Goal: Task Accomplishment & Management: Use online tool/utility

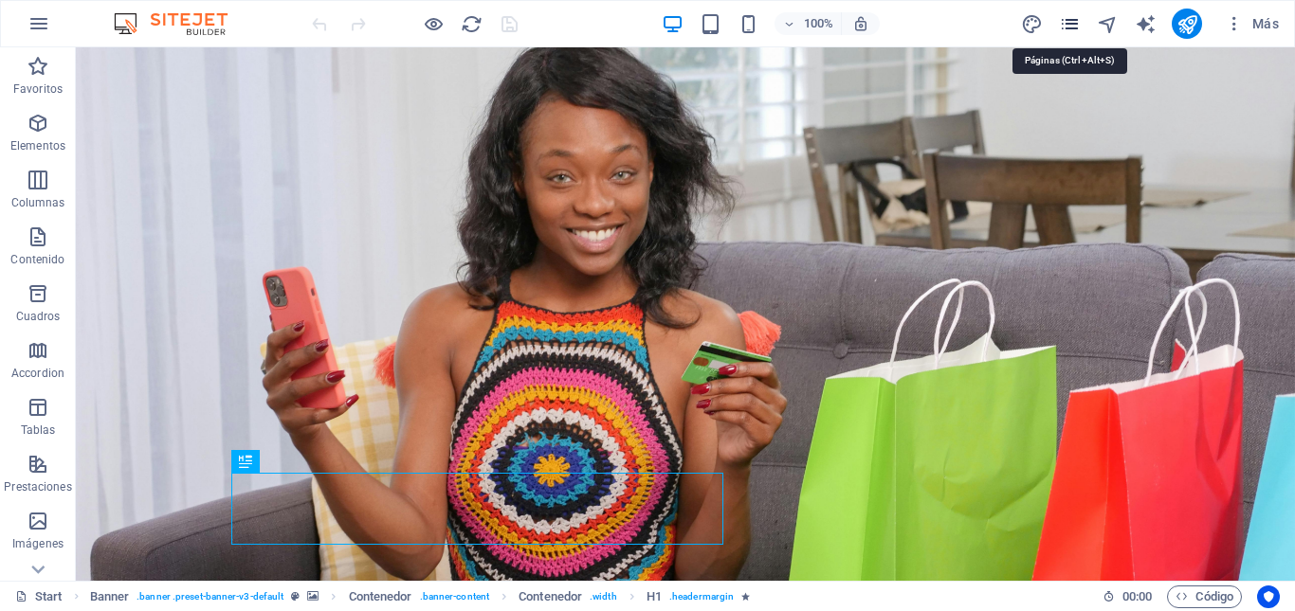
click at [1075, 28] on icon "pages" at bounding box center [1070, 24] width 22 height 22
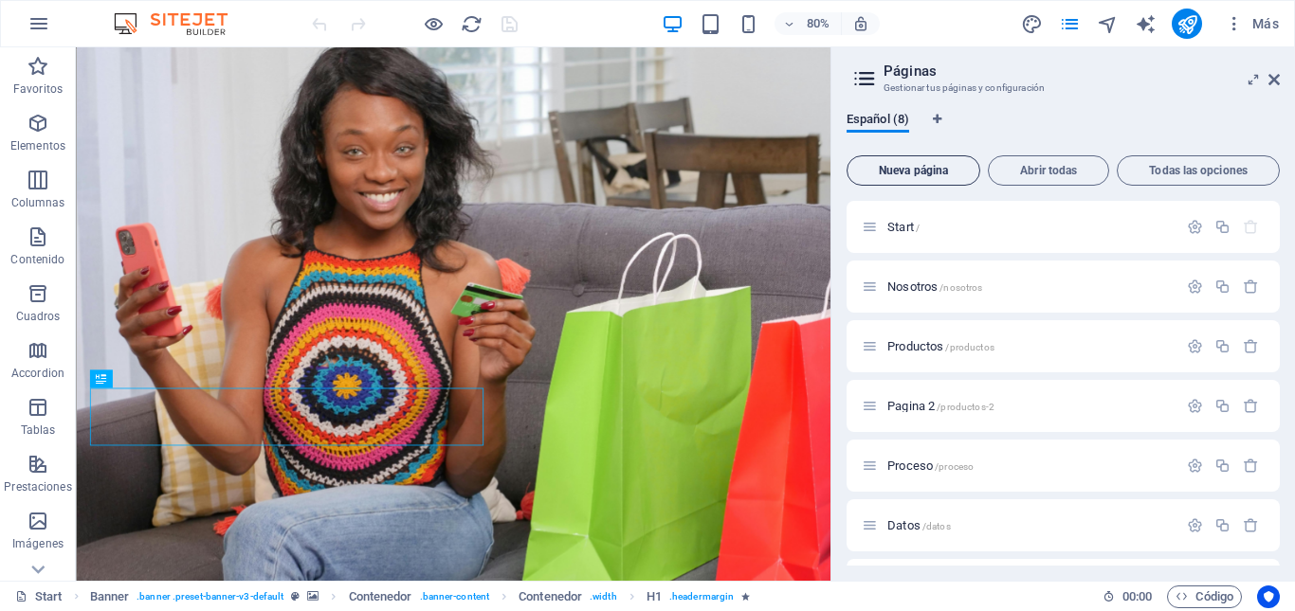
click at [909, 175] on span "Nueva página" at bounding box center [913, 170] width 117 height 11
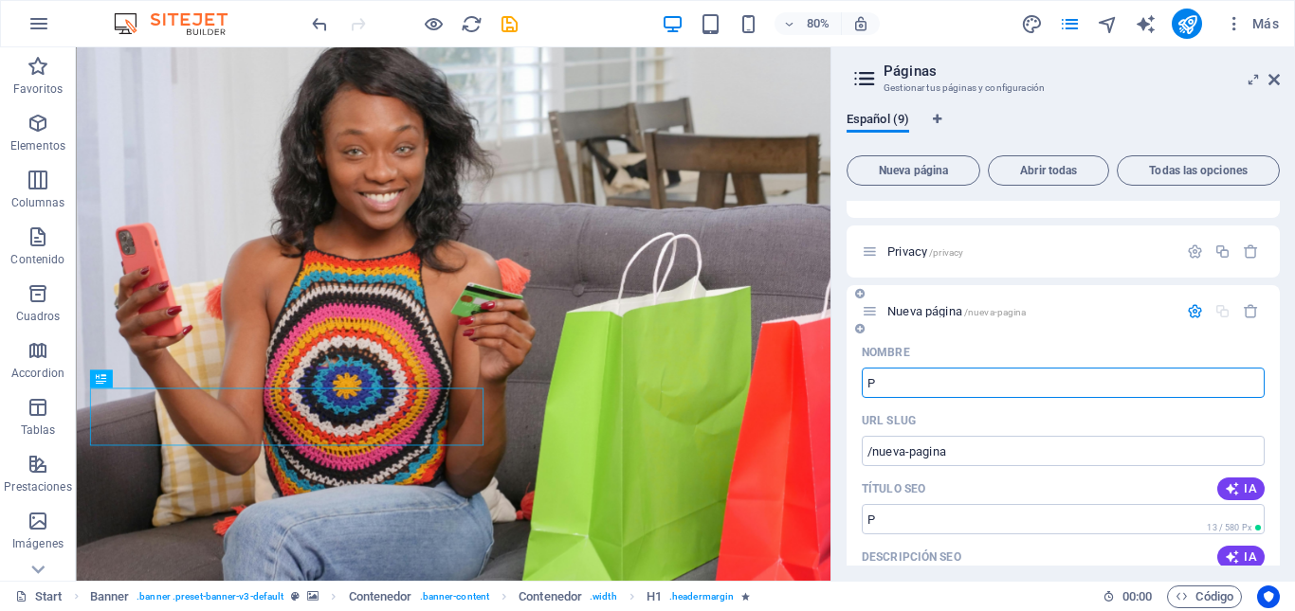
type input "P"
type input "/p"
type input "Pr"
type input "/pr"
type input "P"
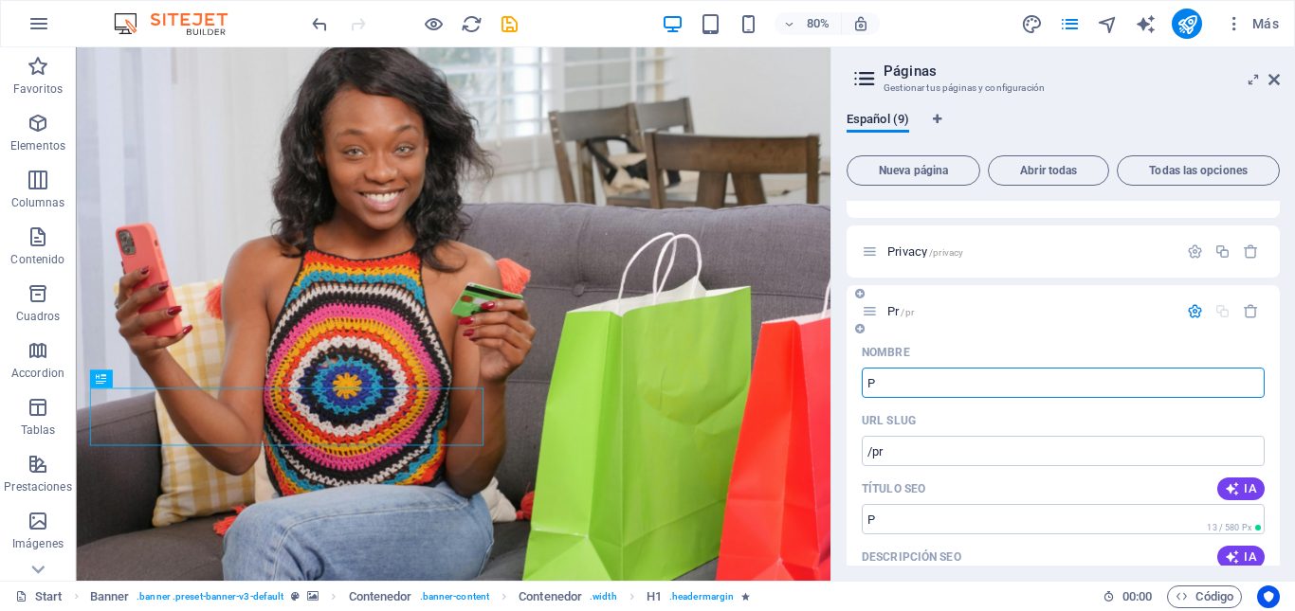
type input "/p"
type input "/"
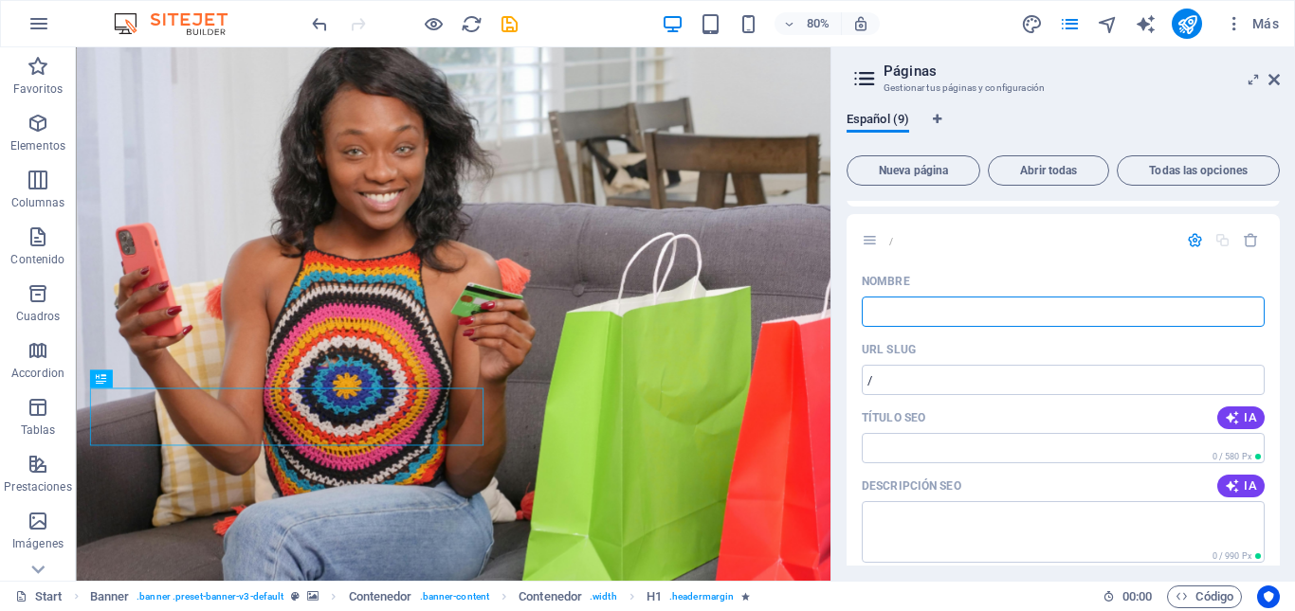
scroll to position [474, 0]
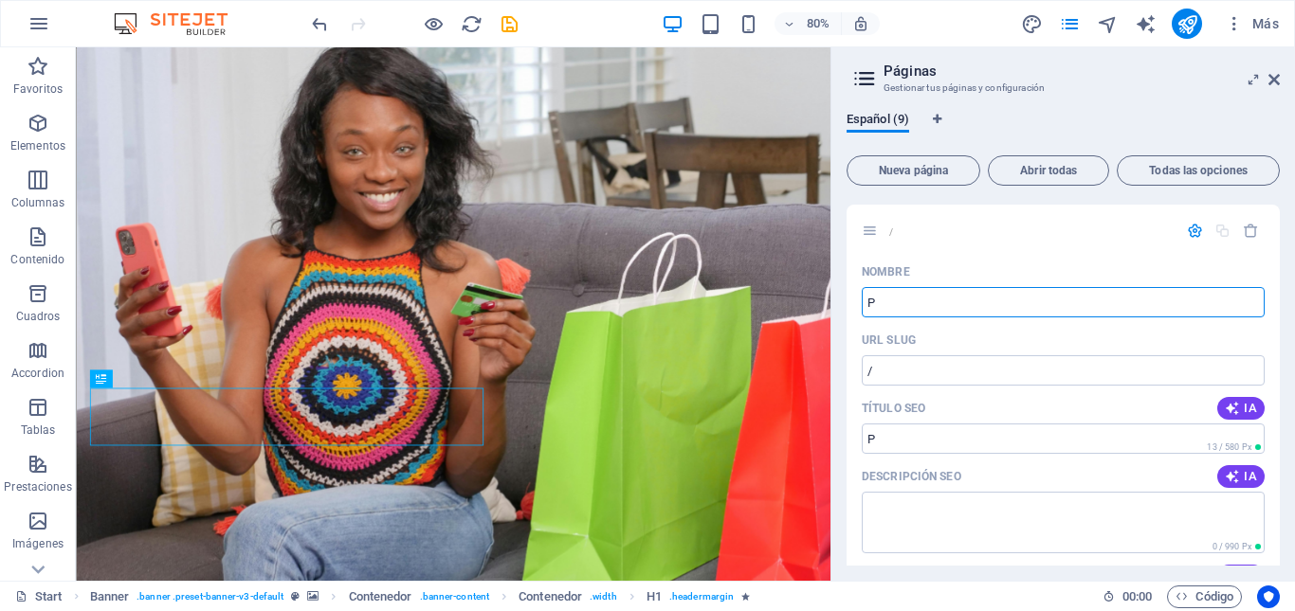
type input "Pa"
type input "/p"
type input "P"
type input "Pagina 3"
type input "/pagina-3"
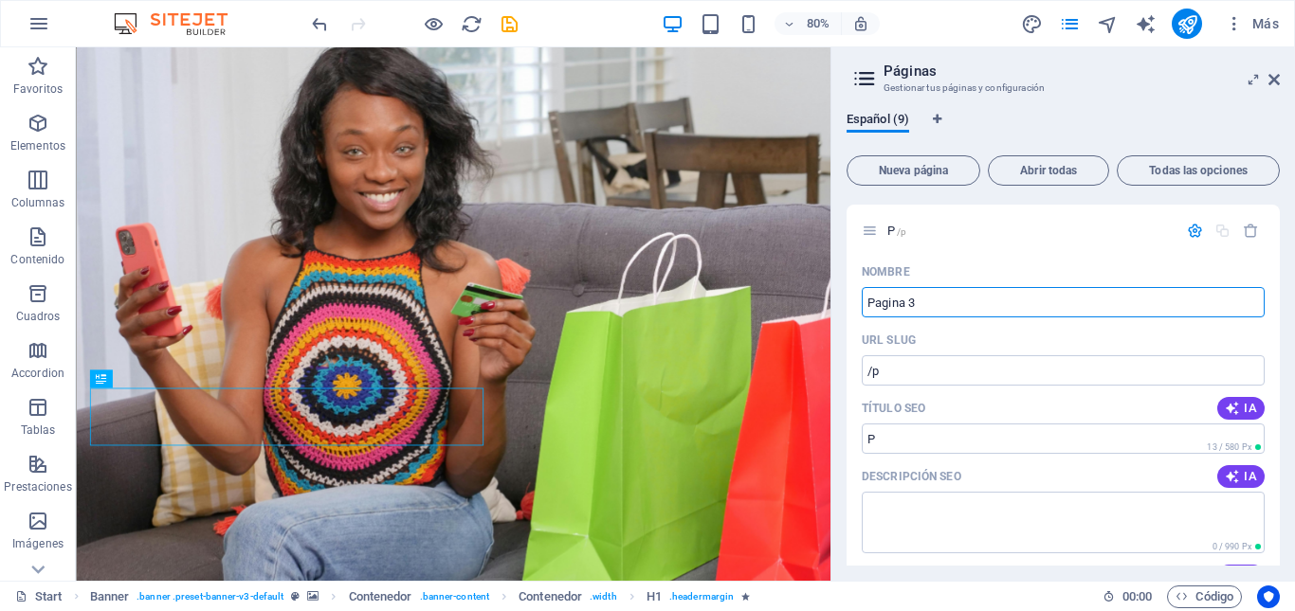
type input "Pagina 3"
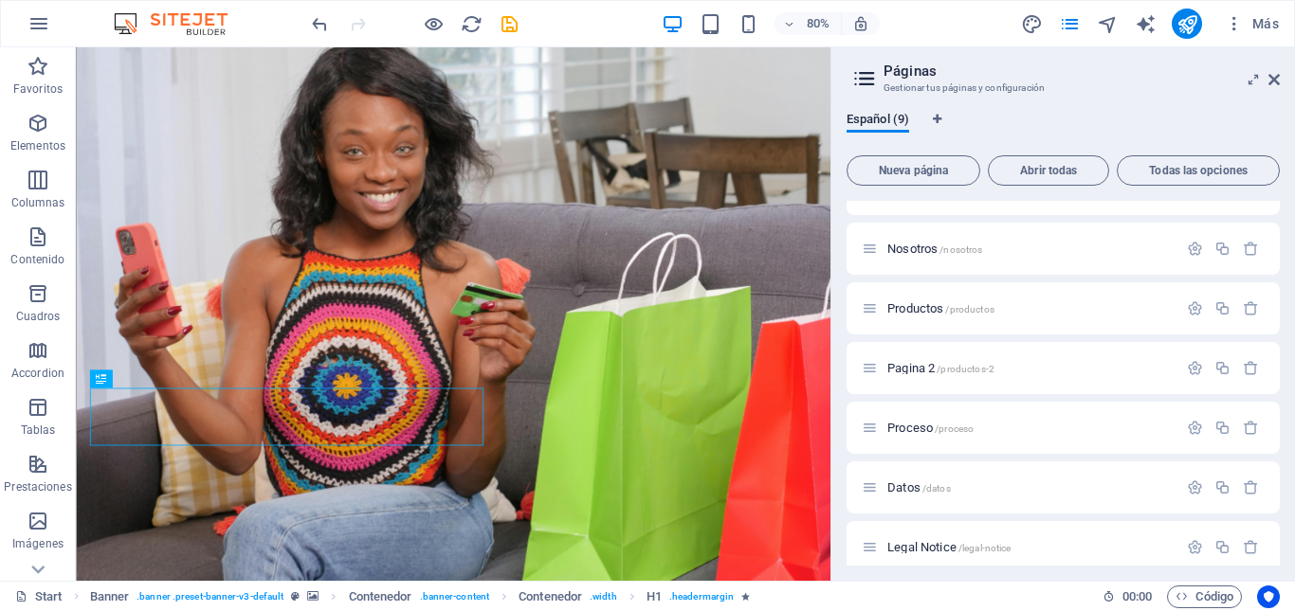
scroll to position [0, 0]
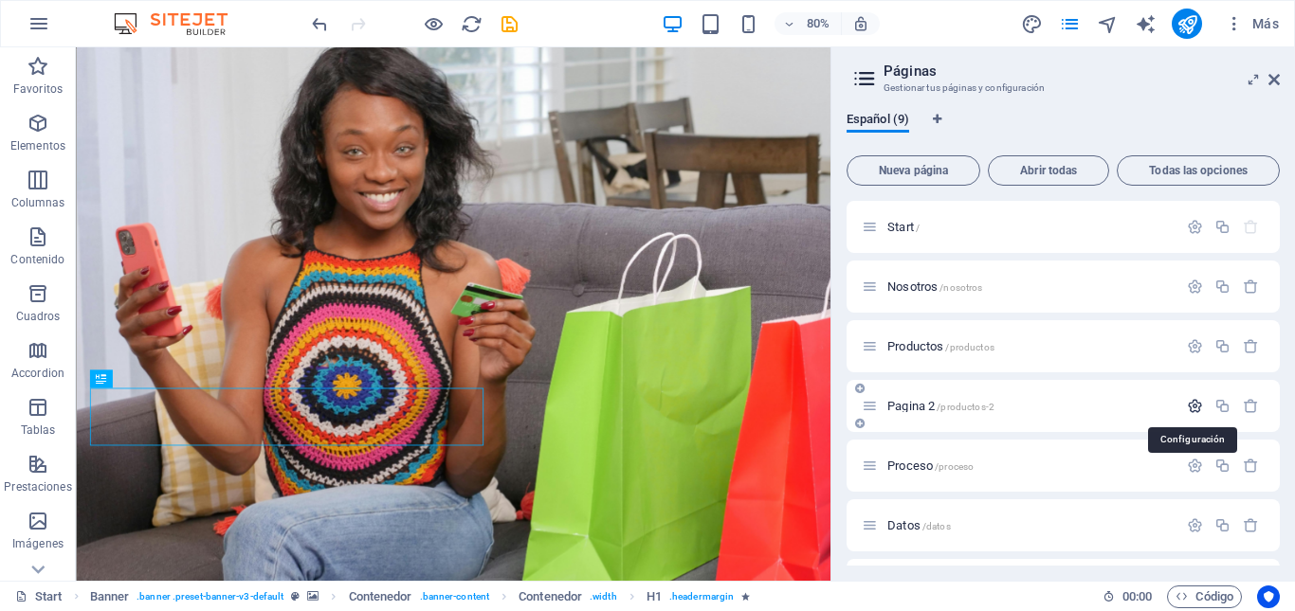
type input "Pagina 3"
click at [1192, 405] on icon "button" at bounding box center [1195, 406] width 16 height 16
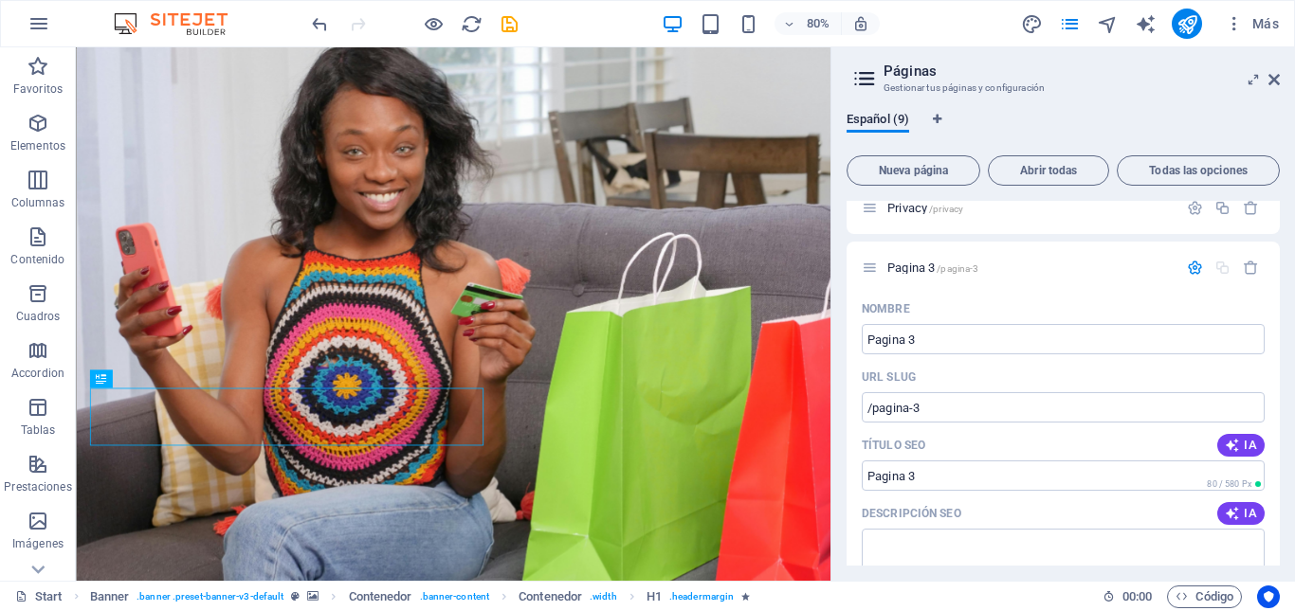
scroll to position [1232, 0]
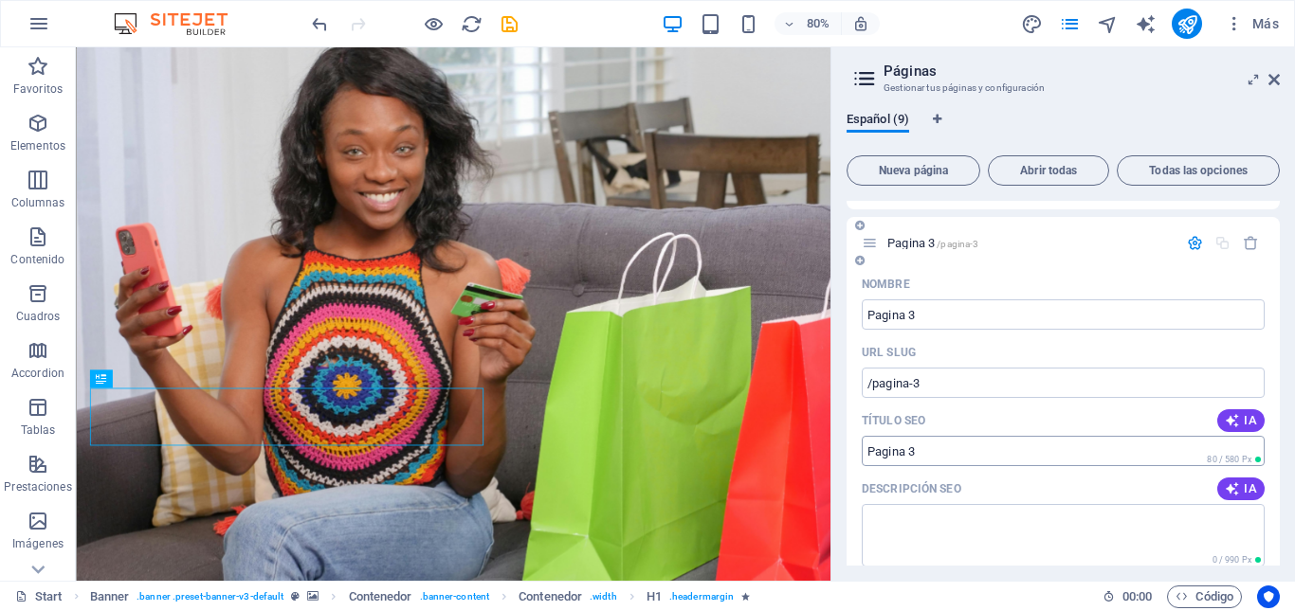
click at [942, 458] on input "Pagina 3" at bounding box center [1063, 451] width 403 height 30
type input "P"
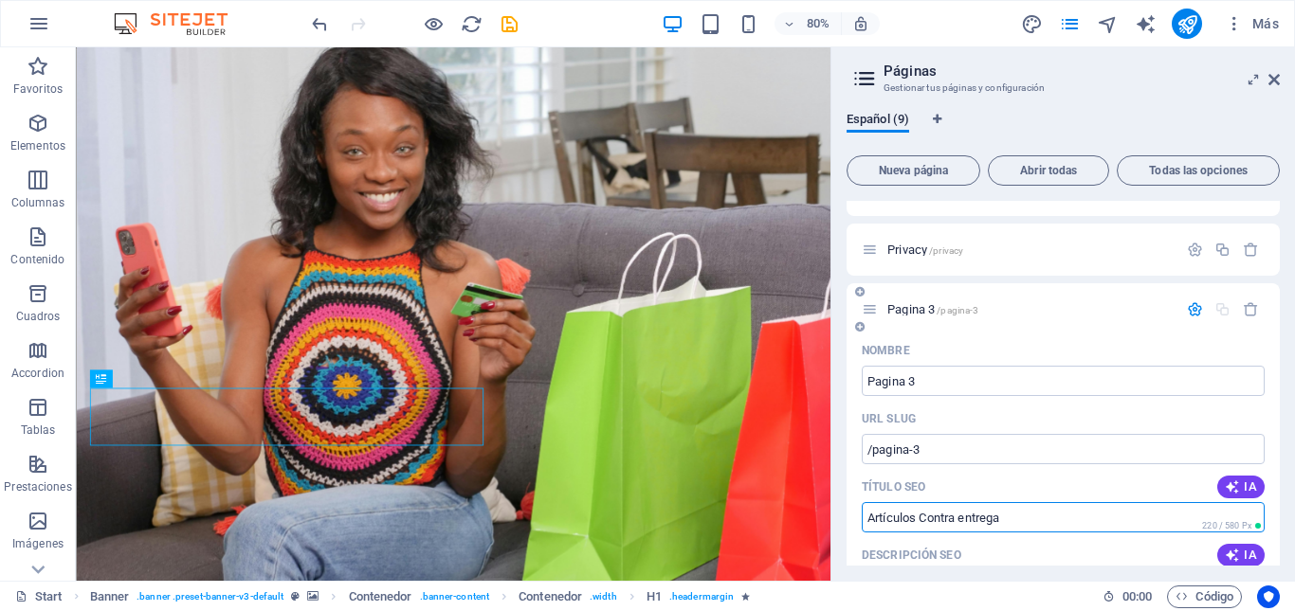
scroll to position [1137, 0]
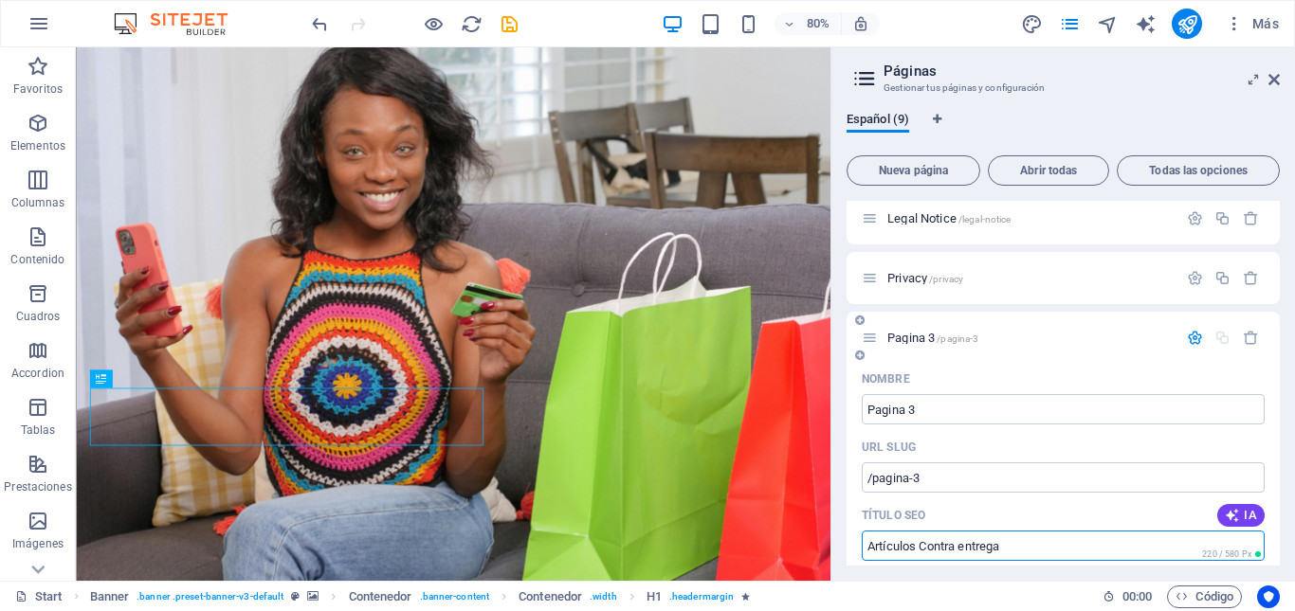
type input "Artículos Contra entrega"
click at [917, 337] on span "Pagina 3 /pagina-3" at bounding box center [932, 338] width 91 height 14
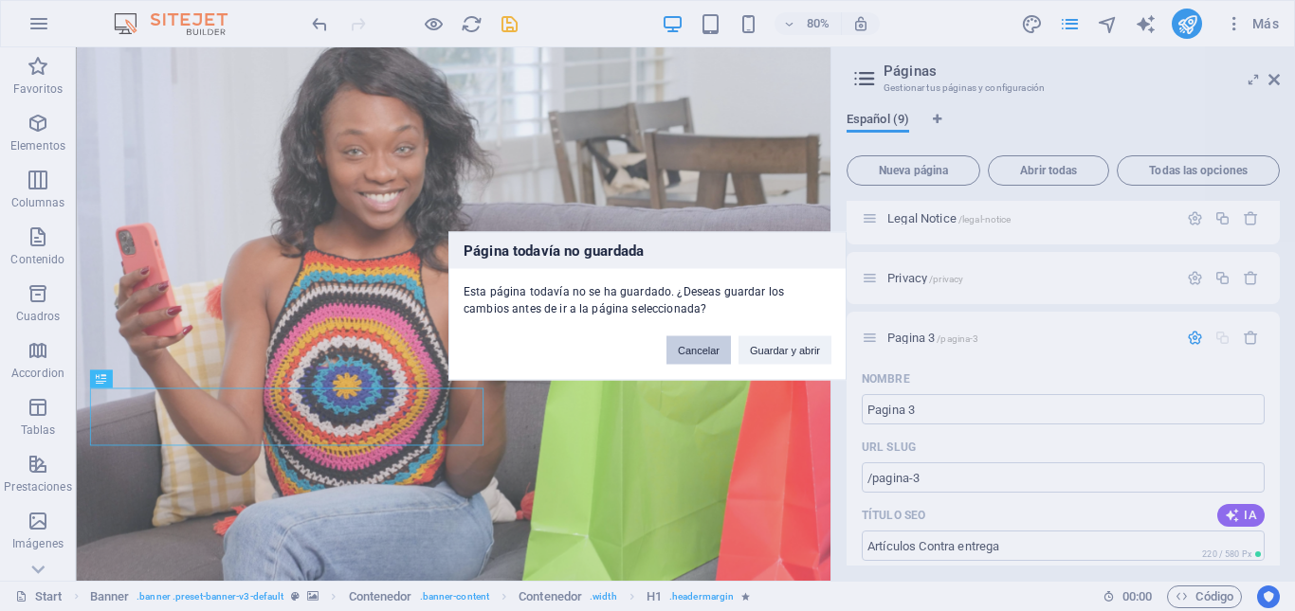
click at [703, 354] on button "Cancelar" at bounding box center [698, 350] width 64 height 28
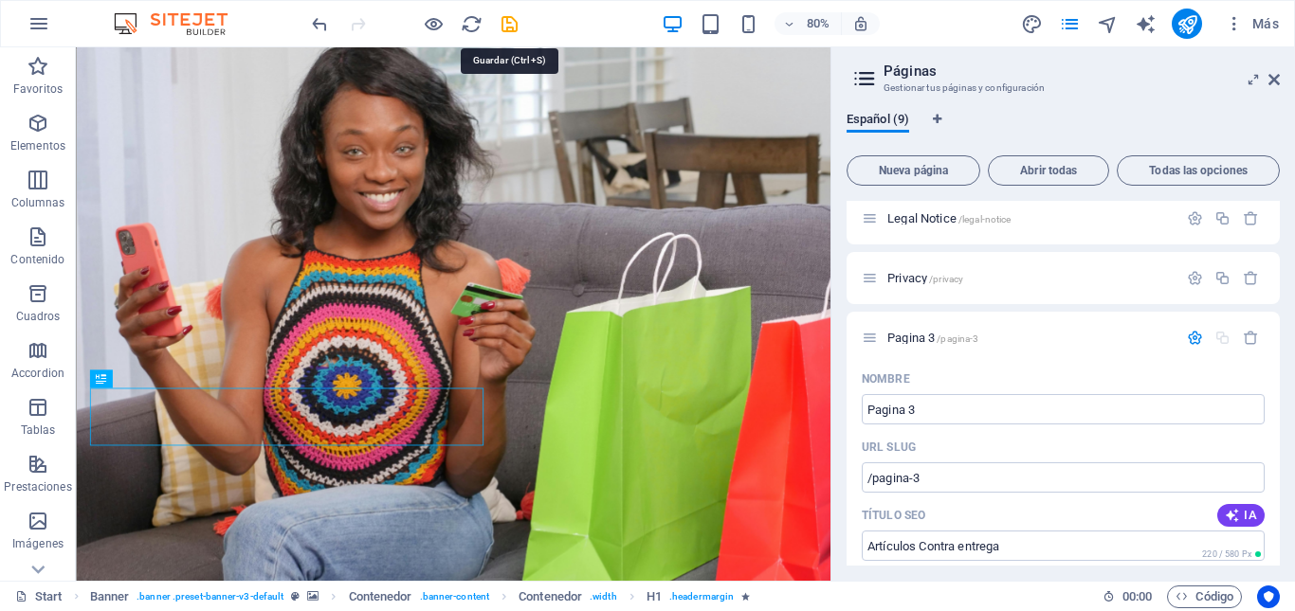
drag, startPoint x: 510, startPoint y: 27, endPoint x: 501, endPoint y: 38, distance: 14.2
click at [509, 27] on icon "save" at bounding box center [510, 24] width 22 height 22
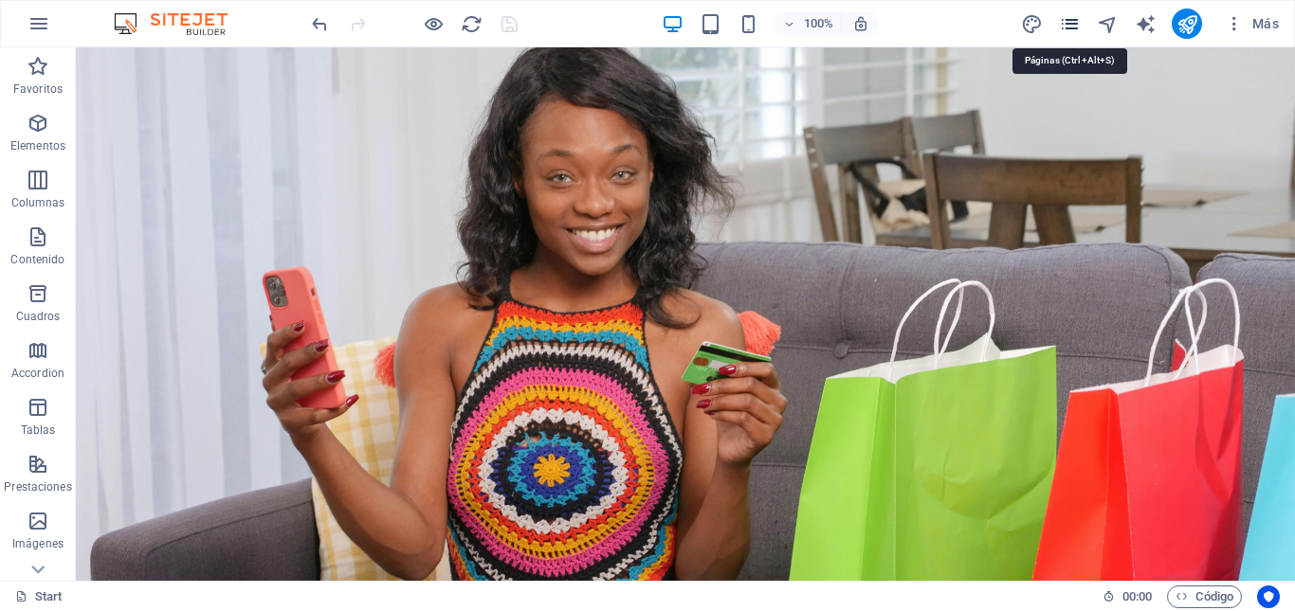
click at [1072, 26] on icon "pages" at bounding box center [1070, 24] width 22 height 22
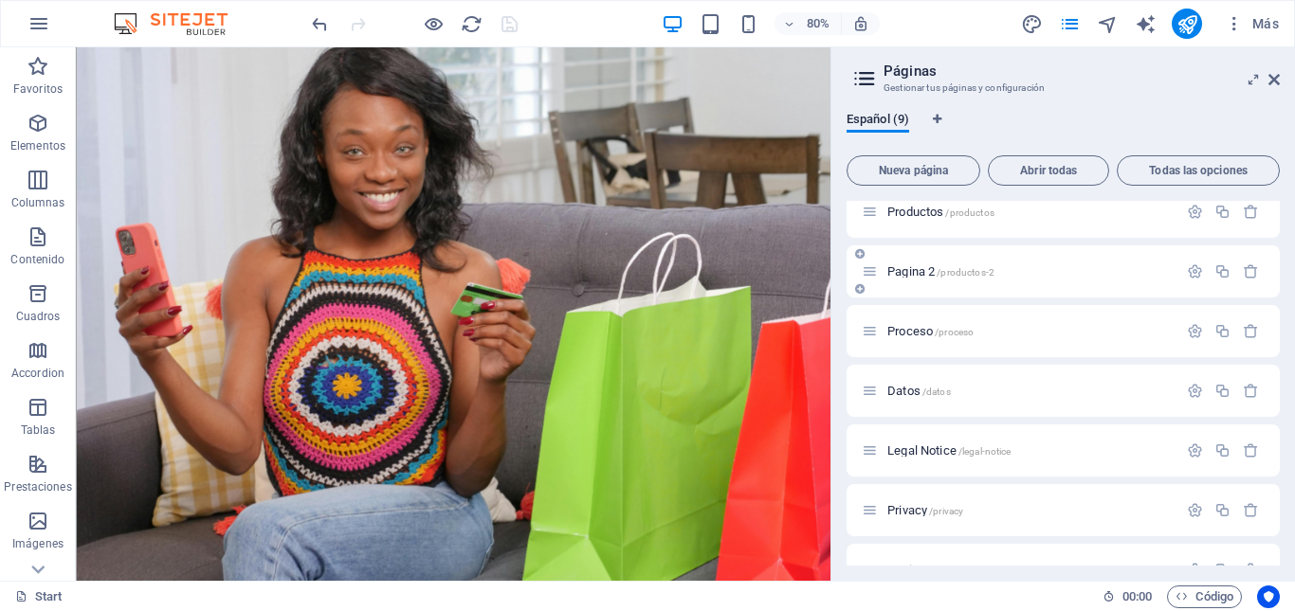
scroll to position [173, 0]
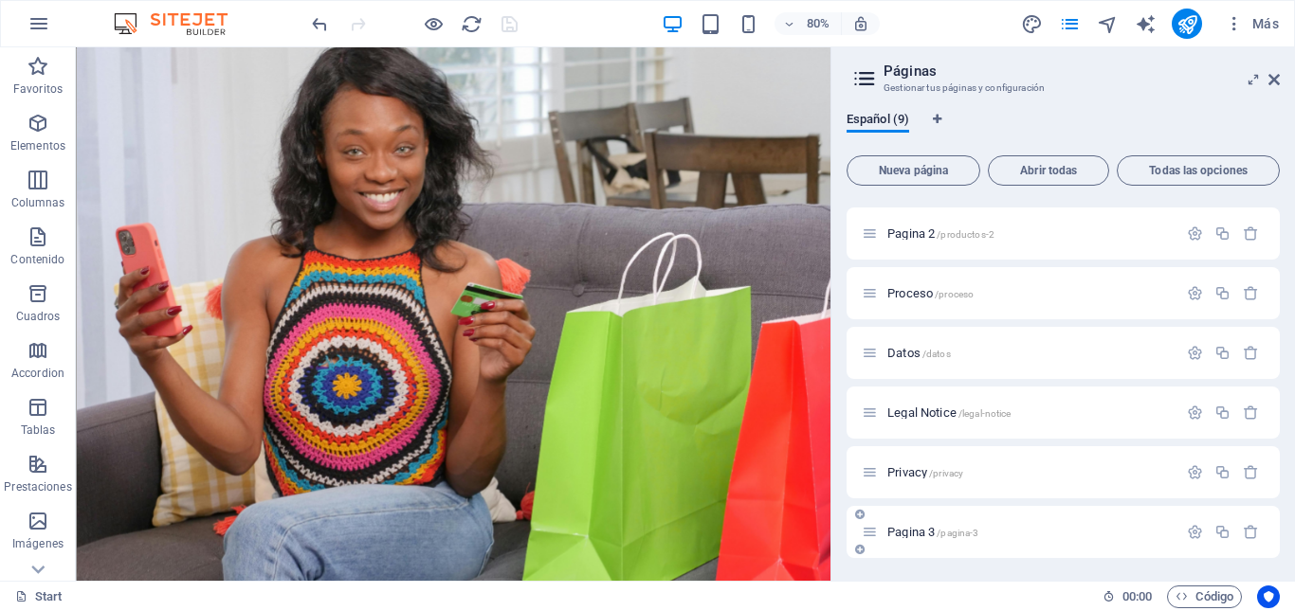
click at [907, 534] on span "Pagina 3 /pagina-3" at bounding box center [932, 532] width 91 height 14
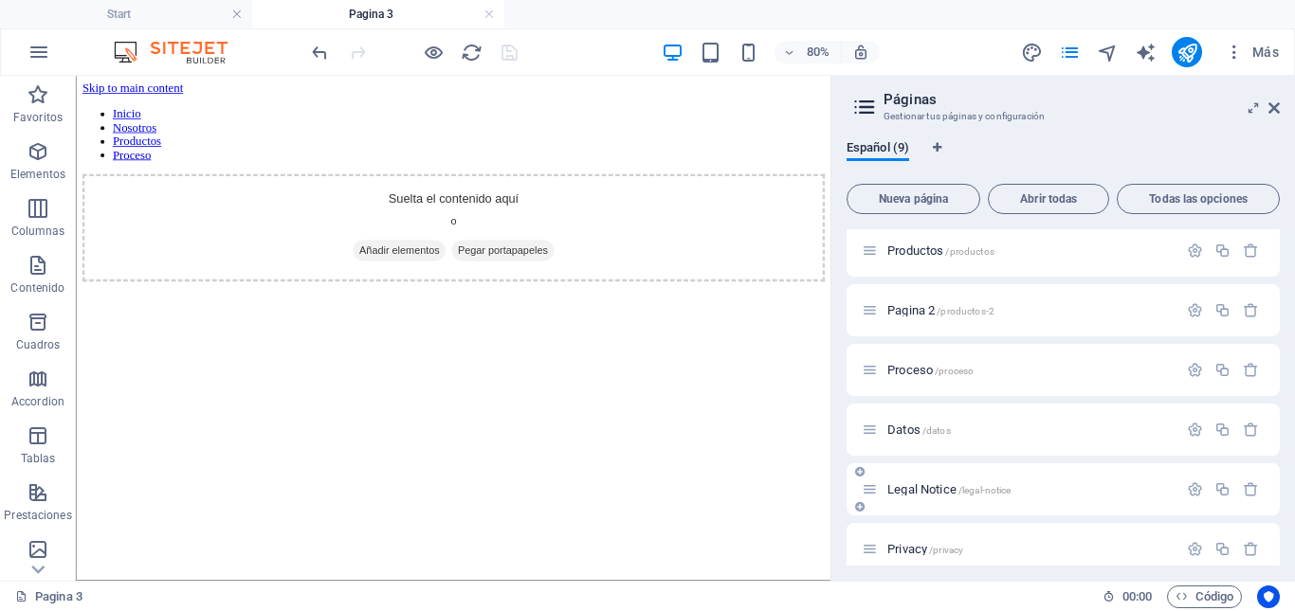
scroll to position [0, 0]
click at [908, 310] on span "Pagina 2 /productos-2" at bounding box center [940, 310] width 107 height 14
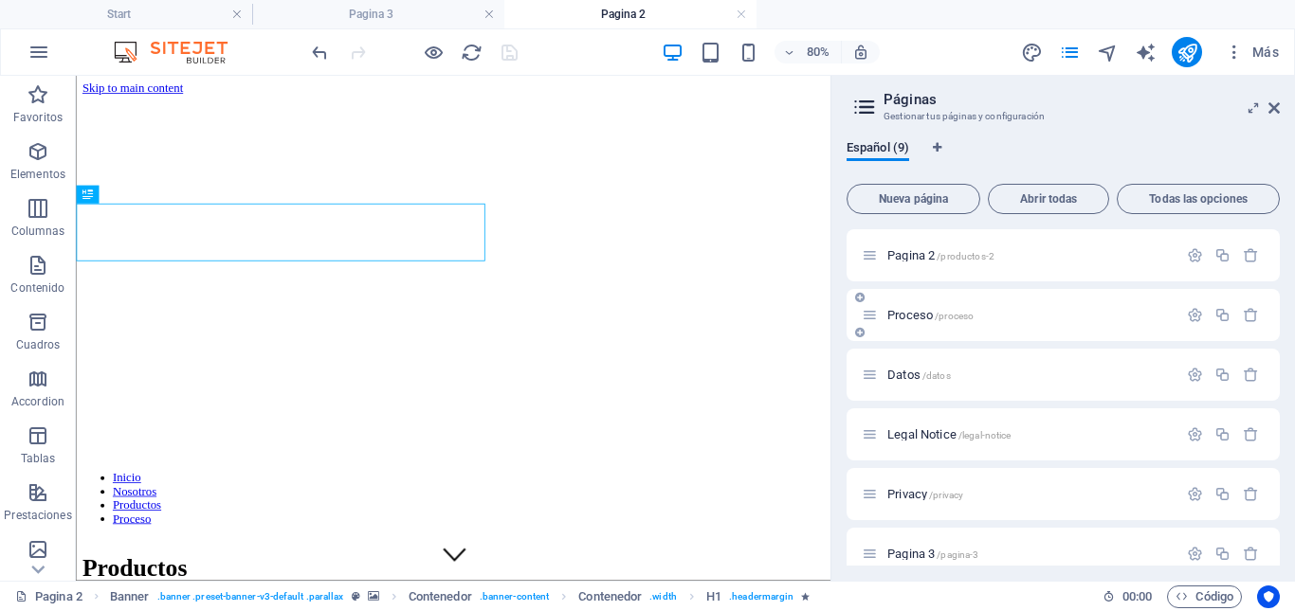
scroll to position [201, 0]
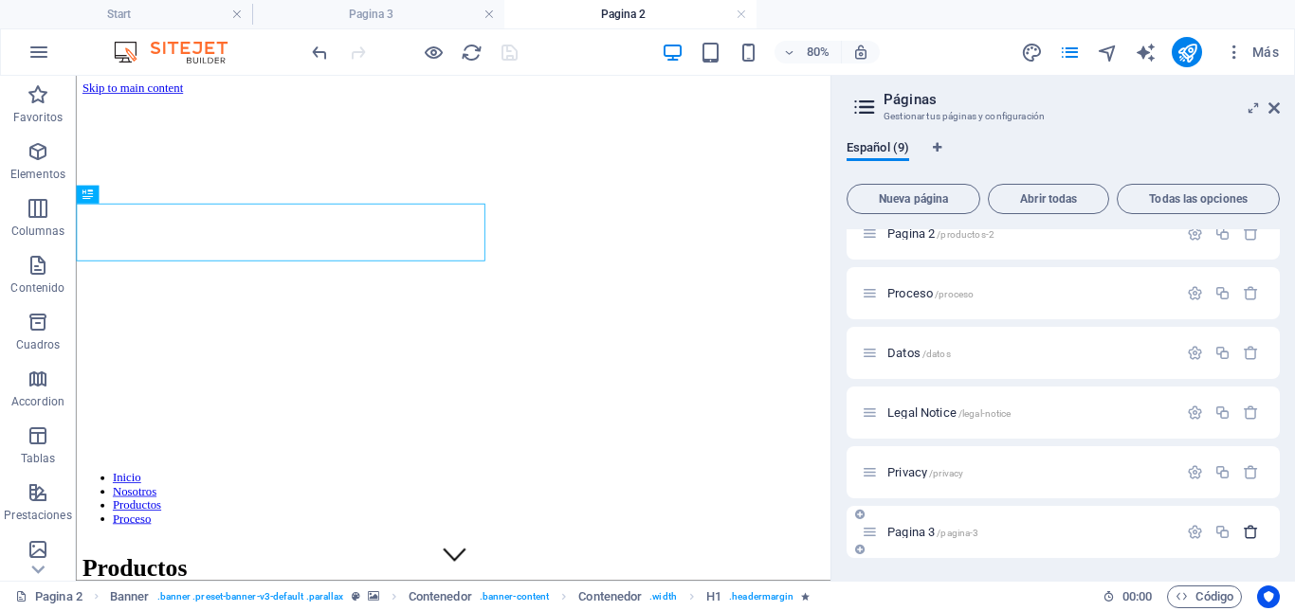
click at [1248, 532] on icon "button" at bounding box center [1251, 532] width 16 height 16
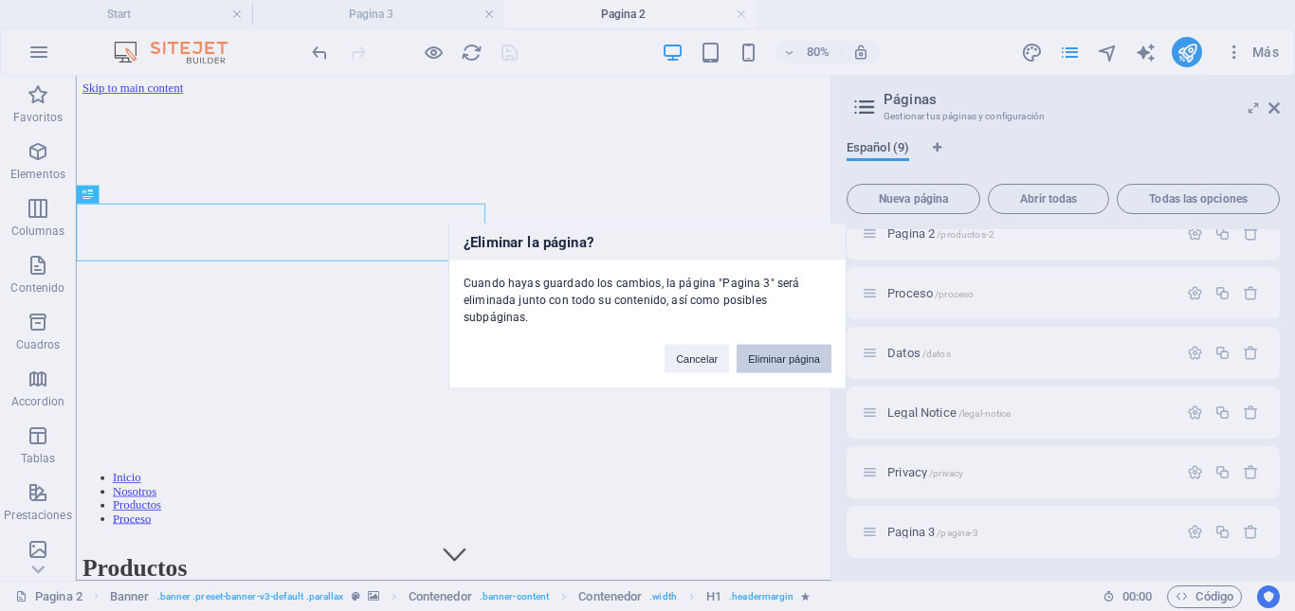
click at [782, 355] on button "Eliminar página" at bounding box center [784, 358] width 95 height 28
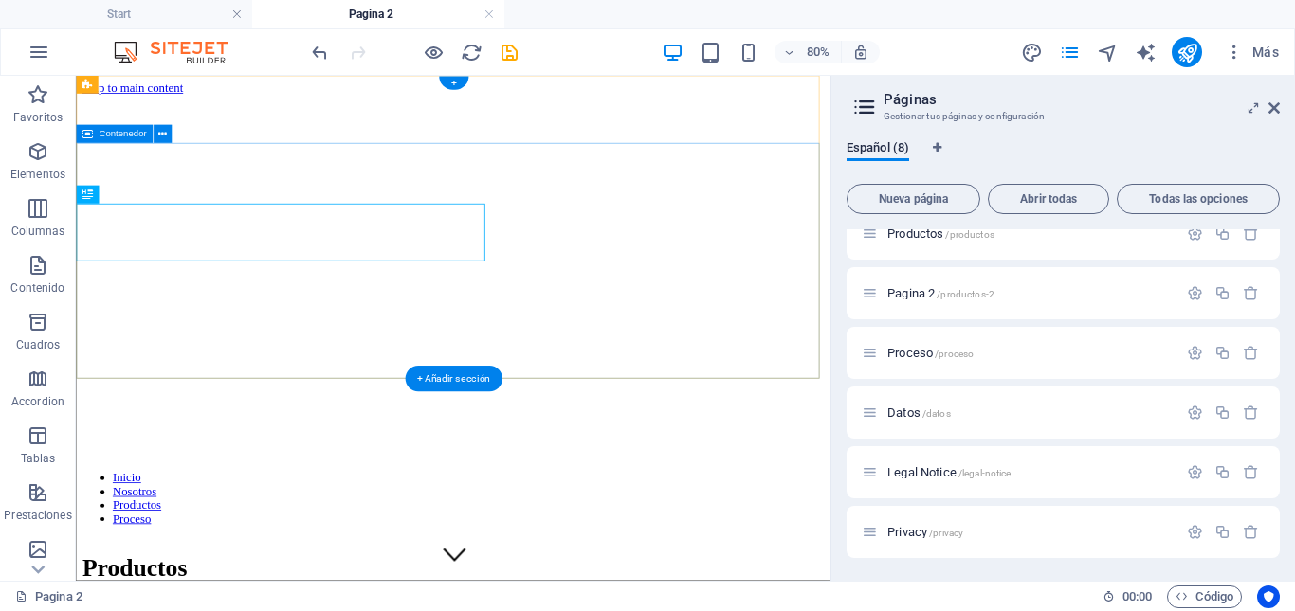
scroll to position [141, 0]
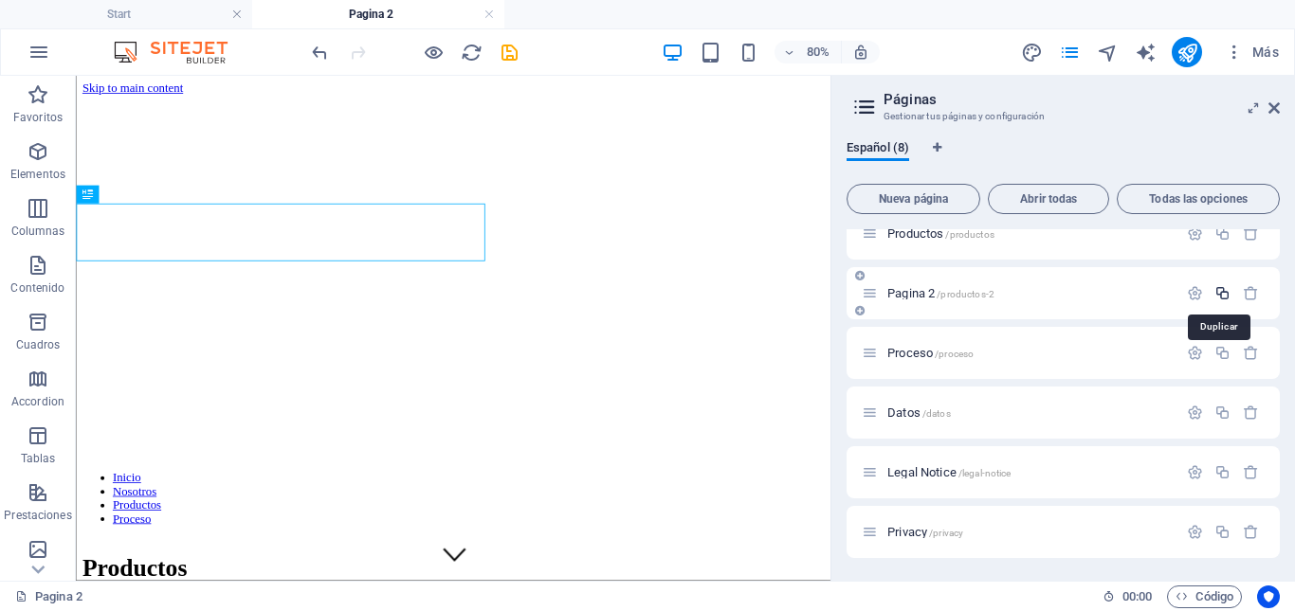
click at [1218, 297] on icon "button" at bounding box center [1222, 293] width 16 height 16
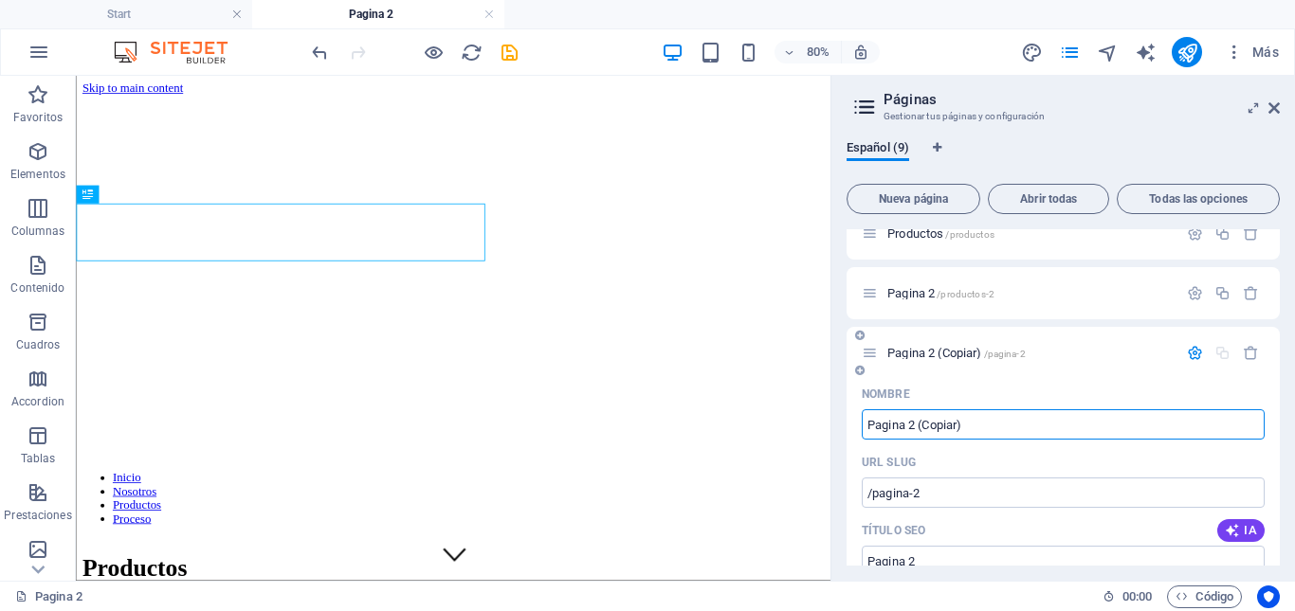
click at [971, 424] on input "Pagina 2 (Copiar)" at bounding box center [1063, 424] width 403 height 30
type input "Pagina"
type input "/pagina"
type input "Pagina"
type input "Pagina 3"
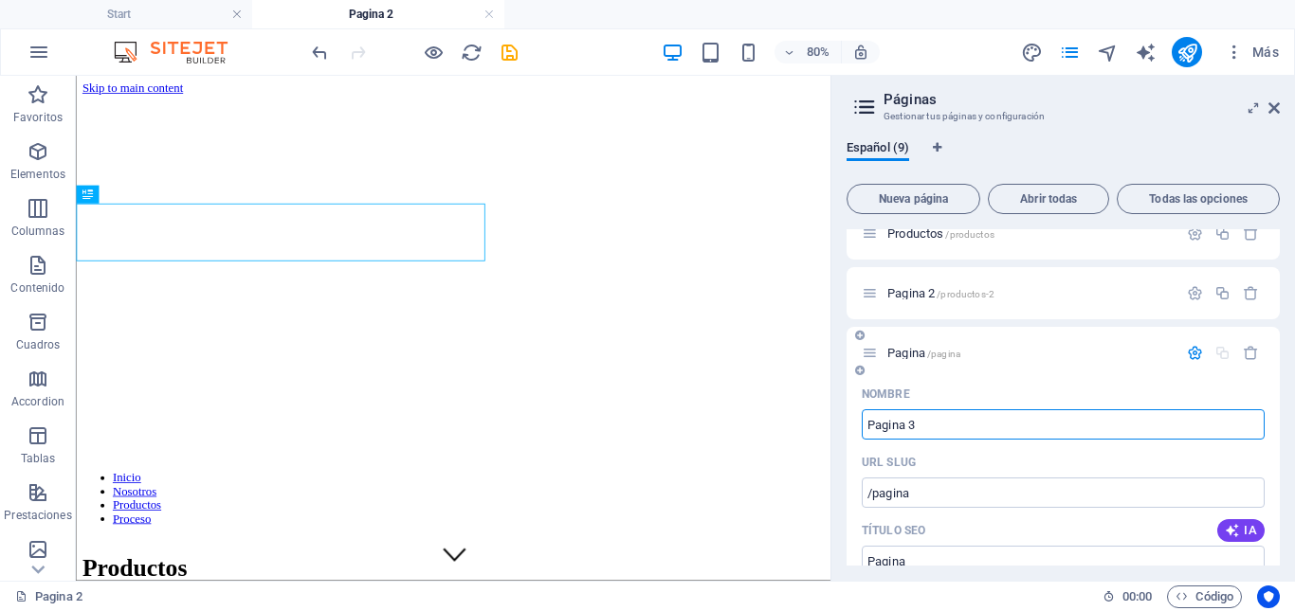
type input "/pagina-3"
type input "Pagina 3"
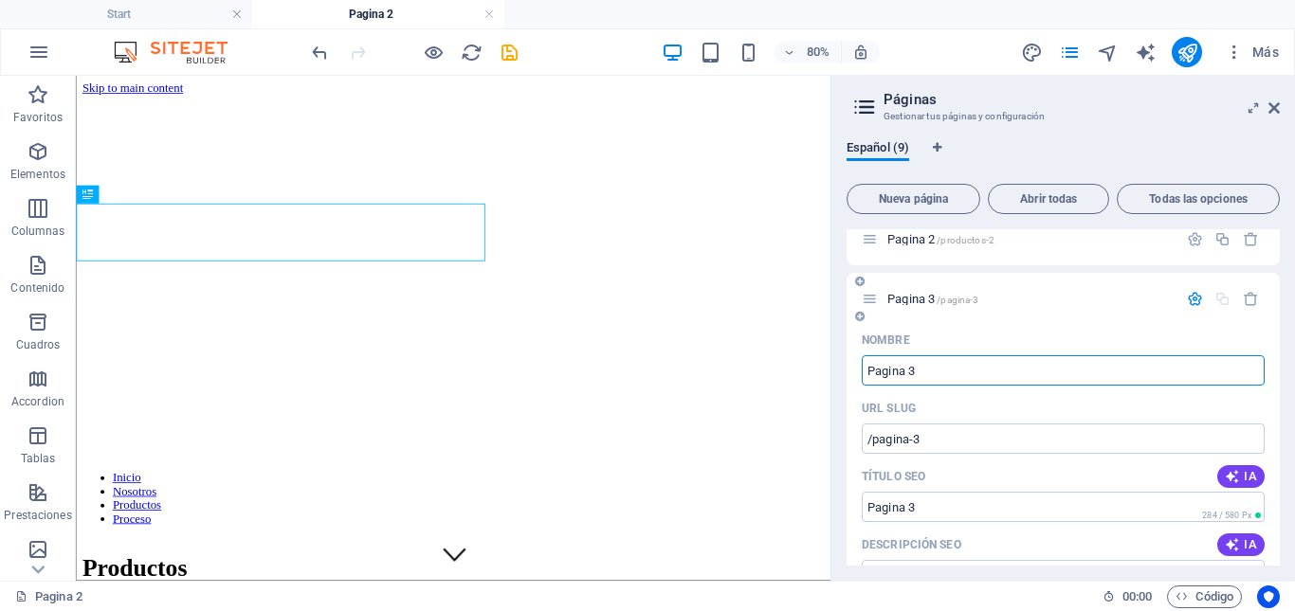
scroll to position [236, 0]
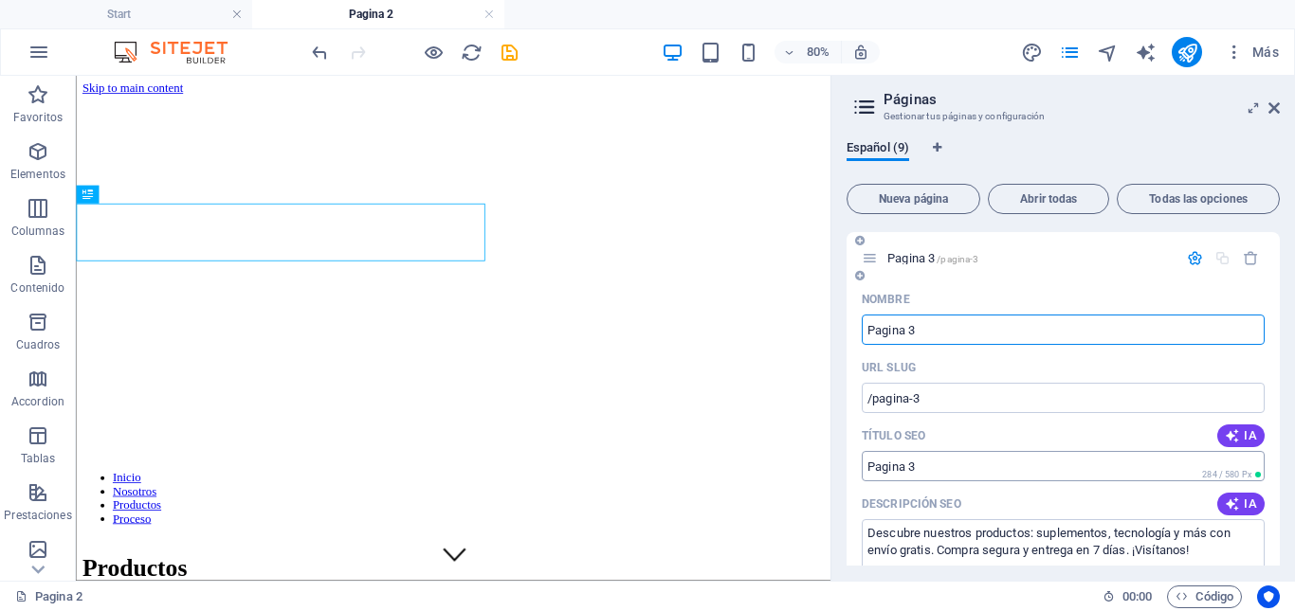
type input "Pagina 3"
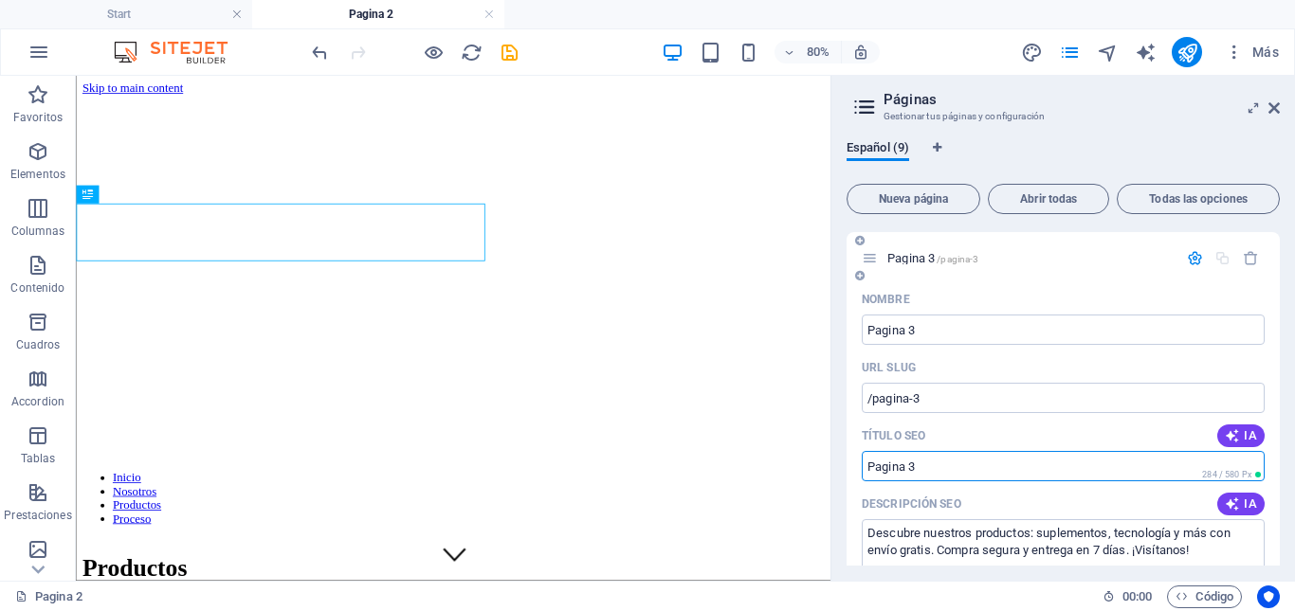
click at [940, 471] on input "Pagina 3" at bounding box center [1063, 466] width 403 height 30
type input "P"
click at [932, 467] on input "Artículos contra entrega" at bounding box center [1063, 466] width 403 height 30
click at [930, 469] on input "Artículos contra entrega" at bounding box center [1063, 466] width 403 height 30
click at [968, 464] on input "Artículos Contra entrega" at bounding box center [1063, 466] width 403 height 30
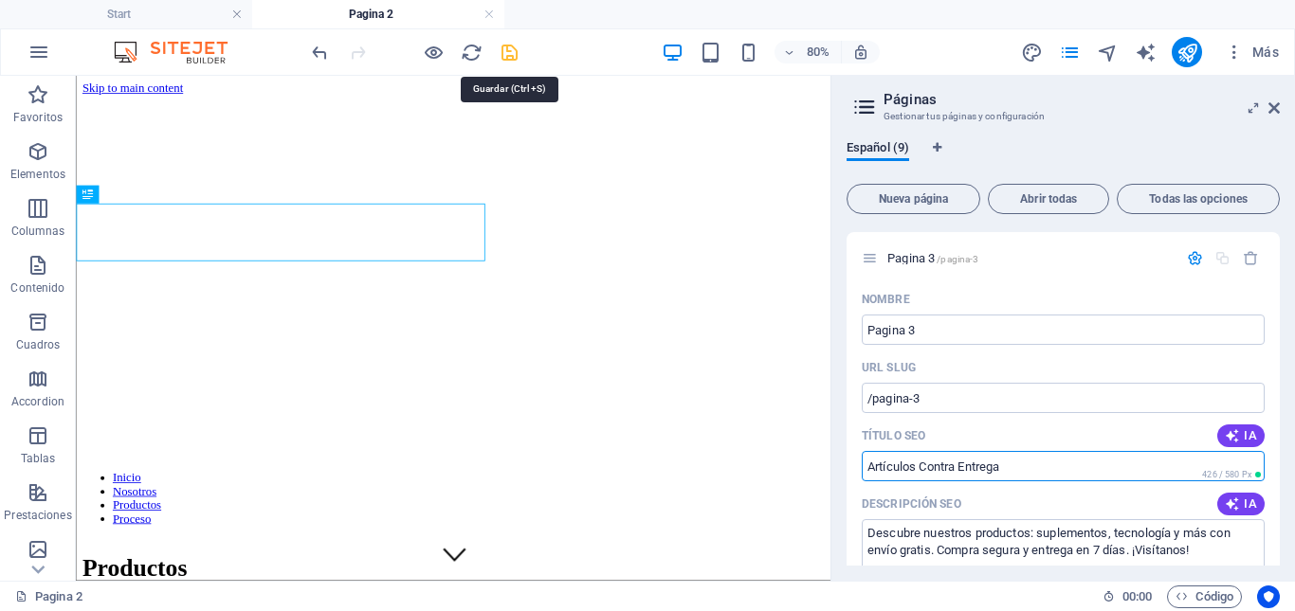
type input "Artículos Contra Entrega"
click at [511, 54] on icon "save" at bounding box center [510, 53] width 22 height 22
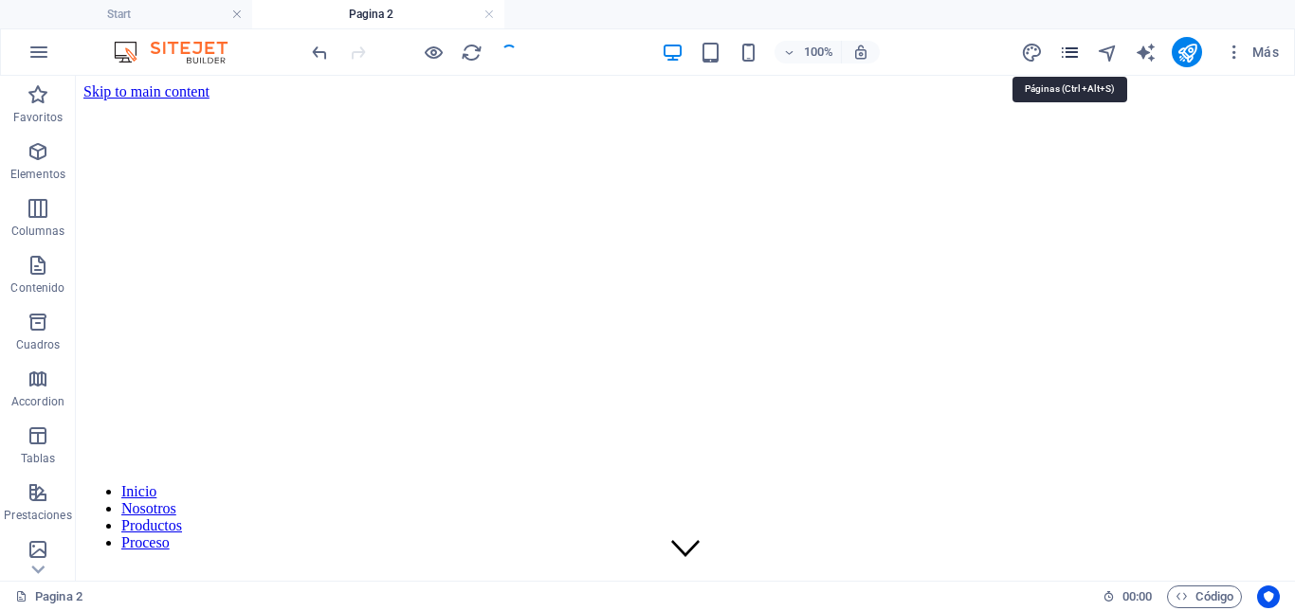
click at [1070, 52] on icon "pages" at bounding box center [1070, 53] width 22 height 22
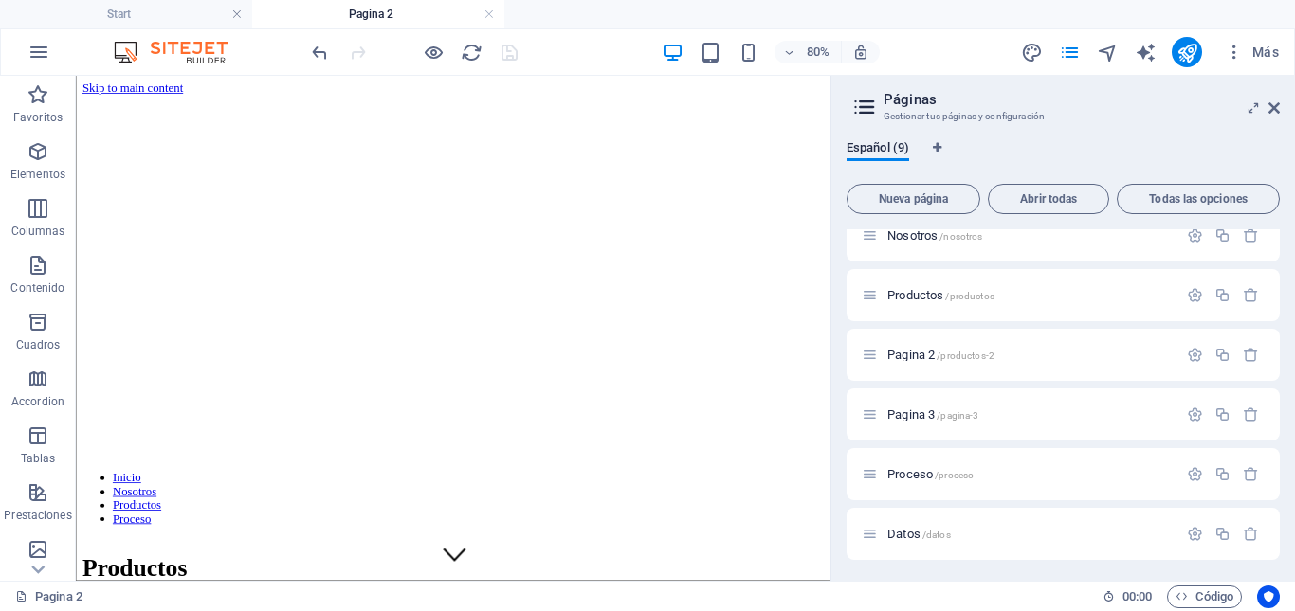
scroll to position [110, 0]
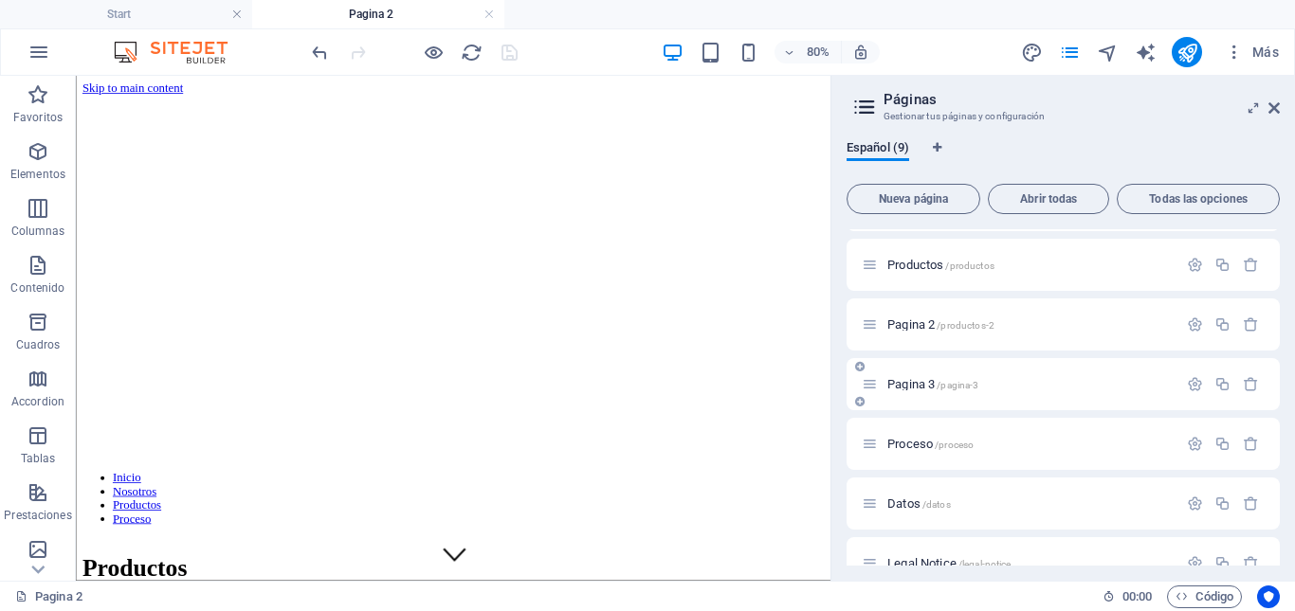
click at [921, 382] on span "Pagina 3 /pagina-3" at bounding box center [932, 384] width 91 height 14
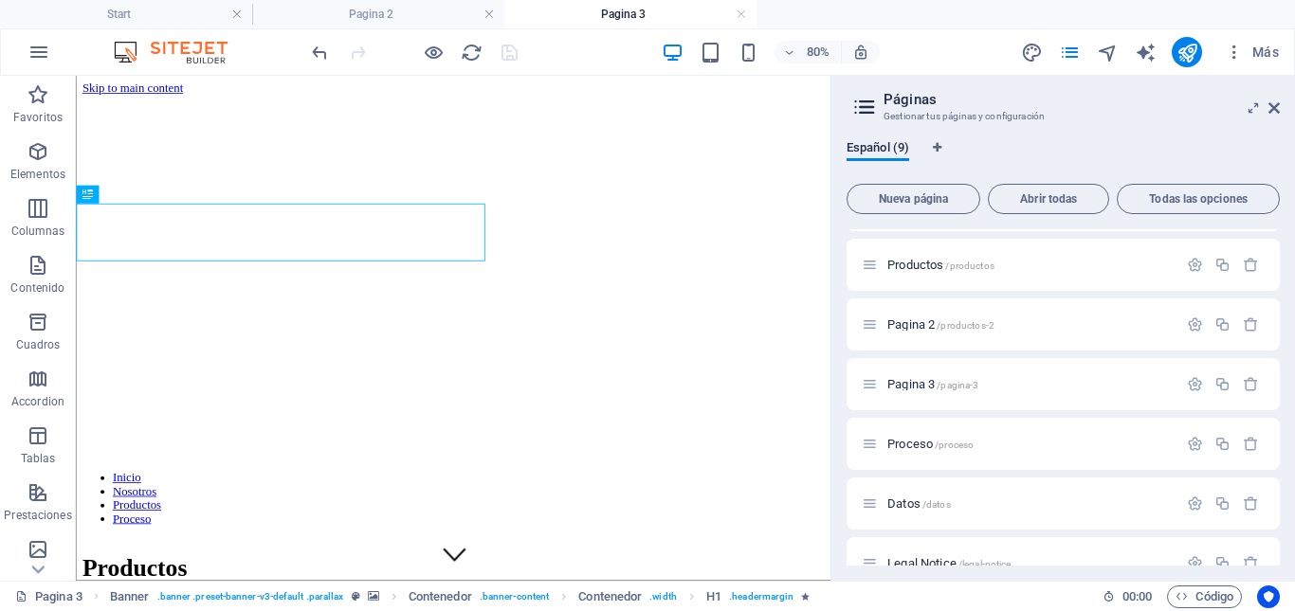
scroll to position [0, 0]
drag, startPoint x: 1274, startPoint y: 111, endPoint x: 1198, endPoint y: 36, distance: 106.6
click at [1274, 111] on icon at bounding box center [1273, 107] width 11 height 15
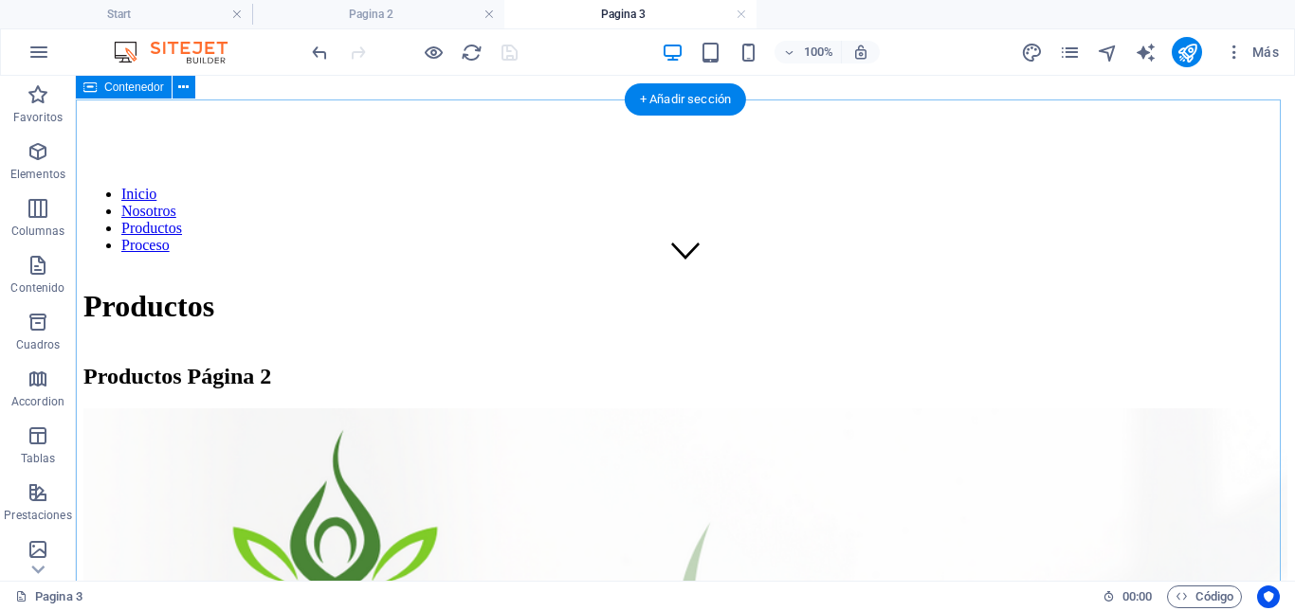
scroll to position [284, 0]
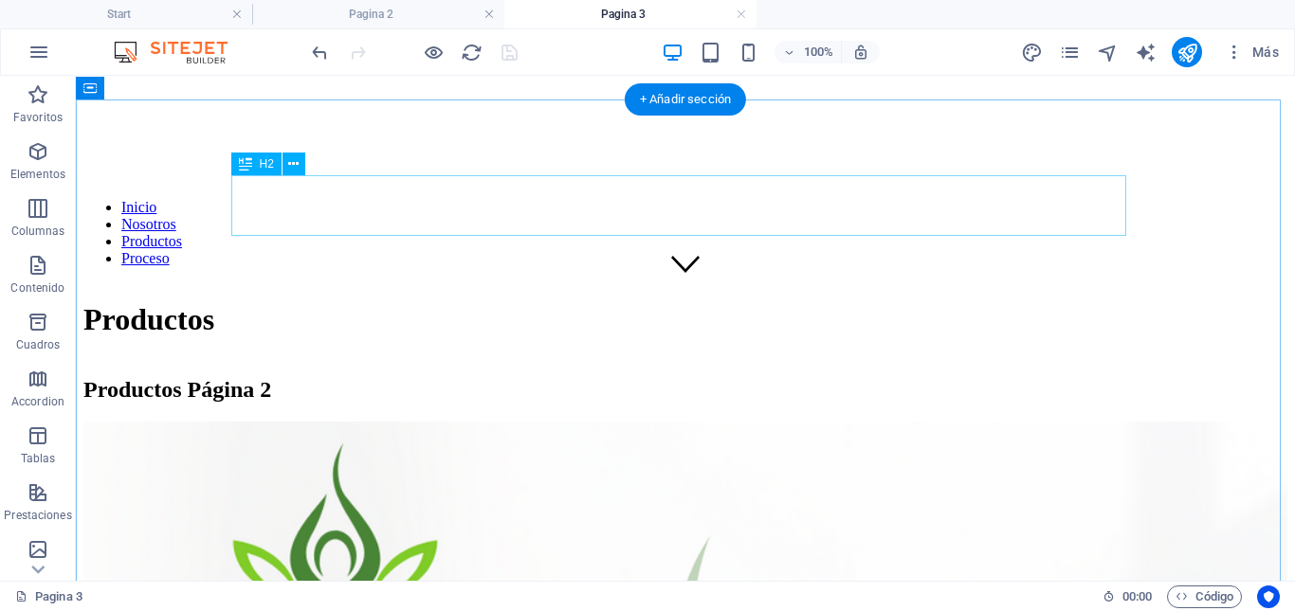
click at [452, 377] on div "Productos Página 2" at bounding box center [685, 390] width 1204 height 26
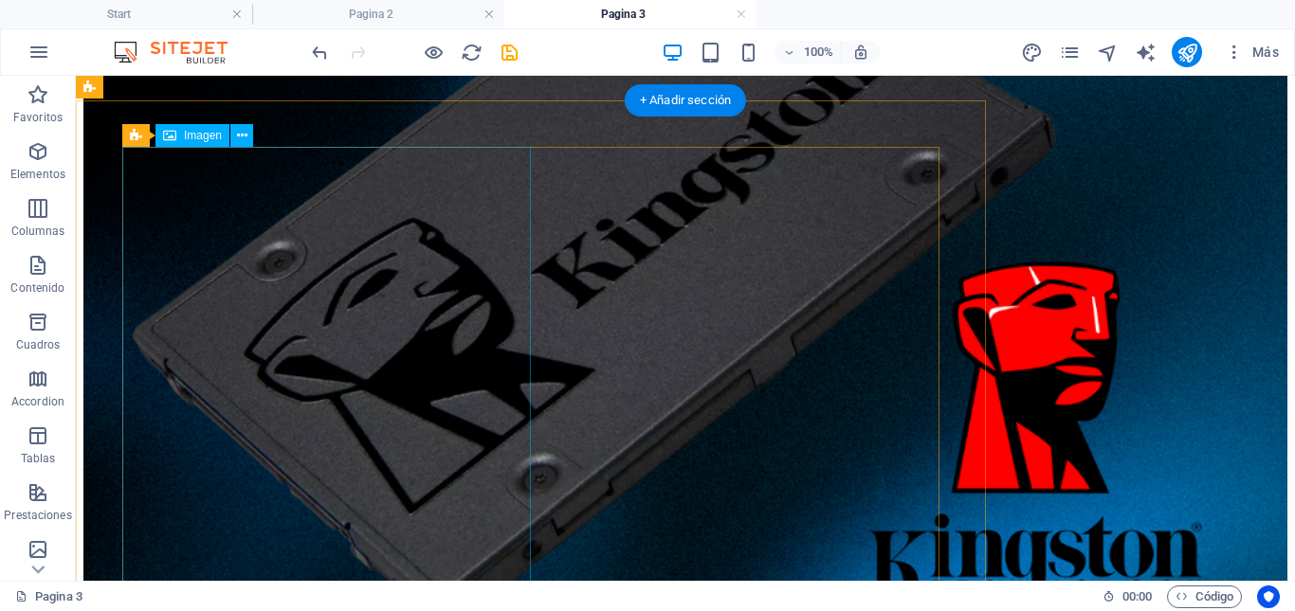
scroll to position [7297, 0]
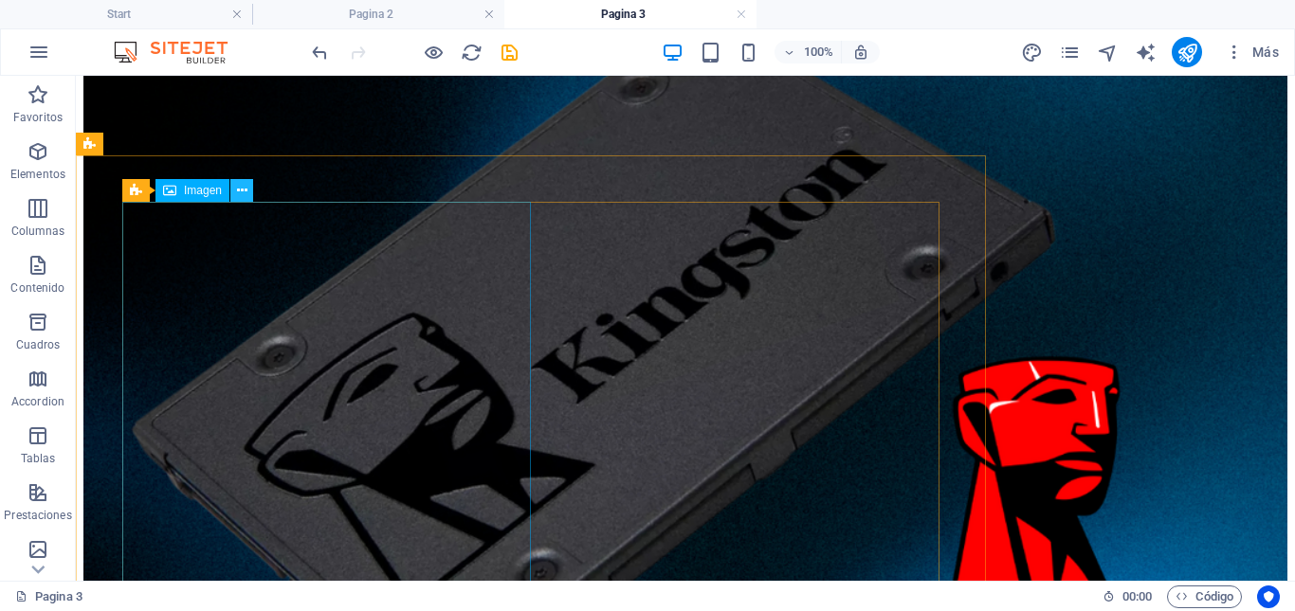
click at [242, 195] on icon at bounding box center [242, 191] width 10 height 20
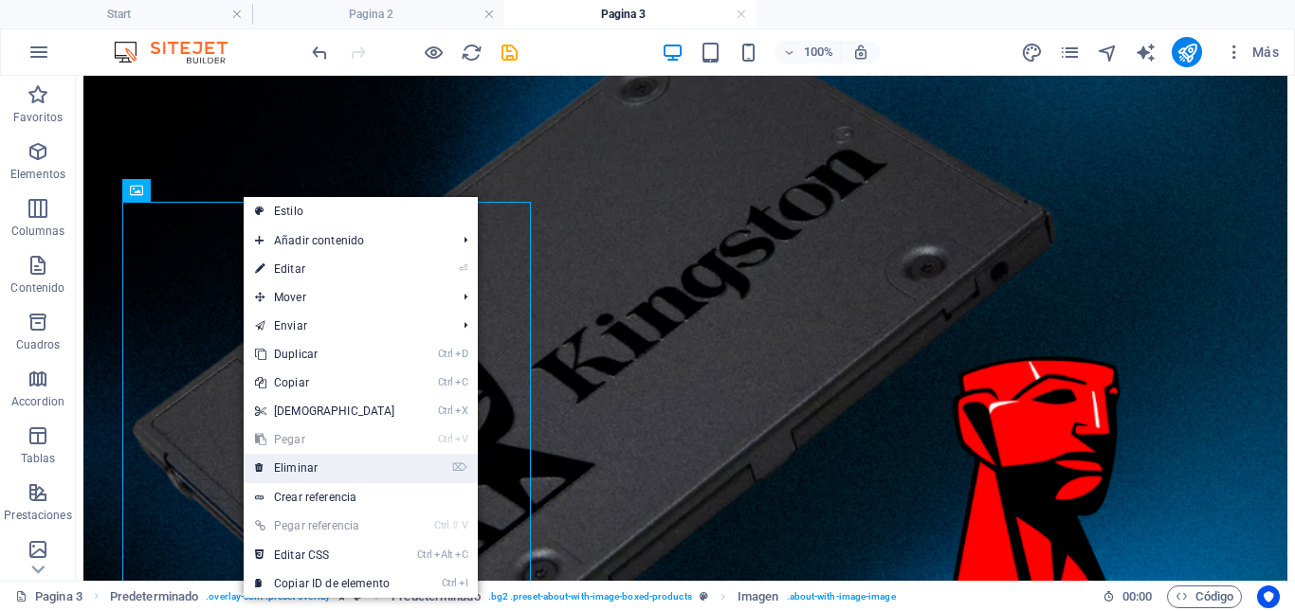
click at [292, 464] on link "⌦ Eliminar" at bounding box center [325, 468] width 163 height 28
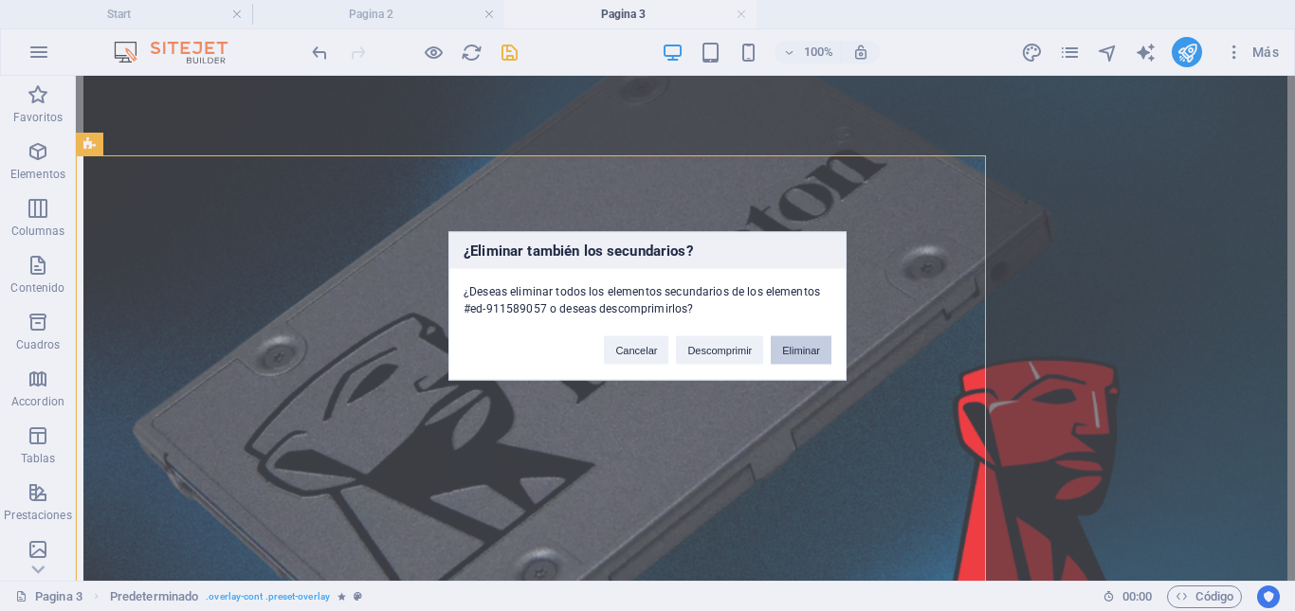
drag, startPoint x: 804, startPoint y: 347, endPoint x: 727, endPoint y: 271, distance: 107.9
click at [804, 347] on button "Eliminar" at bounding box center [801, 350] width 61 height 28
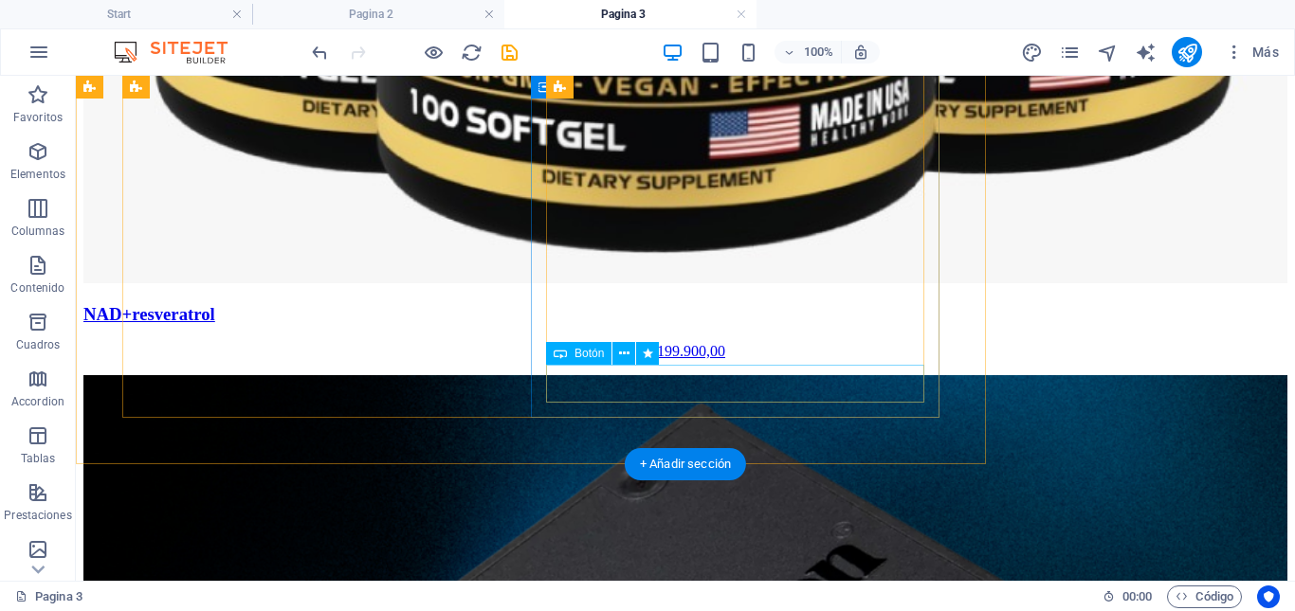
scroll to position [6785, 0]
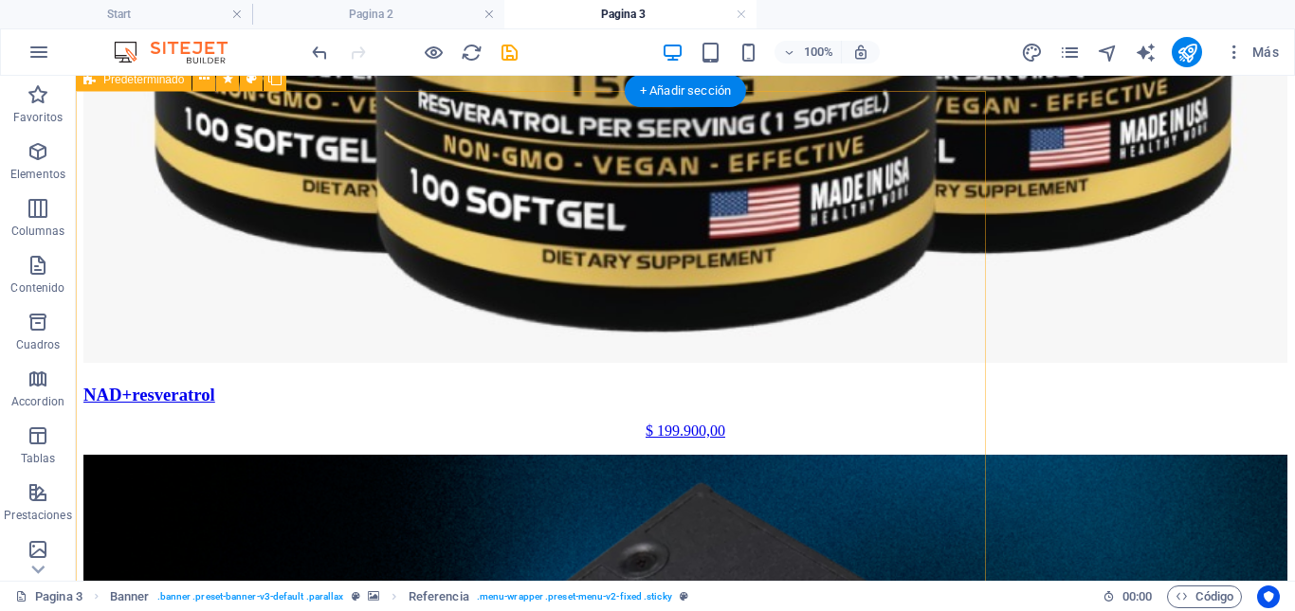
scroll to position [6780, 0]
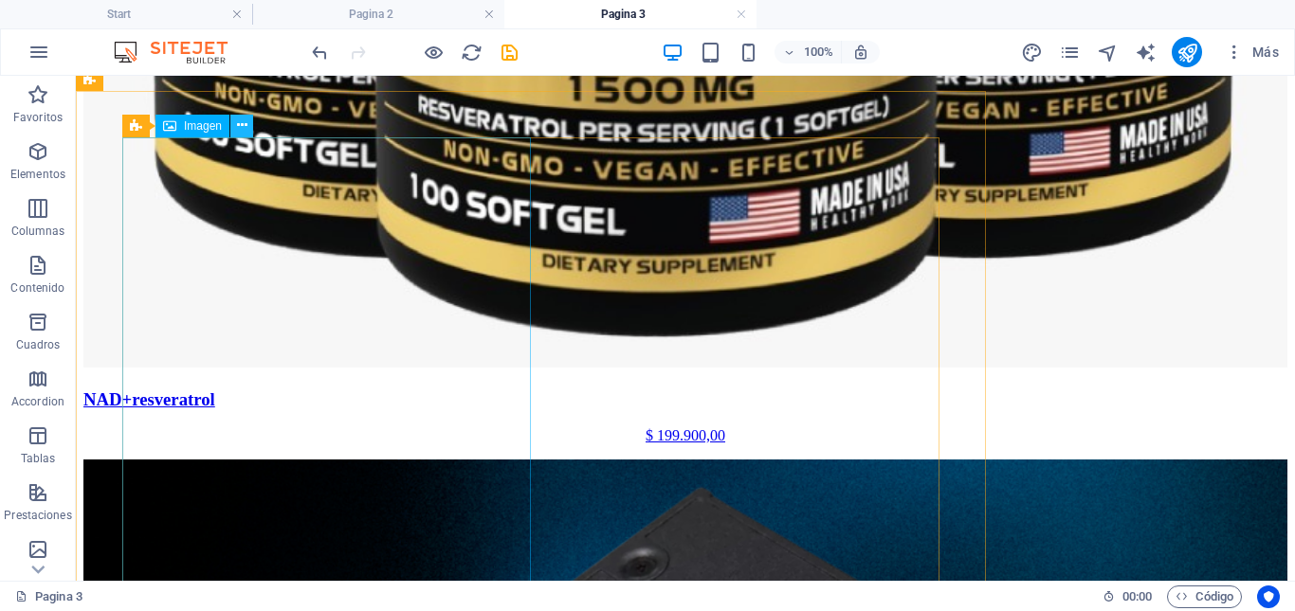
click at [248, 130] on button at bounding box center [241, 126] width 23 height 23
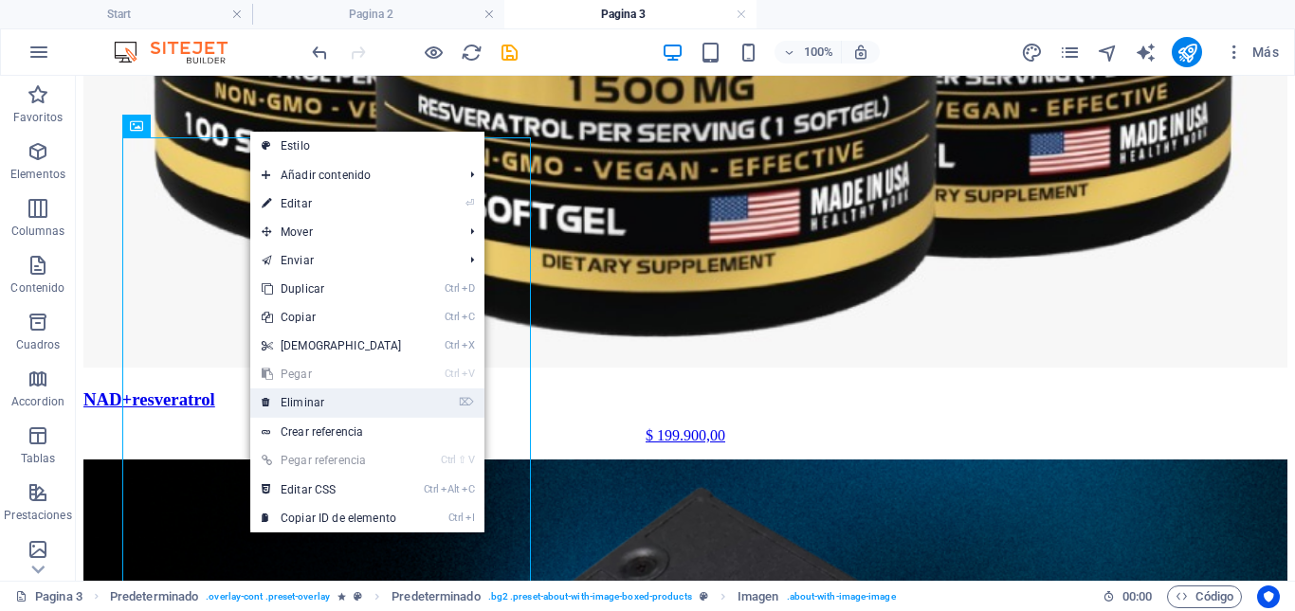
click at [300, 404] on link "⌦ Eliminar" at bounding box center [331, 403] width 163 height 28
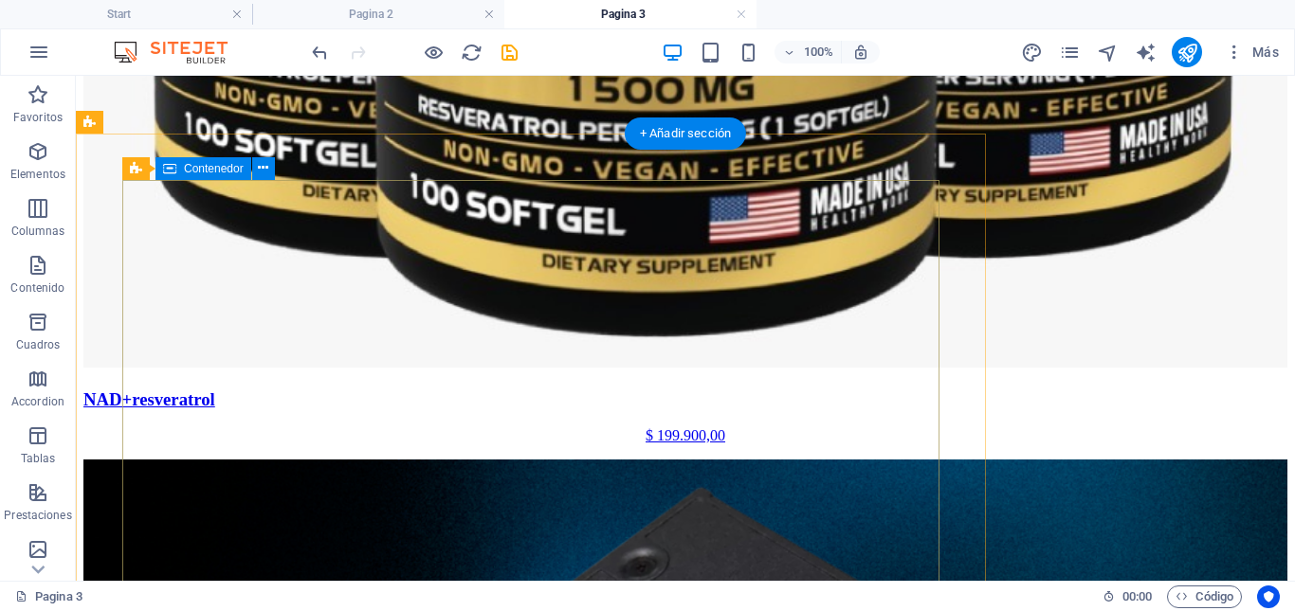
scroll to position [6686, 0]
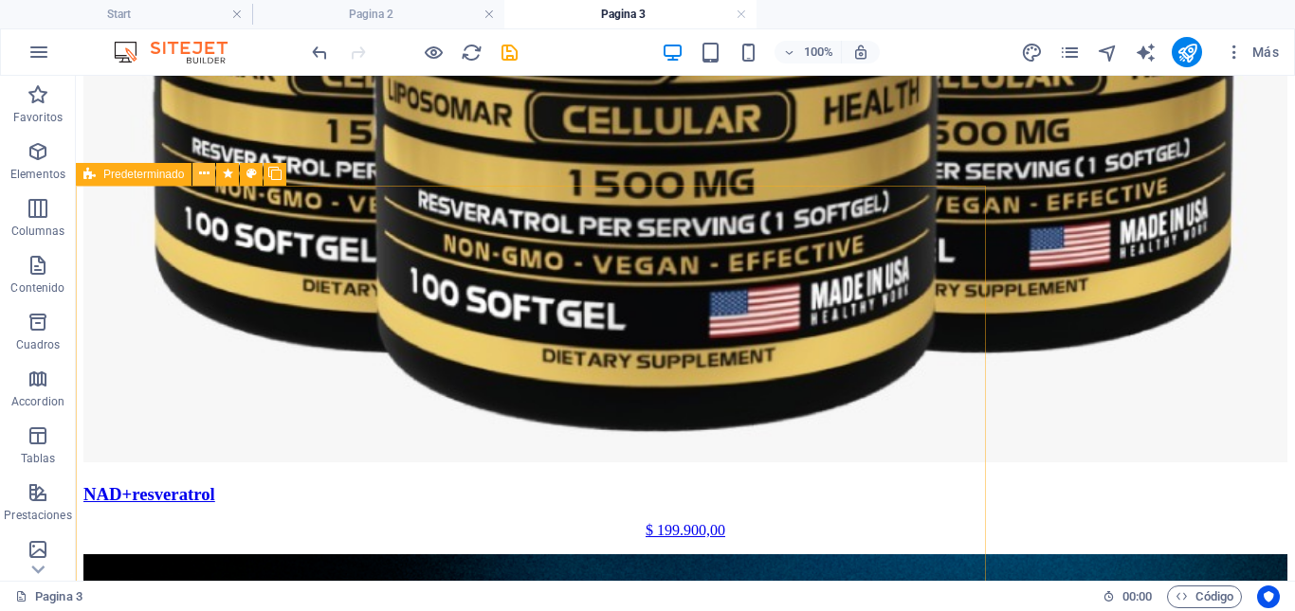
click at [202, 175] on icon at bounding box center [204, 174] width 10 height 20
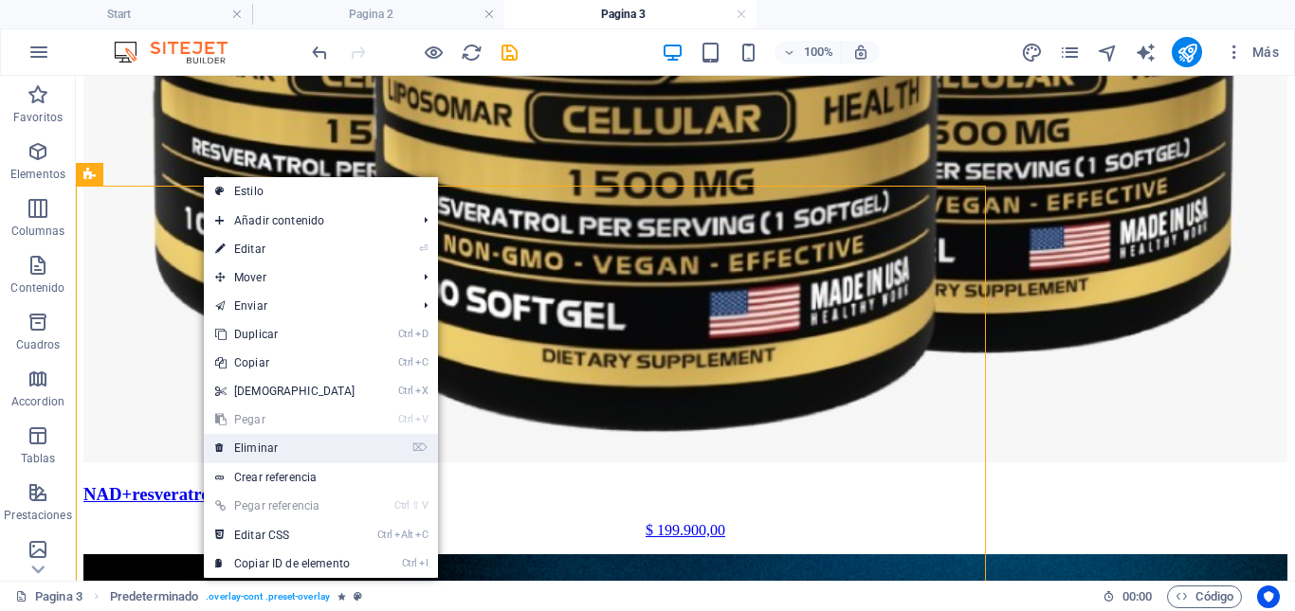
click at [255, 446] on link "⌦ Eliminar" at bounding box center [285, 448] width 163 height 28
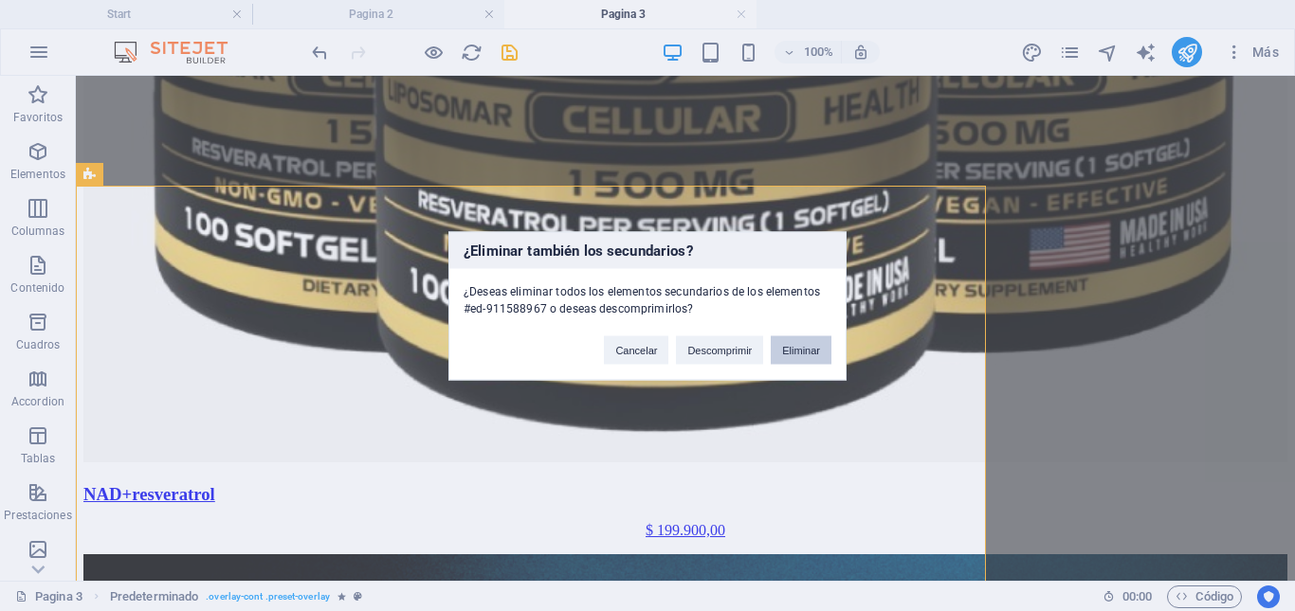
click at [792, 352] on button "Eliminar" at bounding box center [801, 350] width 61 height 28
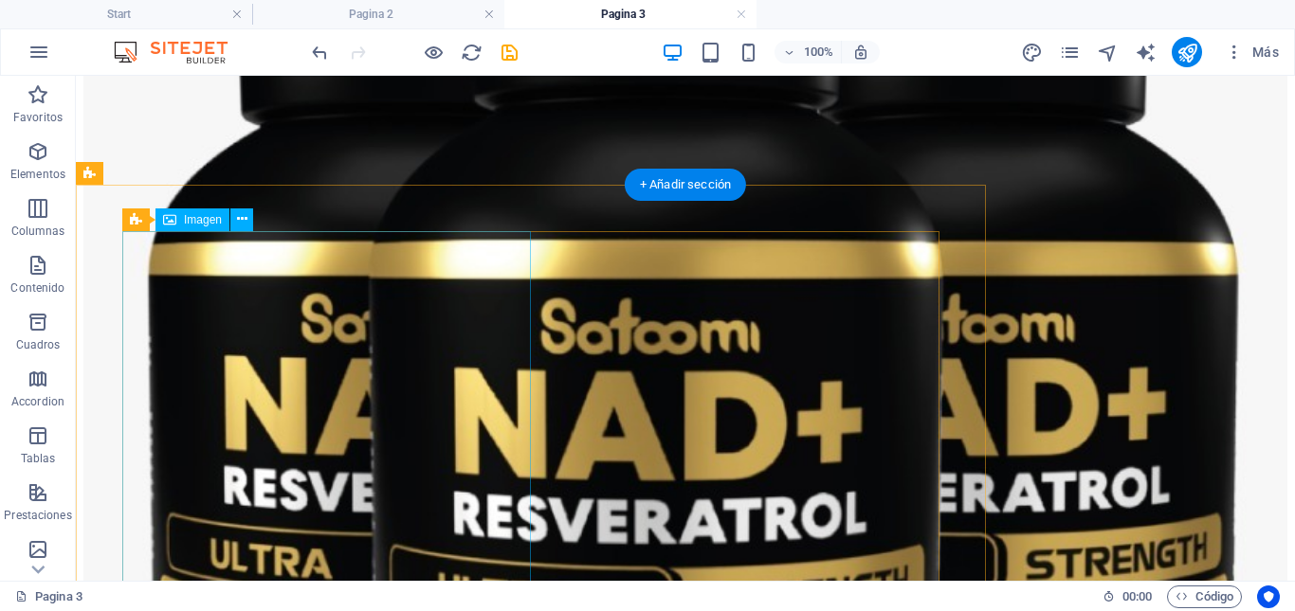
scroll to position [6109, 0]
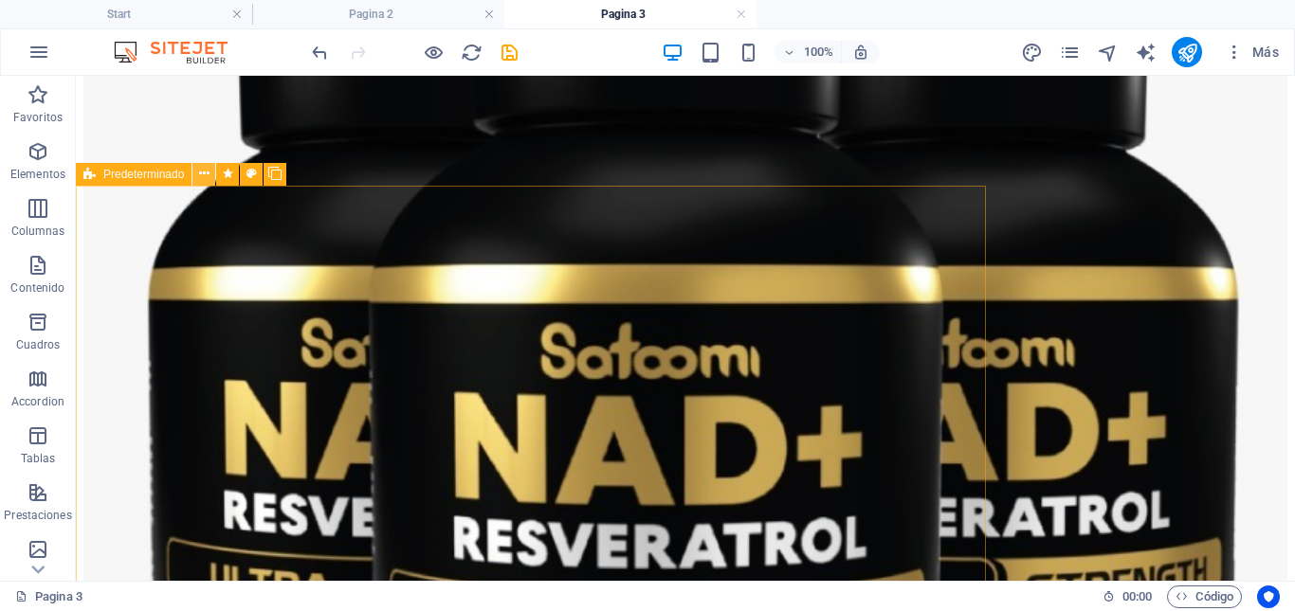
click at [208, 175] on icon at bounding box center [204, 174] width 10 height 20
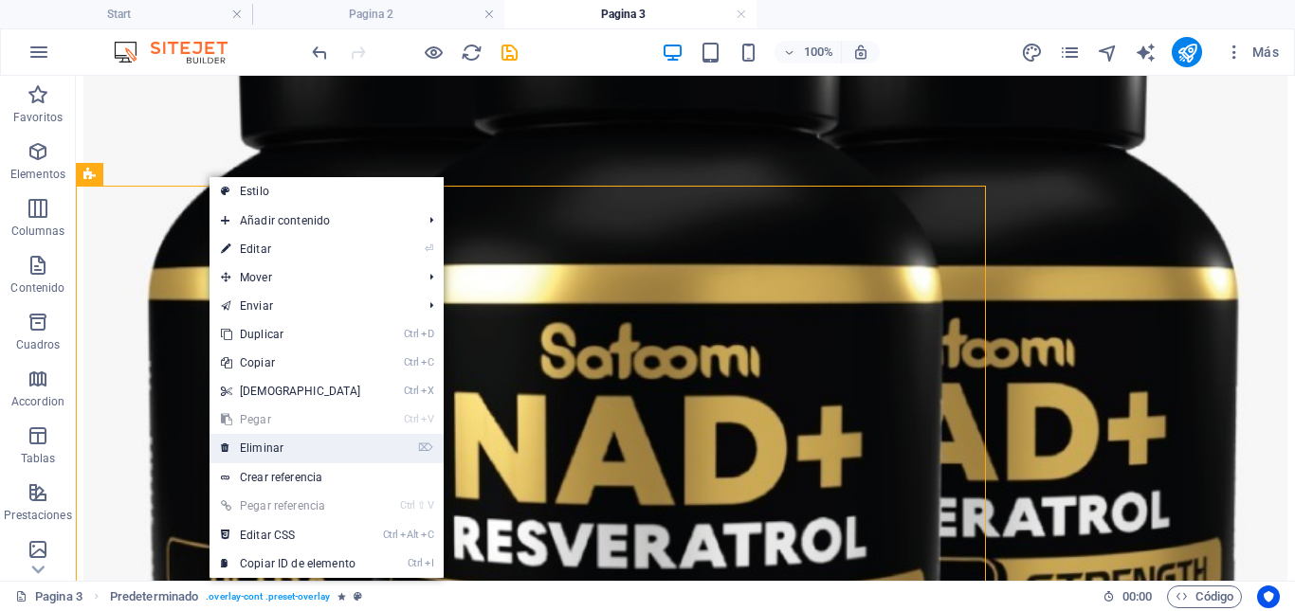
click at [266, 446] on link "⌦ Eliminar" at bounding box center [290, 448] width 163 height 28
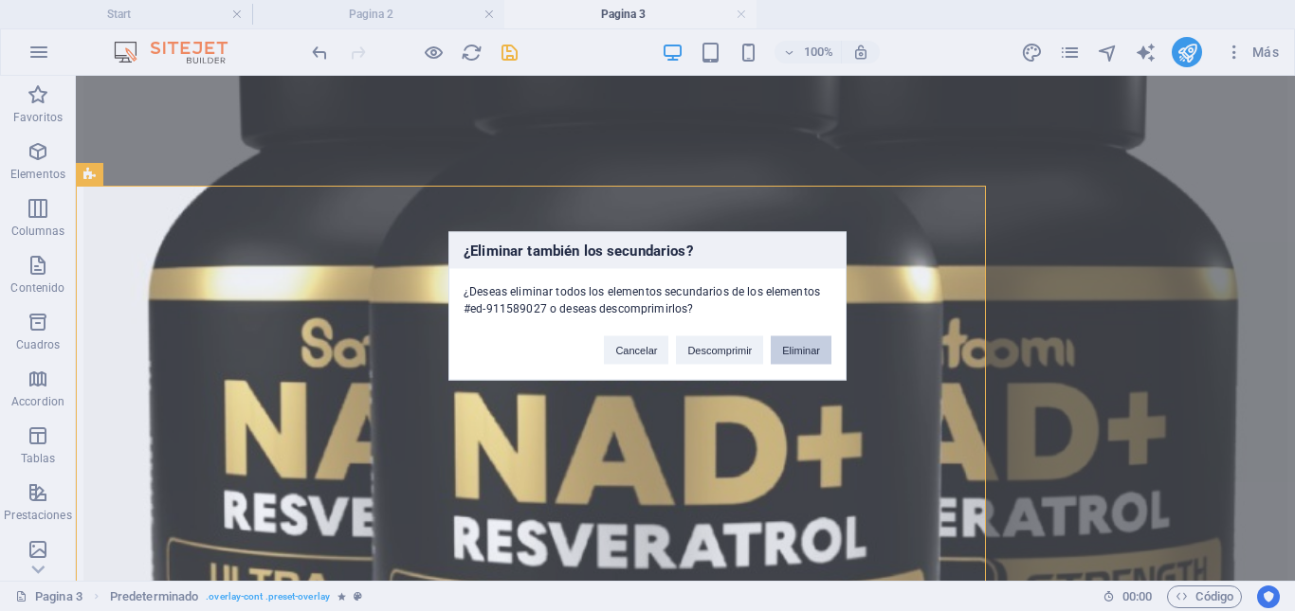
click at [788, 350] on button "Eliminar" at bounding box center [801, 350] width 61 height 28
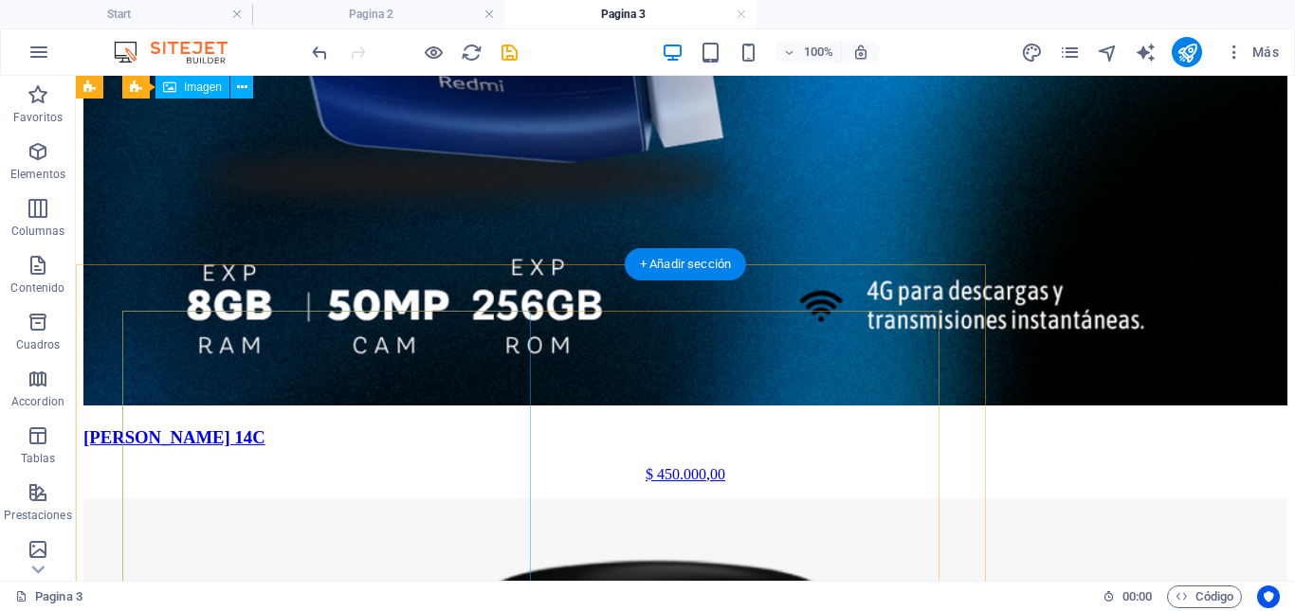
scroll to position [5438, 0]
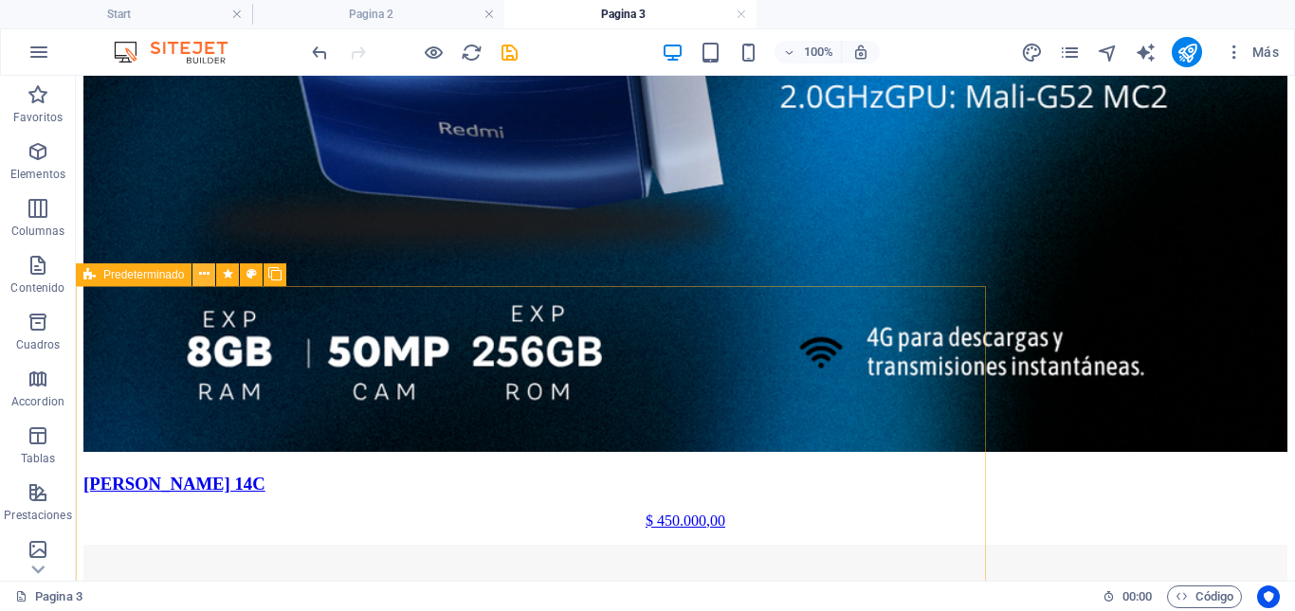
click at [206, 274] on icon at bounding box center [204, 274] width 10 height 20
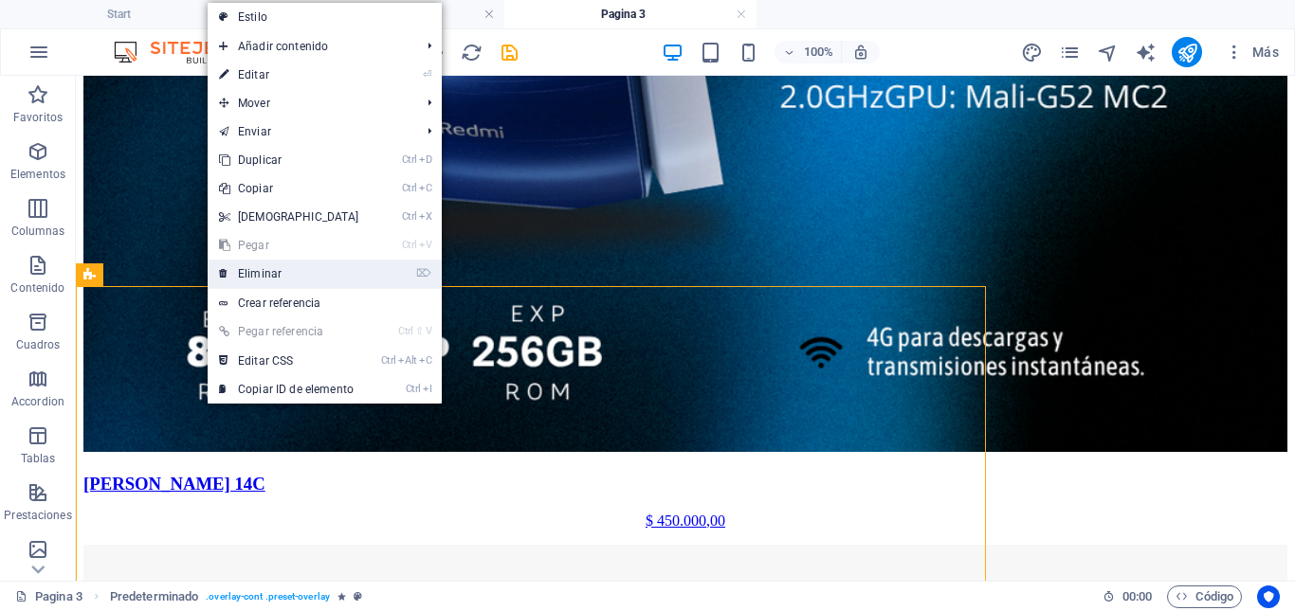
click at [258, 273] on link "⌦ Eliminar" at bounding box center [289, 274] width 163 height 28
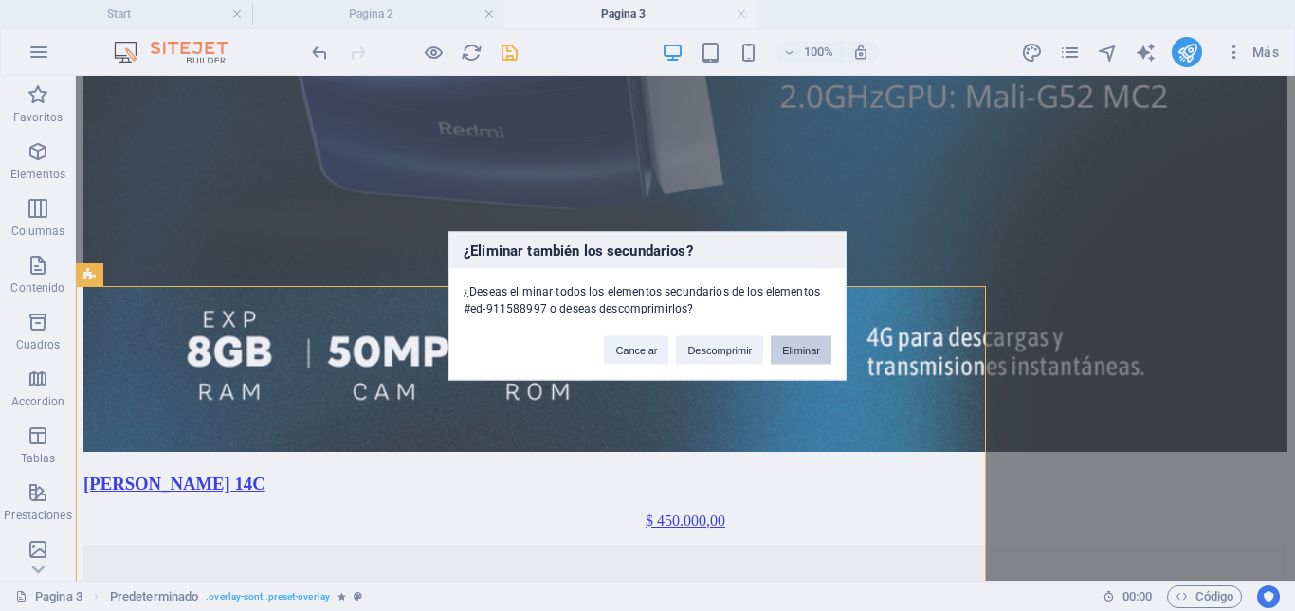
drag, startPoint x: 815, startPoint y: 353, endPoint x: 718, endPoint y: 281, distance: 121.3
click at [815, 353] on button "Eliminar" at bounding box center [801, 350] width 61 height 28
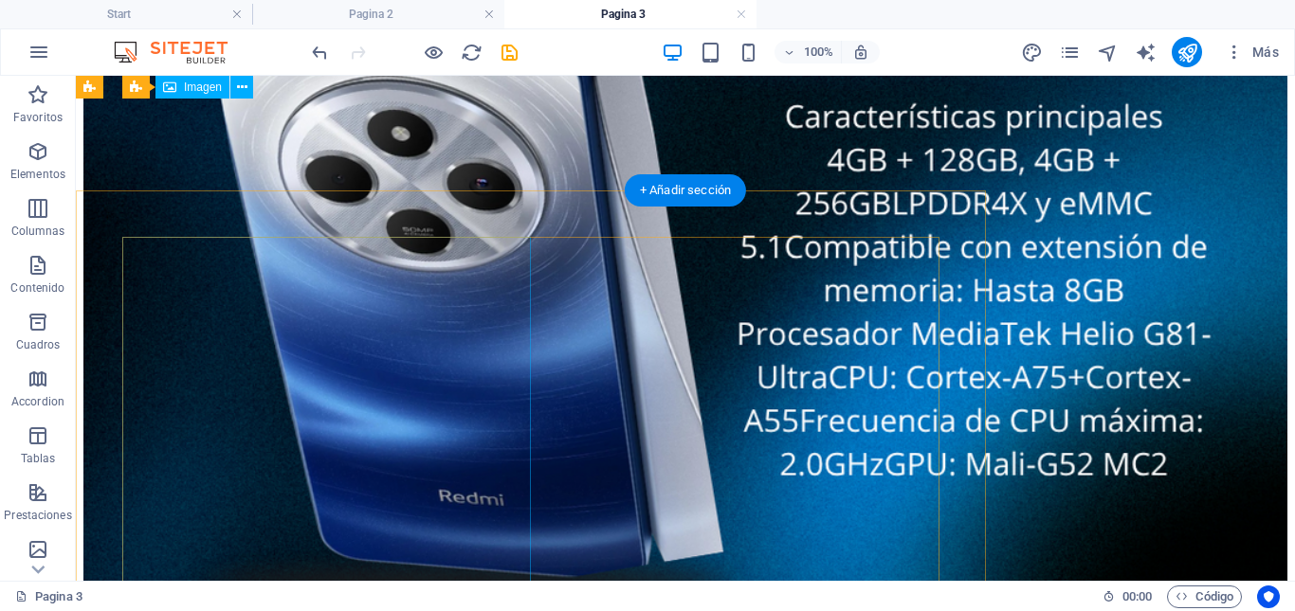
scroll to position [4964, 0]
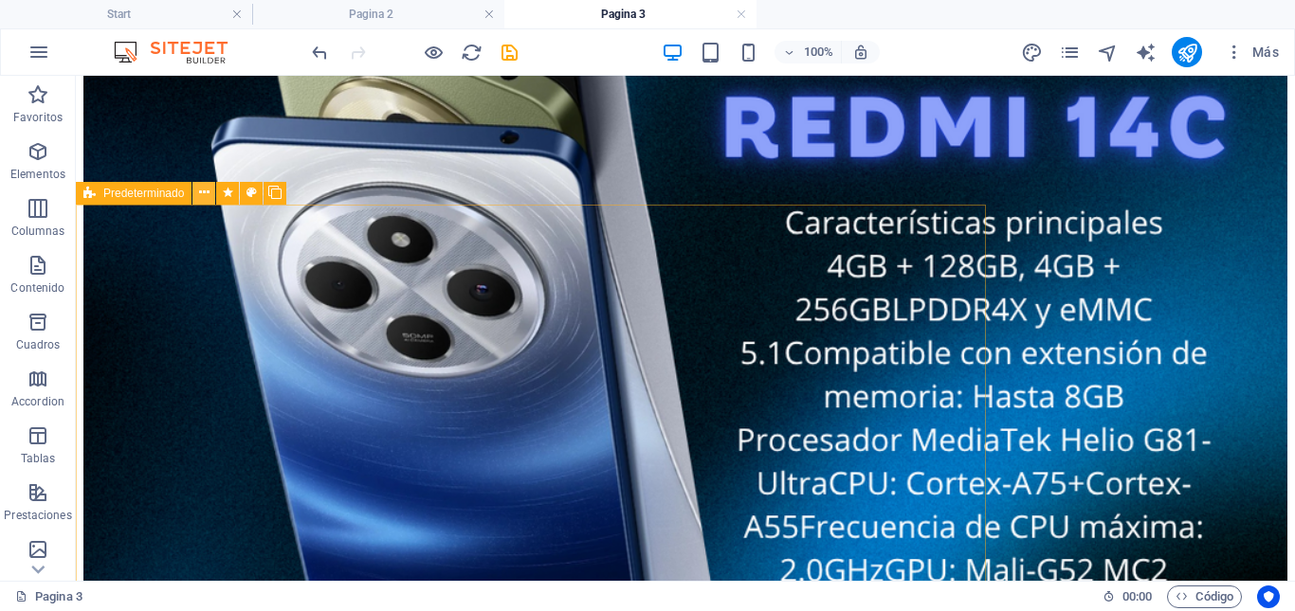
click at [200, 193] on icon at bounding box center [204, 193] width 10 height 20
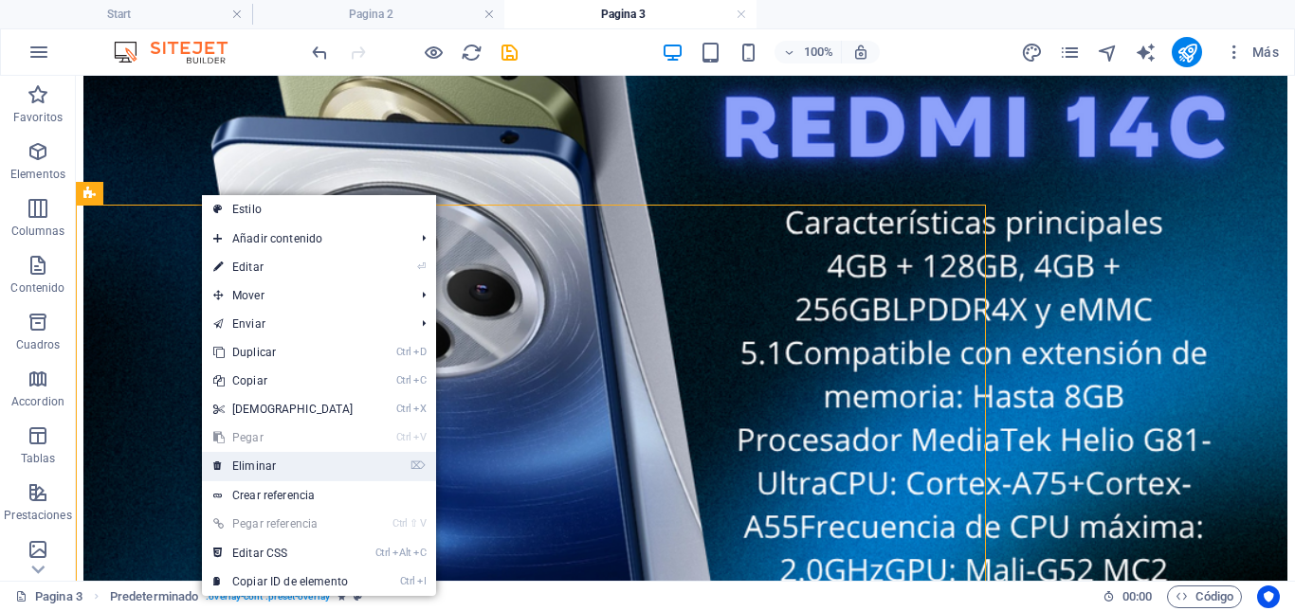
click at [259, 465] on link "⌦ Eliminar" at bounding box center [283, 466] width 163 height 28
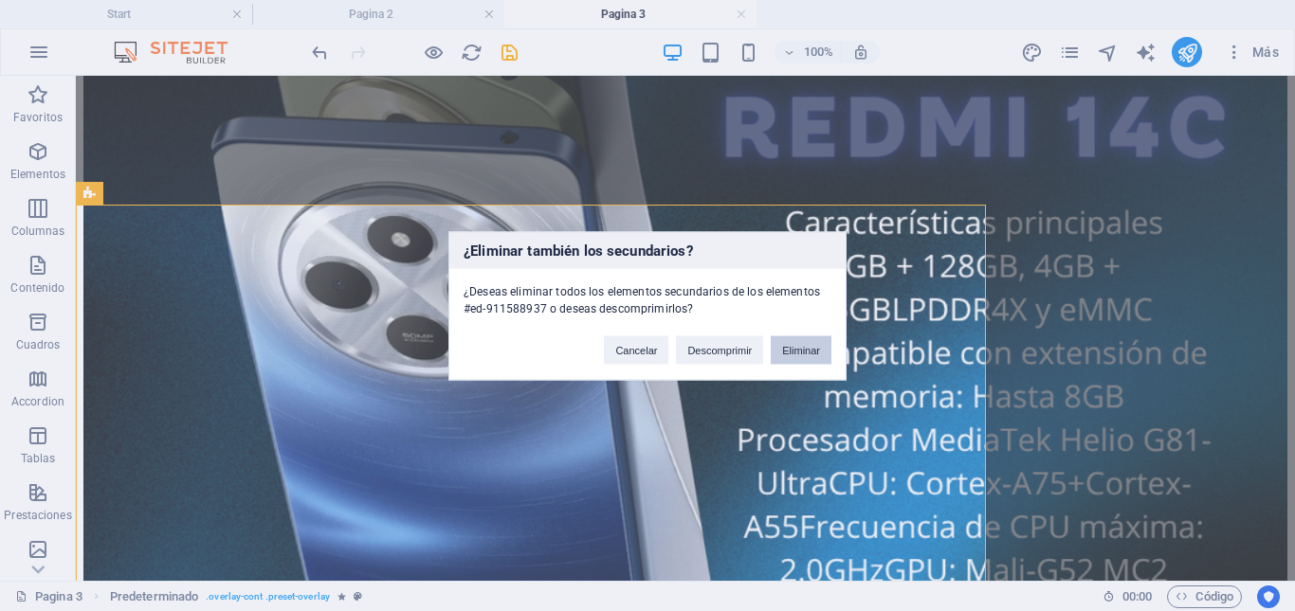
drag, startPoint x: 721, startPoint y: 272, endPoint x: 797, endPoint y: 348, distance: 107.2
click at [797, 348] on button "Eliminar" at bounding box center [801, 350] width 61 height 28
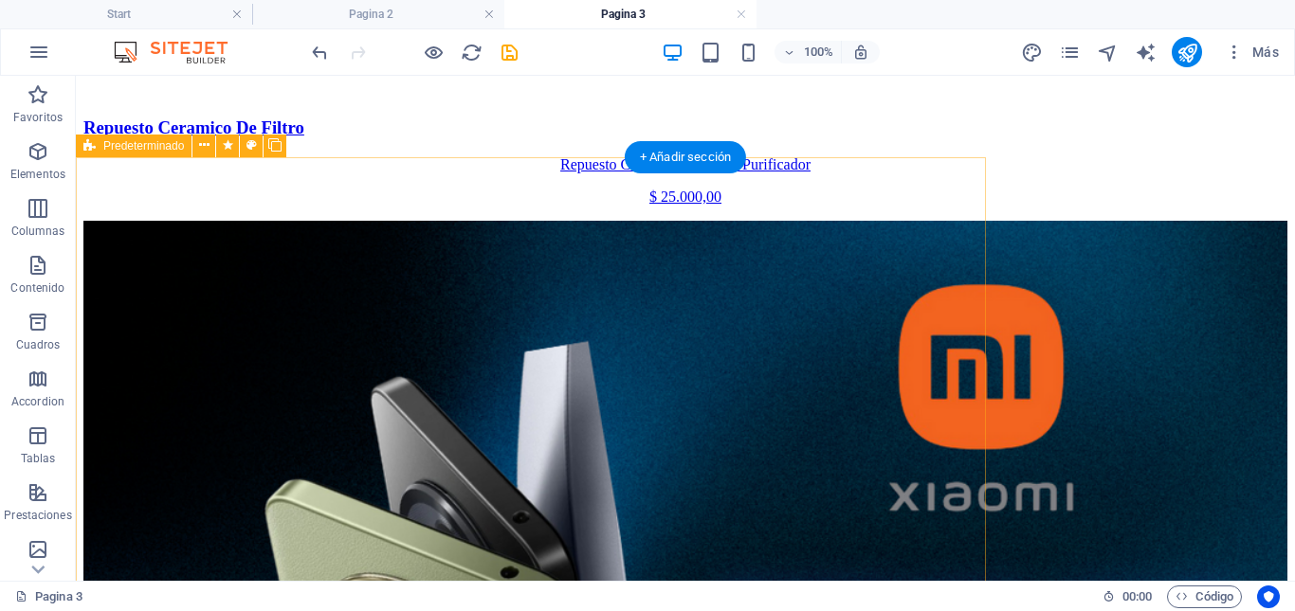
scroll to position [4395, 0]
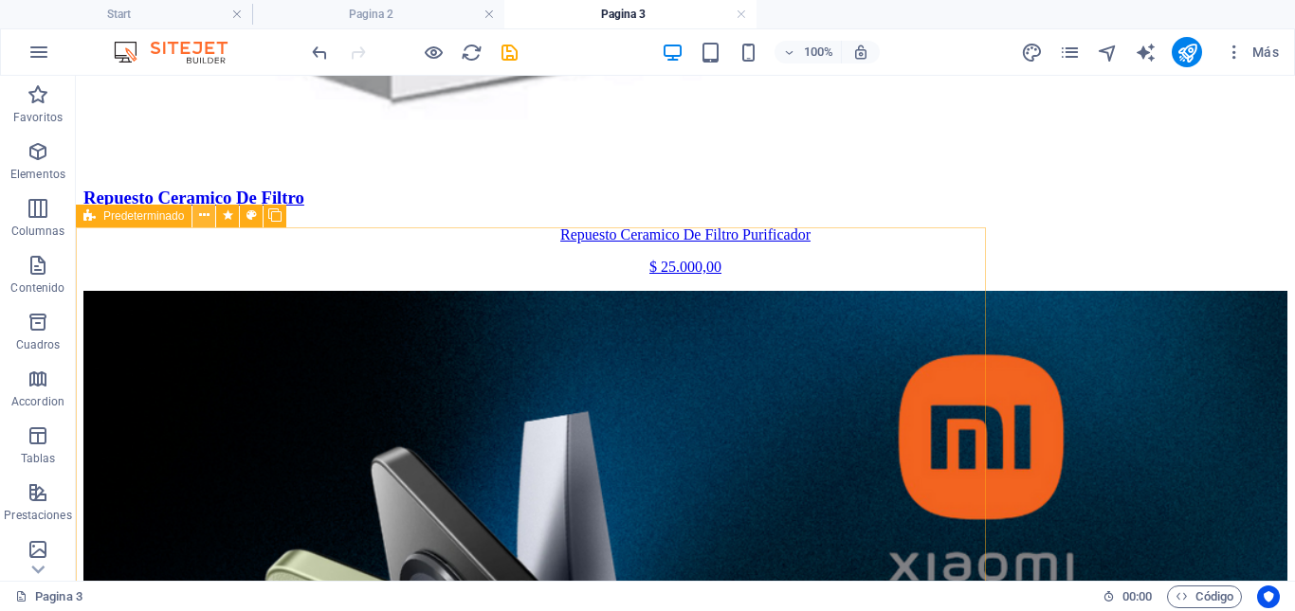
click at [209, 216] on button at bounding box center [203, 216] width 23 height 23
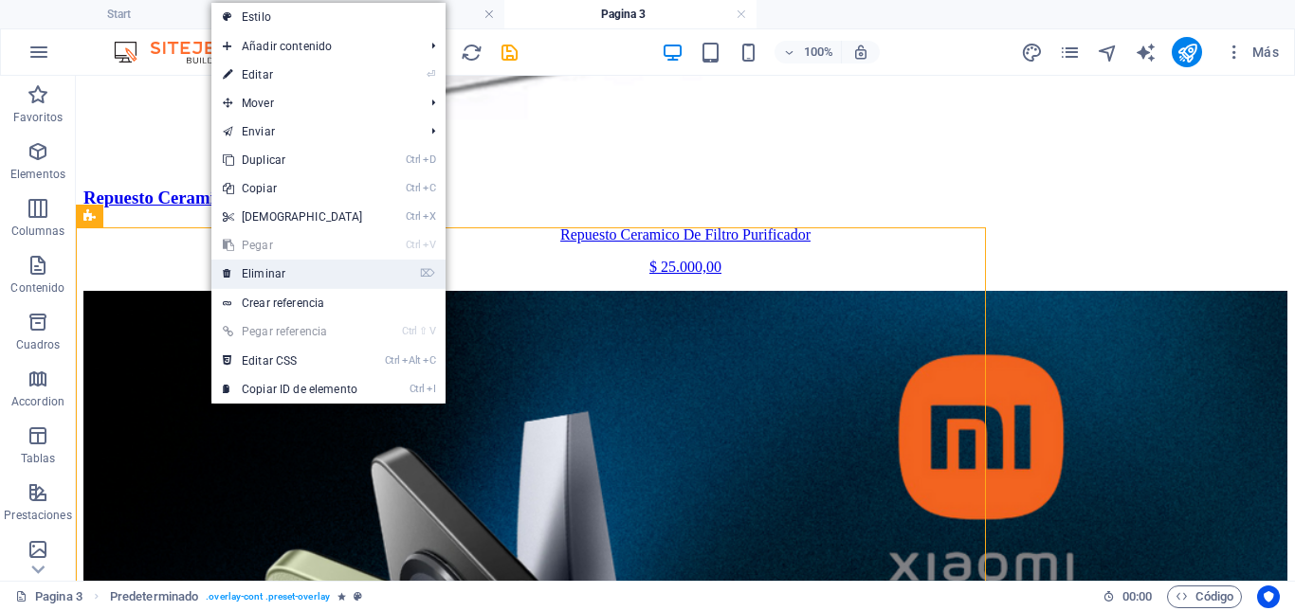
click at [256, 274] on link "⌦ Eliminar" at bounding box center [292, 274] width 163 height 28
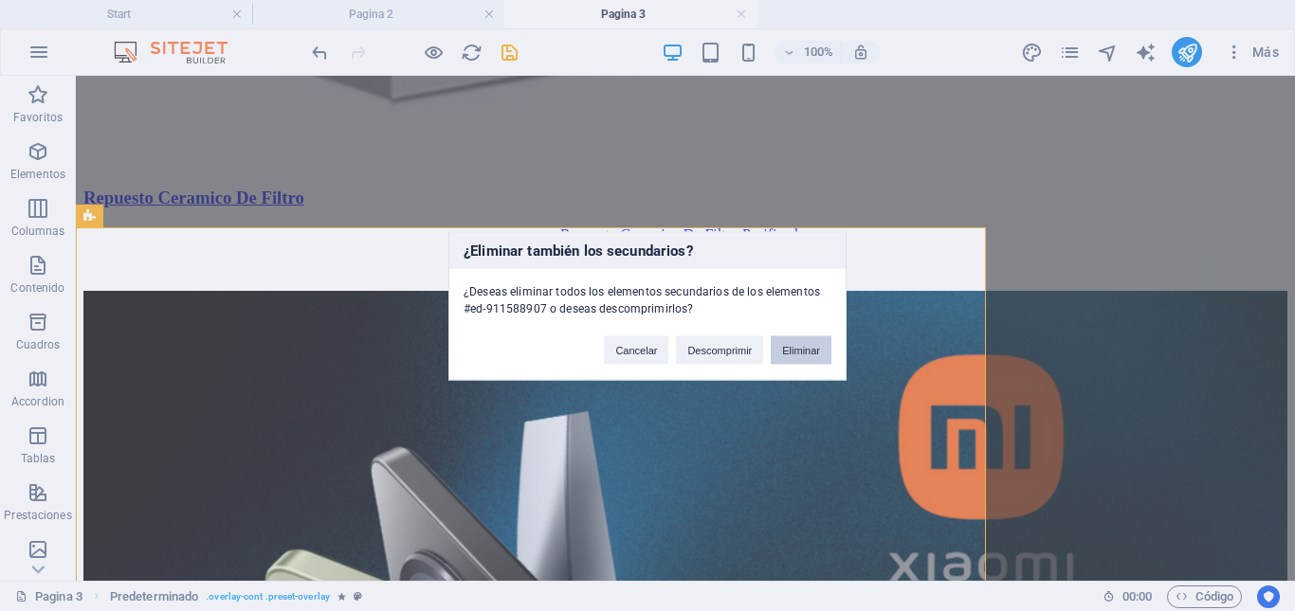
click at [790, 344] on button "Eliminar" at bounding box center [801, 350] width 61 height 28
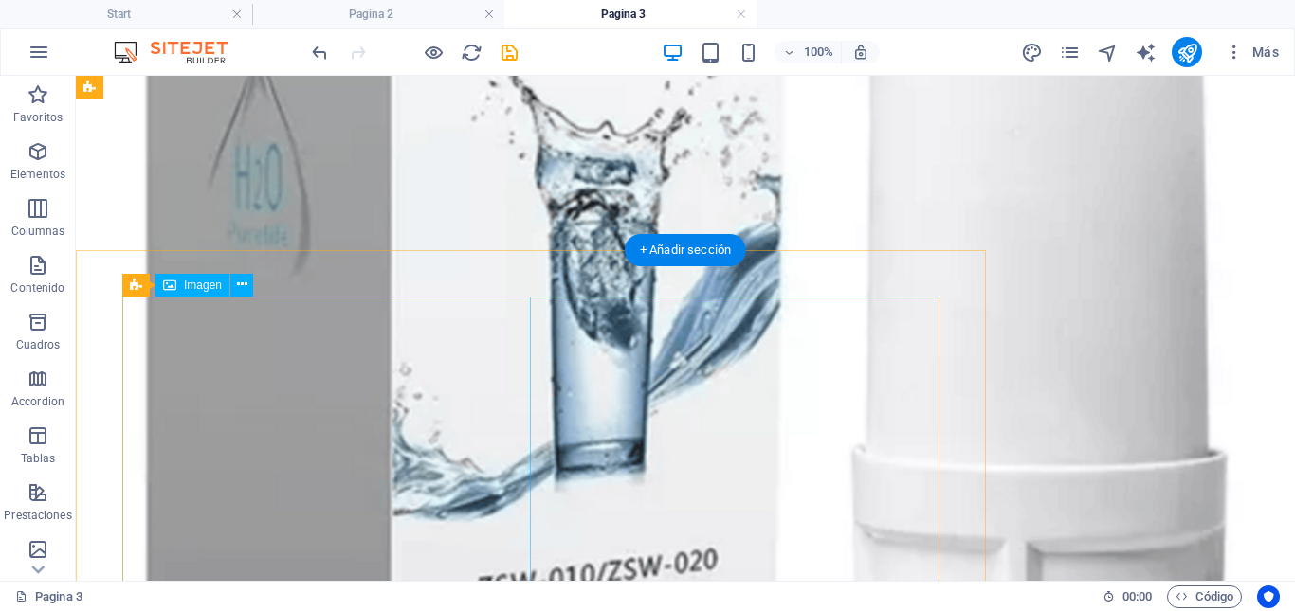
scroll to position [3732, 0]
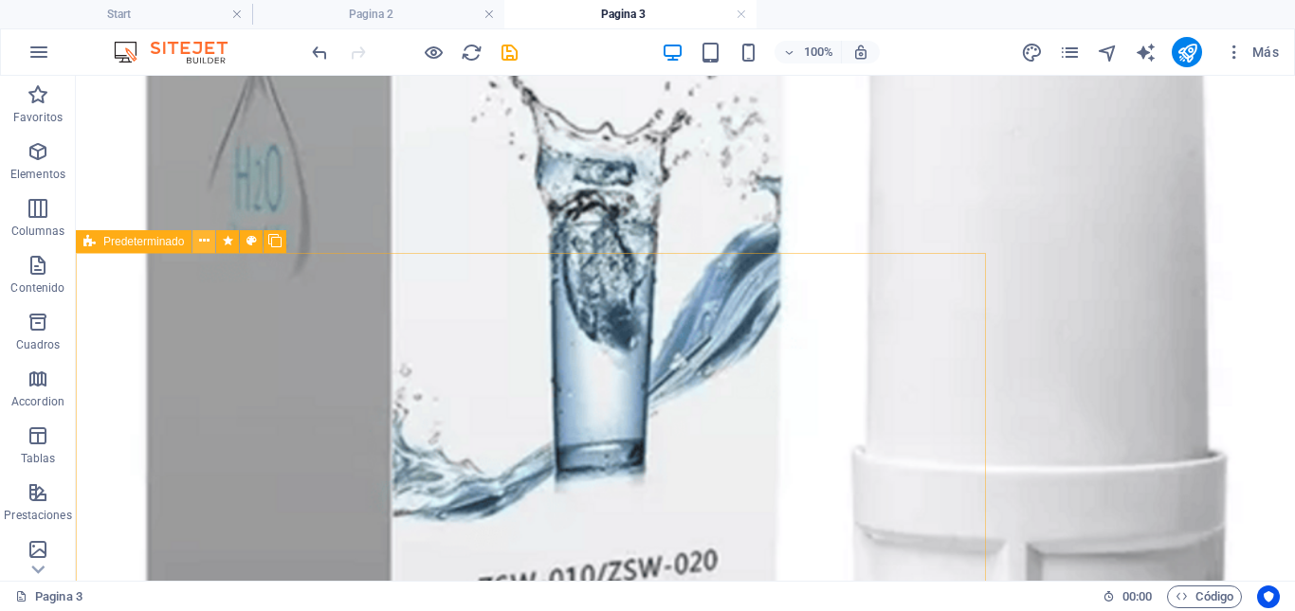
click at [205, 240] on icon at bounding box center [204, 241] width 10 height 20
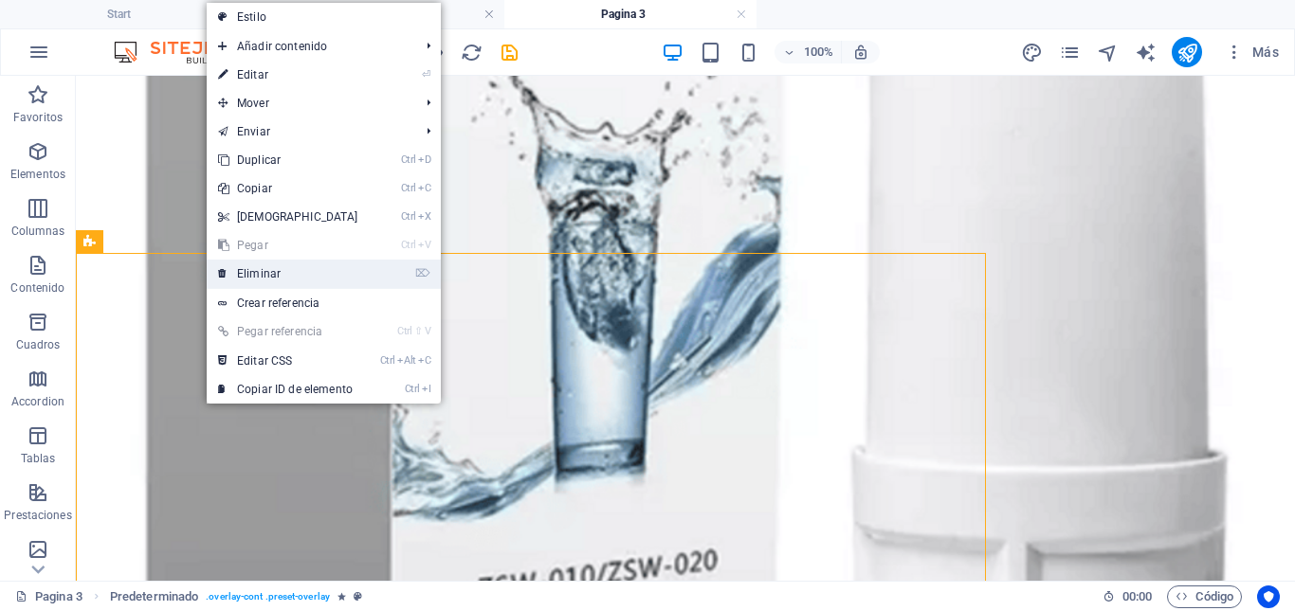
click at [249, 271] on link "⌦ Eliminar" at bounding box center [288, 274] width 163 height 28
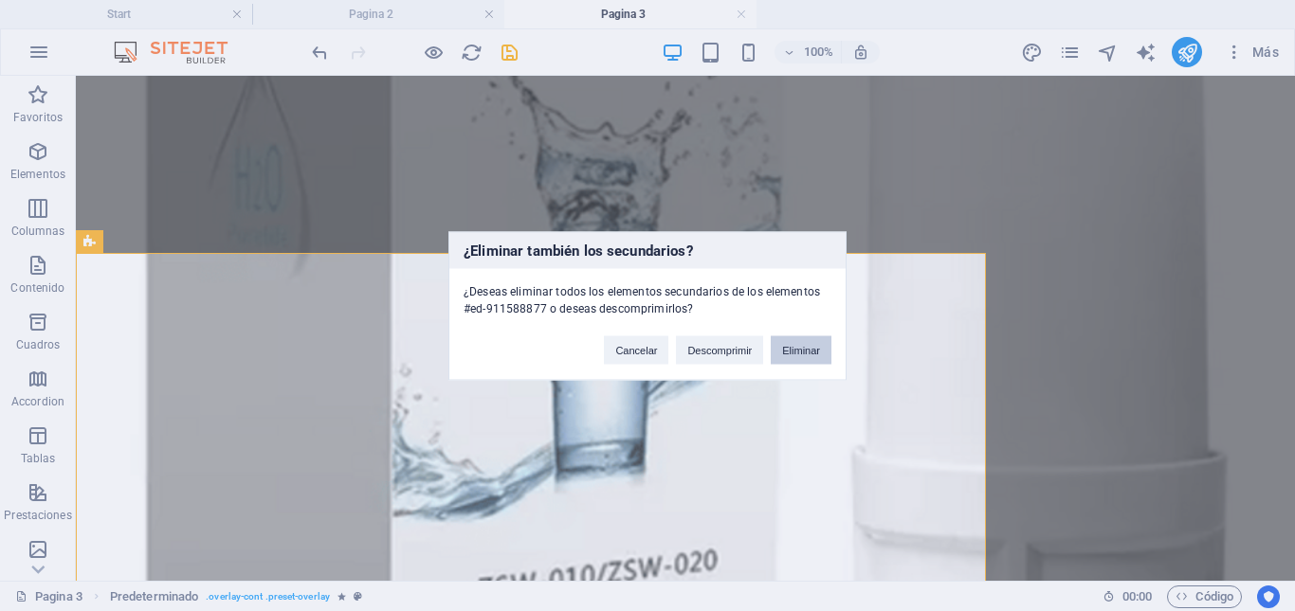
drag, startPoint x: 804, startPoint y: 347, endPoint x: 720, endPoint y: 272, distance: 112.1
click at [804, 347] on button "Eliminar" at bounding box center [801, 350] width 61 height 28
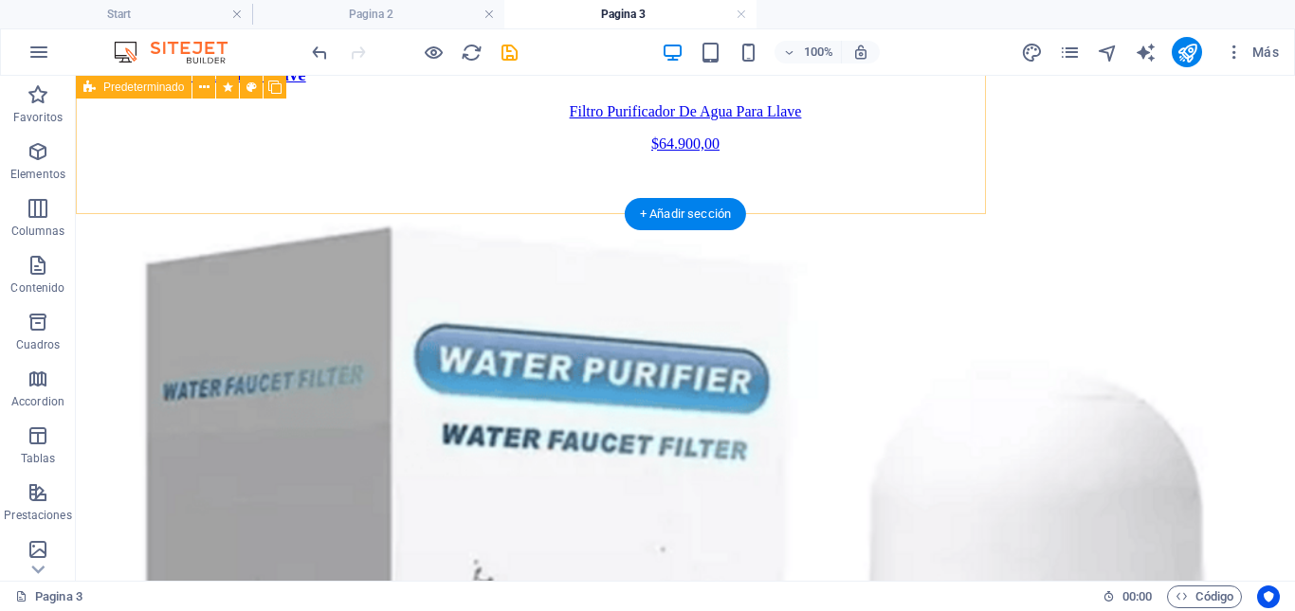
scroll to position [3163, 0]
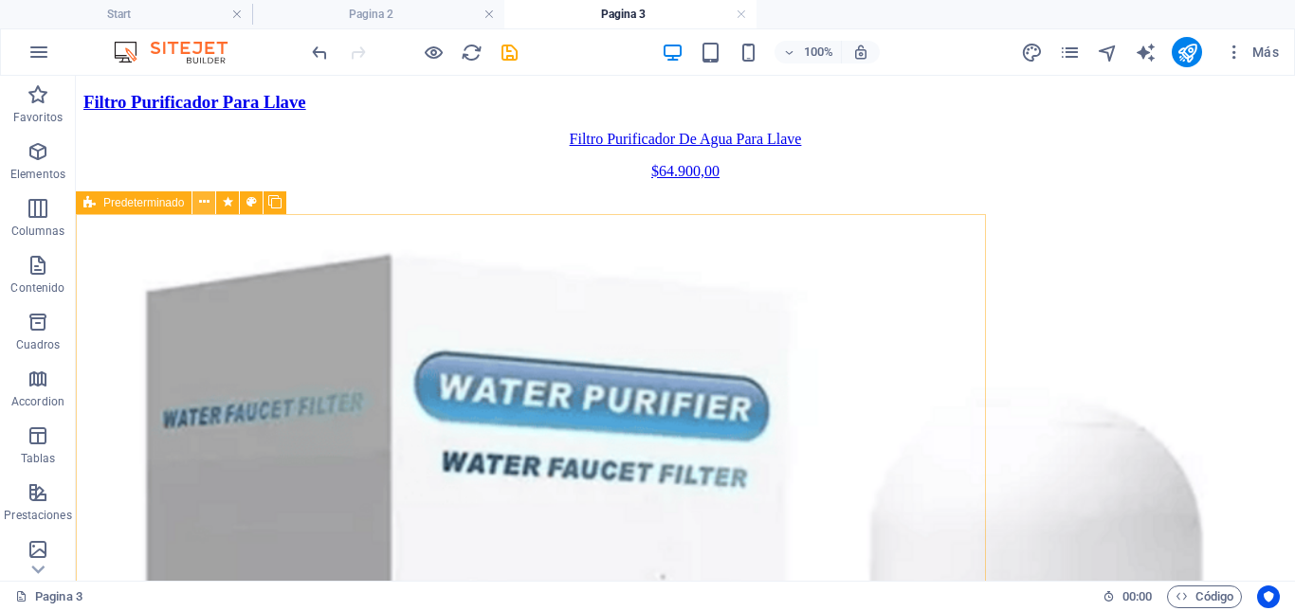
click at [204, 207] on icon at bounding box center [204, 202] width 10 height 20
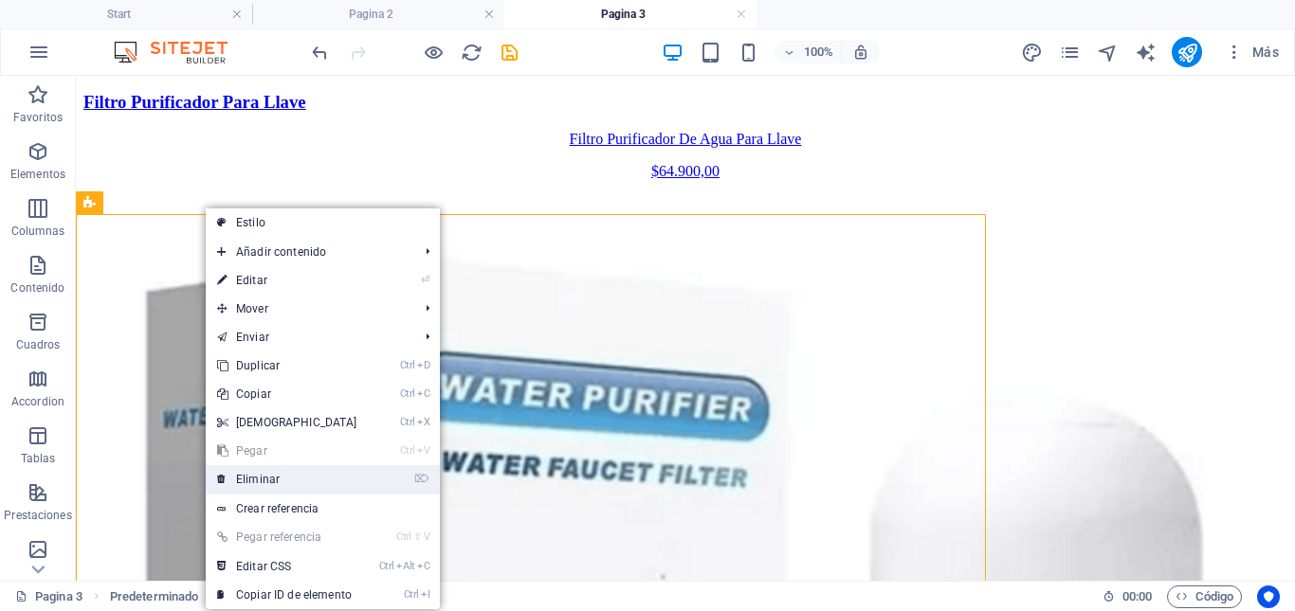
click at [256, 476] on link "⌦ Eliminar" at bounding box center [287, 479] width 163 height 28
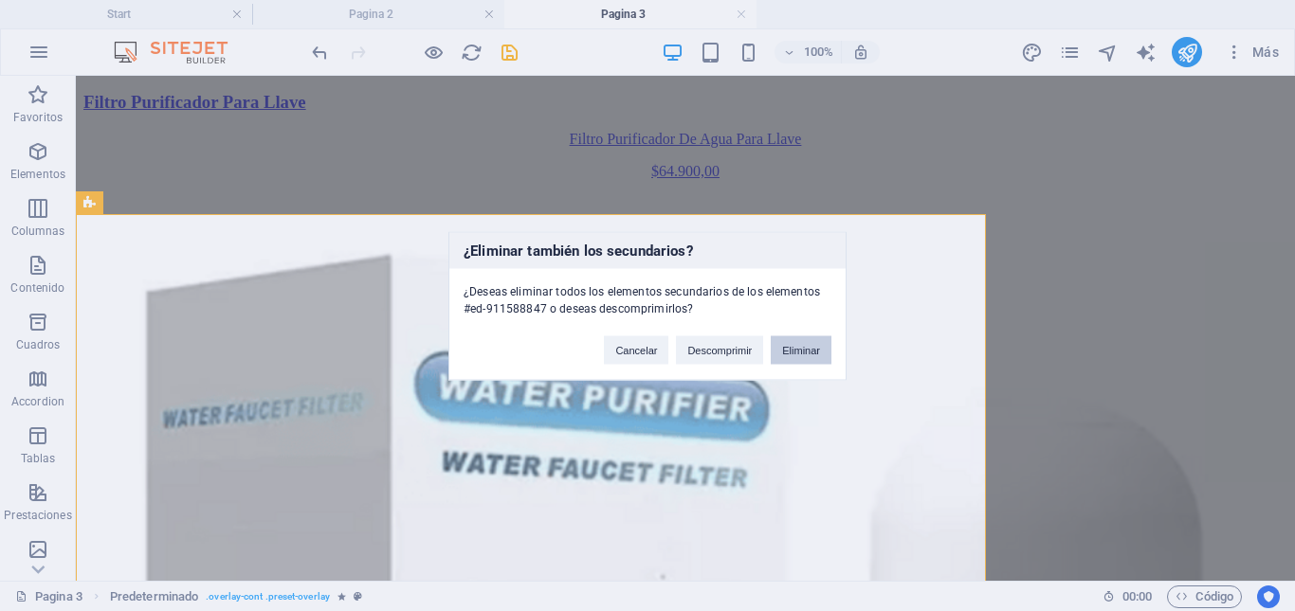
drag, startPoint x: 725, startPoint y: 271, endPoint x: 802, endPoint y: 347, distance: 107.9
click at [802, 347] on button "Eliminar" at bounding box center [801, 350] width 61 height 28
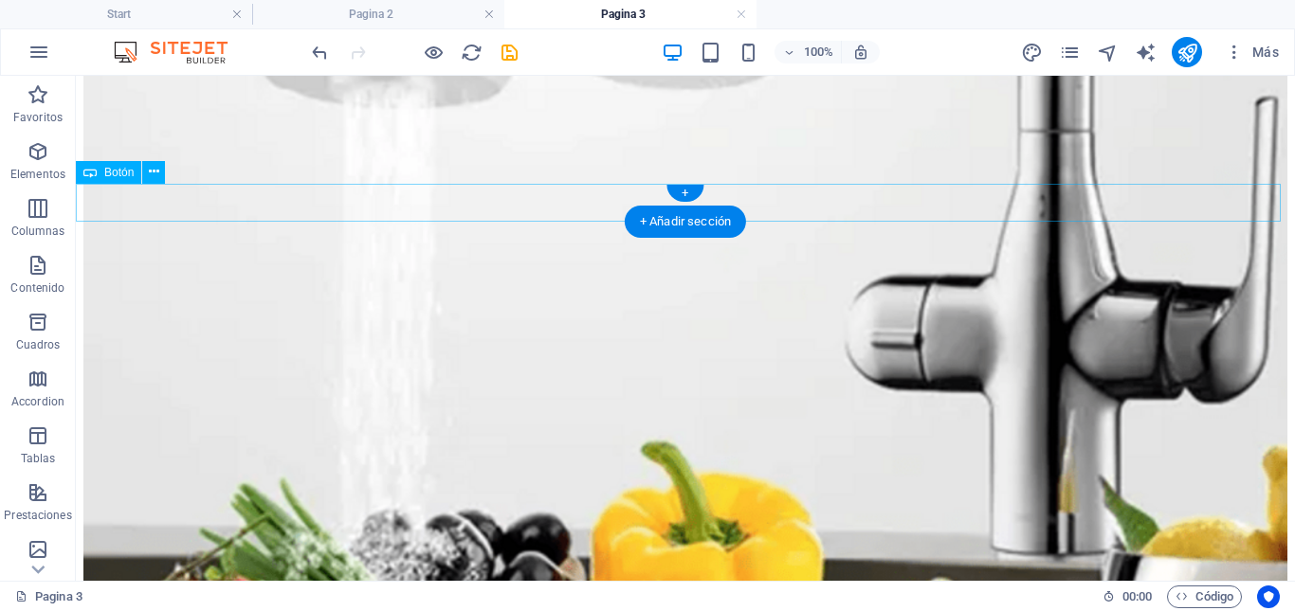
scroll to position [2594, 0]
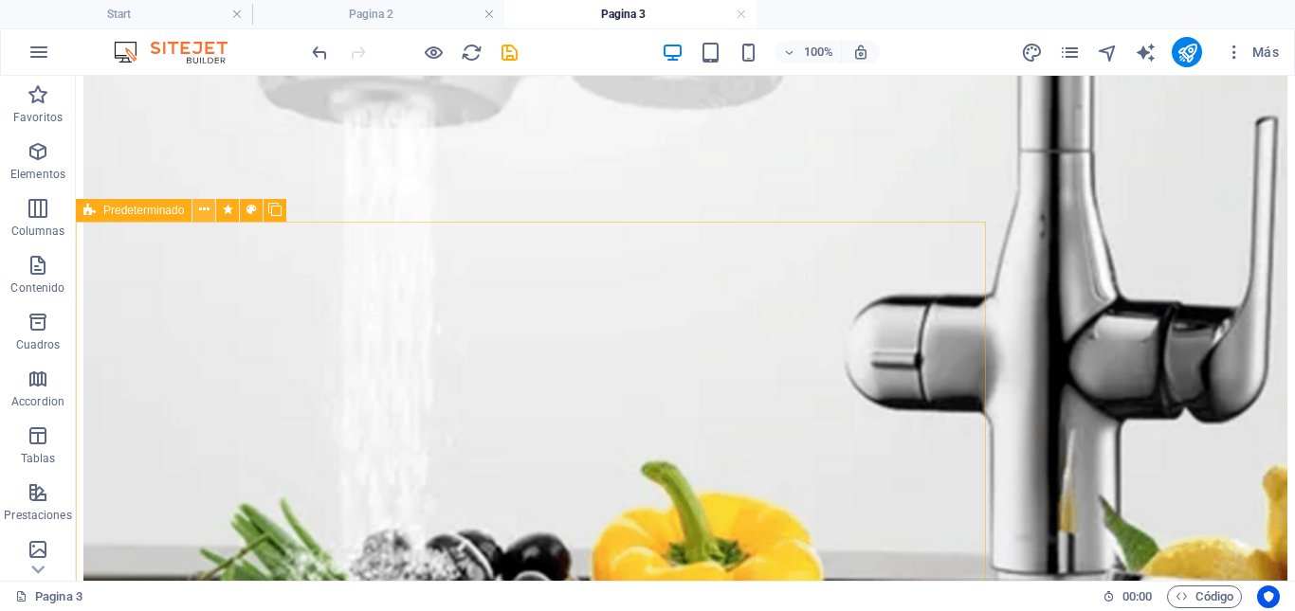
click at [207, 210] on icon at bounding box center [204, 210] width 10 height 20
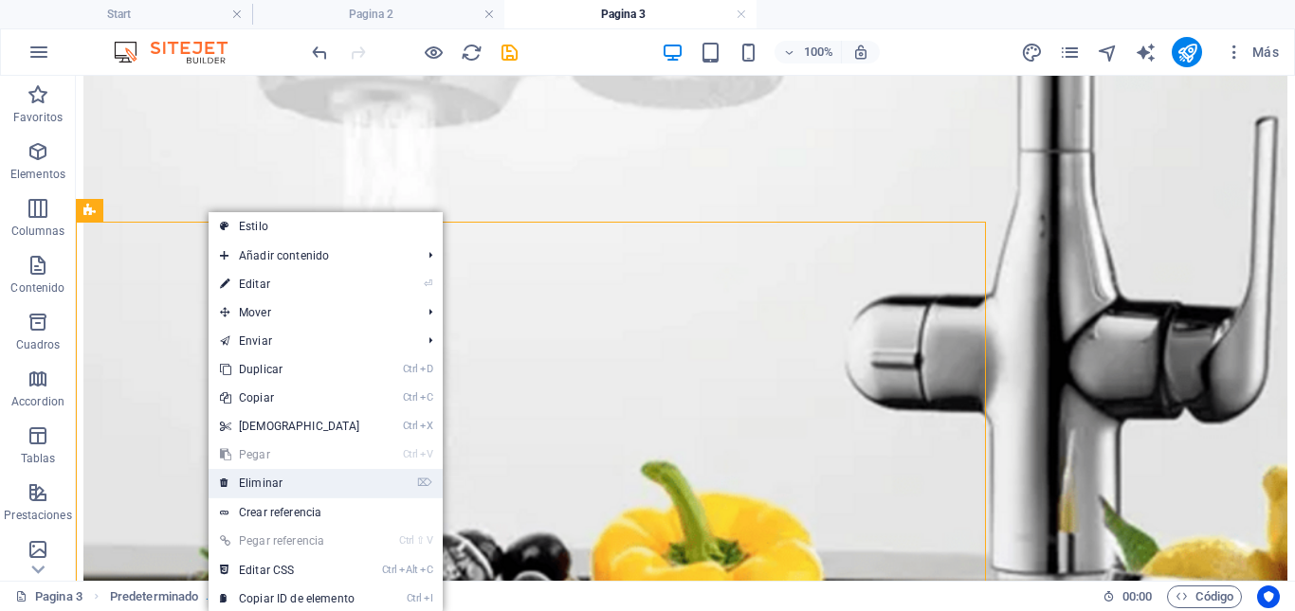
click at [268, 484] on link "⌦ Eliminar" at bounding box center [290, 483] width 163 height 28
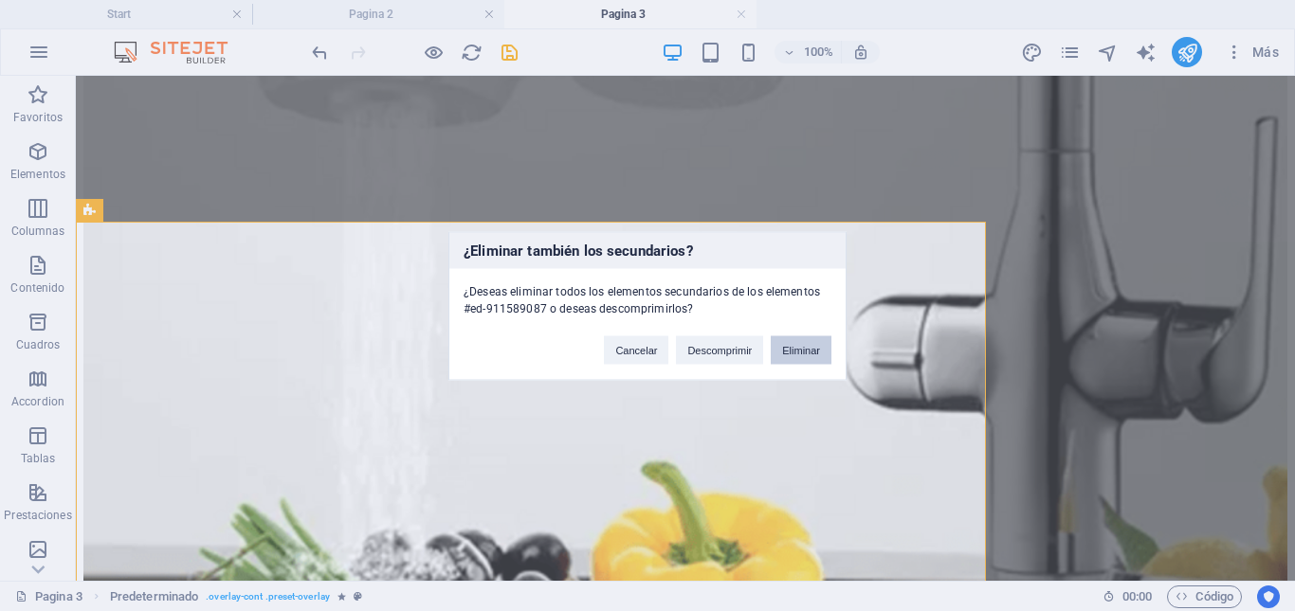
drag, startPoint x: 787, startPoint y: 352, endPoint x: 708, endPoint y: 276, distance: 109.3
click at [787, 352] on button "Eliminar" at bounding box center [801, 350] width 61 height 28
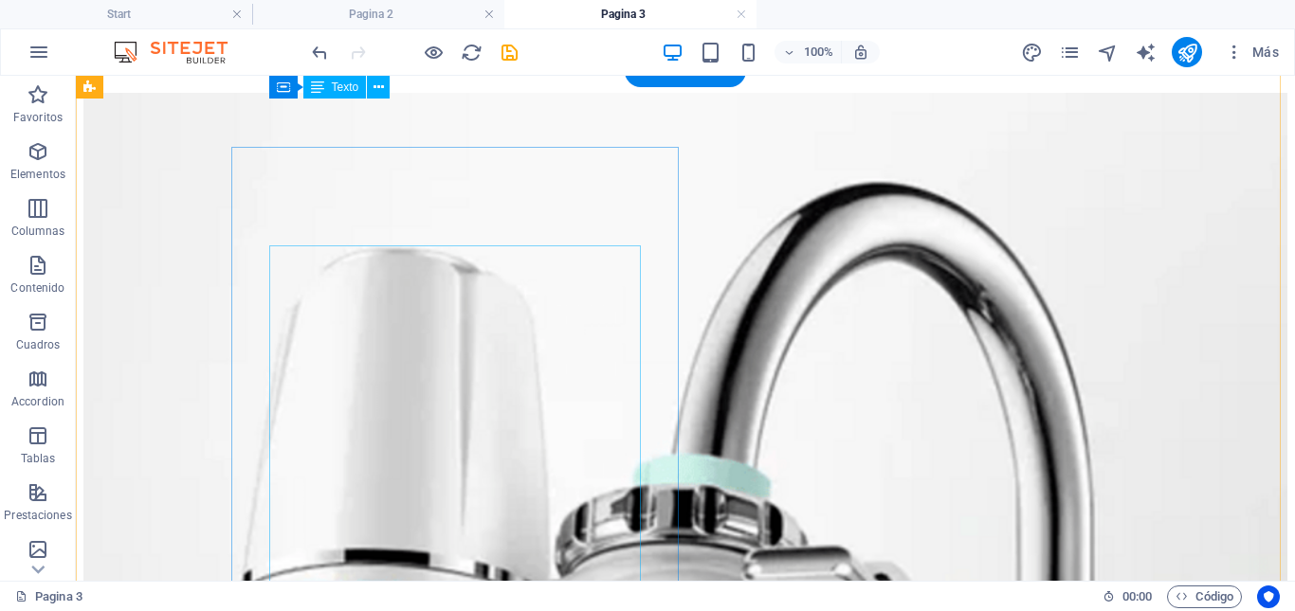
scroll to position [1836, 0]
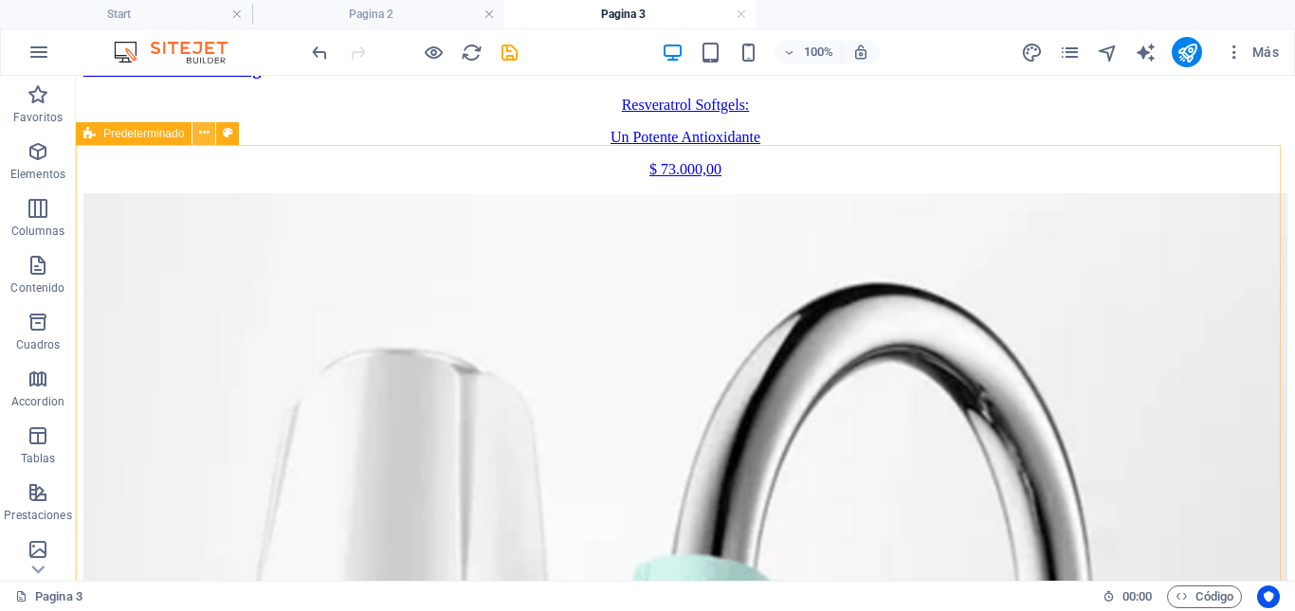
click at [202, 131] on icon at bounding box center [204, 133] width 10 height 20
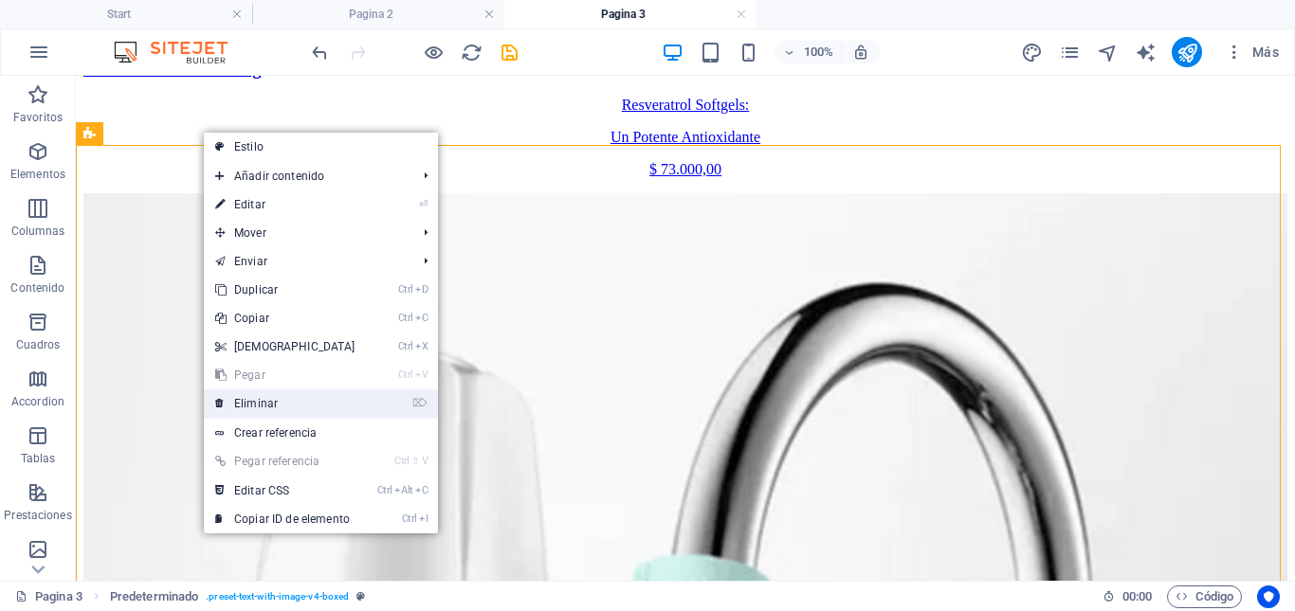
click at [264, 407] on link "⌦ Eliminar" at bounding box center [285, 404] width 163 height 28
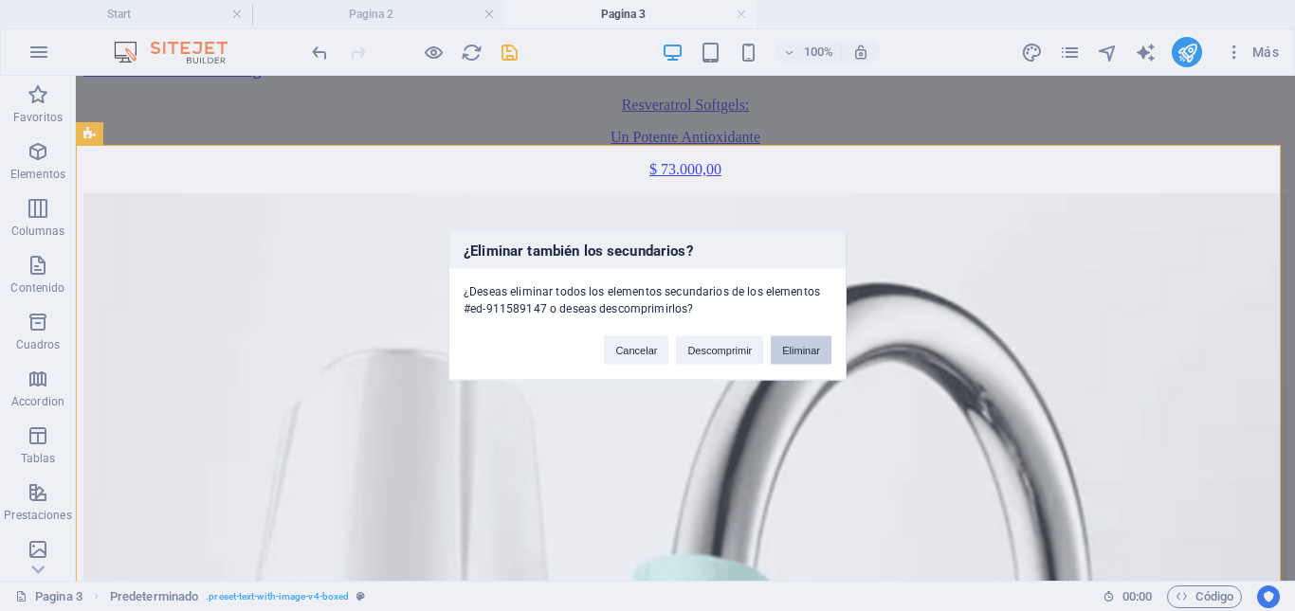
click at [792, 345] on button "Eliminar" at bounding box center [801, 350] width 61 height 28
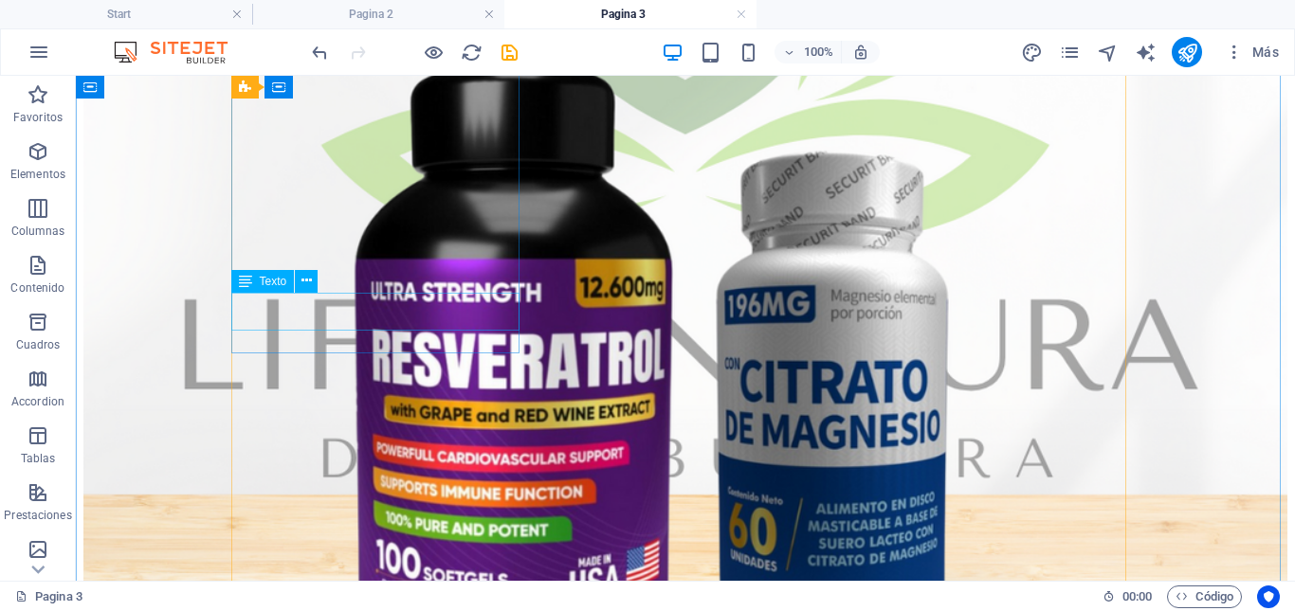
scroll to position [1267, 0]
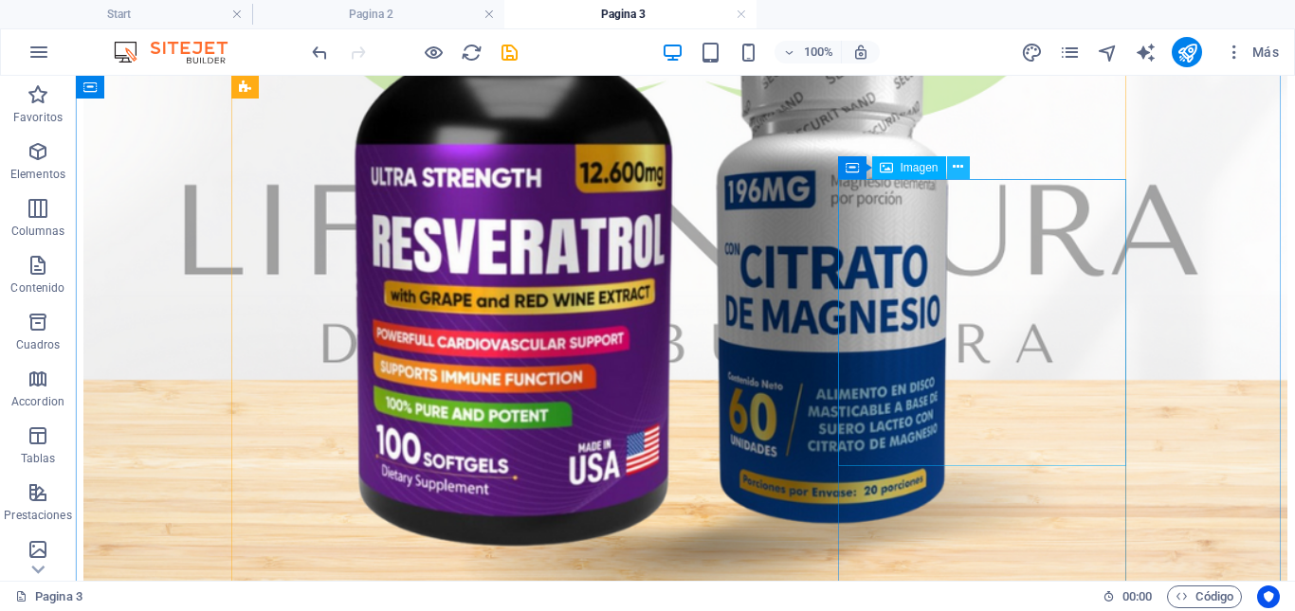
click at [963, 168] on icon at bounding box center [958, 167] width 10 height 20
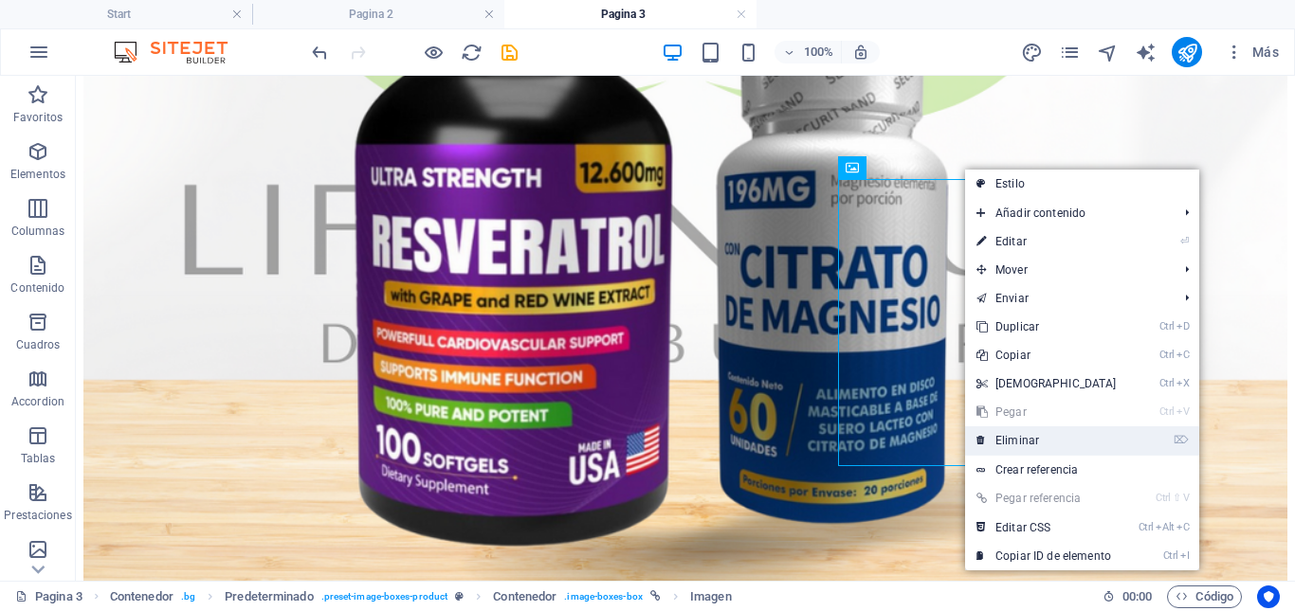
click at [1010, 439] on link "⌦ Eliminar" at bounding box center [1046, 441] width 163 height 28
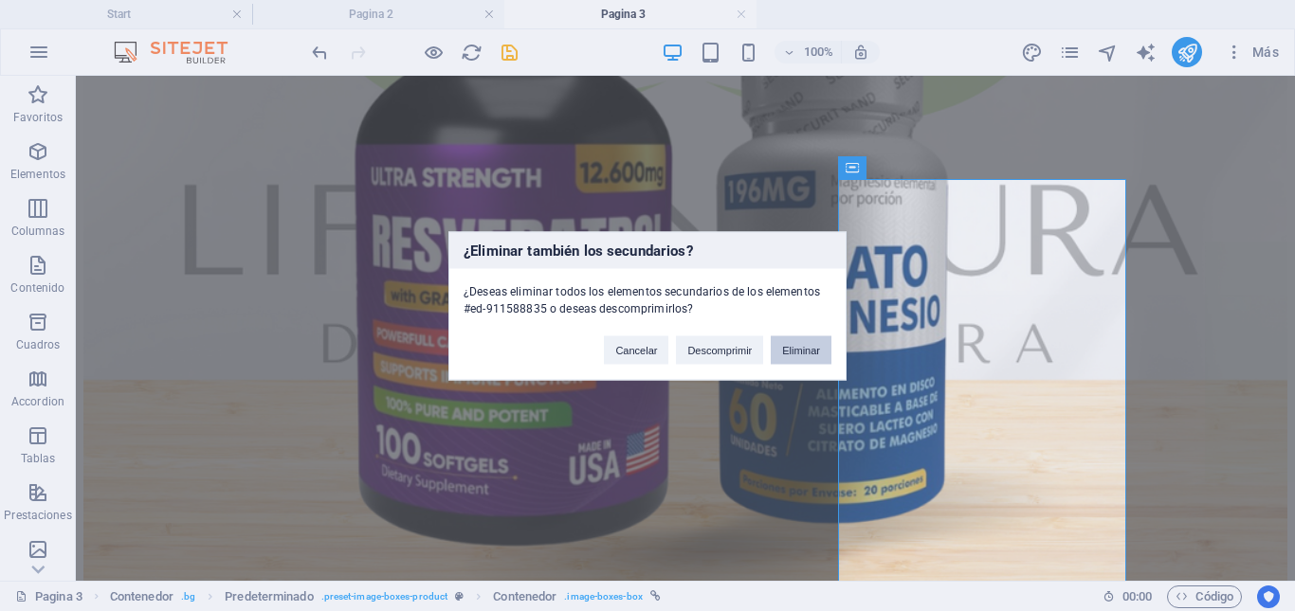
click at [792, 353] on button "Eliminar" at bounding box center [801, 350] width 61 height 28
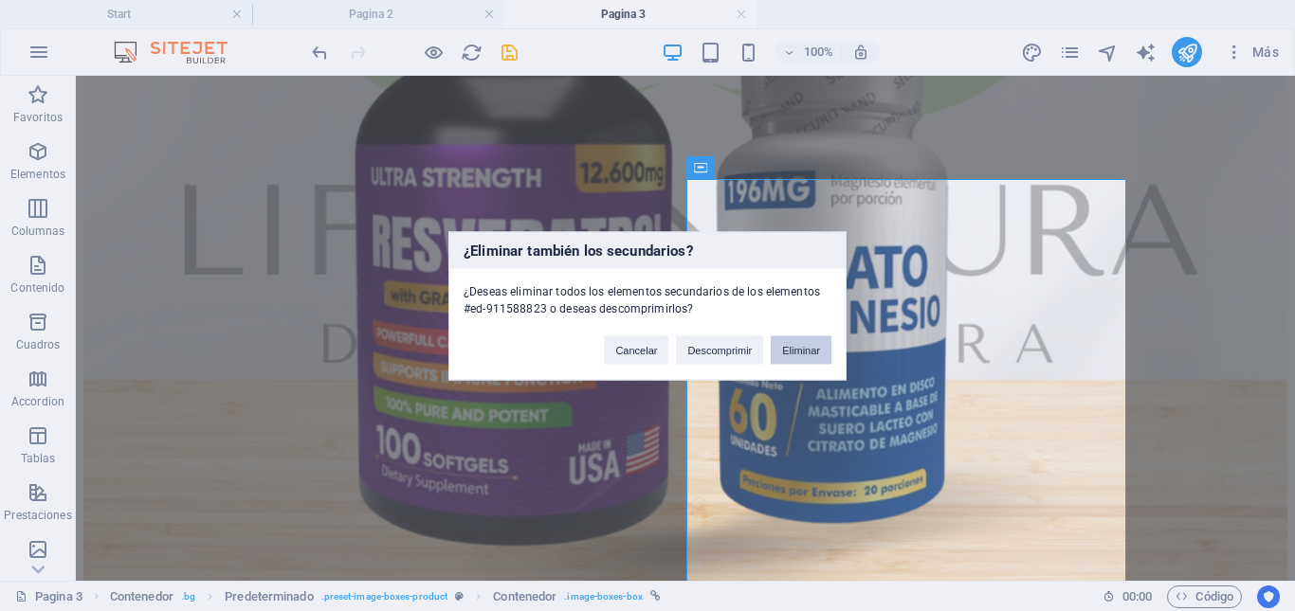
click at [812, 346] on button "Eliminar" at bounding box center [801, 350] width 61 height 28
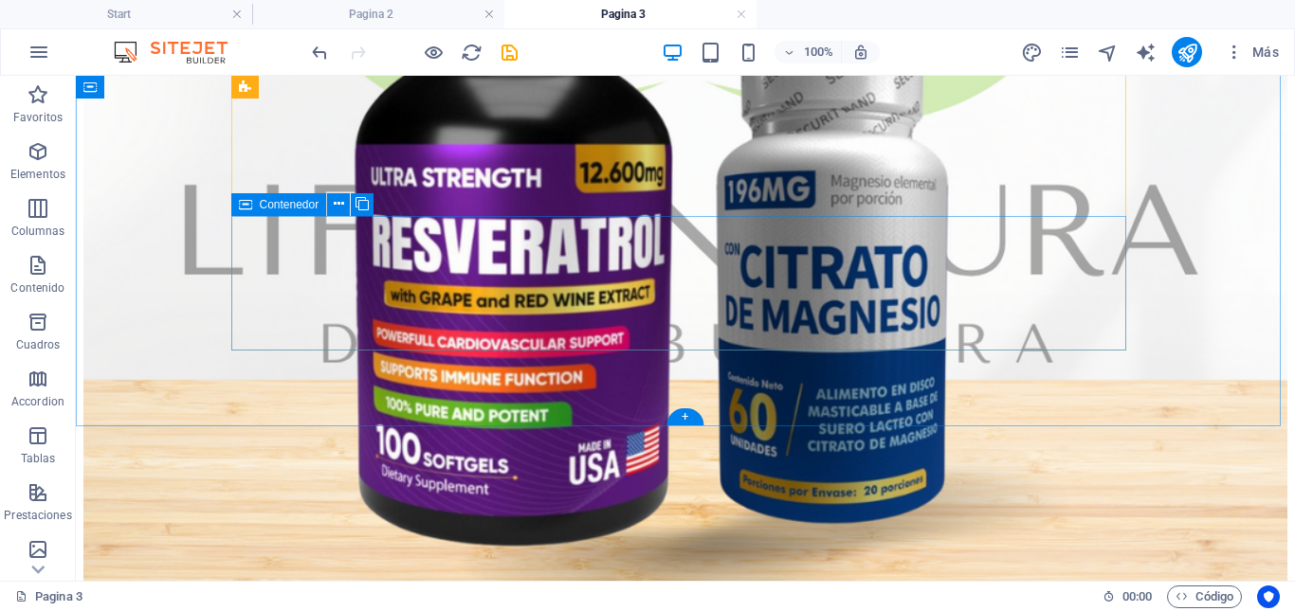
scroll to position [1173, 0]
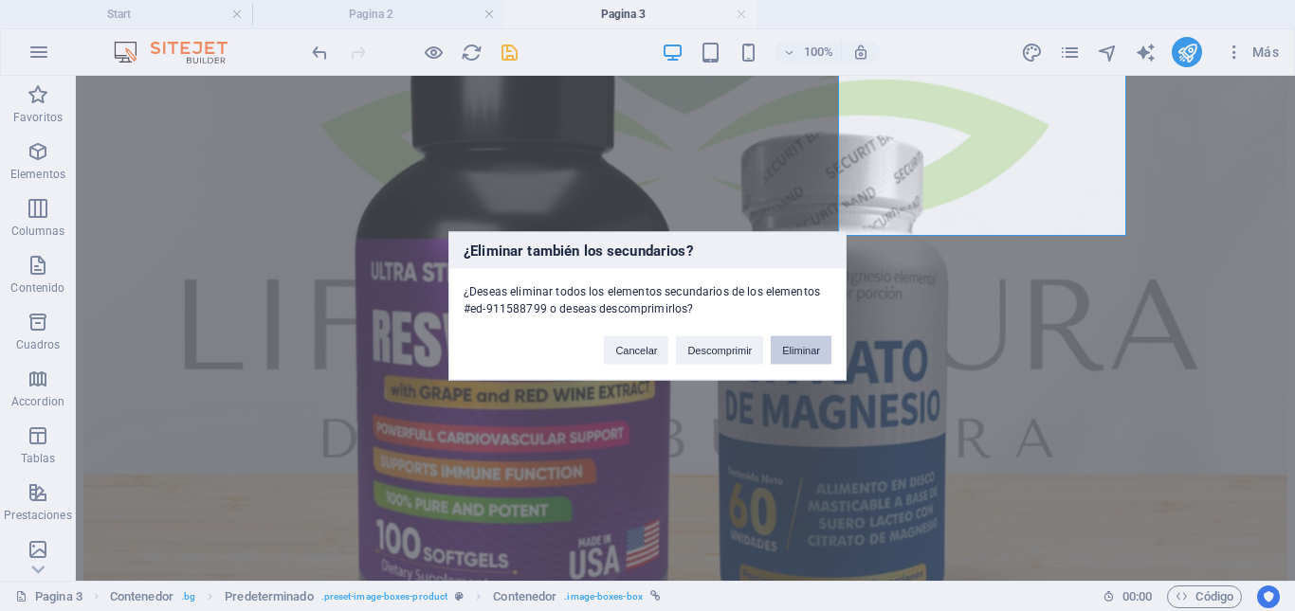
click at [815, 352] on button "Eliminar" at bounding box center [801, 350] width 61 height 28
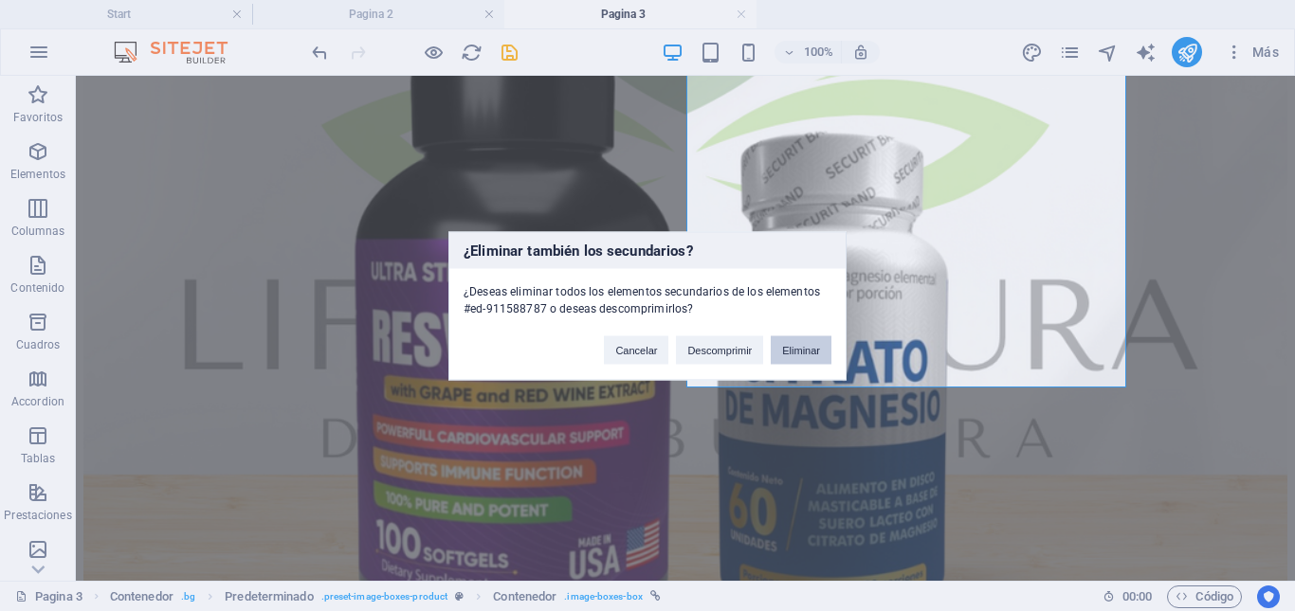
click at [819, 350] on button "Eliminar" at bounding box center [801, 350] width 61 height 28
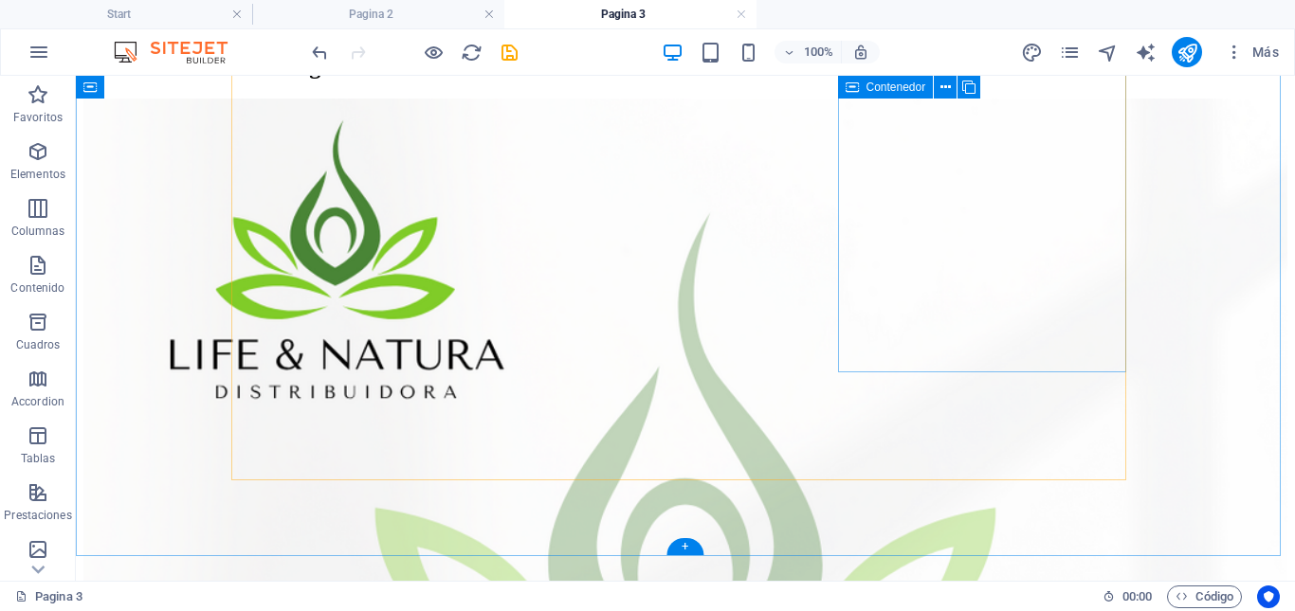
scroll to position [568, 0]
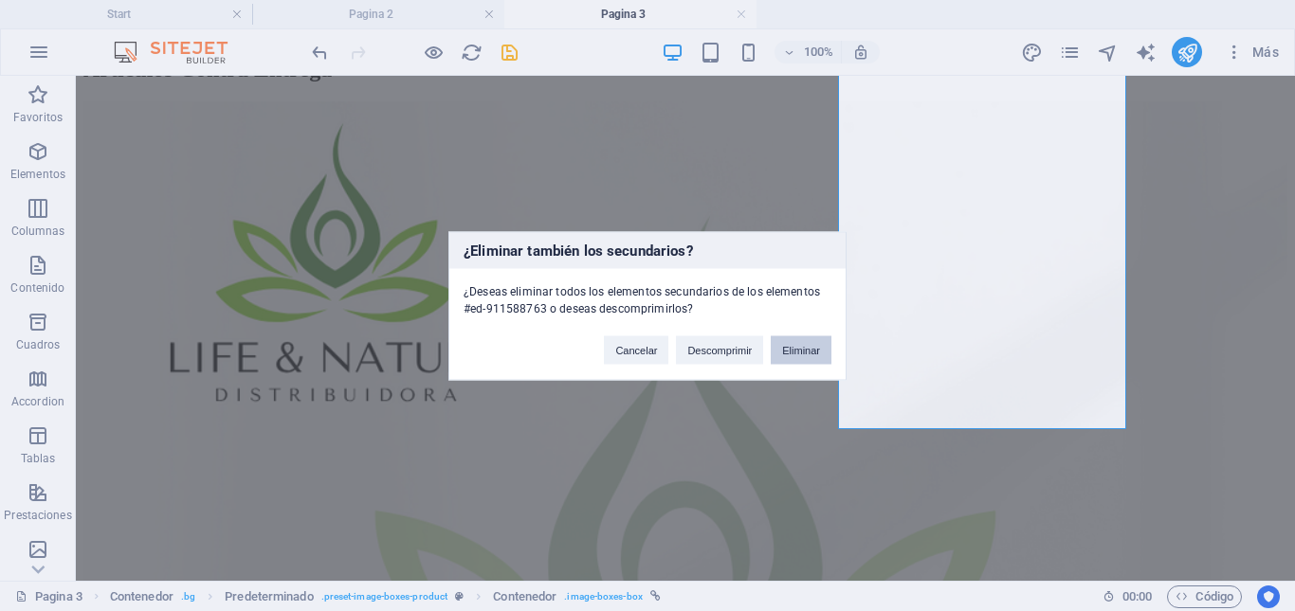
click at [809, 350] on button "Eliminar" at bounding box center [801, 350] width 61 height 28
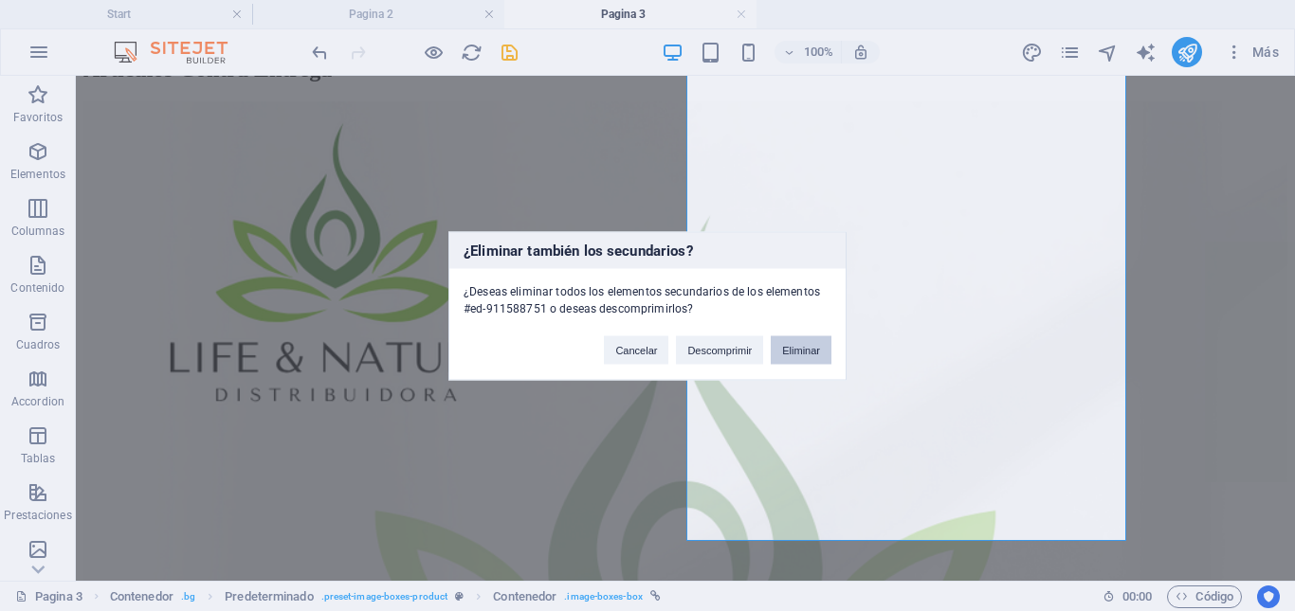
click at [816, 349] on button "Eliminar" at bounding box center [801, 350] width 61 height 28
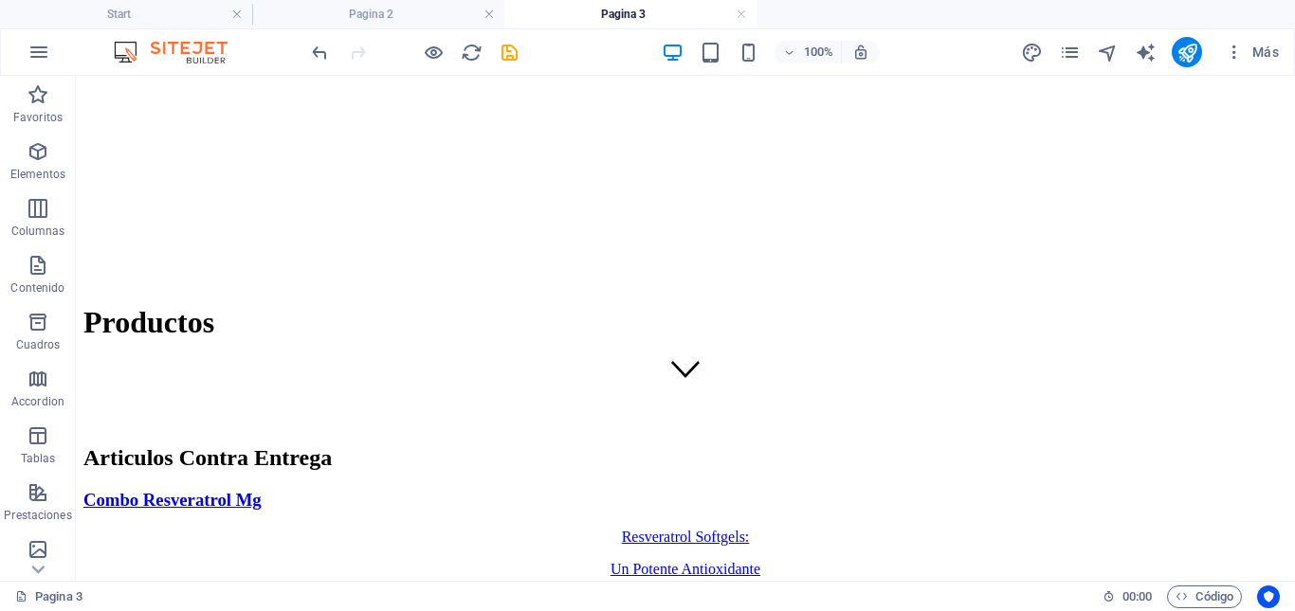
scroll to position [94, 0]
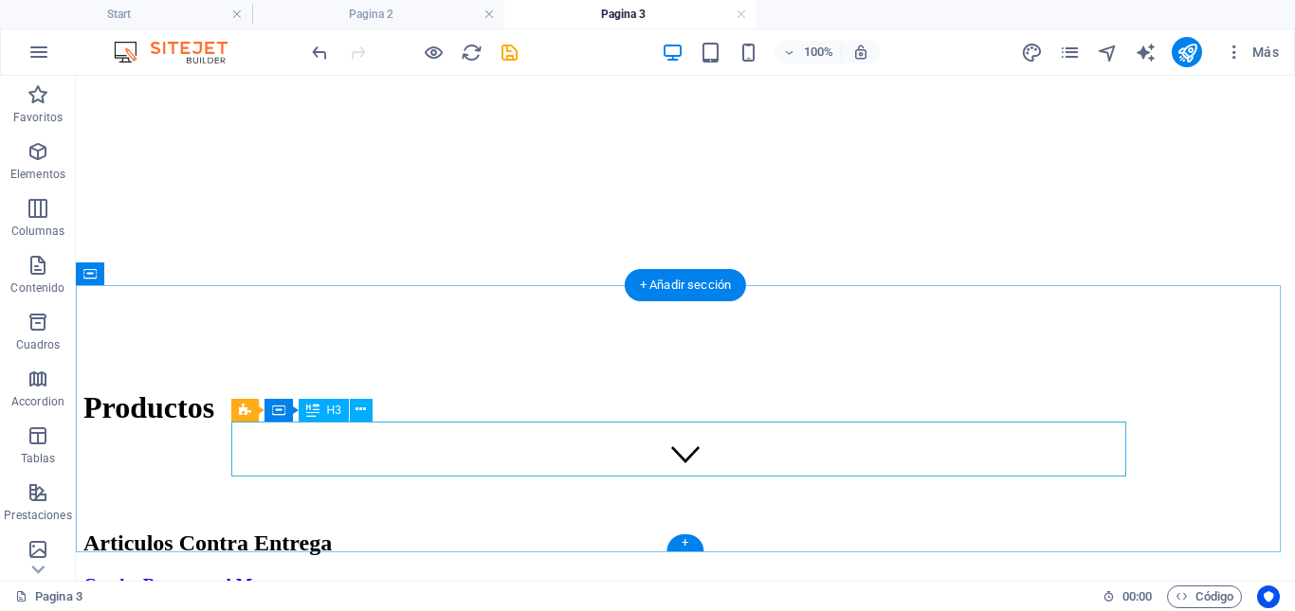
click at [901, 575] on div "Combo Resveratrol Mg" at bounding box center [685, 585] width 1204 height 21
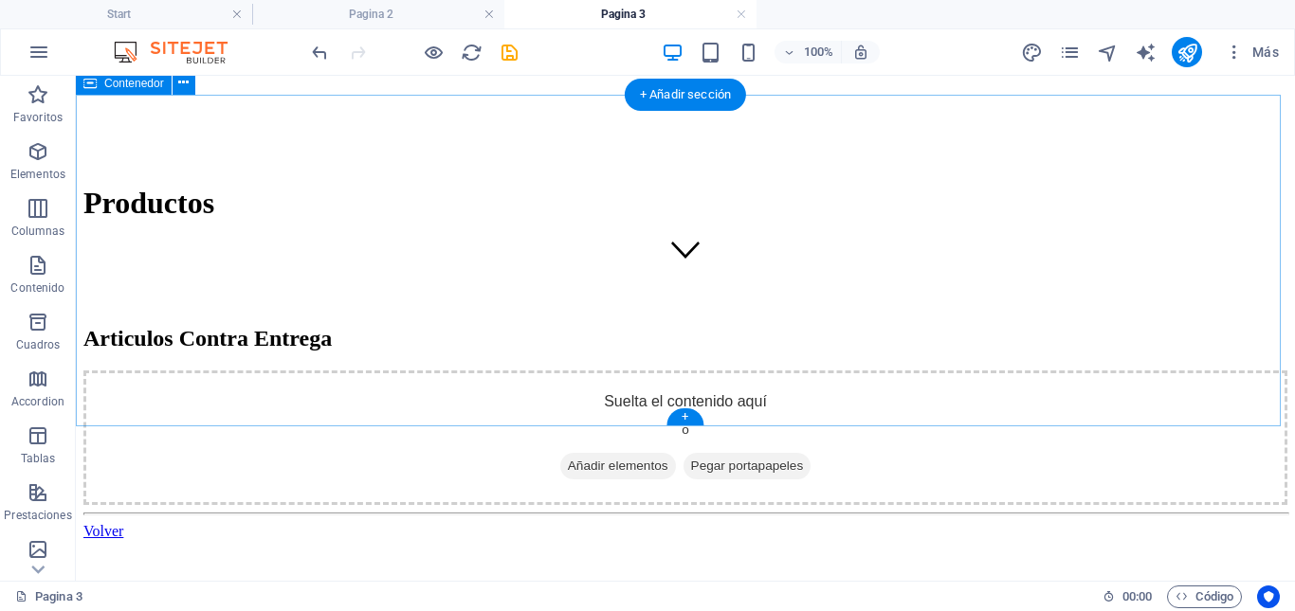
scroll to position [284, 0]
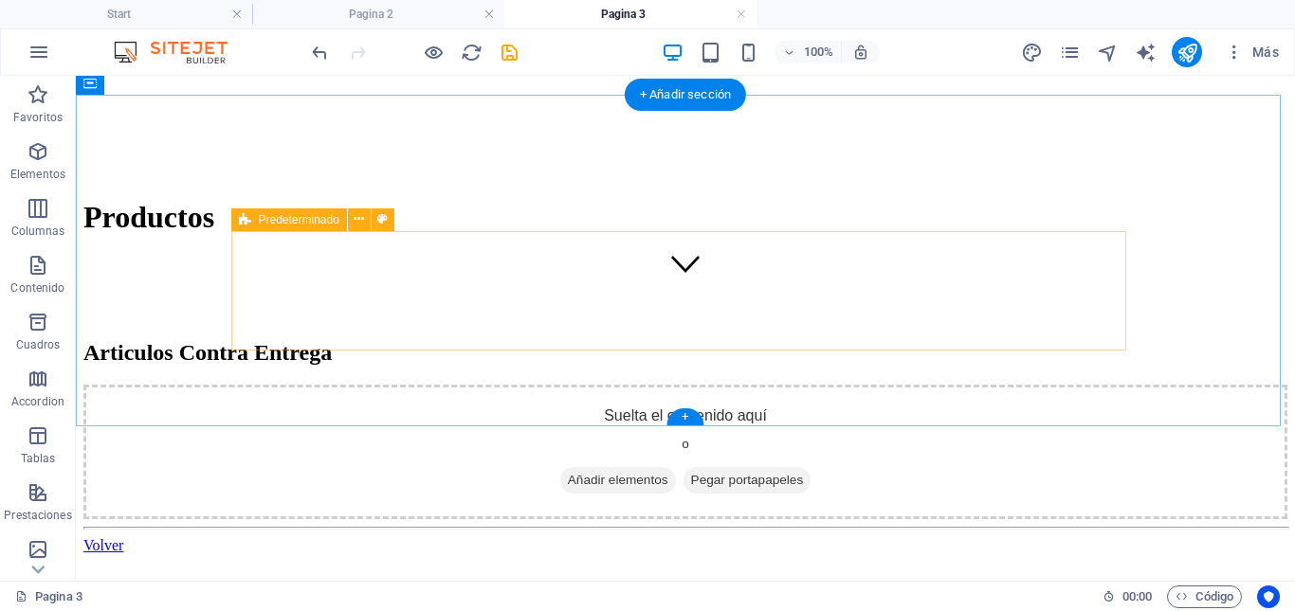
click at [819, 385] on div "Suelta el contenido aquí o Añadir elementos Pegar portapapeles" at bounding box center [685, 452] width 1204 height 135
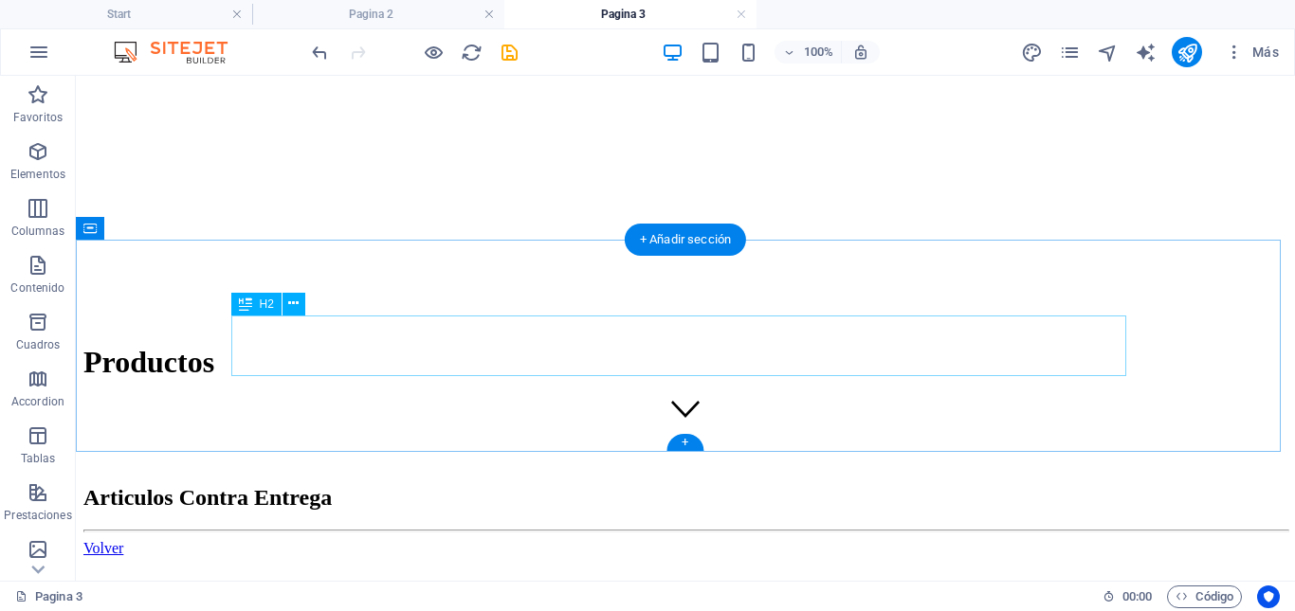
scroll to position [190, 0]
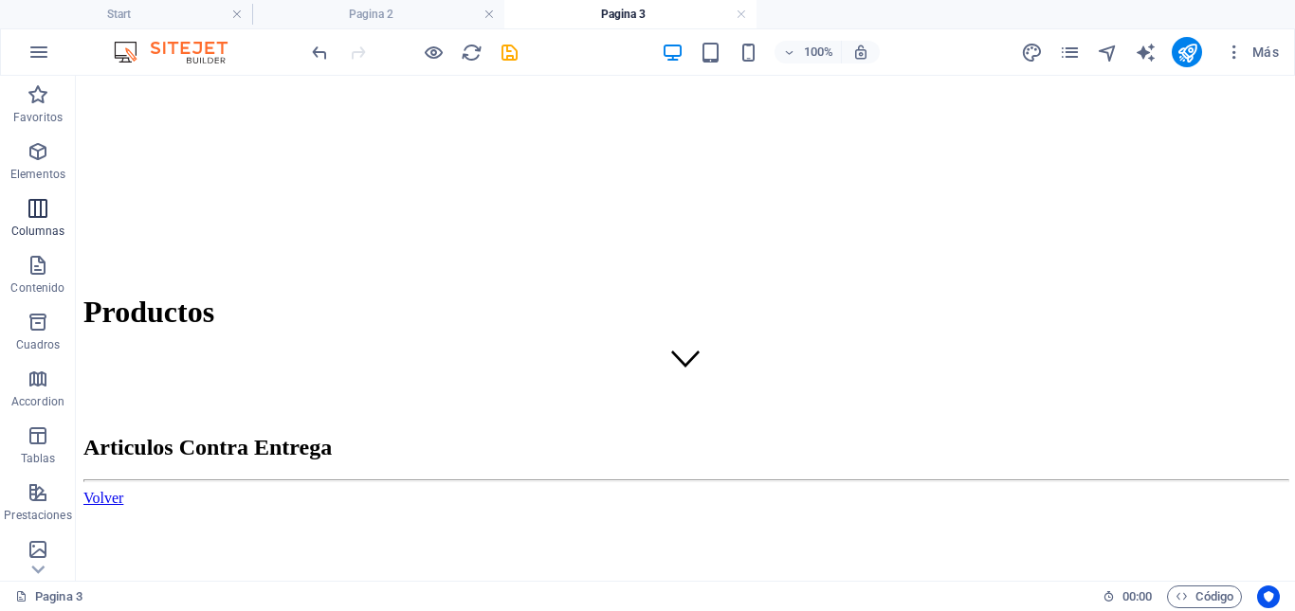
drag, startPoint x: 38, startPoint y: 216, endPoint x: 136, endPoint y: 212, distance: 98.7
click at [38, 216] on icon "button" at bounding box center [38, 208] width 23 height 23
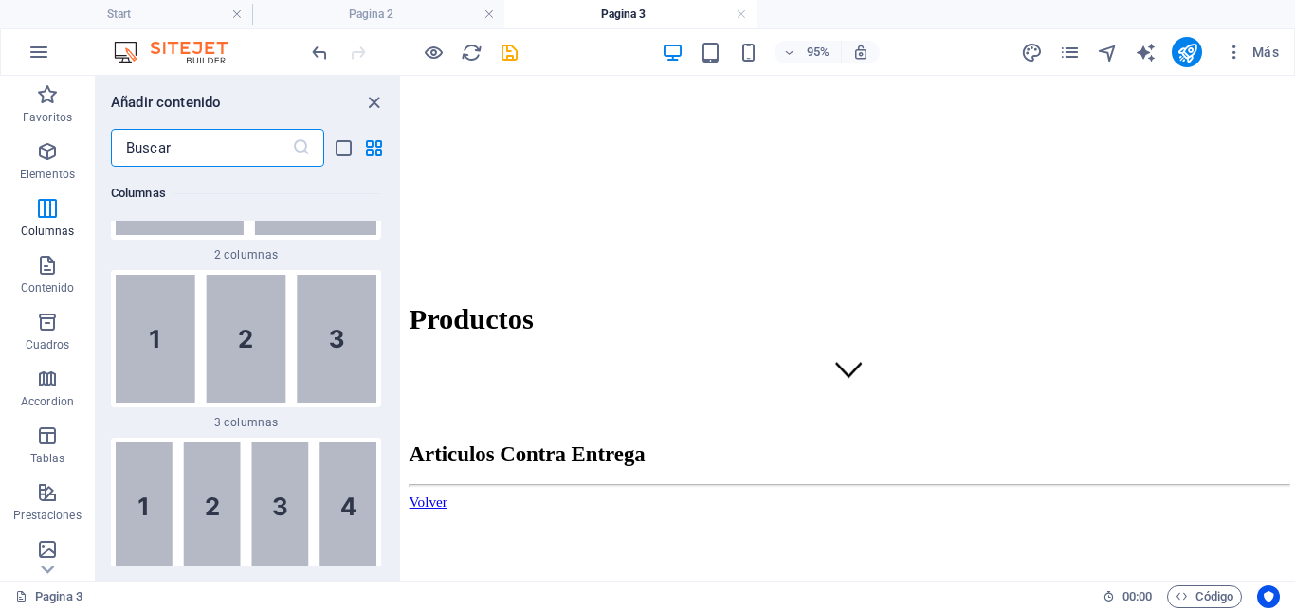
scroll to position [1568, 0]
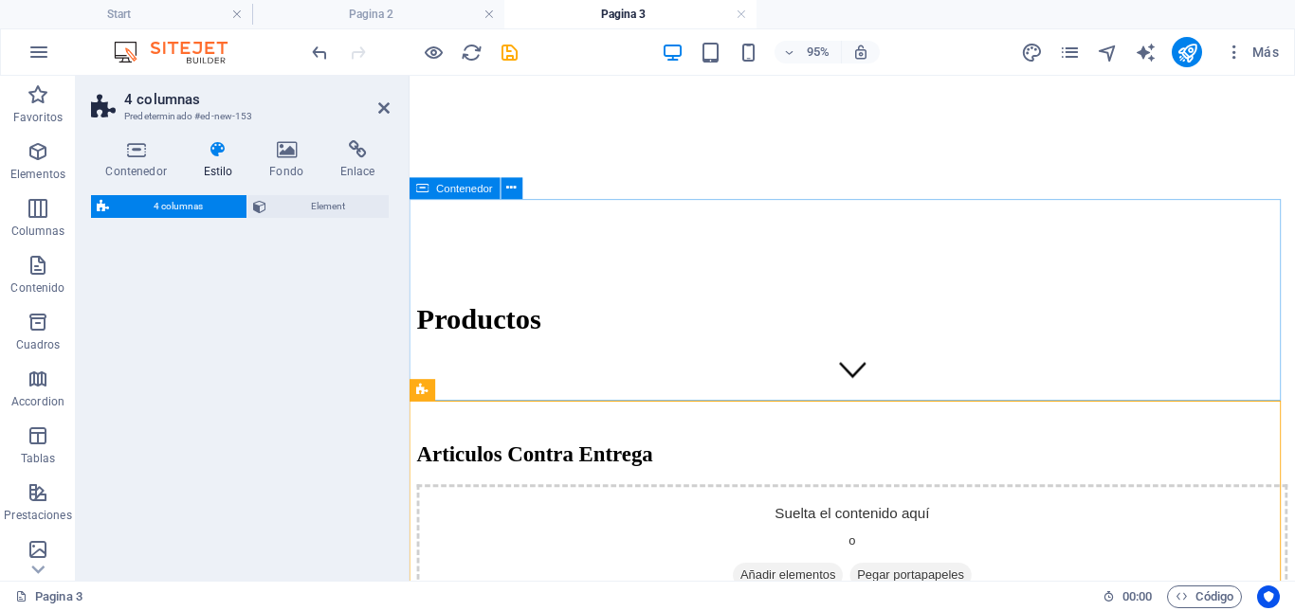
select select "rem"
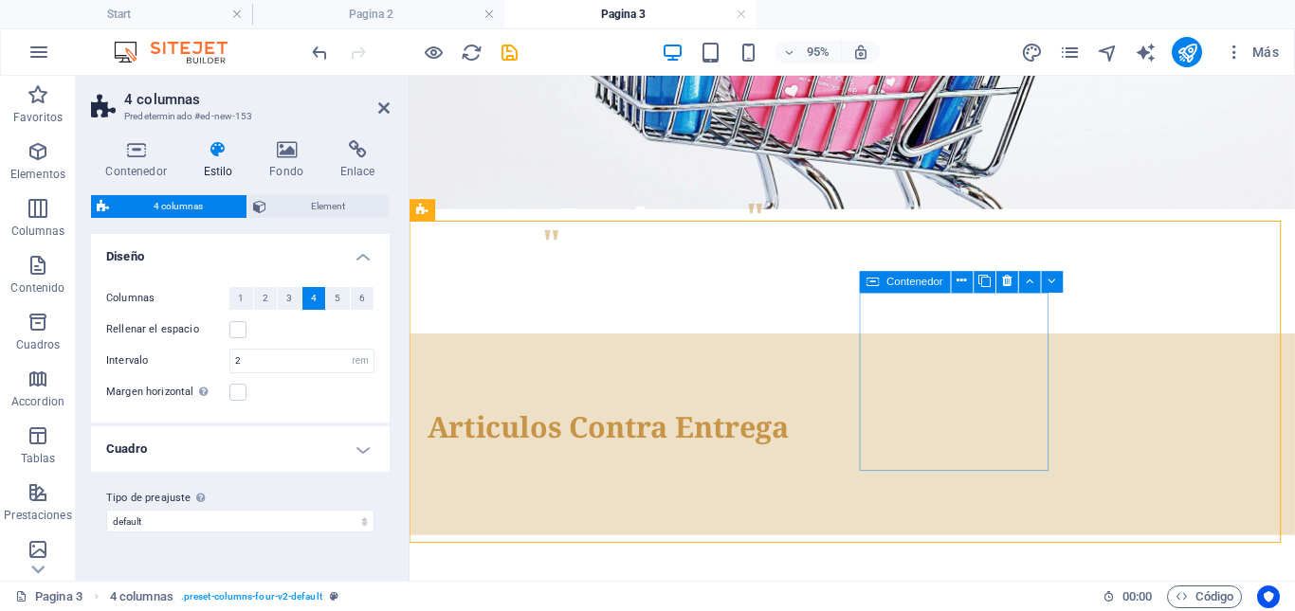
scroll to position [379, 0]
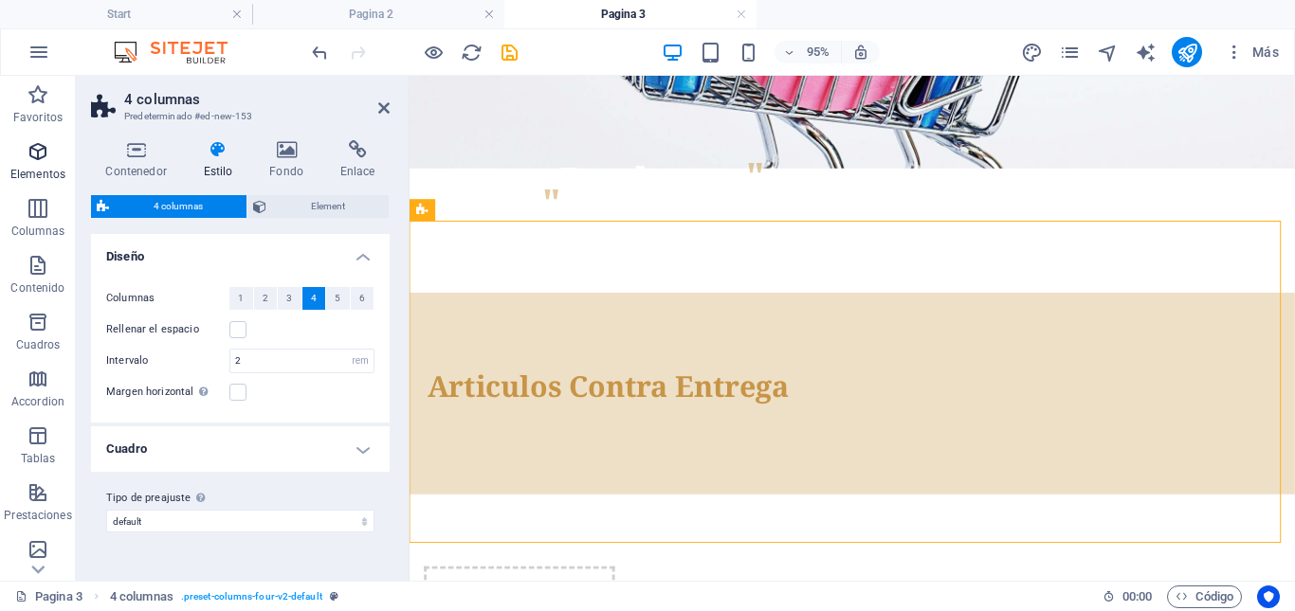
click at [35, 153] on icon "button" at bounding box center [38, 151] width 23 height 23
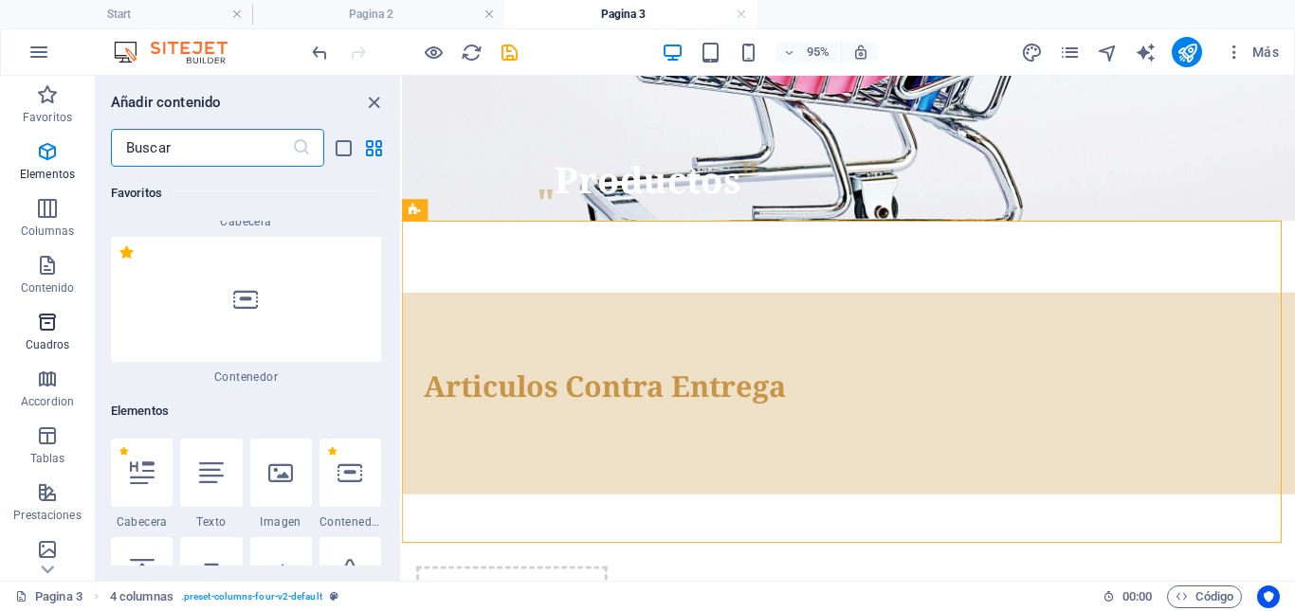
scroll to position [357, 0]
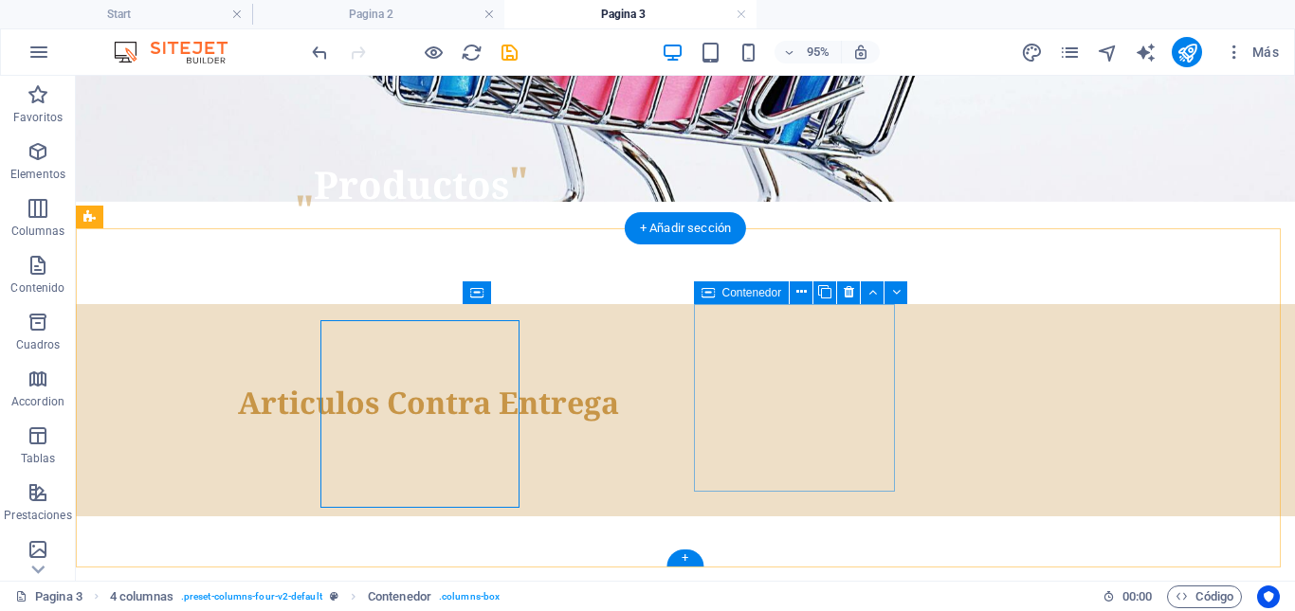
scroll to position [363, 0]
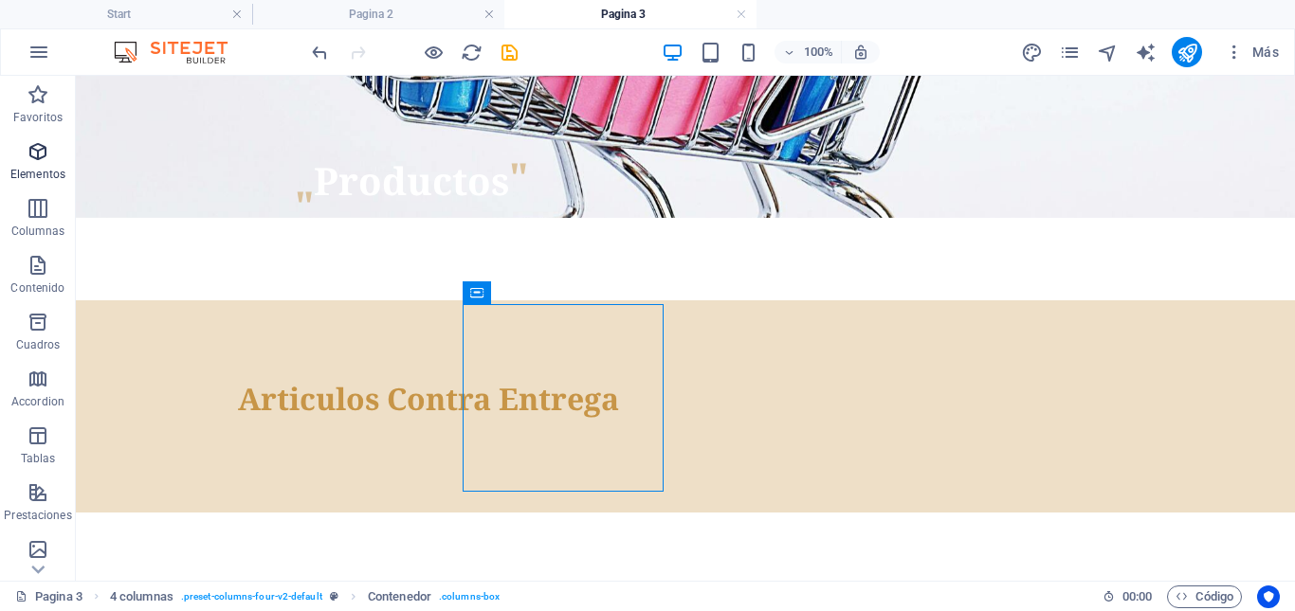
click at [37, 159] on icon "button" at bounding box center [38, 151] width 23 height 23
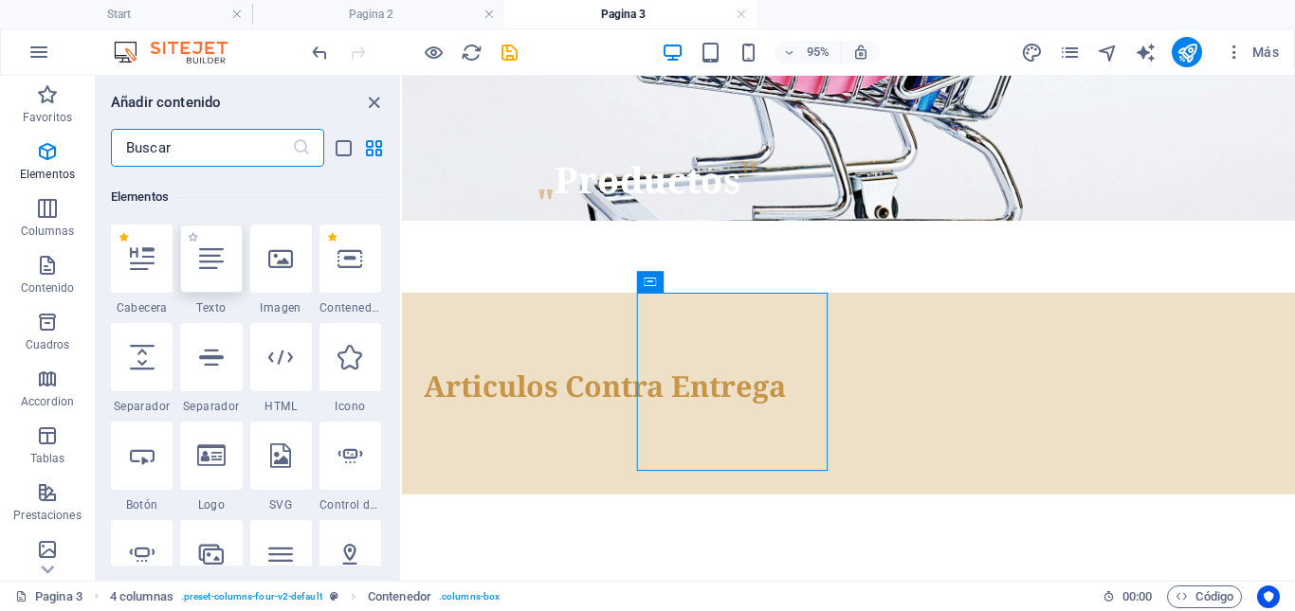
scroll to position [357, 0]
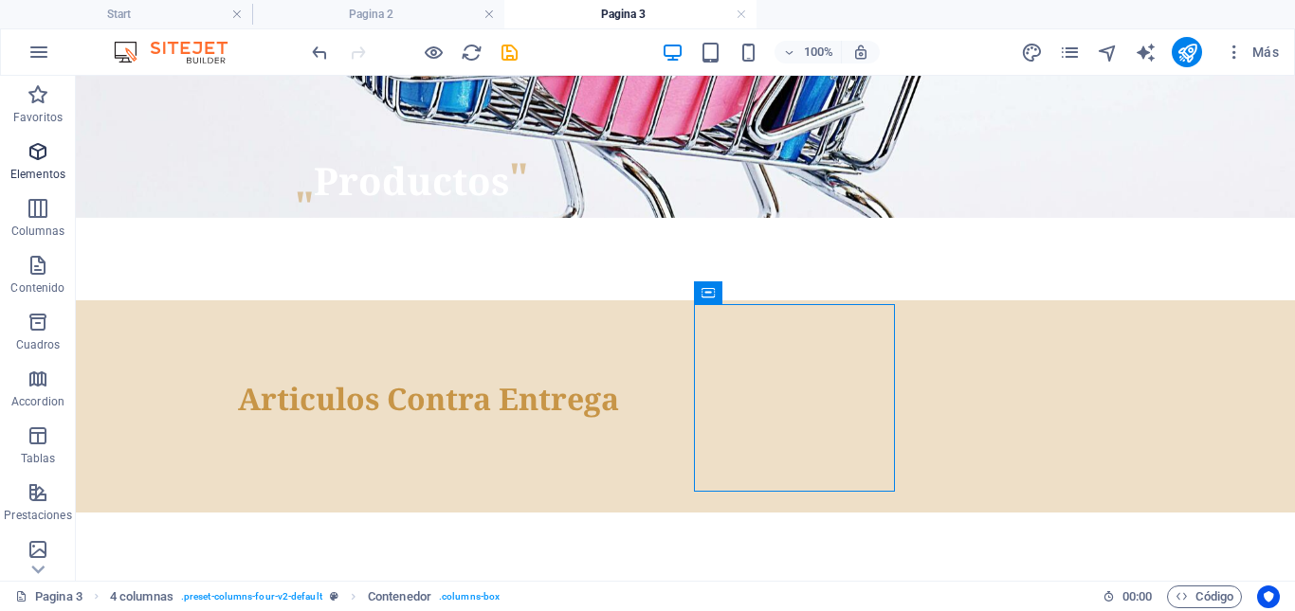
click at [42, 150] on icon "button" at bounding box center [38, 151] width 23 height 23
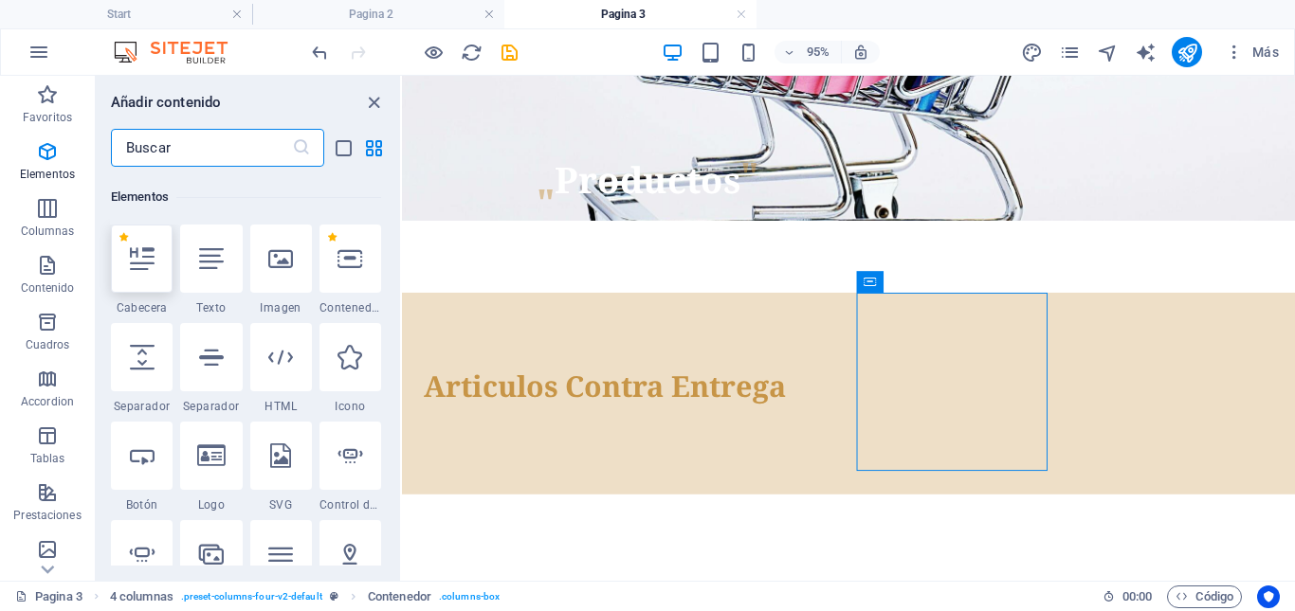
scroll to position [357, 0]
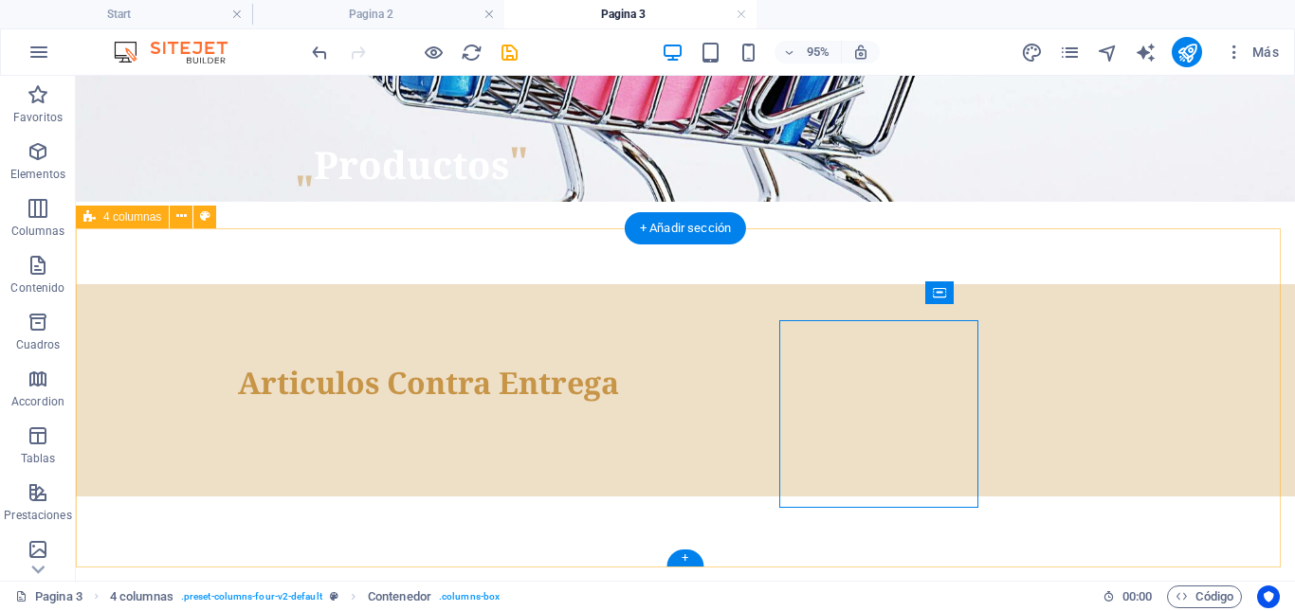
scroll to position [363, 0]
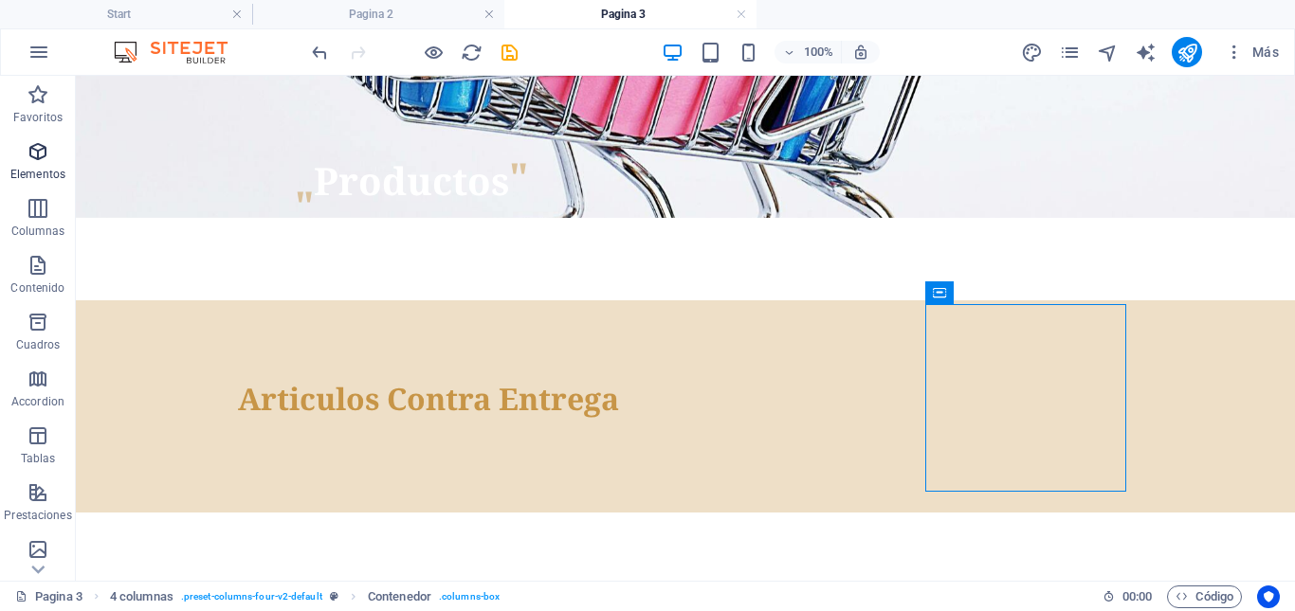
click at [34, 166] on span "Elementos" at bounding box center [38, 162] width 76 height 45
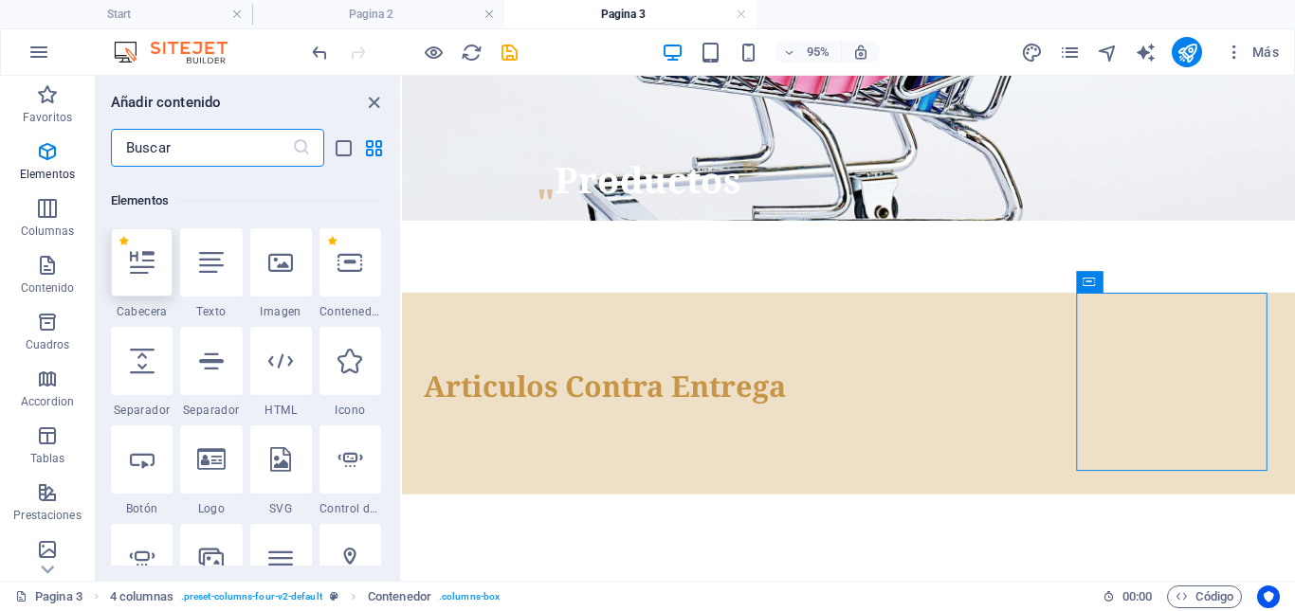
scroll to position [357, 0]
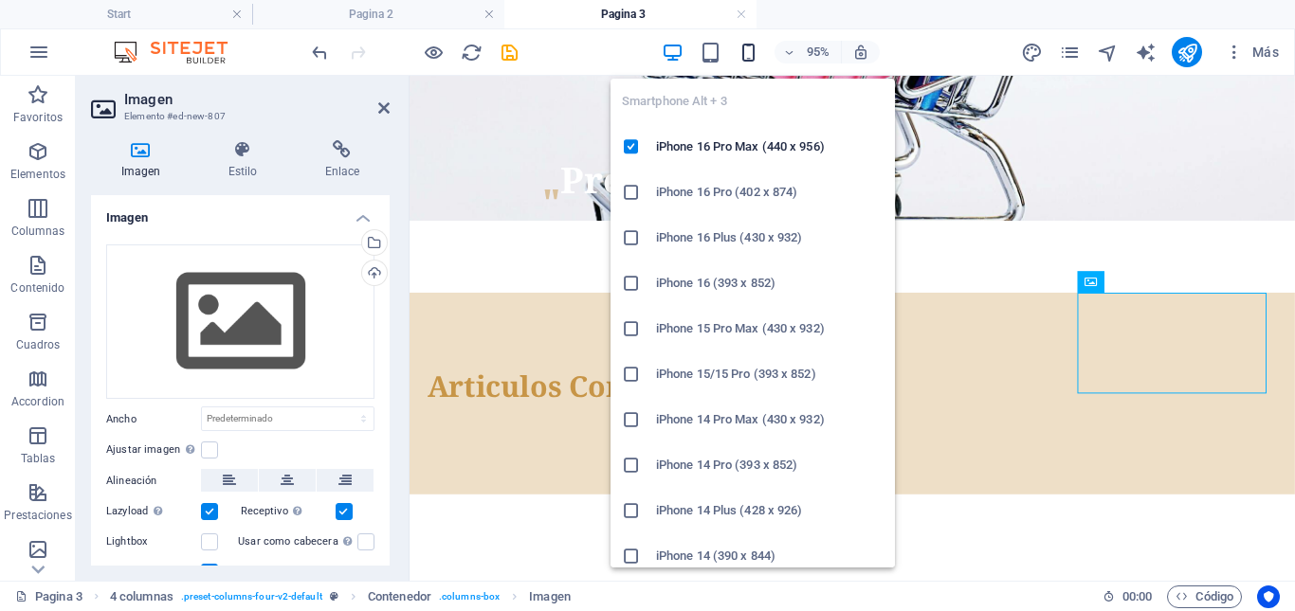
click at [753, 57] on icon "button" at bounding box center [748, 53] width 22 height 22
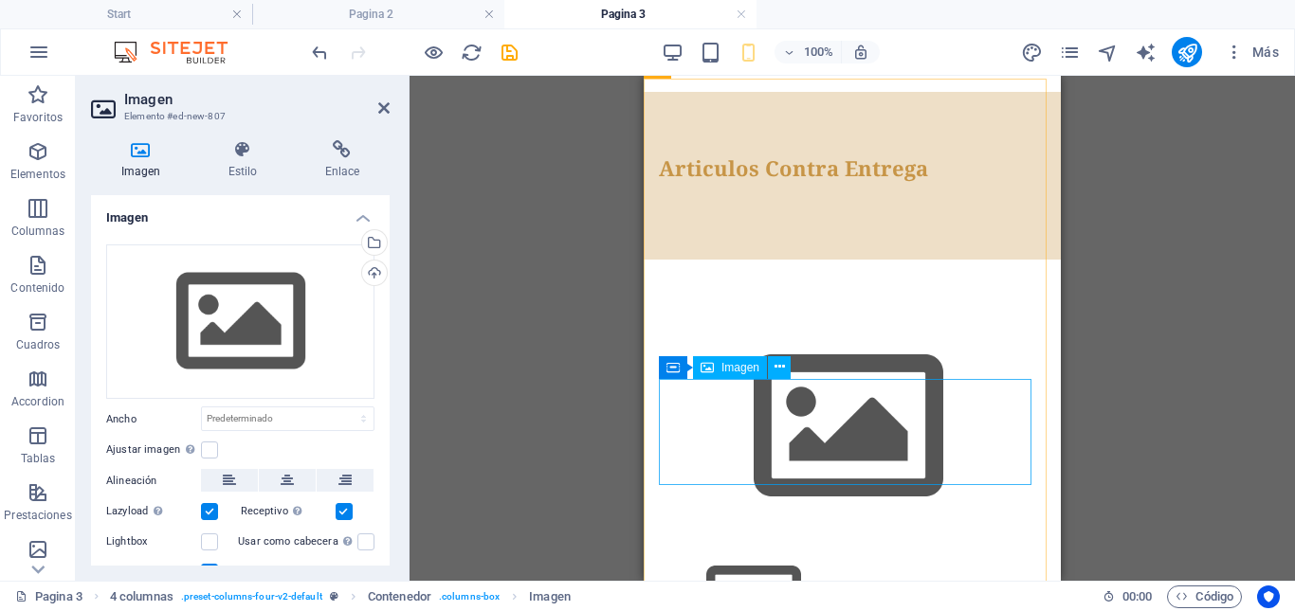
scroll to position [562, 0]
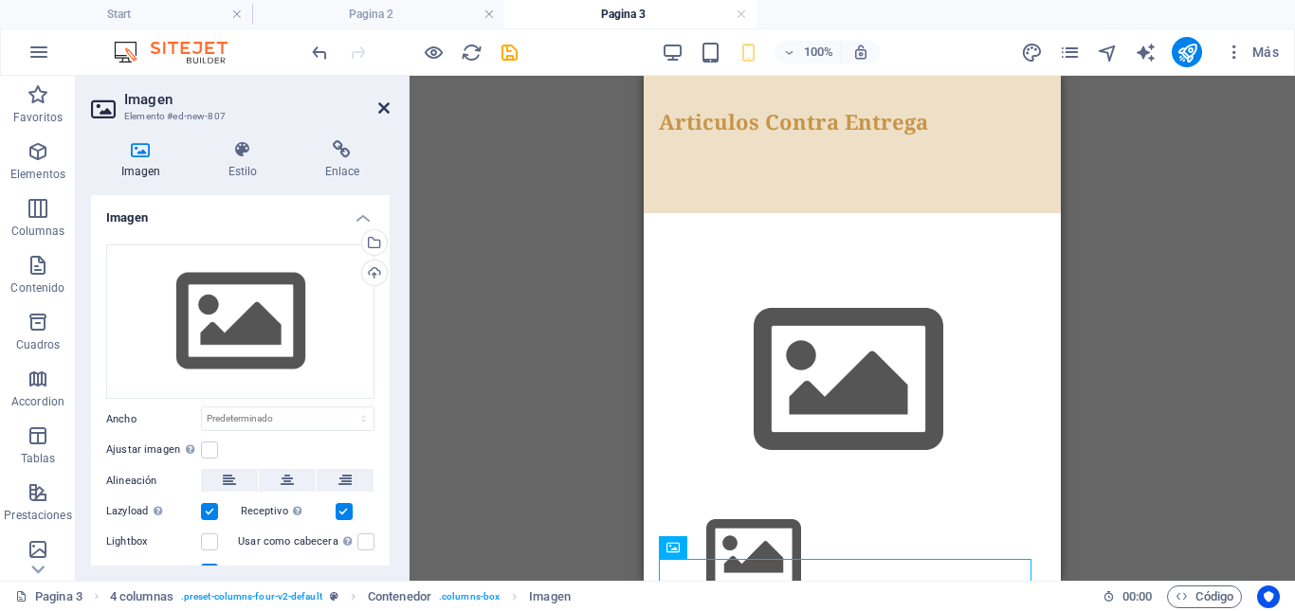
click at [378, 103] on icon at bounding box center [383, 107] width 11 height 15
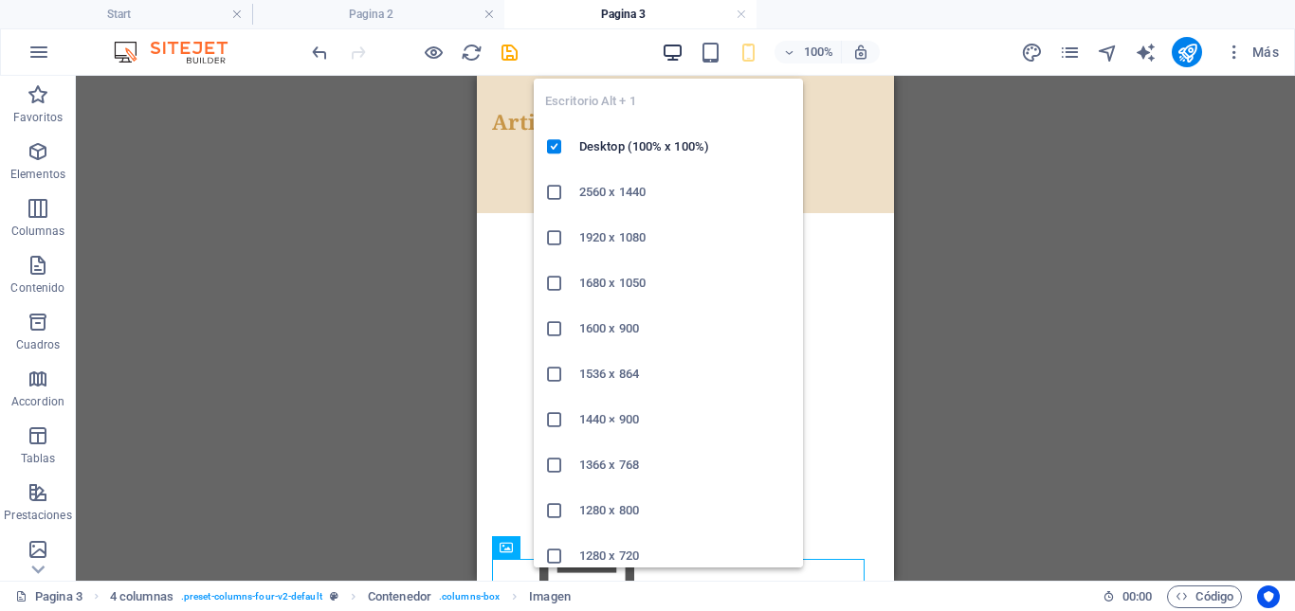
click at [672, 57] on icon "button" at bounding box center [673, 53] width 22 height 22
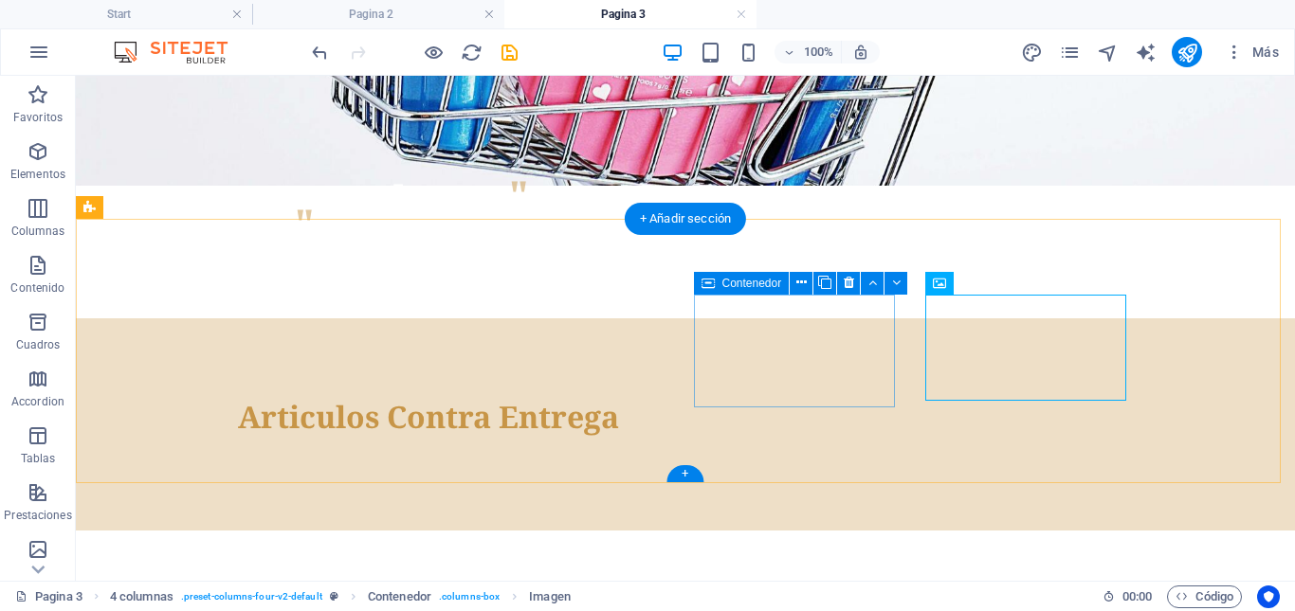
scroll to position [373, 0]
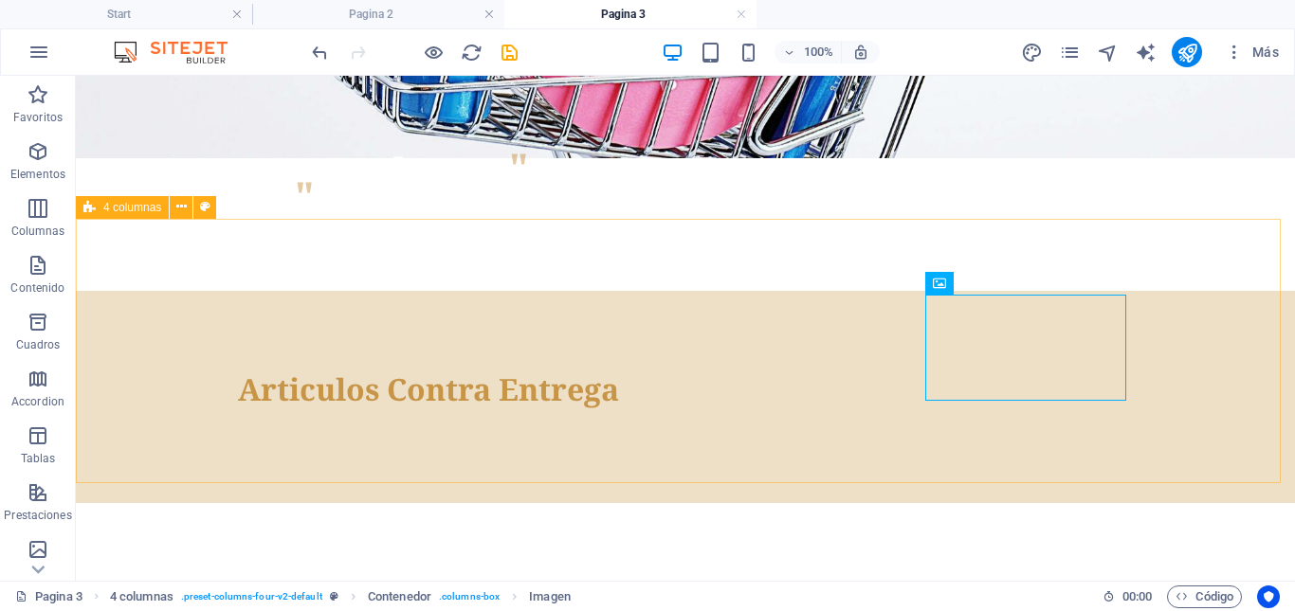
click at [136, 213] on span "4 columnas" at bounding box center [132, 207] width 58 height 11
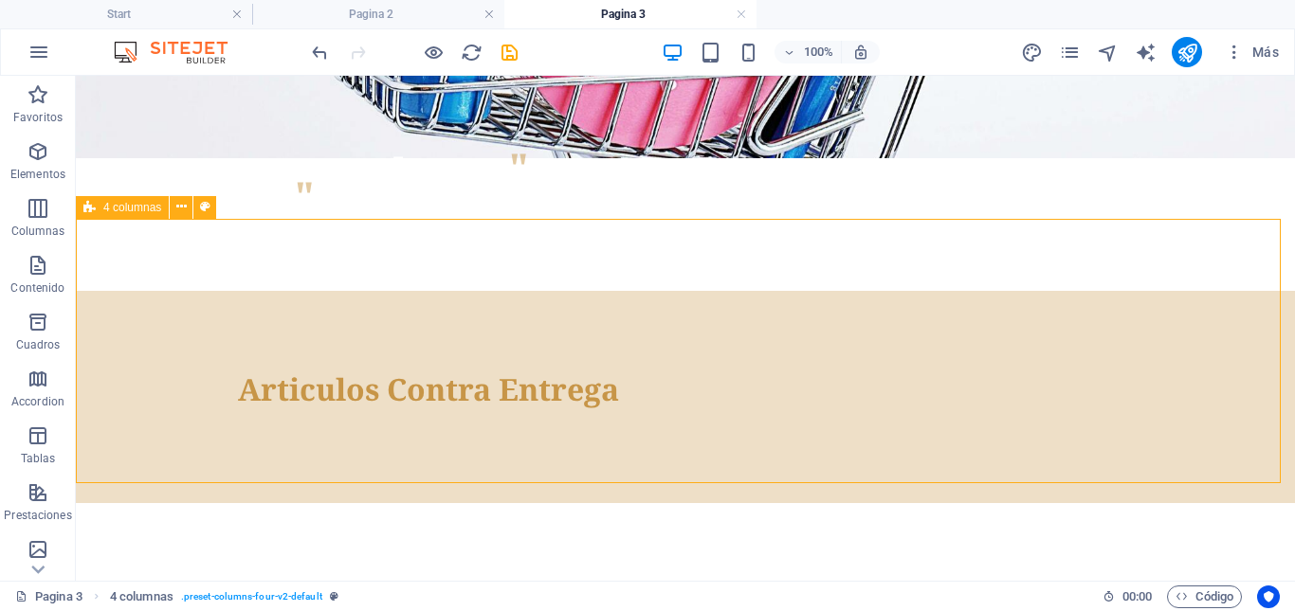
click at [136, 213] on span "4 columnas" at bounding box center [132, 207] width 58 height 11
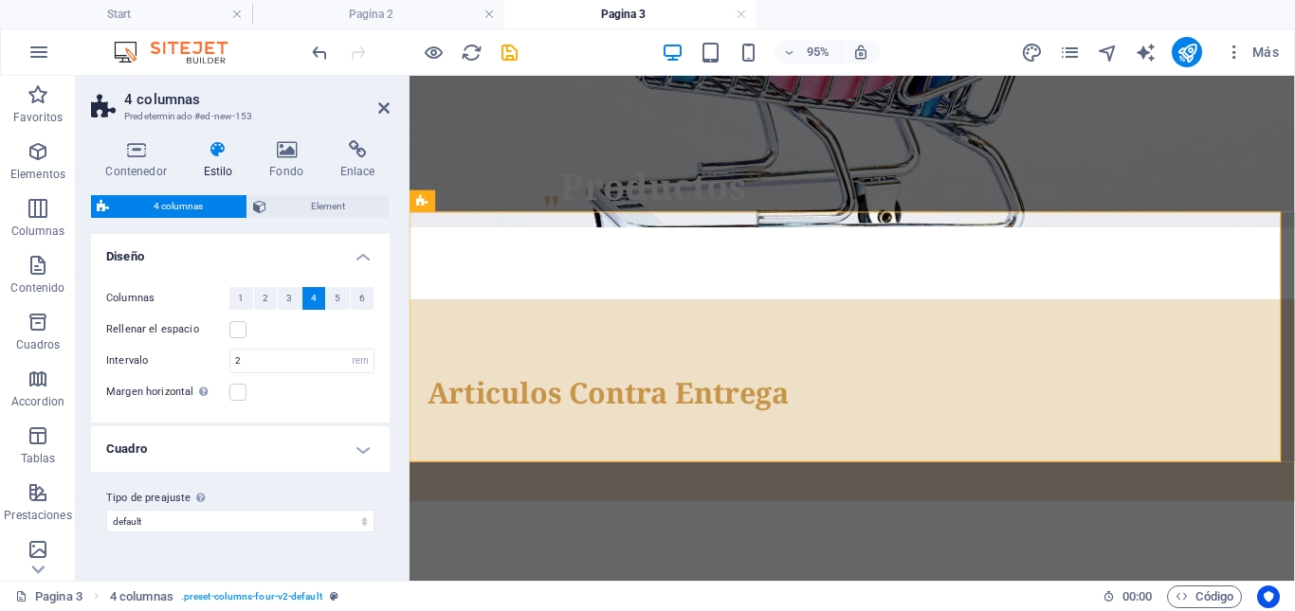
scroll to position [389, 0]
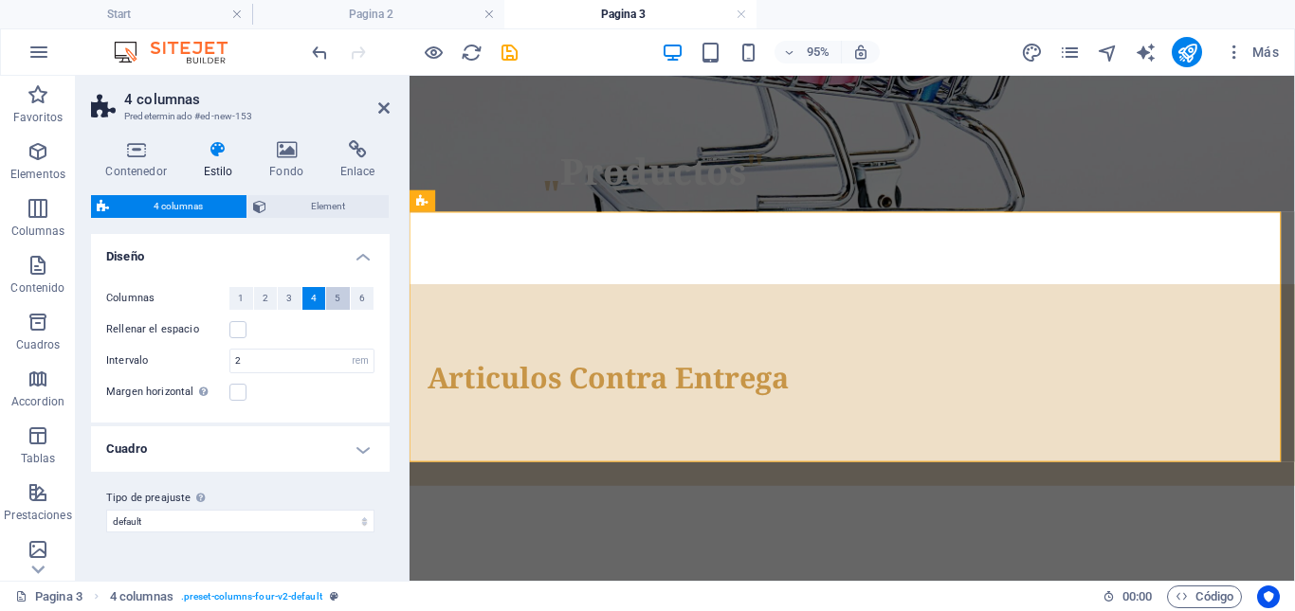
click at [336, 300] on span "5" at bounding box center [338, 298] width 6 height 23
click at [308, 302] on button "4" at bounding box center [314, 298] width 24 height 23
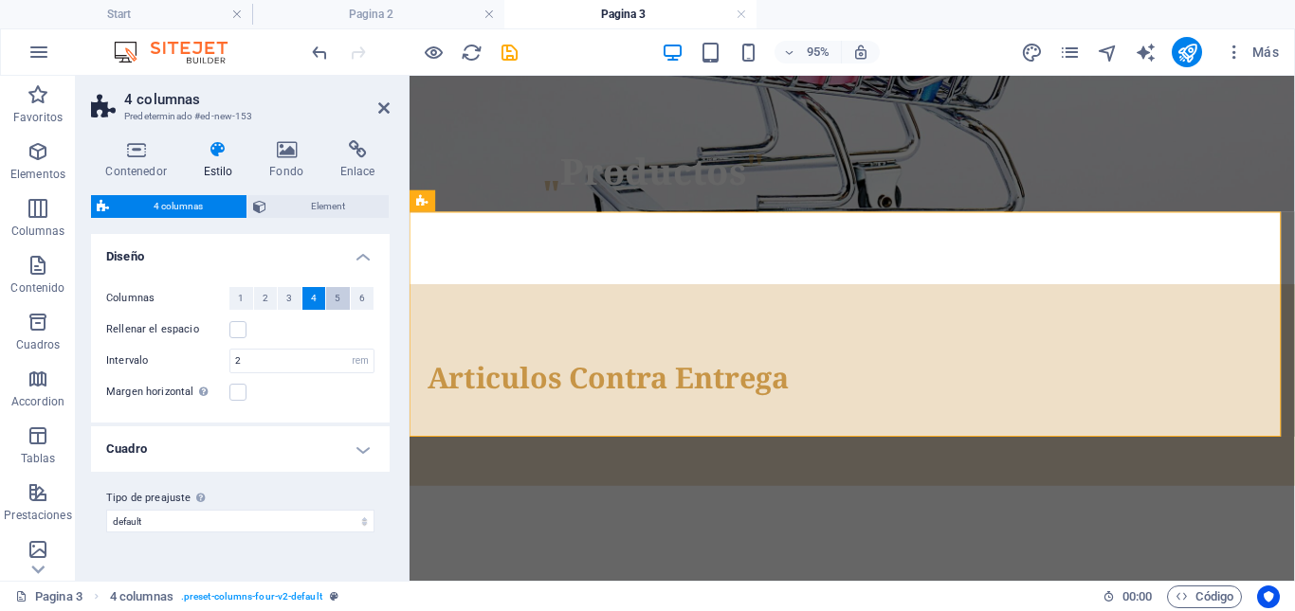
click at [339, 302] on span "5" at bounding box center [338, 298] width 6 height 23
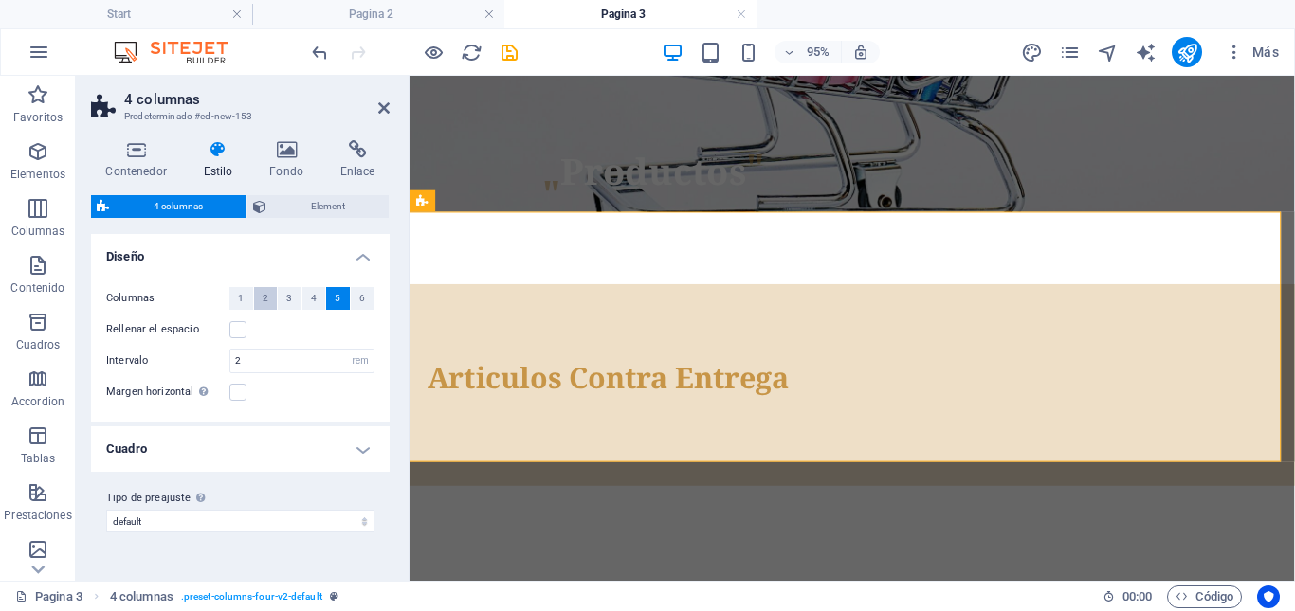
click at [264, 302] on span "2" at bounding box center [266, 298] width 6 height 23
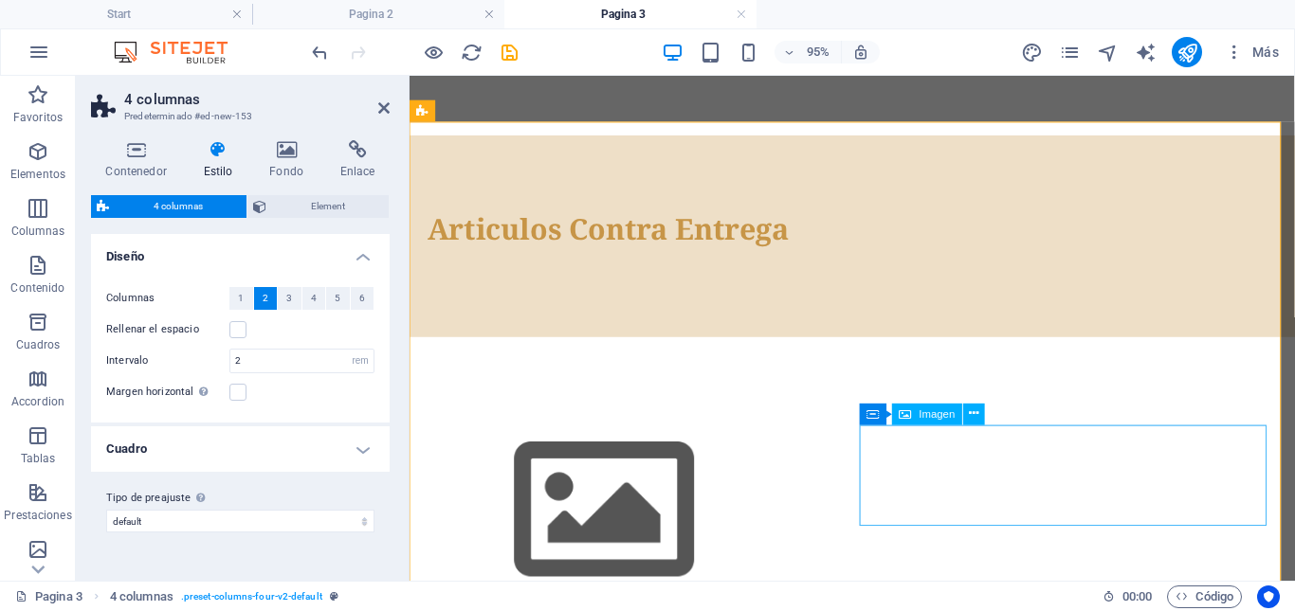
scroll to position [578, 0]
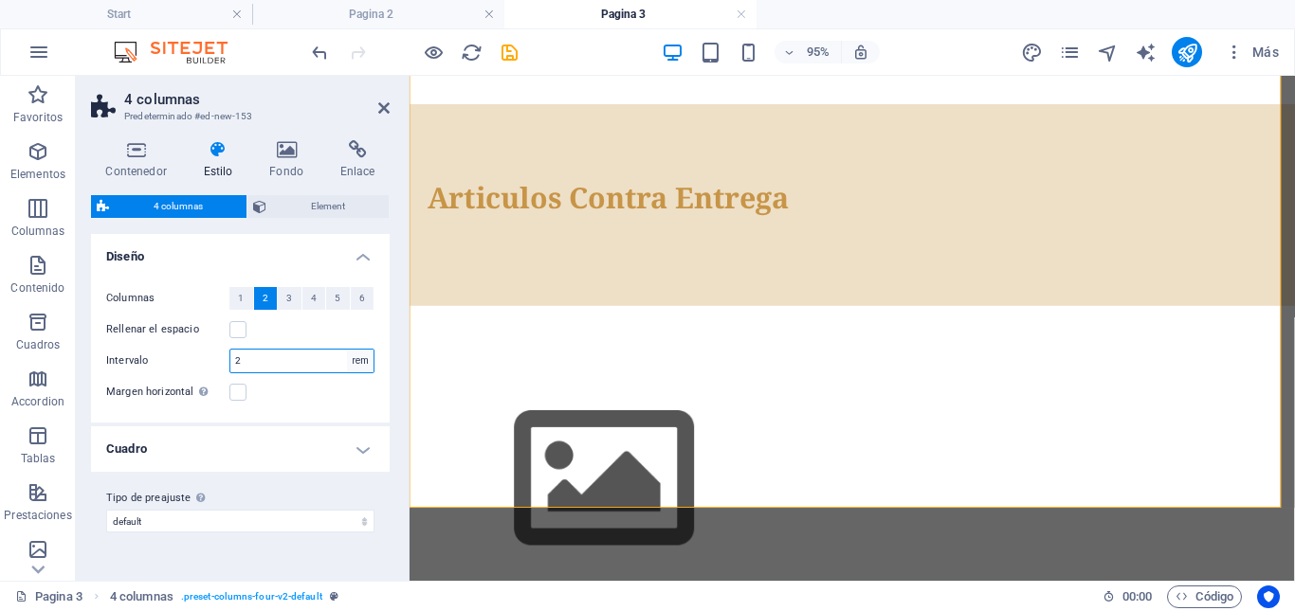
click at [366, 360] on select "px rem % vw vh" at bounding box center [360, 361] width 27 height 23
select select "px"
click at [347, 350] on select "px rem % vw vh" at bounding box center [360, 361] width 27 height 23
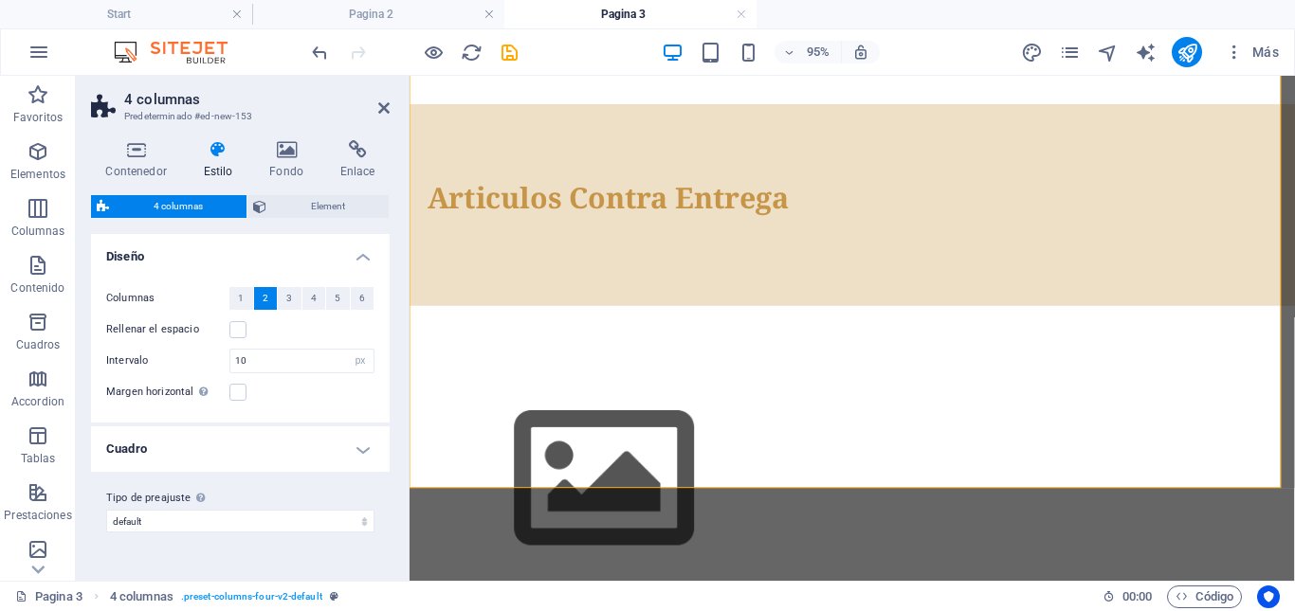
click at [252, 443] on h4 "Cuadro" at bounding box center [240, 449] width 299 height 45
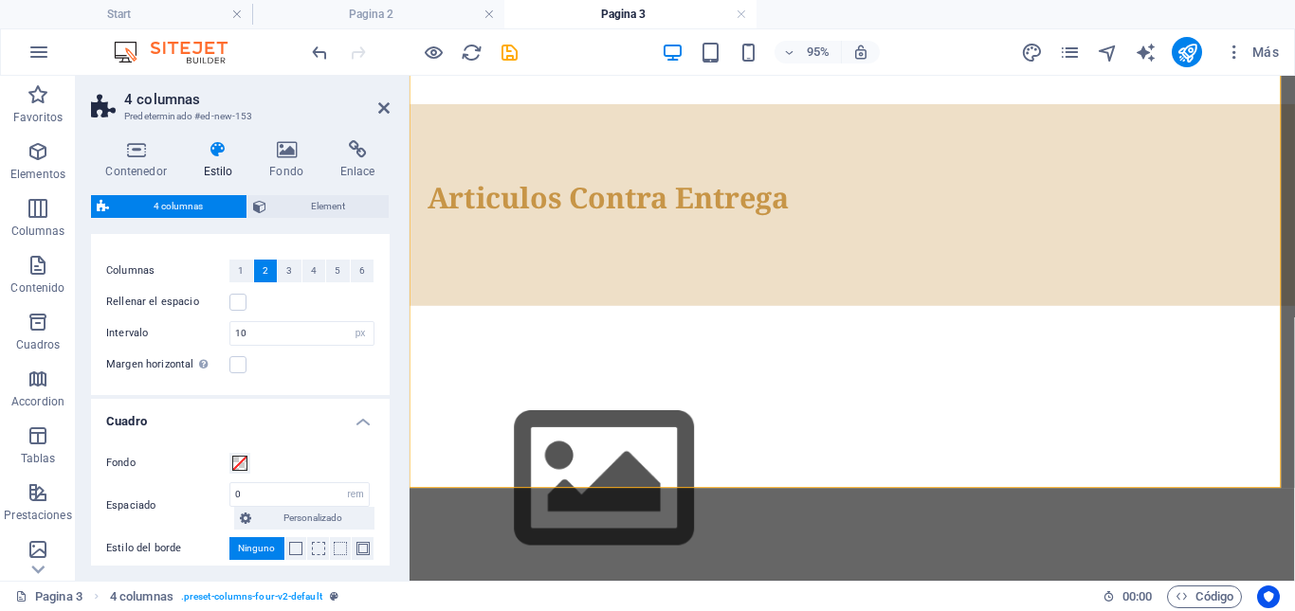
scroll to position [0, 0]
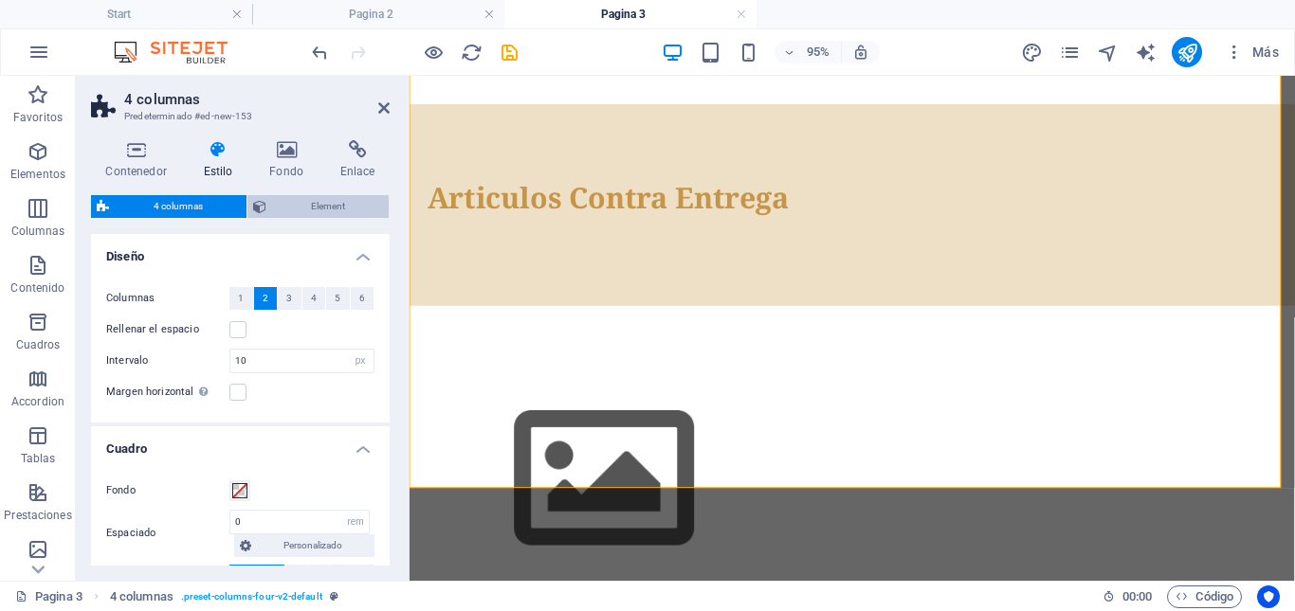
click at [337, 202] on span "Element" at bounding box center [327, 206] width 111 height 23
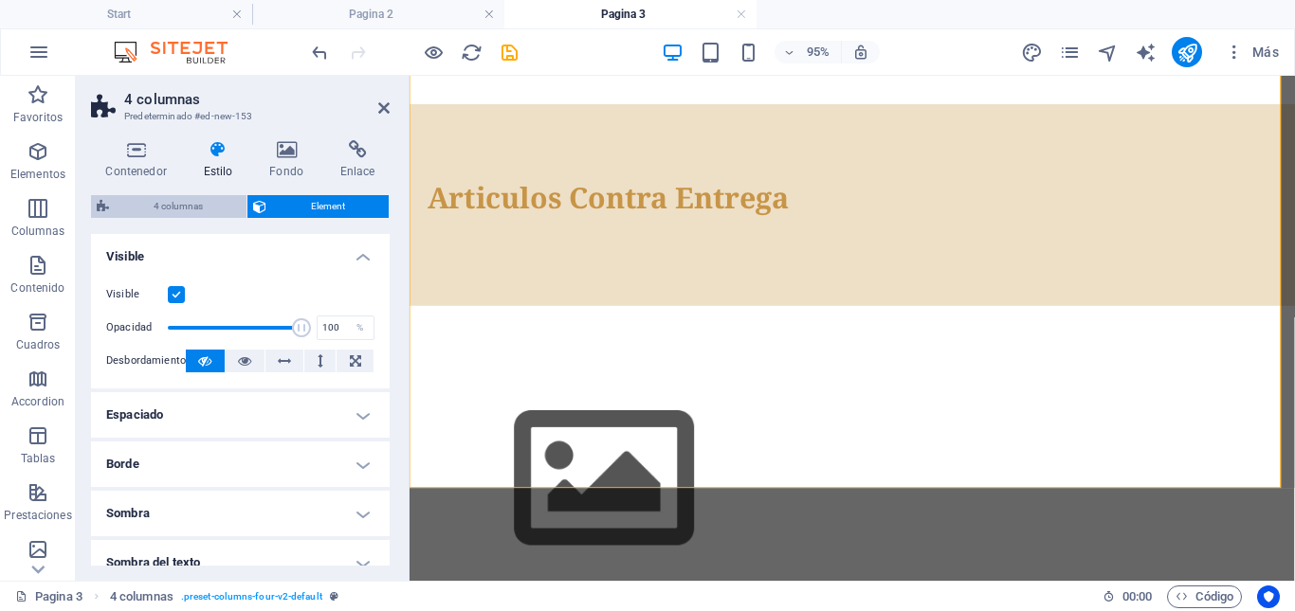
click at [167, 202] on span "4 columnas" at bounding box center [178, 206] width 126 height 23
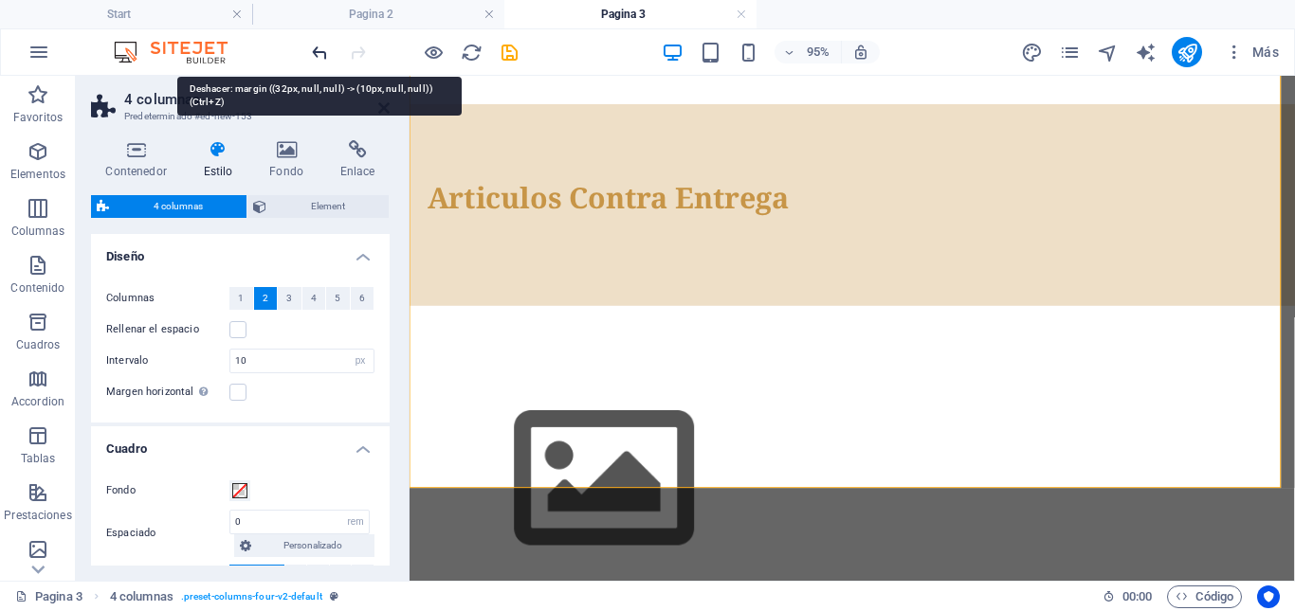
click at [317, 53] on icon "undo" at bounding box center [320, 53] width 22 height 22
type input "32"
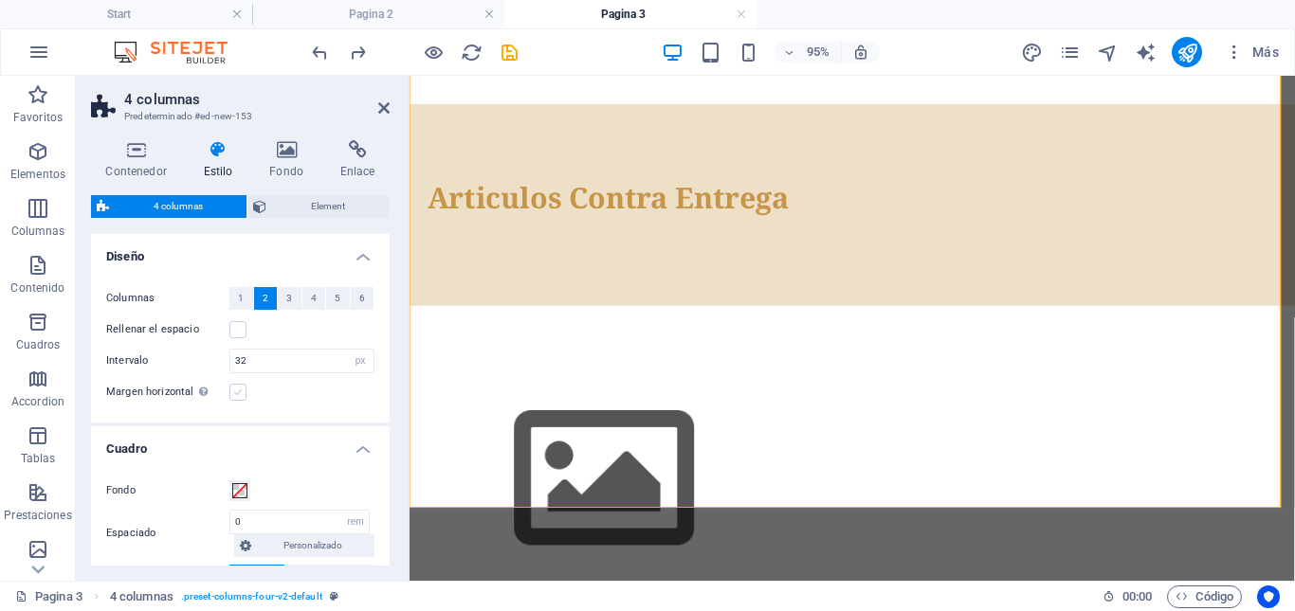
click at [238, 394] on label at bounding box center [237, 392] width 17 height 17
click at [0, 0] on input "Margen horizontal Solo si el "Ancho del contenido" de los contenedores no se ha…" at bounding box center [0, 0] width 0 height 0
click at [238, 394] on label at bounding box center [237, 392] width 17 height 17
click at [0, 0] on input "Margen horizontal Solo si el "Ancho del contenido" de los contenedores no se ha…" at bounding box center [0, 0] width 0 height 0
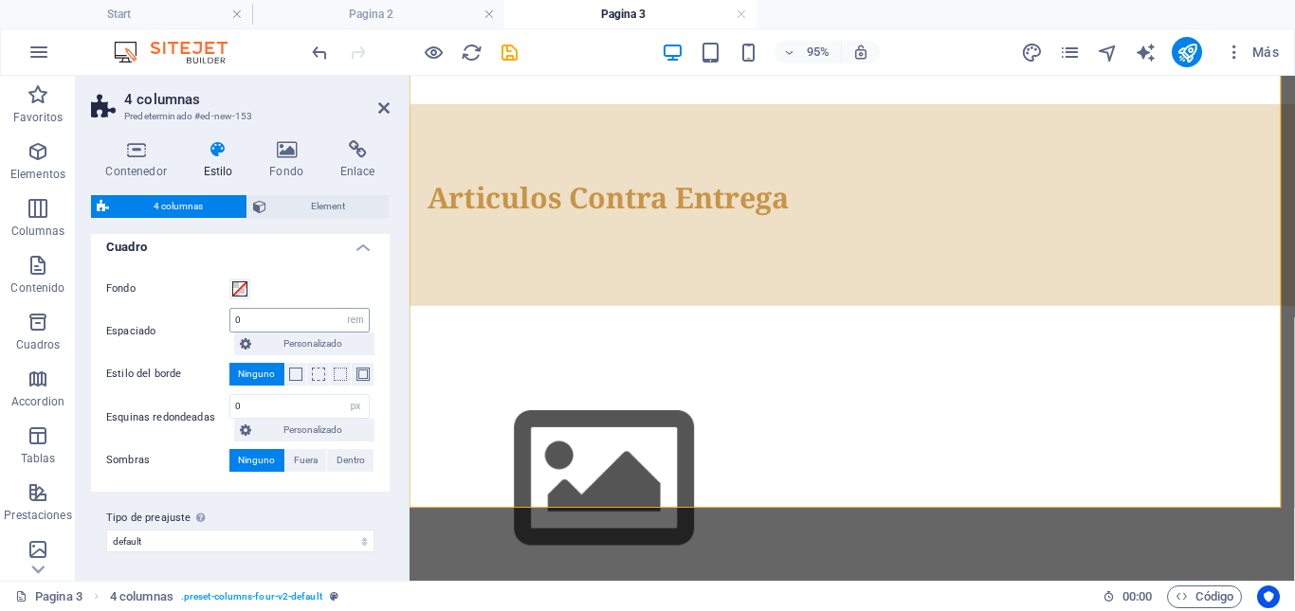
scroll to position [204, 0]
click at [216, 546] on select "default Añadir tipo de preajuste" at bounding box center [240, 539] width 268 height 23
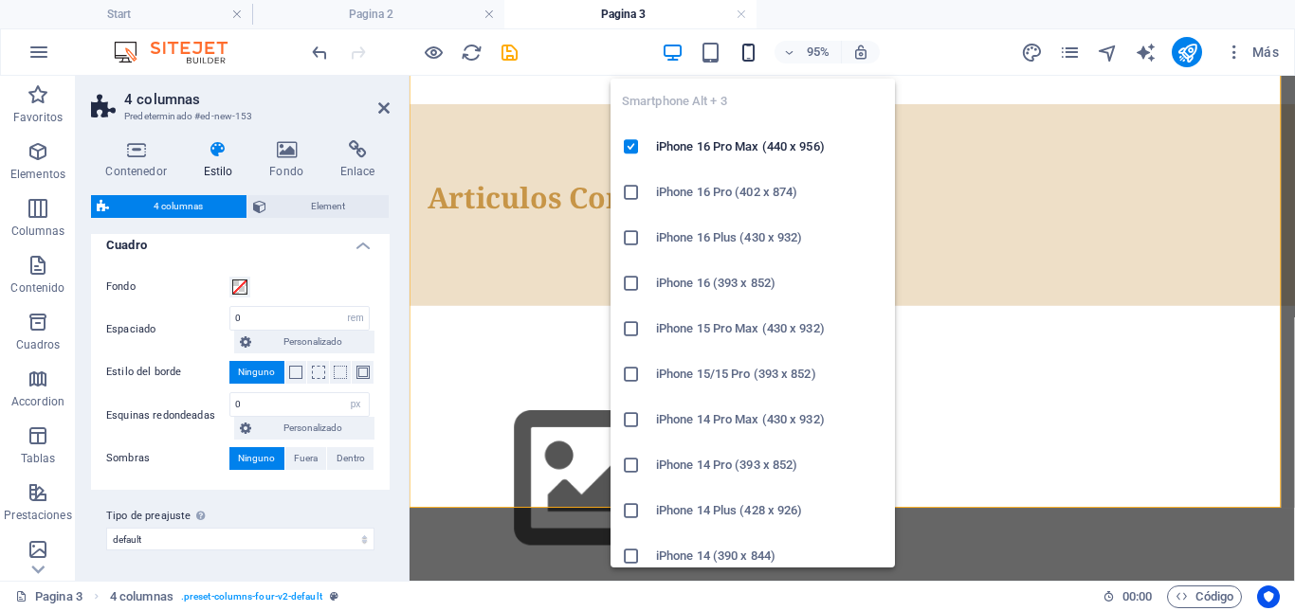
click at [744, 44] on icon "button" at bounding box center [748, 53] width 22 height 22
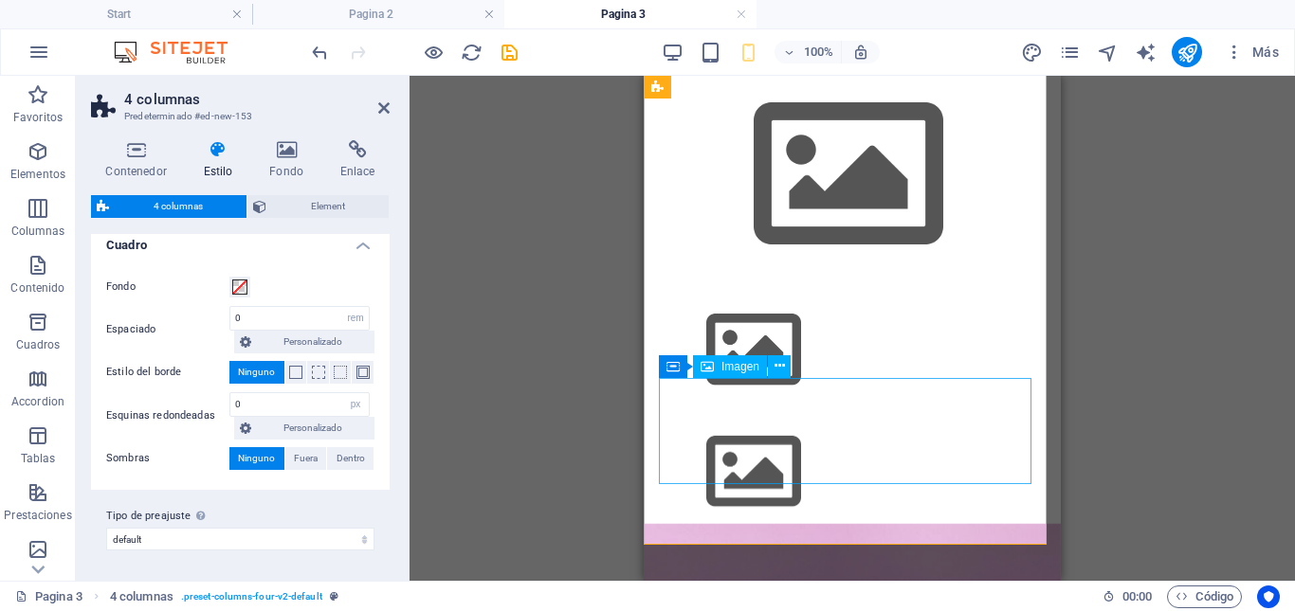
scroll to position [863, 0]
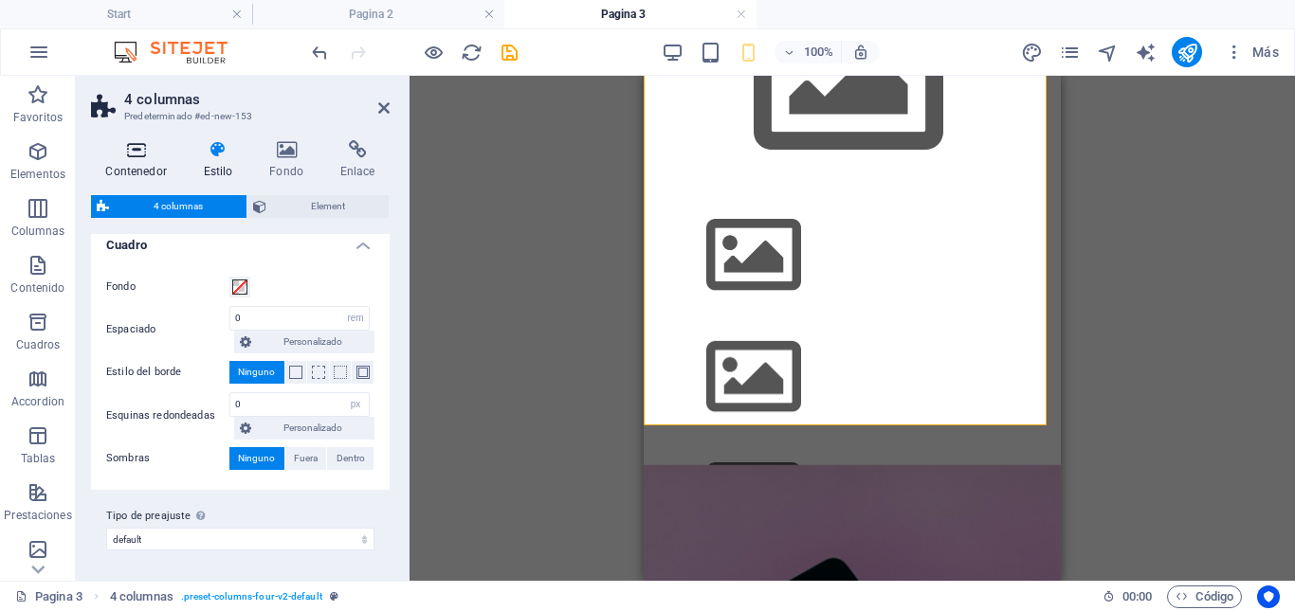
click at [136, 169] on h4 "Contenedor" at bounding box center [140, 160] width 98 height 40
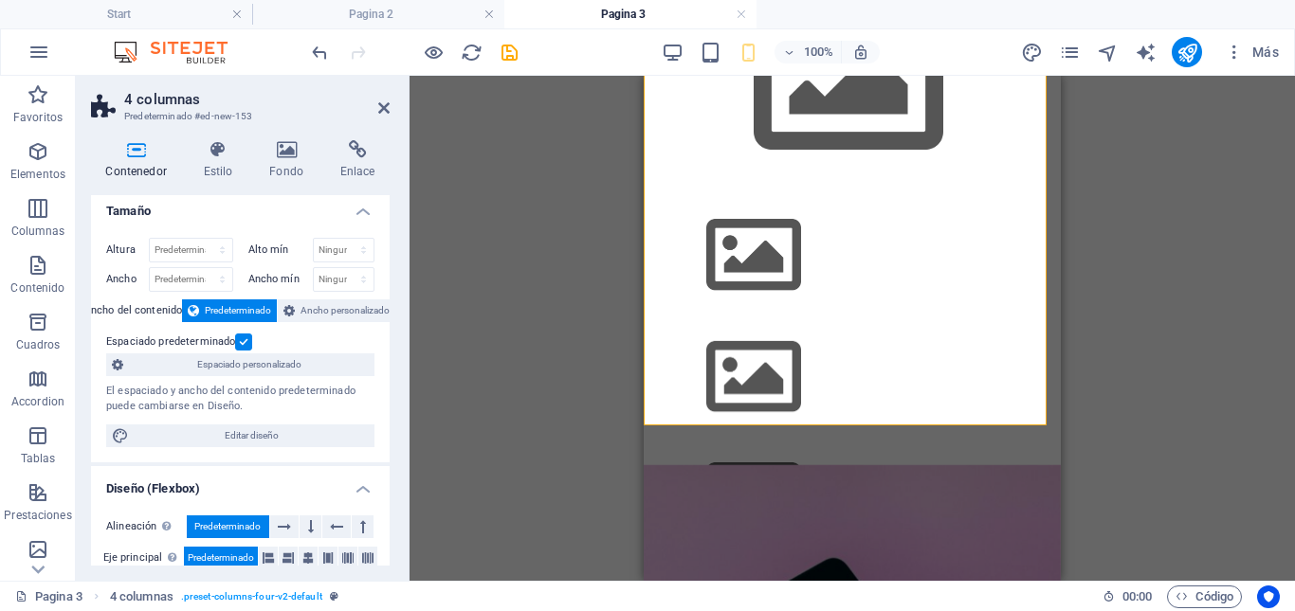
scroll to position [0, 0]
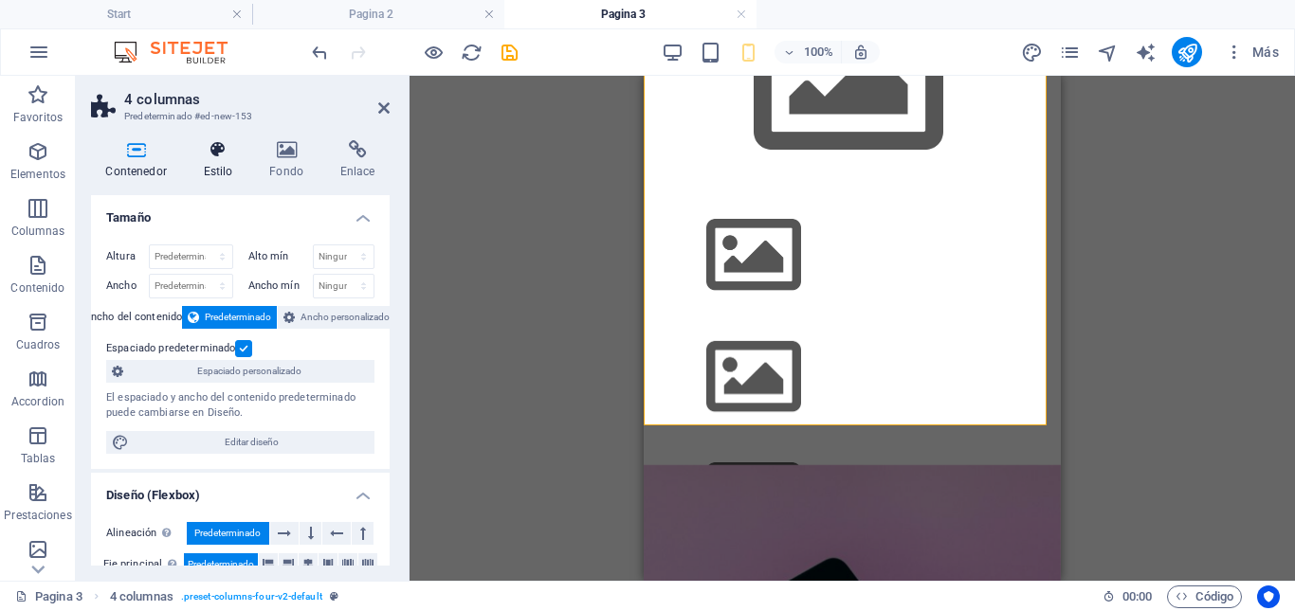
click at [214, 158] on icon at bounding box center [218, 149] width 59 height 19
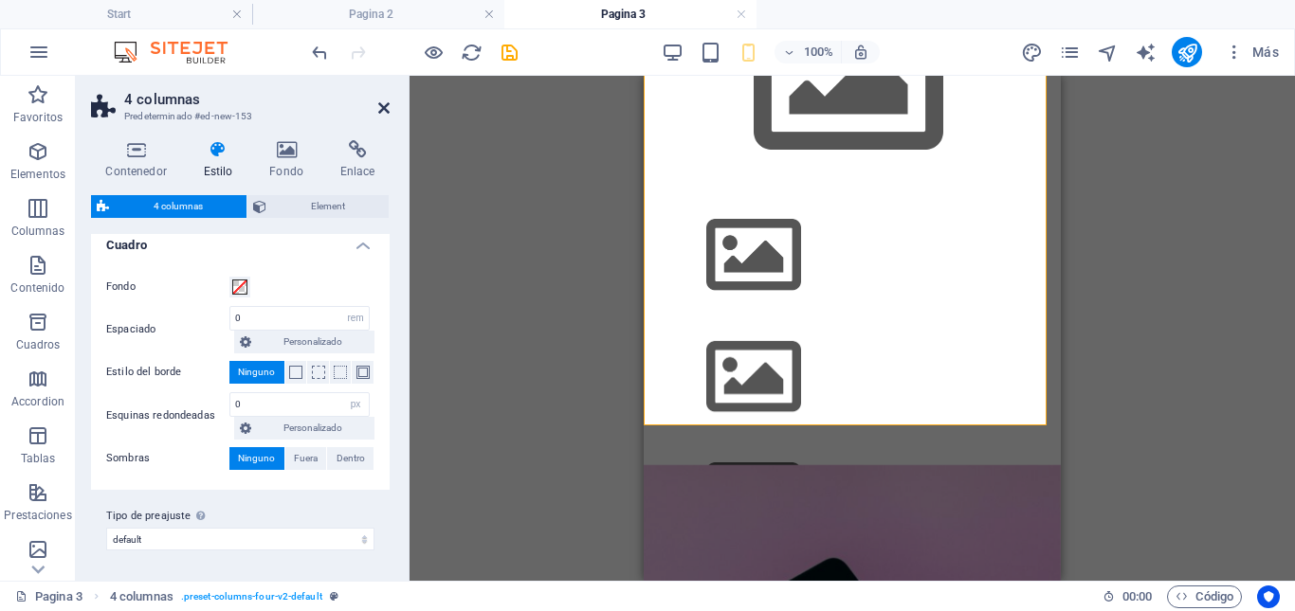
click at [385, 107] on icon at bounding box center [383, 107] width 11 height 15
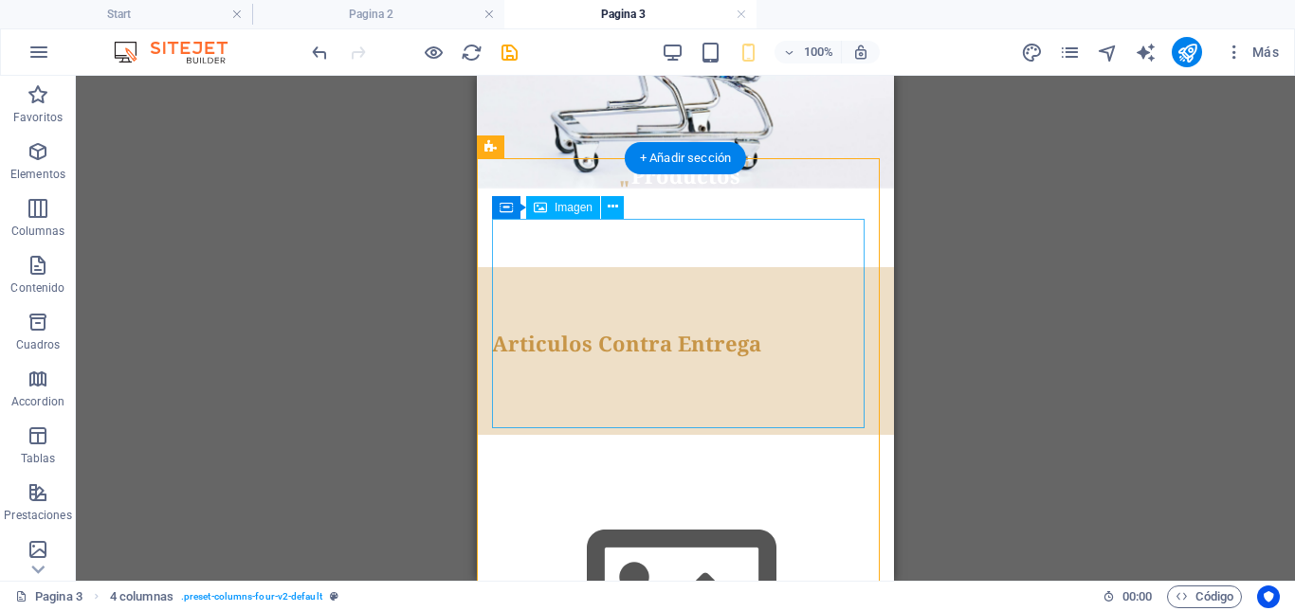
scroll to position [294, 0]
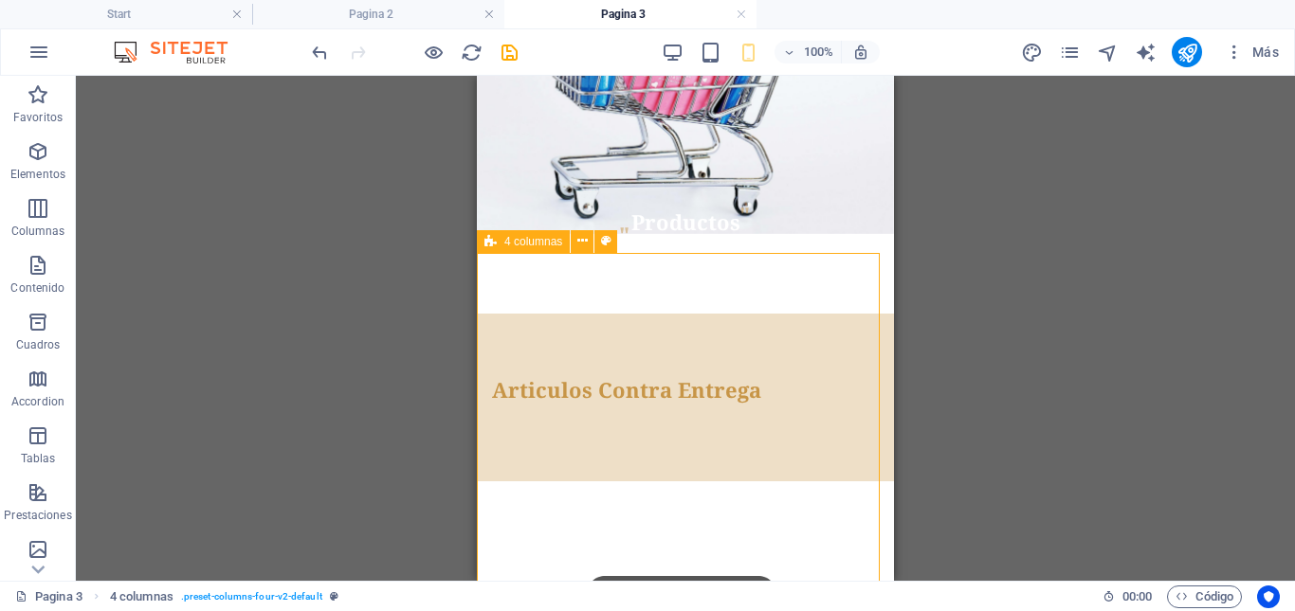
click at [535, 243] on span "4 columnas" at bounding box center [533, 241] width 58 height 11
select select "px"
select select "rem"
select select "px"
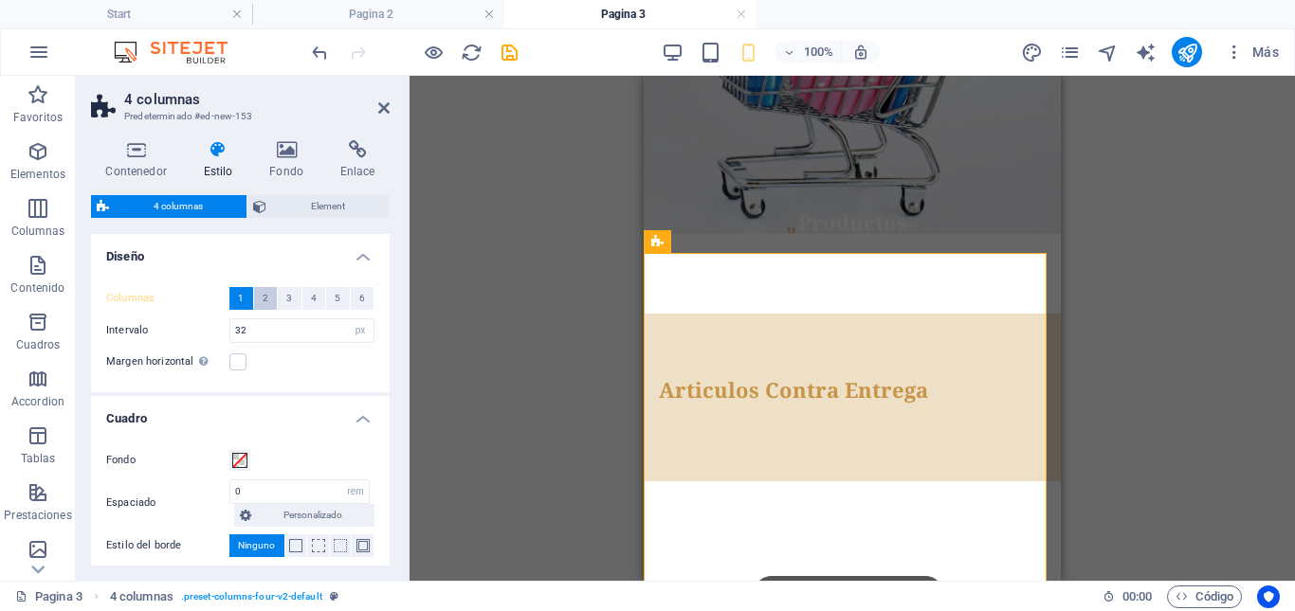
click at [266, 304] on span "2" at bounding box center [266, 298] width 6 height 23
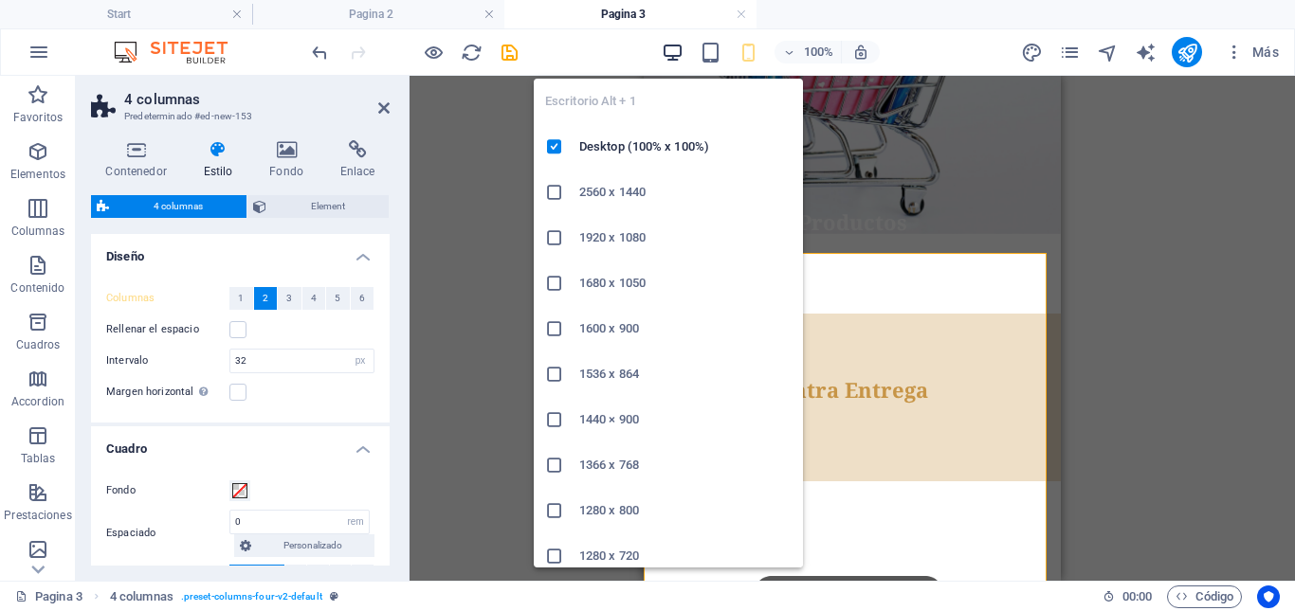
click at [678, 59] on icon "button" at bounding box center [673, 53] width 22 height 22
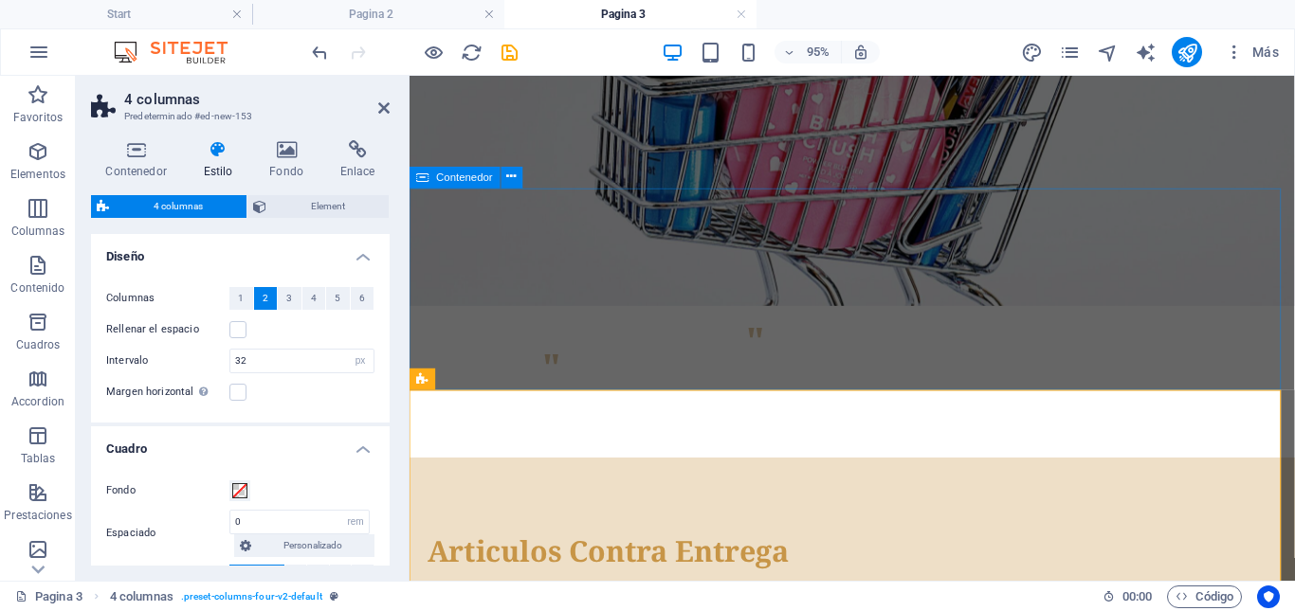
scroll to position [104, 0]
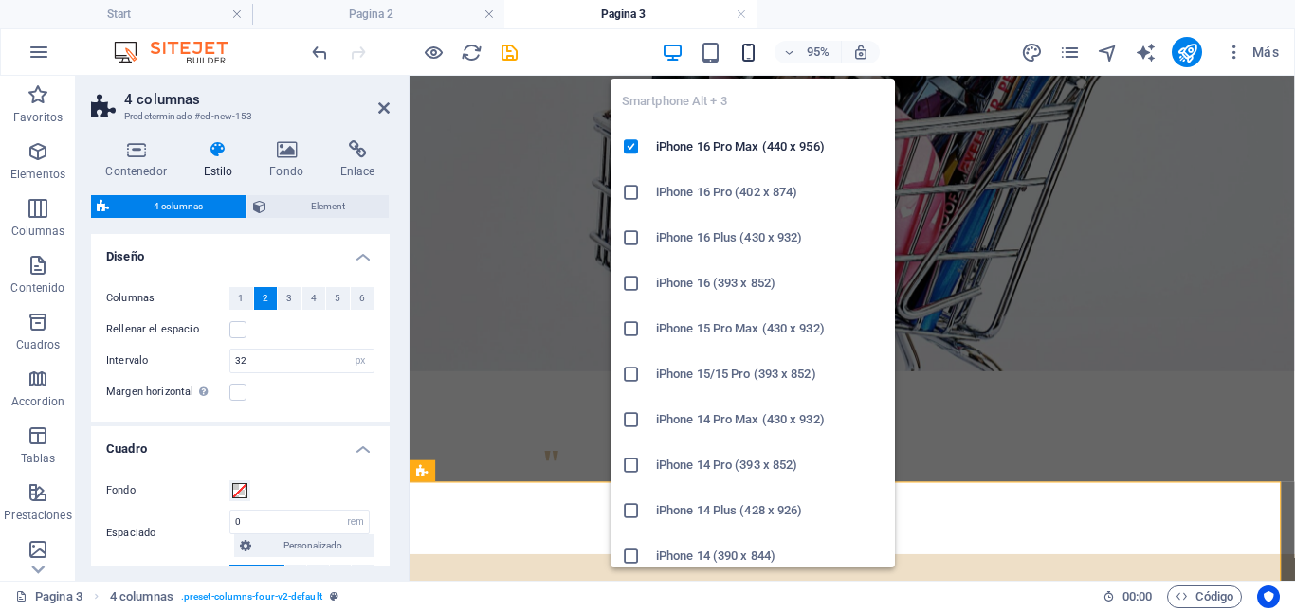
click at [749, 54] on icon "button" at bounding box center [748, 53] width 22 height 22
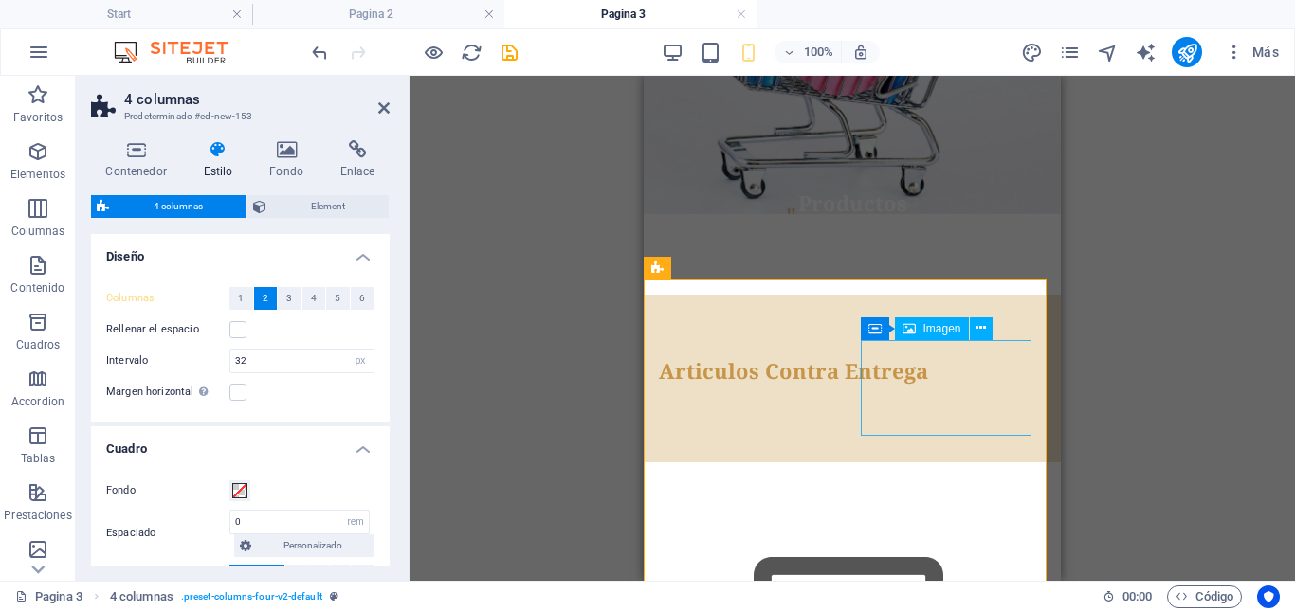
scroll to position [389, 0]
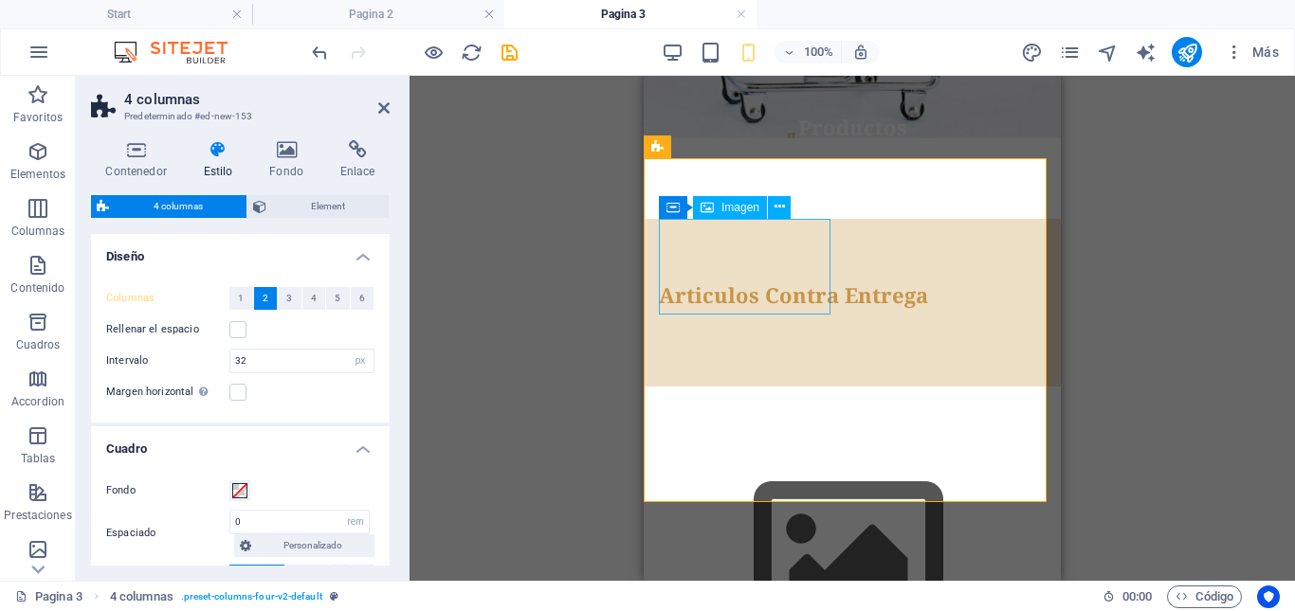
click at [739, 447] on figure at bounding box center [748, 553] width 178 height 213
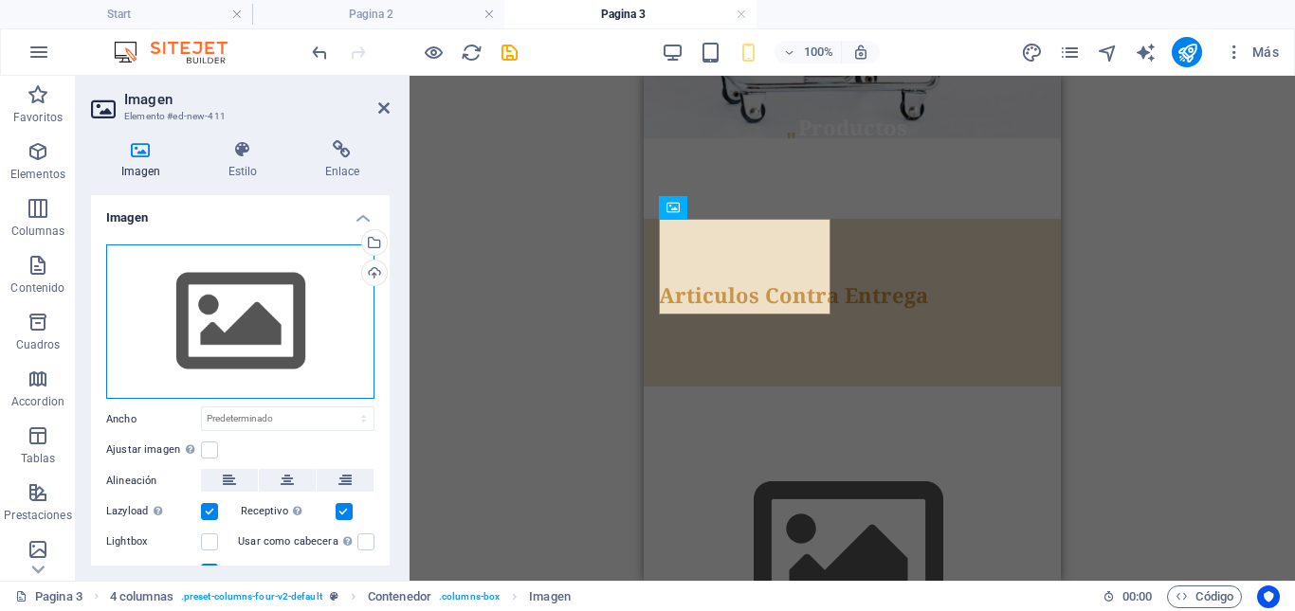
click at [260, 350] on div "Arrastra archivos aquí, haz clic para escoger archivos o selecciona archivos de…" at bounding box center [240, 322] width 268 height 155
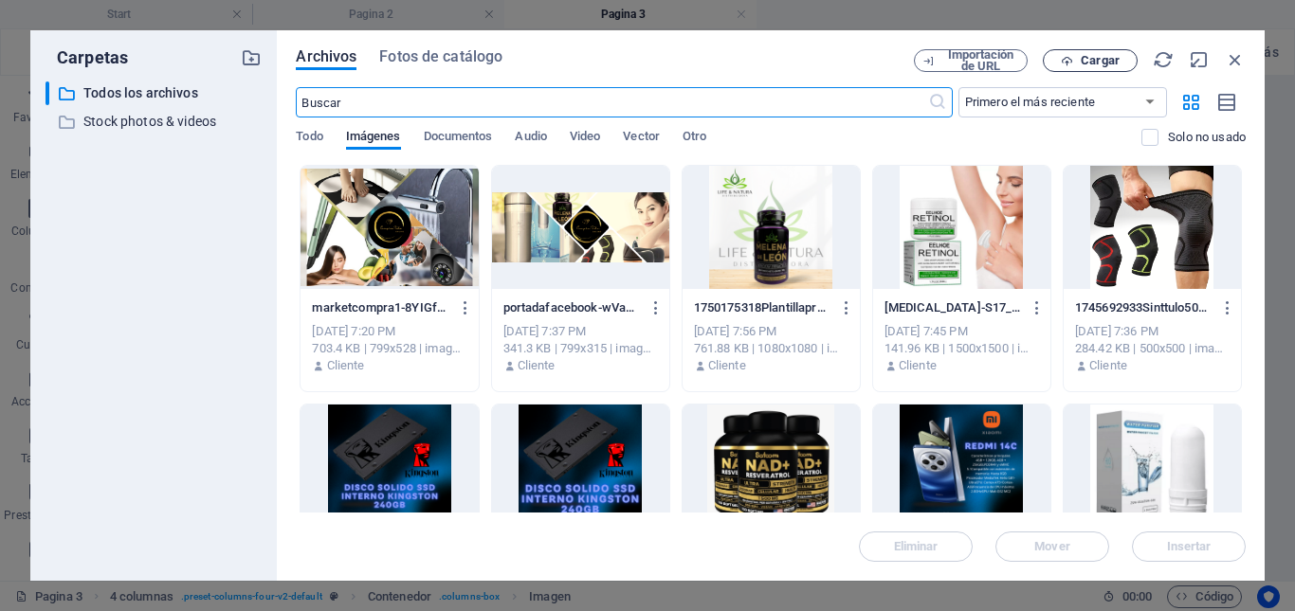
click at [1099, 58] on span "Cargar" at bounding box center [1100, 60] width 39 height 11
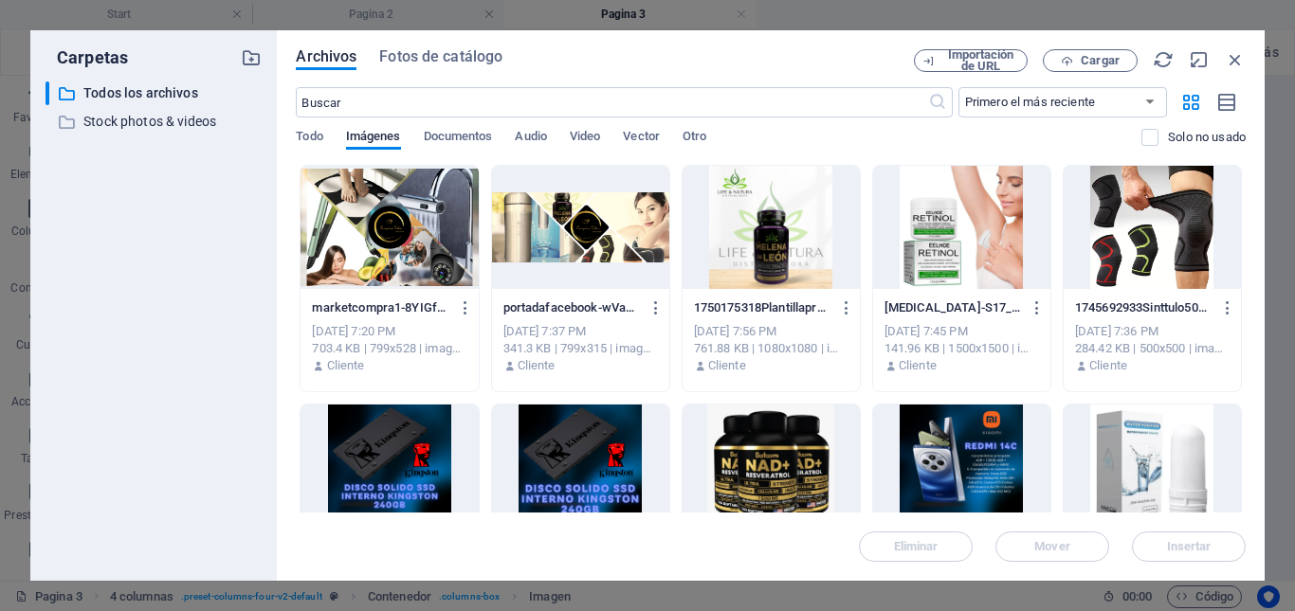
click at [1130, 257] on div at bounding box center [1152, 227] width 177 height 123
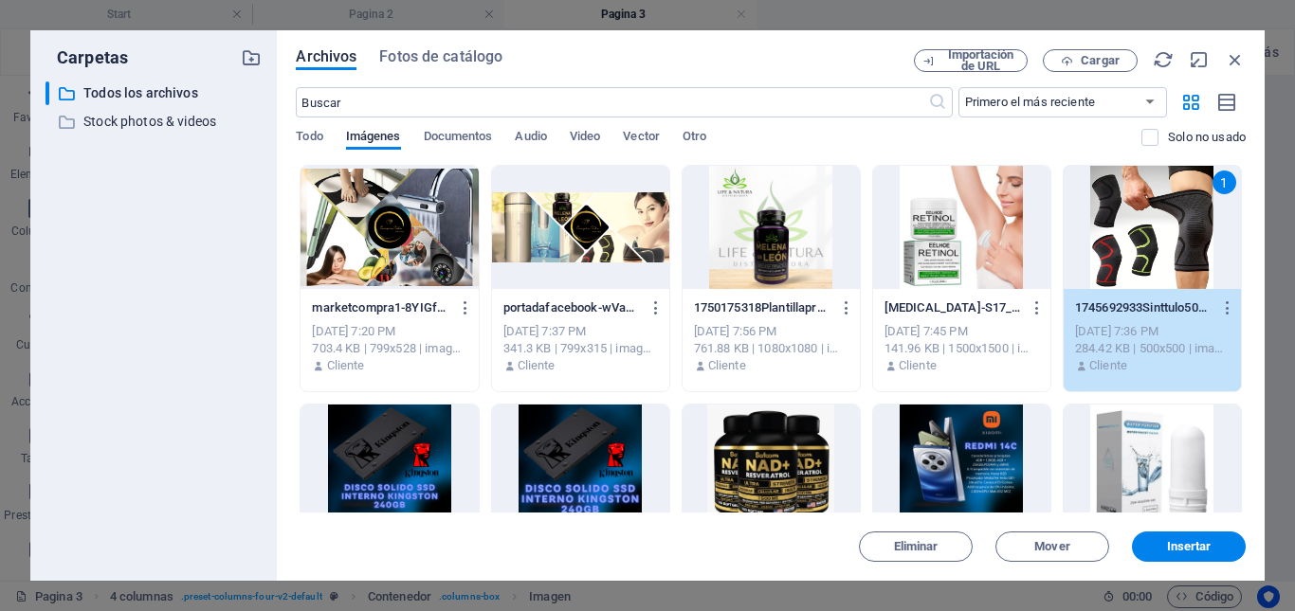
click at [1130, 257] on div "1" at bounding box center [1152, 227] width 177 height 123
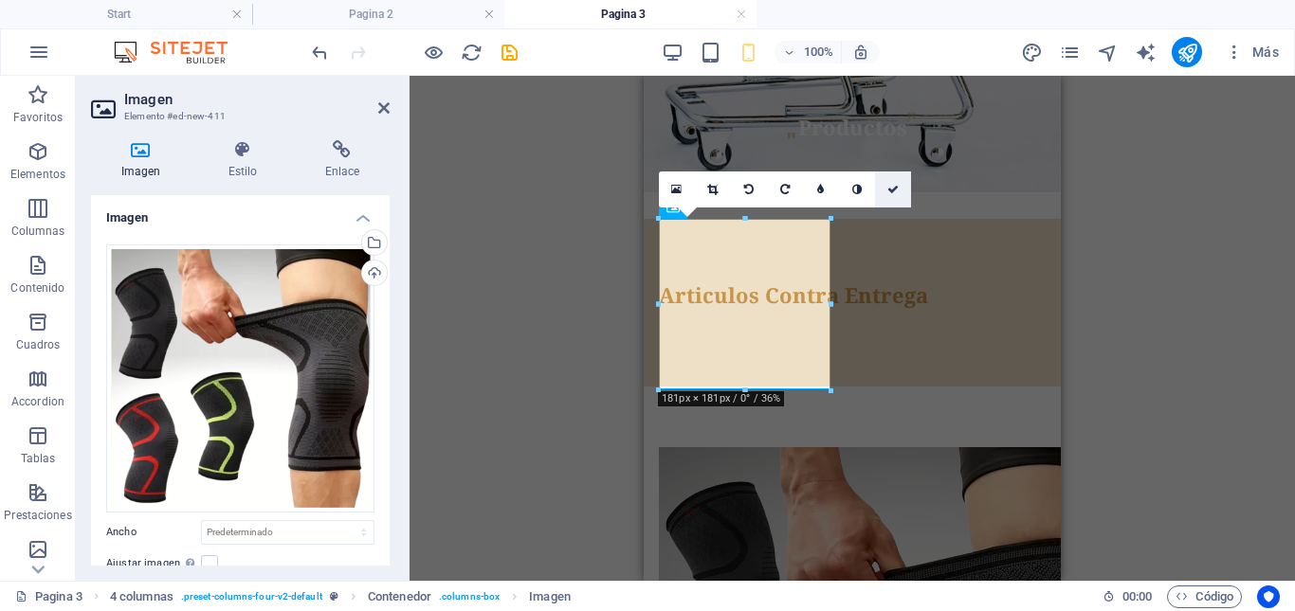
click at [893, 191] on icon at bounding box center [892, 189] width 11 height 11
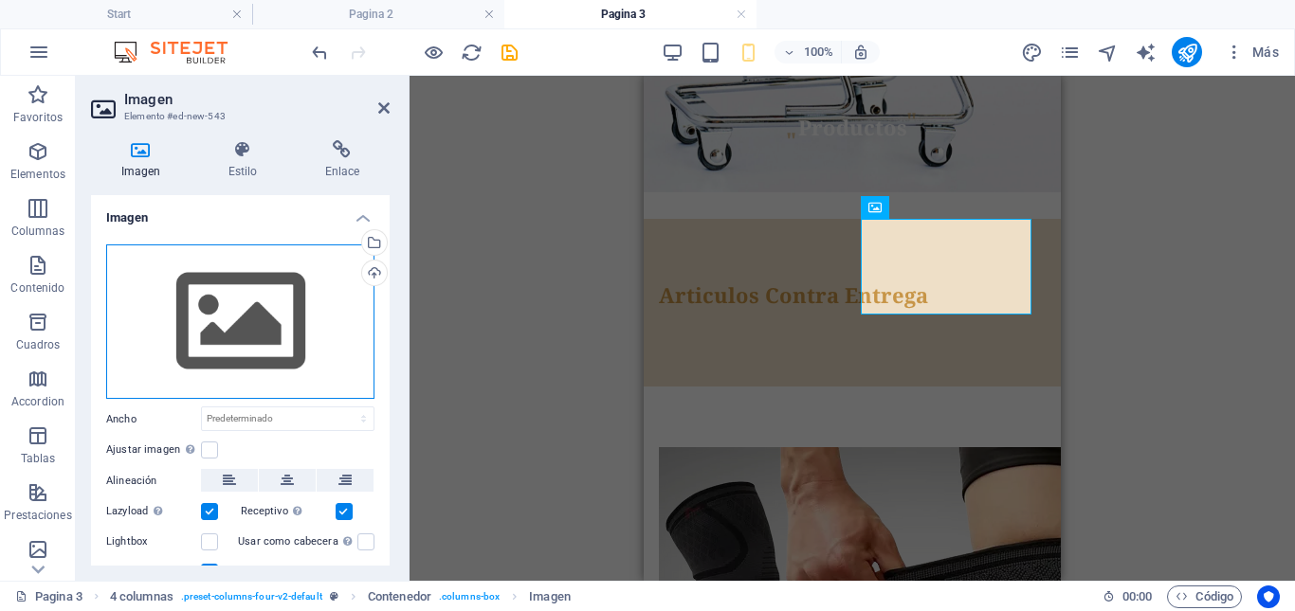
click at [227, 337] on div "Arrastra archivos aquí, haz clic para escoger archivos o selecciona archivos de…" at bounding box center [240, 322] width 268 height 155
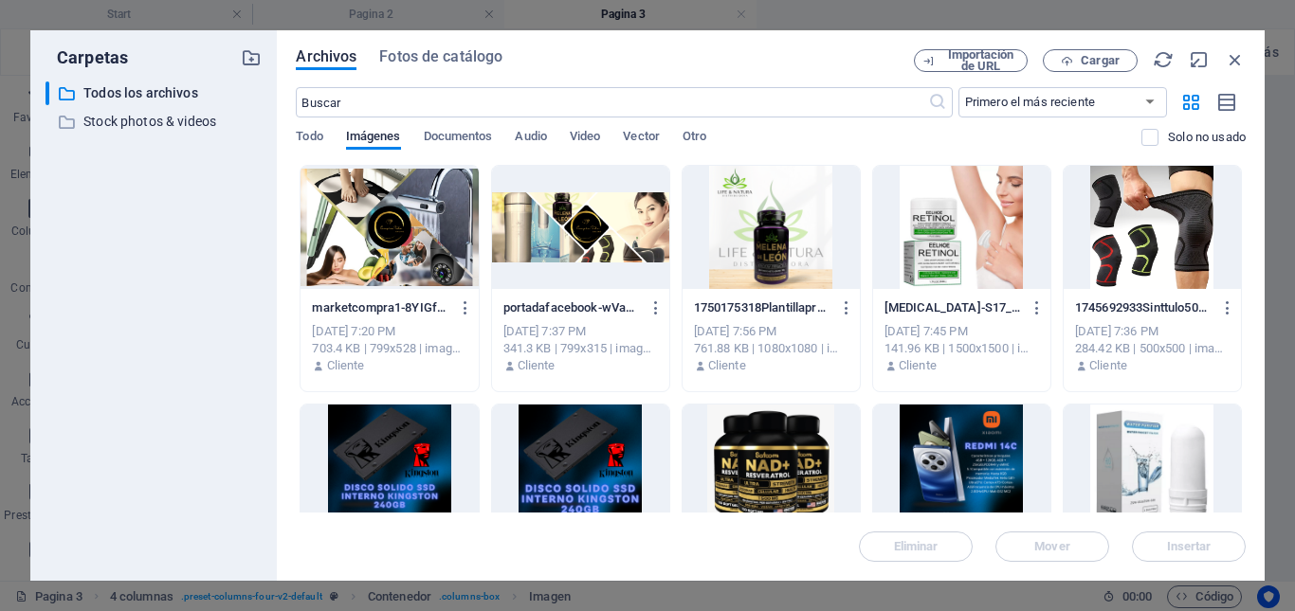
click at [1155, 250] on div at bounding box center [1152, 227] width 177 height 123
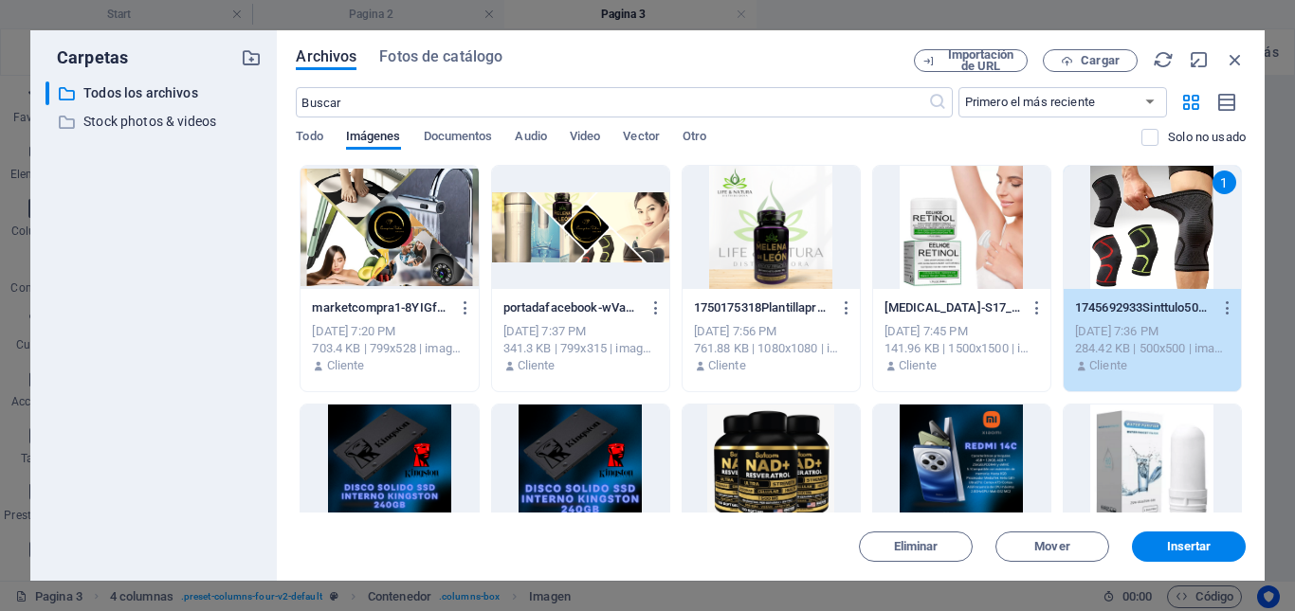
click at [1155, 250] on div "1" at bounding box center [1152, 227] width 177 height 123
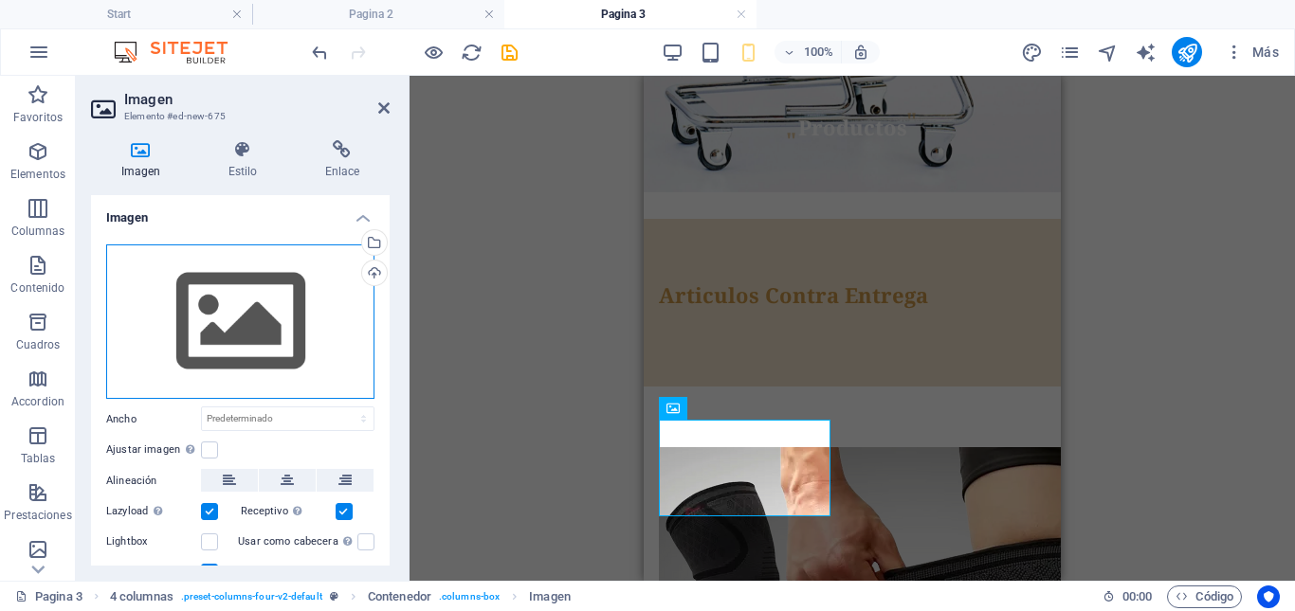
drag, startPoint x: 272, startPoint y: 335, endPoint x: 286, endPoint y: 330, distance: 15.0
click at [272, 334] on div "Arrastra archivos aquí, haz clic para escoger archivos o selecciona archivos de…" at bounding box center [240, 322] width 268 height 155
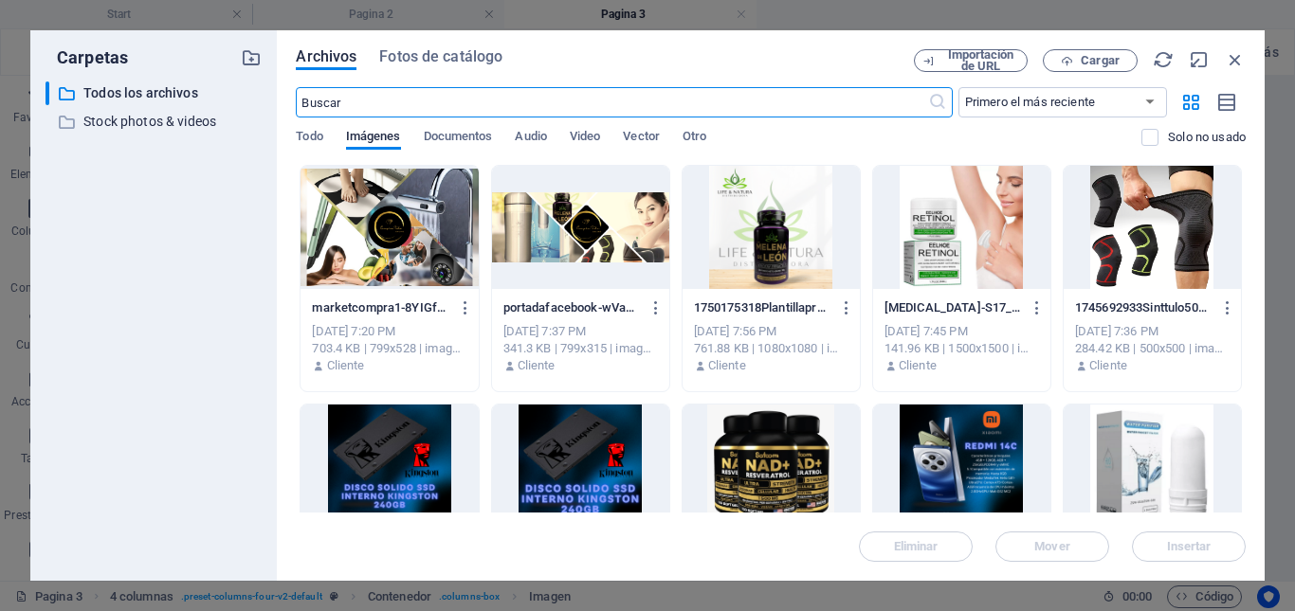
click at [1149, 253] on div at bounding box center [1152, 227] width 177 height 123
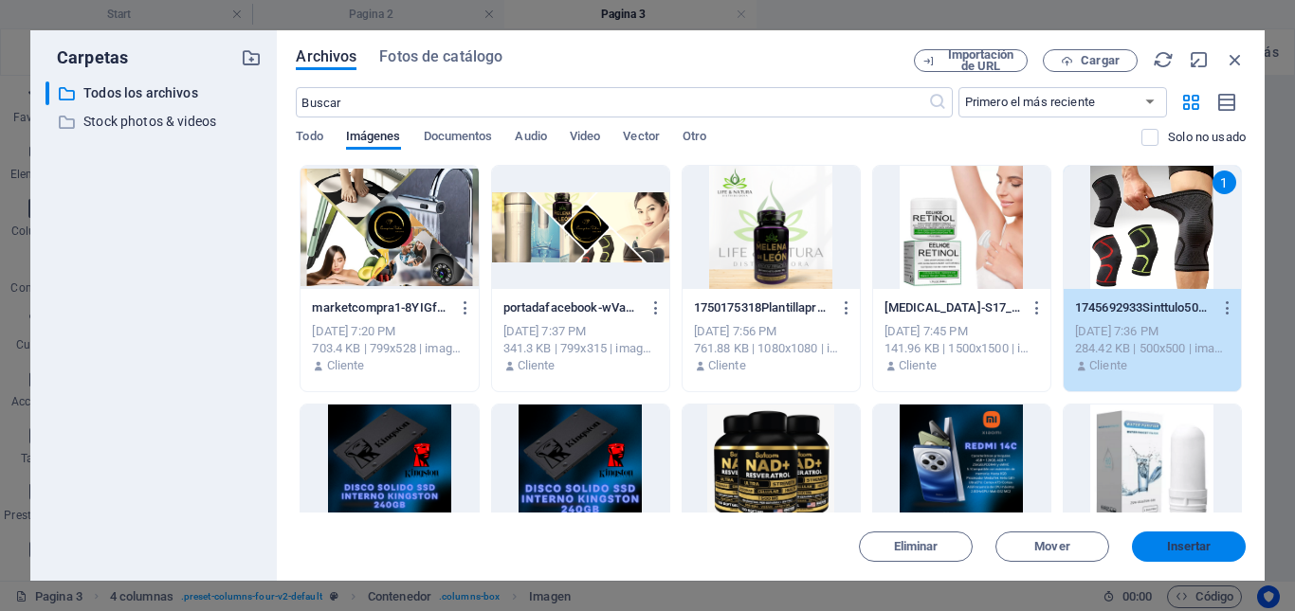
click at [1182, 542] on span "Insertar" at bounding box center [1189, 546] width 45 height 11
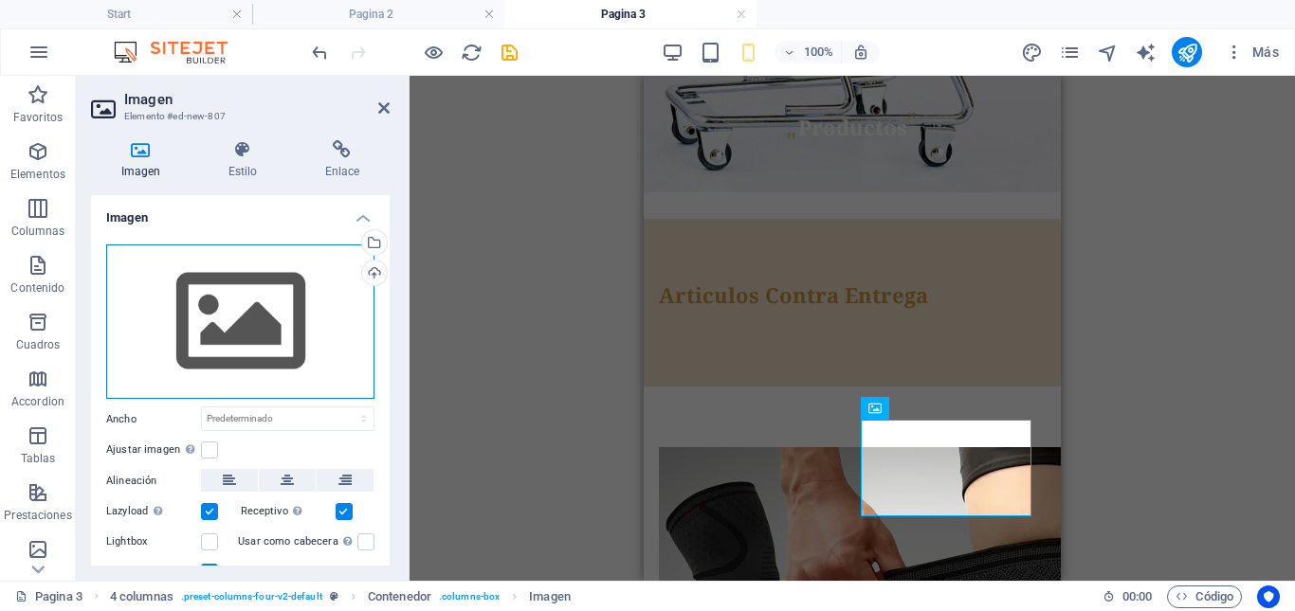
click at [206, 320] on div "Arrastra archivos aquí, haz clic para escoger archivos o selecciona archivos de…" at bounding box center [240, 322] width 268 height 155
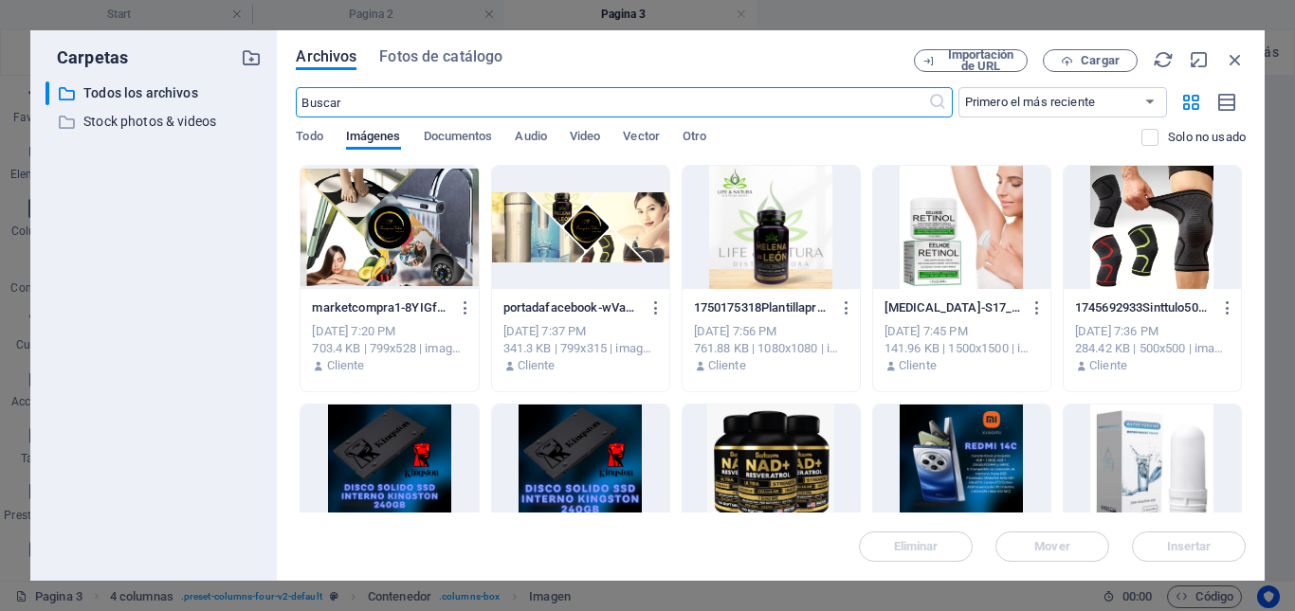
click at [1165, 237] on div at bounding box center [1152, 227] width 177 height 123
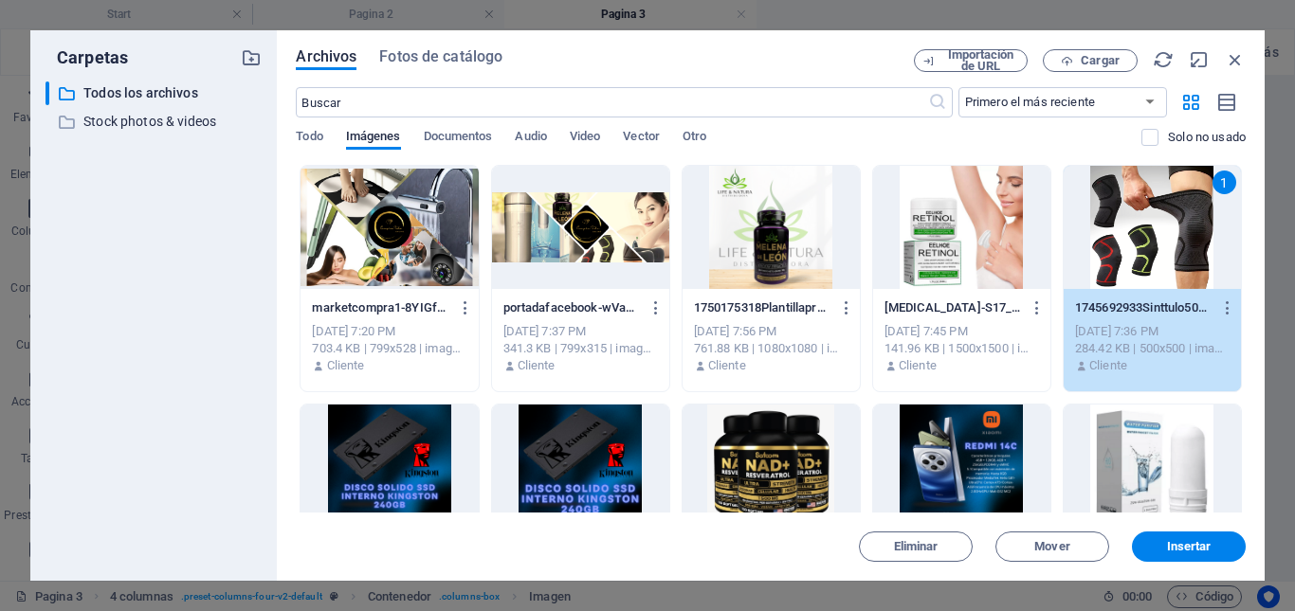
click at [1165, 237] on div "1" at bounding box center [1152, 227] width 177 height 123
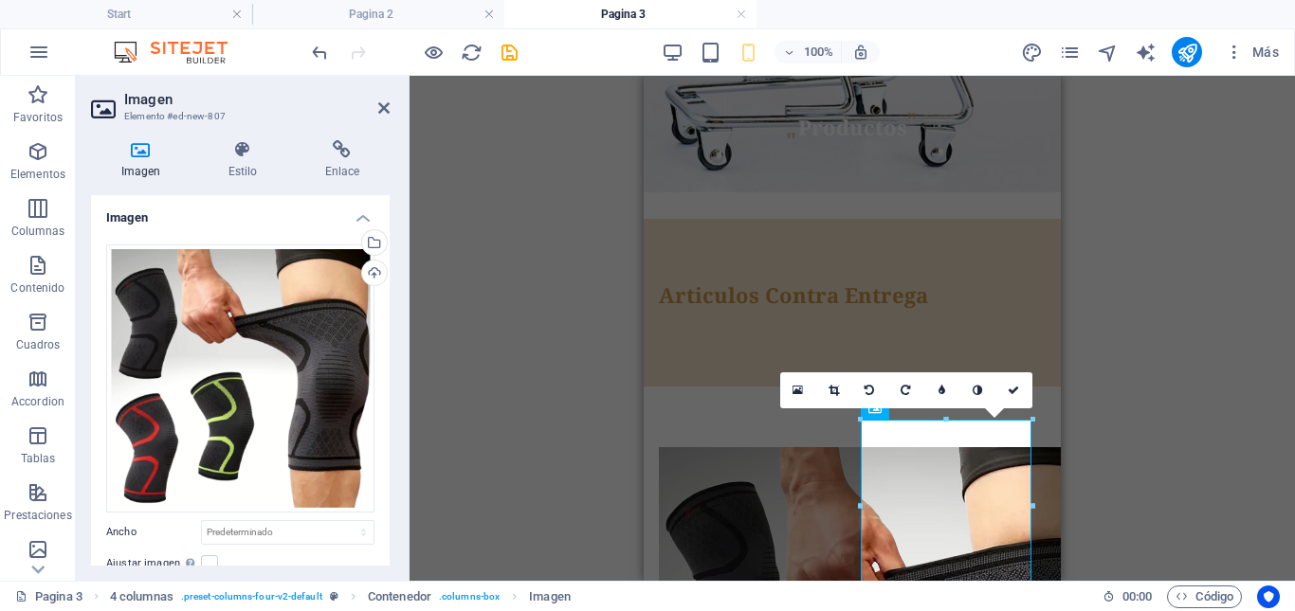
click at [1227, 368] on div "Contenedor Banner H1 Banner Banner Contenedor Contenedor Referencia Contenedor …" at bounding box center [851, 328] width 885 height 505
click at [1229, 353] on div "Contenedor Banner H1 Banner Banner Contenedor Contenedor Referencia Contenedor …" at bounding box center [851, 328] width 885 height 505
click at [1015, 391] on icon at bounding box center [1013, 390] width 11 height 11
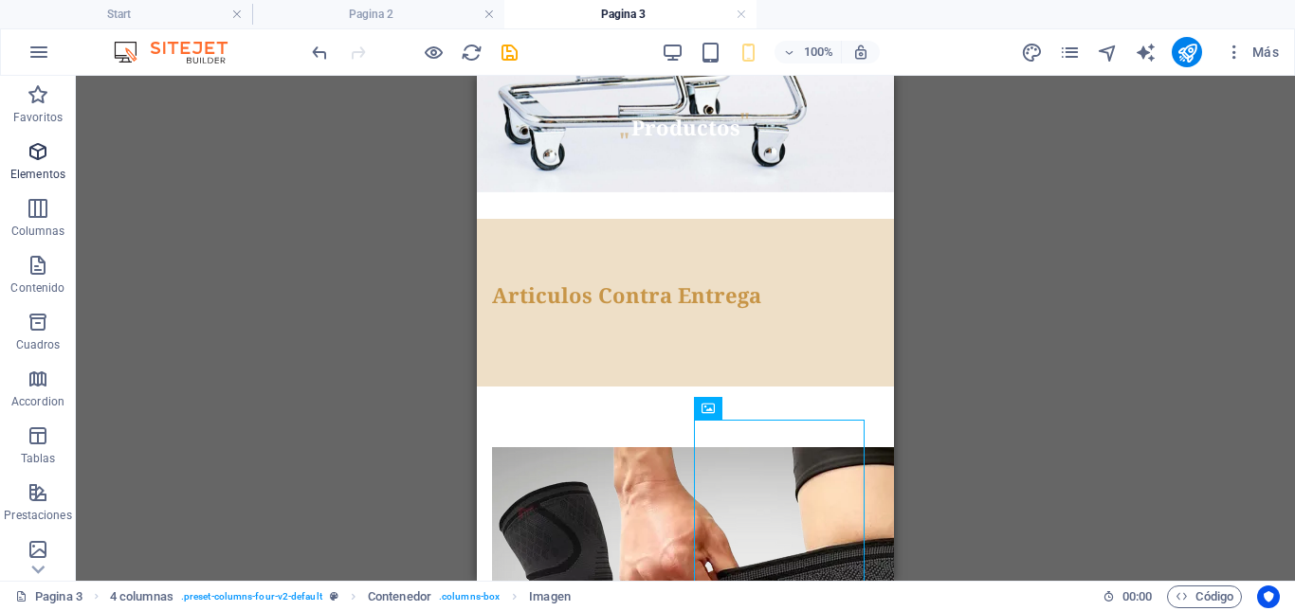
click at [45, 160] on icon "button" at bounding box center [38, 151] width 23 height 23
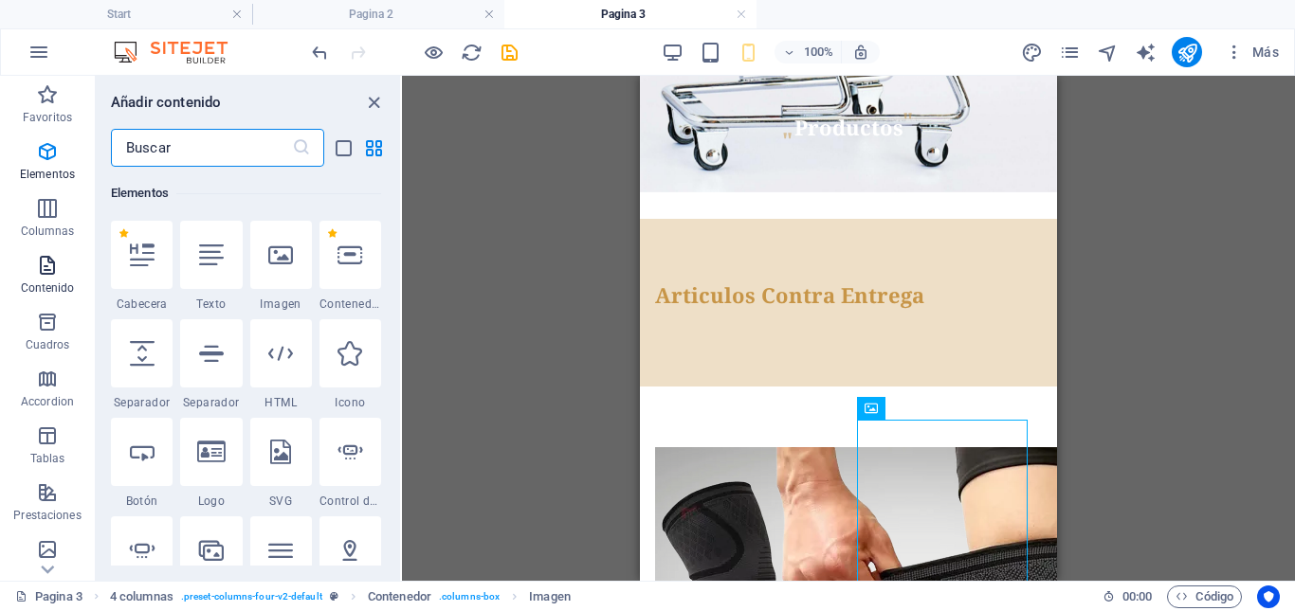
scroll to position [357, 0]
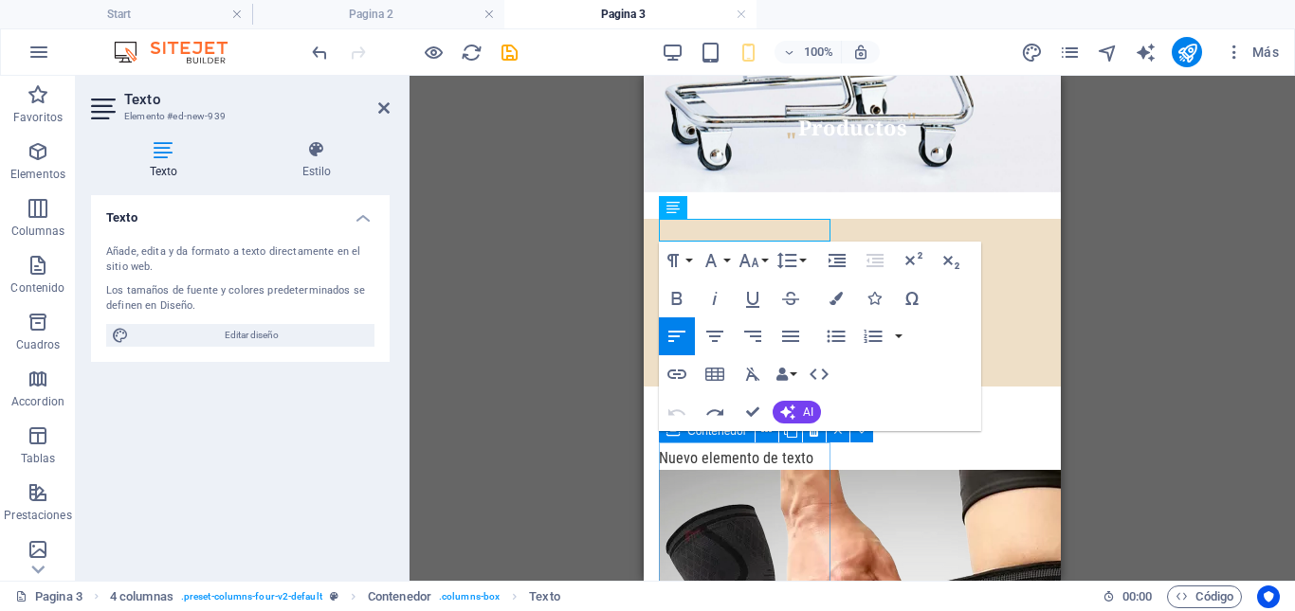
click at [1192, 247] on div "Contenedor Banner H1 Banner Banner Contenedor Contenedor Referencia Contenedor …" at bounding box center [851, 328] width 885 height 505
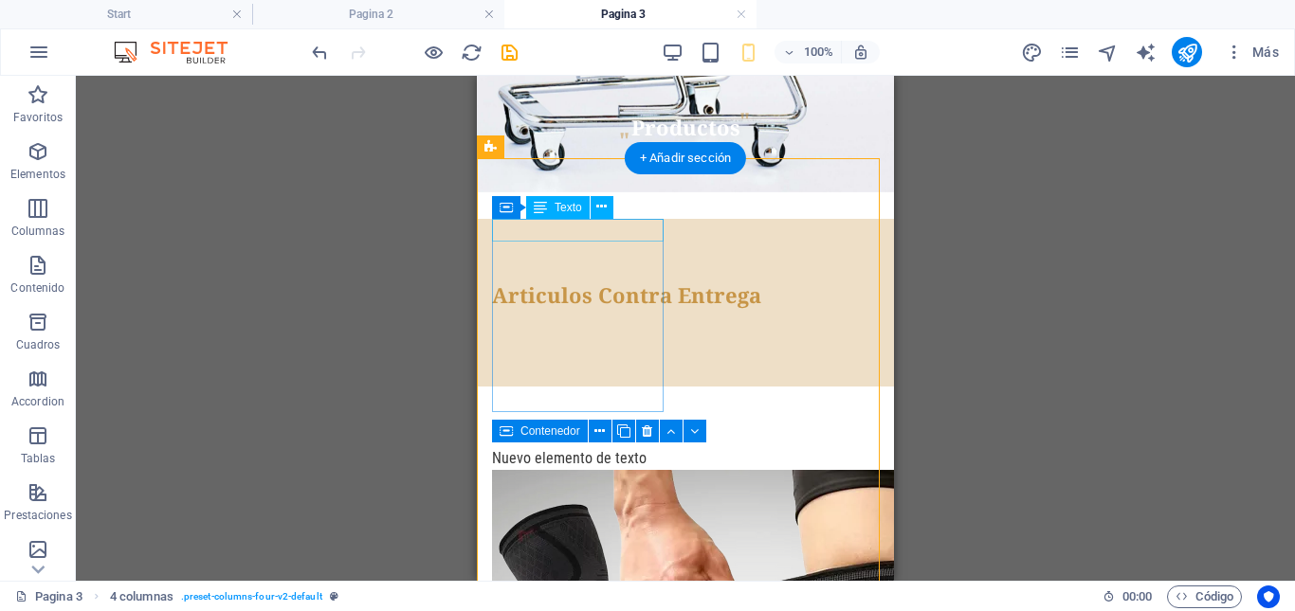
click at [624, 447] on div "Nuevo elemento de texto" at bounding box center [581, 458] width 178 height 23
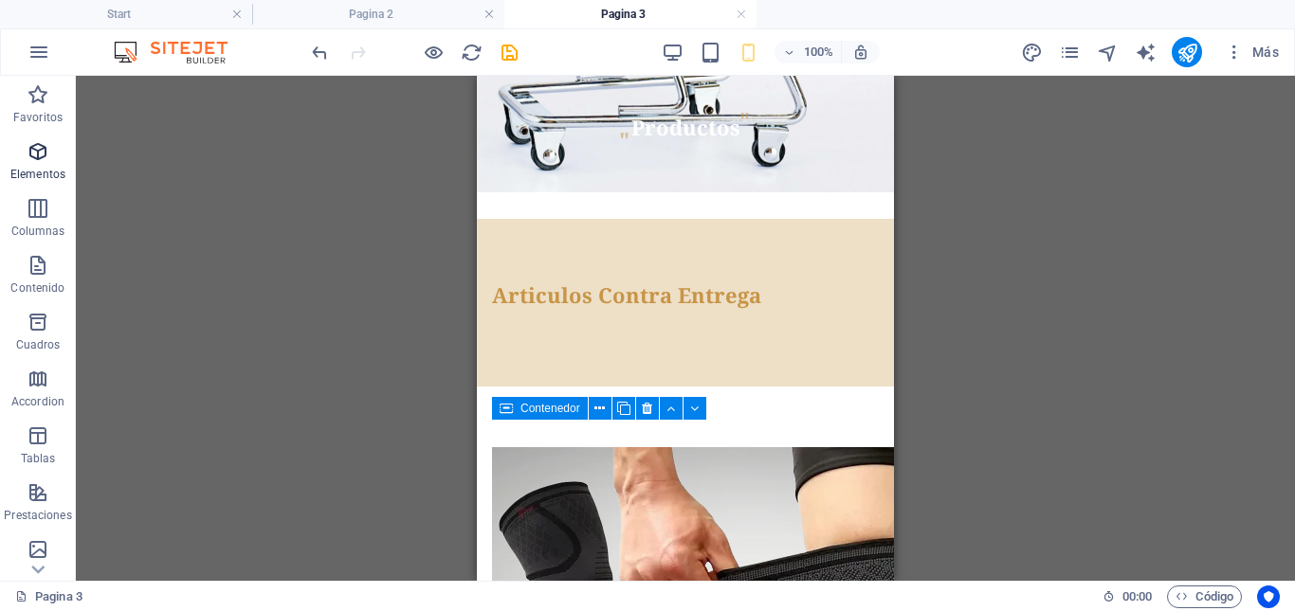
click at [32, 155] on icon "button" at bounding box center [38, 151] width 23 height 23
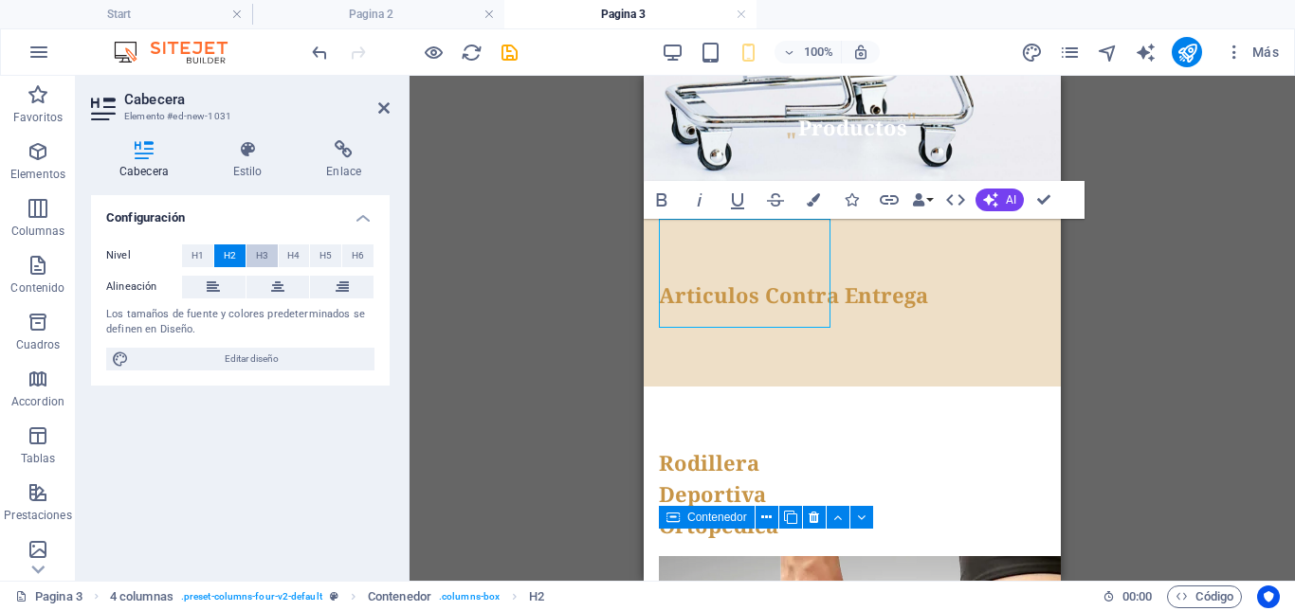
click at [257, 261] on span "H3" at bounding box center [262, 256] width 12 height 23
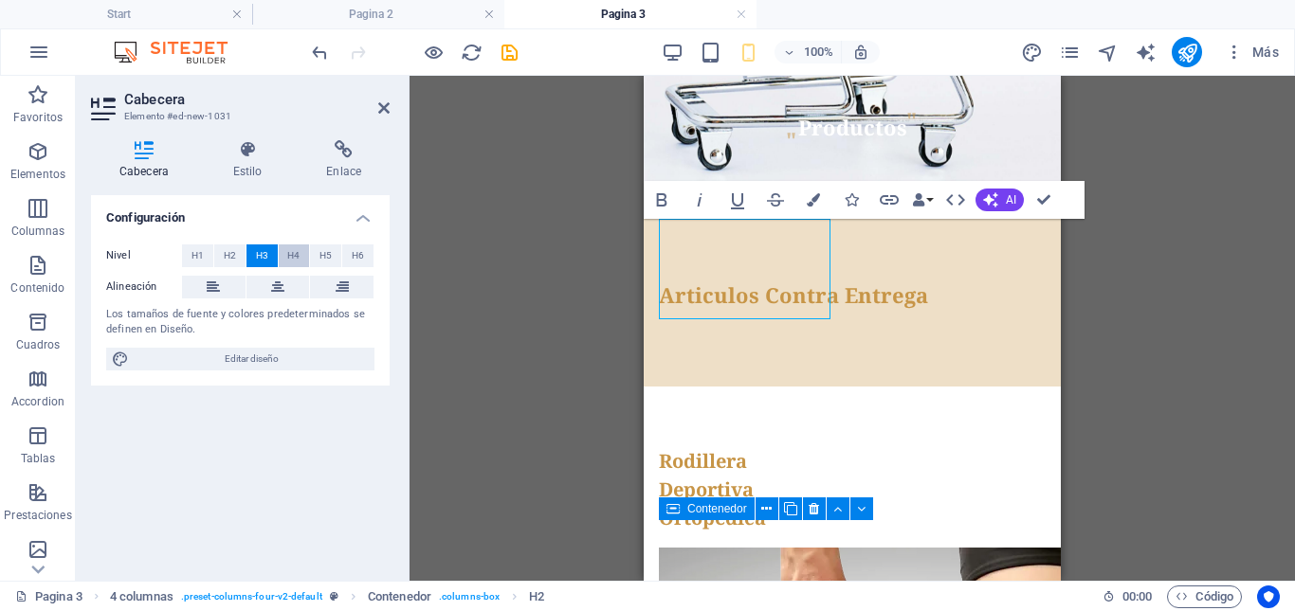
click at [297, 250] on span "H4" at bounding box center [293, 256] width 12 height 23
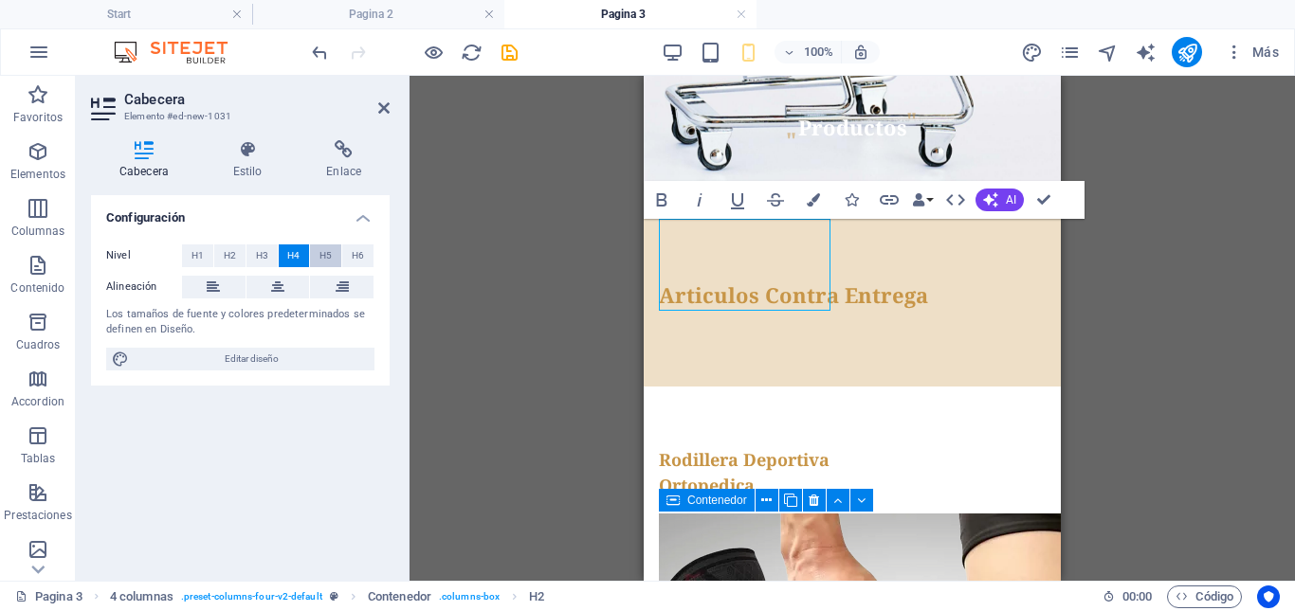
click at [324, 254] on span "H5" at bounding box center [325, 256] width 12 height 23
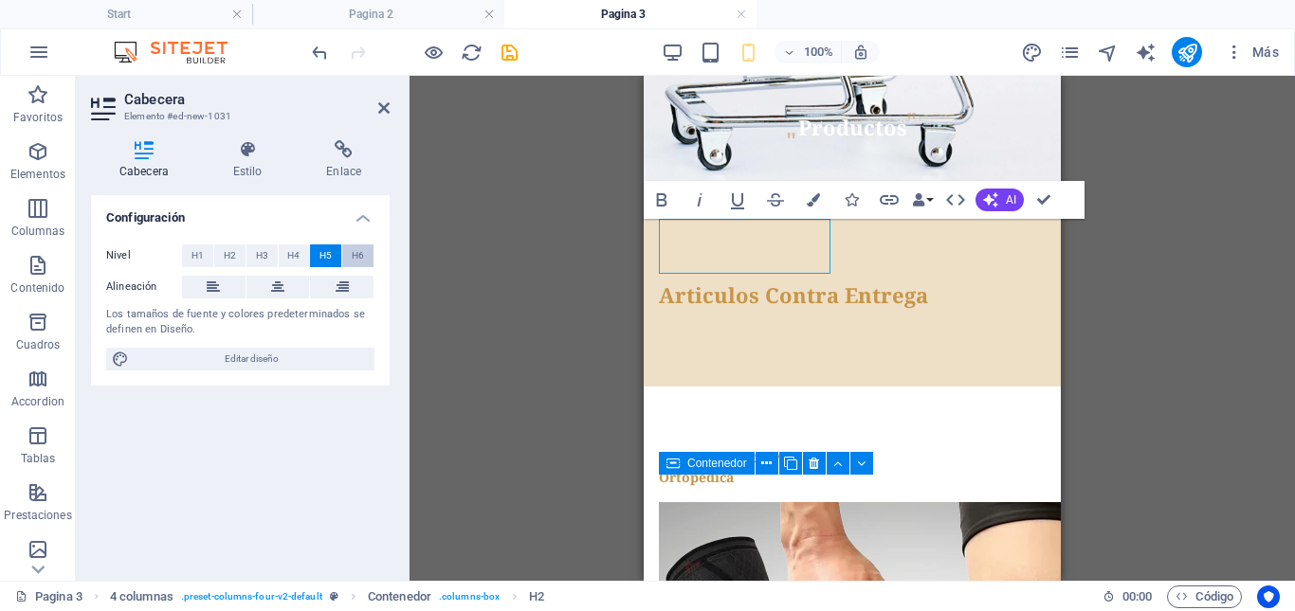
click at [356, 257] on span "H6" at bounding box center [358, 256] width 12 height 23
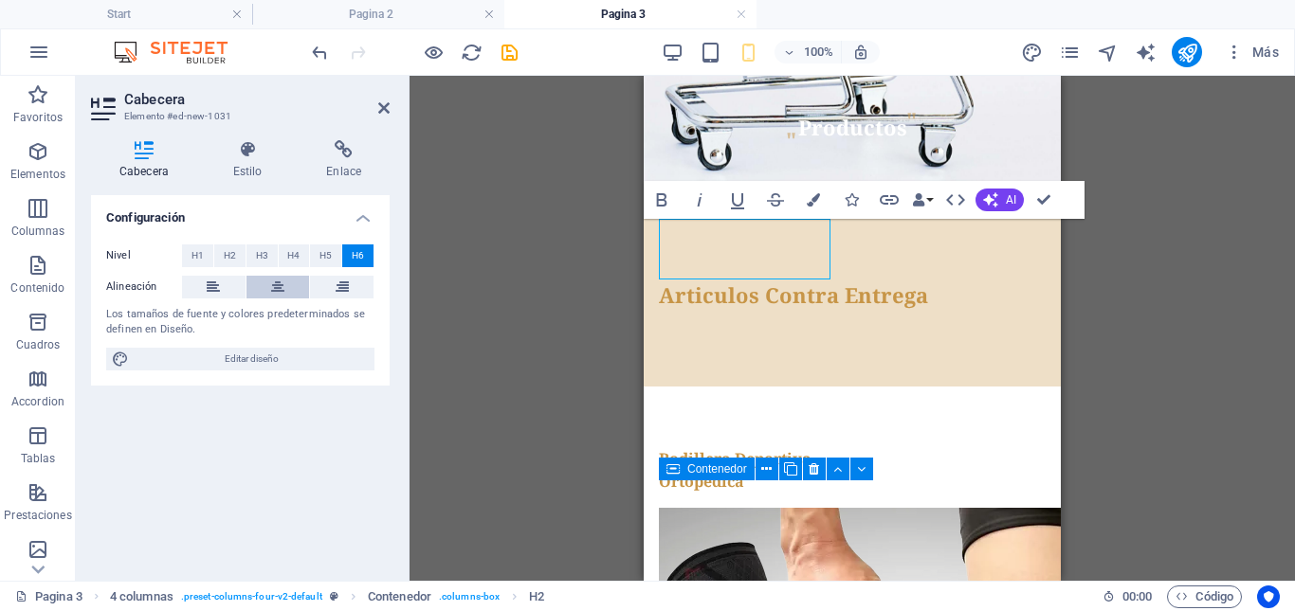
click at [283, 288] on icon at bounding box center [277, 287] width 13 height 23
click at [290, 257] on span "H4" at bounding box center [293, 256] width 12 height 23
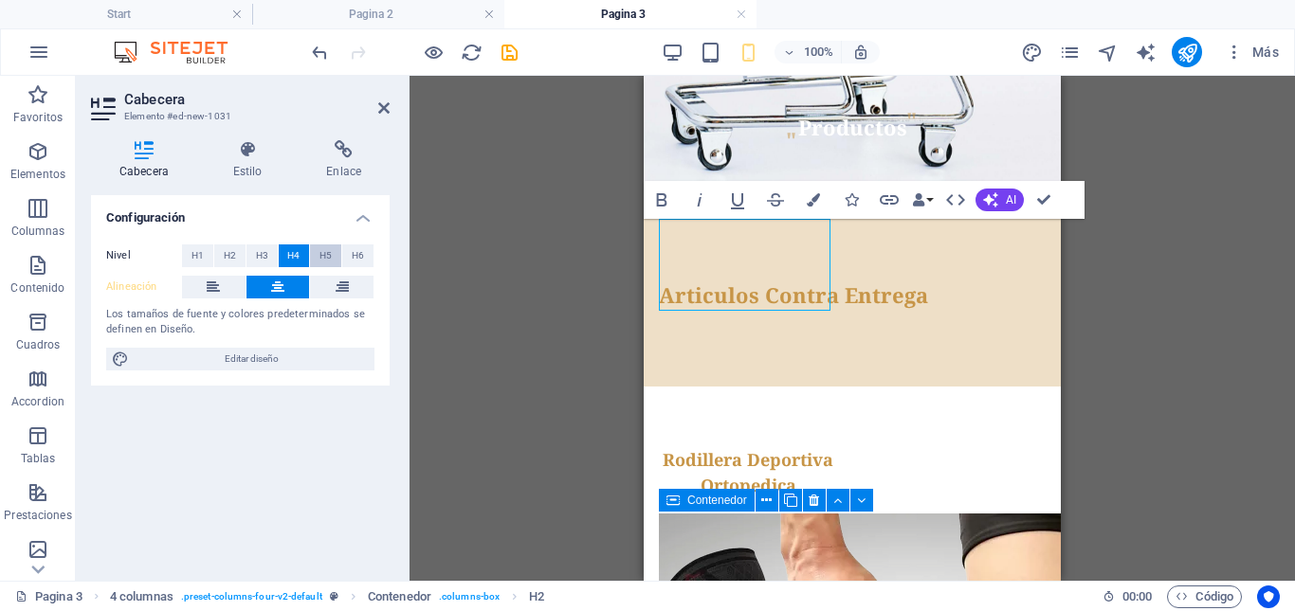
click at [318, 257] on button "H5" at bounding box center [325, 256] width 31 height 23
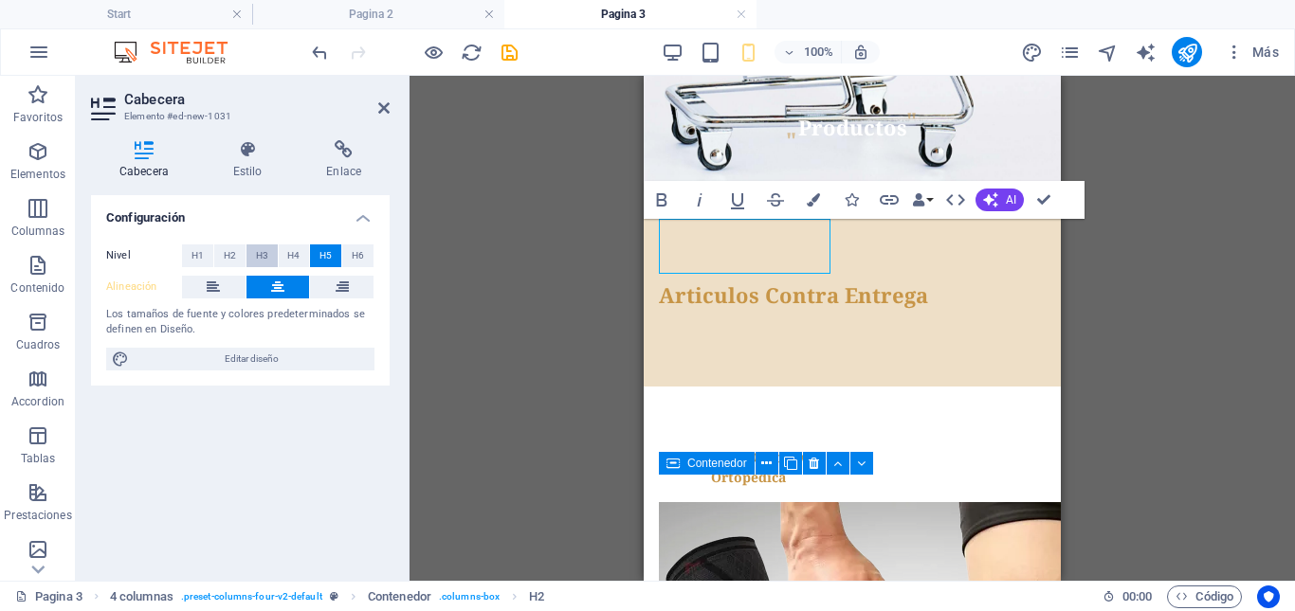
click at [264, 256] on span "H3" at bounding box center [262, 256] width 12 height 23
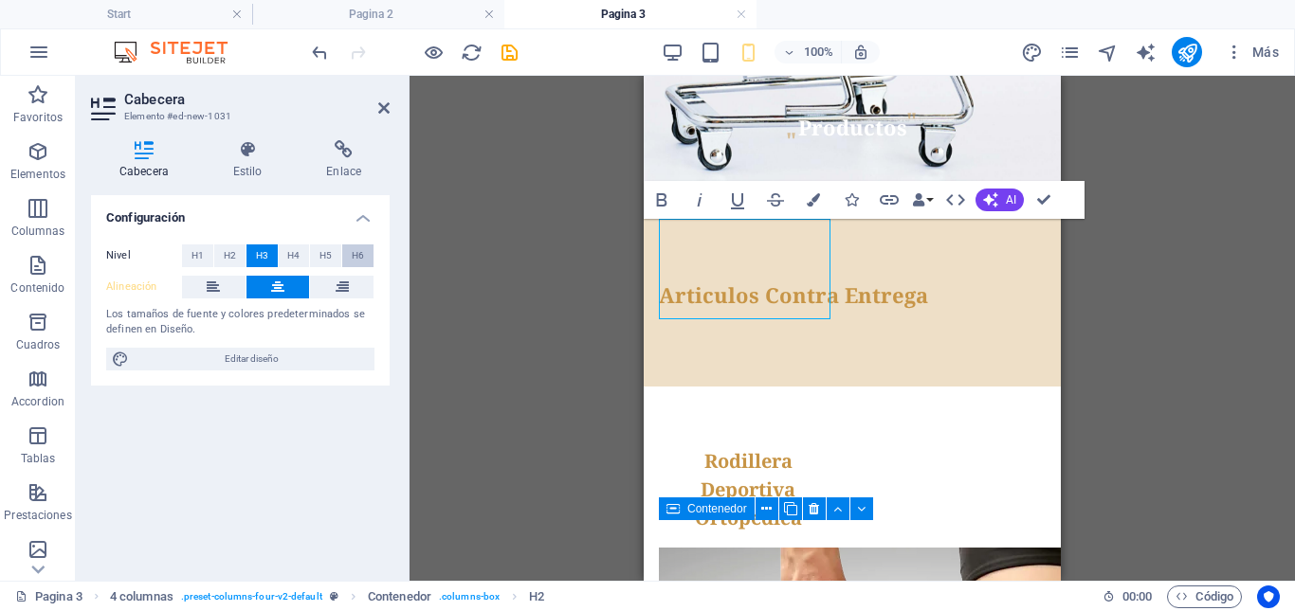
click at [357, 254] on span "H6" at bounding box center [358, 256] width 12 height 23
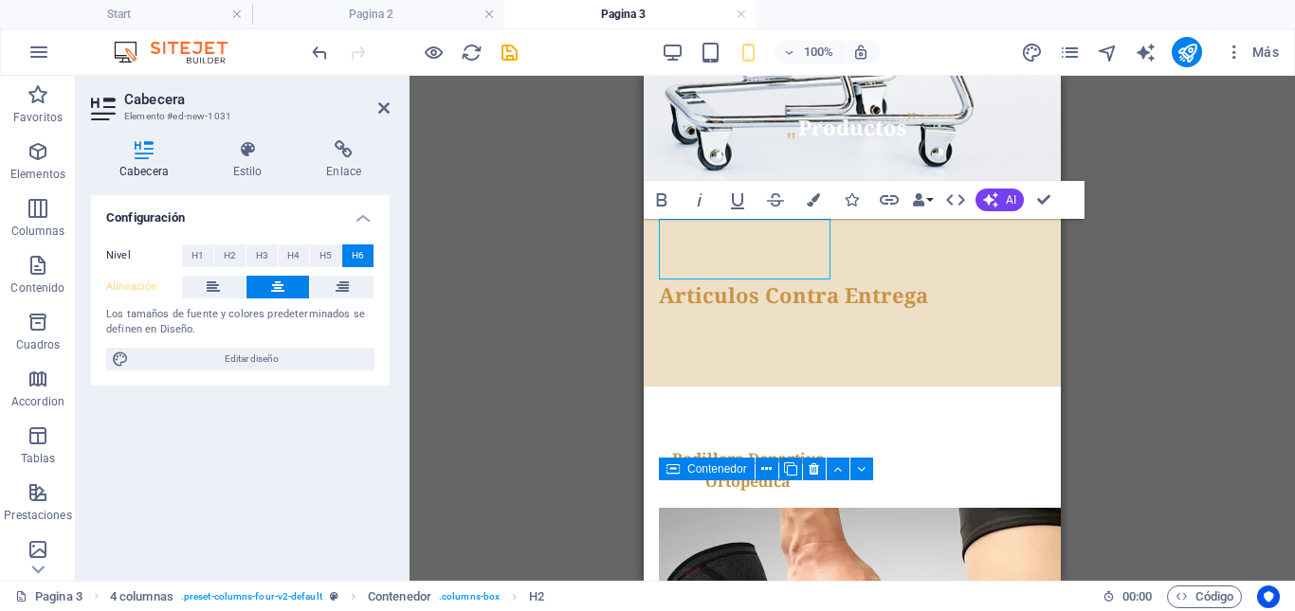
click at [1210, 302] on div "Contenedor Banner H1 Banner Banner Contenedor Contenedor Referencia Contenedor …" at bounding box center [851, 328] width 885 height 505
drag, startPoint x: 1046, startPoint y: 199, endPoint x: 1046, endPoint y: 218, distance: 19.0
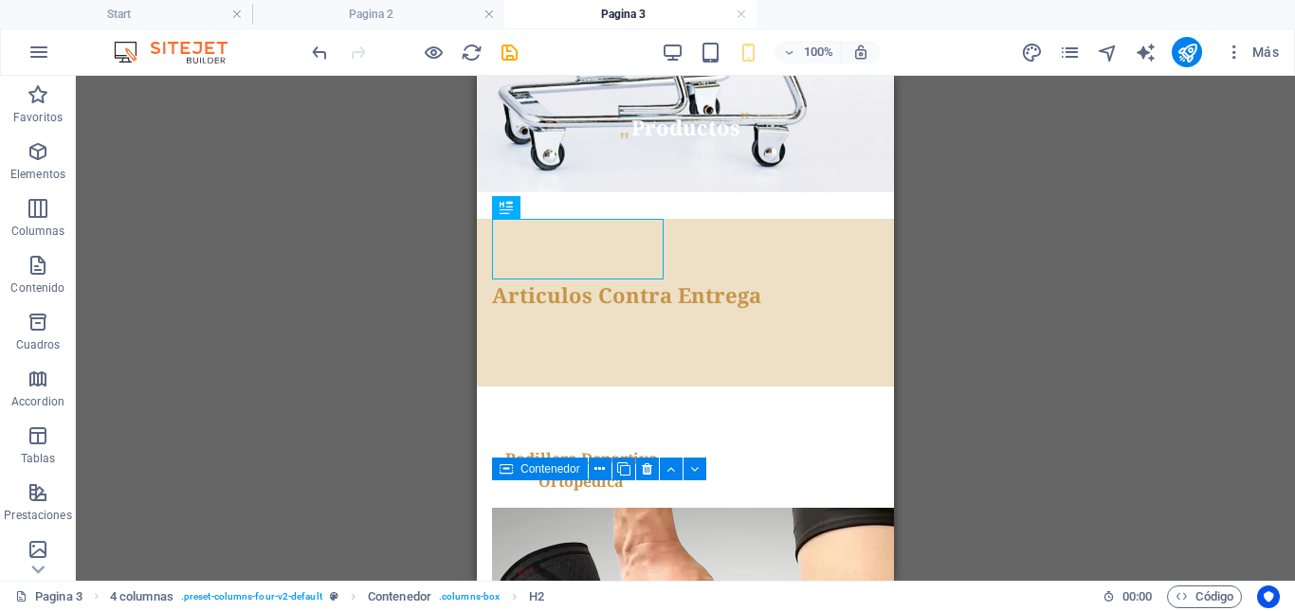
click at [1135, 315] on div "Contenedor Banner H1 Banner Banner Contenedor Contenedor Referencia Contenedor …" at bounding box center [685, 328] width 1219 height 505
click at [1133, 315] on div "Contenedor Banner H1 Banner Banner Contenedor Contenedor Referencia Contenedor …" at bounding box center [685, 328] width 1219 height 505
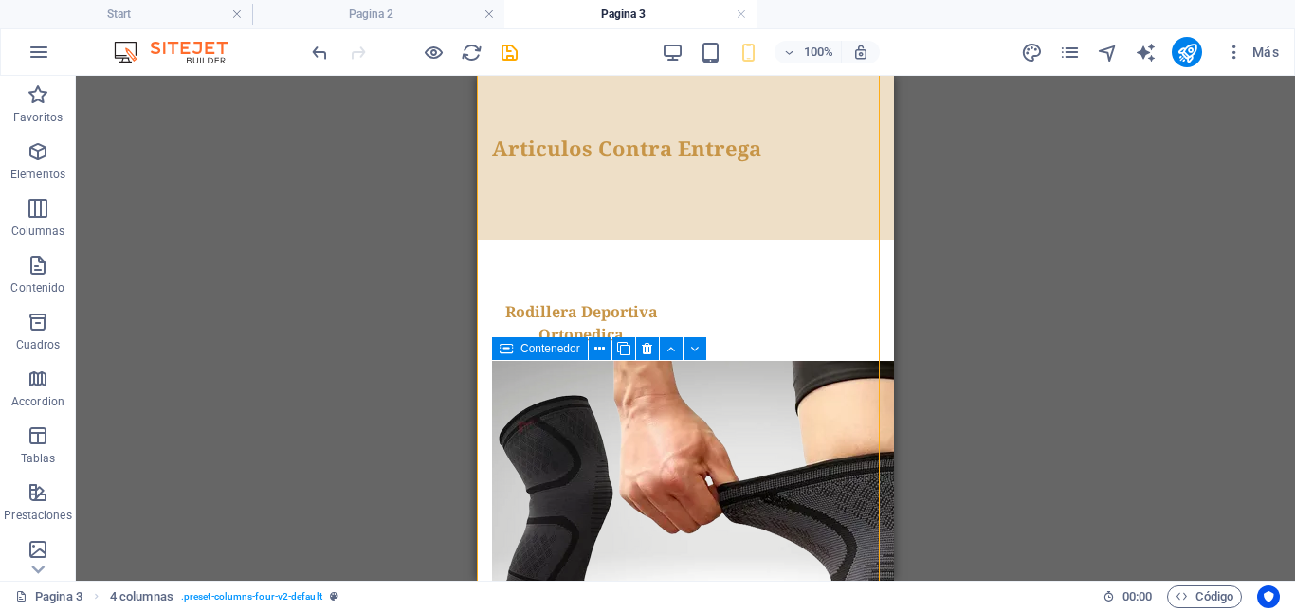
scroll to position [538, 0]
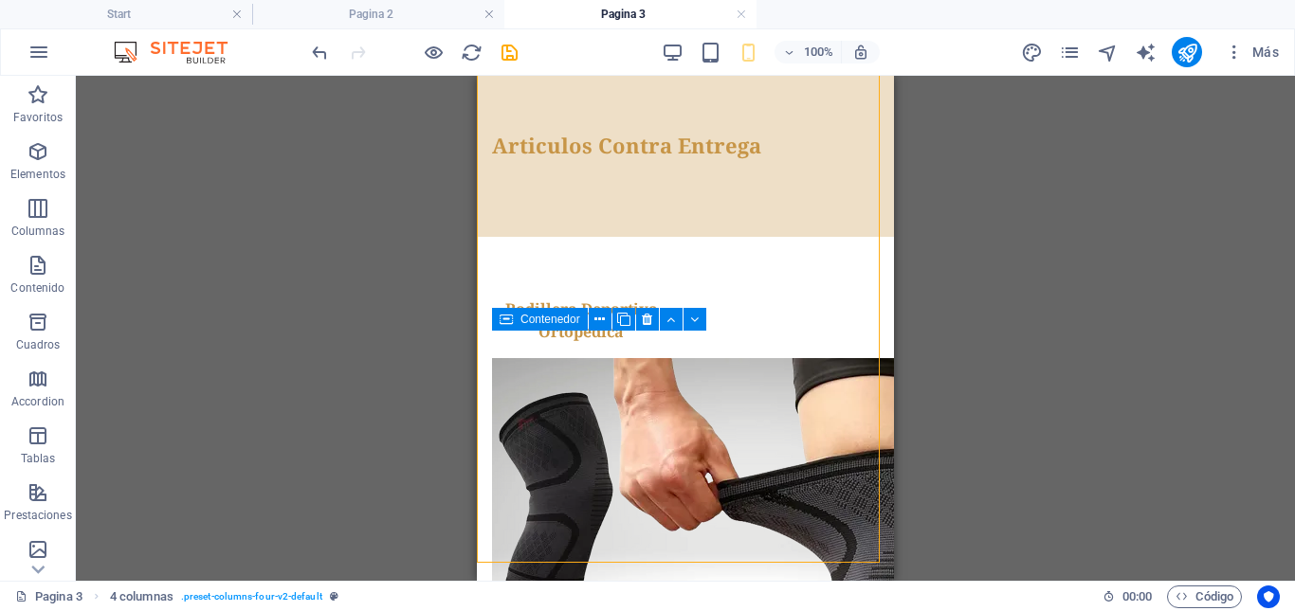
click at [1072, 371] on div "Contenedor Banner H1 Banner Banner Contenedor Contenedor Referencia Contenedor …" at bounding box center [685, 328] width 1219 height 505
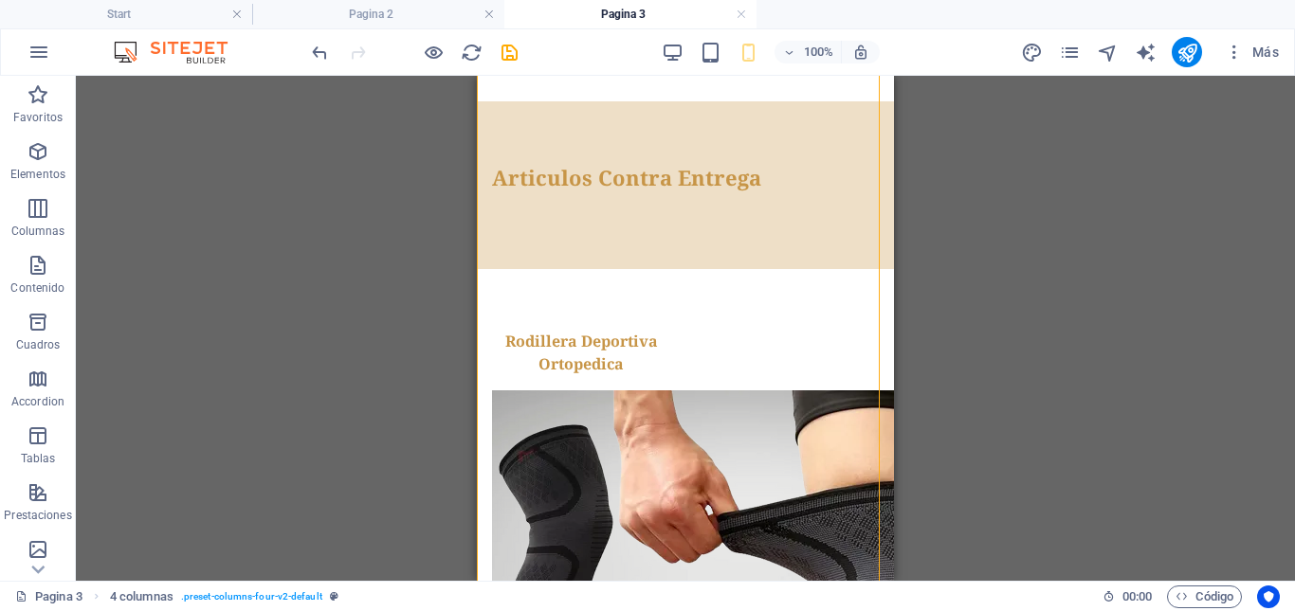
scroll to position [475, 0]
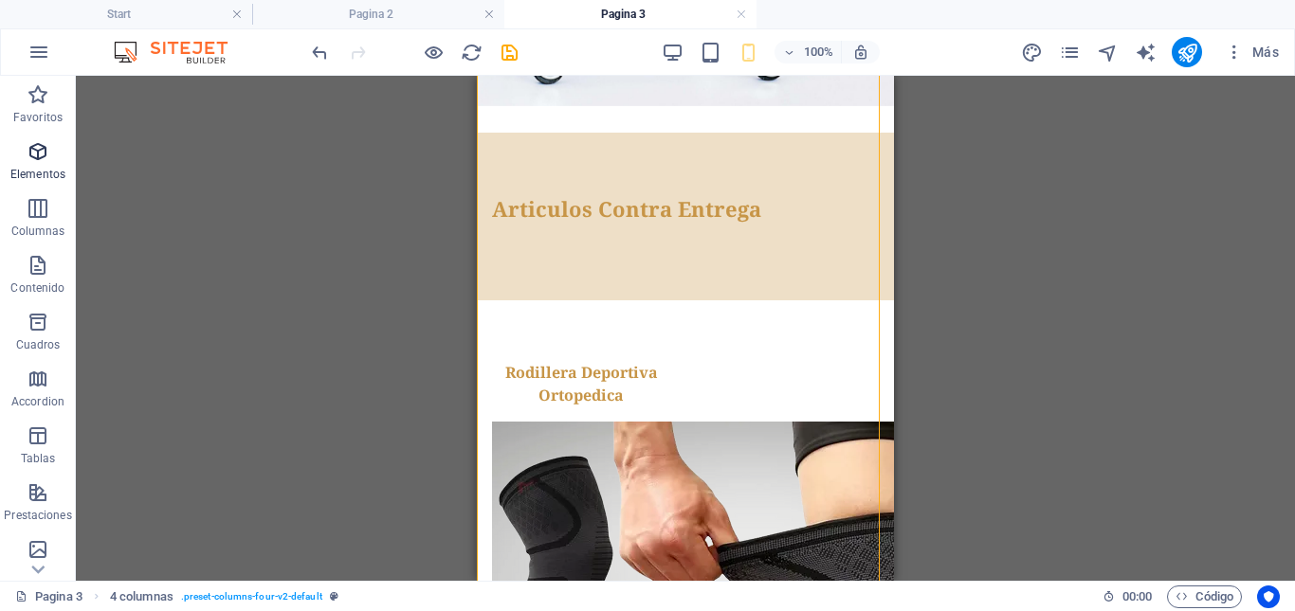
click at [41, 160] on icon "button" at bounding box center [38, 151] width 23 height 23
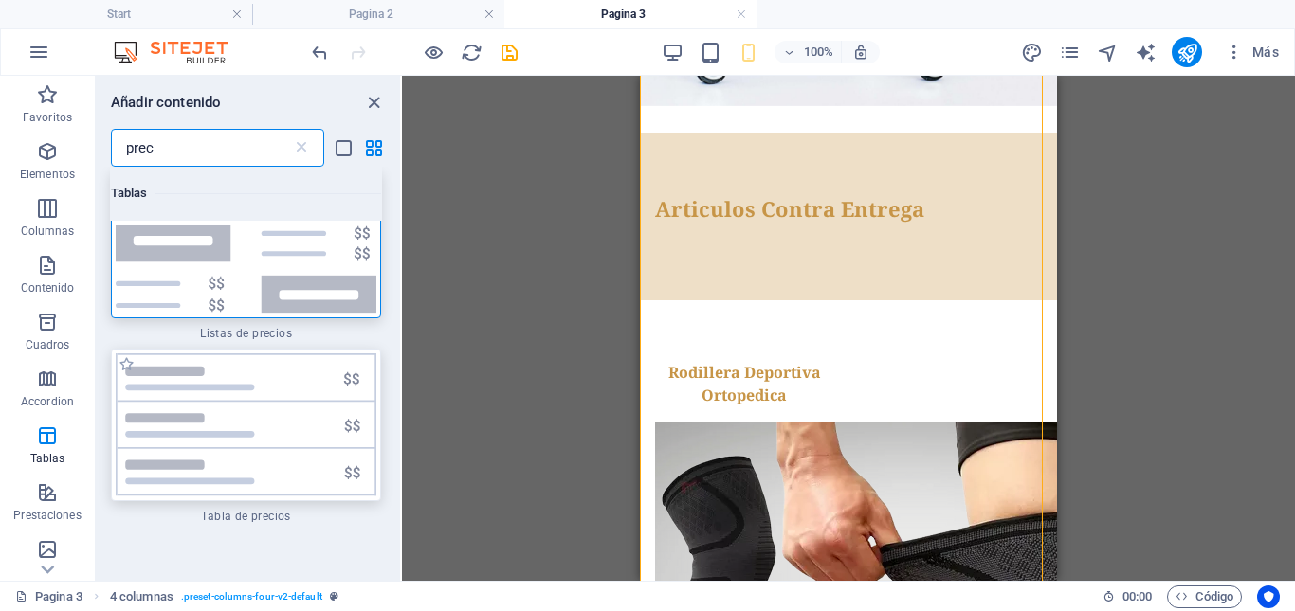
scroll to position [0, 0]
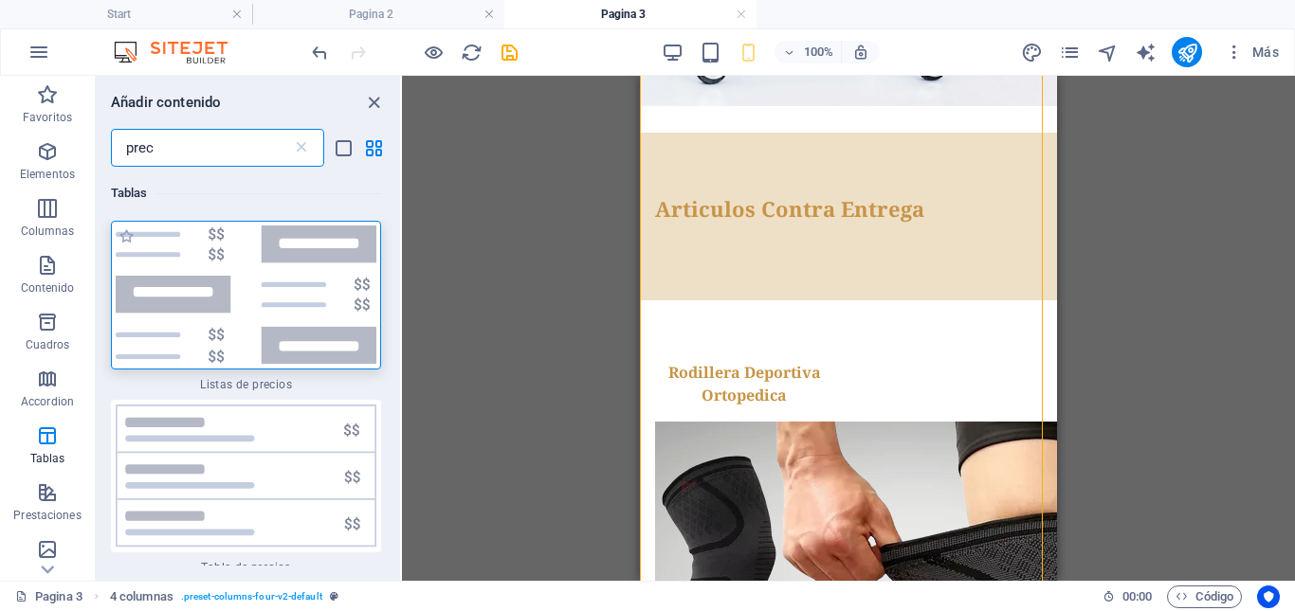
type input "prec"
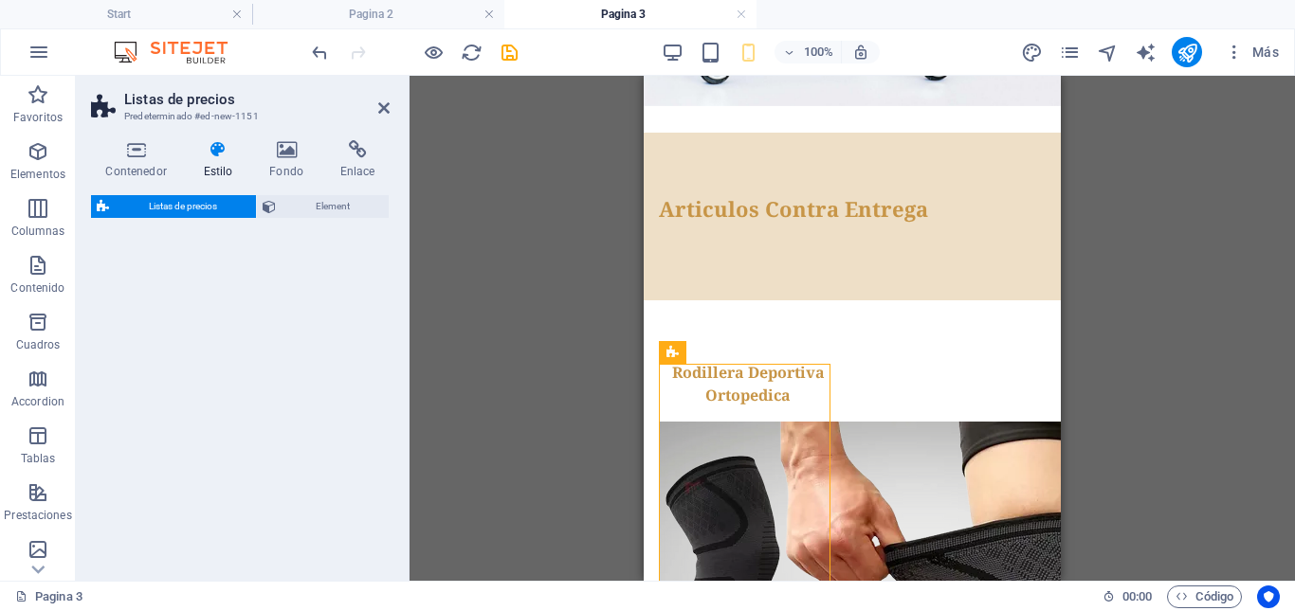
select select "rem"
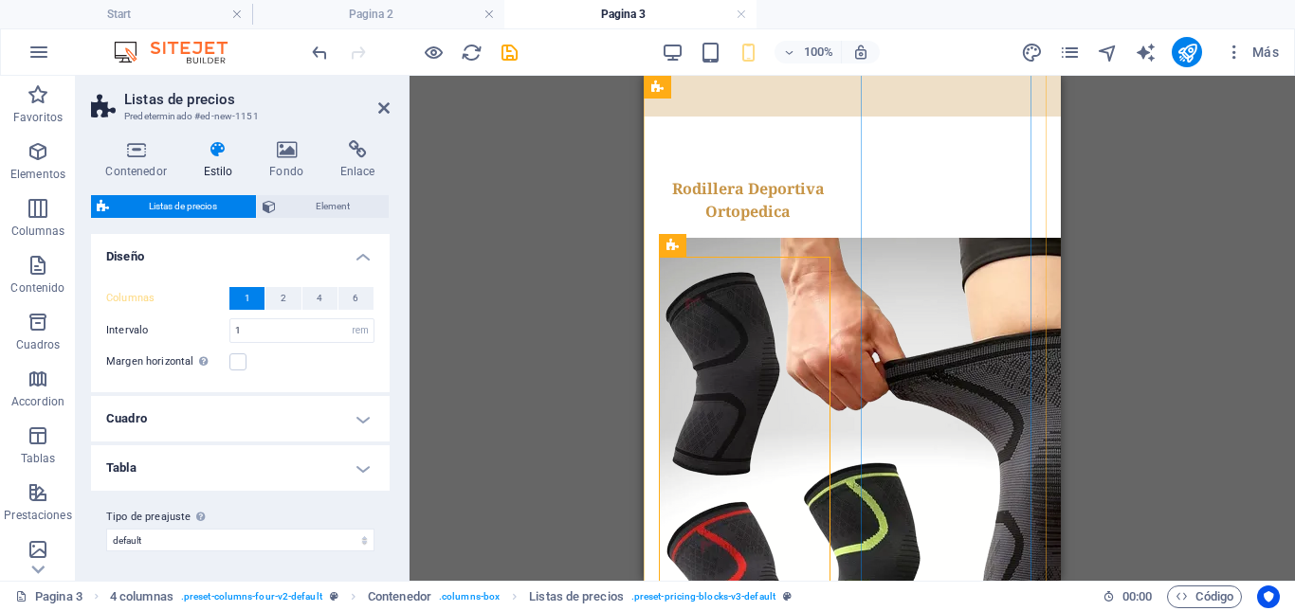
scroll to position [664, 0]
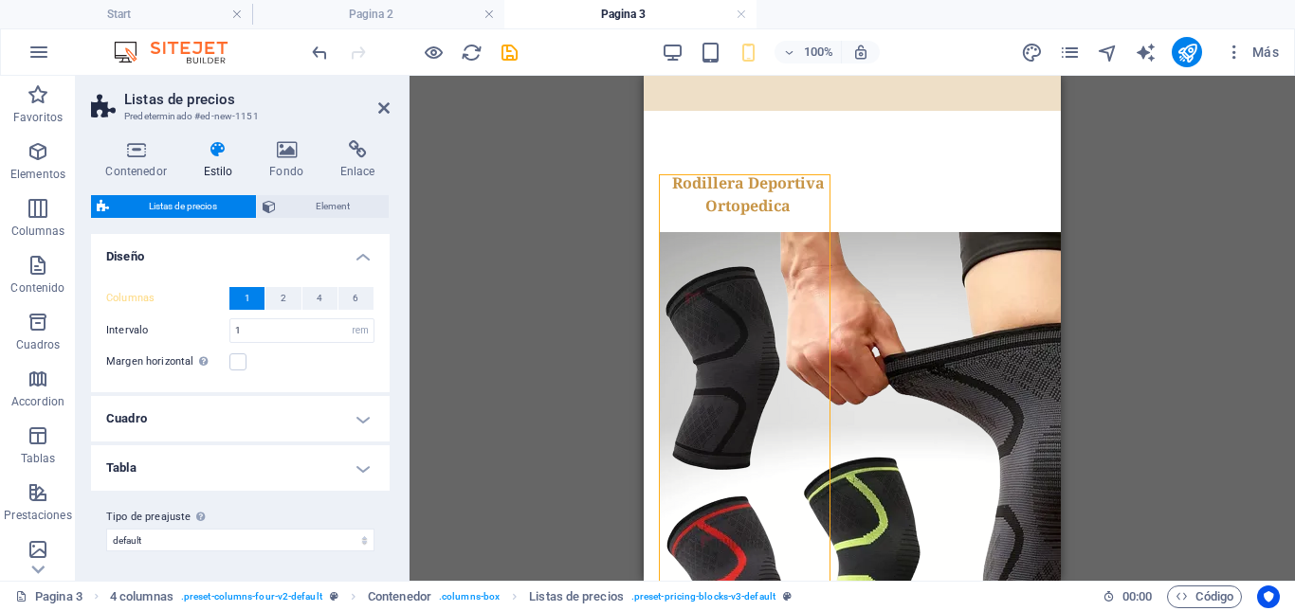
click at [1150, 278] on div "Contenedor Banner H1 Banner Banner Contenedor Contenedor Referencia Contenedor …" at bounding box center [851, 328] width 885 height 505
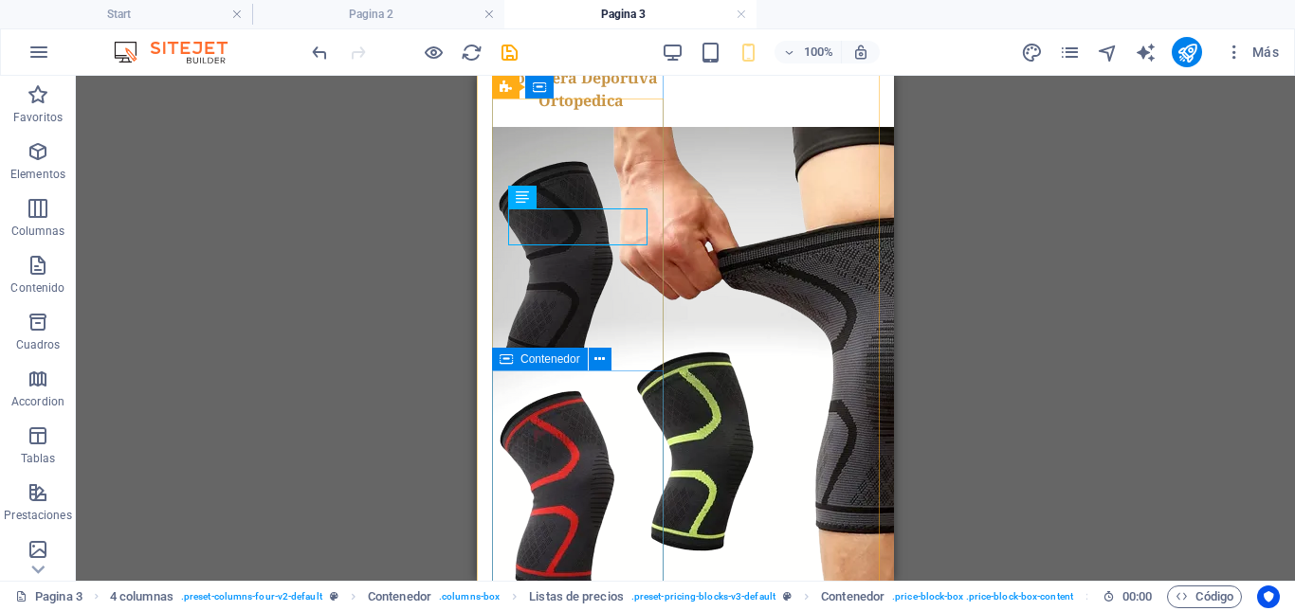
scroll to position [778, 0]
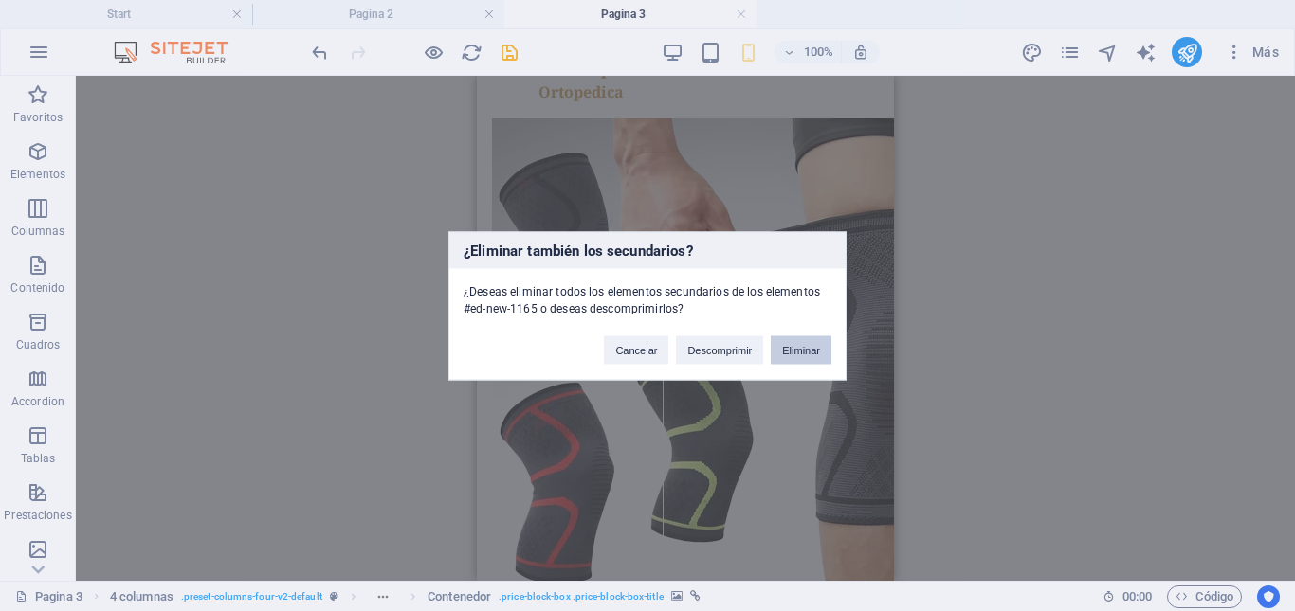
click at [792, 350] on button "Eliminar" at bounding box center [801, 350] width 61 height 28
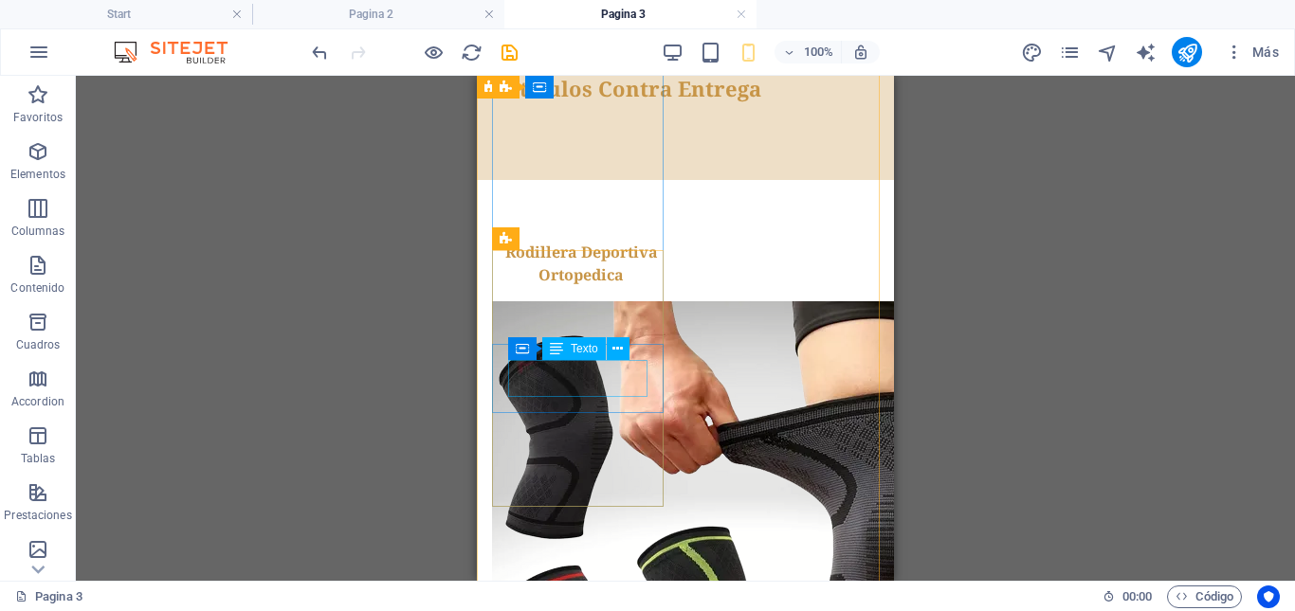
scroll to position [589, 0]
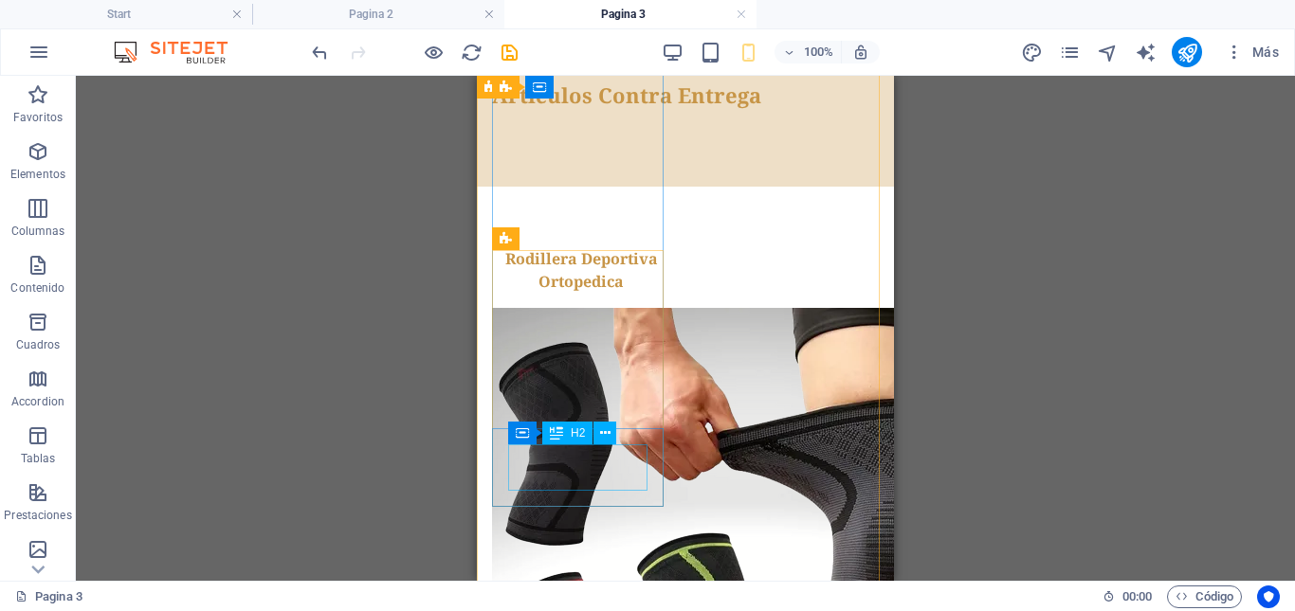
click at [622, 351] on icon at bounding box center [617, 349] width 10 height 20
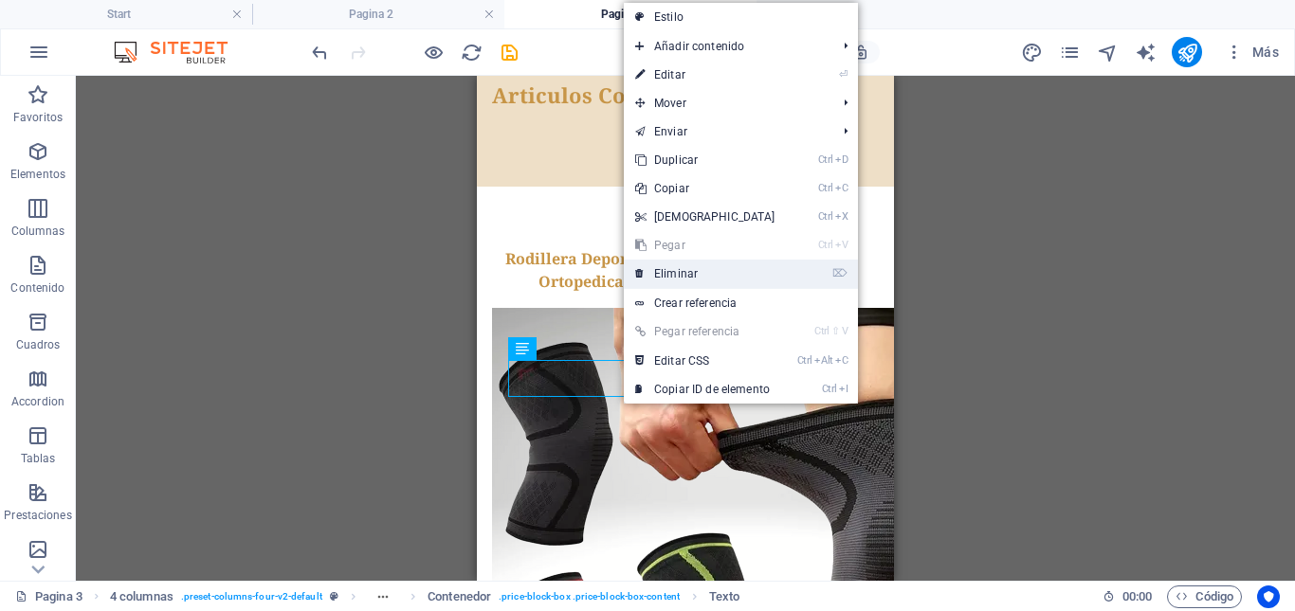
drag, startPoint x: 676, startPoint y: 271, endPoint x: 230, endPoint y: 216, distance: 448.9
click at [676, 271] on link "⌦ Eliminar" at bounding box center [705, 274] width 163 height 28
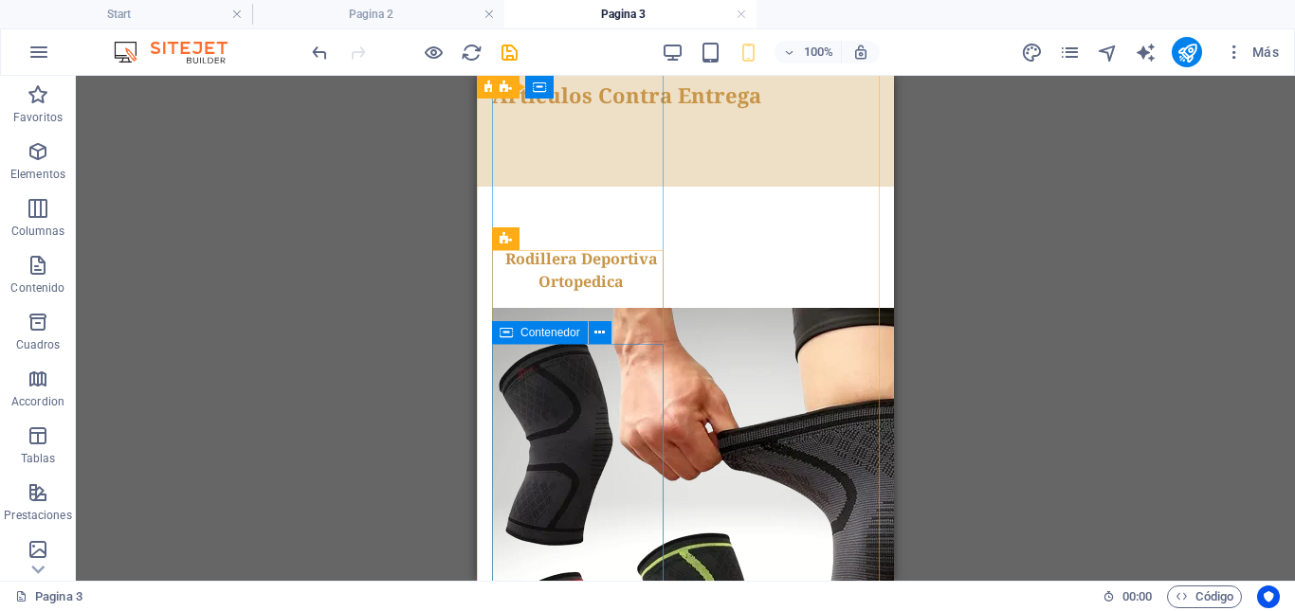
click at [666, 342] on icon at bounding box center [670, 333] width 10 height 20
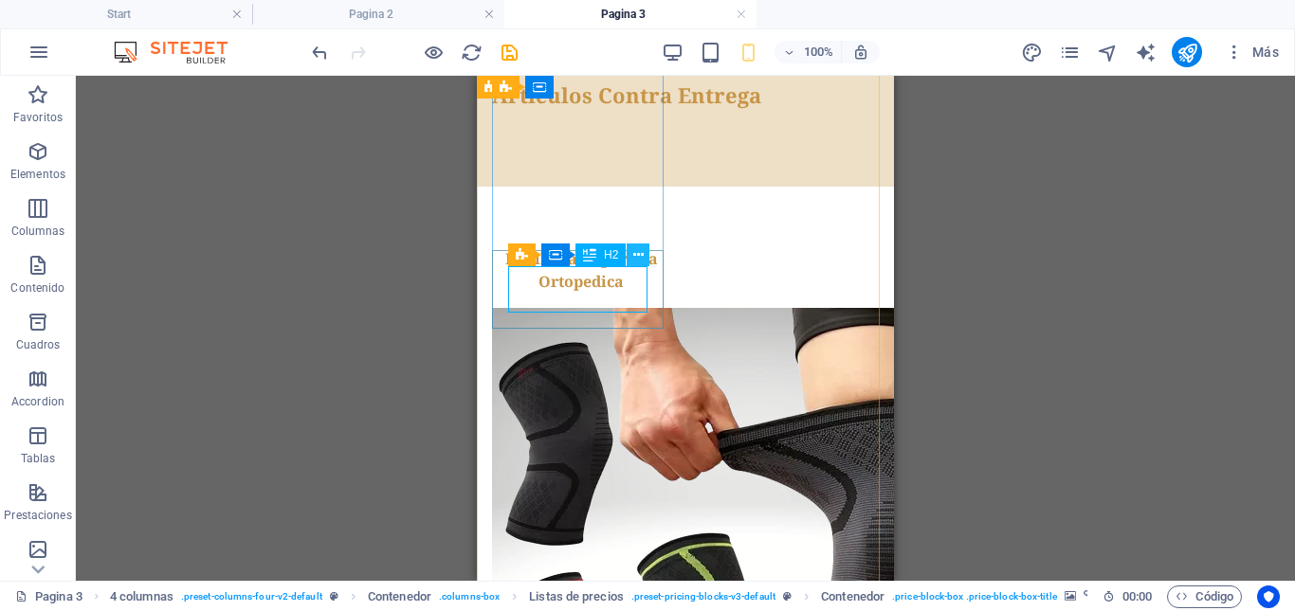
click at [636, 256] on icon at bounding box center [638, 256] width 10 height 20
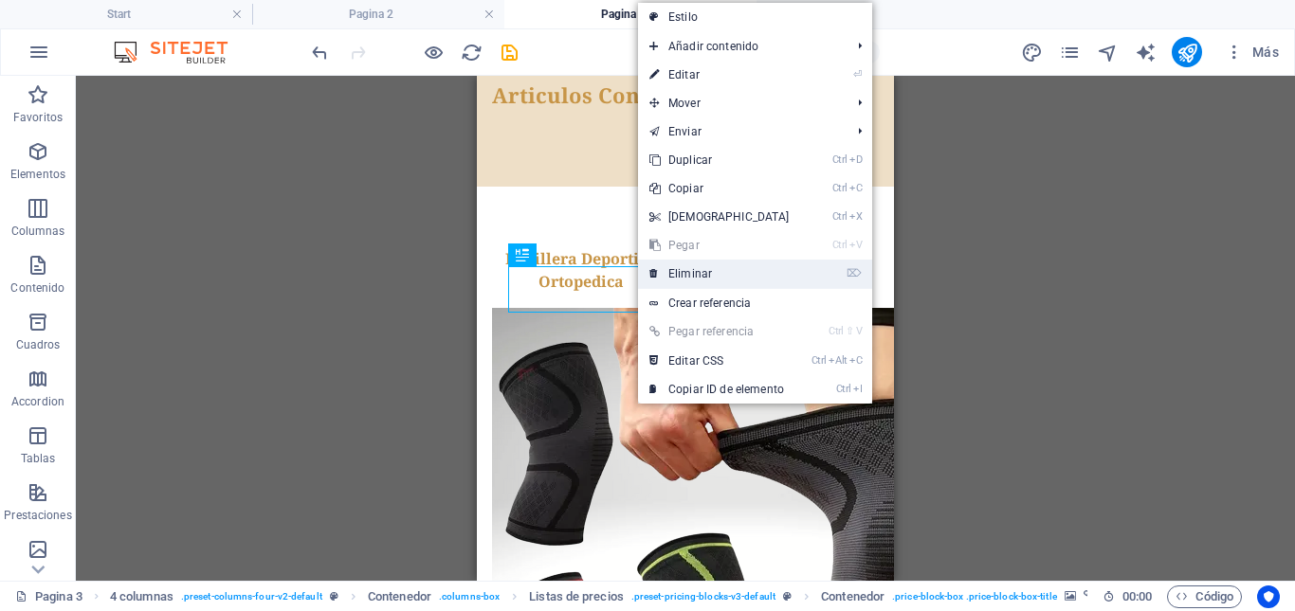
click at [674, 275] on link "⌦ Eliminar" at bounding box center [719, 274] width 163 height 28
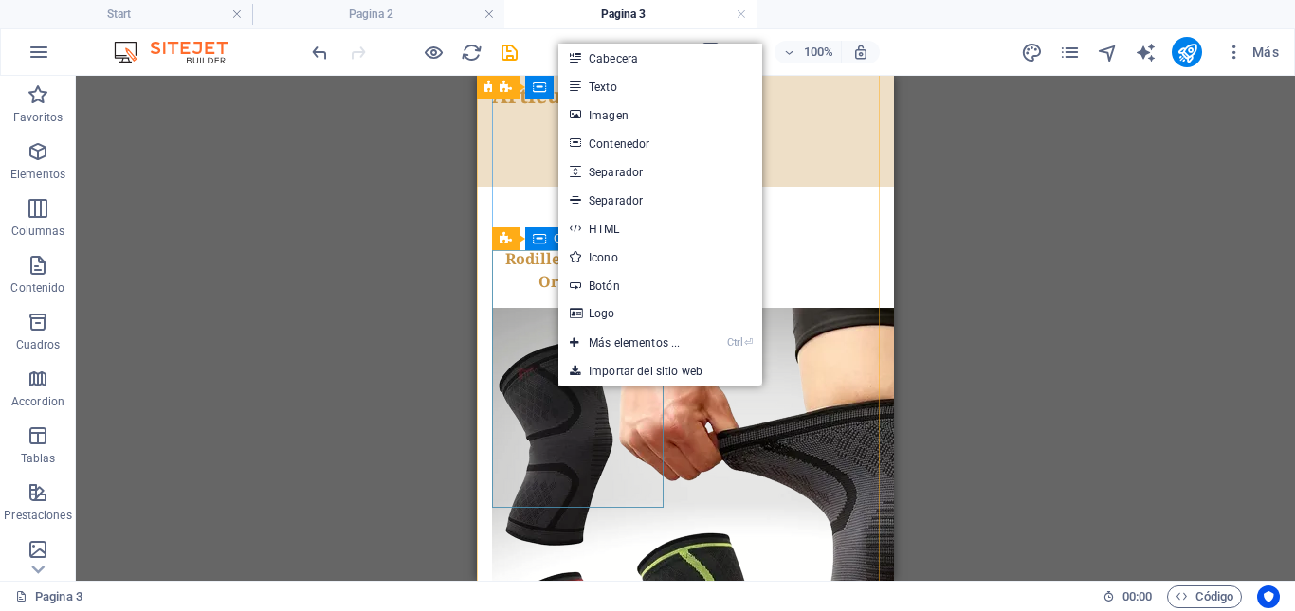
click at [1151, 386] on div "Contenedor Banner H1 Banner Banner Contenedor Contenedor Referencia Contenedor …" at bounding box center [685, 328] width 1219 height 505
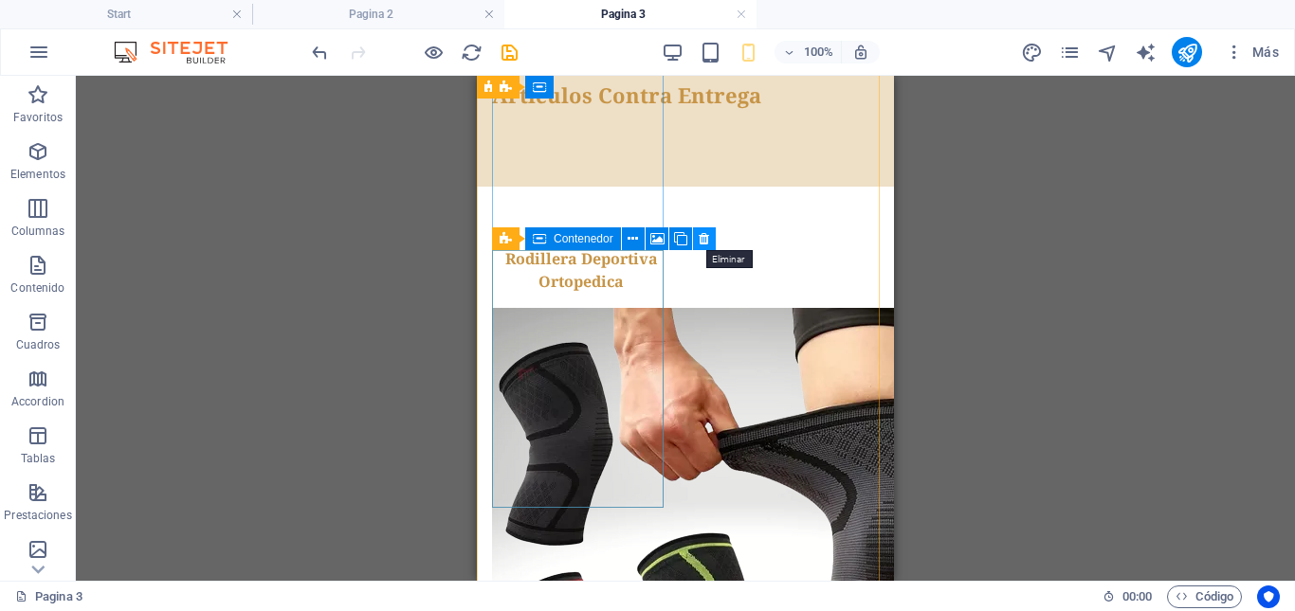
click at [709, 243] on icon at bounding box center [704, 239] width 10 height 20
click at [624, 242] on icon at bounding box center [625, 239] width 10 height 20
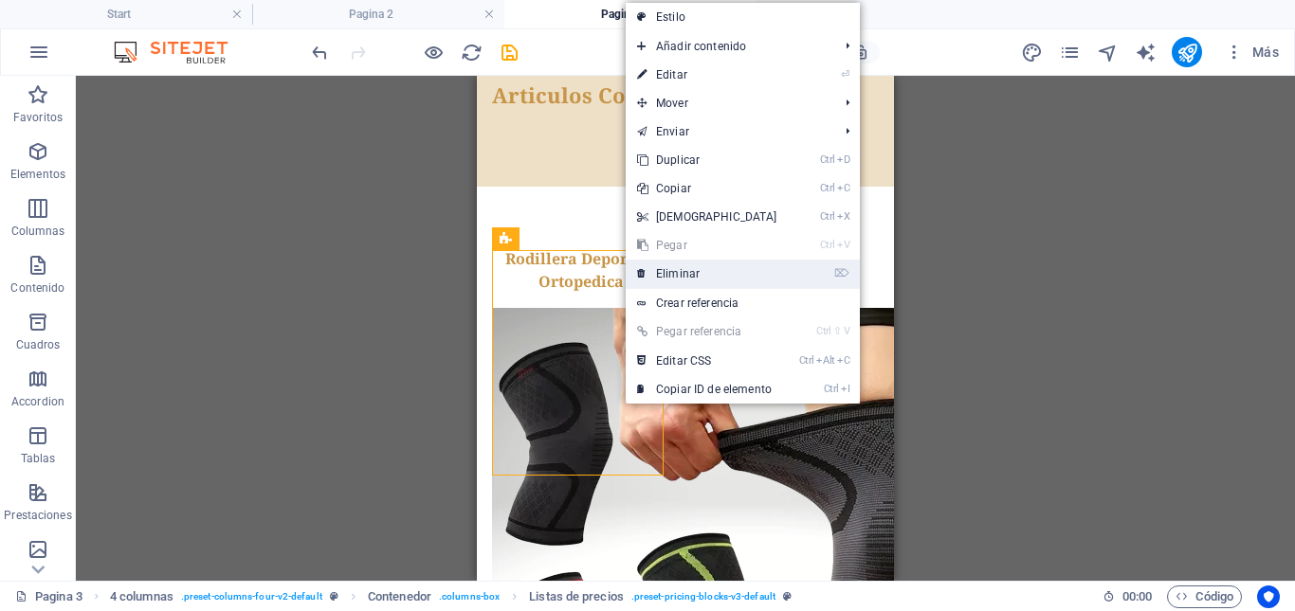
click at [677, 278] on link "⌦ Eliminar" at bounding box center [707, 274] width 163 height 28
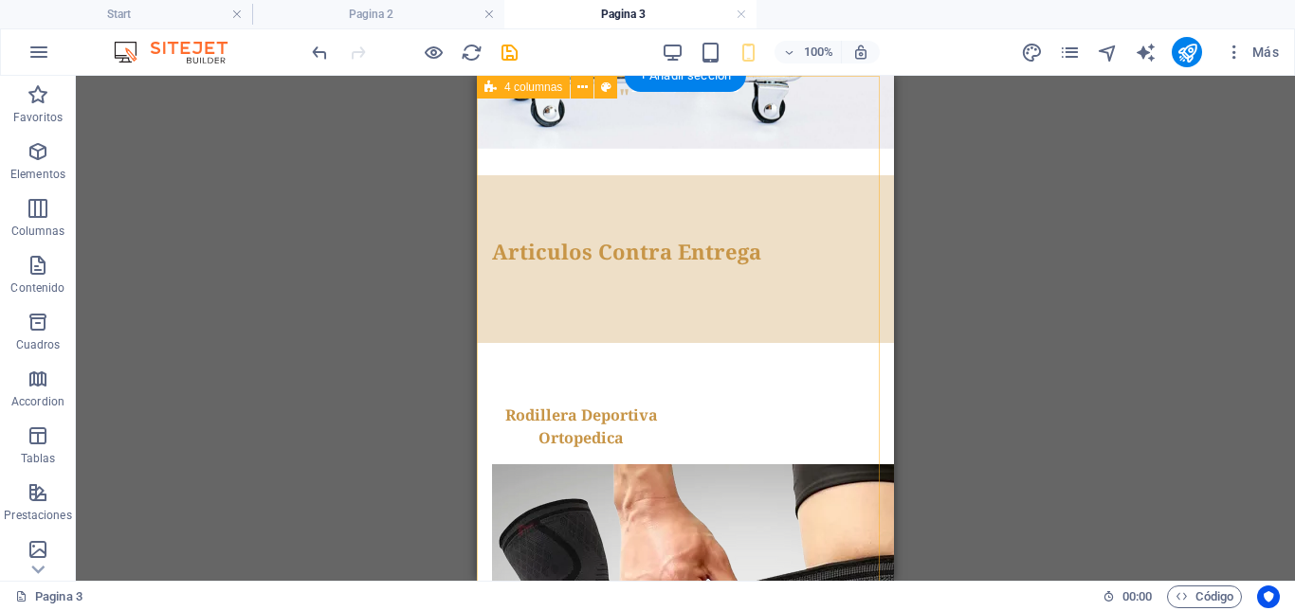
scroll to position [399, 0]
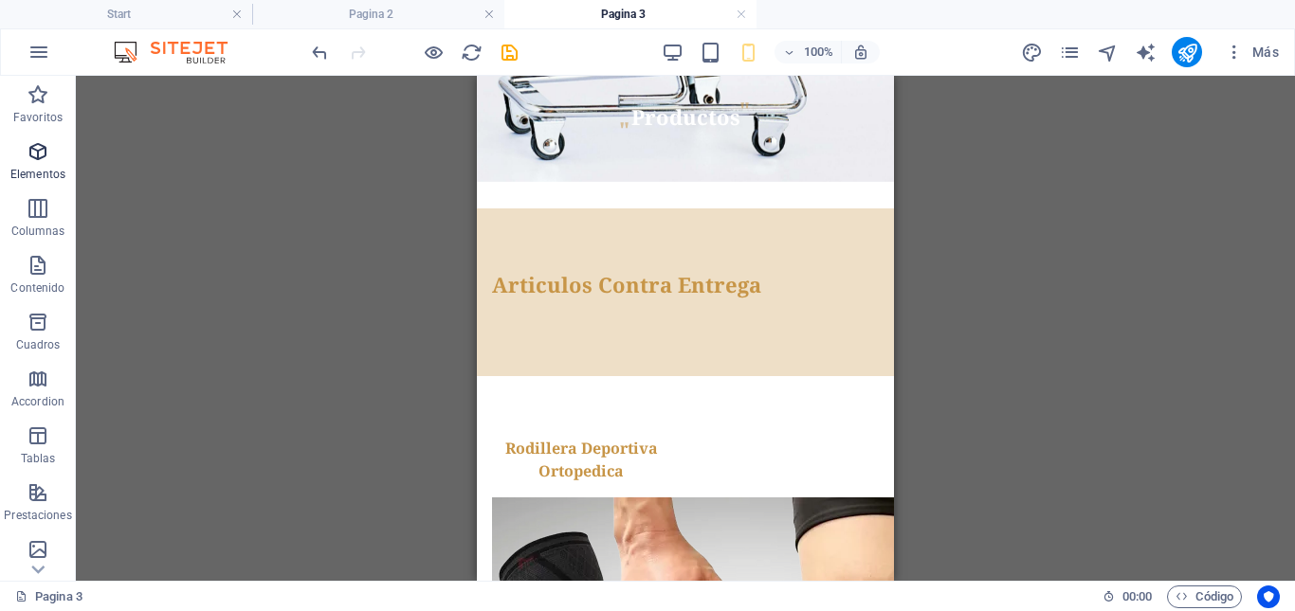
click at [46, 161] on icon "button" at bounding box center [38, 151] width 23 height 23
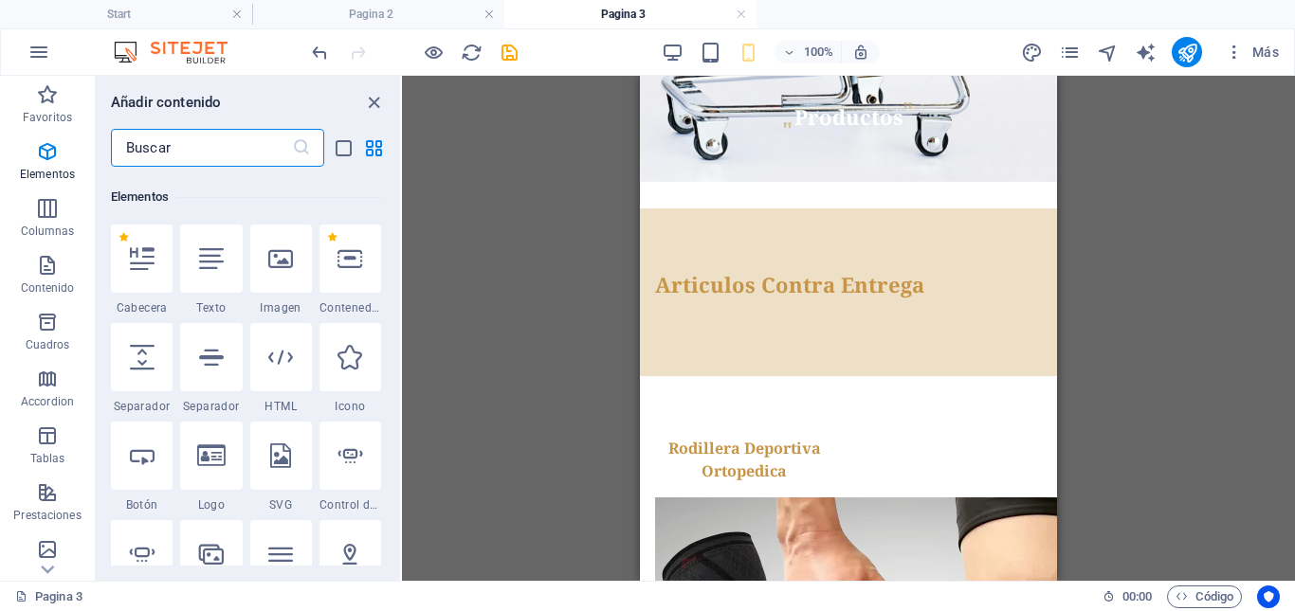
scroll to position [357, 0]
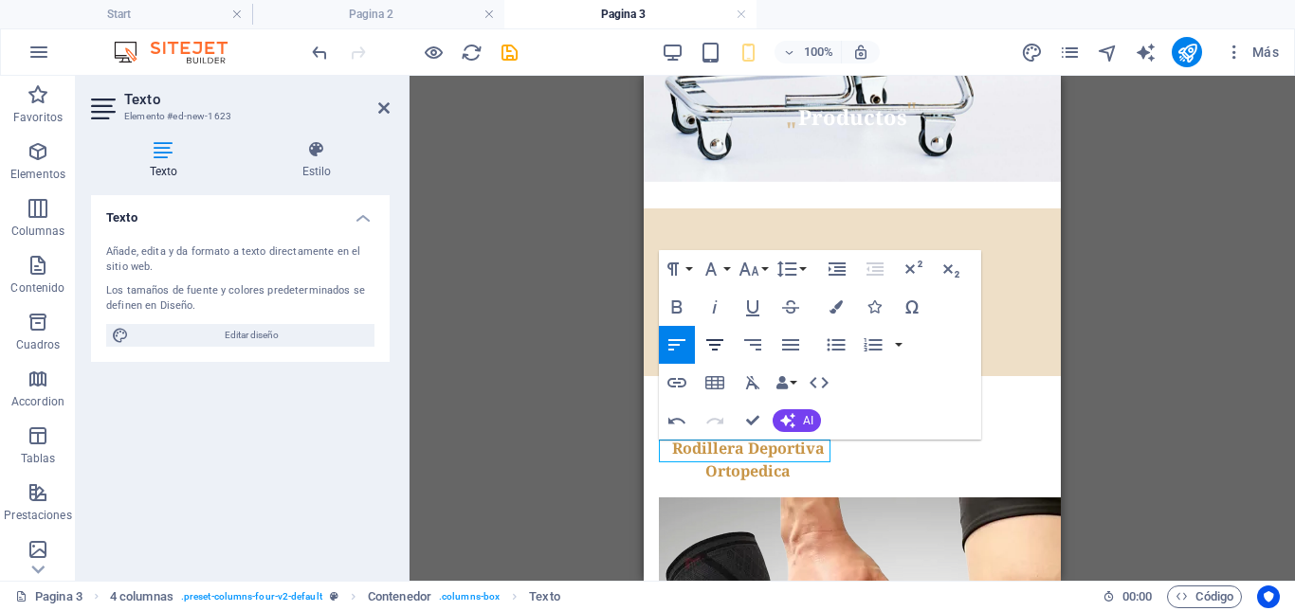
click at [712, 345] on icon "button" at bounding box center [714, 344] width 17 height 11
drag, startPoint x: 755, startPoint y: 421, endPoint x: 278, endPoint y: 346, distance: 482.6
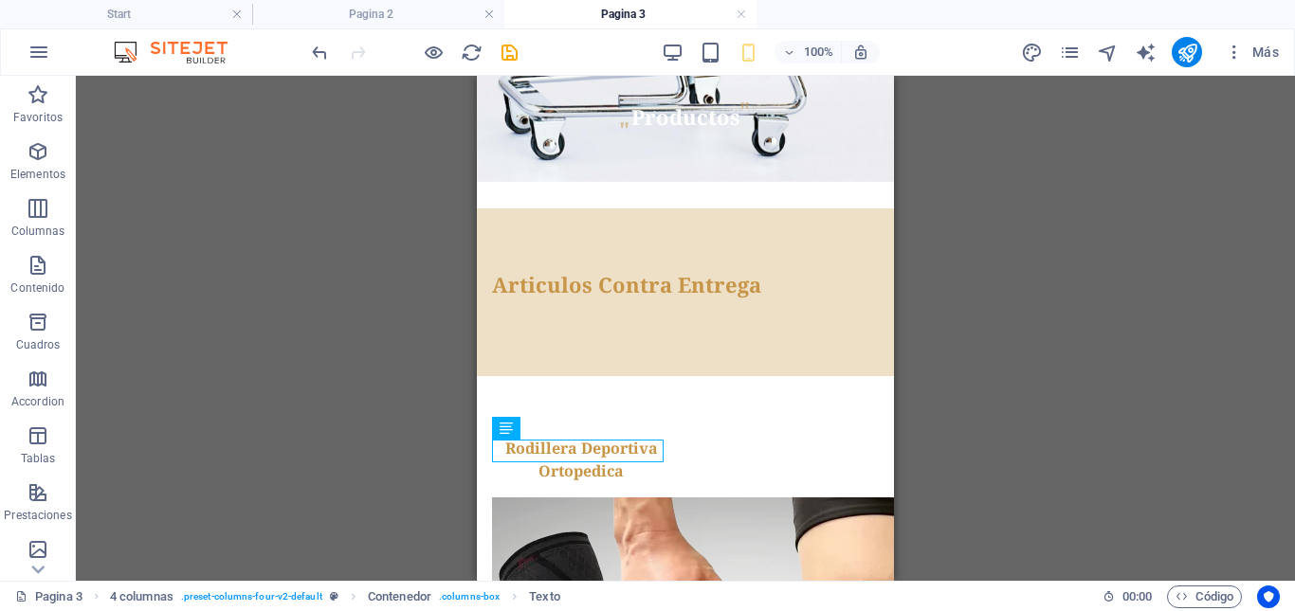
click at [1056, 436] on div "Contenedor Banner H1 Banner Banner Contenedor Contenedor Referencia Contenedor …" at bounding box center [685, 328] width 1219 height 505
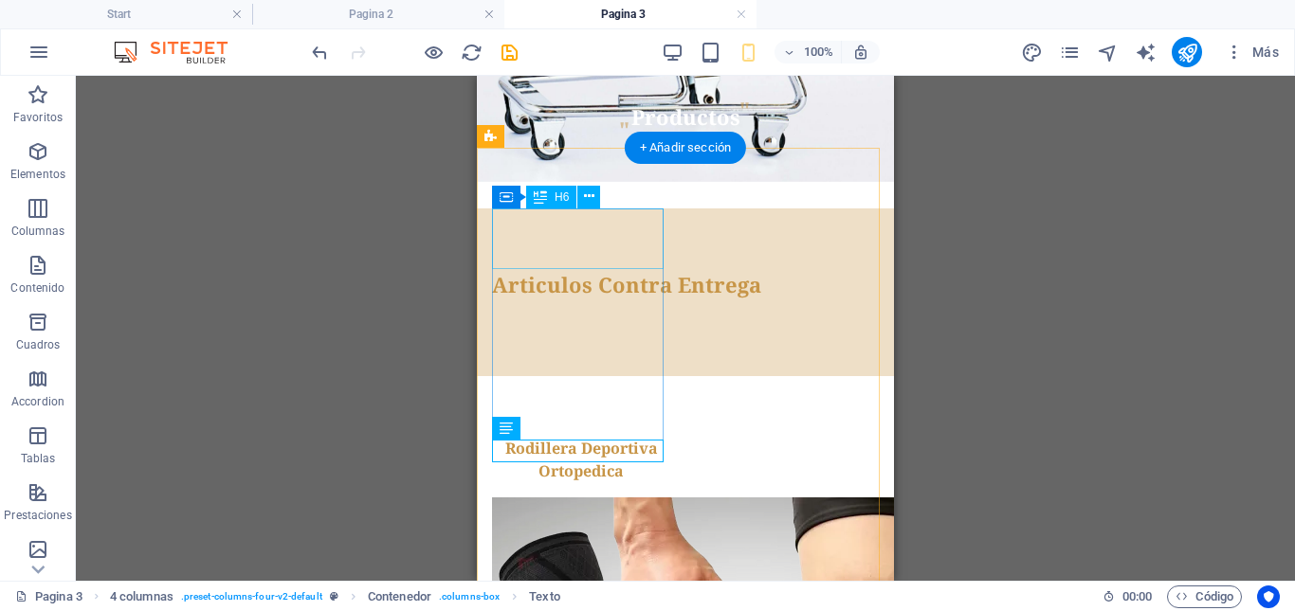
click at [567, 437] on div "Rodillera Deportiva Ortopedica" at bounding box center [581, 459] width 178 height 45
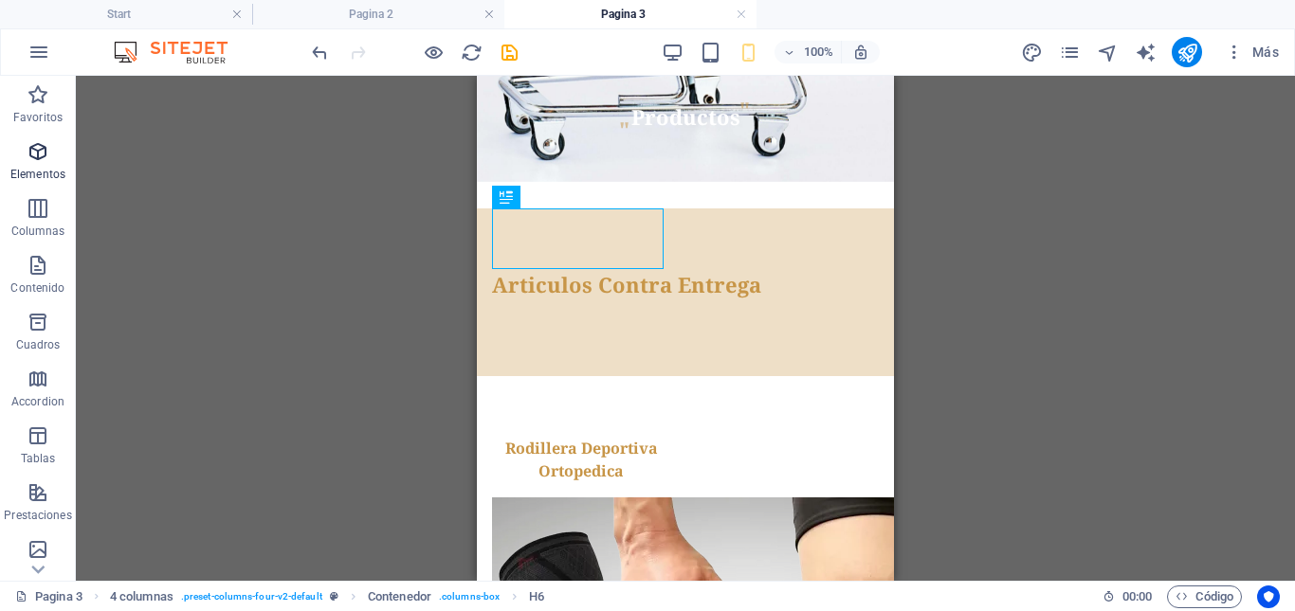
click at [41, 154] on icon "button" at bounding box center [38, 151] width 23 height 23
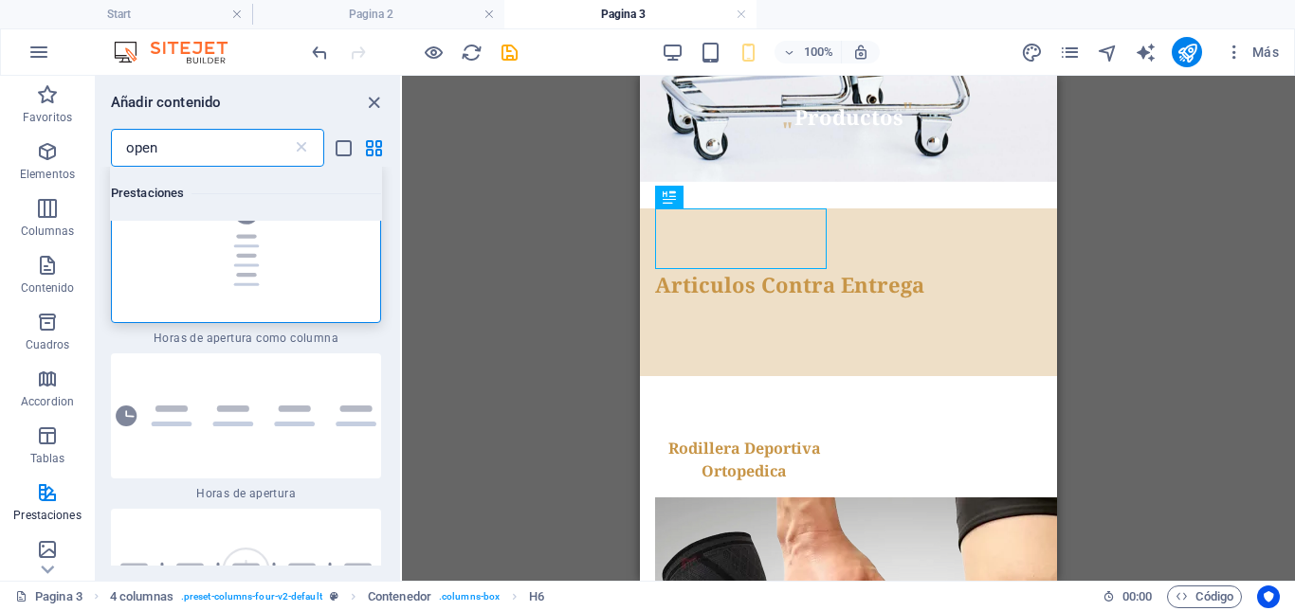
scroll to position [0, 0]
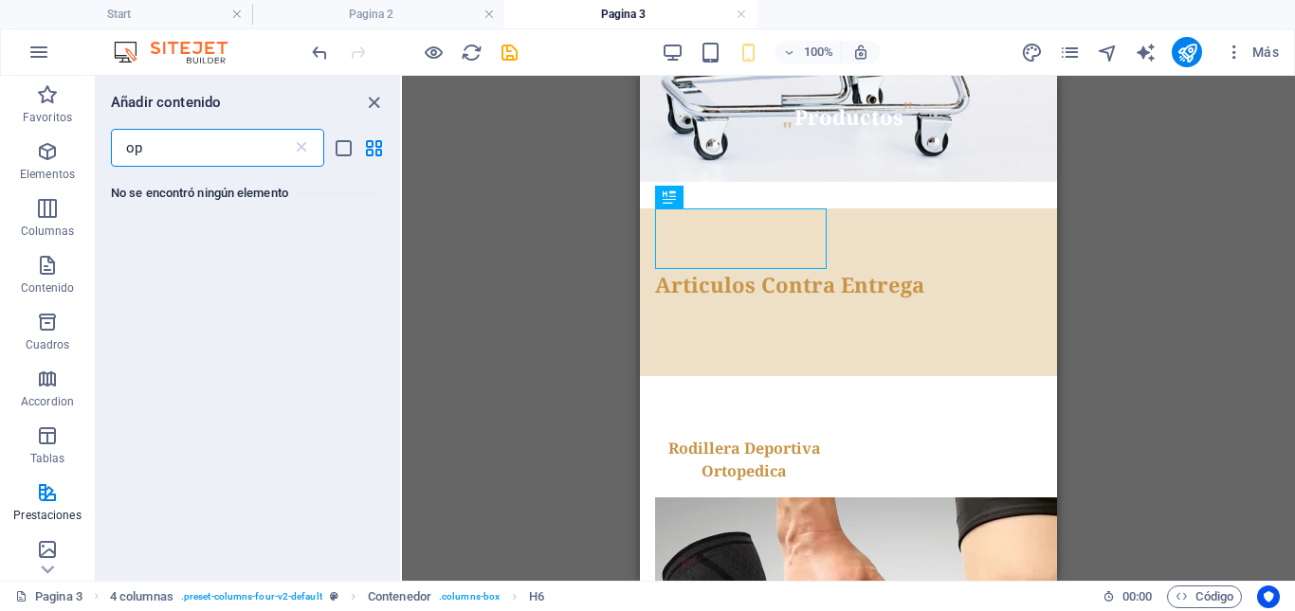
type input "o"
type input "m"
type input "descrip"
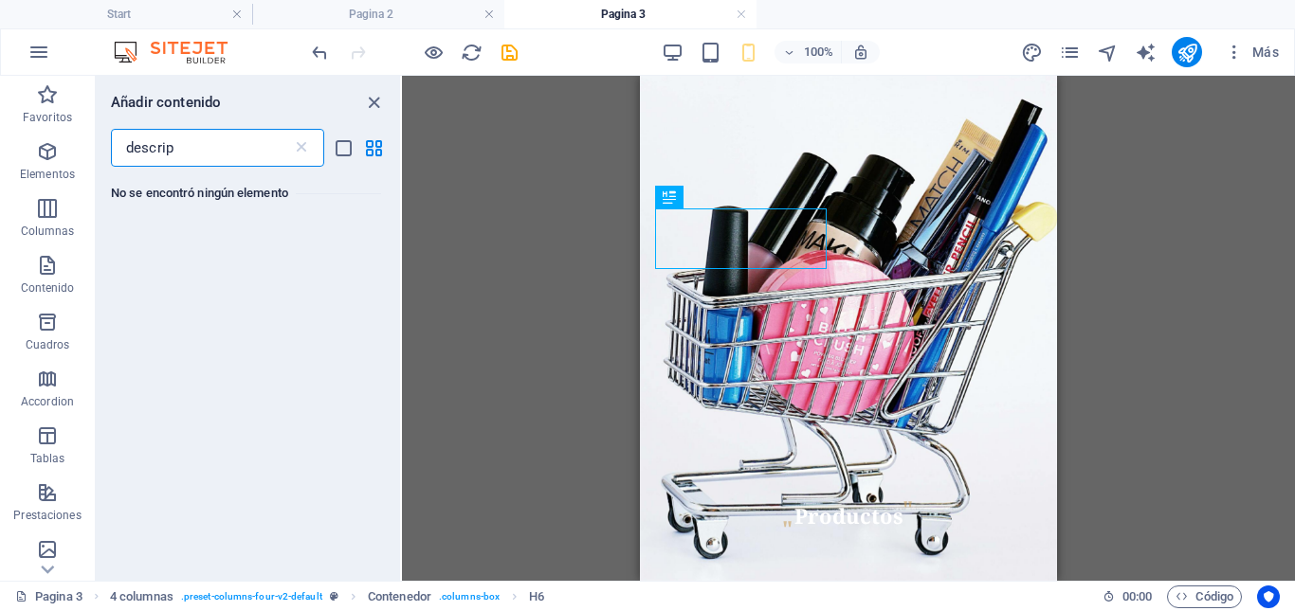
scroll to position [399, 0]
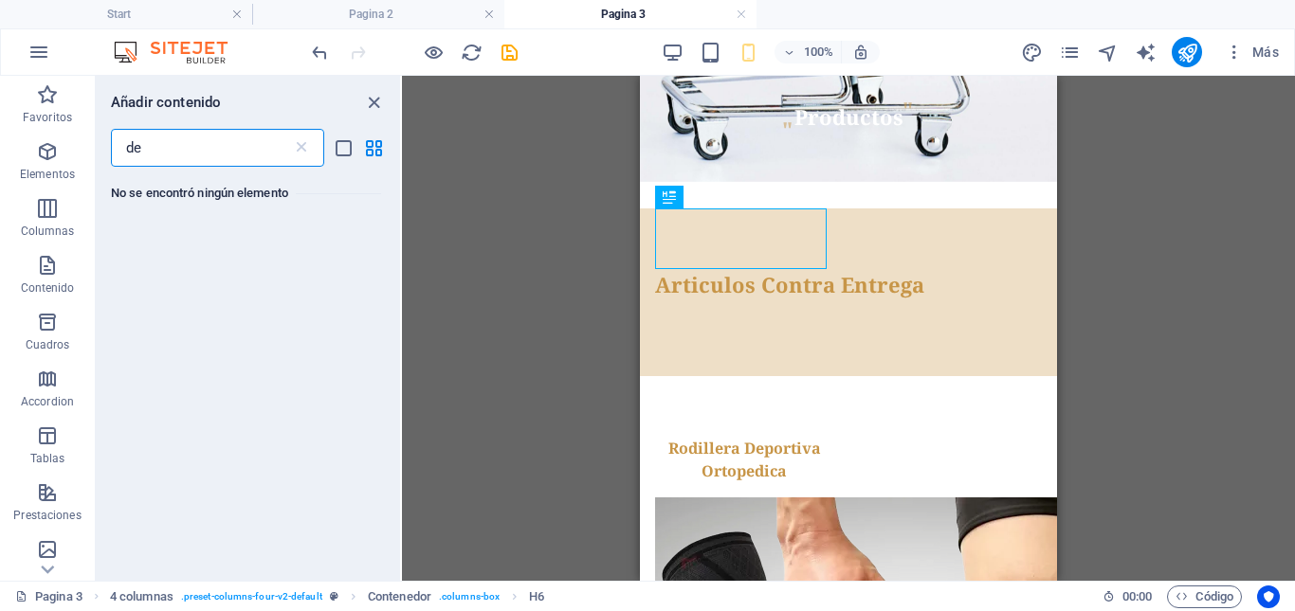
type input "d"
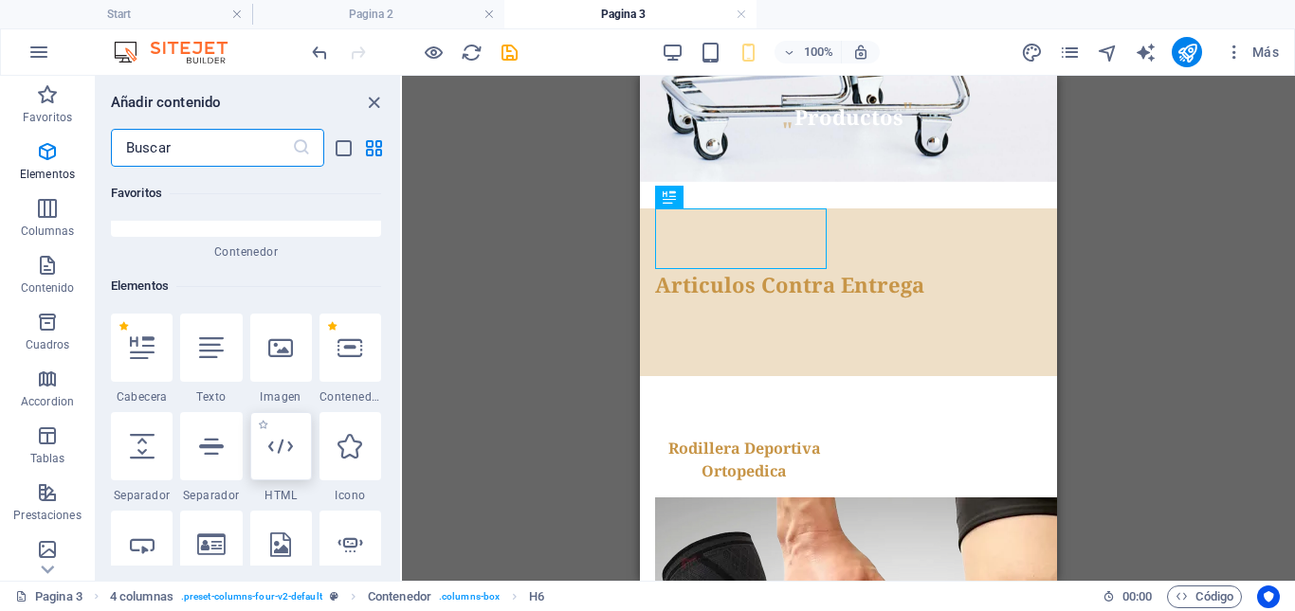
scroll to position [474, 0]
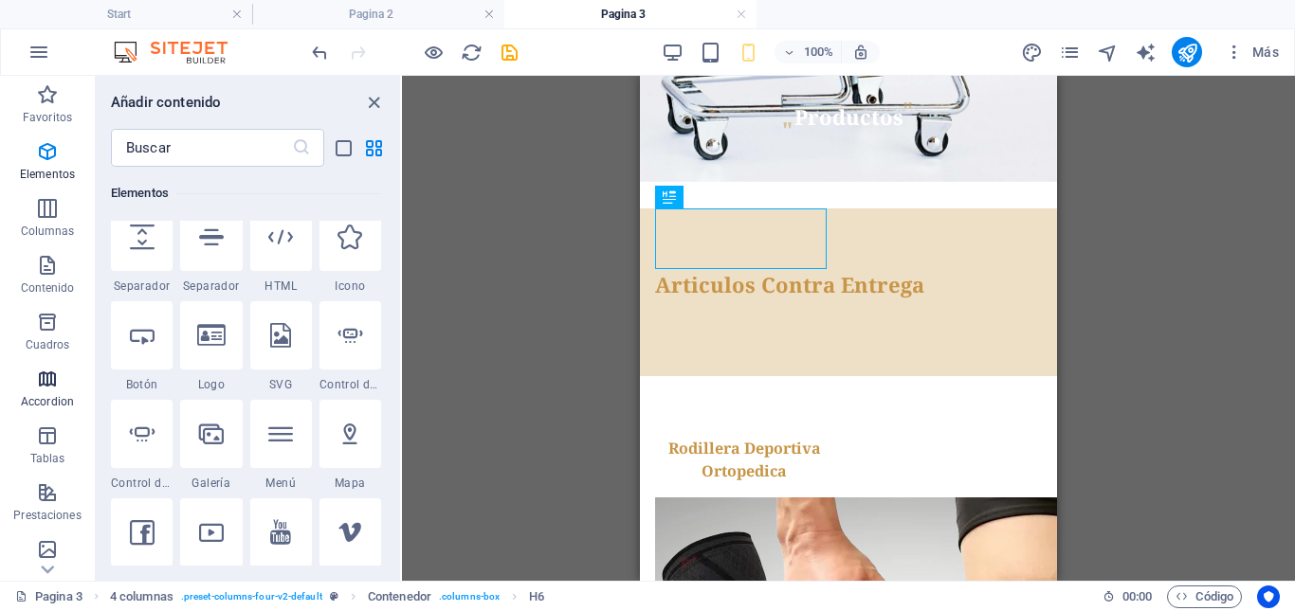
click at [46, 396] on p "Accordion" at bounding box center [47, 401] width 53 height 15
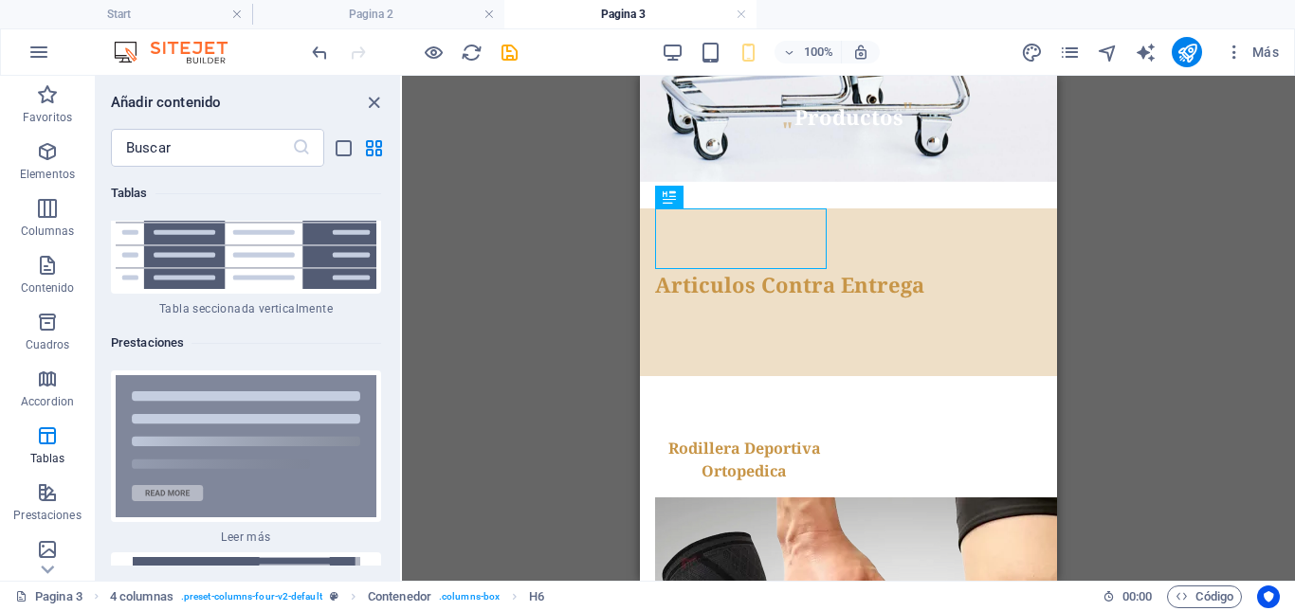
scroll to position [14430, 0]
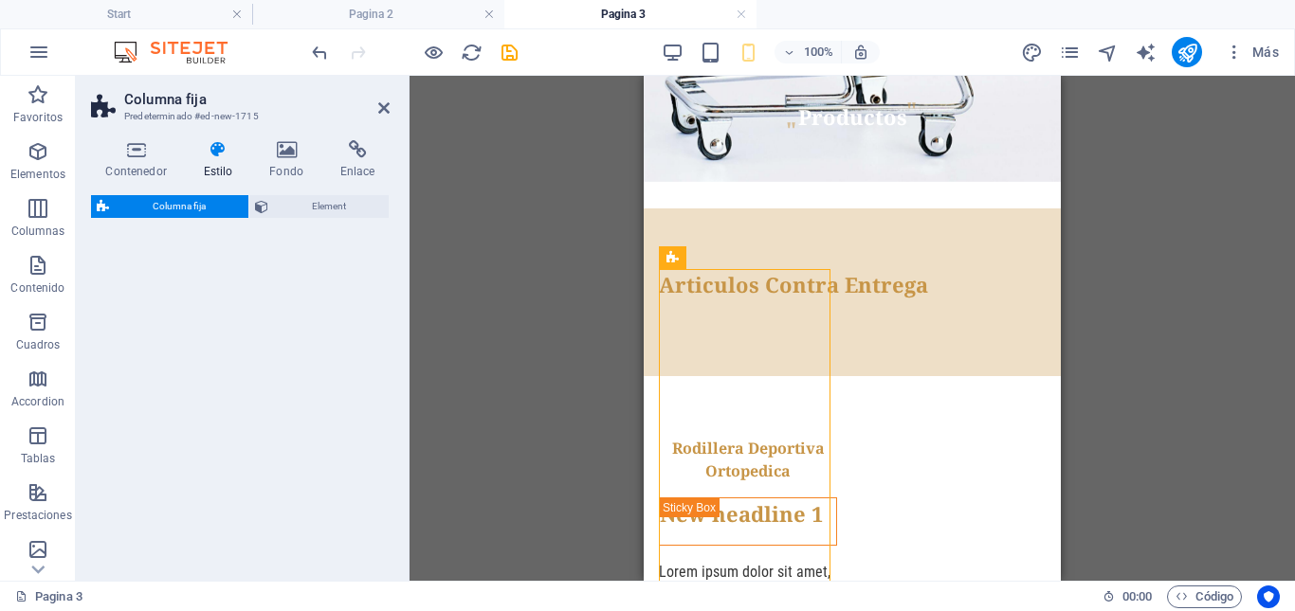
select select "%"
select select "rem"
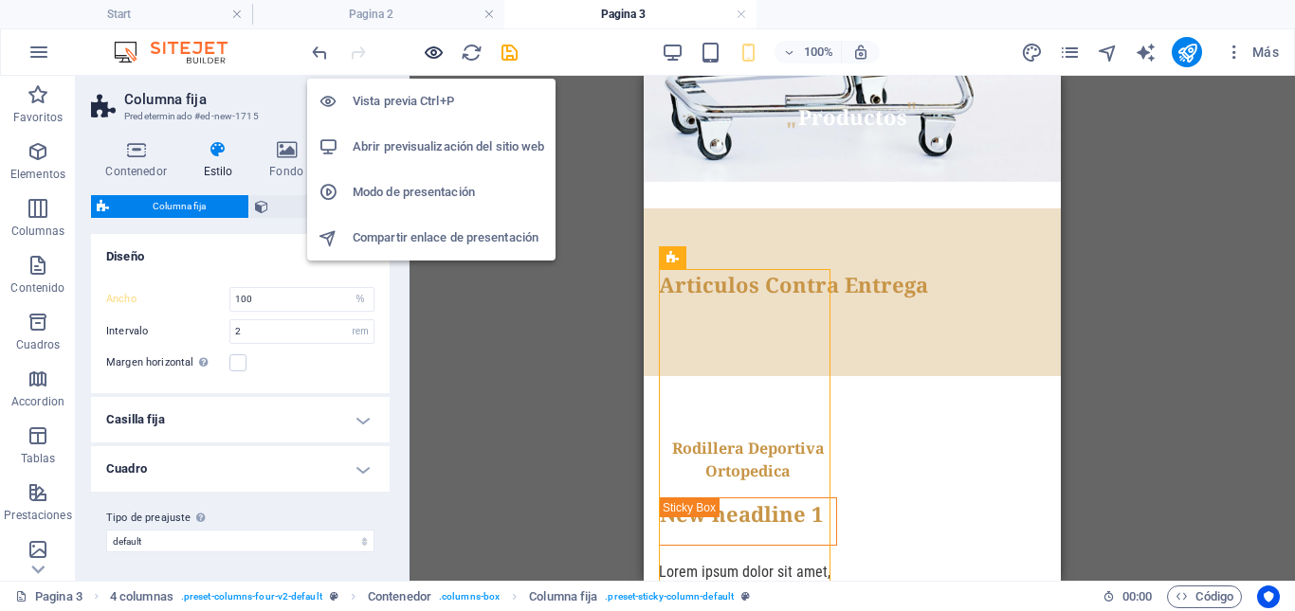
click at [431, 56] on icon "button" at bounding box center [434, 53] width 22 height 22
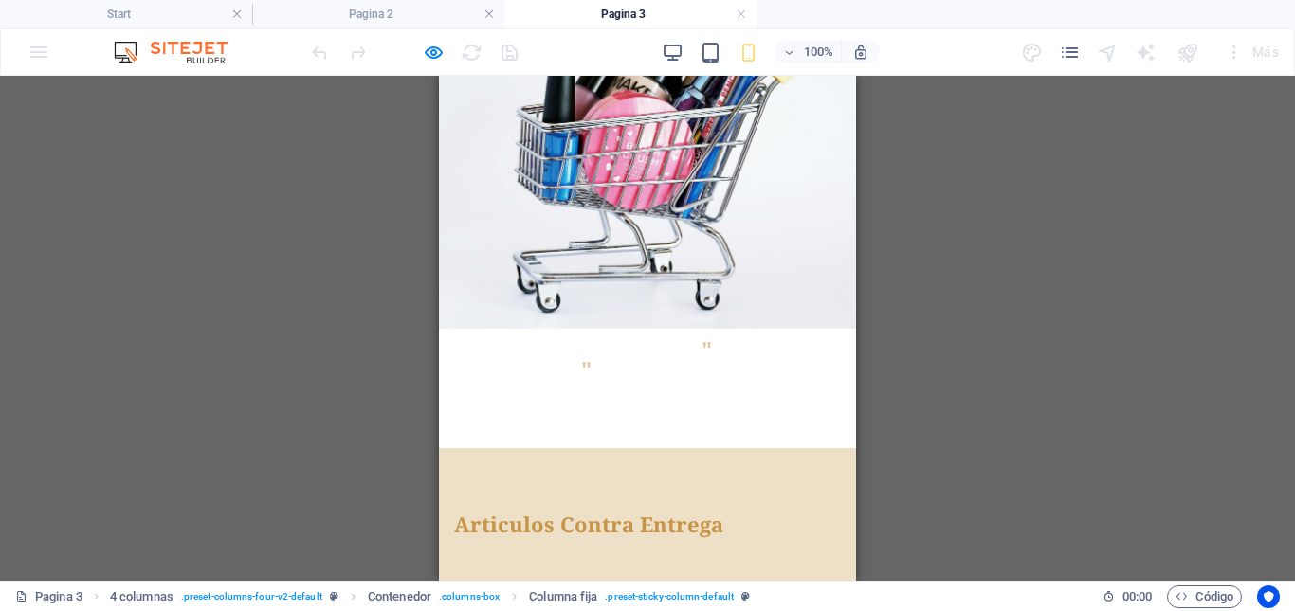
scroll to position [0, 0]
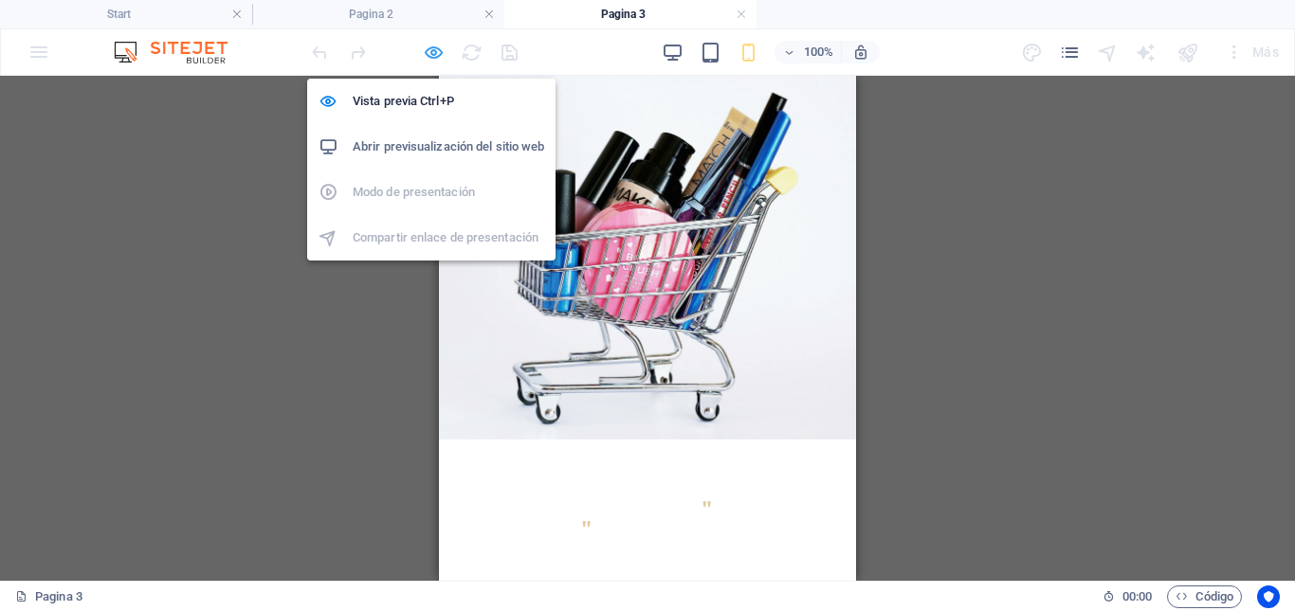
click at [430, 45] on icon "button" at bounding box center [434, 53] width 22 height 22
select select "%"
select select "rem"
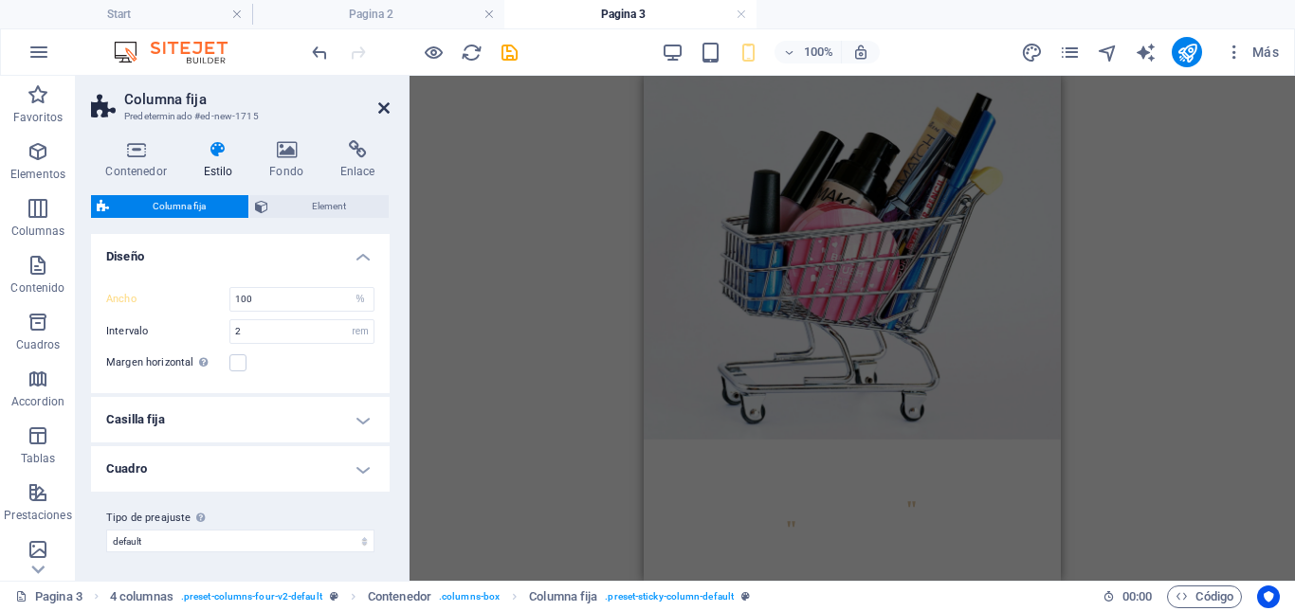
click at [384, 113] on icon at bounding box center [383, 107] width 11 height 15
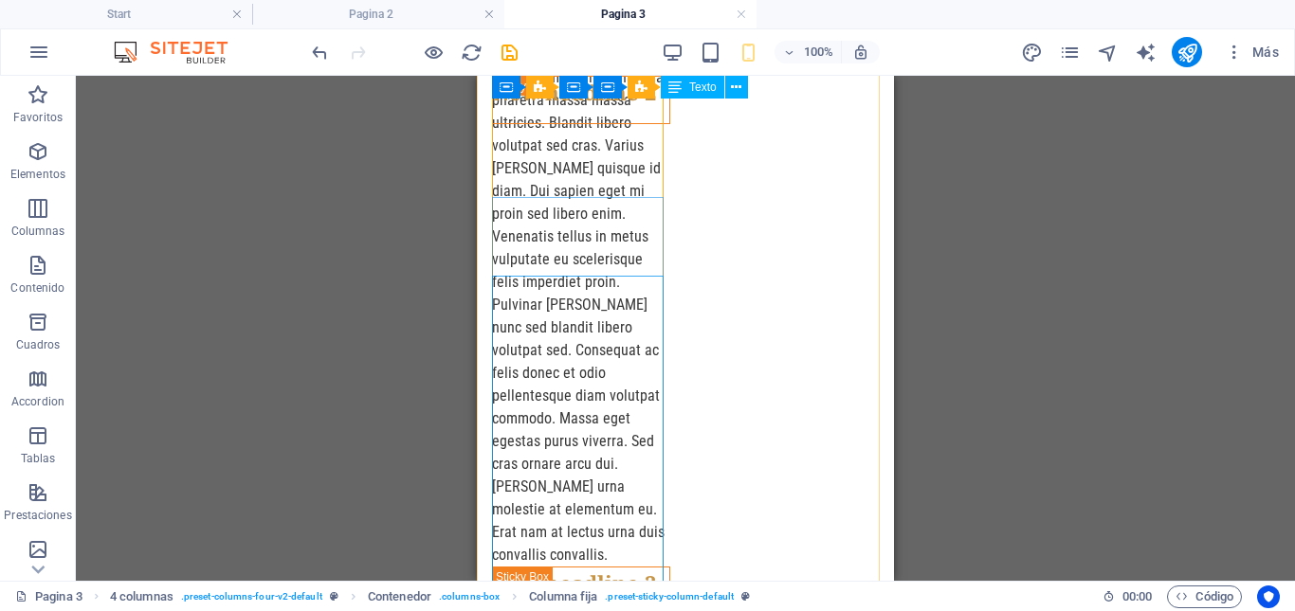
scroll to position [2229, 0]
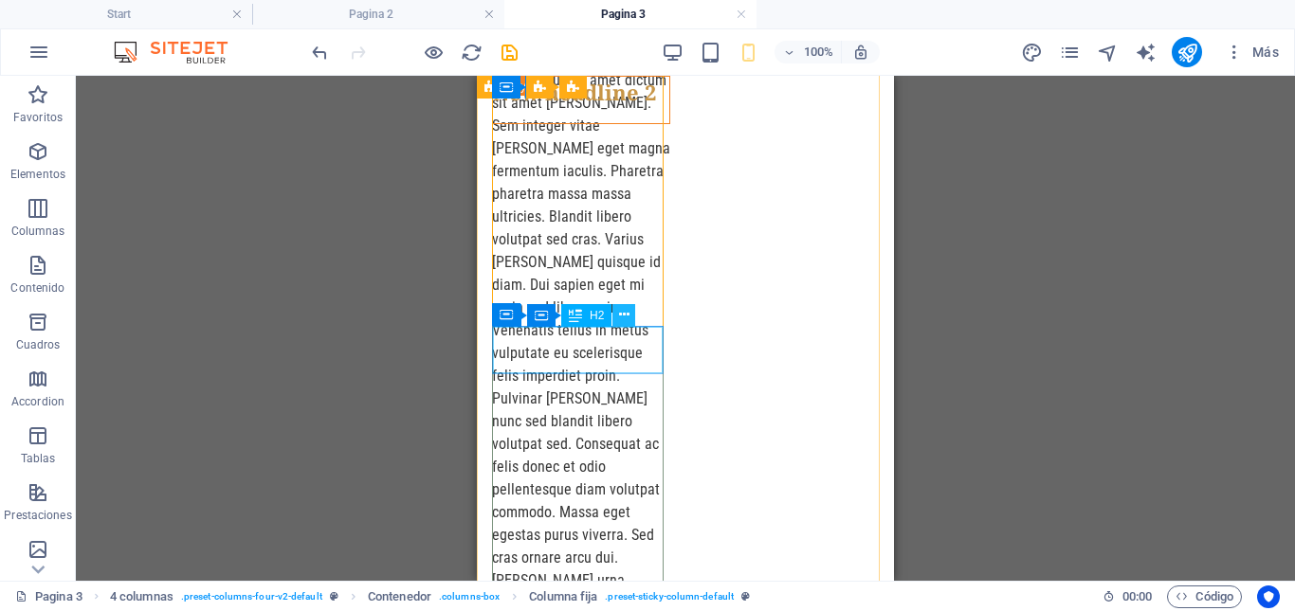
click at [628, 319] on icon at bounding box center [624, 315] width 10 height 20
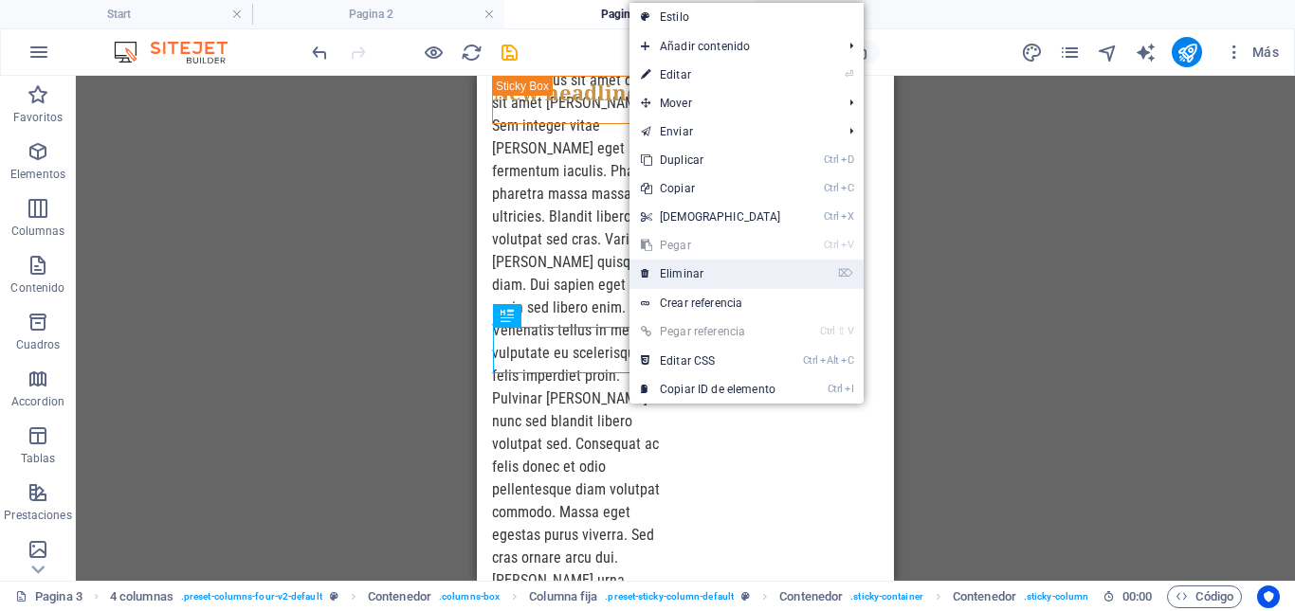
click at [671, 277] on link "⌦ Eliminar" at bounding box center [710, 274] width 163 height 28
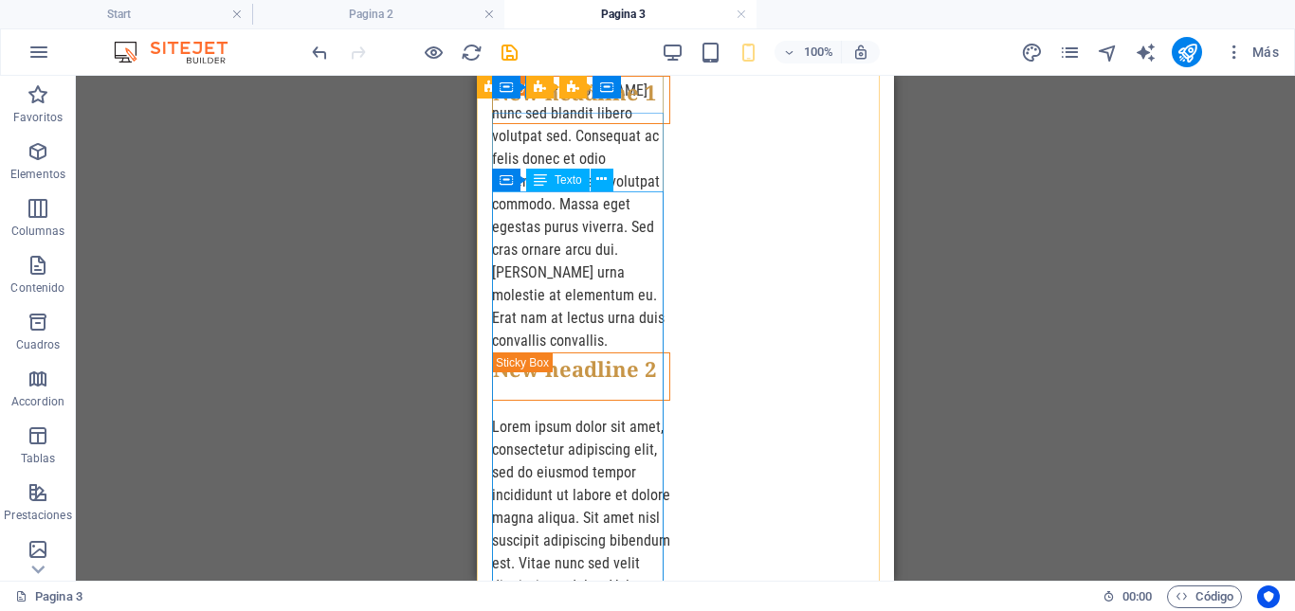
scroll to position [1470, 0]
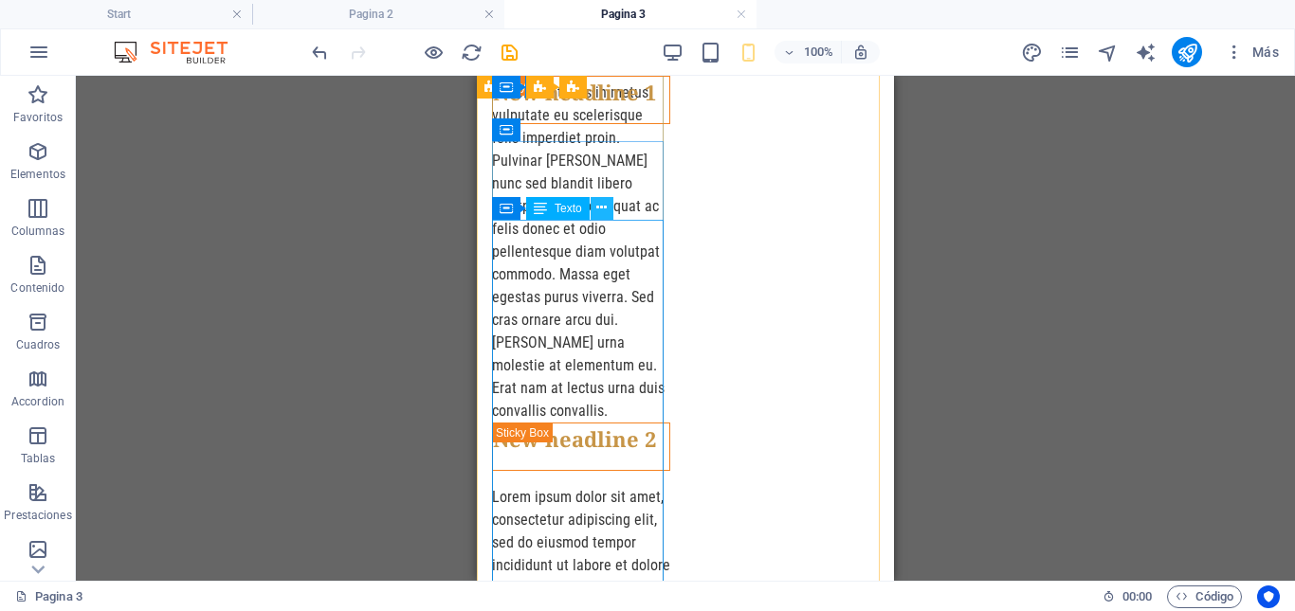
click at [607, 214] on icon at bounding box center [601, 208] width 10 height 20
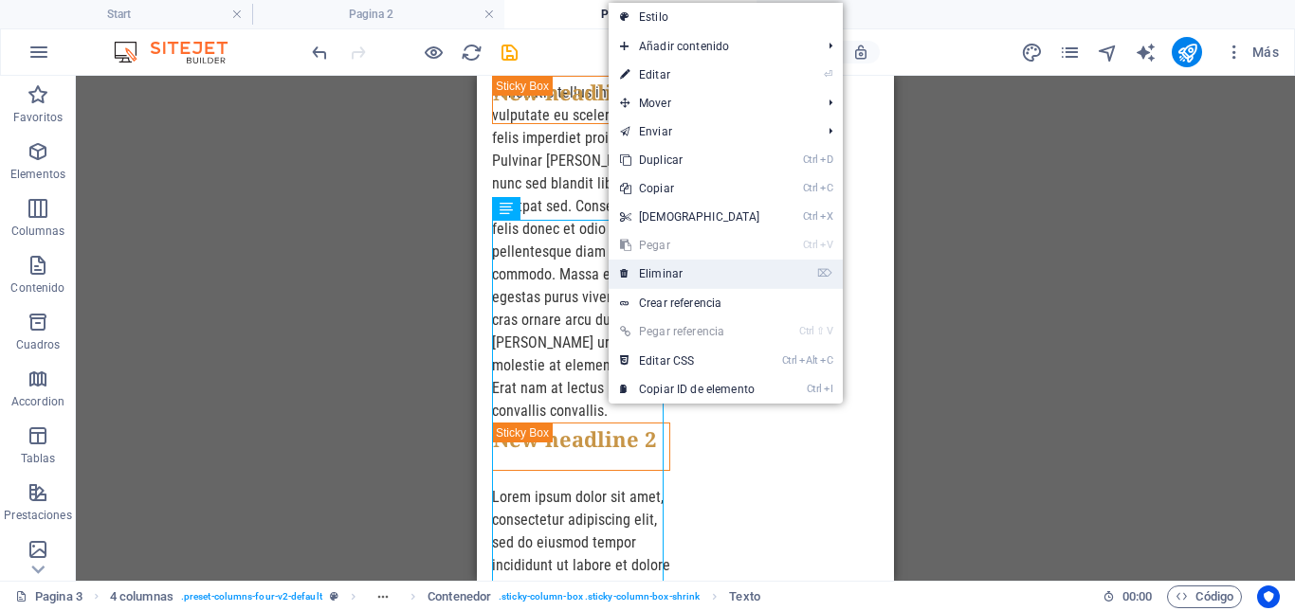
click at [651, 266] on link "⌦ Eliminar" at bounding box center [690, 274] width 163 height 28
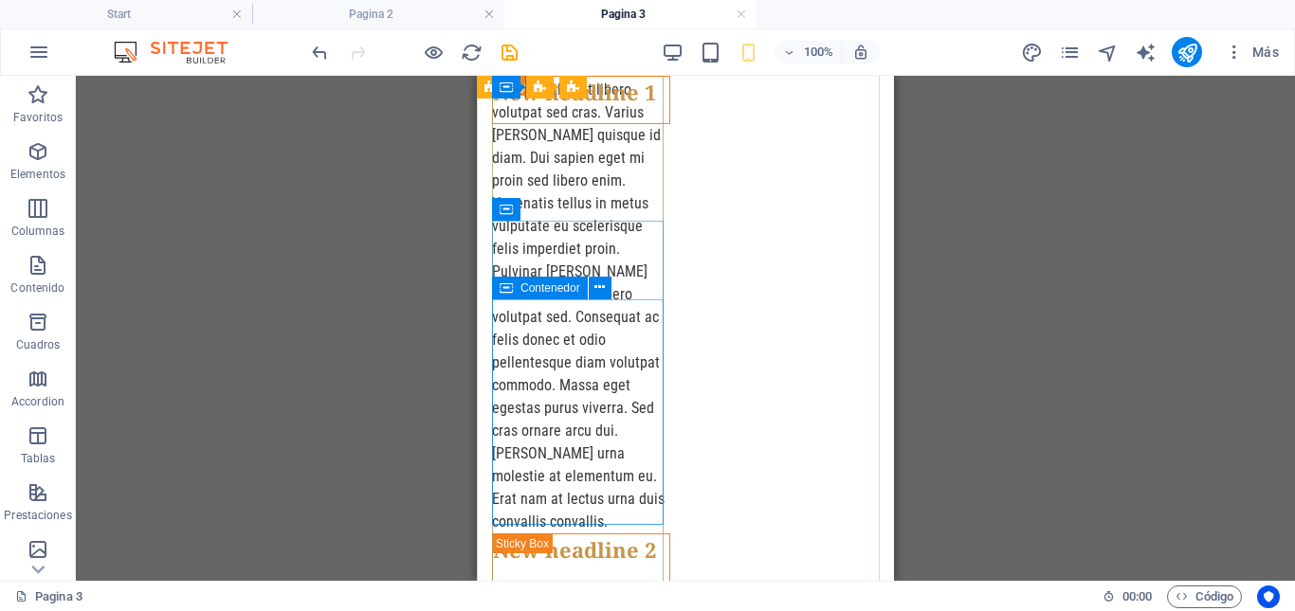
scroll to position [1281, 0]
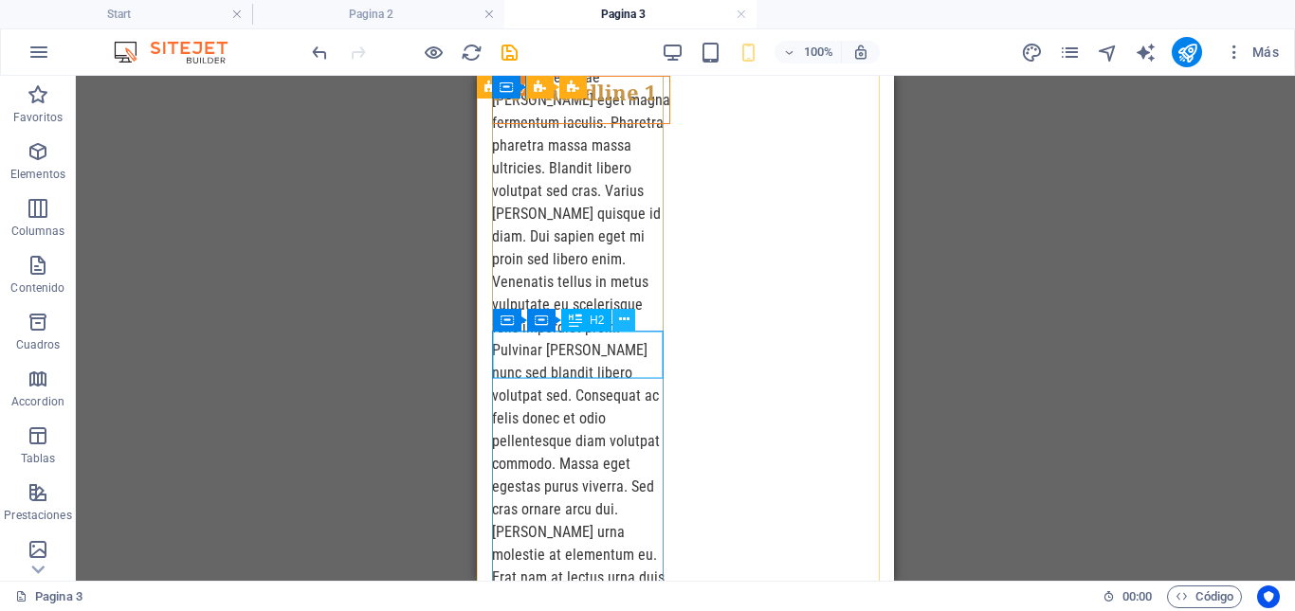
click at [627, 322] on icon at bounding box center [624, 320] width 10 height 20
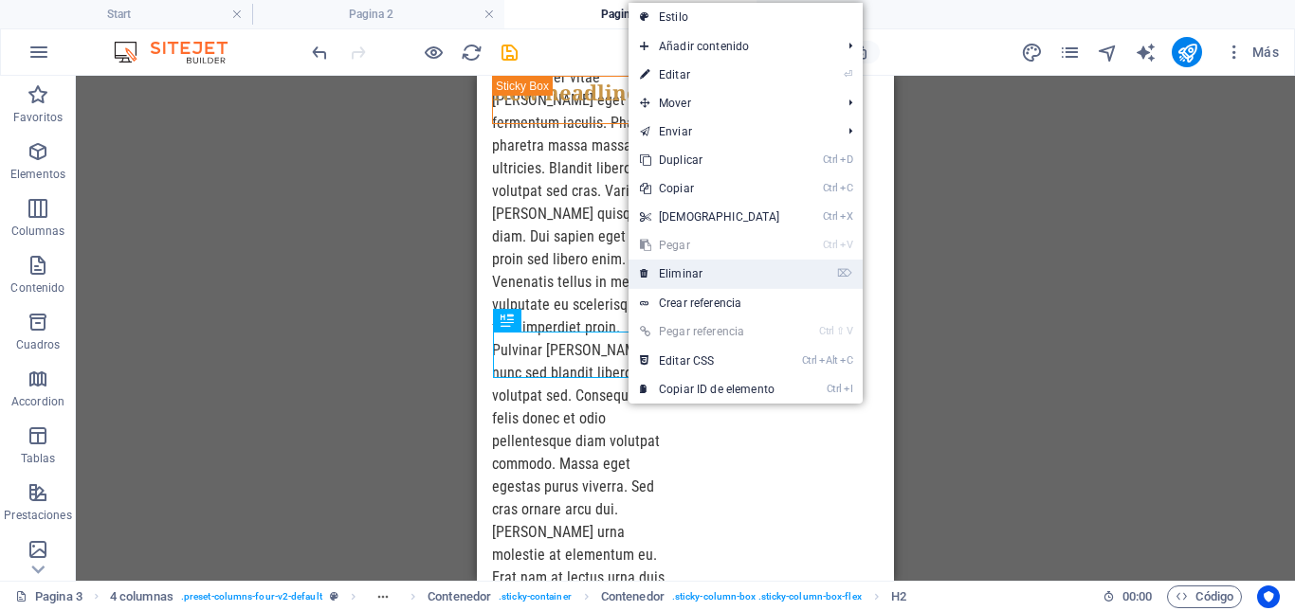
drag, startPoint x: 668, startPoint y: 272, endPoint x: 192, endPoint y: 199, distance: 481.4
click at [668, 272] on link "⌦ Eliminar" at bounding box center [709, 274] width 163 height 28
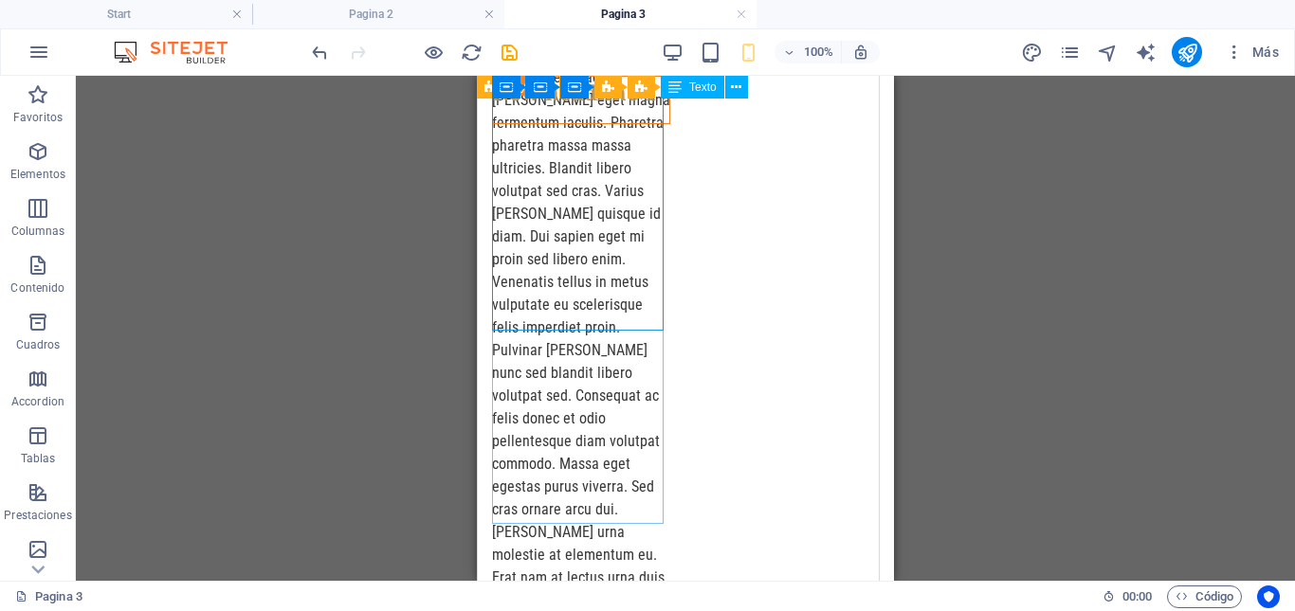
click at [620, 257] on div "Lorem ipsum dolor sit amet, consectetur adipiscing elit, sed do eiusmod tempor …" at bounding box center [581, 146] width 178 height 933
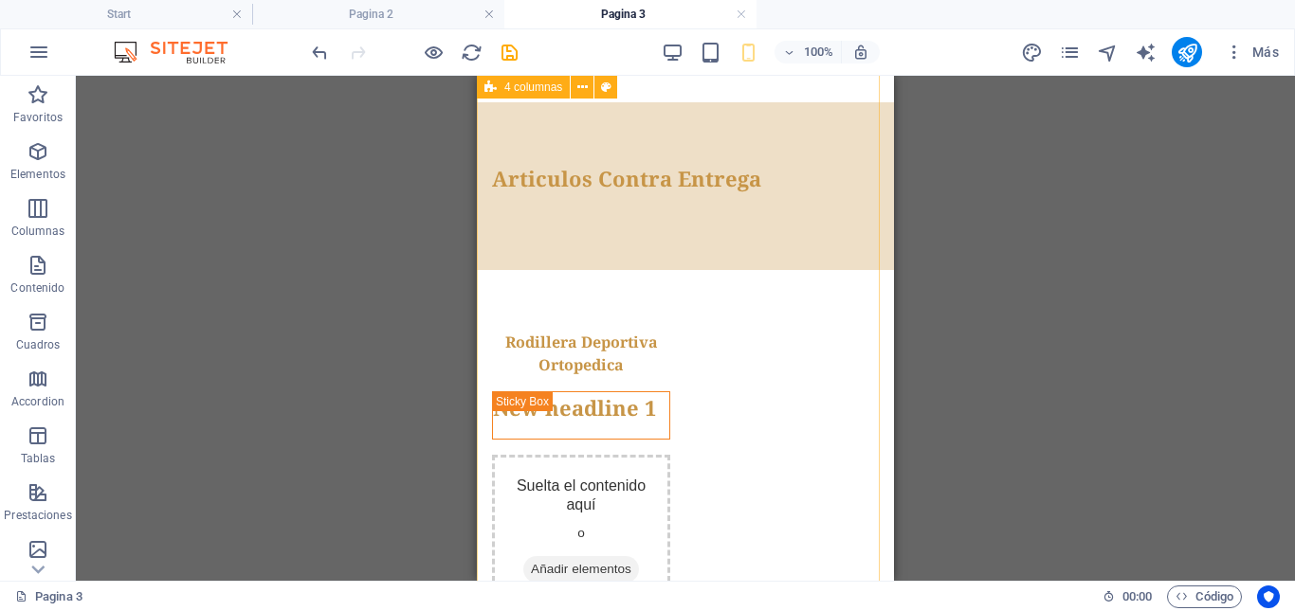
scroll to position [406, 0]
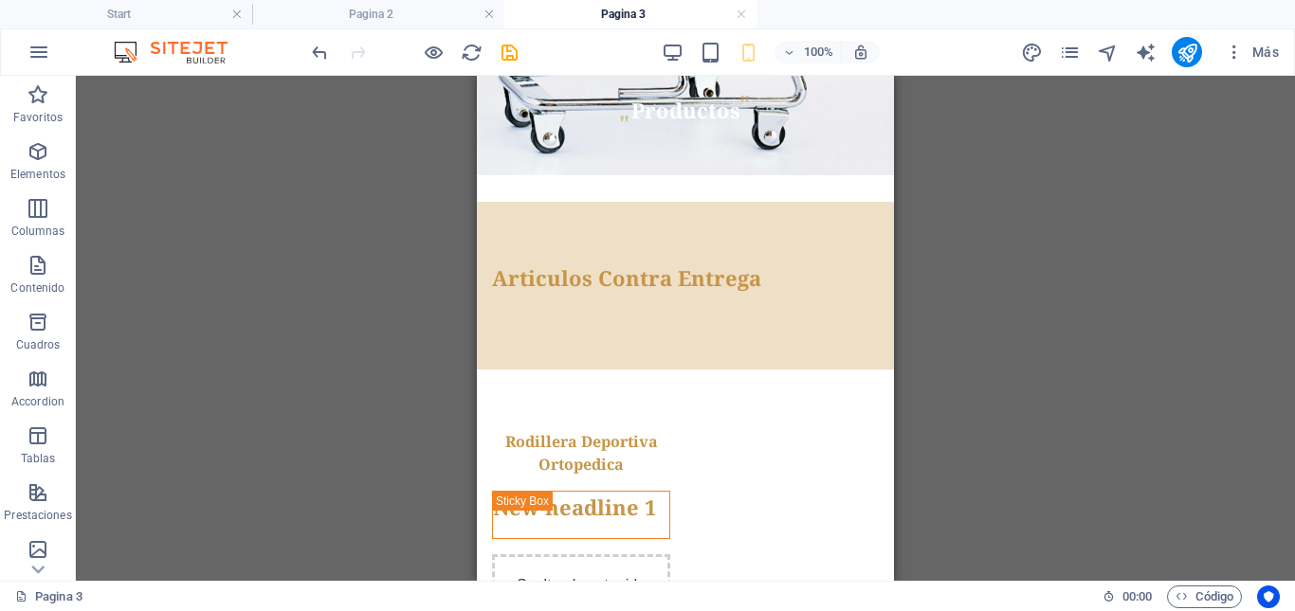
click at [1001, 404] on div "Contenedor Banner H1 Banner Banner Contenedor Contenedor Referencia Contenedor …" at bounding box center [685, 328] width 1219 height 505
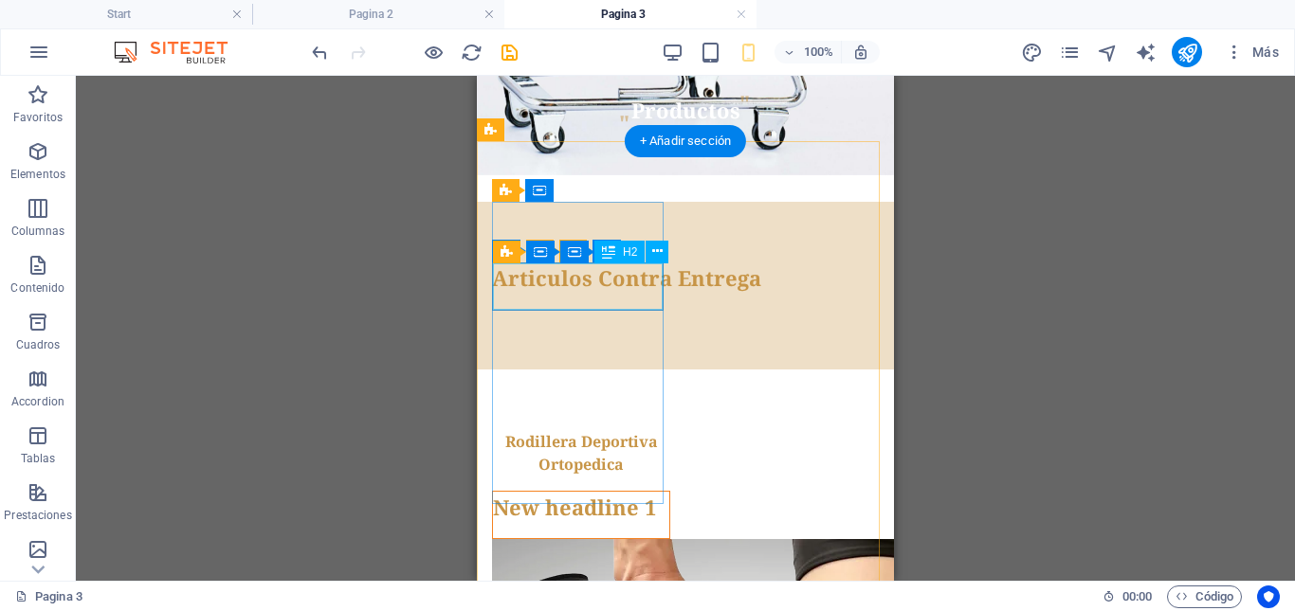
click at [625, 492] on div "New headline 1" at bounding box center [581, 507] width 176 height 31
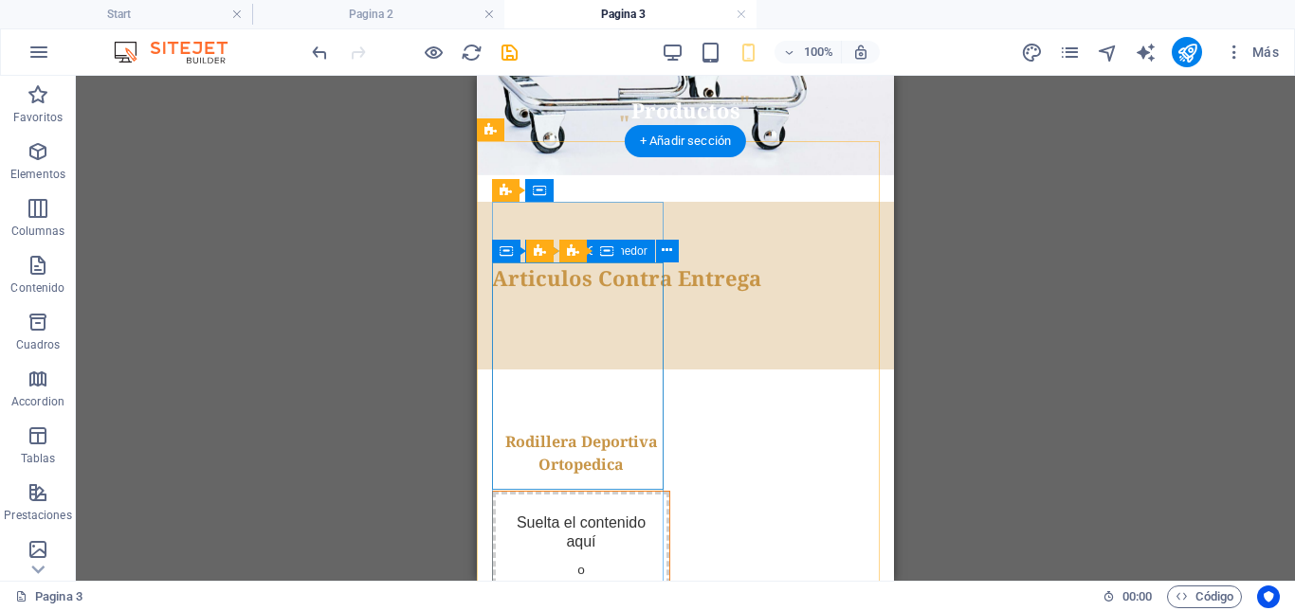
click at [581, 593] on span "Añadir elementos" at bounding box center [581, 606] width 116 height 27
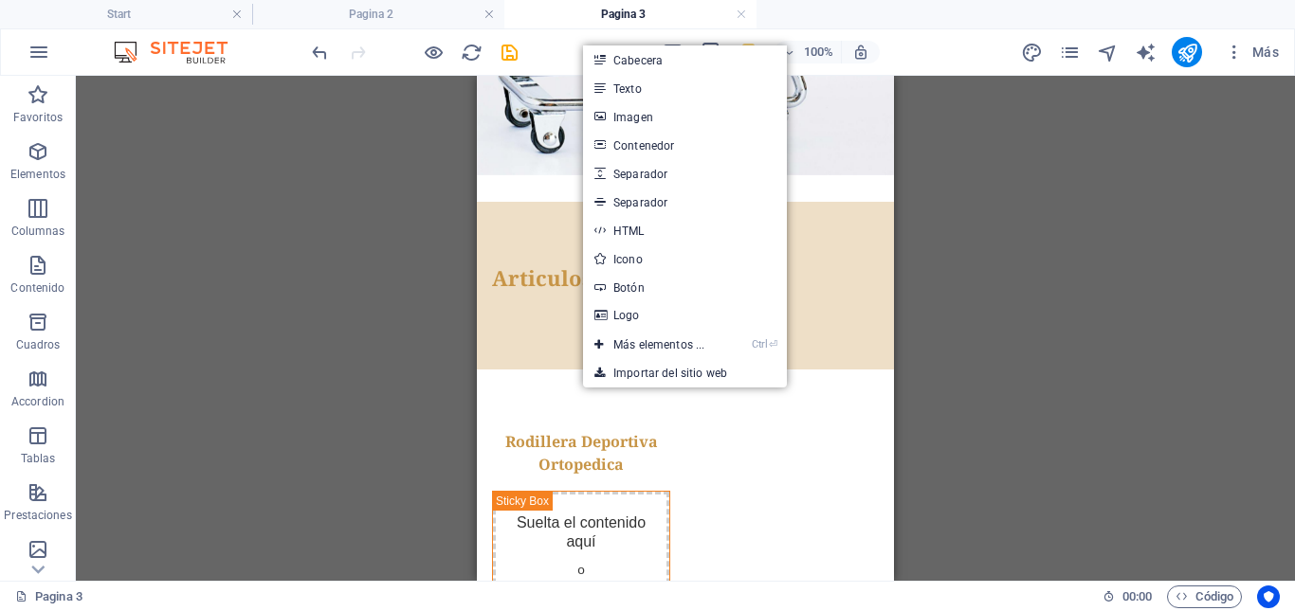
click at [1153, 438] on div "Contenedor Banner H1 Banner Banner Contenedor Contenedor Referencia Contenedor …" at bounding box center [685, 328] width 1219 height 505
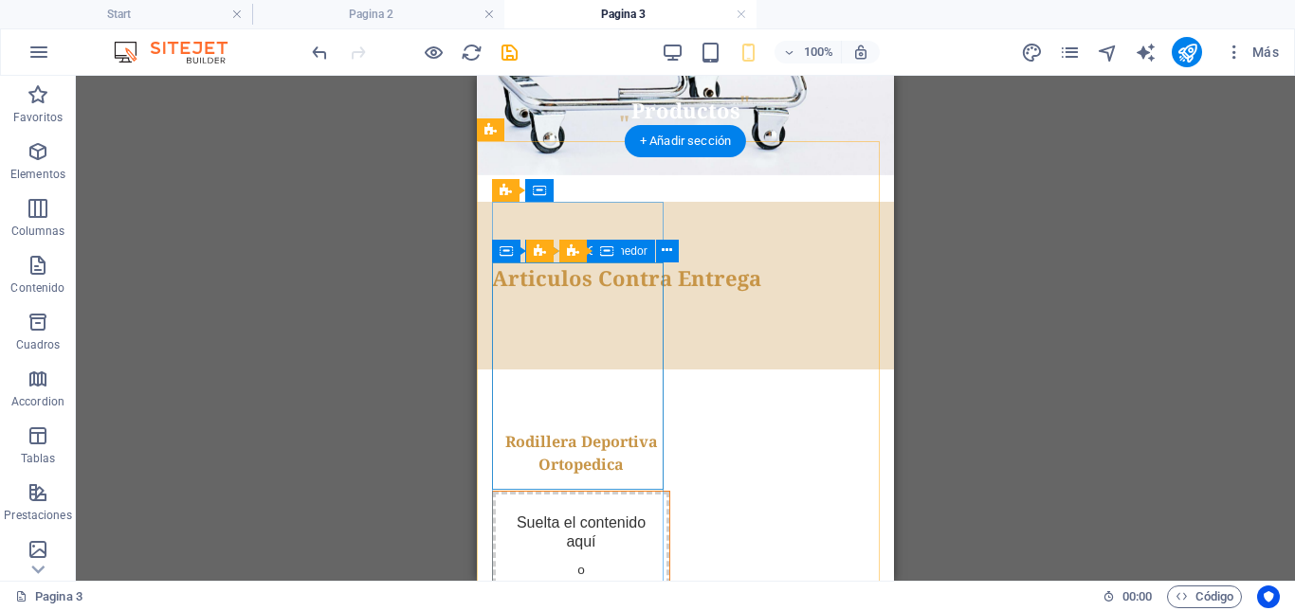
click at [591, 593] on span "Añadir elementos" at bounding box center [581, 606] width 116 height 27
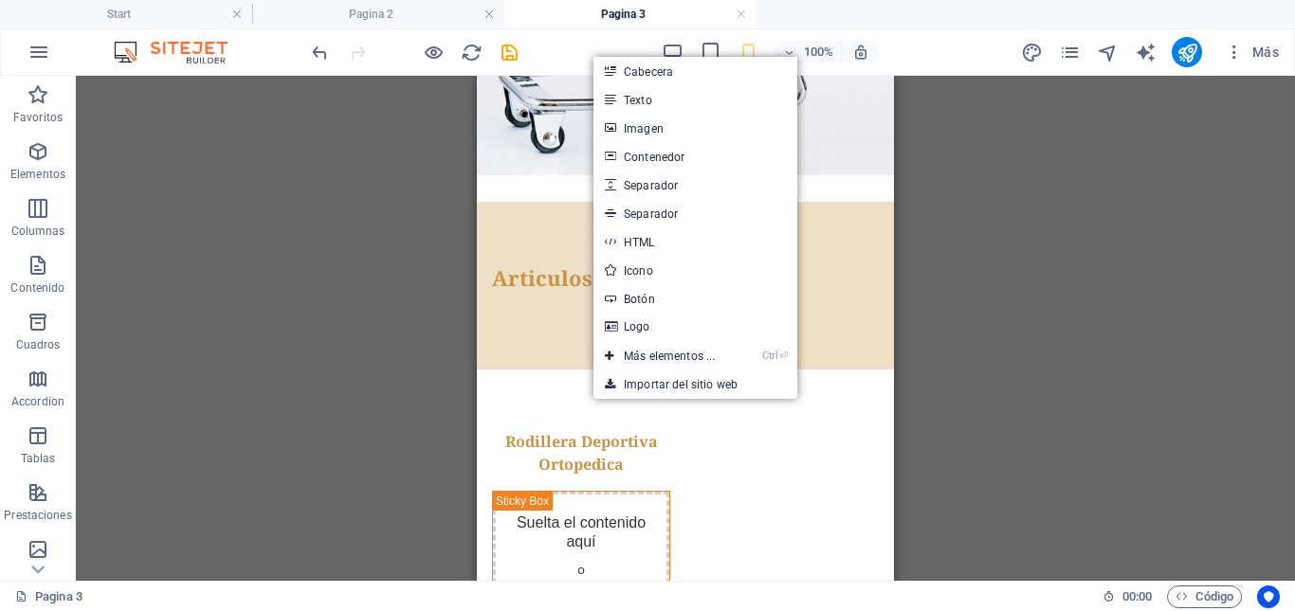
click at [1174, 408] on div "Contenedor Banner H1 Banner Banner Contenedor Contenedor Referencia Contenedor …" at bounding box center [685, 328] width 1219 height 505
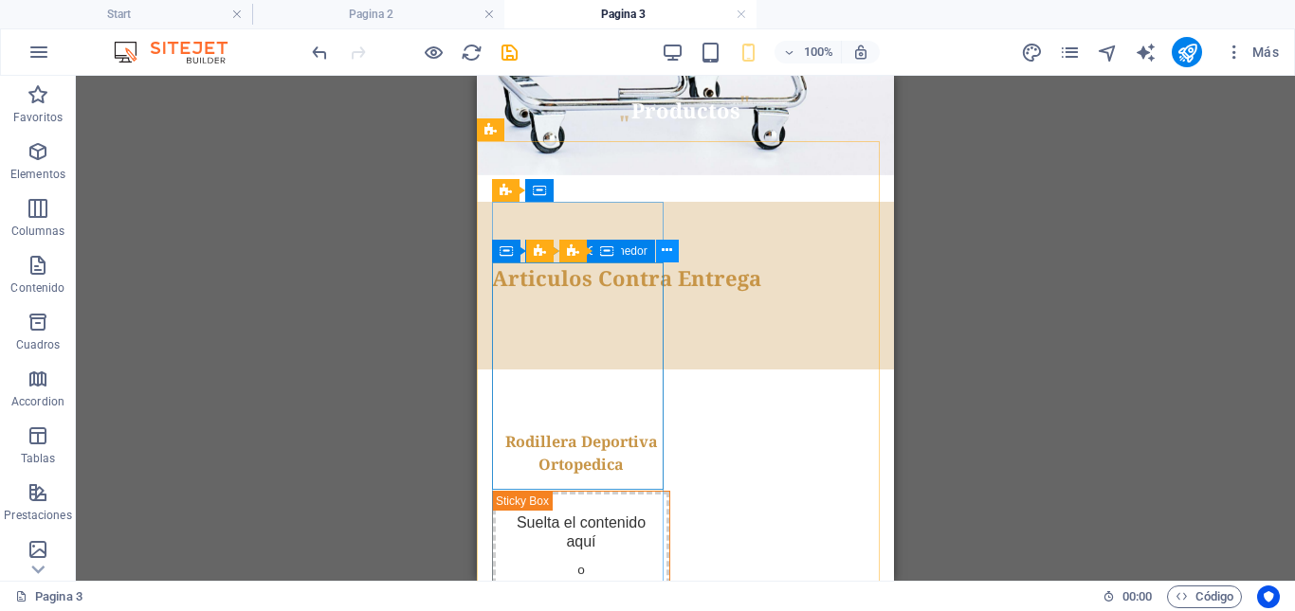
click at [664, 256] on icon at bounding box center [667, 251] width 10 height 20
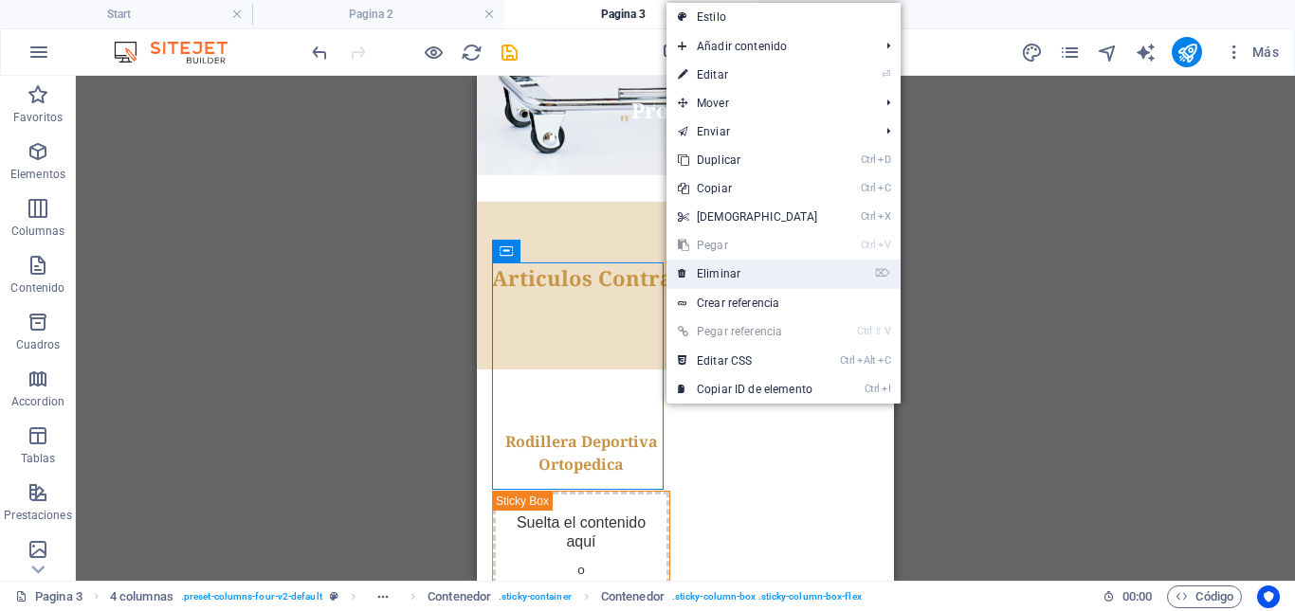
click at [701, 272] on link "⌦ Eliminar" at bounding box center [747, 274] width 163 height 28
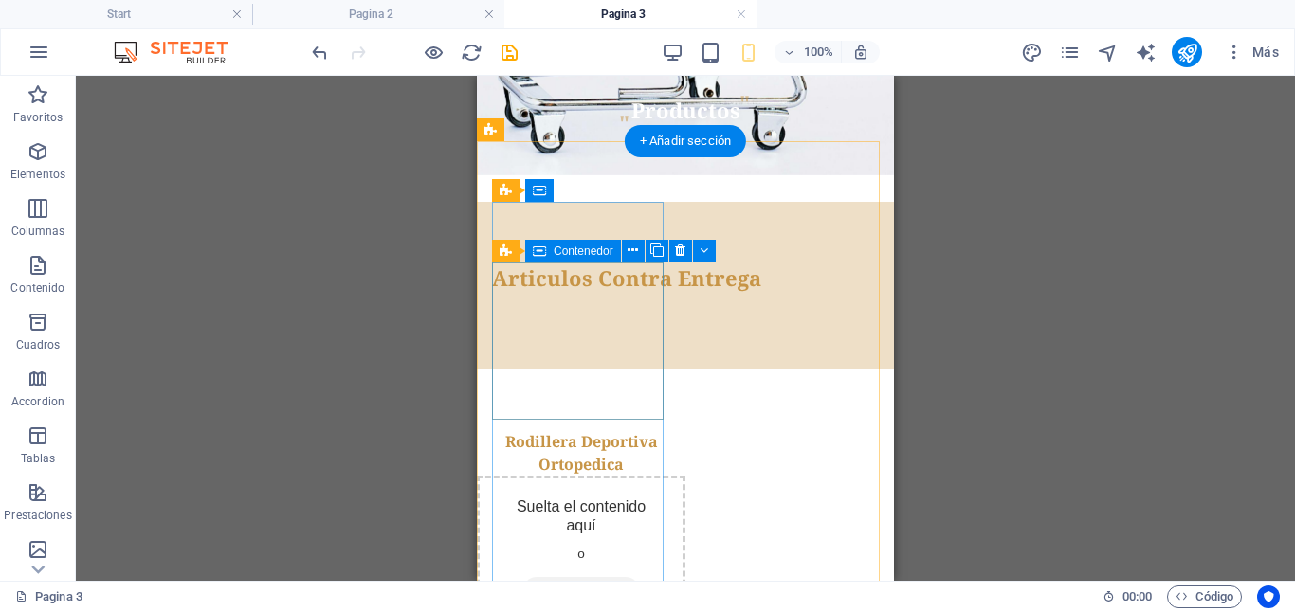
click at [650, 476] on div "Suelta el contenido aquí o Añadir elementos Pegar portapapeles" at bounding box center [581, 570] width 209 height 188
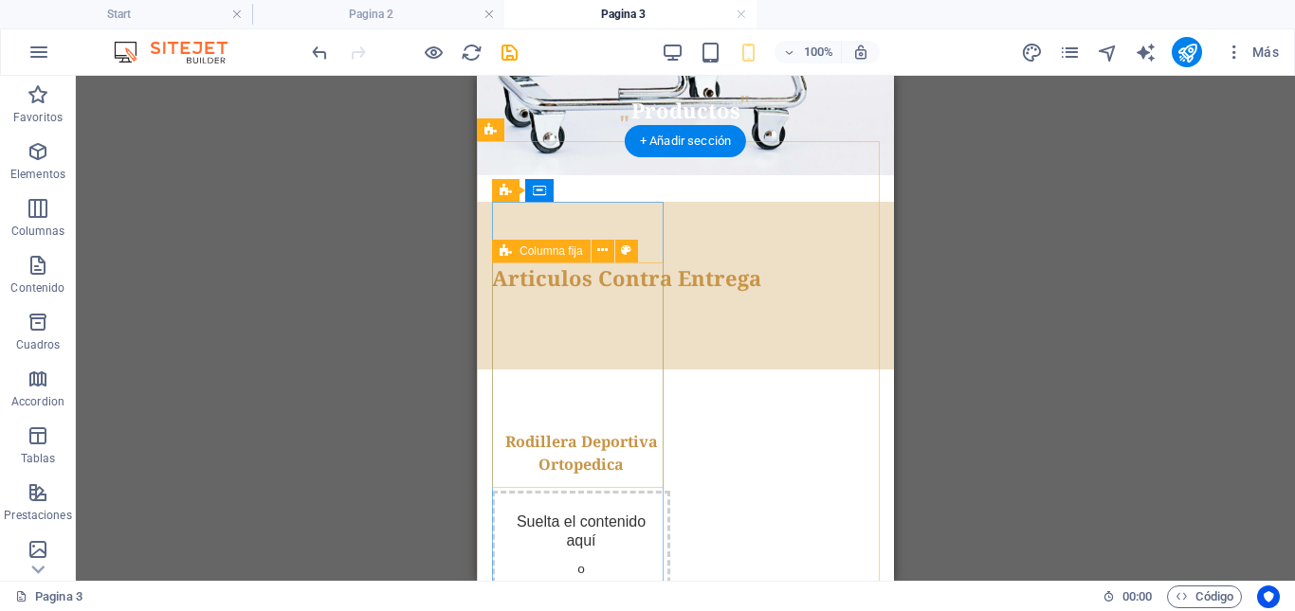
click at [590, 491] on div "Suelta el contenido aquí o Añadir elementos Pegar portapapeles" at bounding box center [581, 585] width 178 height 188
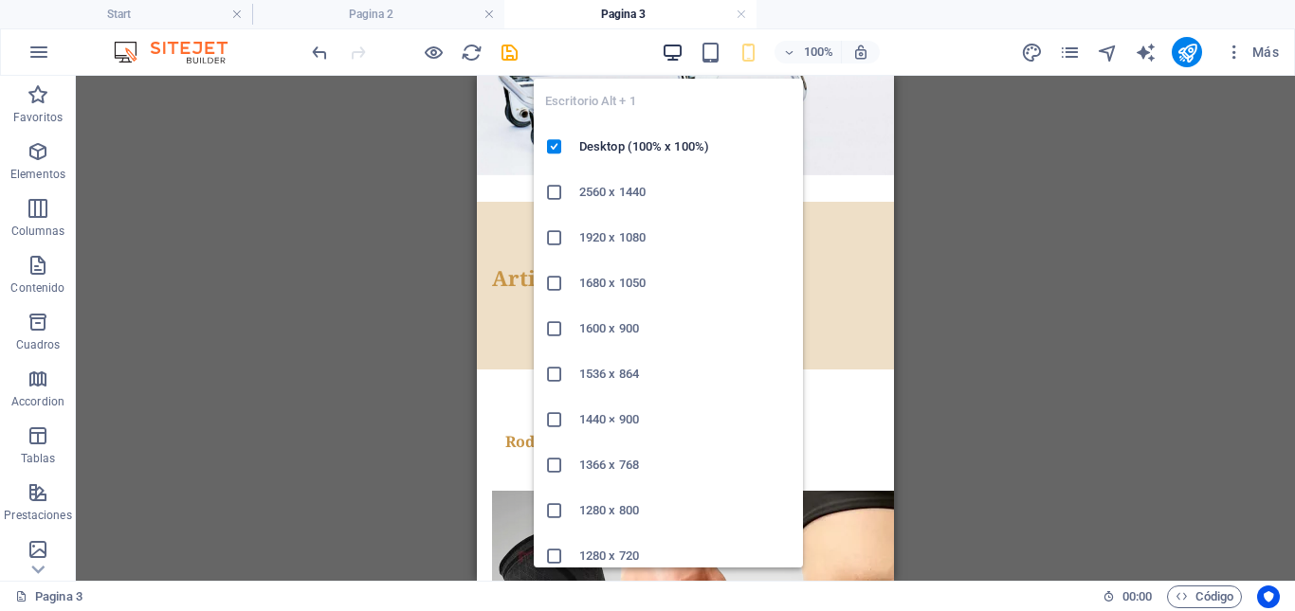
click at [672, 50] on icon "button" at bounding box center [673, 53] width 22 height 22
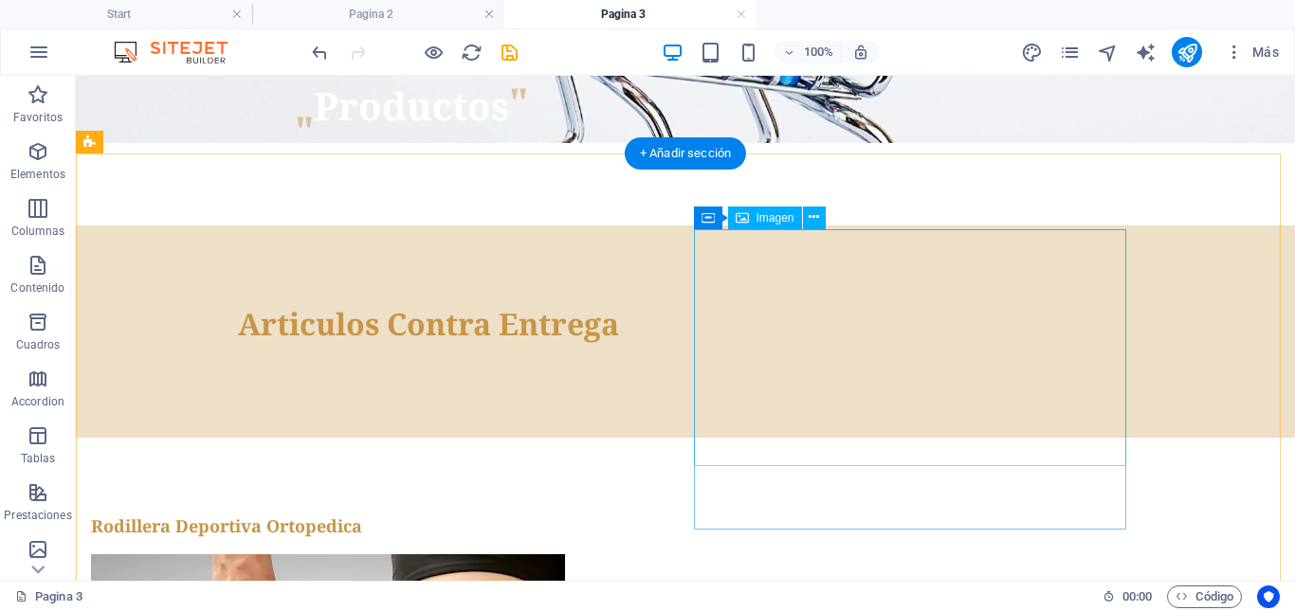
scroll to position [311, 0]
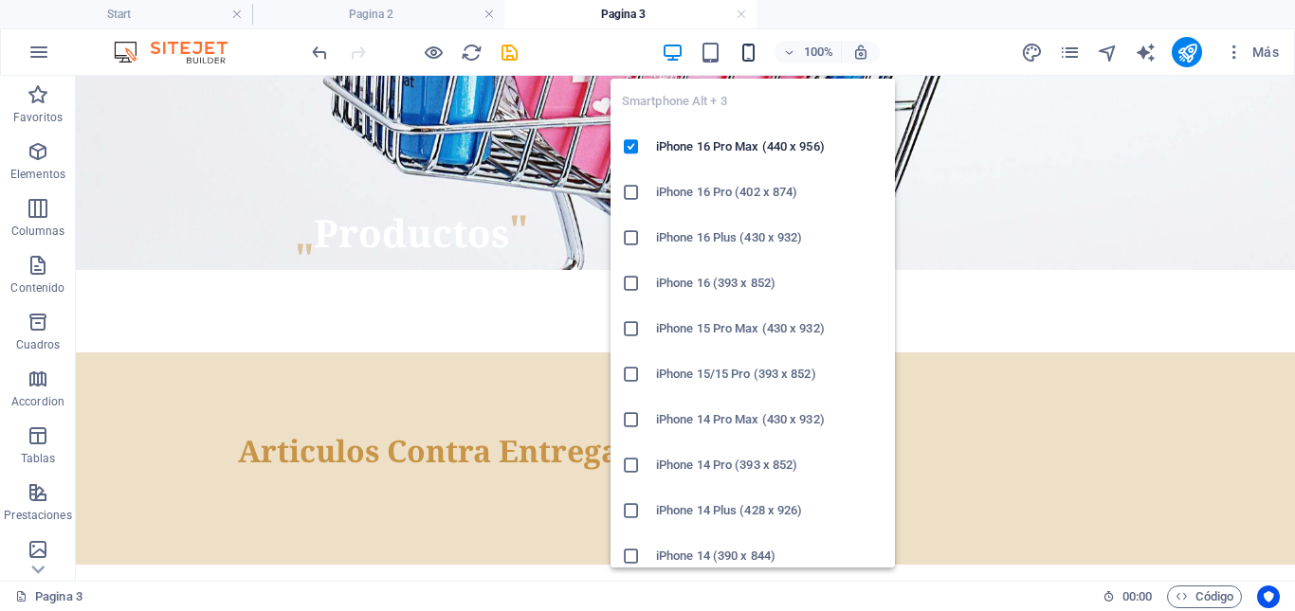
click at [753, 50] on icon "button" at bounding box center [748, 53] width 22 height 22
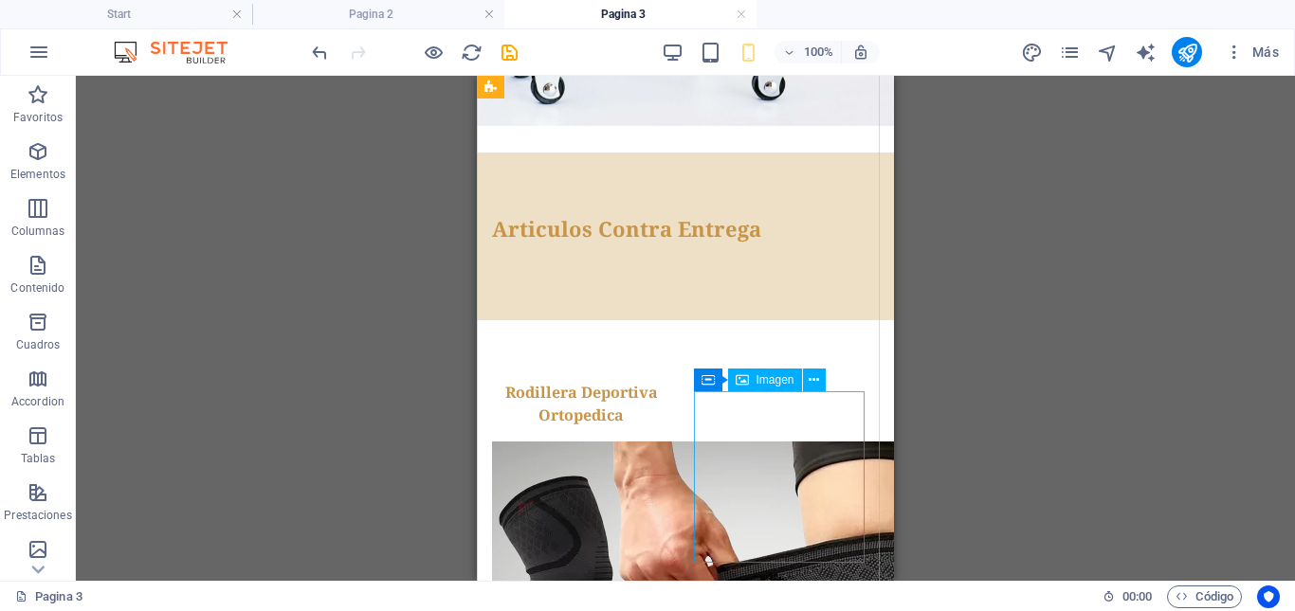
scroll to position [406, 0]
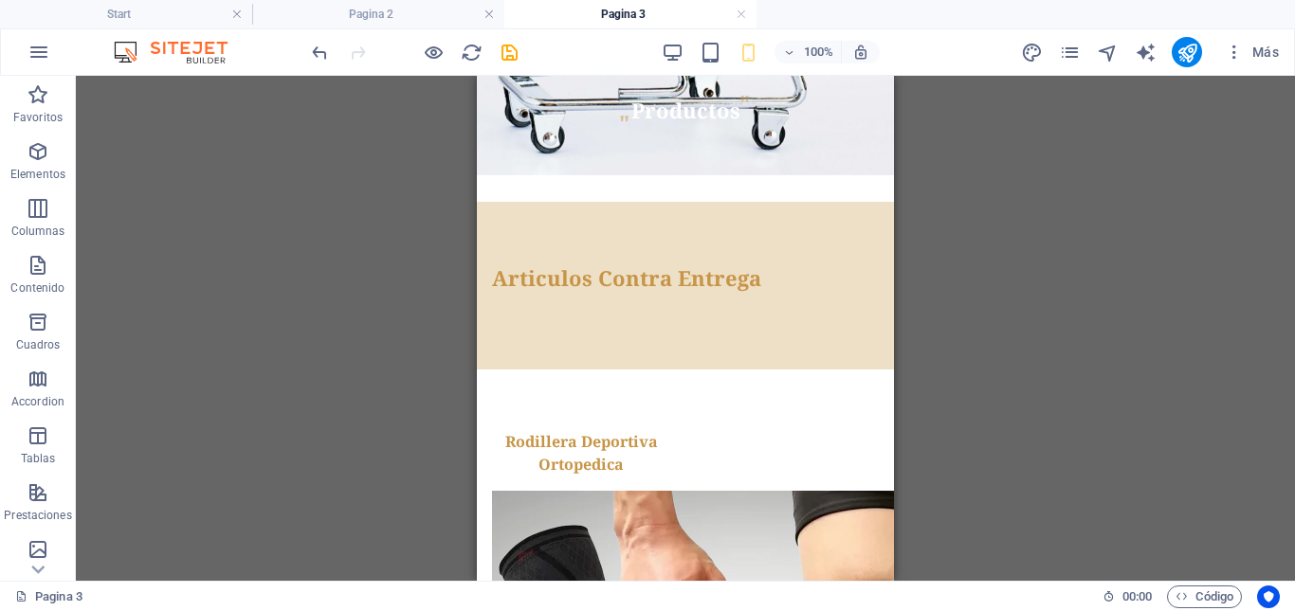
click at [1084, 355] on div "Contenedor Banner H1 Banner Banner Contenedor Contenedor Referencia Contenedor …" at bounding box center [685, 328] width 1219 height 505
click at [0, 0] on span "Contenido" at bounding box center [0, 0] width 0 height 0
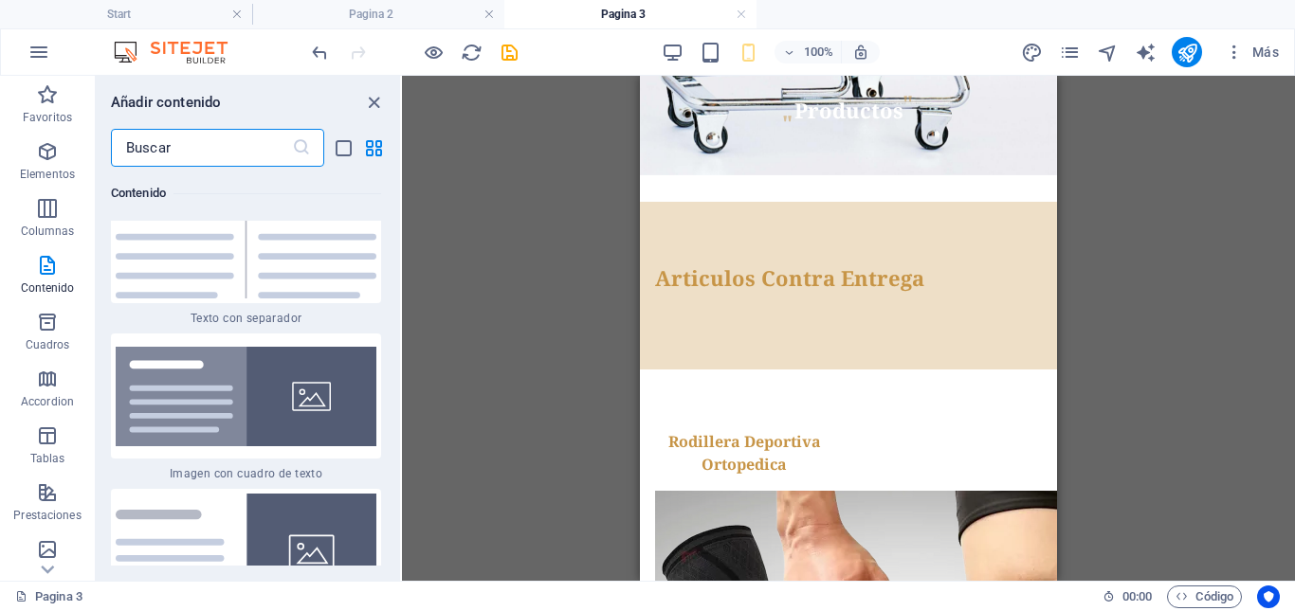
scroll to position [6904, 0]
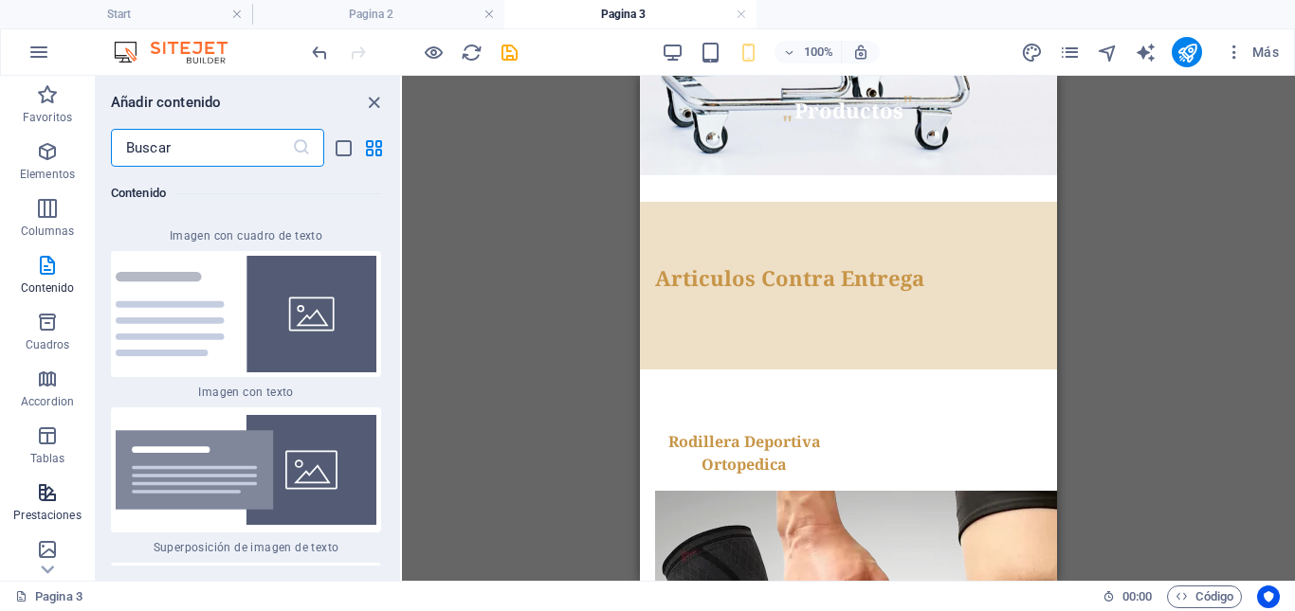
click at [0, 0] on icon "button" at bounding box center [0, 0] width 0 height 0
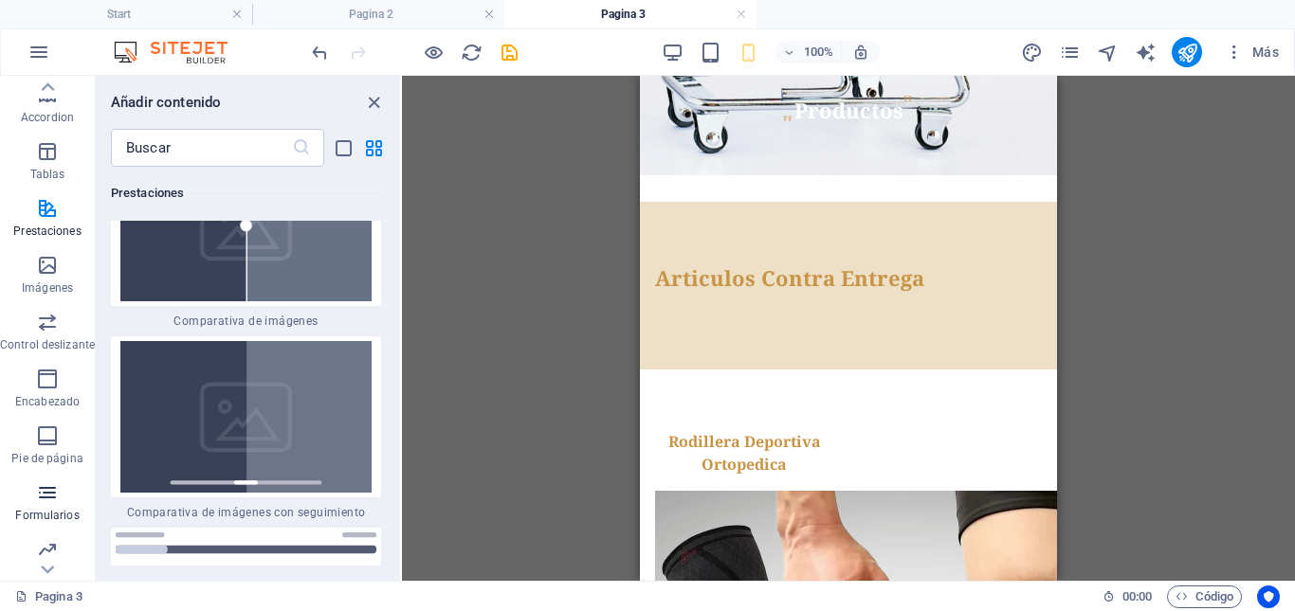
scroll to position [348, 0]
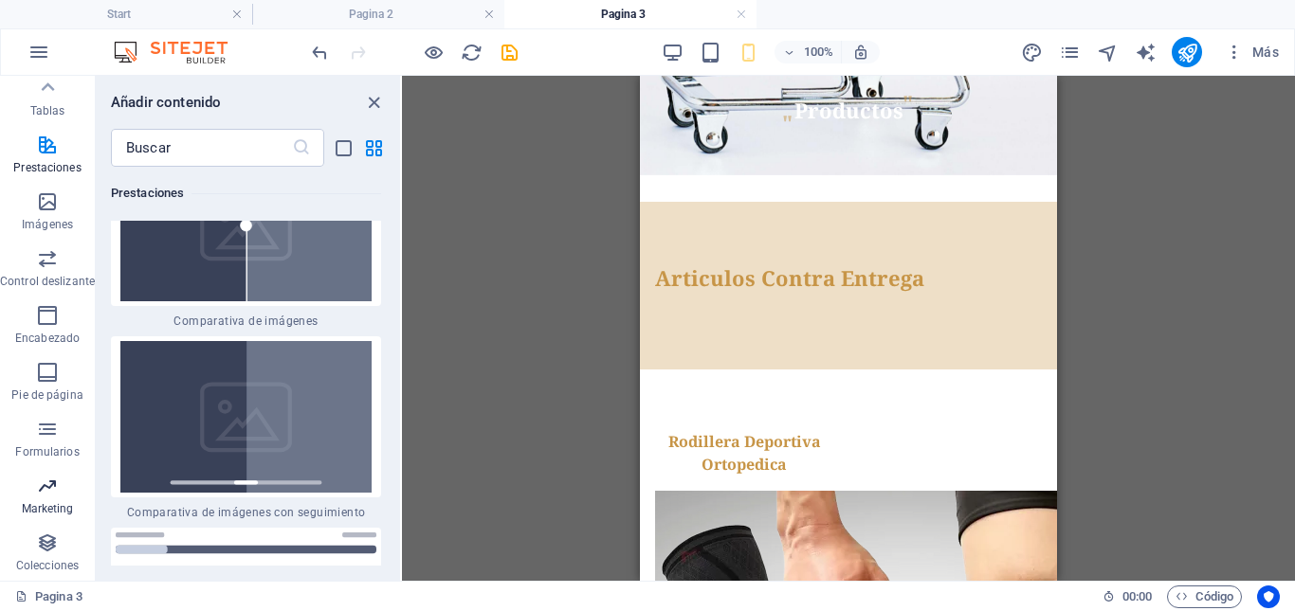
click at [59, 495] on span "Marketing" at bounding box center [47, 497] width 95 height 45
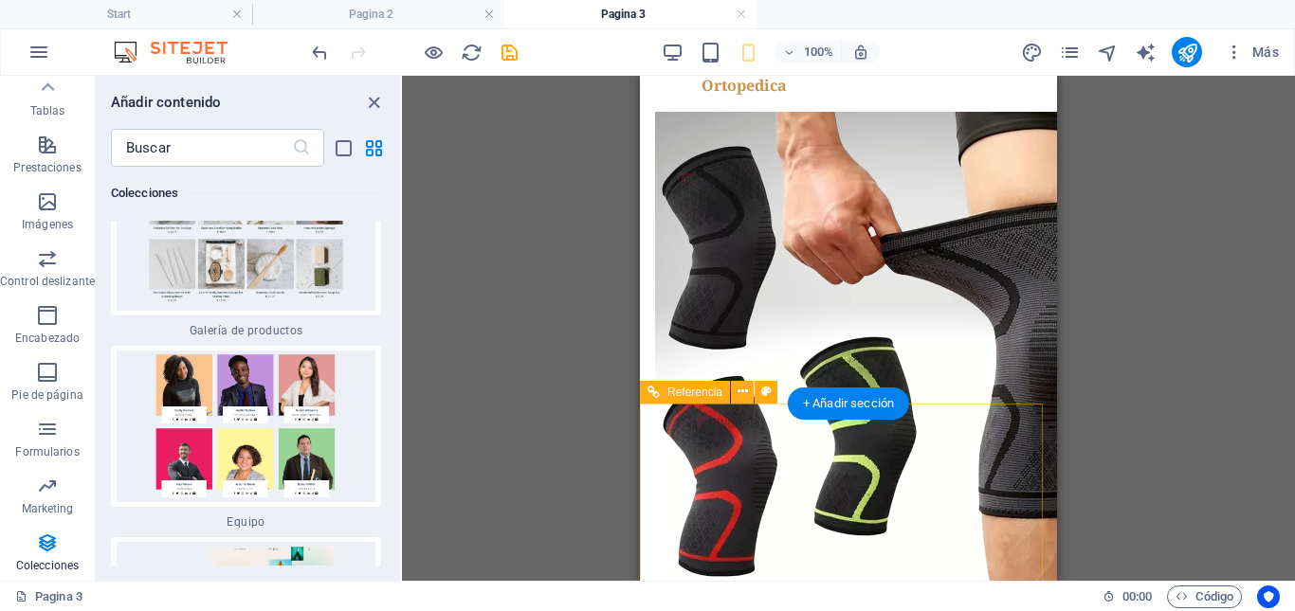
scroll to position [955, 0]
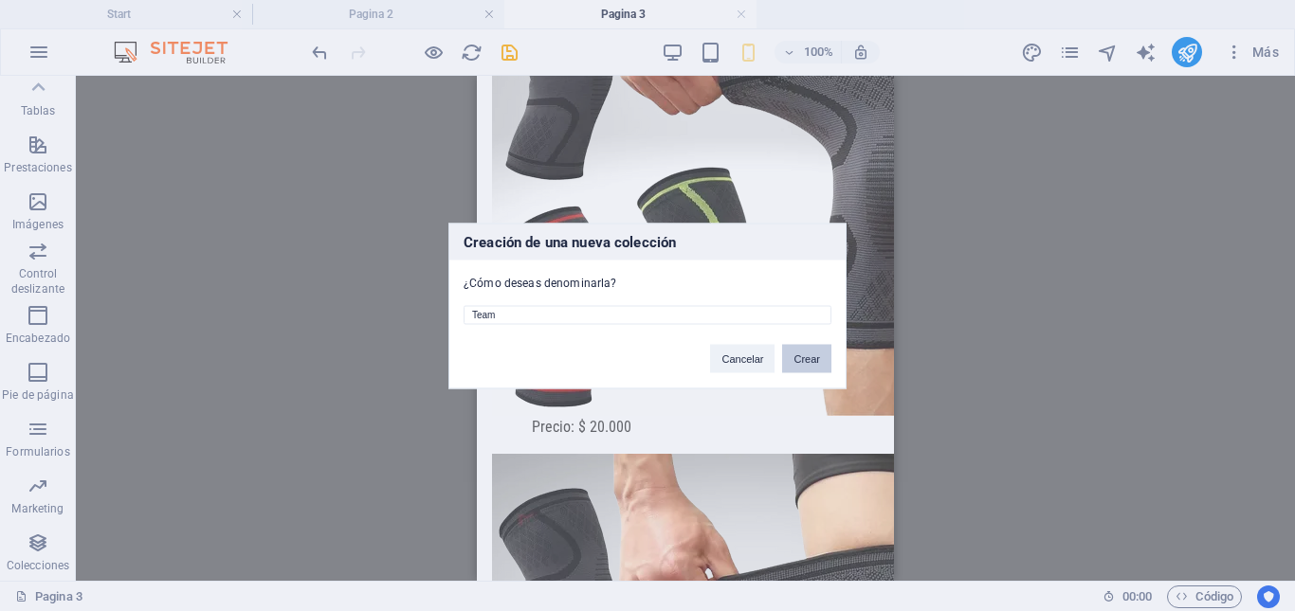
click at [804, 363] on button "Crear" at bounding box center [806, 358] width 49 height 28
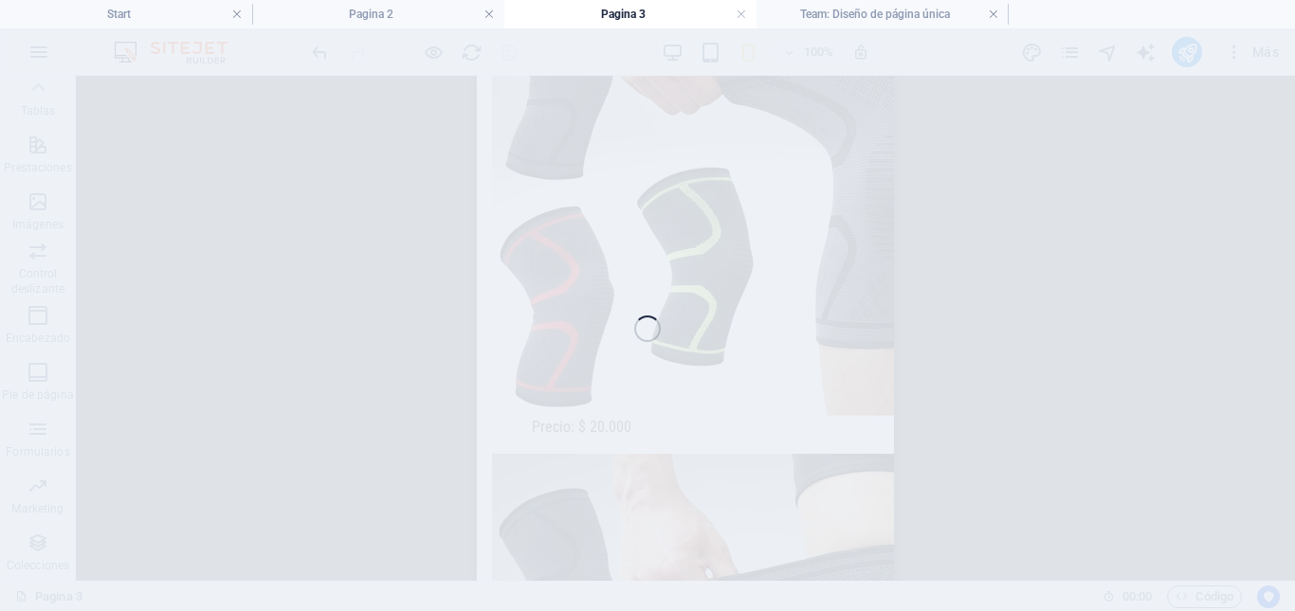
scroll to position [923, 0]
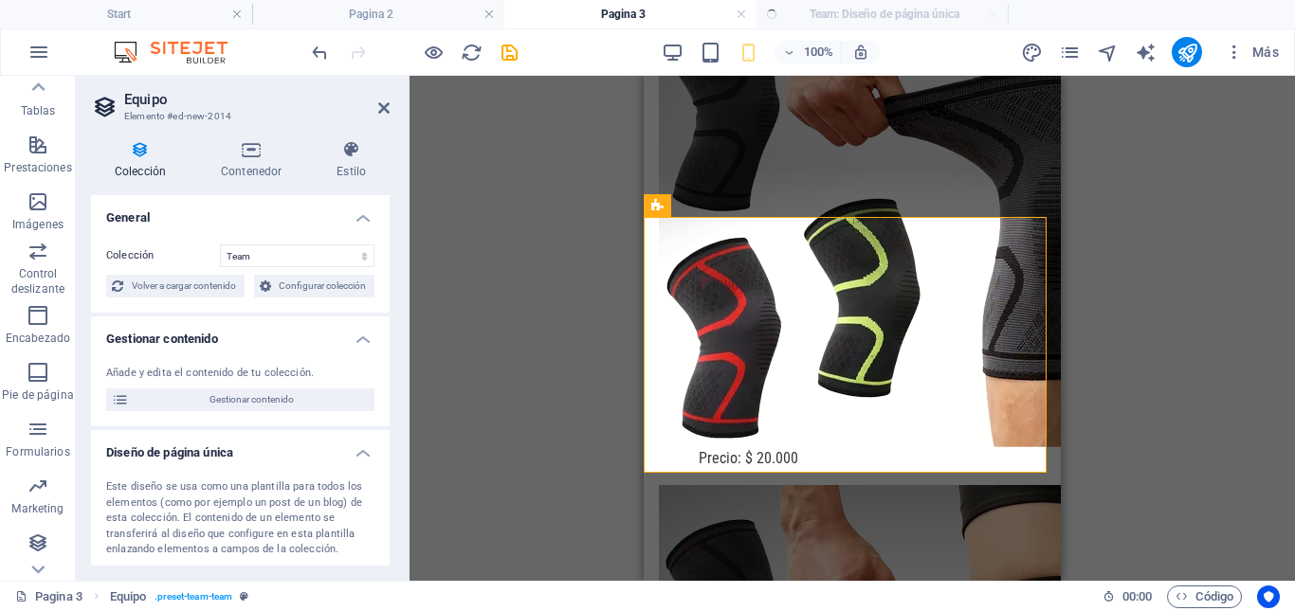
select select "createdAt_DESC"
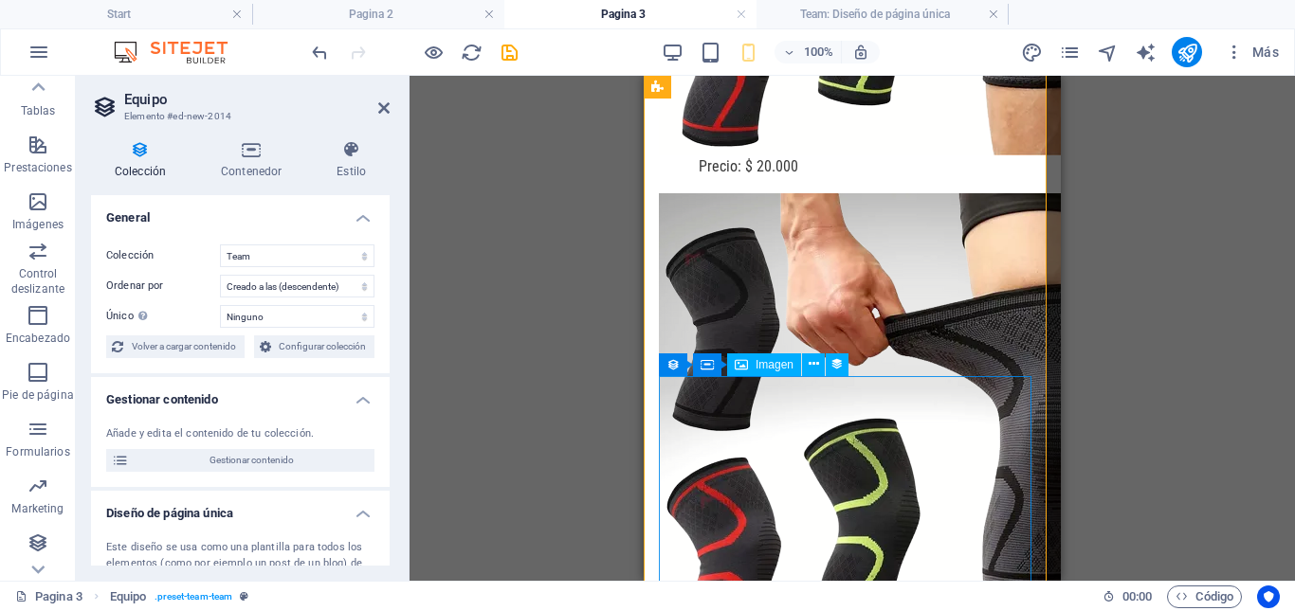
scroll to position [1302, 0]
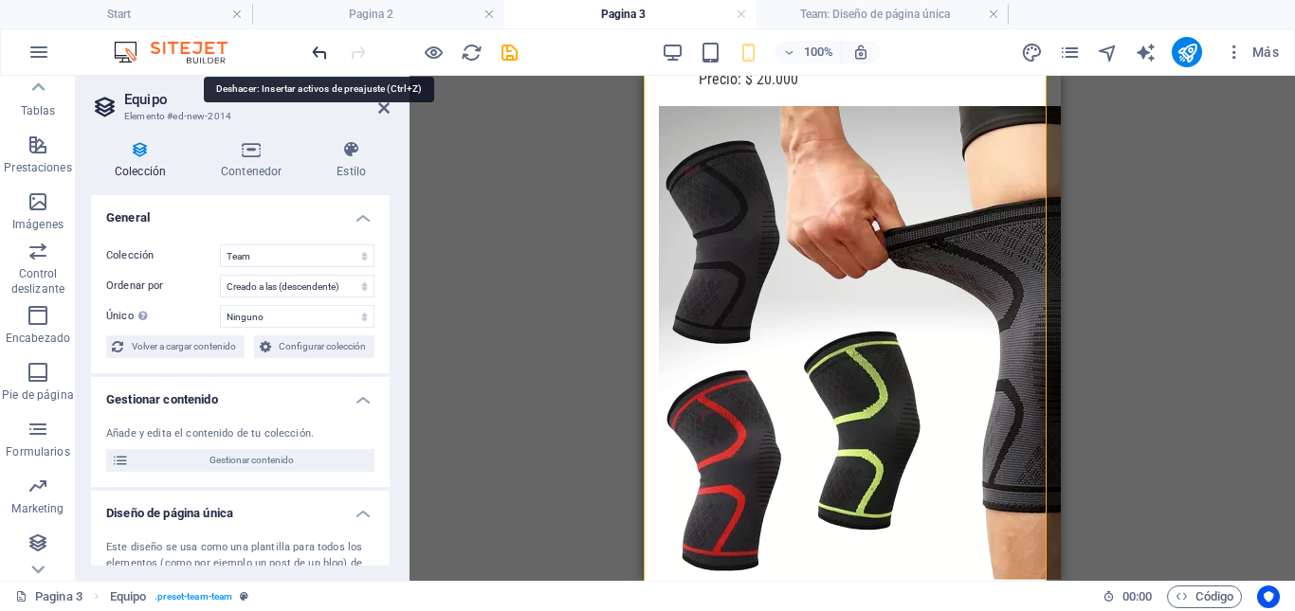
click at [317, 55] on icon "undo" at bounding box center [320, 53] width 22 height 22
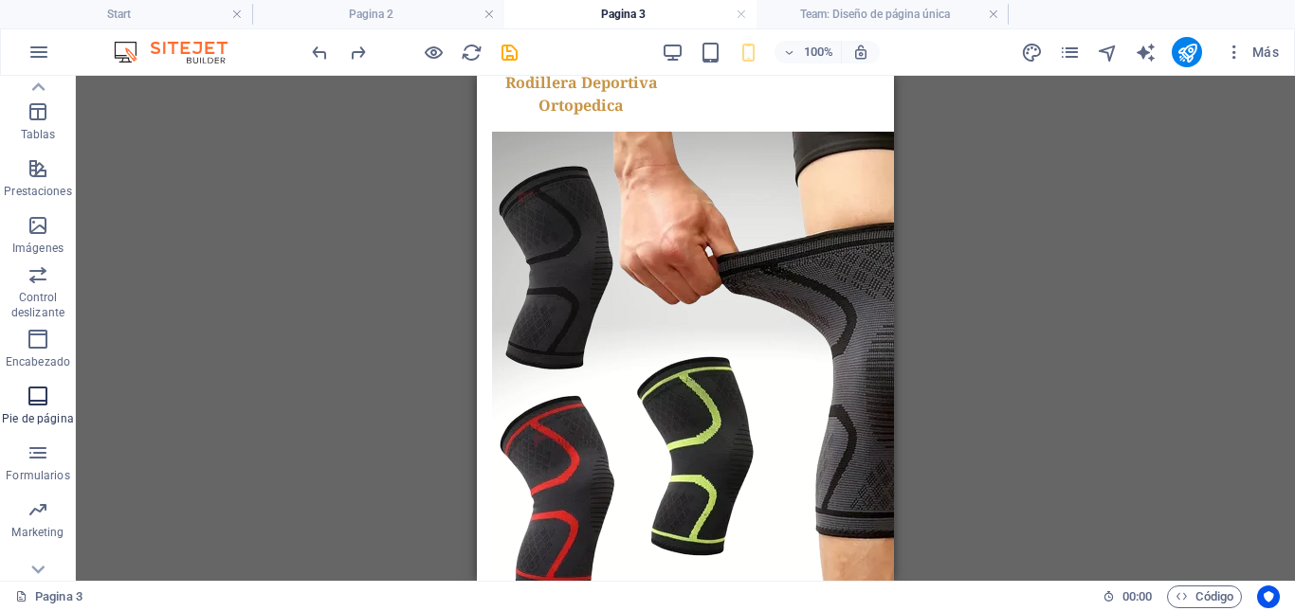
scroll to position [348, 0]
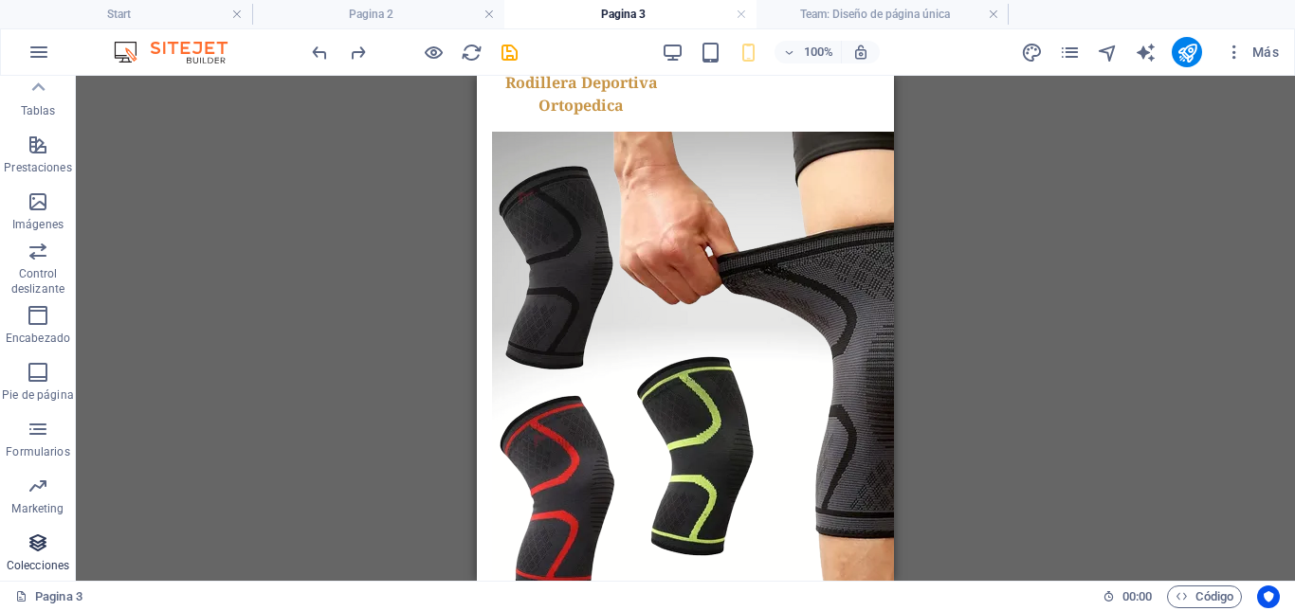
click at [42, 542] on icon "button" at bounding box center [38, 543] width 23 height 23
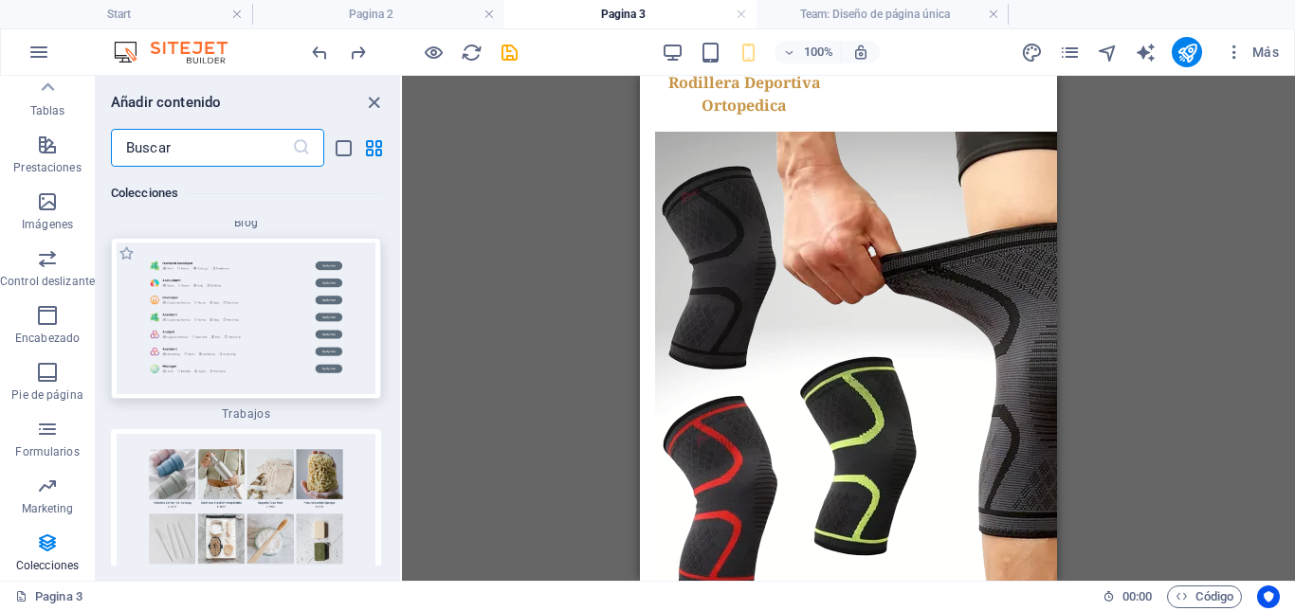
scroll to position [35557, 0]
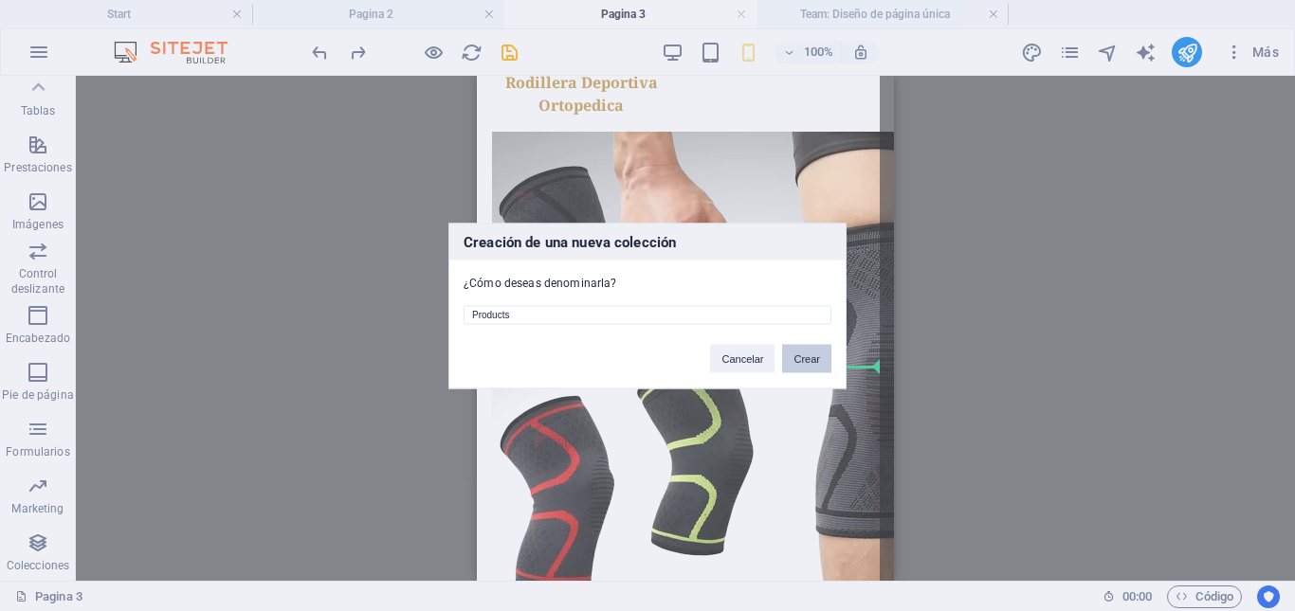
click at [807, 356] on button "Crear" at bounding box center [806, 358] width 49 height 28
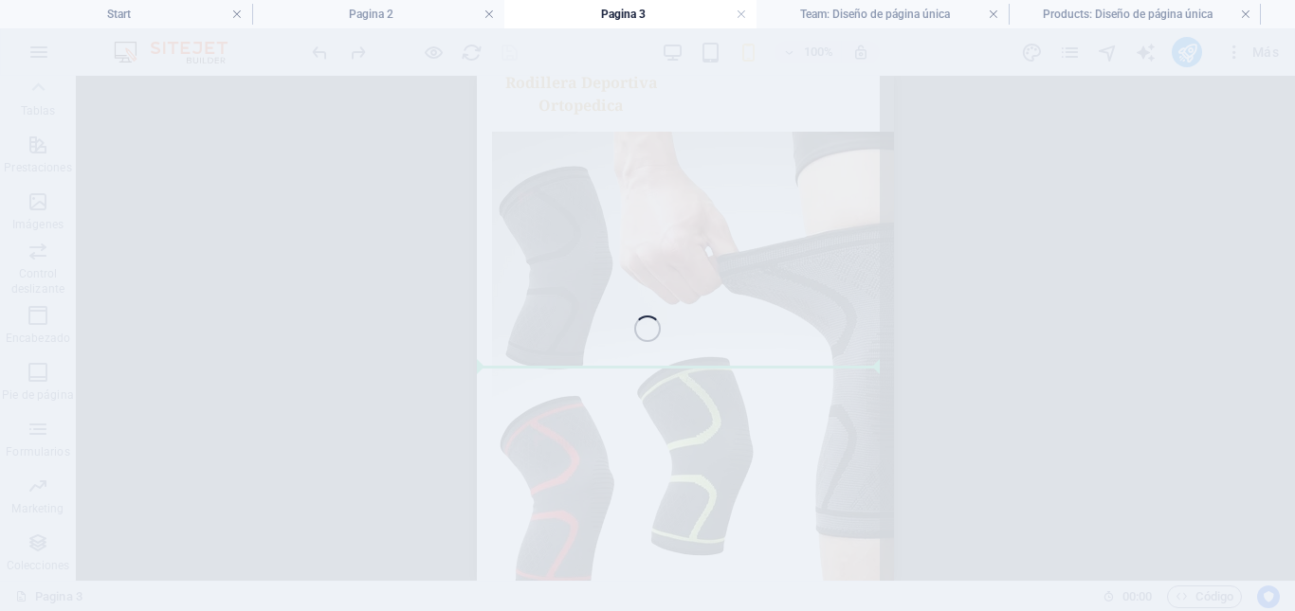
scroll to position [811, 0]
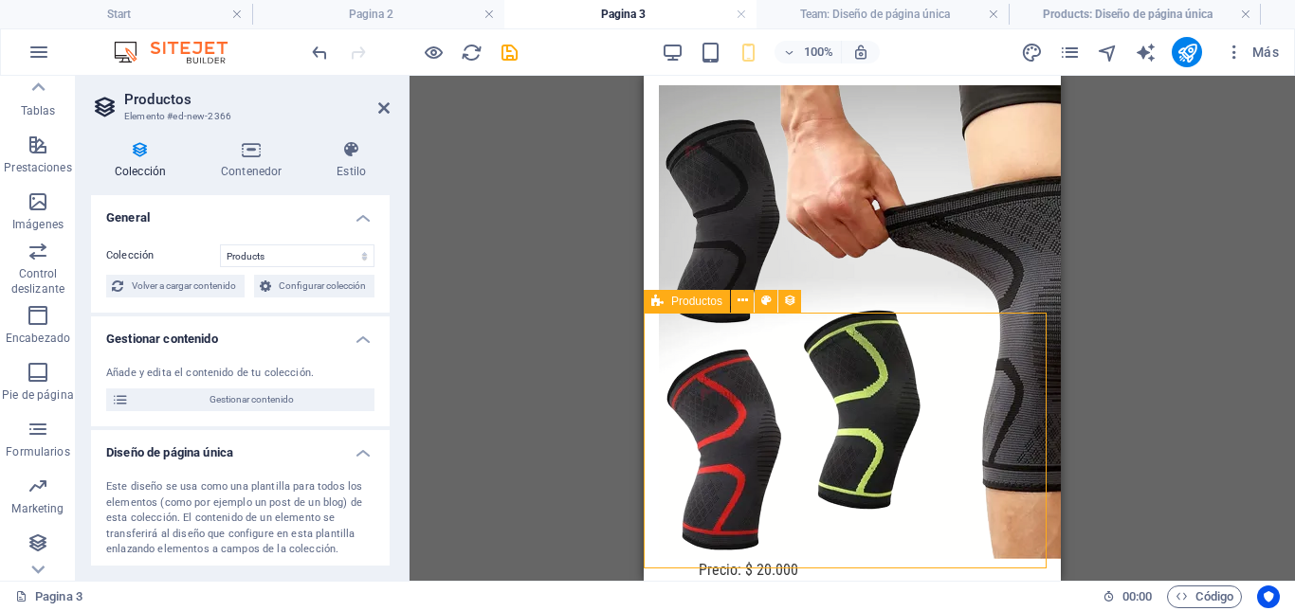
select select "createdAt_DESC"
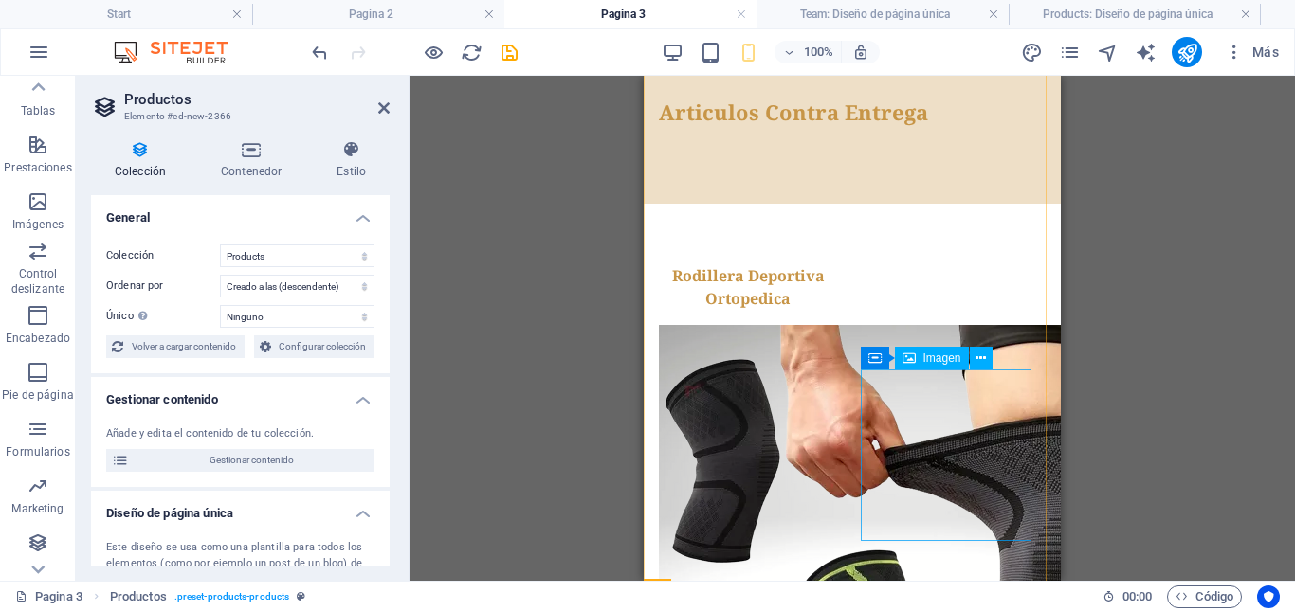
scroll to position [622, 0]
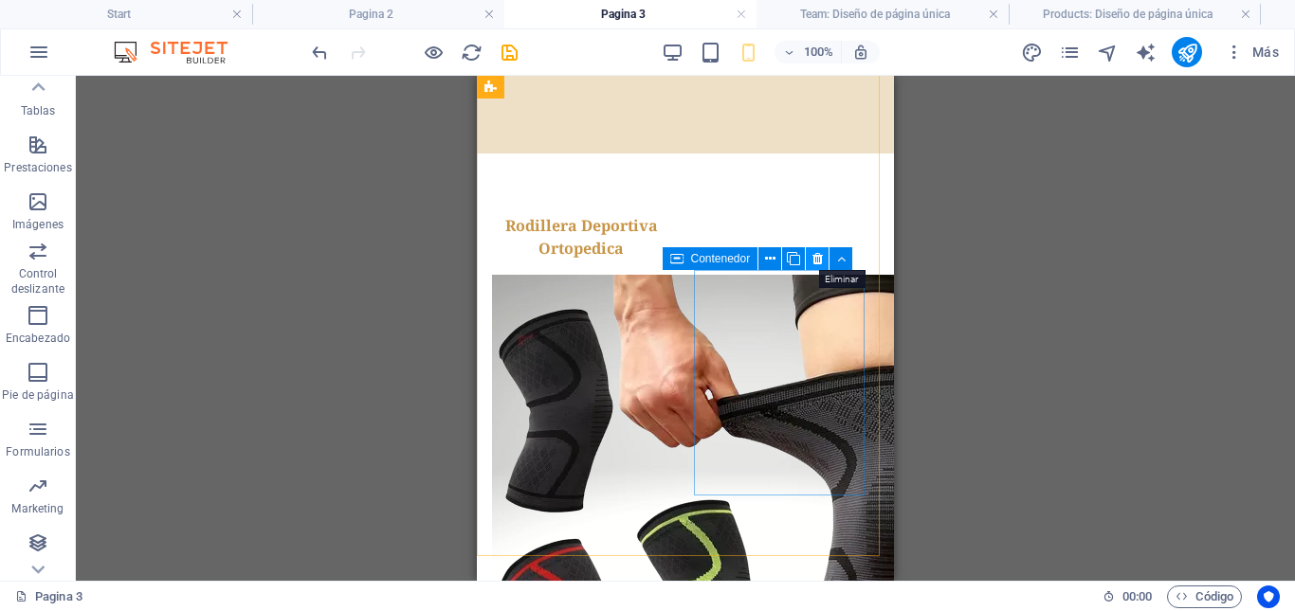
click at [819, 258] on icon at bounding box center [817, 259] width 10 height 20
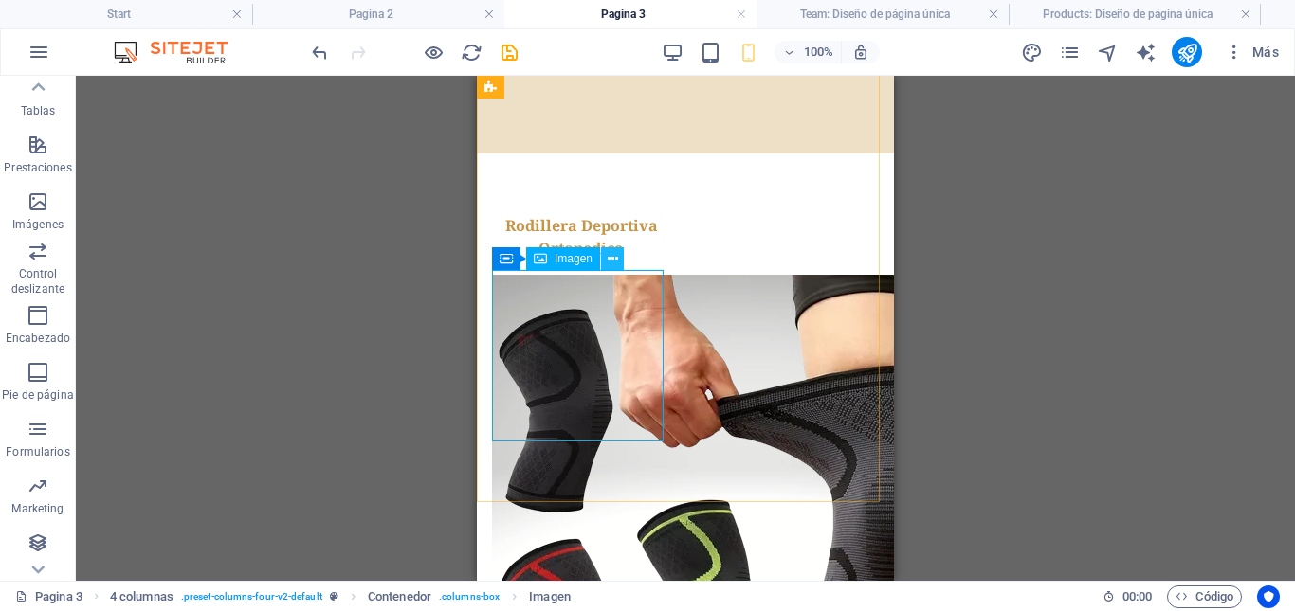
click at [618, 261] on button at bounding box center [612, 258] width 23 height 23
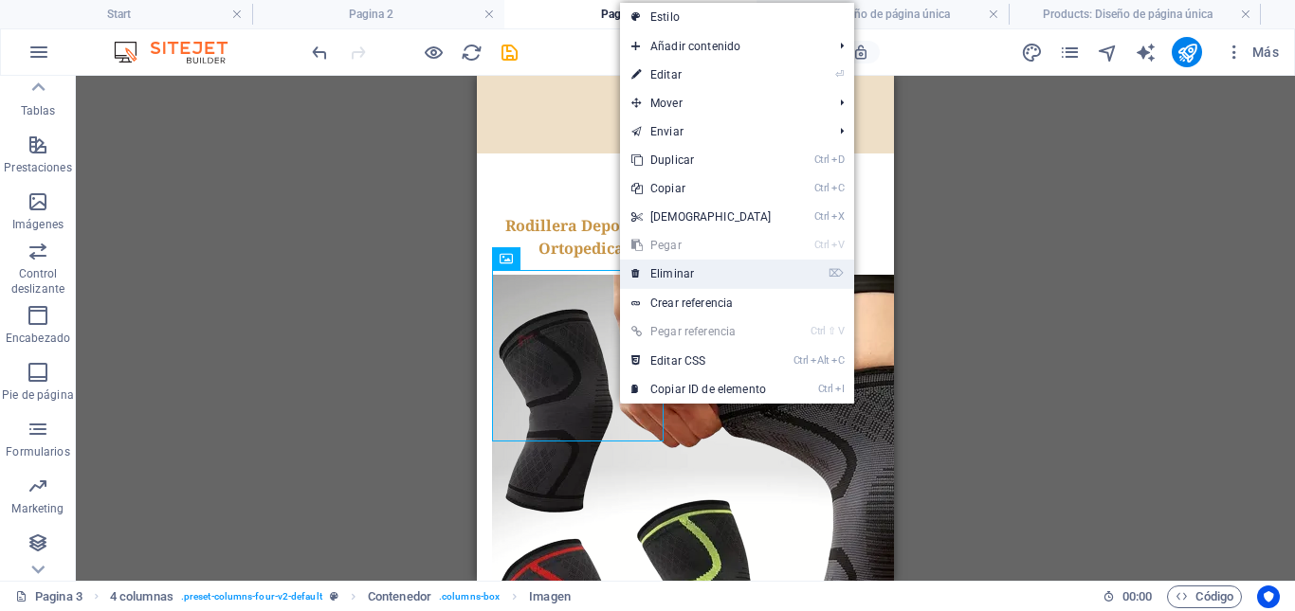
click at [660, 278] on link "⌦ Eliminar" at bounding box center [701, 274] width 163 height 28
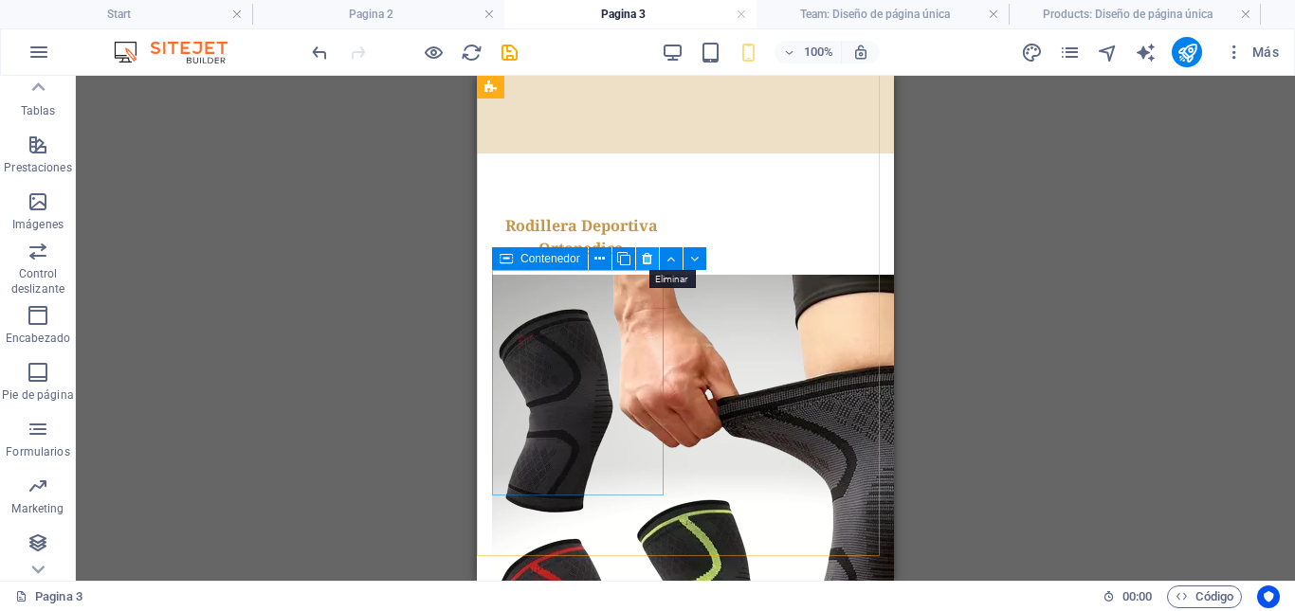
click at [650, 259] on icon at bounding box center [647, 259] width 10 height 20
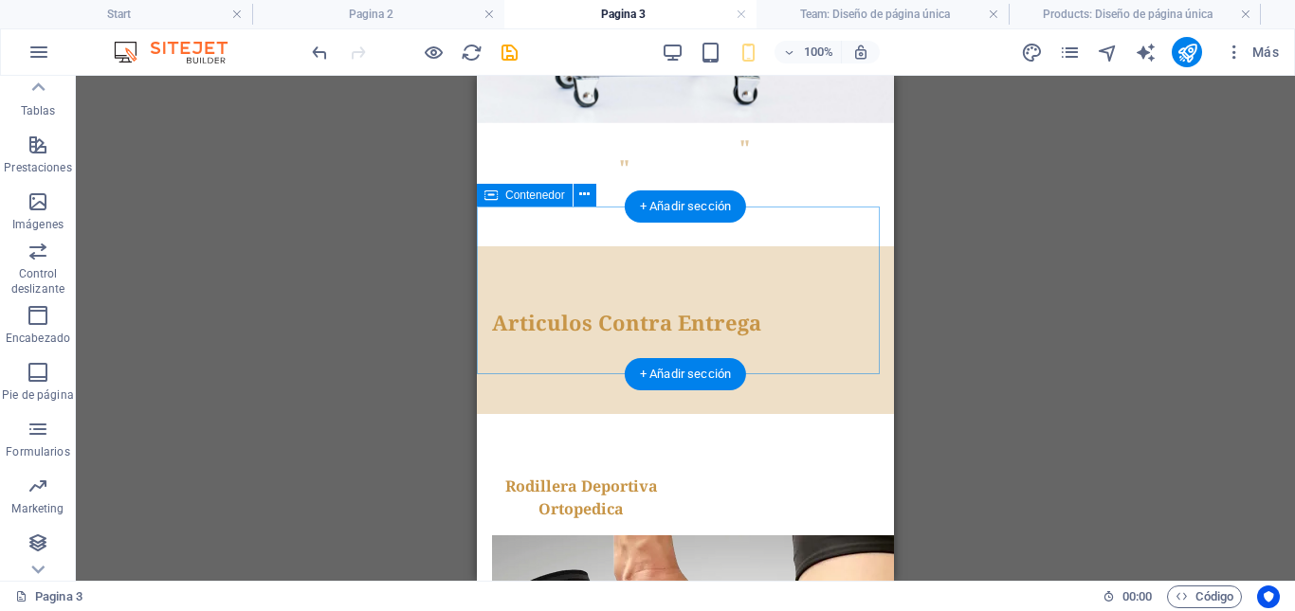
scroll to position [148, 0]
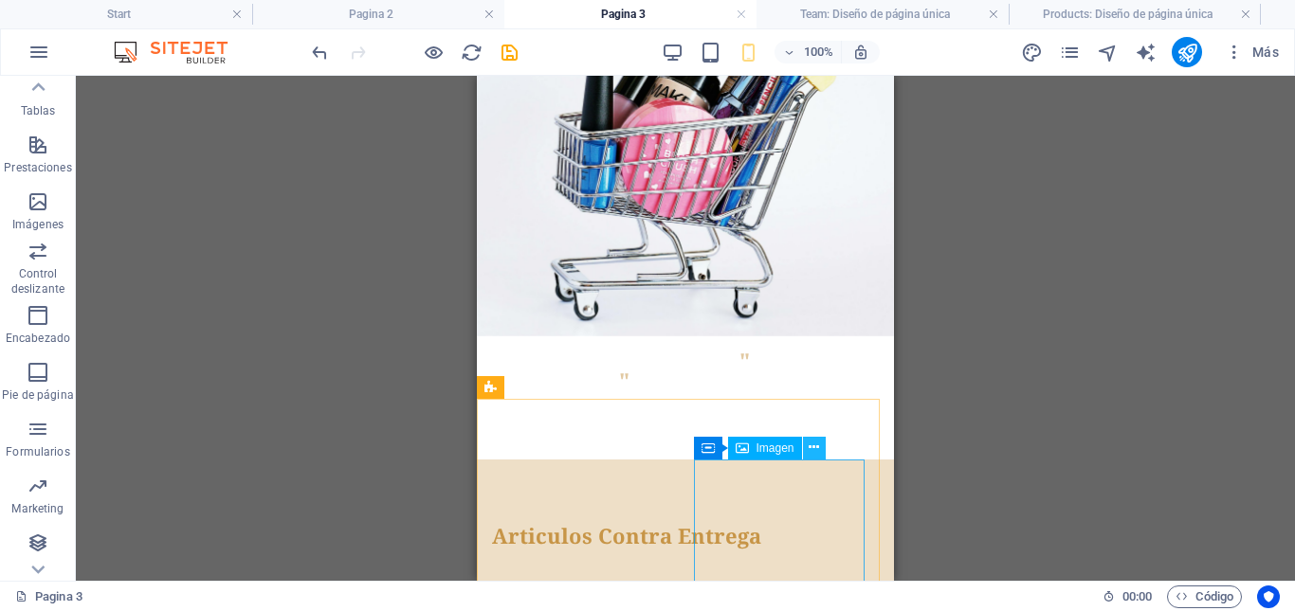
click at [814, 449] on icon at bounding box center [814, 448] width 10 height 20
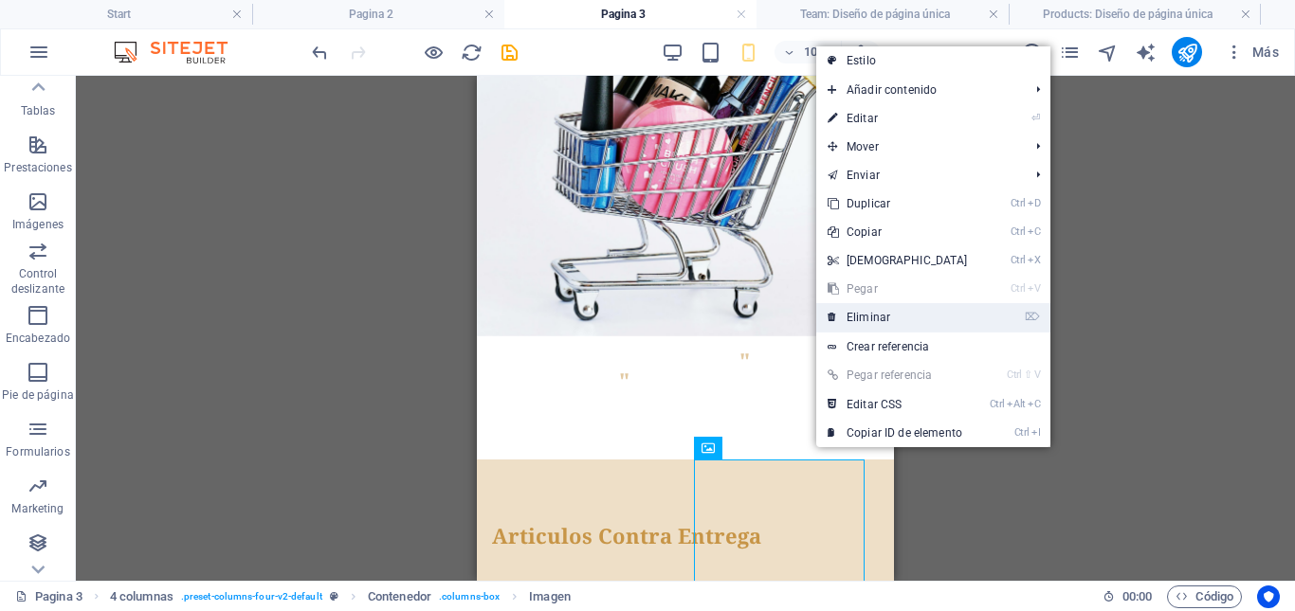
click at [866, 314] on link "⌦ Eliminar" at bounding box center [897, 317] width 163 height 28
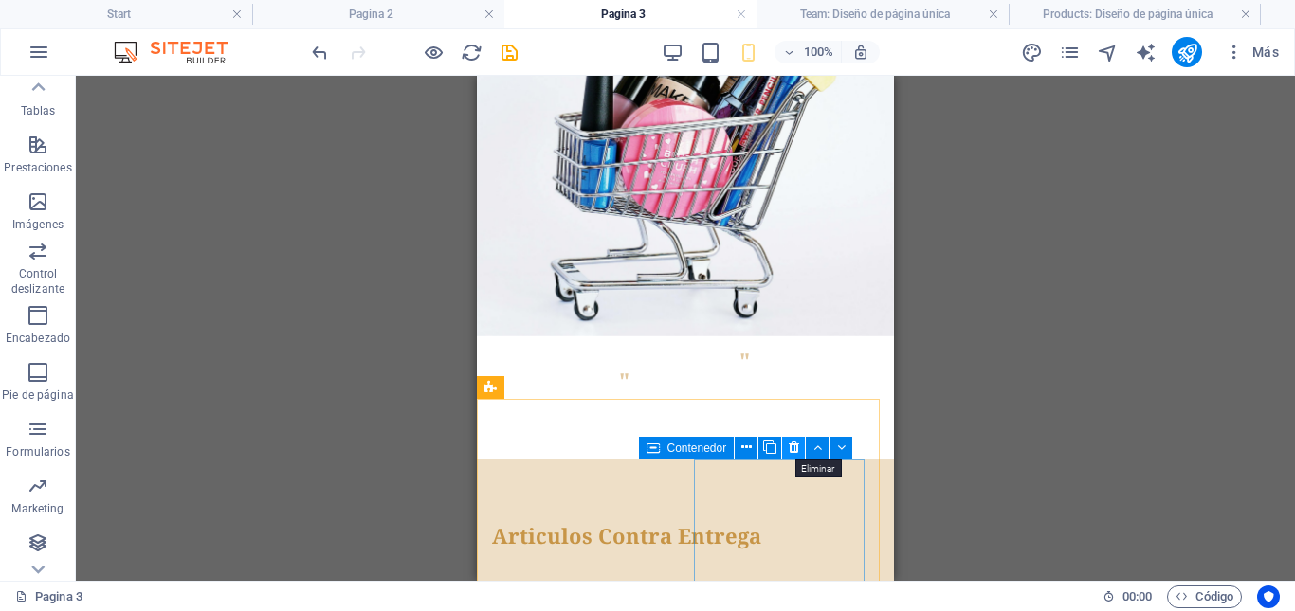
click at [795, 447] on icon at bounding box center [794, 448] width 10 height 20
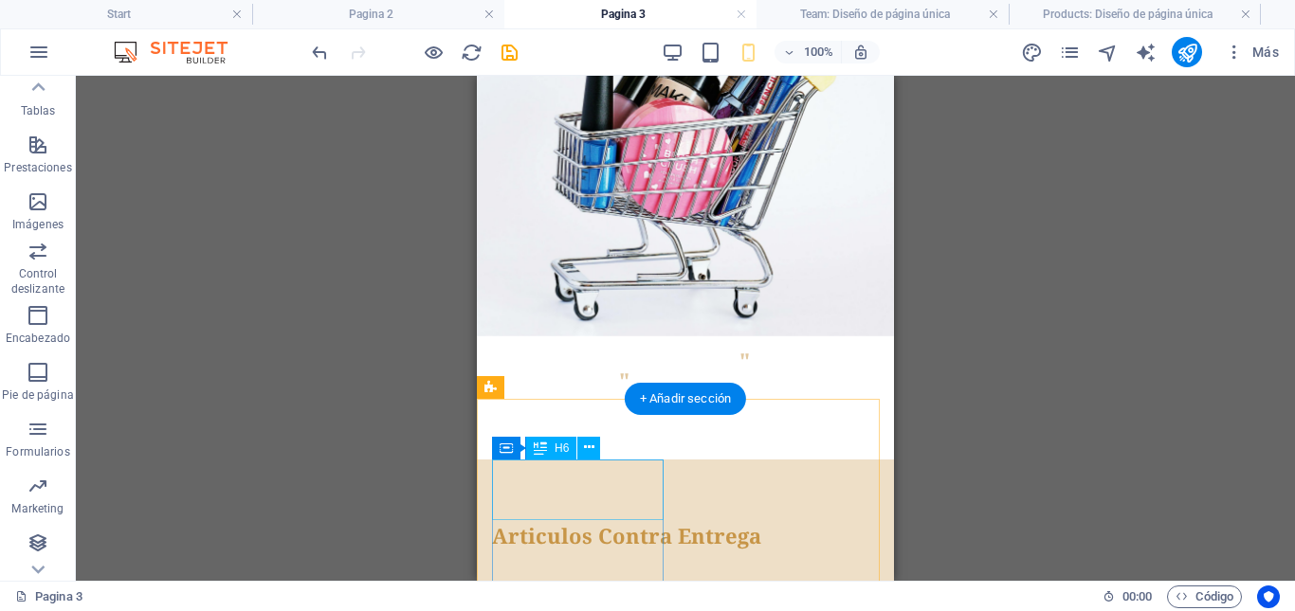
click at [615, 448] on icon at bounding box center [613, 448] width 10 height 20
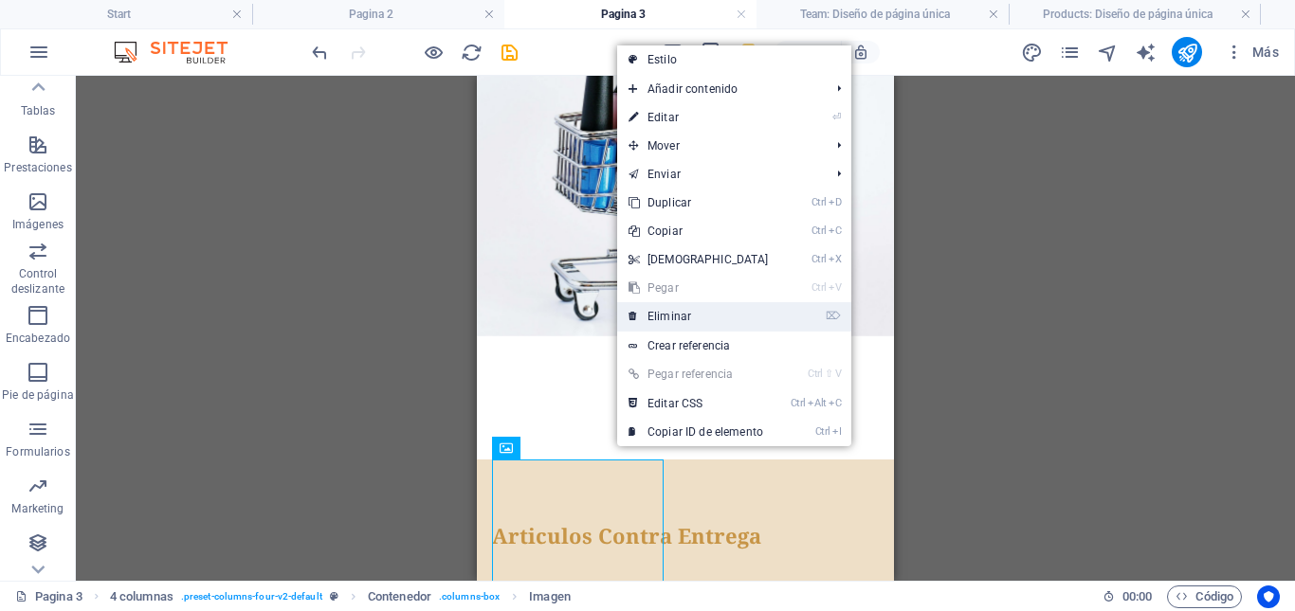
click at [664, 315] on link "⌦ Eliminar" at bounding box center [698, 316] width 163 height 28
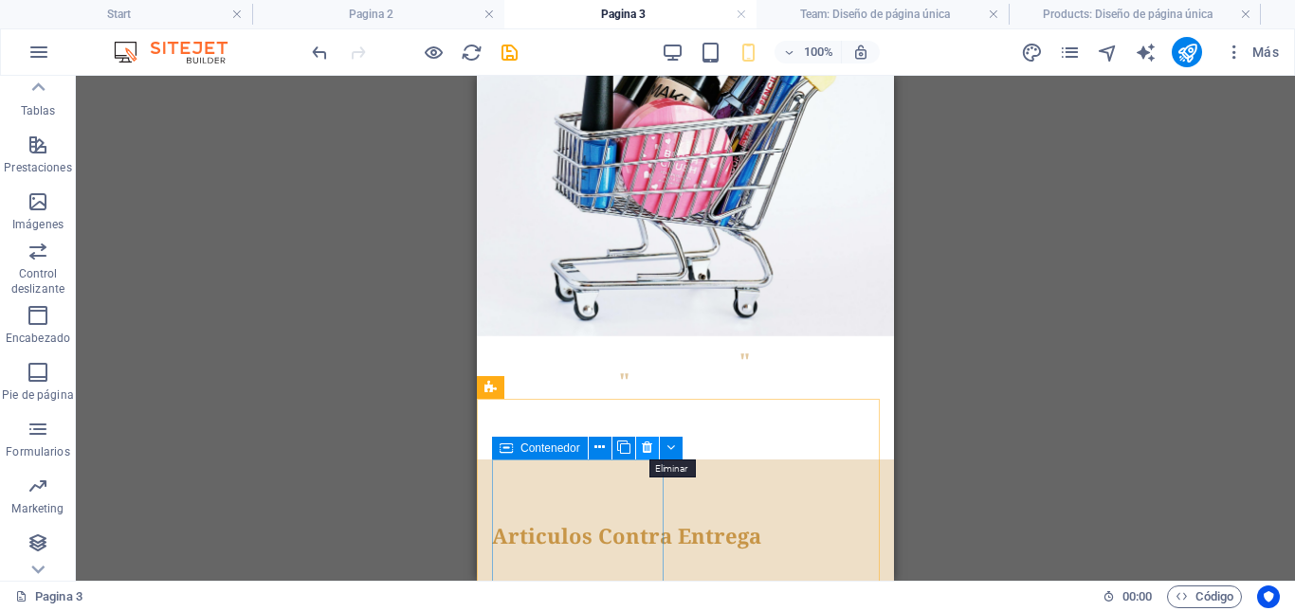
click at [647, 451] on icon at bounding box center [647, 448] width 10 height 20
click at [647, 449] on icon at bounding box center [647, 448] width 10 height 20
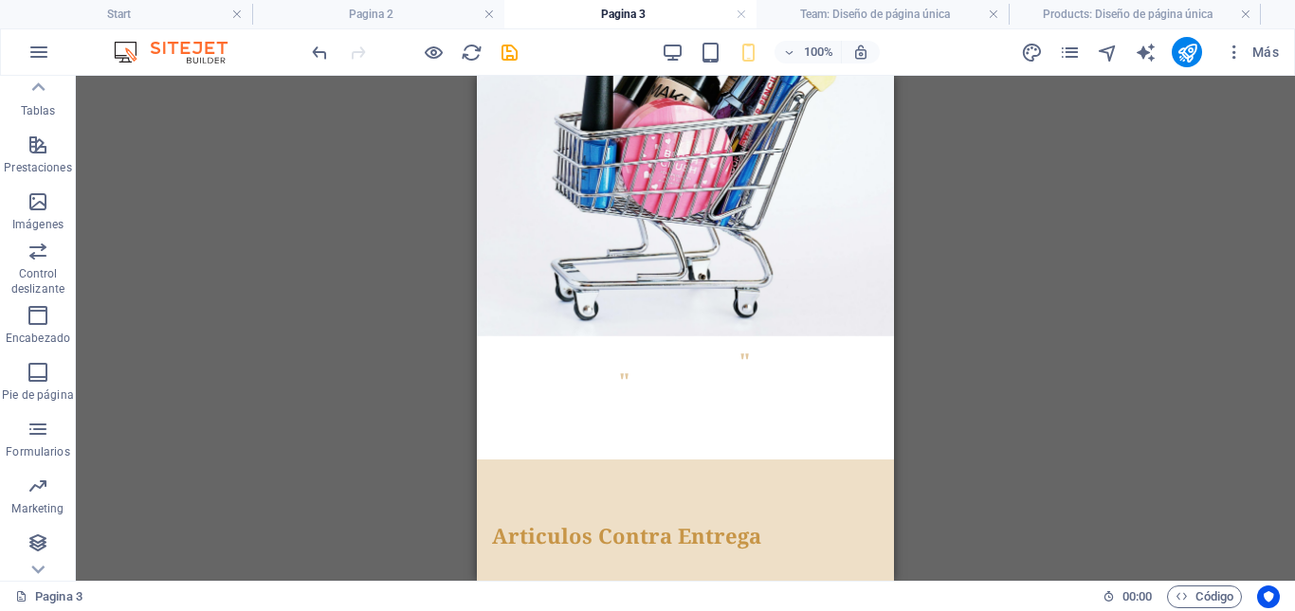
drag, startPoint x: 962, startPoint y: 440, endPoint x: 381, endPoint y: 383, distance: 583.8
click at [962, 440] on div "Arrastra aquí para reemplazar el contenido existente. Si quieres crear un eleme…" at bounding box center [685, 328] width 1219 height 505
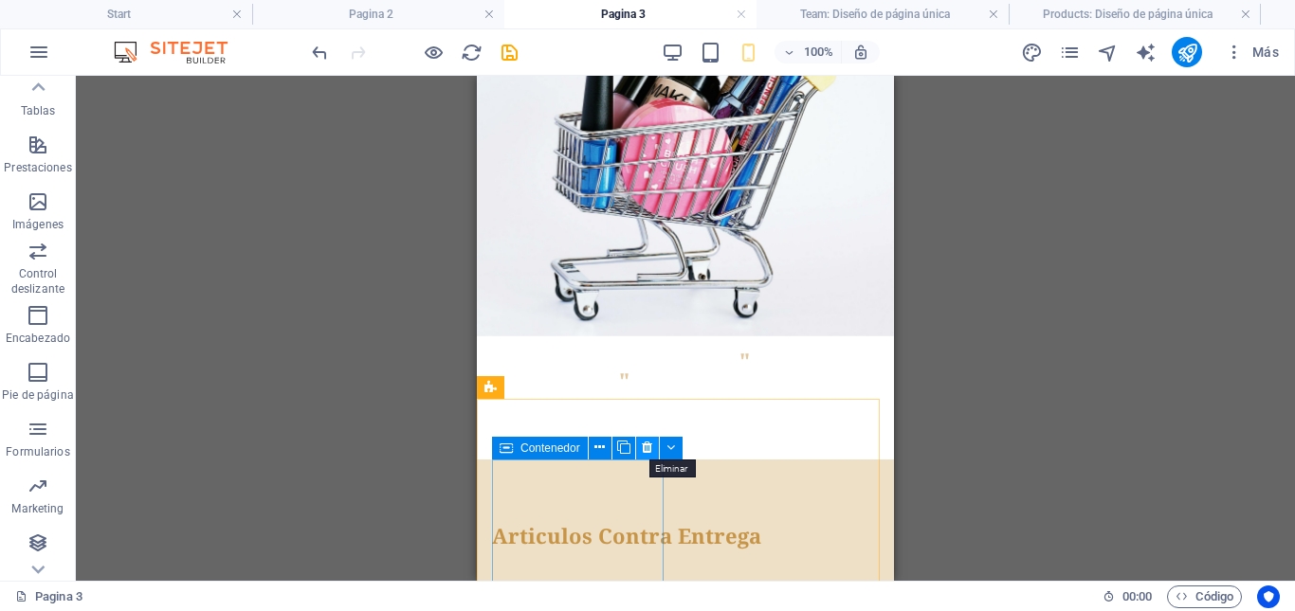
click at [649, 447] on icon at bounding box center [647, 448] width 10 height 20
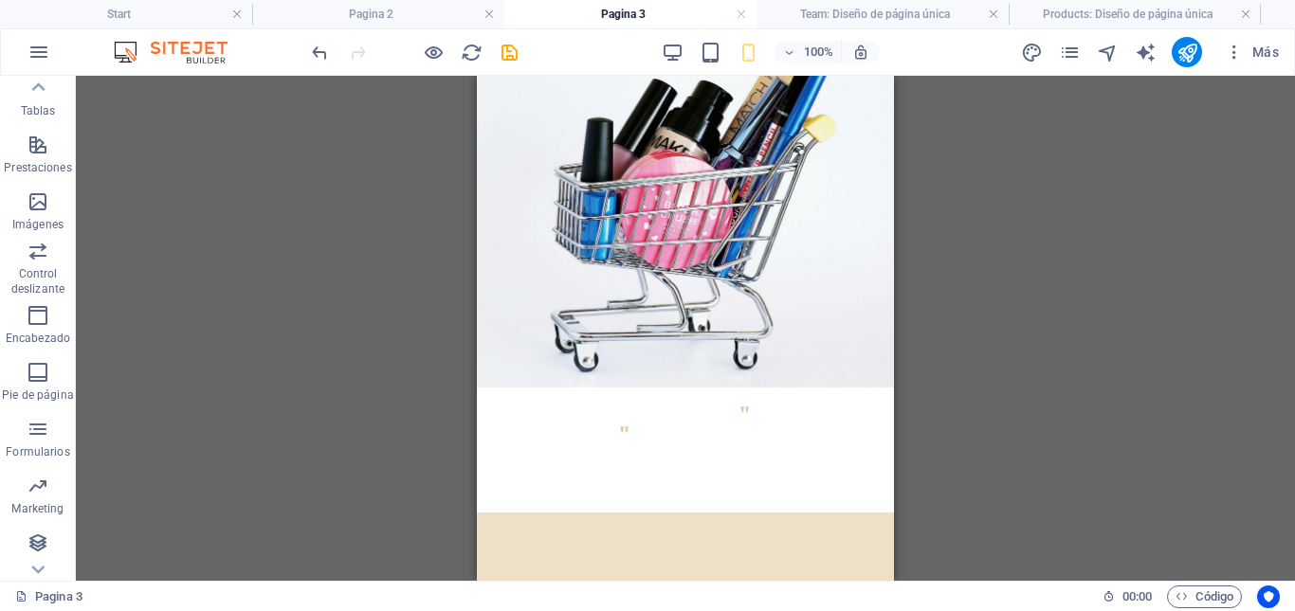
scroll to position [190, 0]
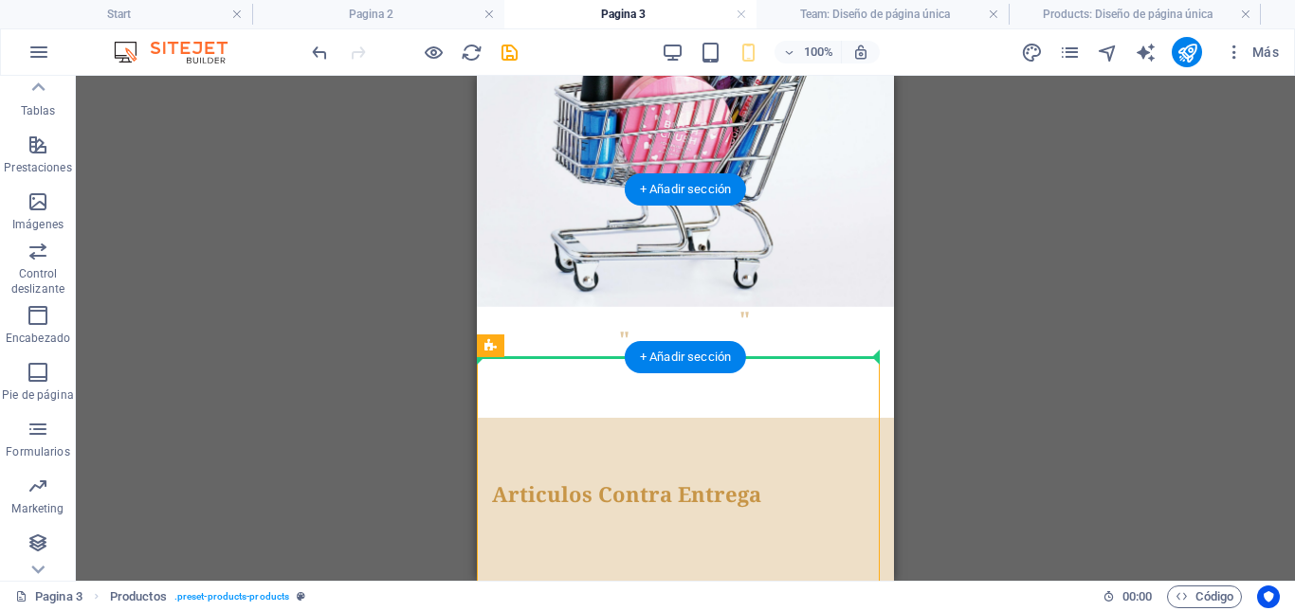
drag, startPoint x: 777, startPoint y: 458, endPoint x: 834, endPoint y: 335, distance: 135.7
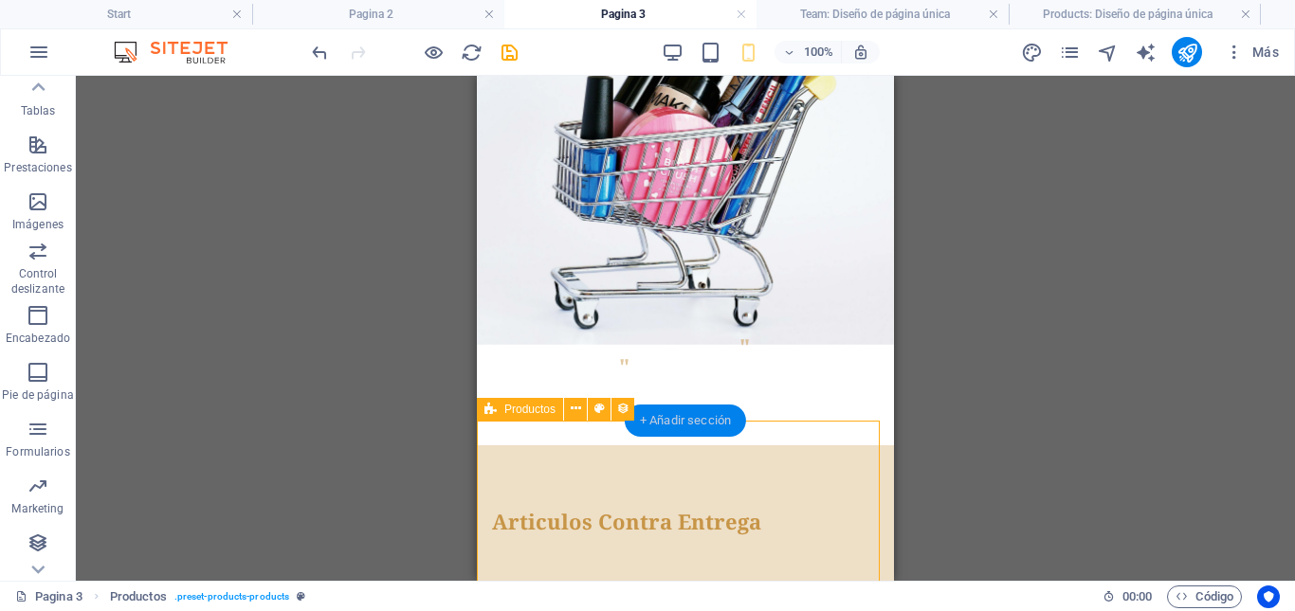
scroll to position [95, 0]
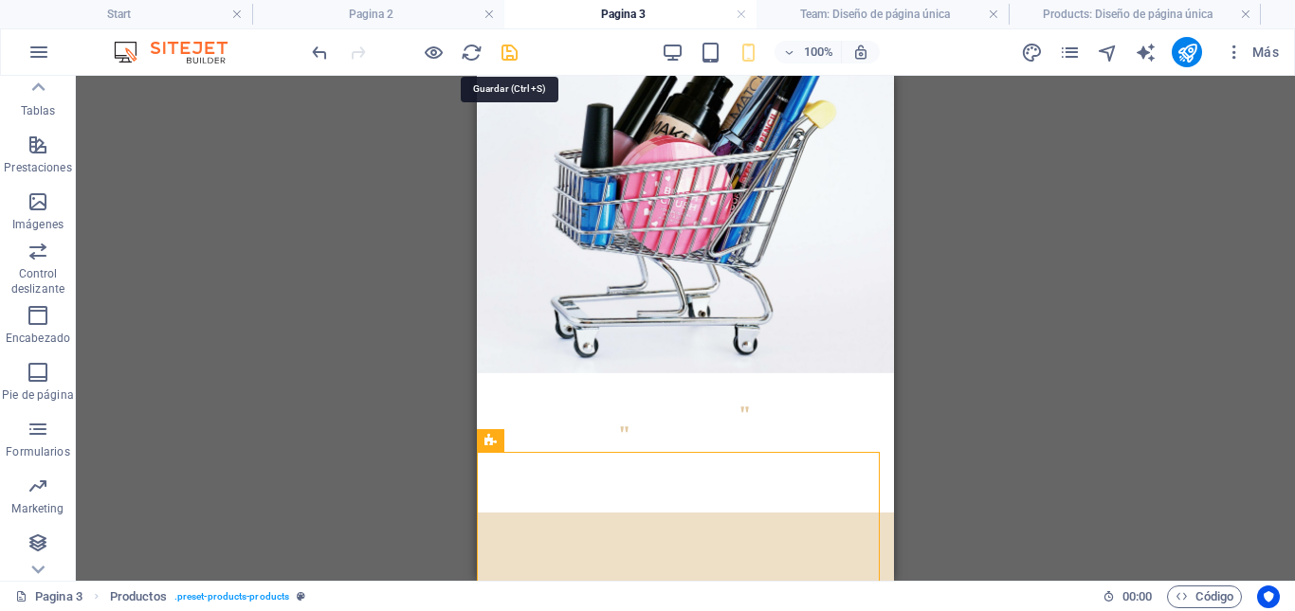
drag, startPoint x: 508, startPoint y: 54, endPoint x: 244, endPoint y: 309, distance: 367.4
click at [508, 54] on icon "save" at bounding box center [510, 53] width 22 height 22
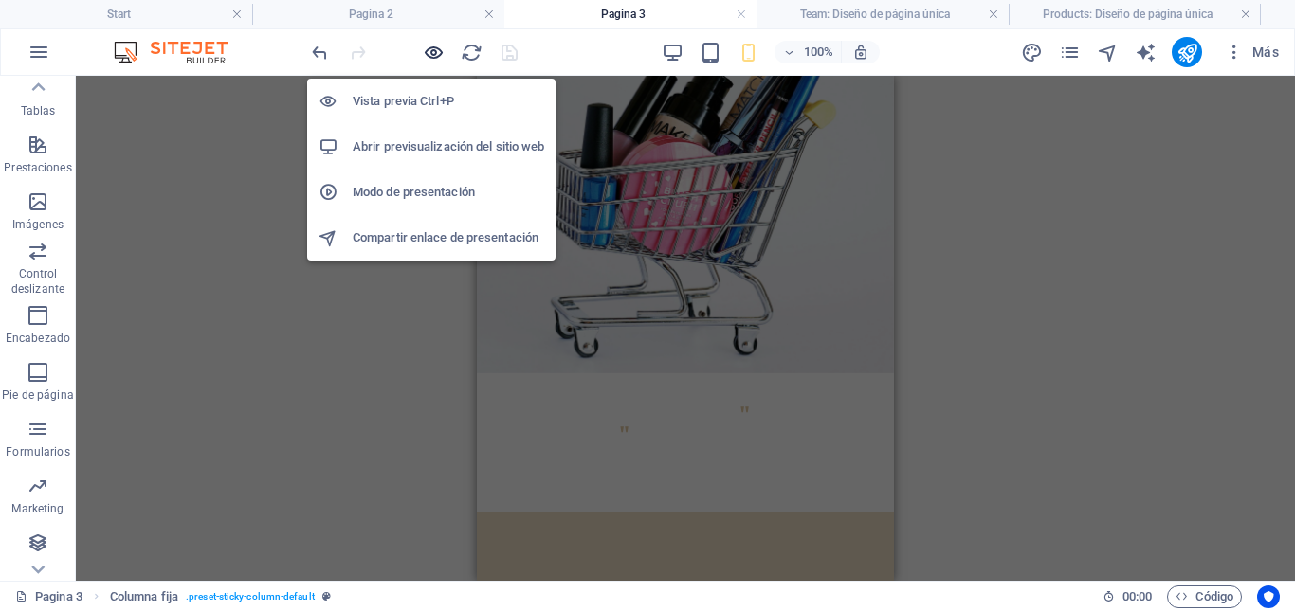
click at [432, 48] on icon "button" at bounding box center [434, 53] width 22 height 22
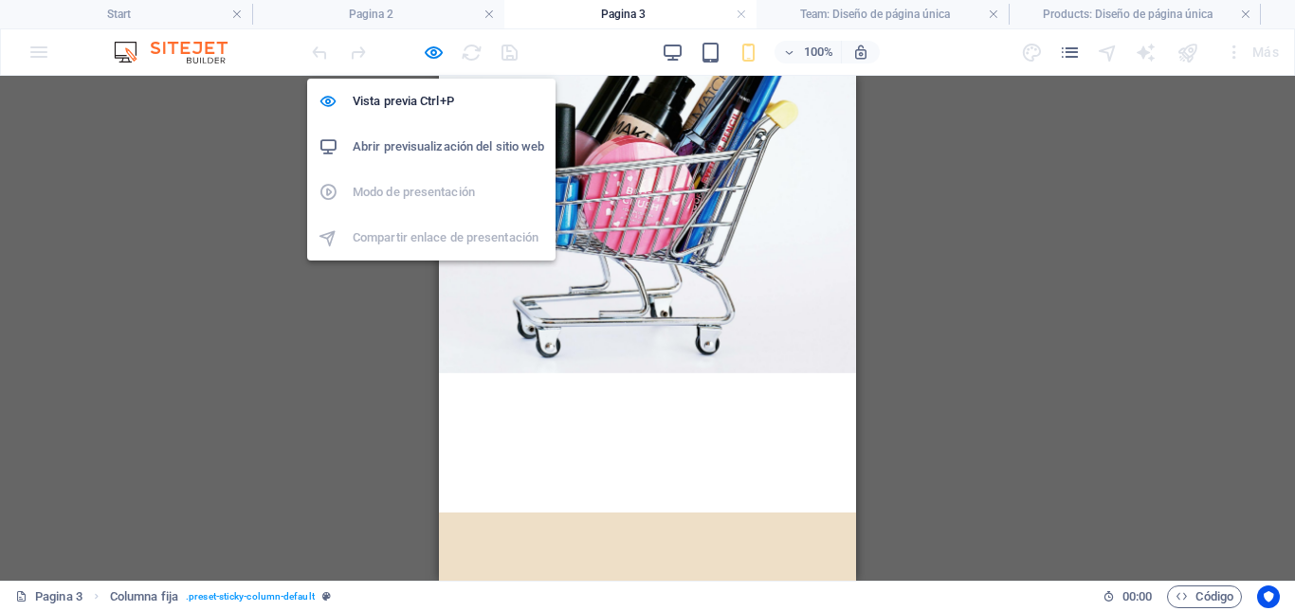
drag, startPoint x: 414, startPoint y: 138, endPoint x: 141, endPoint y: 124, distance: 273.4
click at [414, 138] on h6 "Abrir previsualización del sitio web" at bounding box center [448, 147] width 191 height 23
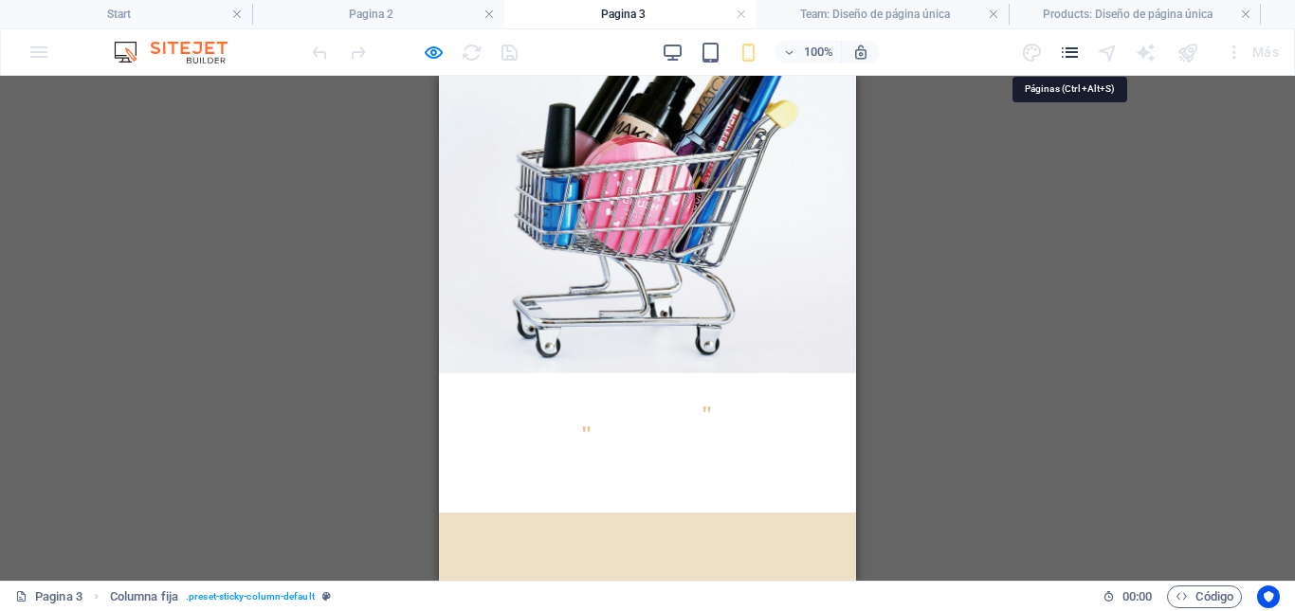
click at [1070, 54] on icon "pages" at bounding box center [1070, 53] width 22 height 22
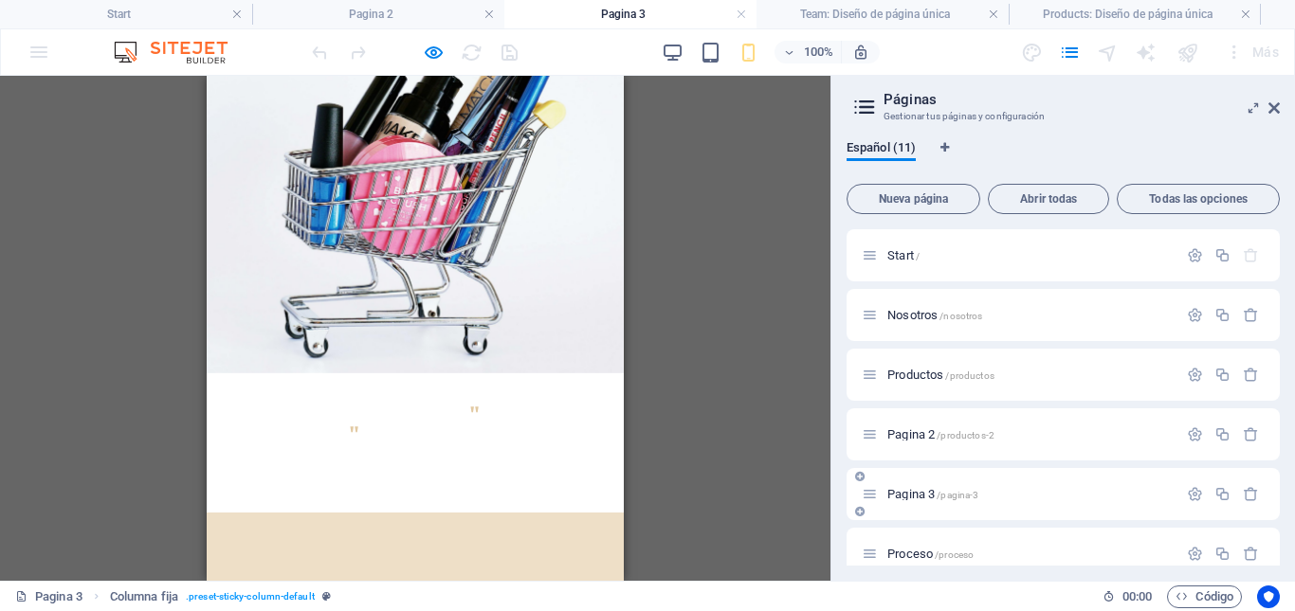
click at [919, 494] on span "Pagina 3 /pagina-3" at bounding box center [932, 494] width 91 height 14
click at [1191, 490] on icon "button" at bounding box center [1195, 494] width 16 height 16
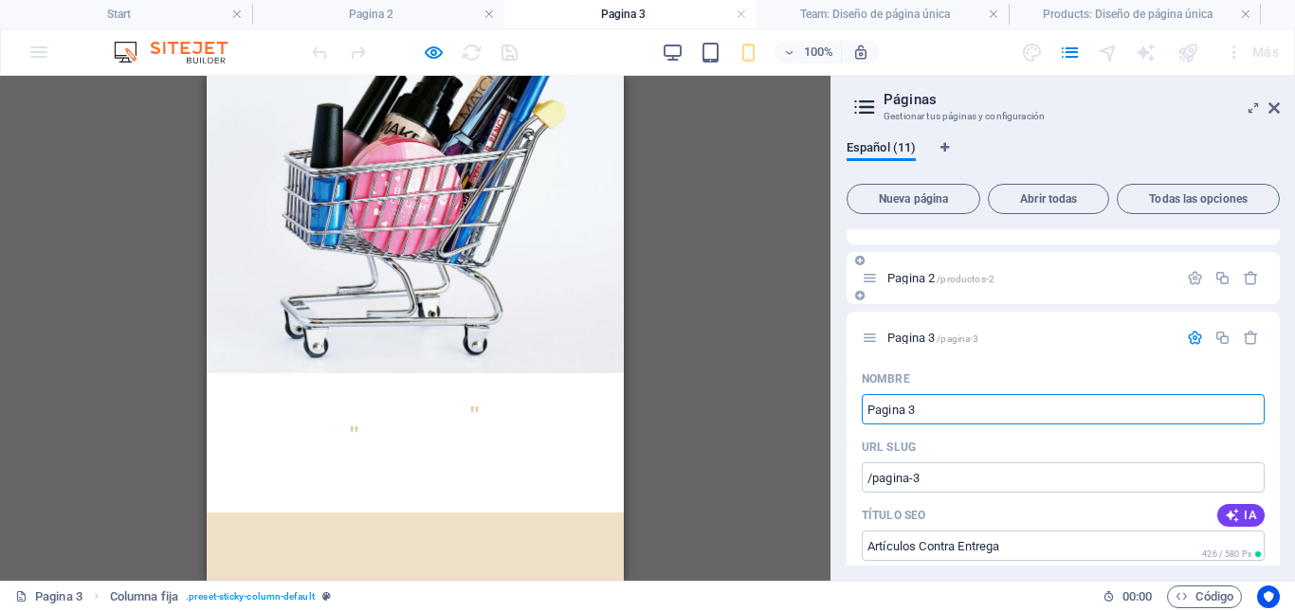
scroll to position [205, 0]
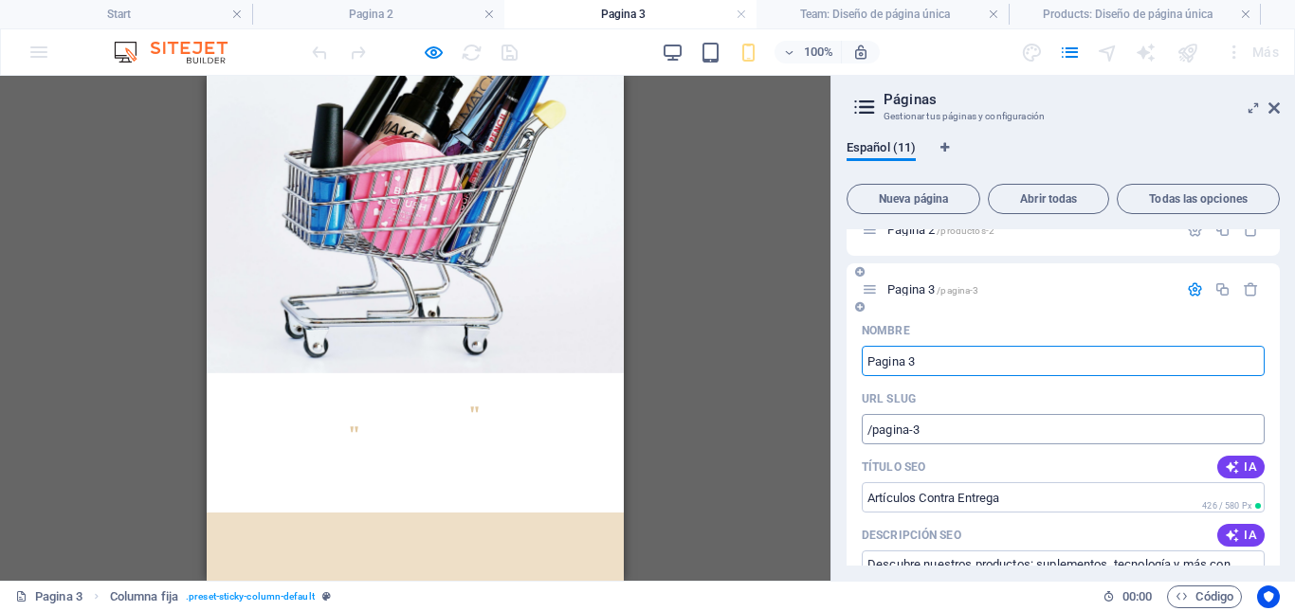
click at [909, 430] on input "/pagina-3" at bounding box center [1063, 429] width 403 height 30
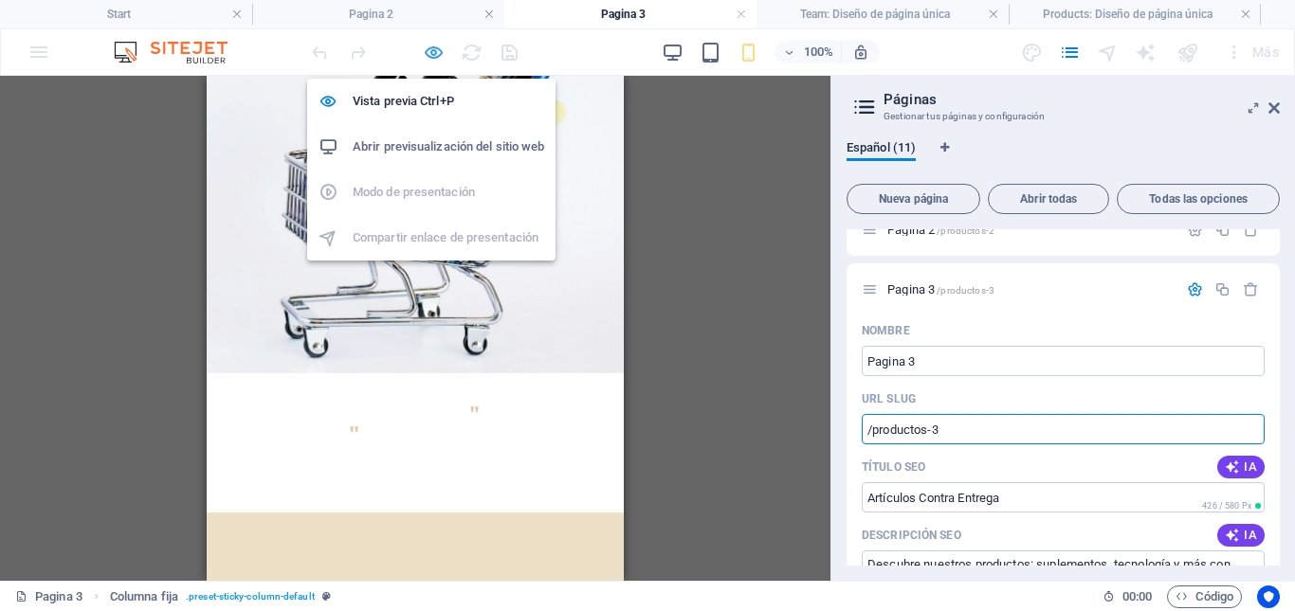
type input "/productos-3"
click at [433, 52] on icon "button" at bounding box center [434, 53] width 22 height 22
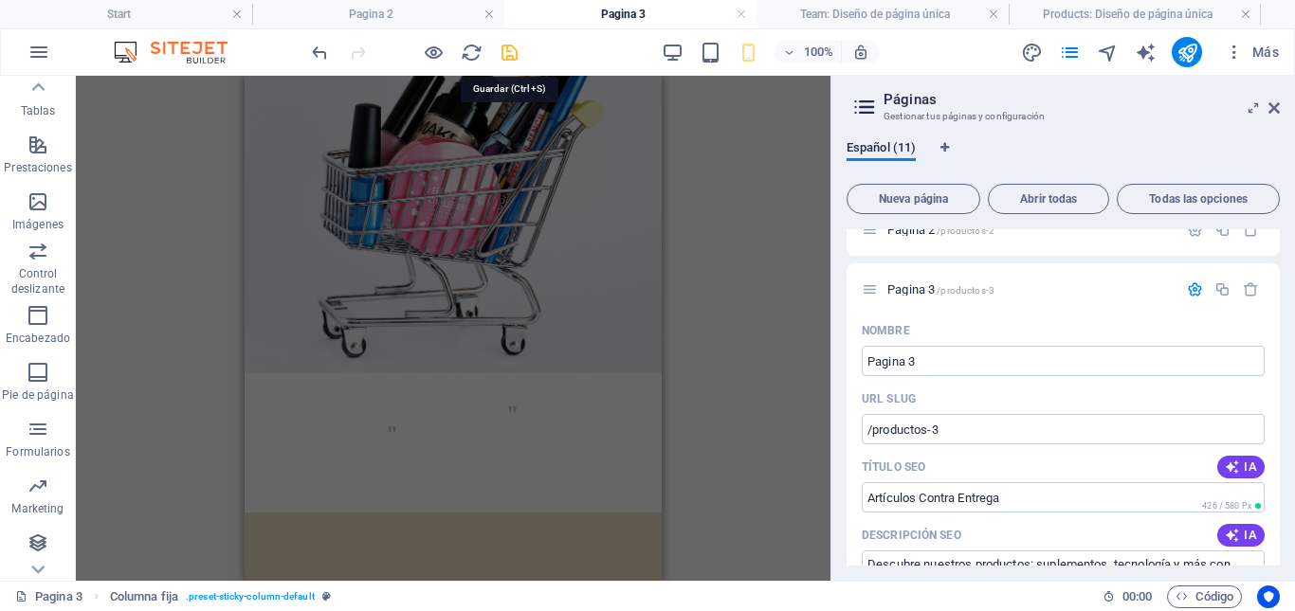
click at [512, 51] on icon "save" at bounding box center [510, 53] width 22 height 22
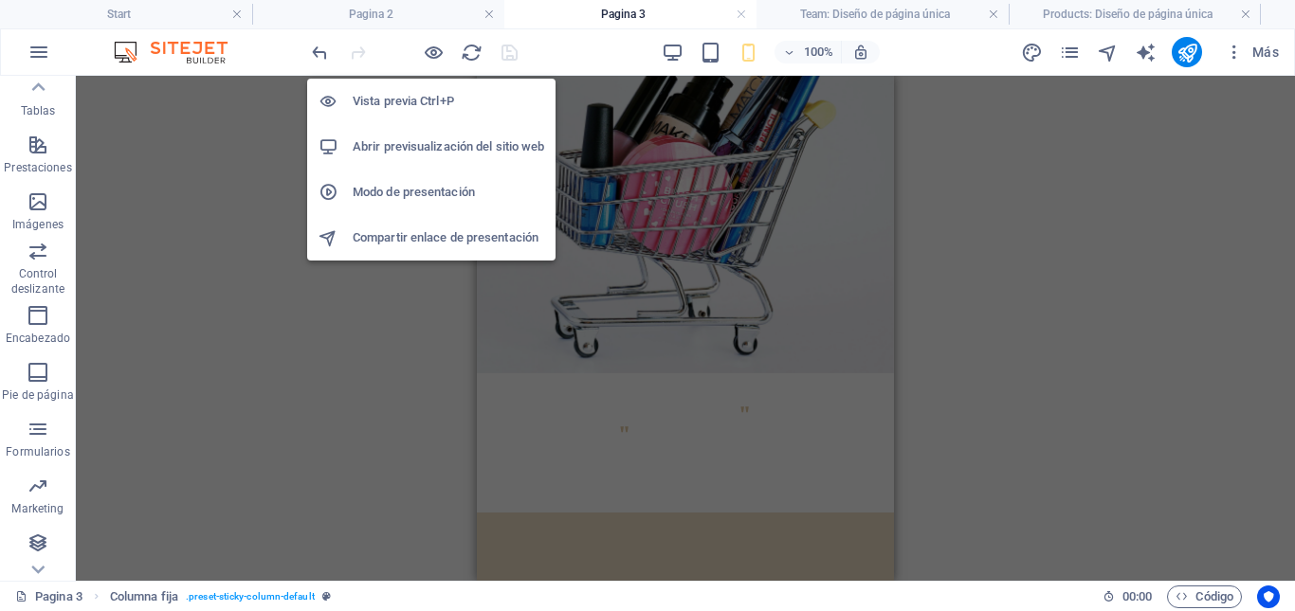
click at [427, 150] on h6 "Abrir previsualización del sitio web" at bounding box center [448, 147] width 191 height 23
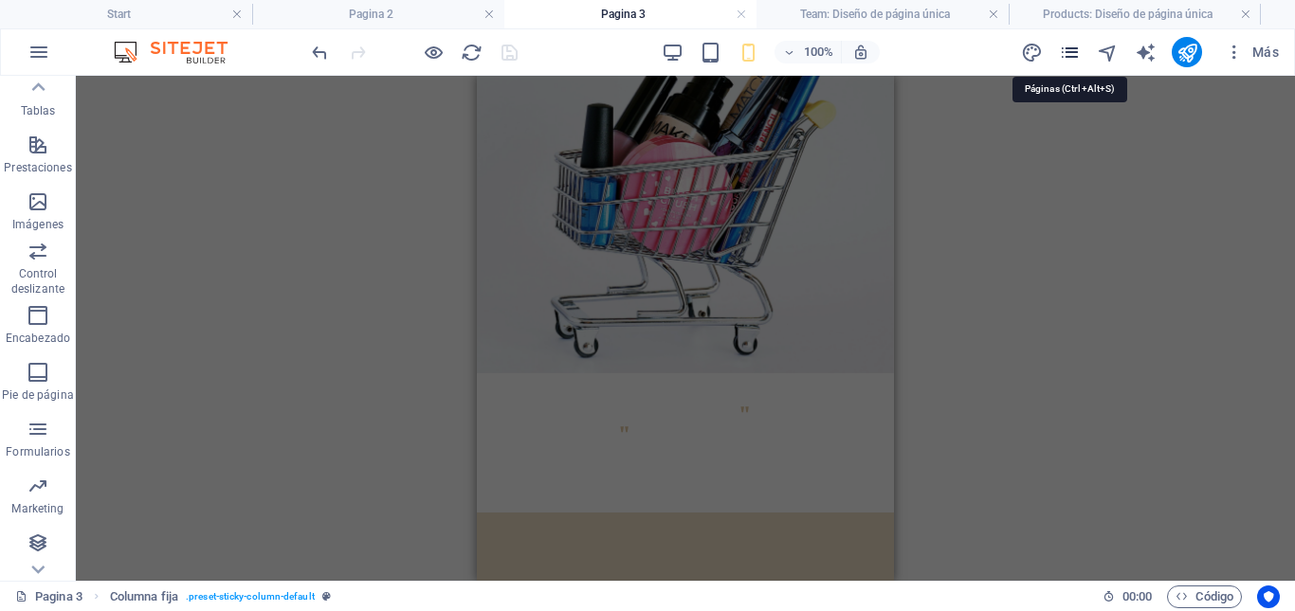
click at [1075, 54] on icon "pages" at bounding box center [1070, 53] width 22 height 22
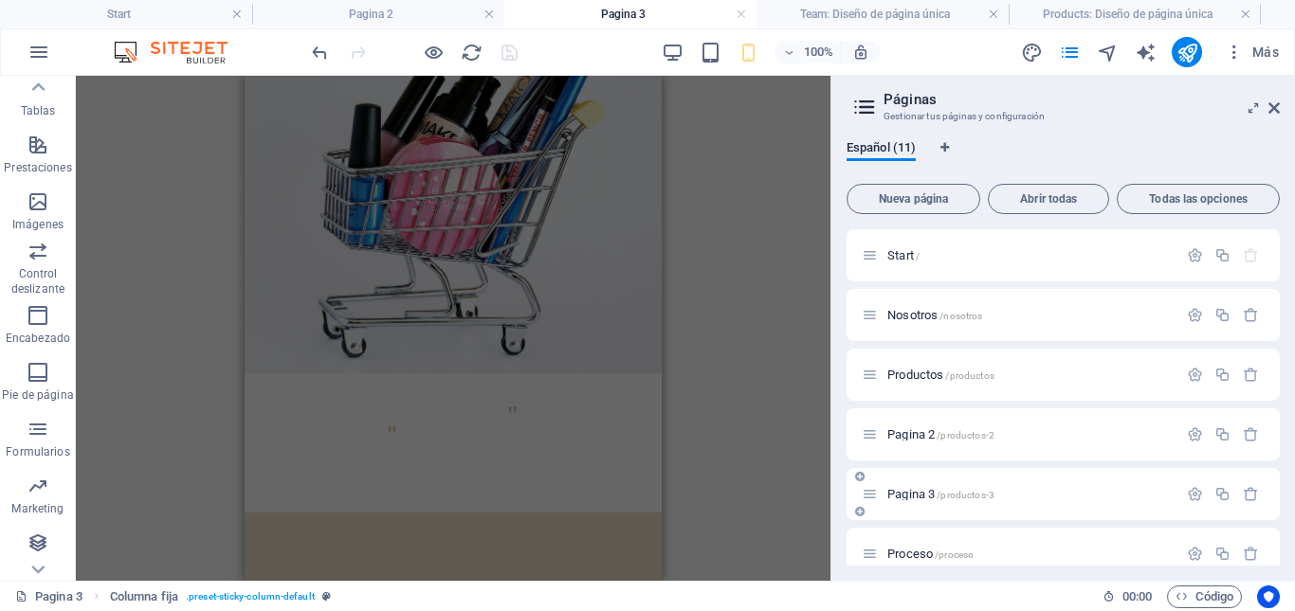
click at [922, 491] on span "Pagina 3 /productos-3" at bounding box center [940, 494] width 107 height 14
click at [1272, 111] on icon at bounding box center [1273, 107] width 11 height 15
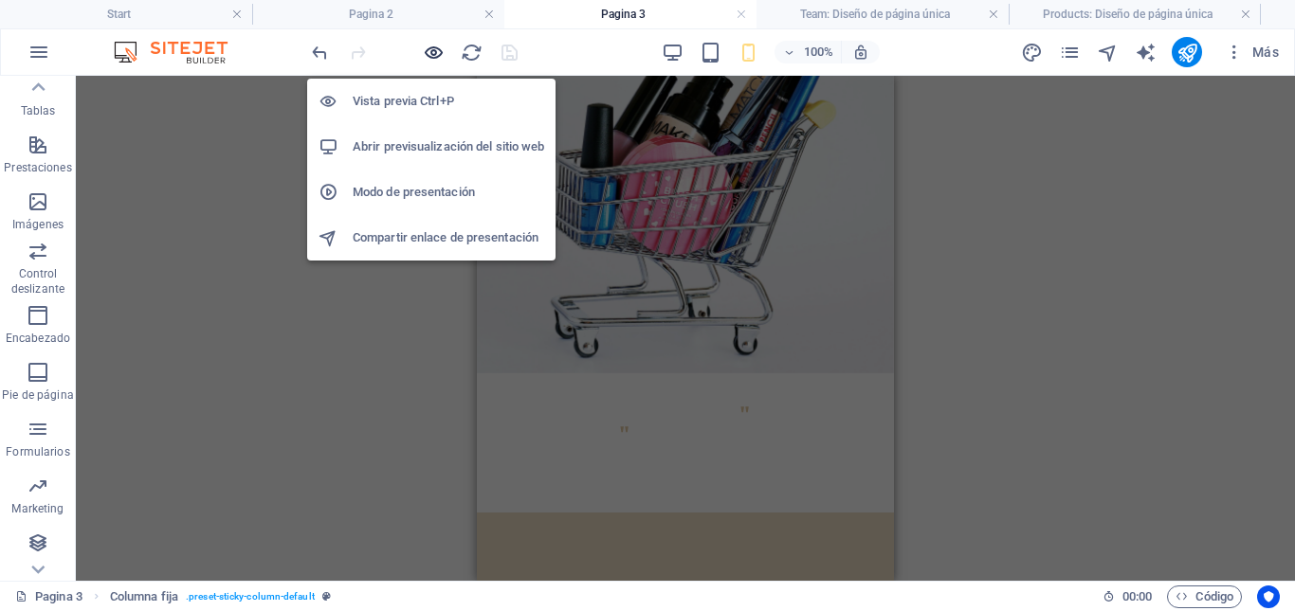
click at [436, 43] on icon "button" at bounding box center [434, 53] width 22 height 22
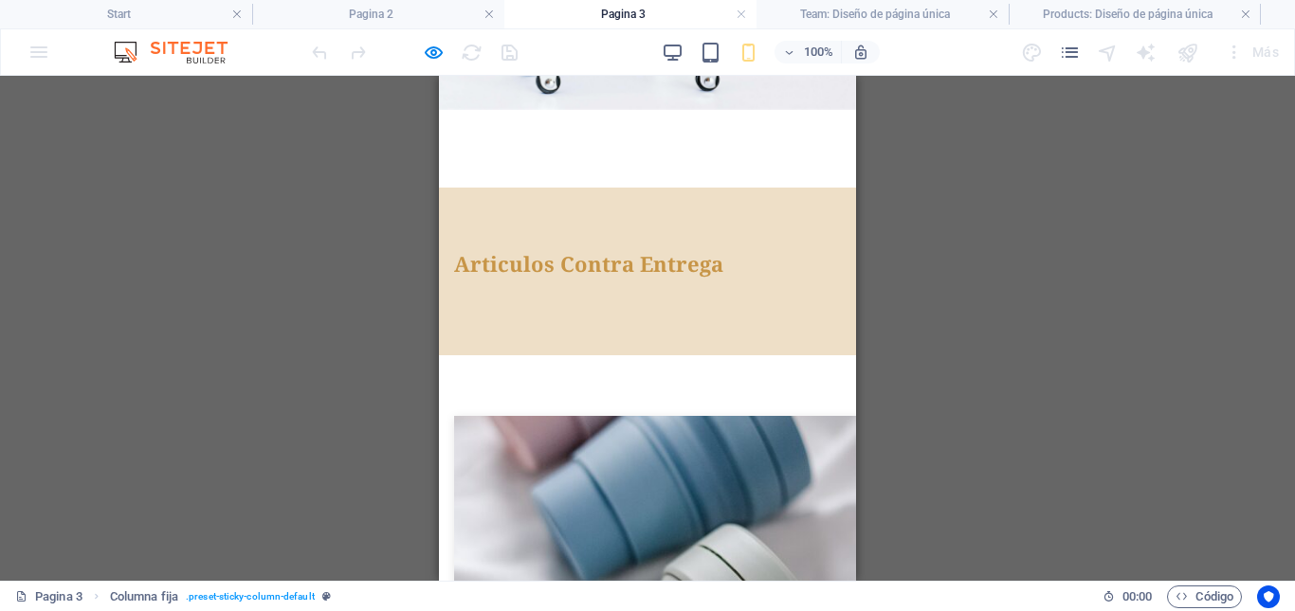
scroll to position [474, 0]
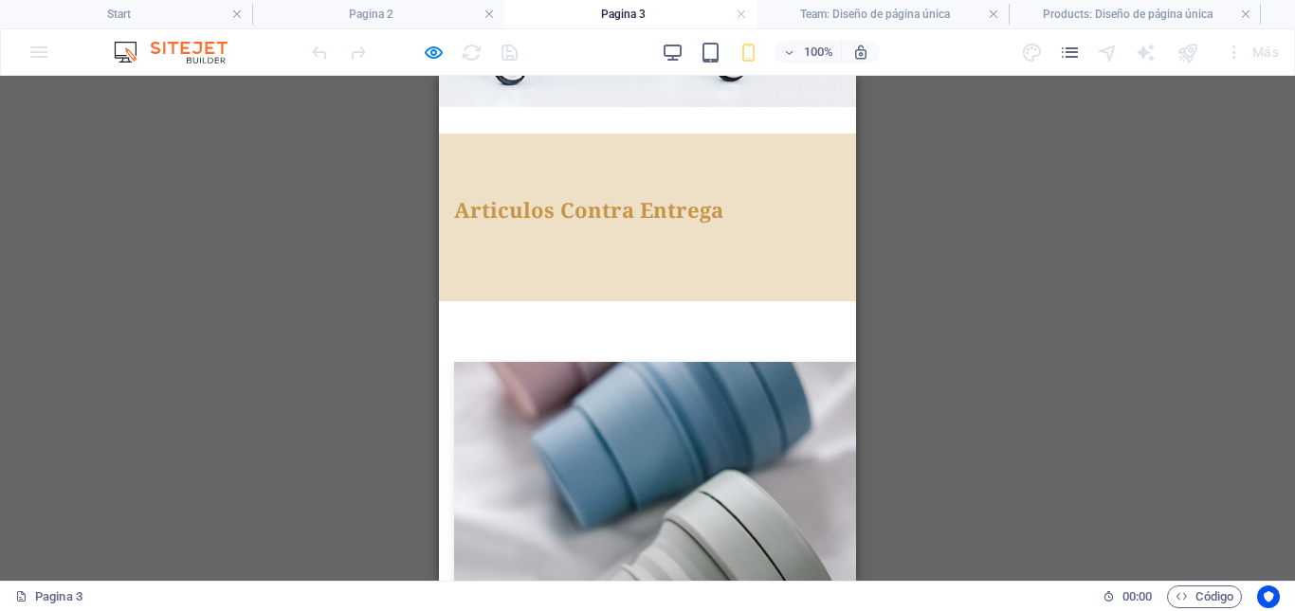
click at [672, 364] on img at bounding box center [691, 504] width 474 height 284
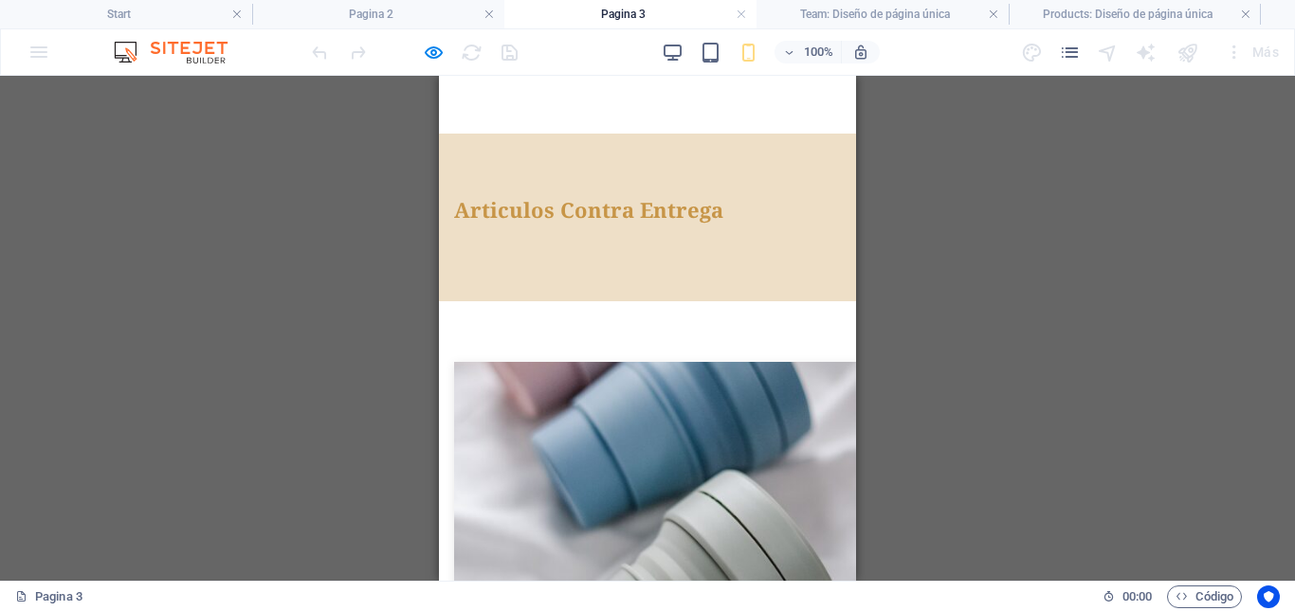
scroll to position [0, 0]
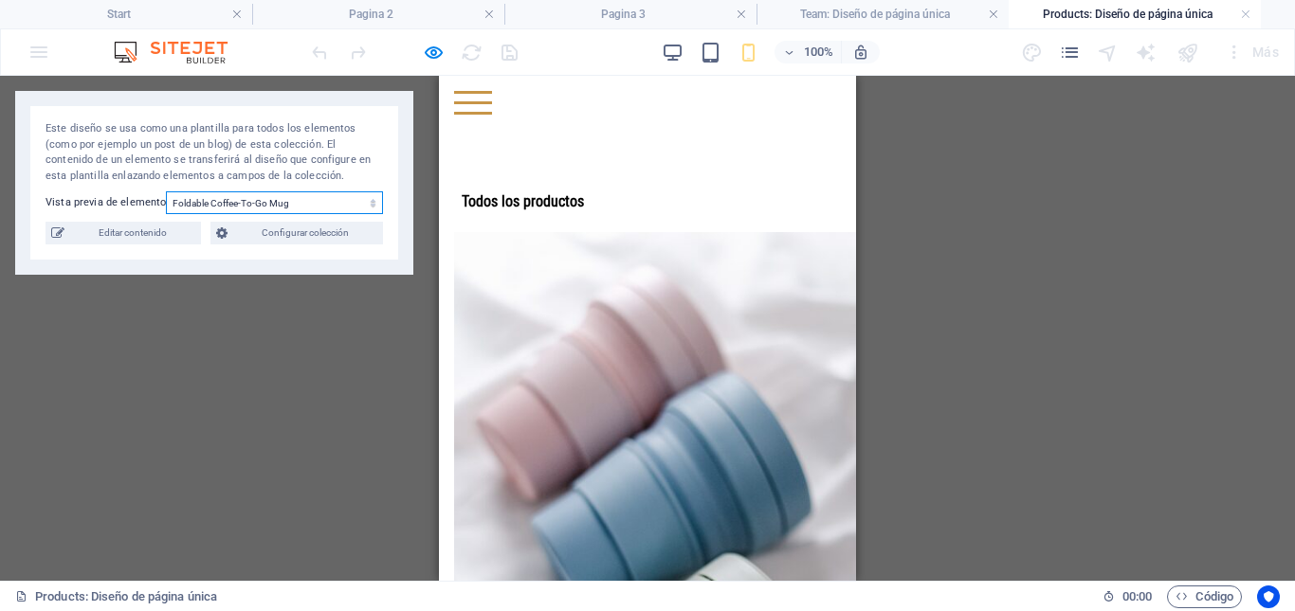
click at [242, 209] on select "Foldable Coffee-To-Go Mug Stainless Steel Drinking Bottle Organic Food Nets Nat…" at bounding box center [274, 202] width 217 height 23
drag, startPoint x: 242, startPoint y: 209, endPoint x: 282, endPoint y: 337, distance: 134.9
click at [242, 209] on select "Foldable Coffee-To-Go Mug Stainless Steel Drinking Bottle Organic Food Nets Nat…" at bounding box center [274, 202] width 217 height 23
click at [159, 235] on span "Editar contenido" at bounding box center [132, 233] width 125 height 23
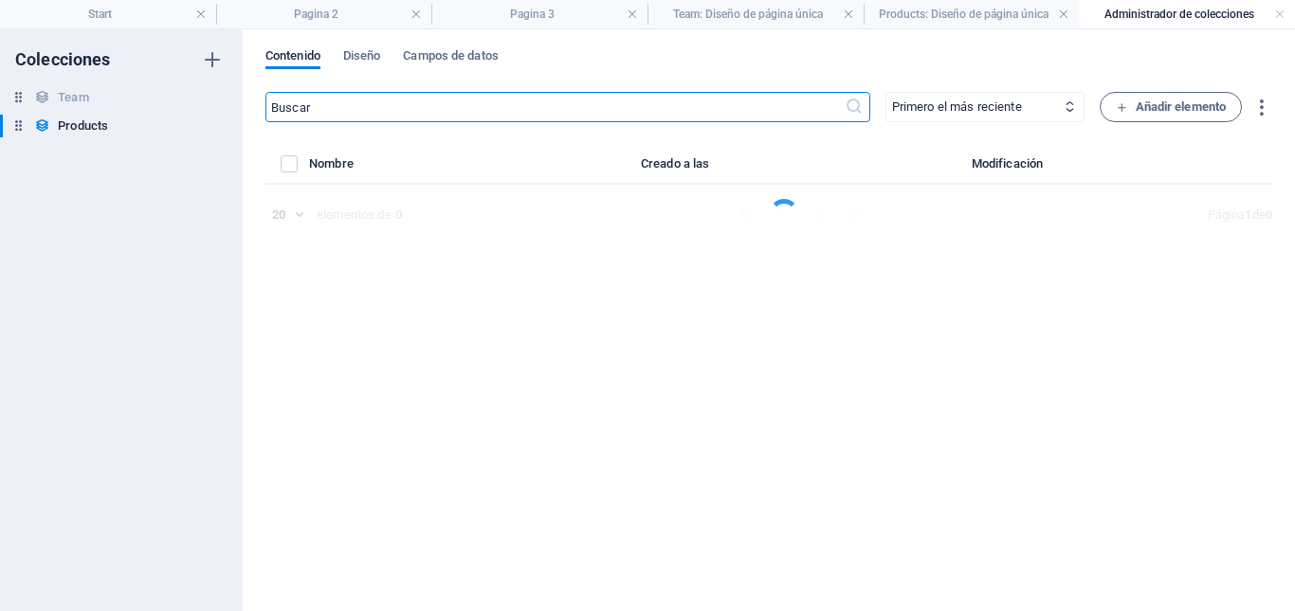
select select "Out of stock"
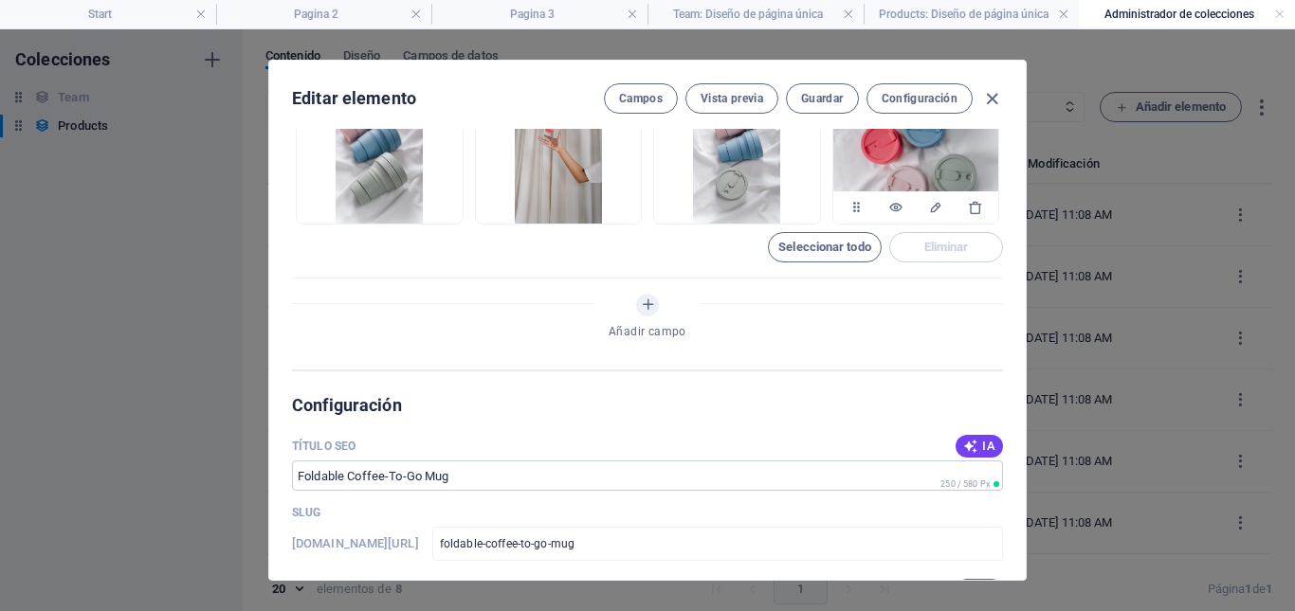
scroll to position [853, 0]
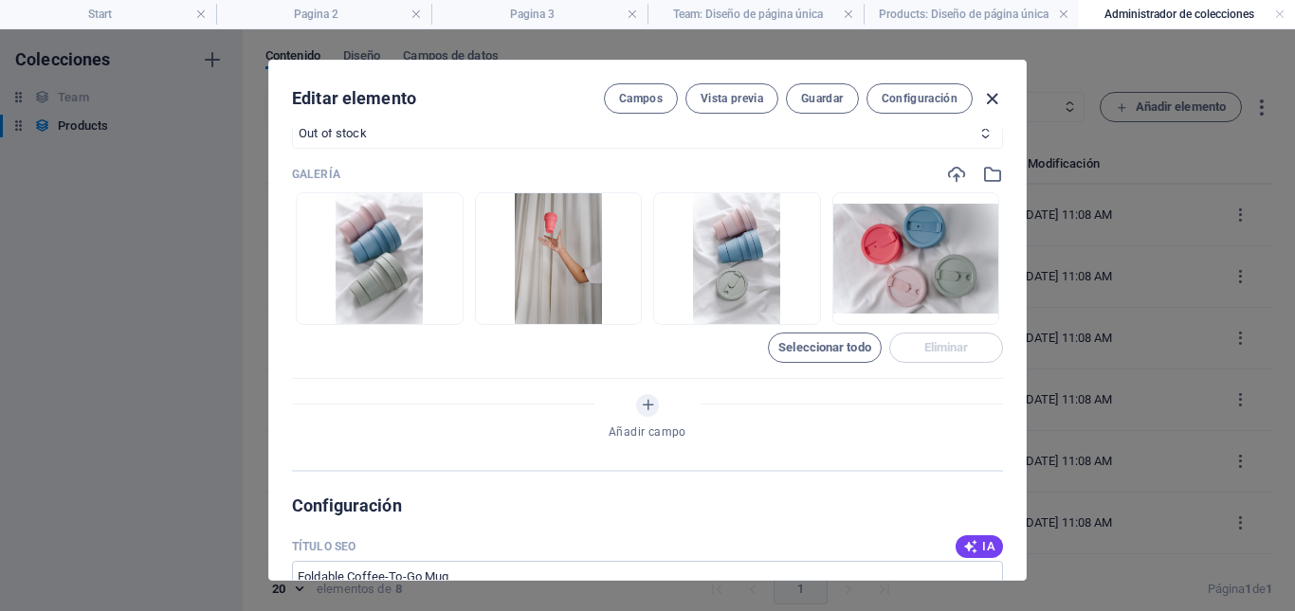
click at [987, 101] on icon "button" at bounding box center [992, 99] width 22 height 22
type input "foldable-coffee-to-go-mug"
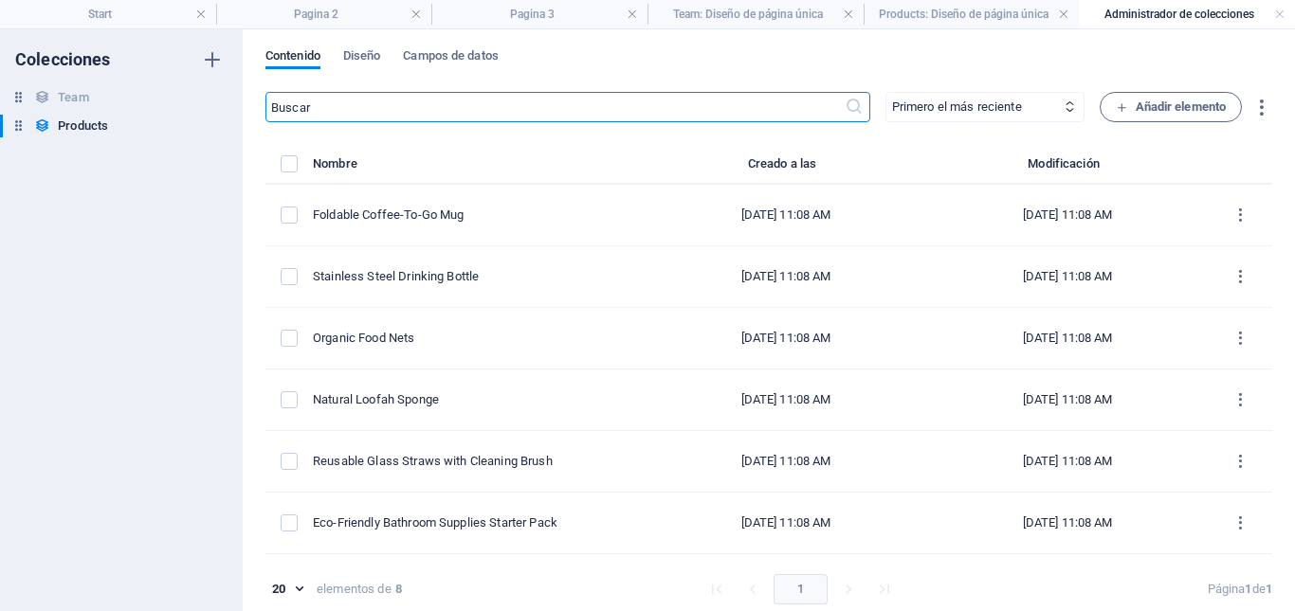
scroll to position [0, 0]
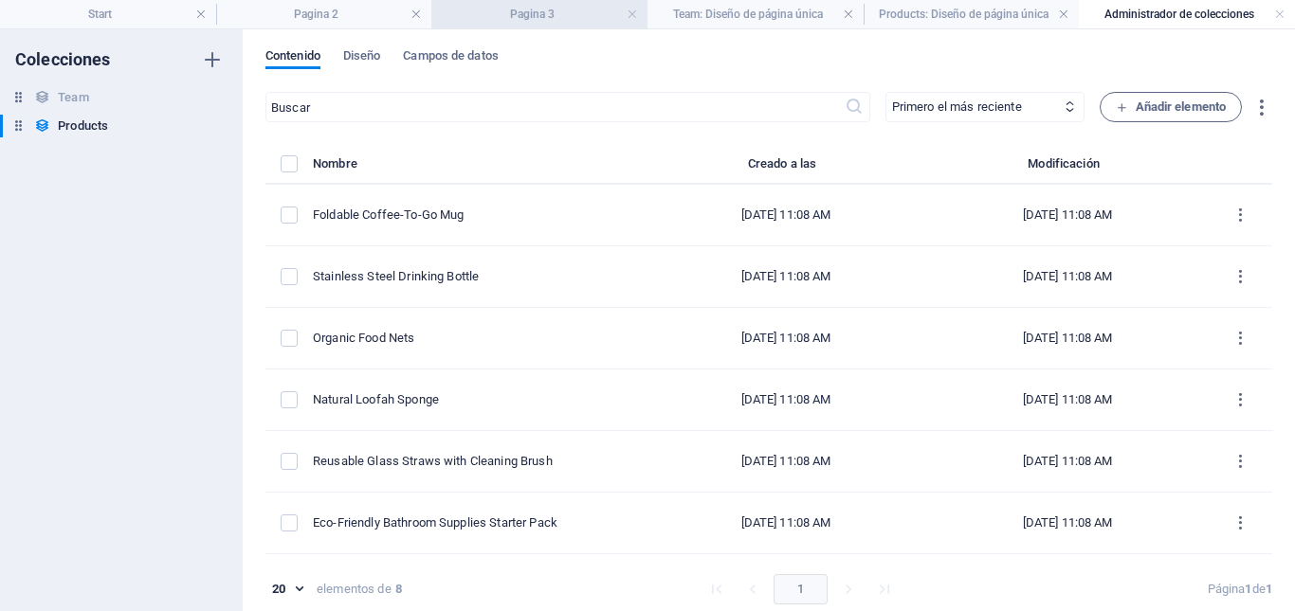
click at [541, 11] on h4 "Pagina 3" at bounding box center [539, 14] width 216 height 21
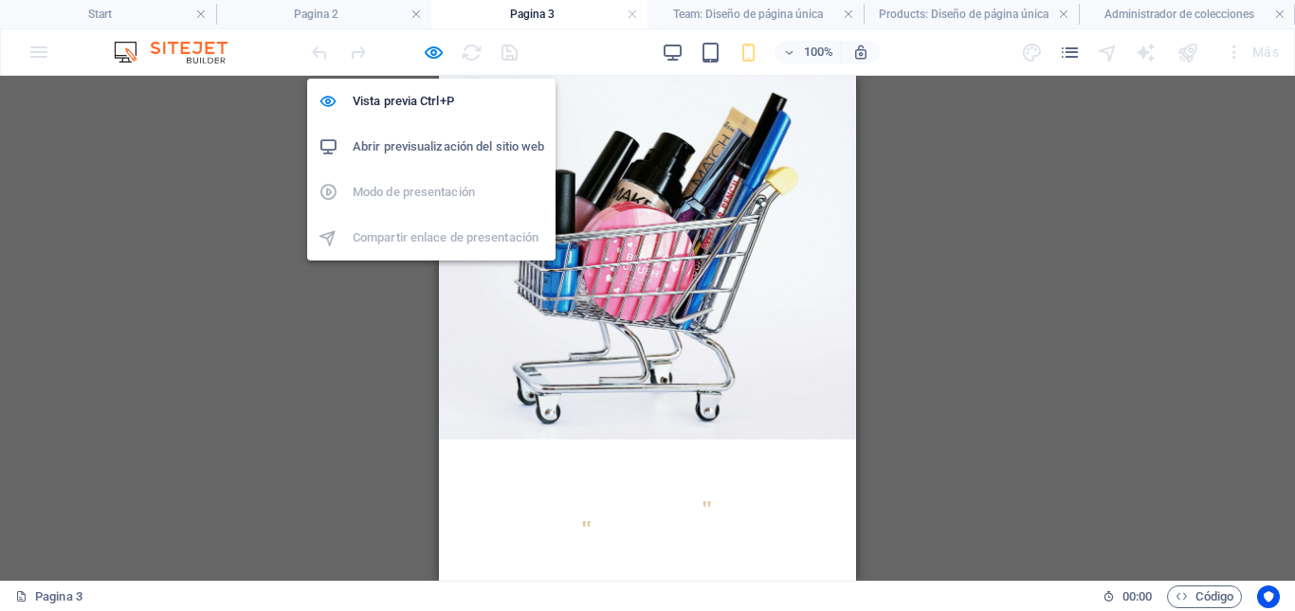
drag, startPoint x: 426, startPoint y: 50, endPoint x: 526, endPoint y: 187, distance: 169.5
click at [426, 50] on icon "button" at bounding box center [434, 53] width 22 height 22
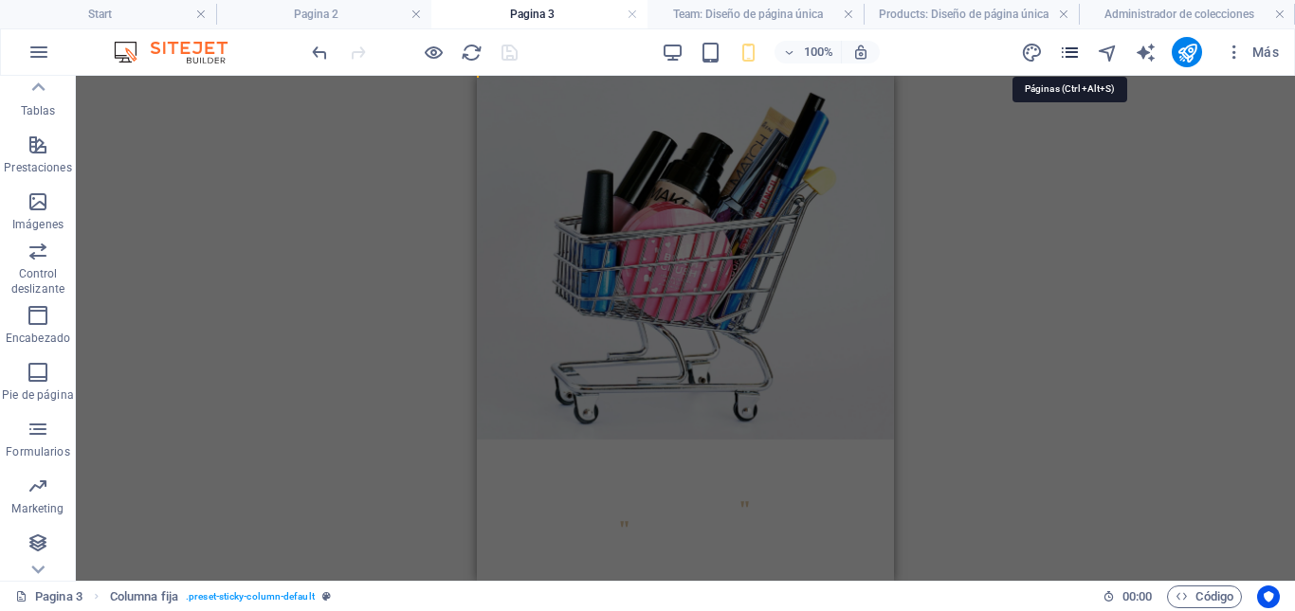
click at [1071, 49] on icon "pages" at bounding box center [1070, 53] width 22 height 22
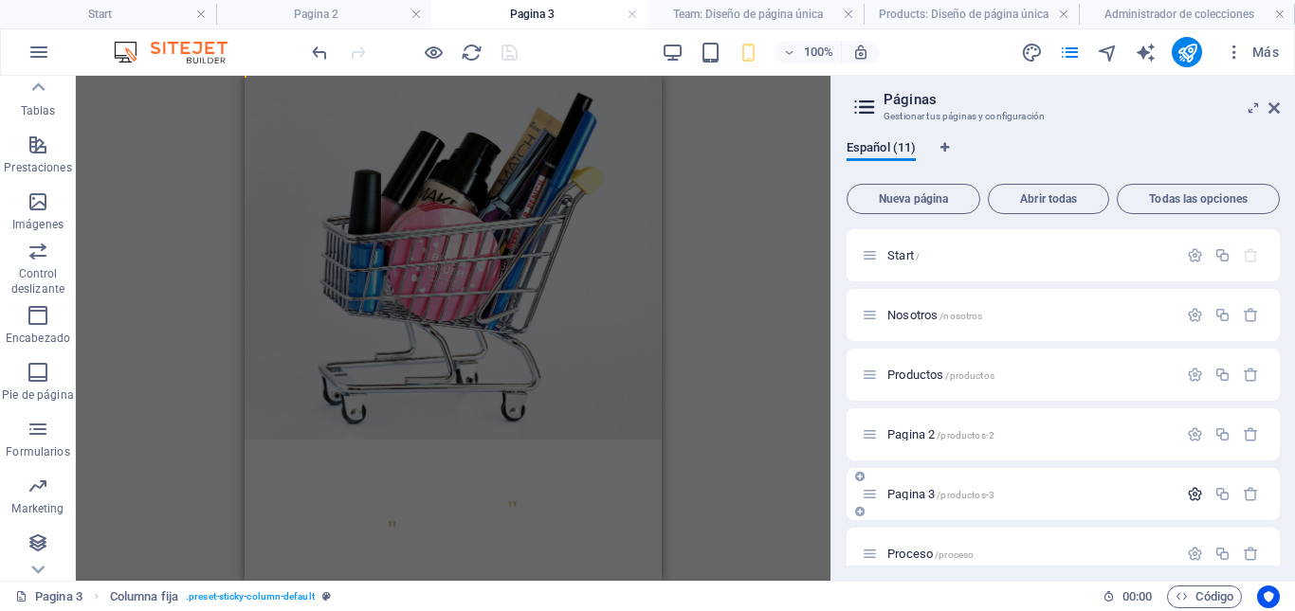
click at [1187, 496] on icon "button" at bounding box center [1195, 494] width 16 height 16
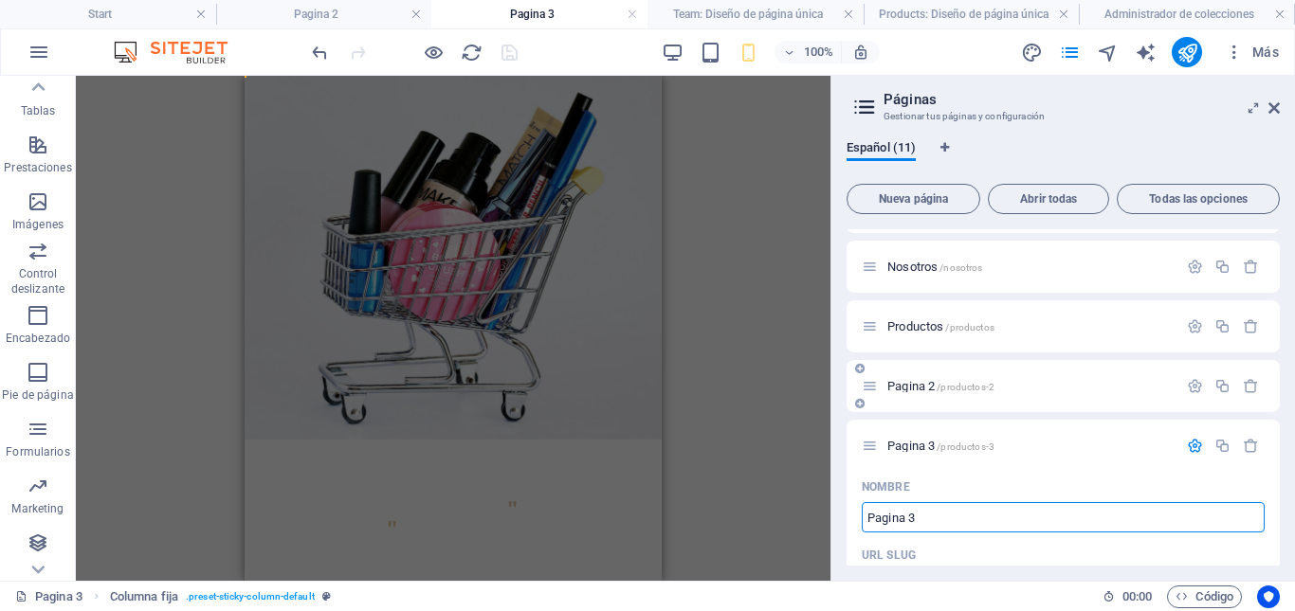
scroll to position [15, 0]
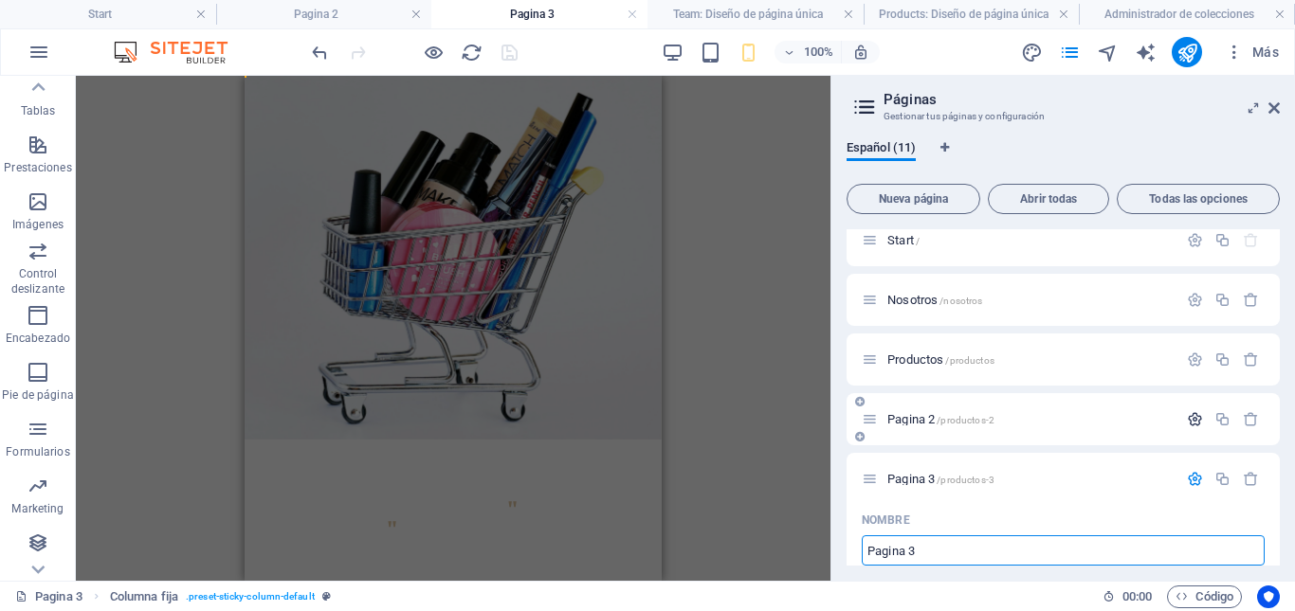
click at [1190, 419] on icon "button" at bounding box center [1195, 419] width 16 height 16
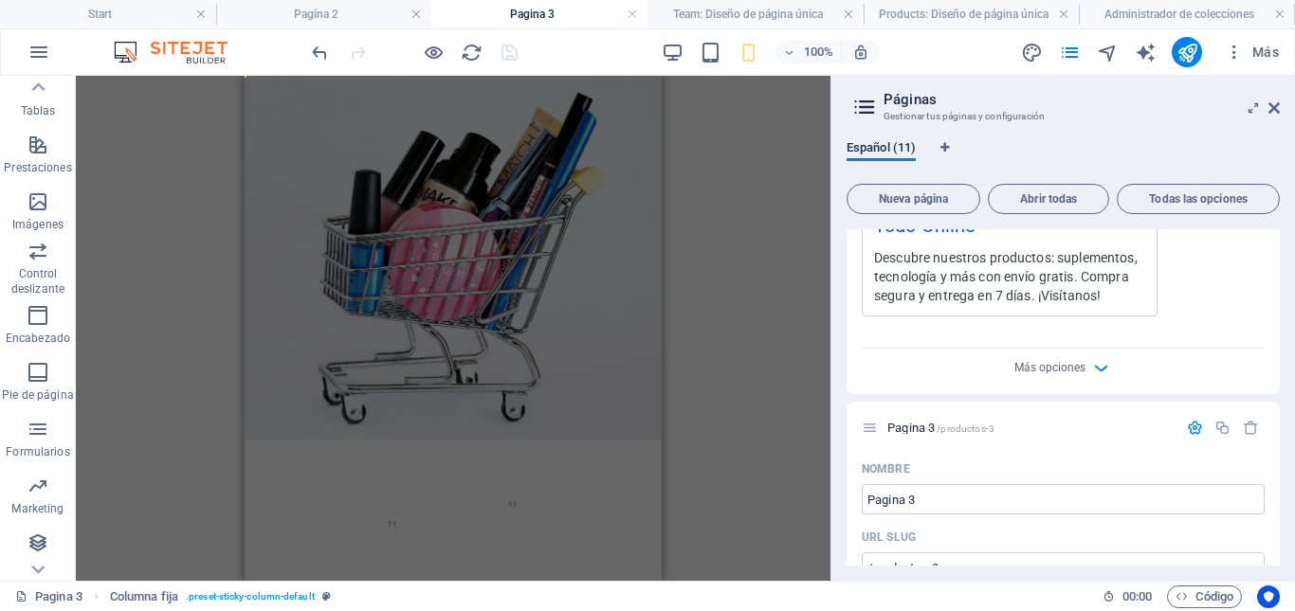
scroll to position [868, 0]
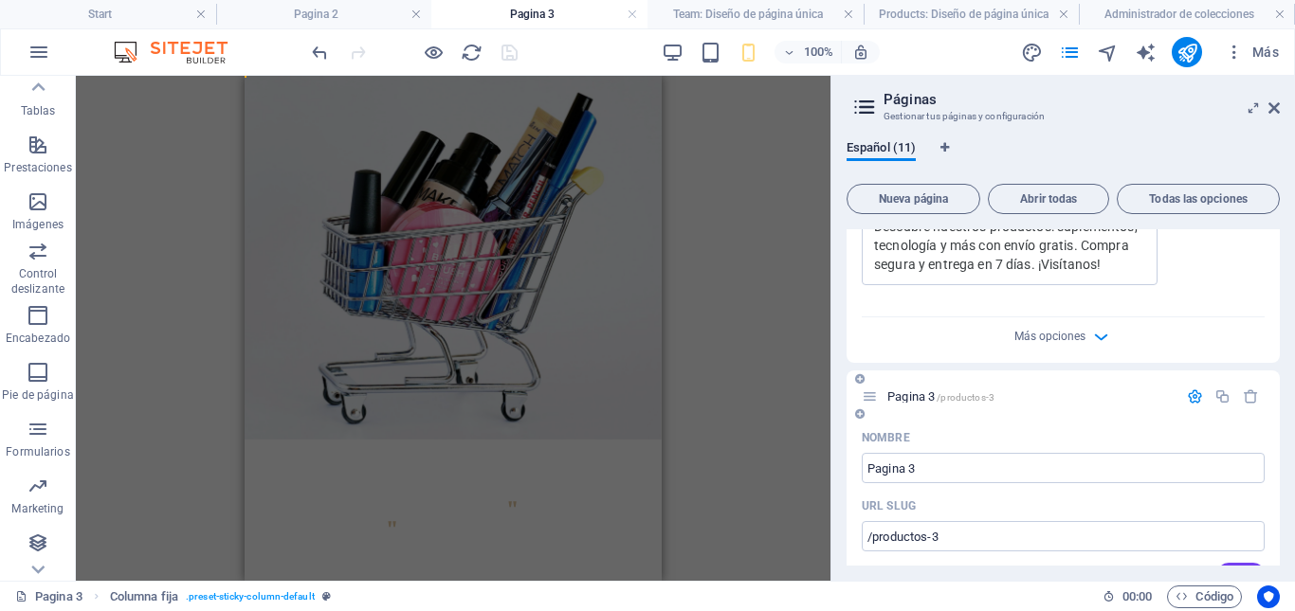
click at [1195, 396] on icon "button" at bounding box center [1195, 397] width 16 height 16
click at [1192, 395] on icon "button" at bounding box center [1195, 397] width 16 height 16
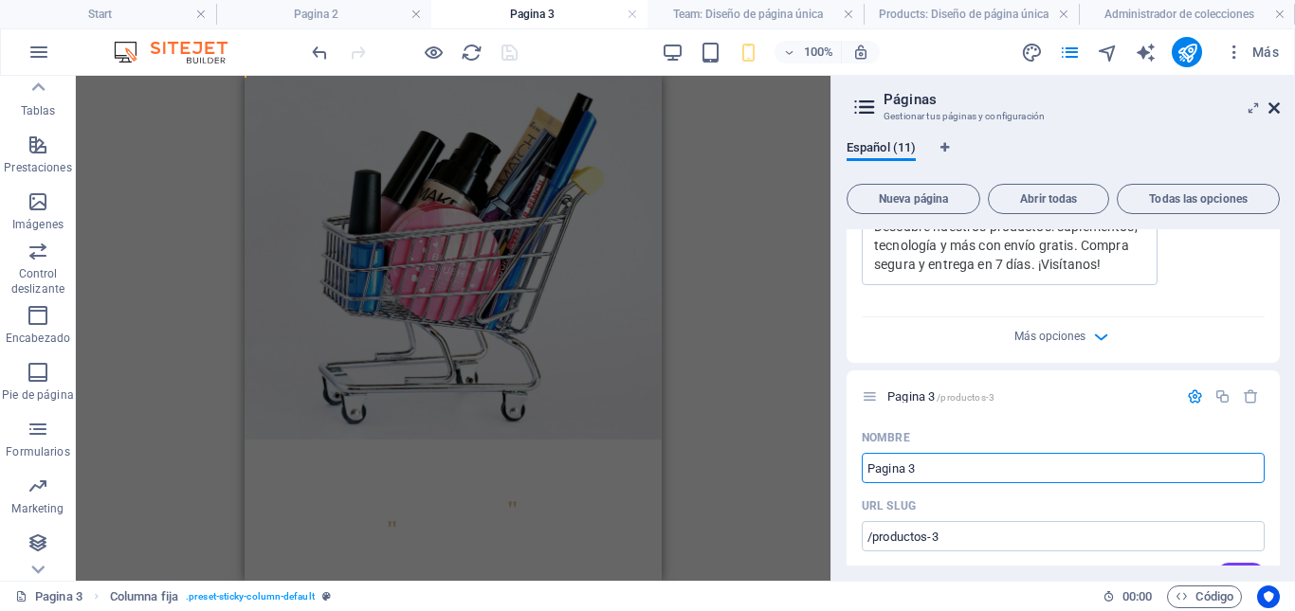
click at [1273, 107] on icon at bounding box center [1273, 107] width 11 height 15
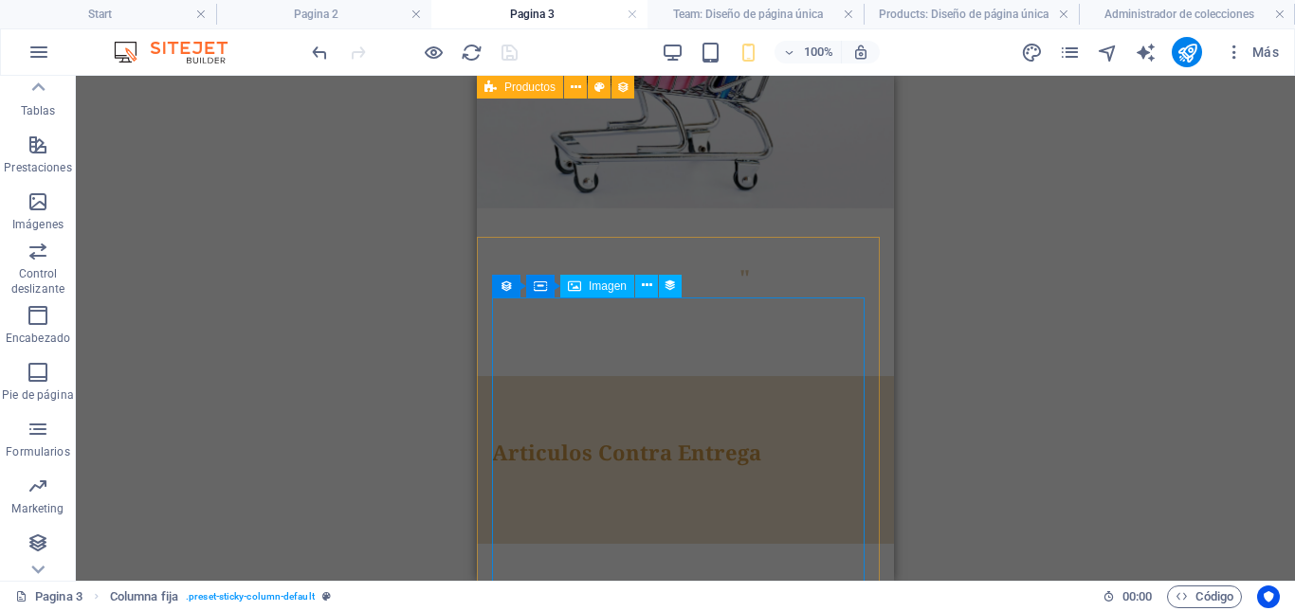
scroll to position [0, 0]
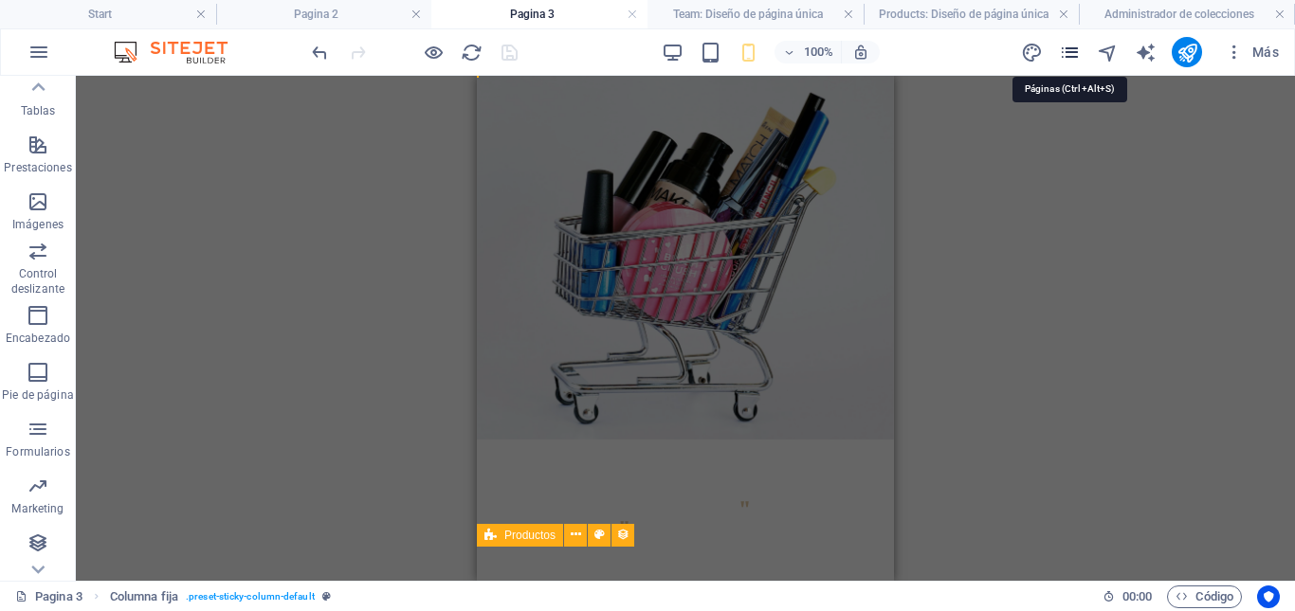
click at [1070, 55] on icon "pages" at bounding box center [1070, 53] width 22 height 22
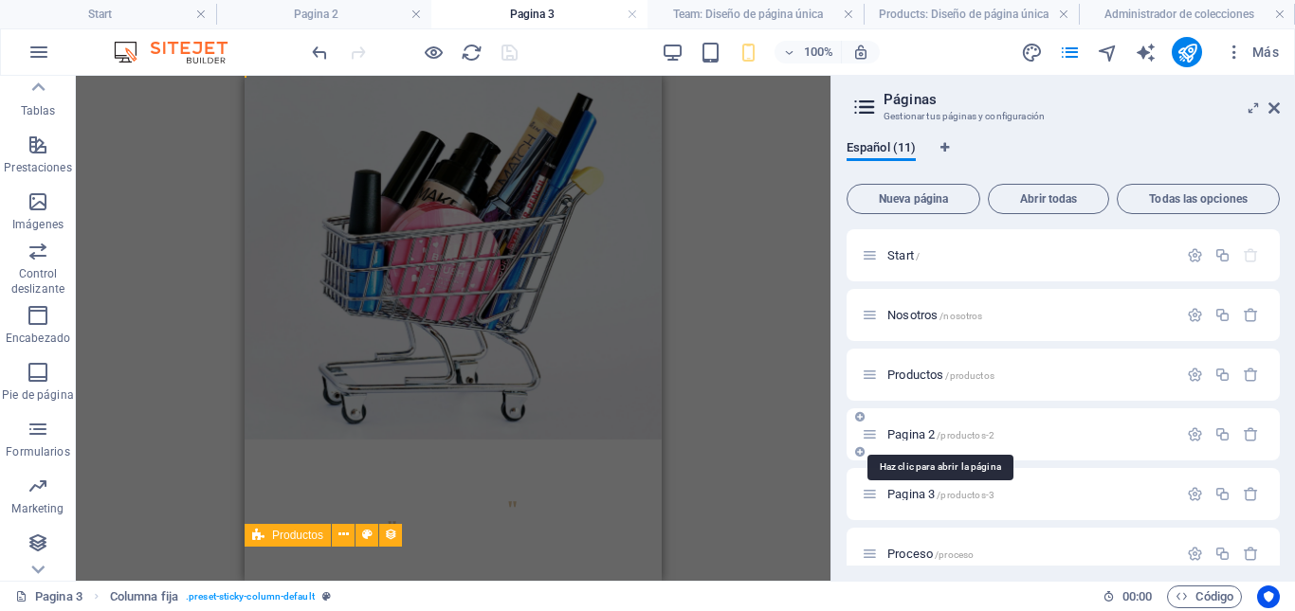
click at [909, 432] on span "Pagina 2 /productos-2" at bounding box center [940, 435] width 107 height 14
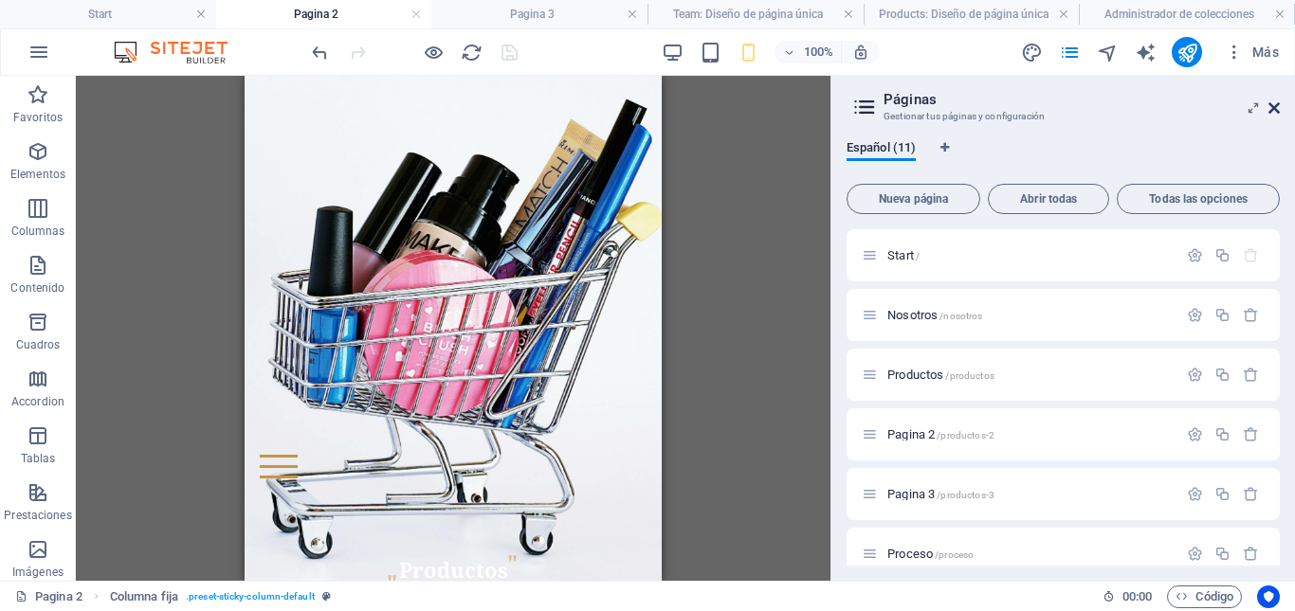
click at [1276, 106] on icon at bounding box center [1273, 107] width 11 height 15
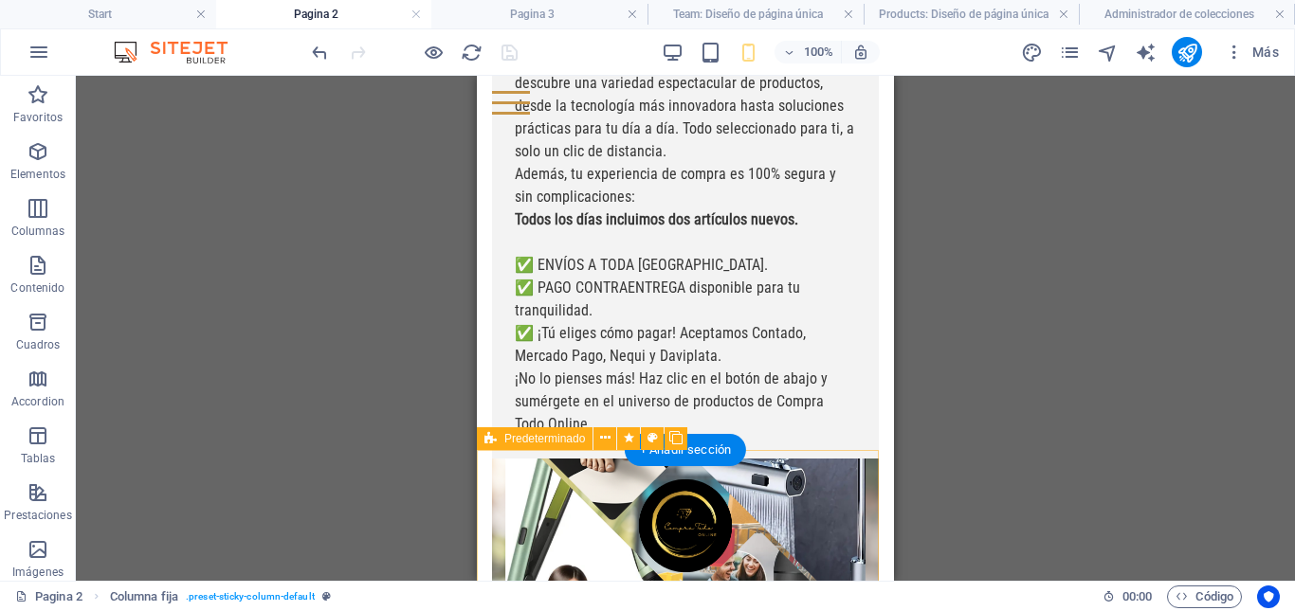
scroll to position [5593, 0]
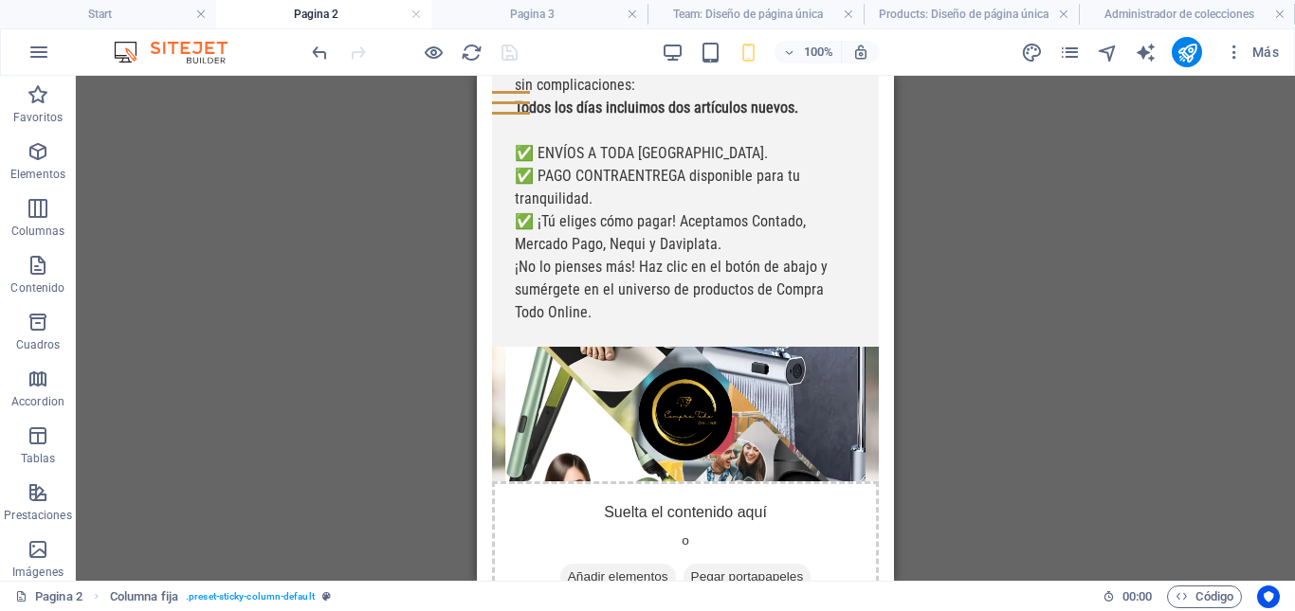
click at [1052, 424] on div "Arrastra aquí para reemplazar el contenido existente. Si quieres crear un eleme…" at bounding box center [685, 328] width 1219 height 505
click at [1060, 342] on div "Arrastra aquí para reemplazar el contenido existente. Si quieres crear un eleme…" at bounding box center [685, 328] width 1219 height 505
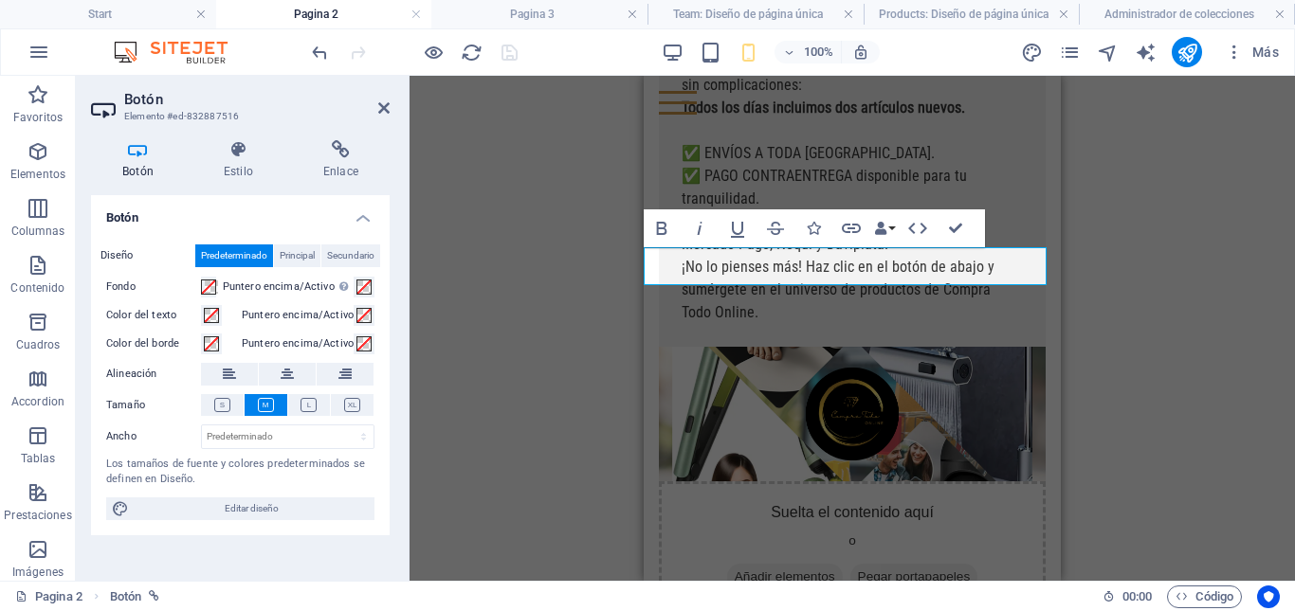
click at [1136, 319] on div "H1 Banner Contenedor Contenedor Banner Referencia Contenedor H2 Contenedor Imag…" at bounding box center [851, 328] width 885 height 505
drag, startPoint x: 955, startPoint y: 230, endPoint x: 898, endPoint y: 303, distance: 93.1
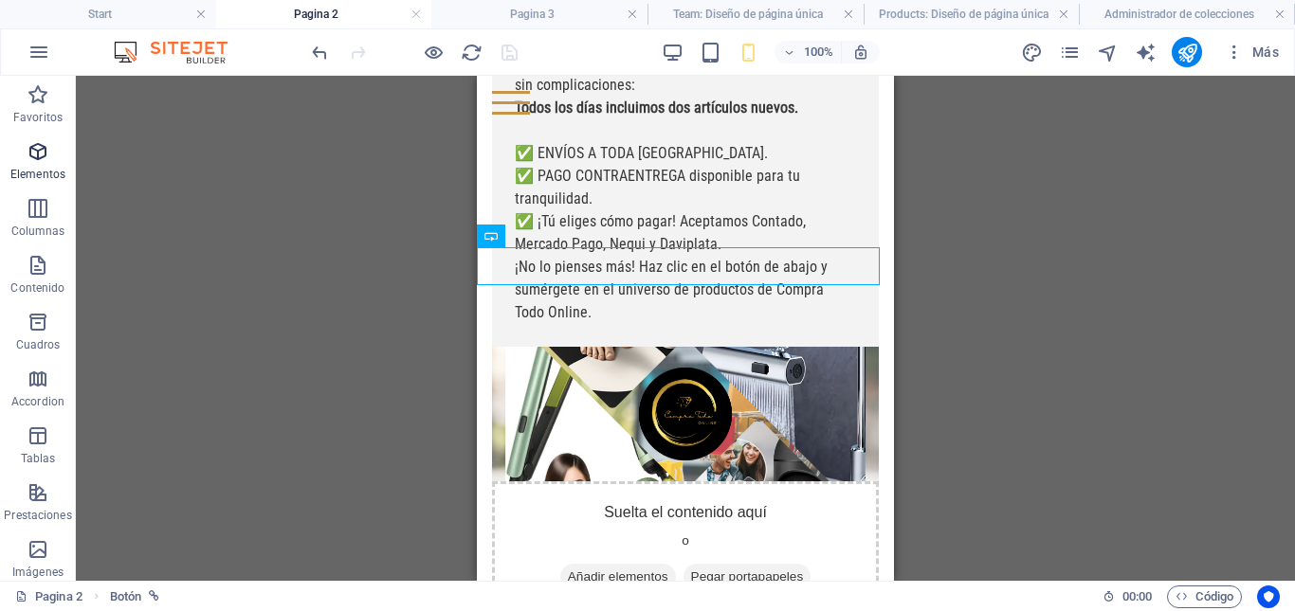
click at [43, 173] on p "Elementos" at bounding box center [37, 174] width 55 height 15
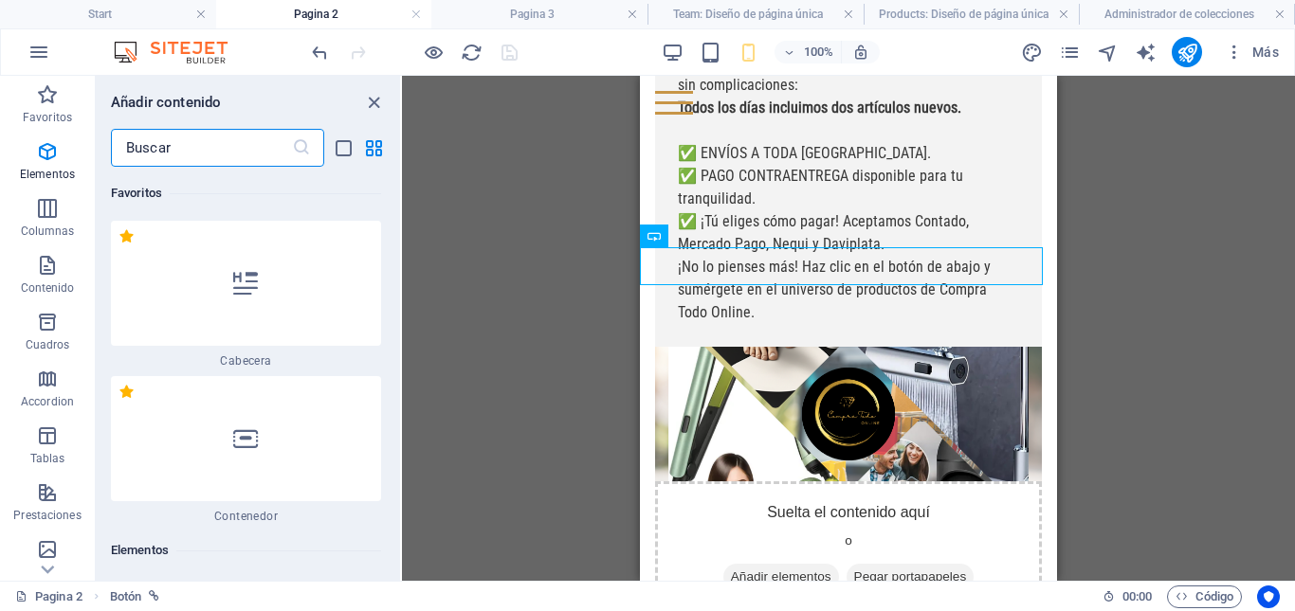
scroll to position [36, 0]
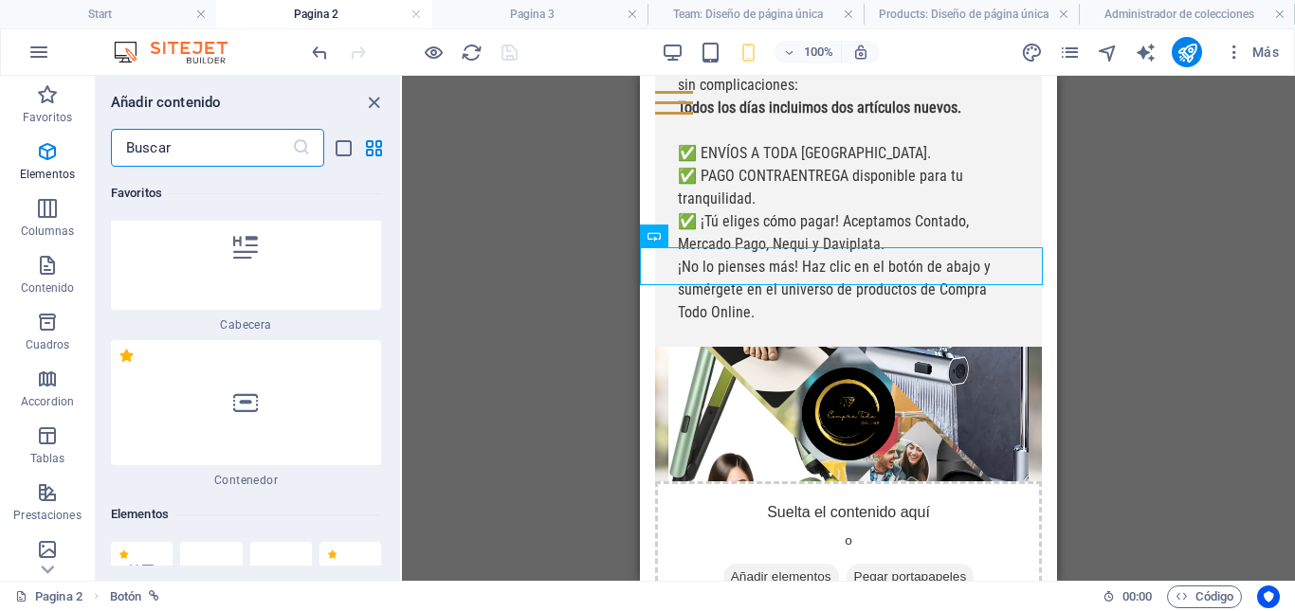
click at [246, 160] on input "text" at bounding box center [201, 148] width 181 height 38
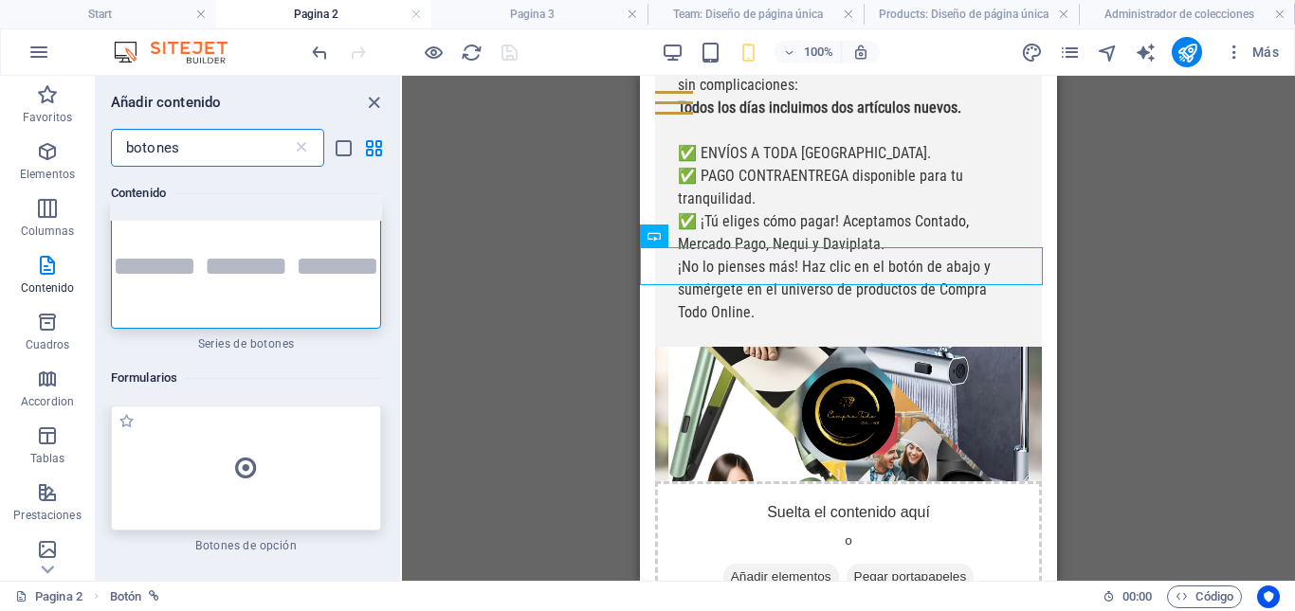
scroll to position [0, 0]
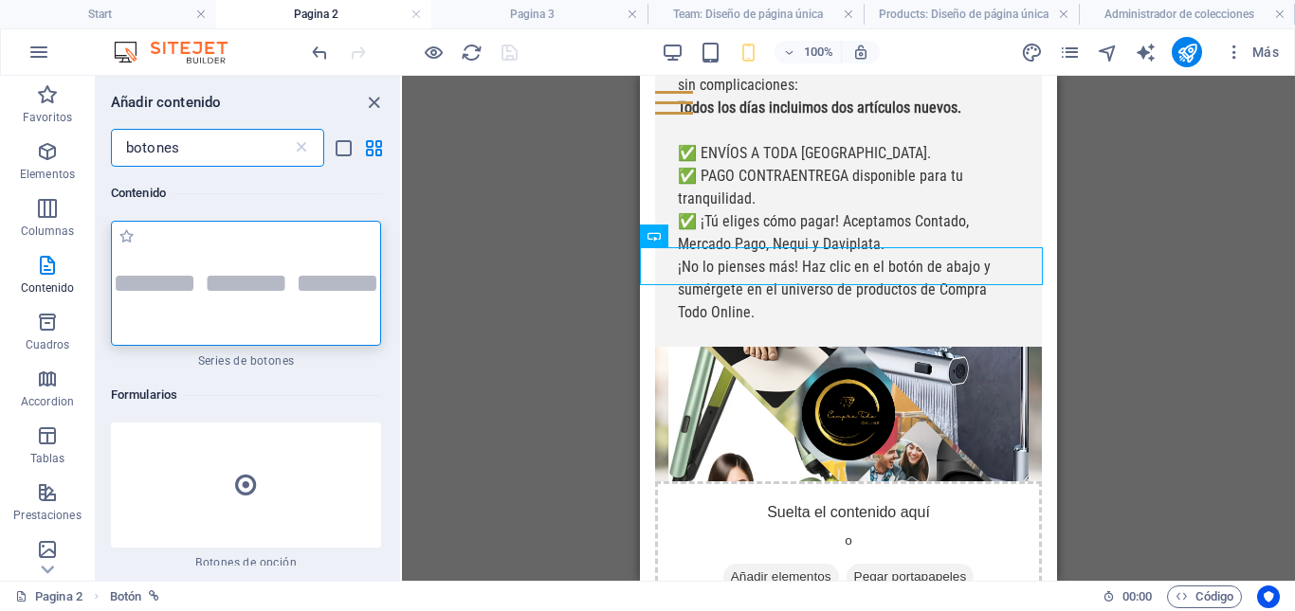
type input "botones"
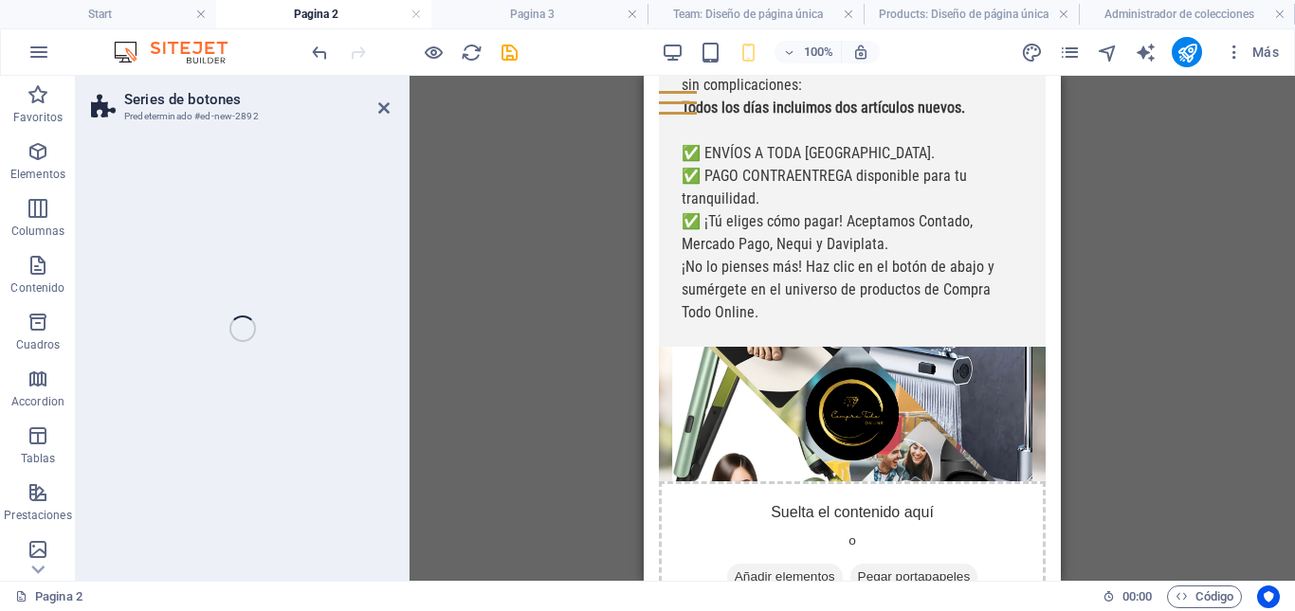
select select "rem"
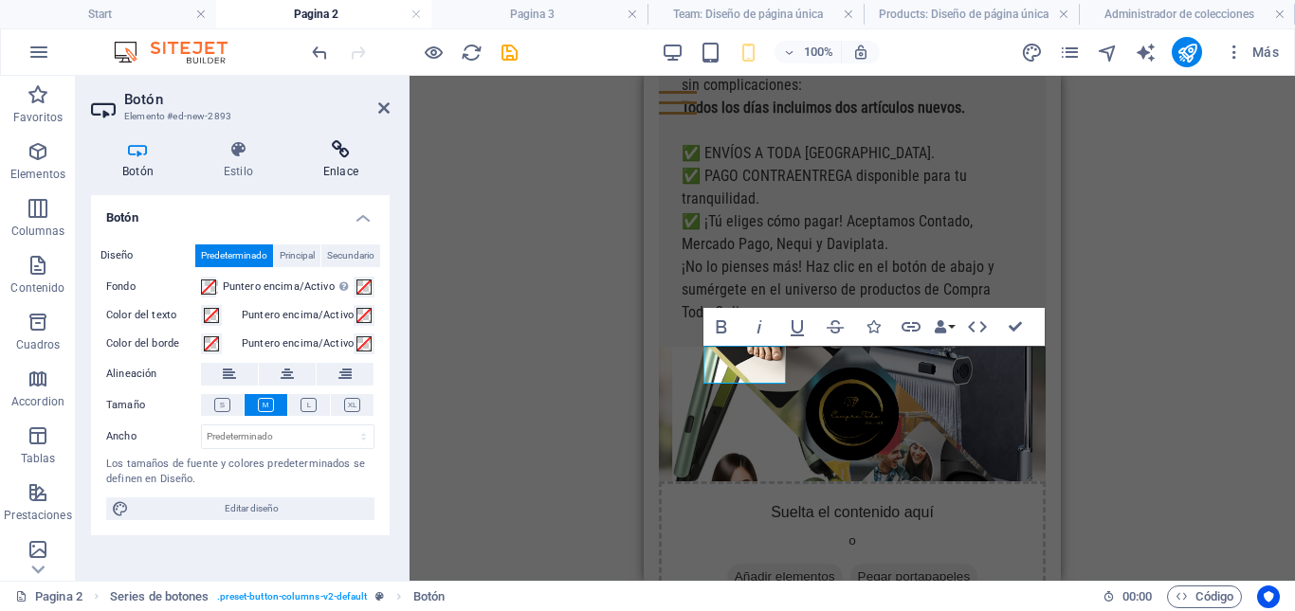
click at [331, 155] on icon at bounding box center [341, 149] width 98 height 19
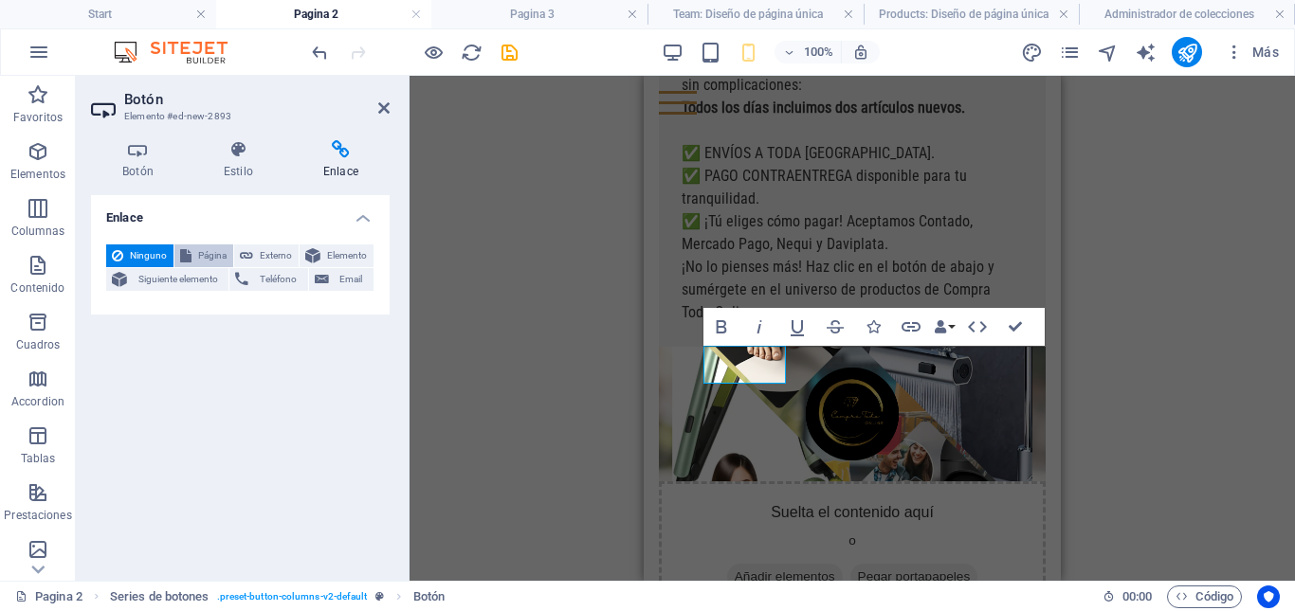
click at [219, 257] on span "Página" at bounding box center [212, 256] width 30 height 23
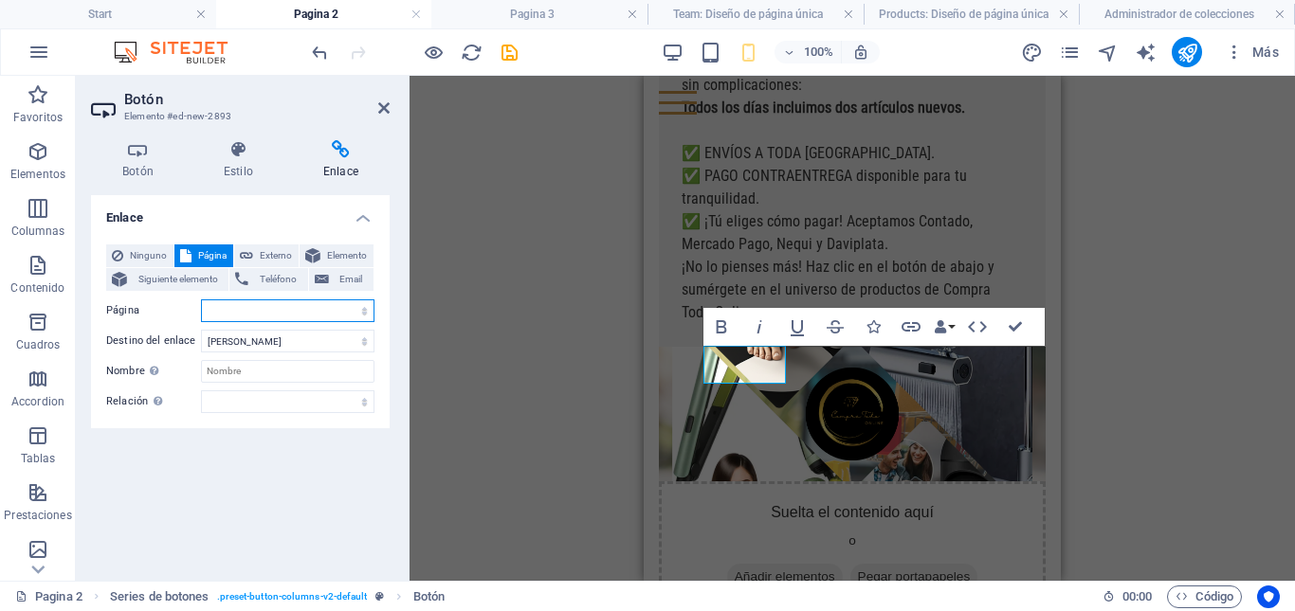
click at [365, 312] on select "Start Nosotros Productos Pagina 2 Pagina 3 Proceso Datos Legal Notice Privacy" at bounding box center [287, 311] width 173 height 23
select select "4"
click at [201, 300] on select "Start Nosotros Productos Pagina 2 Pagina 3 Proceso Datos Legal Notice Privacy" at bounding box center [287, 311] width 173 height 23
click at [388, 109] on icon at bounding box center [383, 107] width 11 height 15
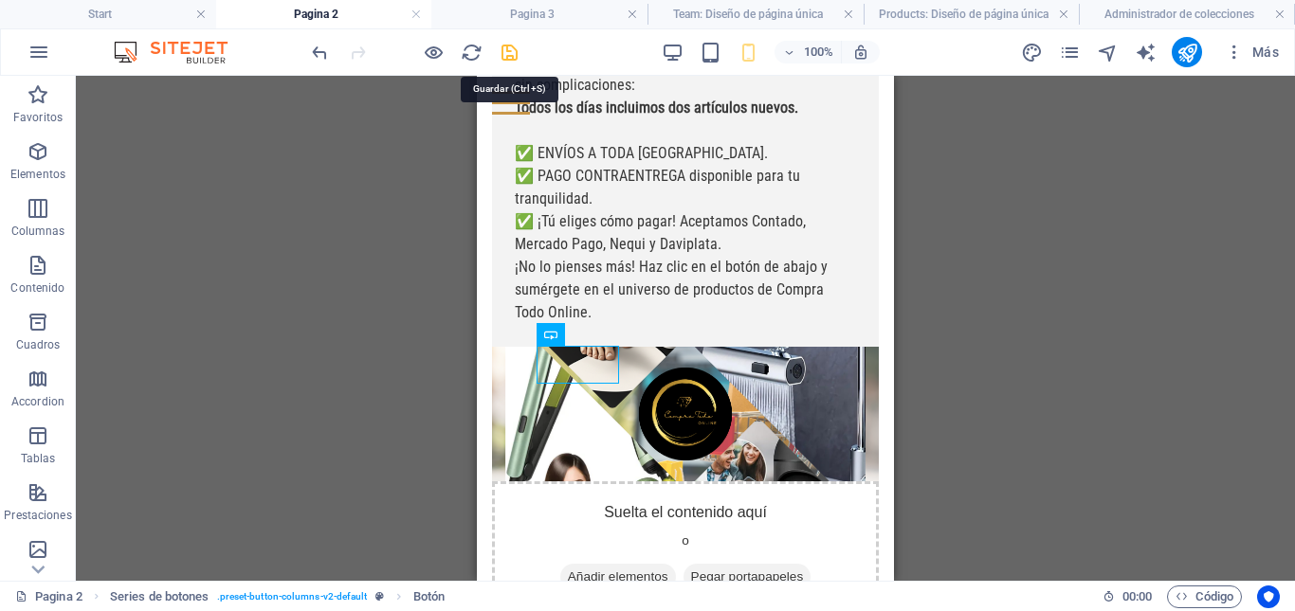
drag, startPoint x: 514, startPoint y: 61, endPoint x: 233, endPoint y: 90, distance: 282.1
click at [514, 61] on icon "save" at bounding box center [510, 53] width 22 height 22
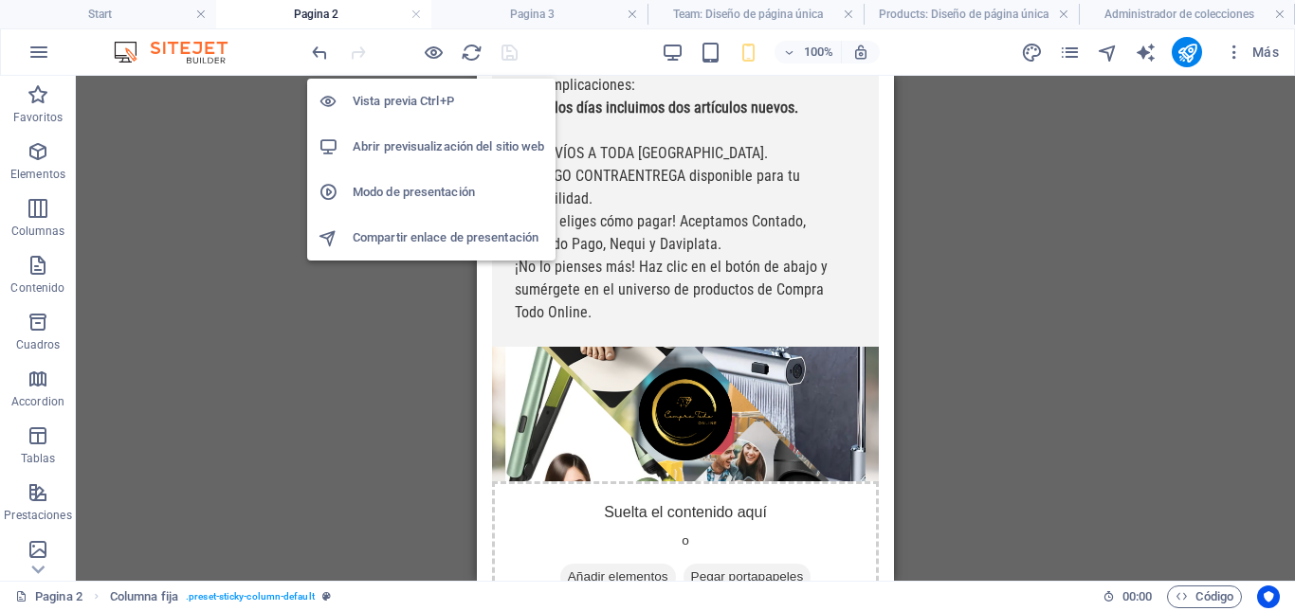
click at [403, 146] on h6 "Abrir previsualización del sitio web" at bounding box center [448, 147] width 191 height 23
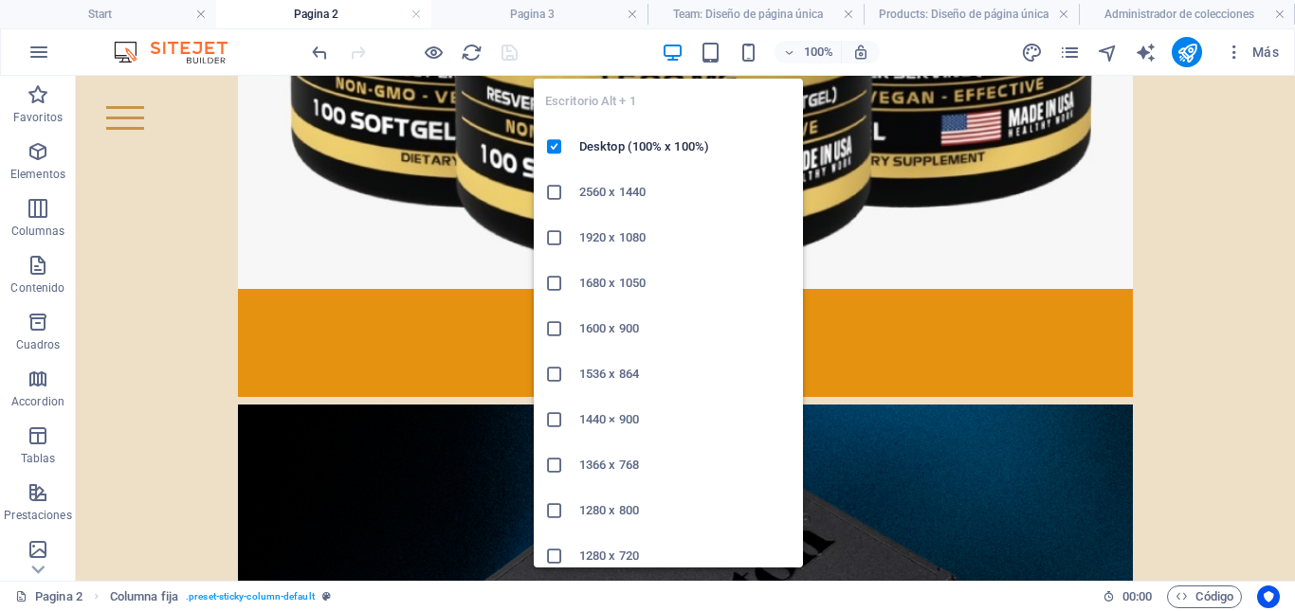
scroll to position [941, 0]
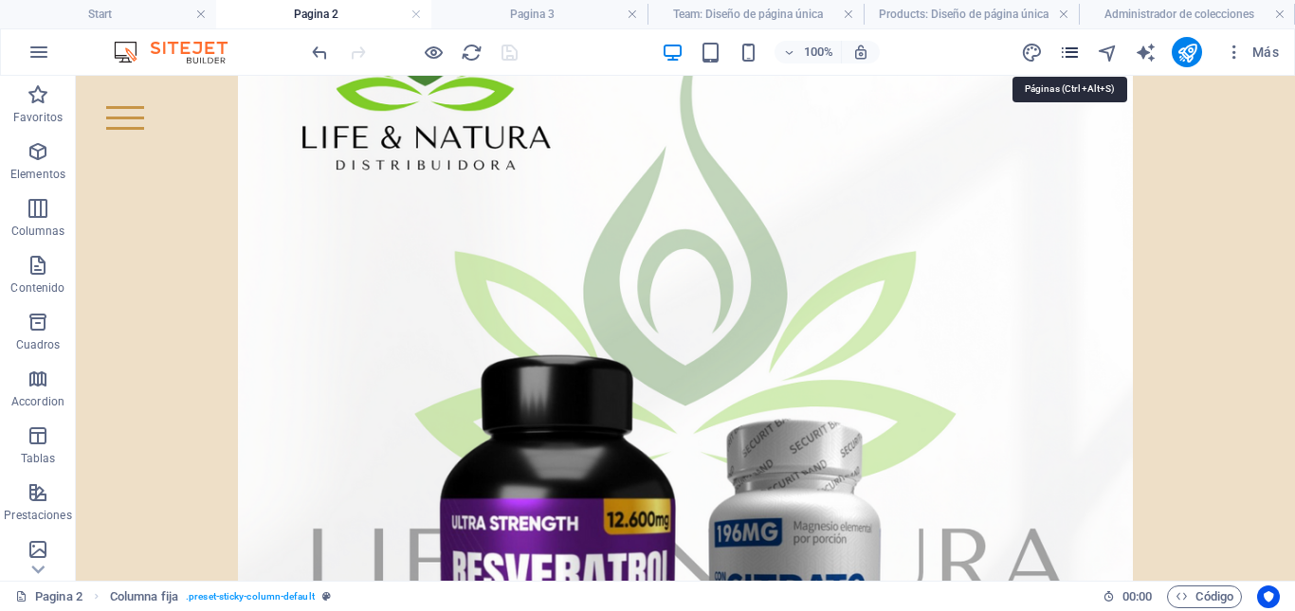
click at [1071, 54] on icon "pages" at bounding box center [1070, 53] width 22 height 22
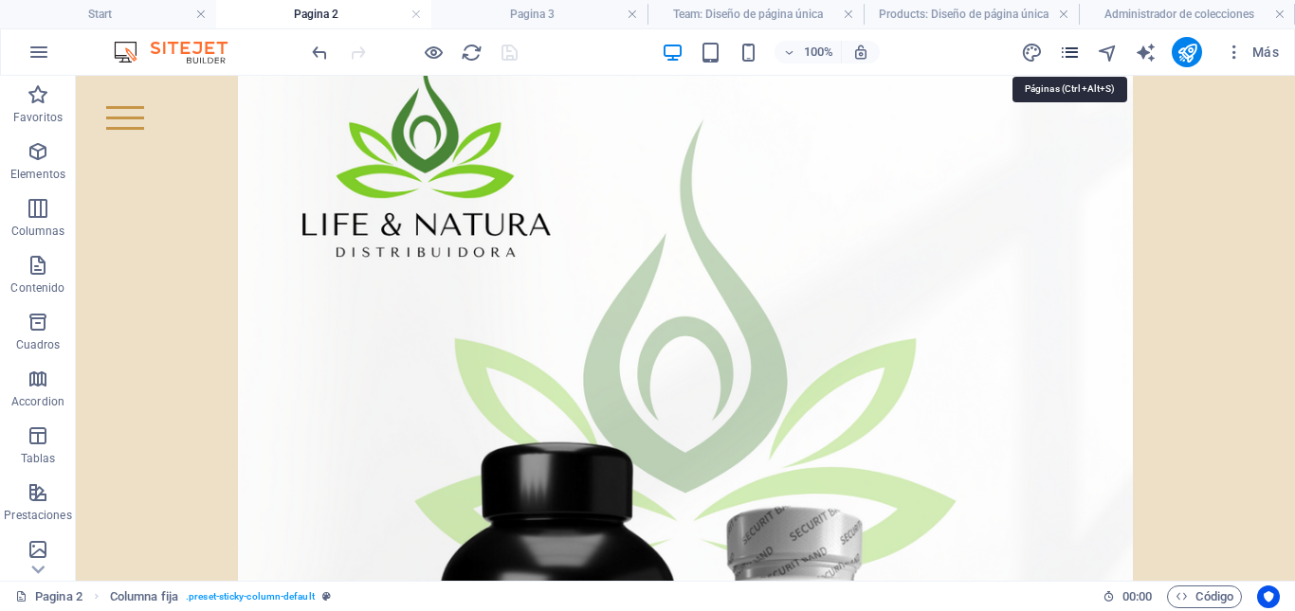
scroll to position [1012, 0]
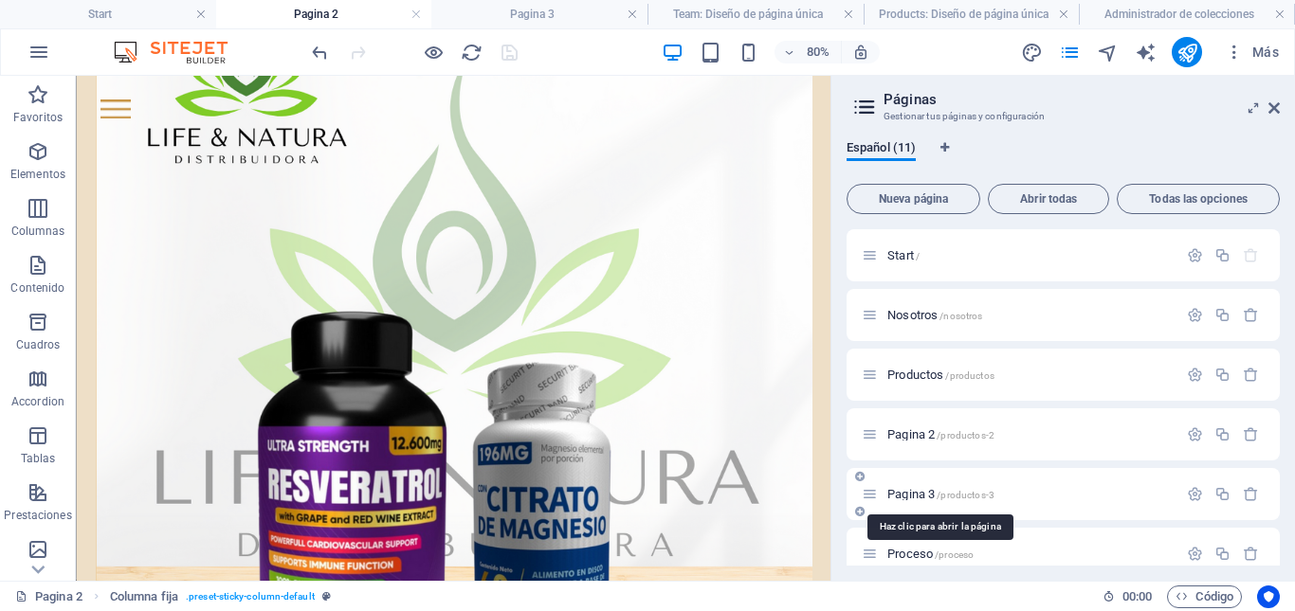
click at [911, 493] on span "Pagina 3 /productos-3" at bounding box center [940, 494] width 107 height 14
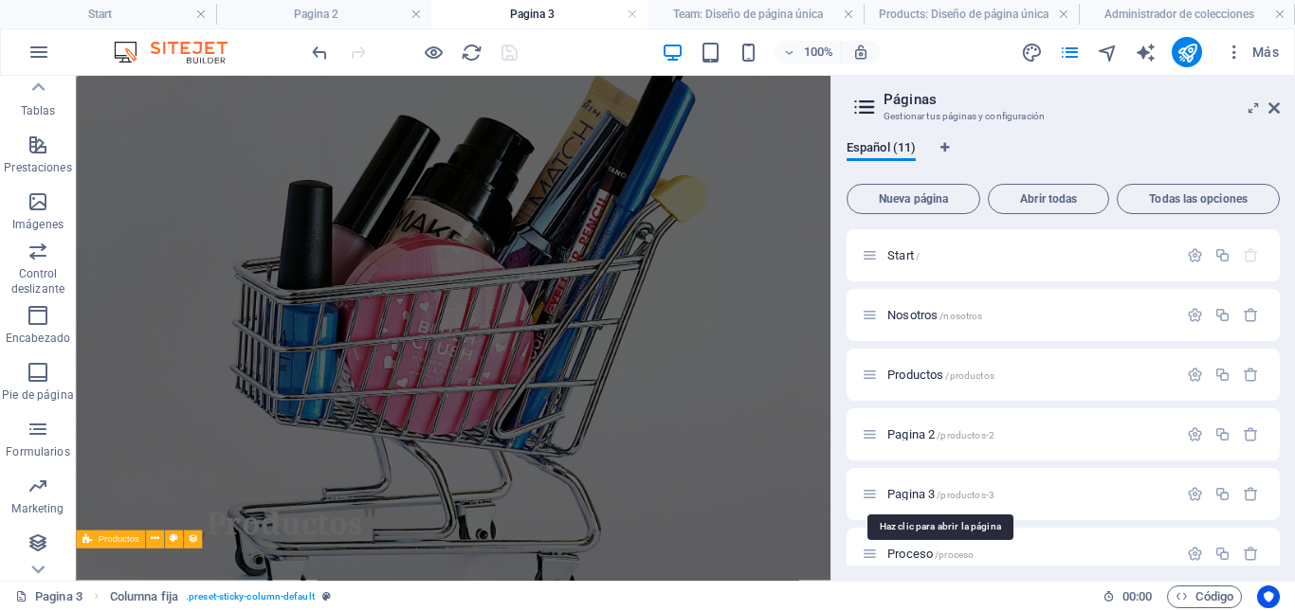
scroll to position [0, 0]
click at [1278, 106] on icon at bounding box center [1273, 107] width 11 height 15
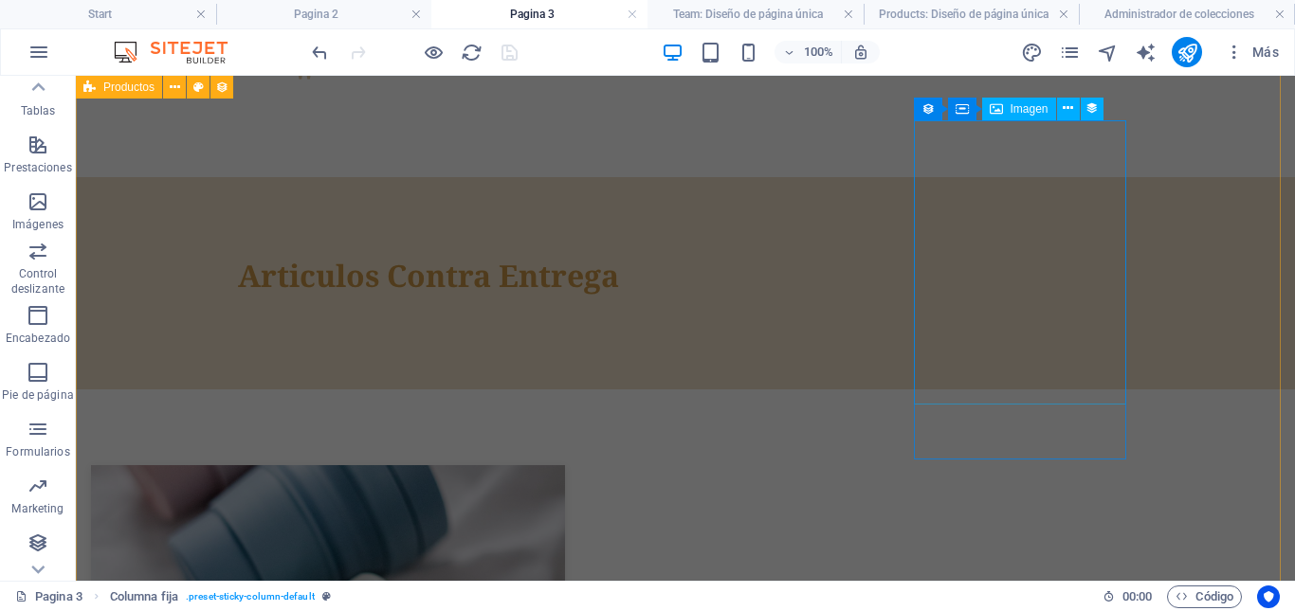
scroll to position [569, 0]
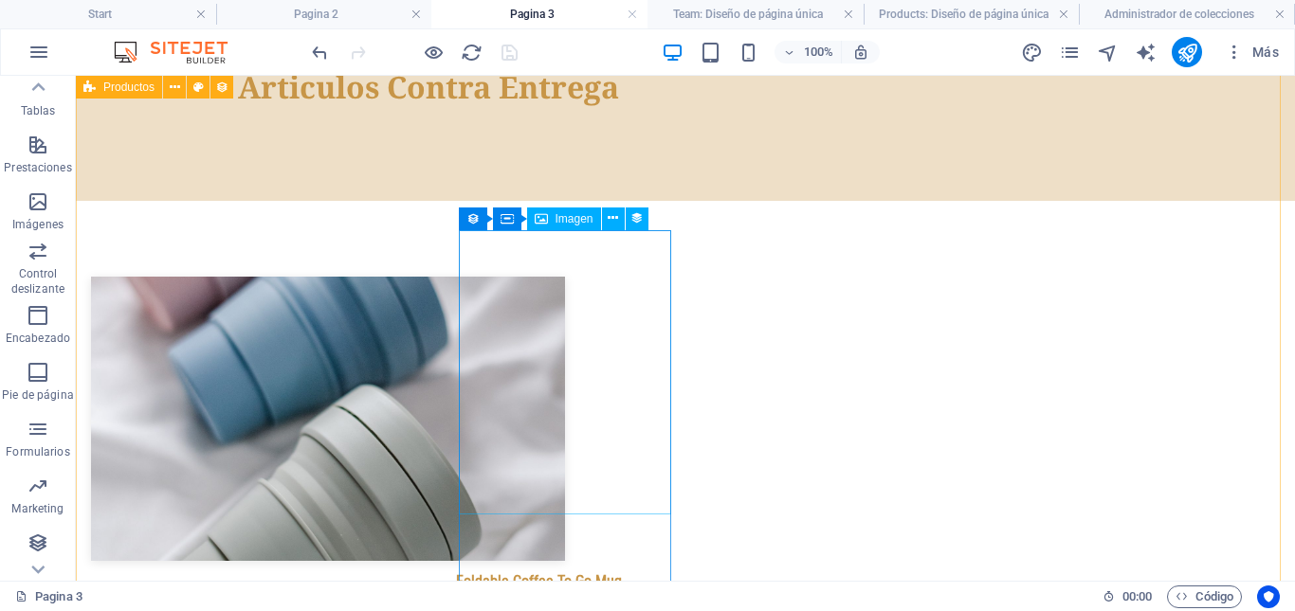
scroll to position [520, 0]
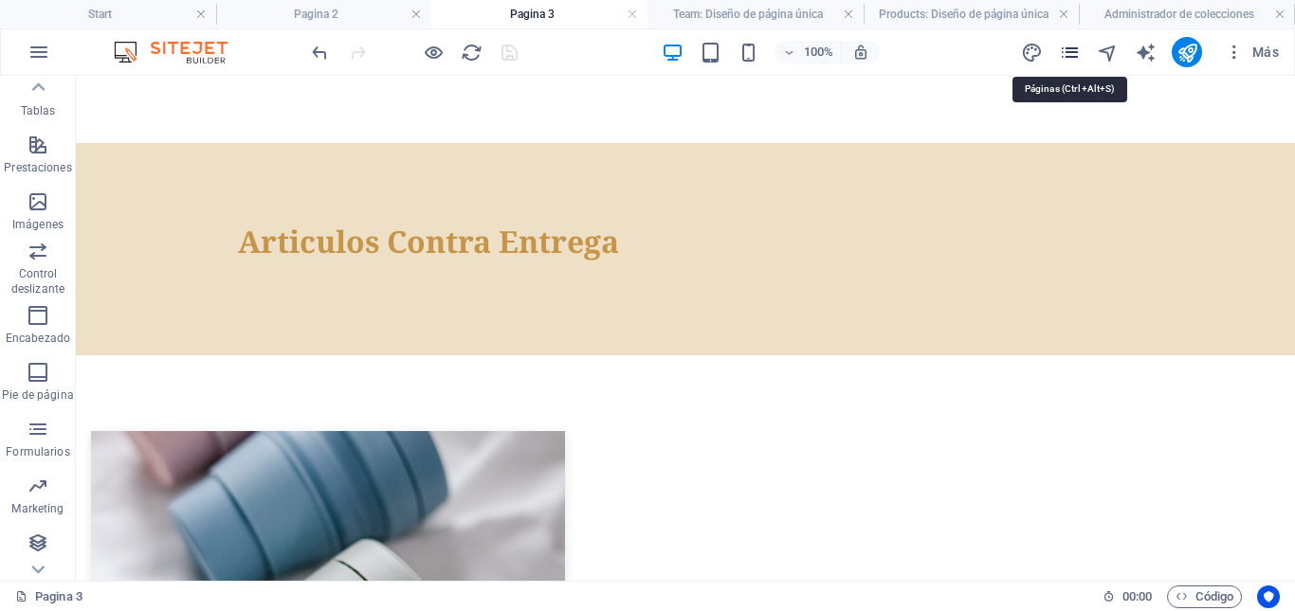
click at [1075, 55] on icon "pages" at bounding box center [1070, 53] width 22 height 22
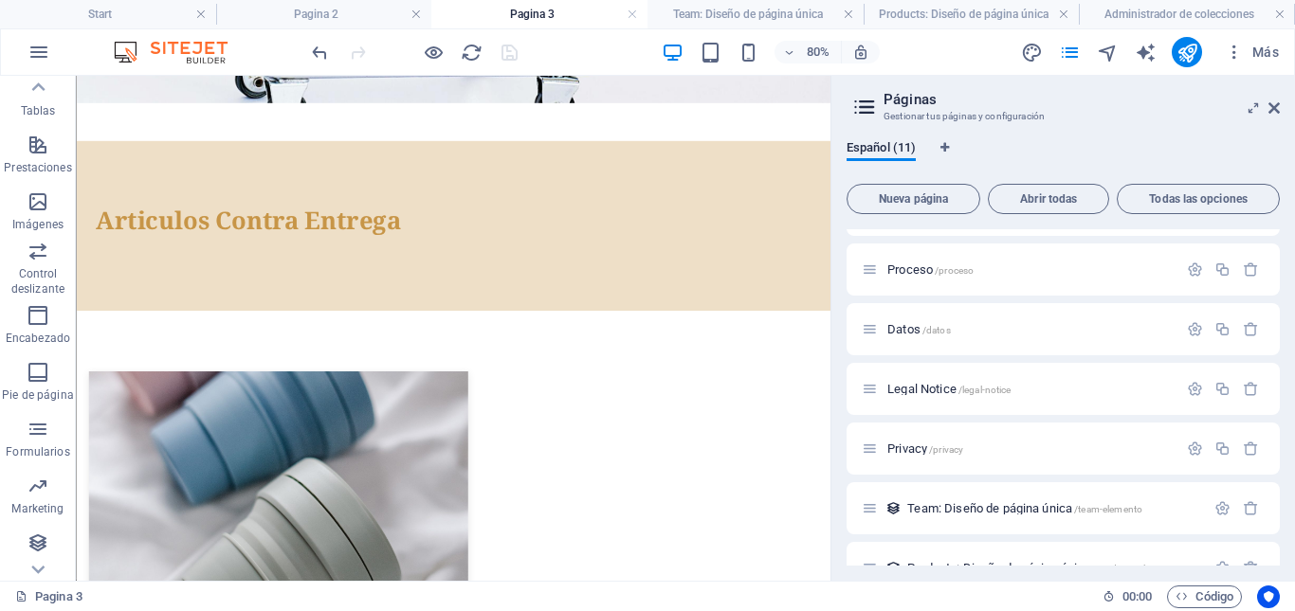
scroll to position [320, 0]
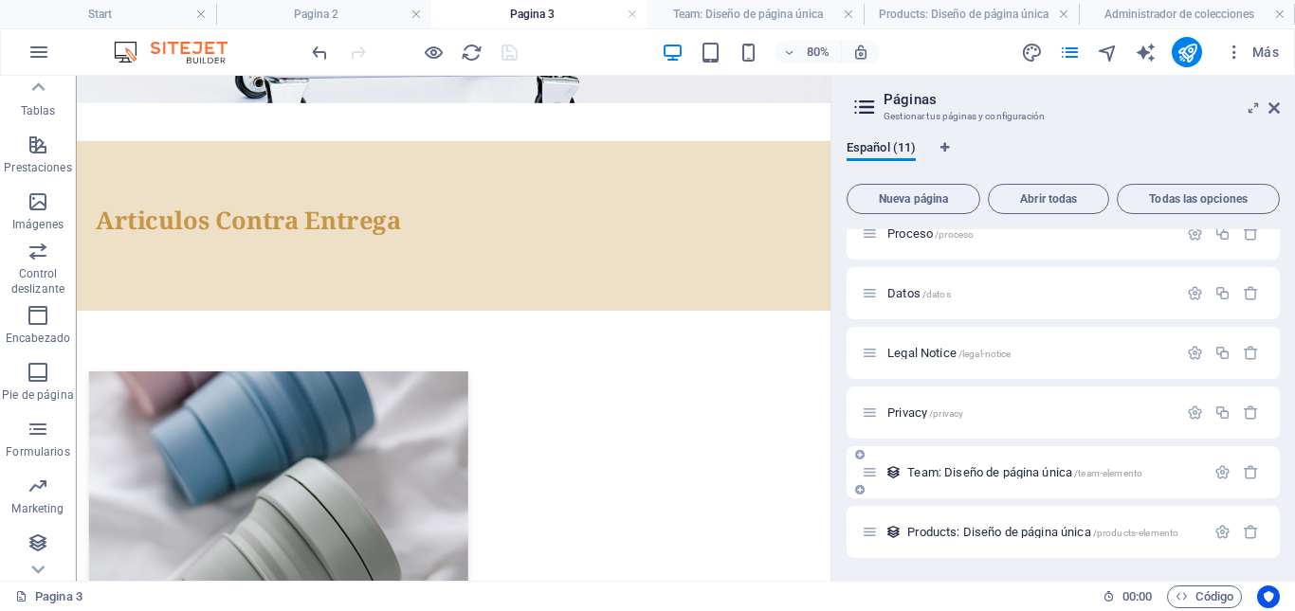
click at [973, 467] on span "Team: Diseño de página única /team-elemento" at bounding box center [1024, 472] width 235 height 14
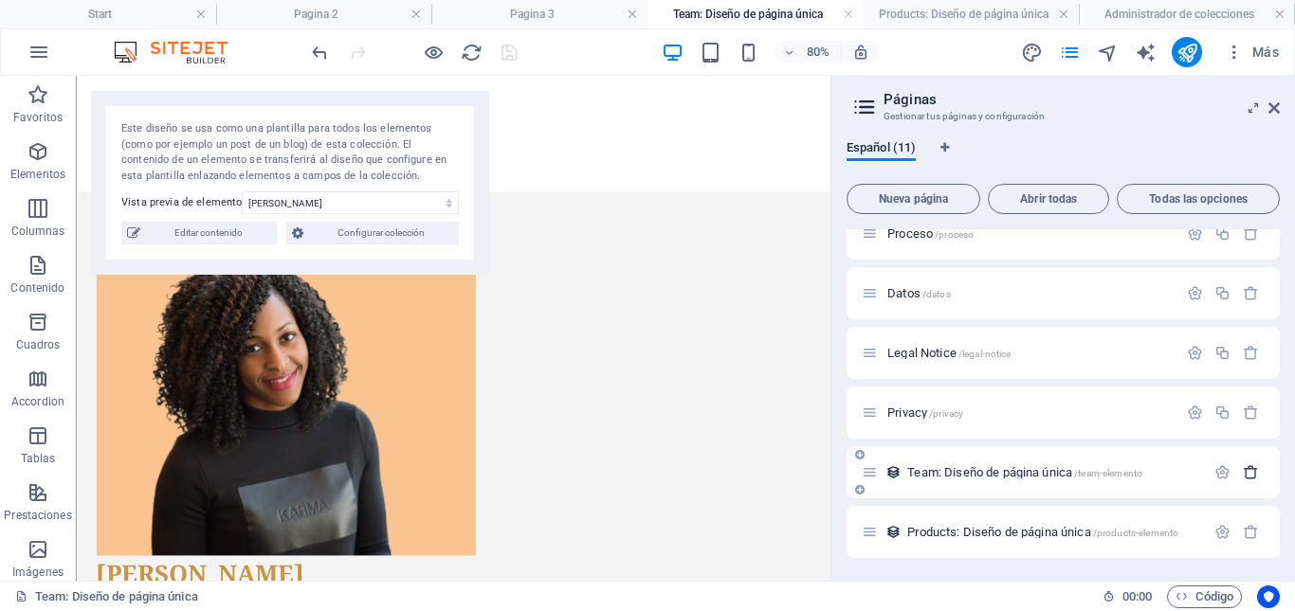
click at [1248, 473] on icon "button" at bounding box center [1251, 472] width 16 height 16
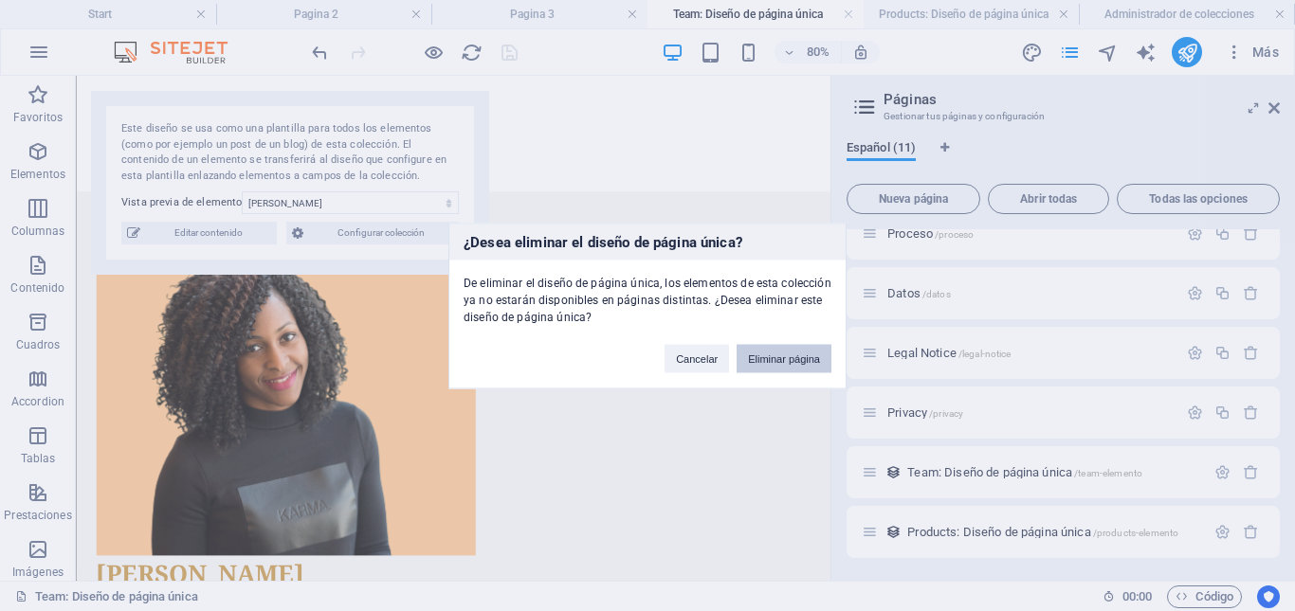
click at [791, 359] on button "Eliminar página" at bounding box center [784, 358] width 95 height 28
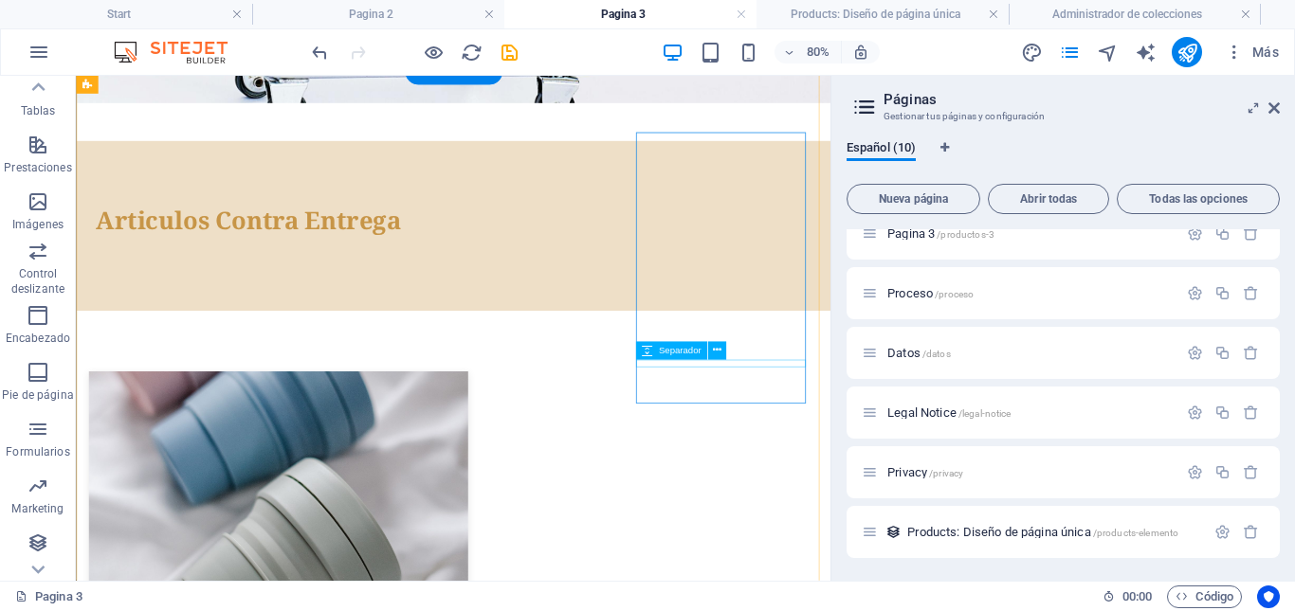
scroll to position [261, 0]
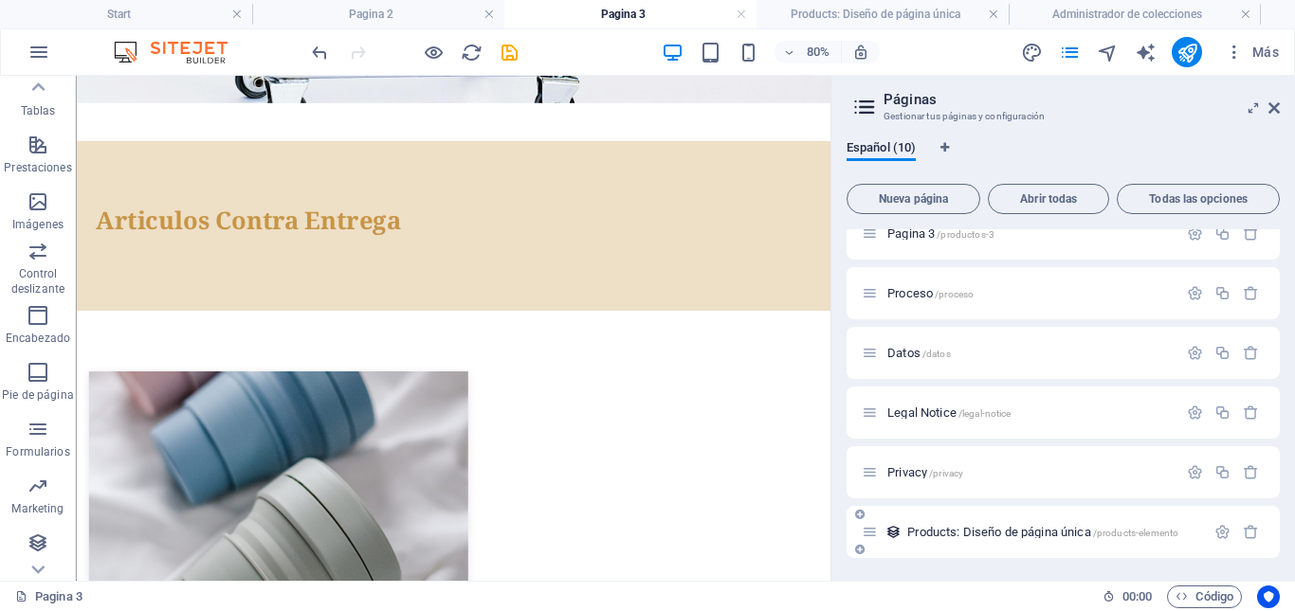
click at [1042, 530] on span "Products: Diseño de página única /products-elemento" at bounding box center [1042, 532] width 271 height 14
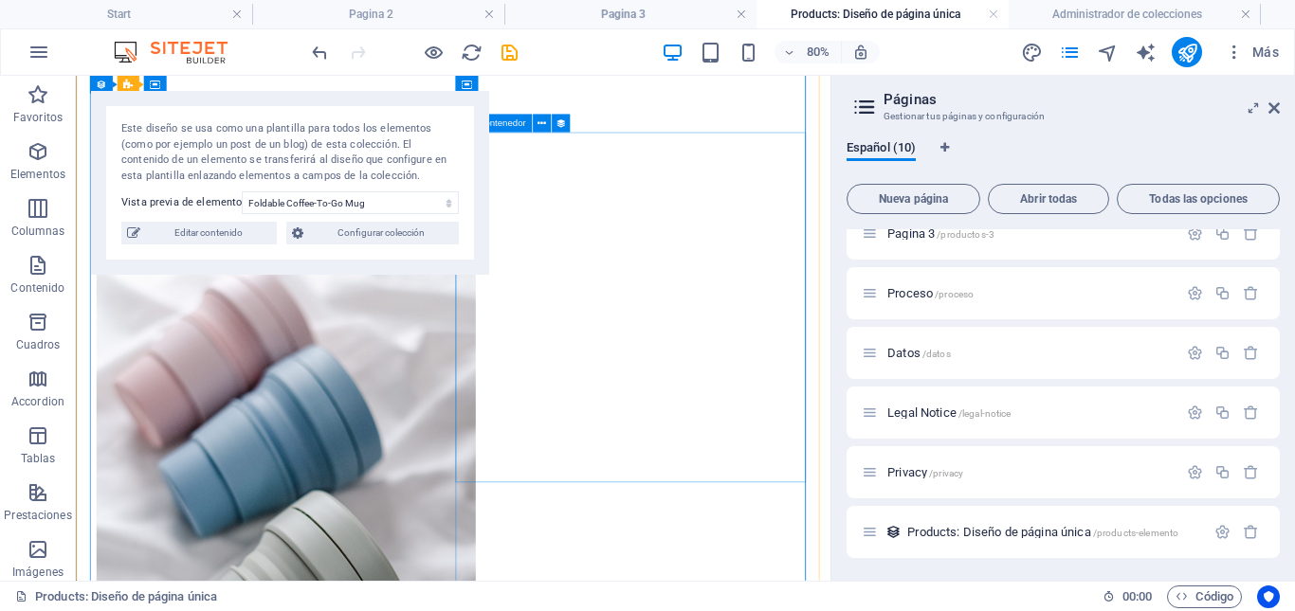
scroll to position [0, 0]
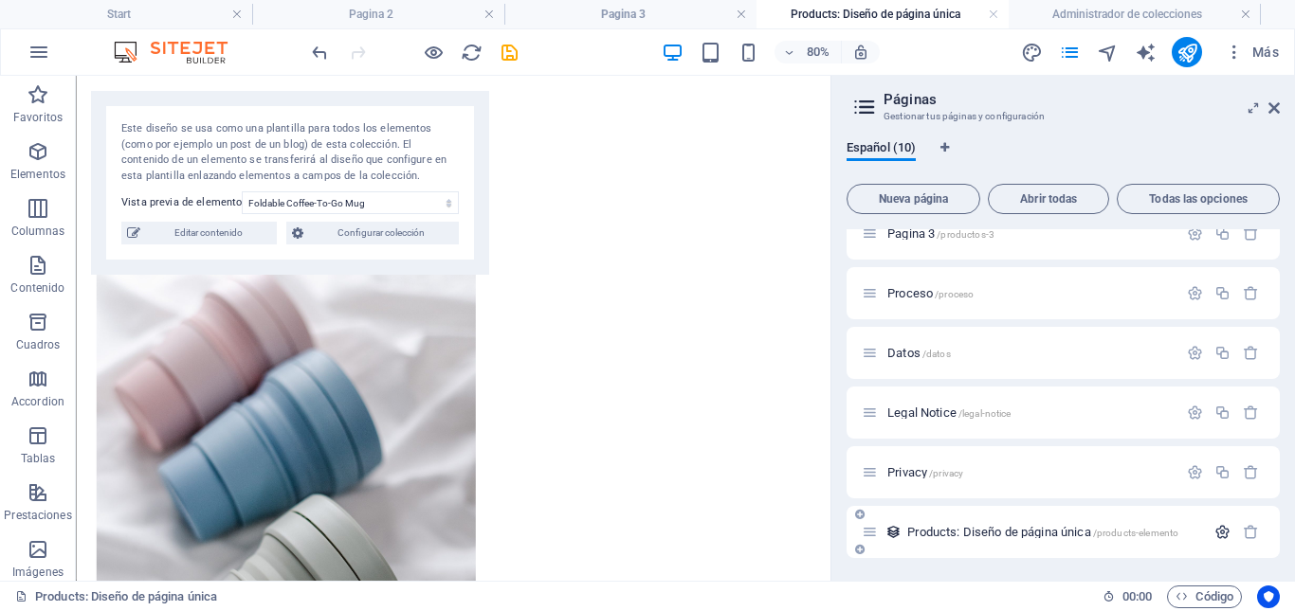
click at [1225, 531] on icon "button" at bounding box center [1222, 532] width 16 height 16
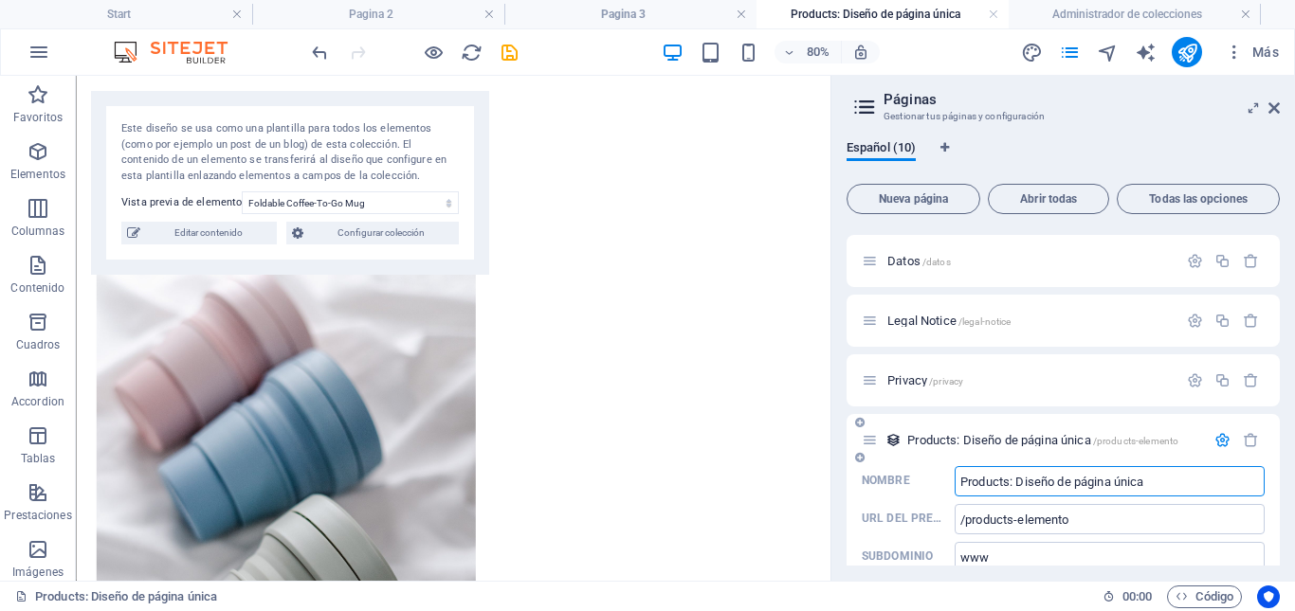
scroll to position [390, 0]
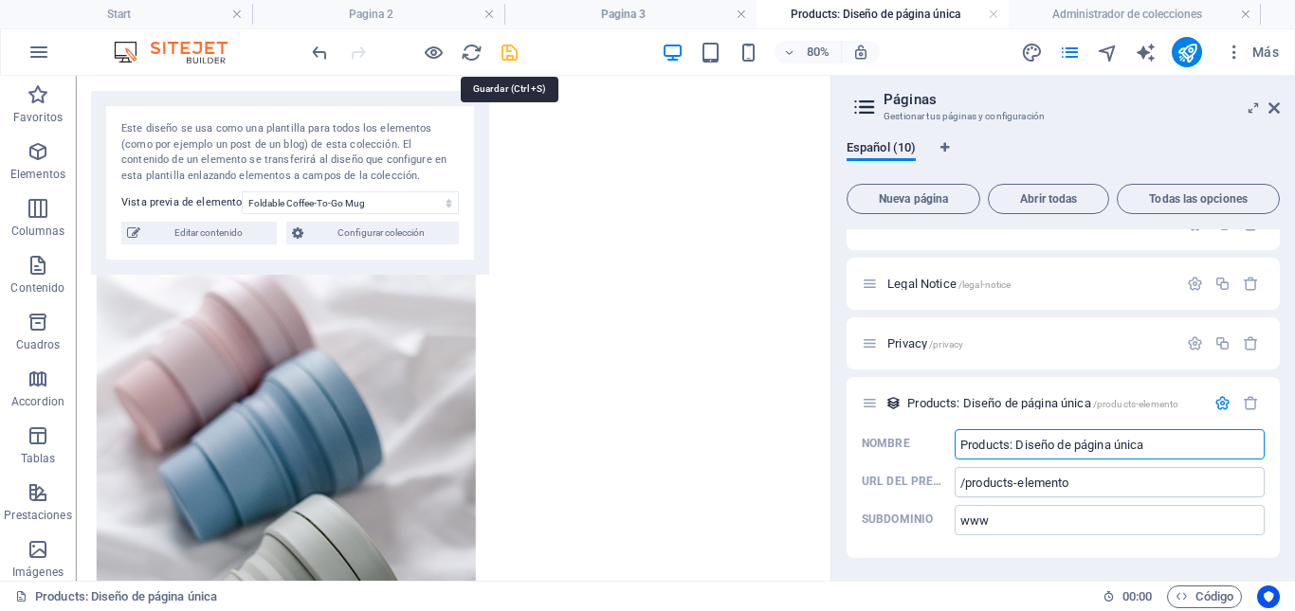
click at [505, 52] on icon "save" at bounding box center [510, 53] width 22 height 22
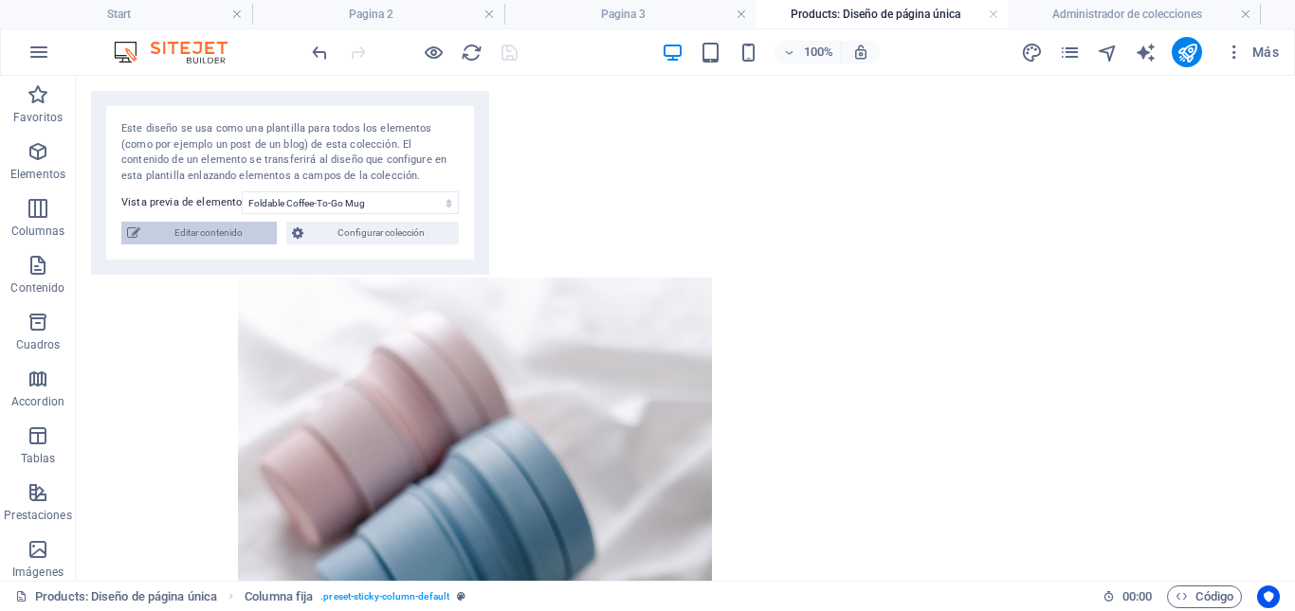
click at [207, 234] on span "Editar contenido" at bounding box center [208, 233] width 125 height 23
select select "Out of stock"
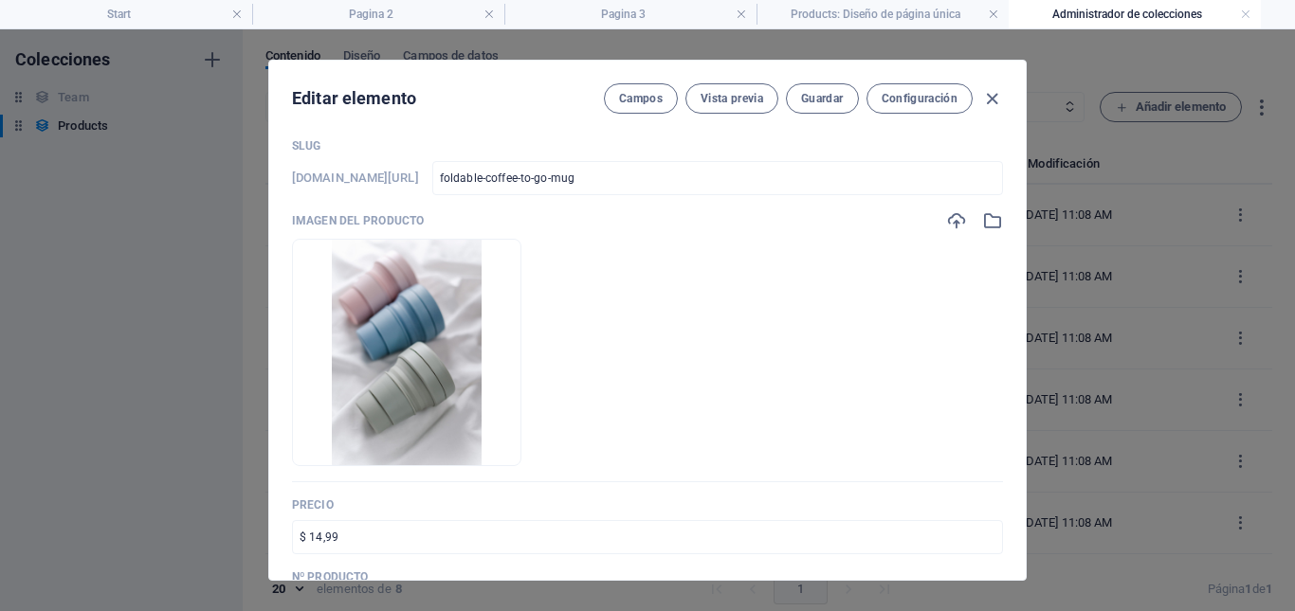
scroll to position [0, 0]
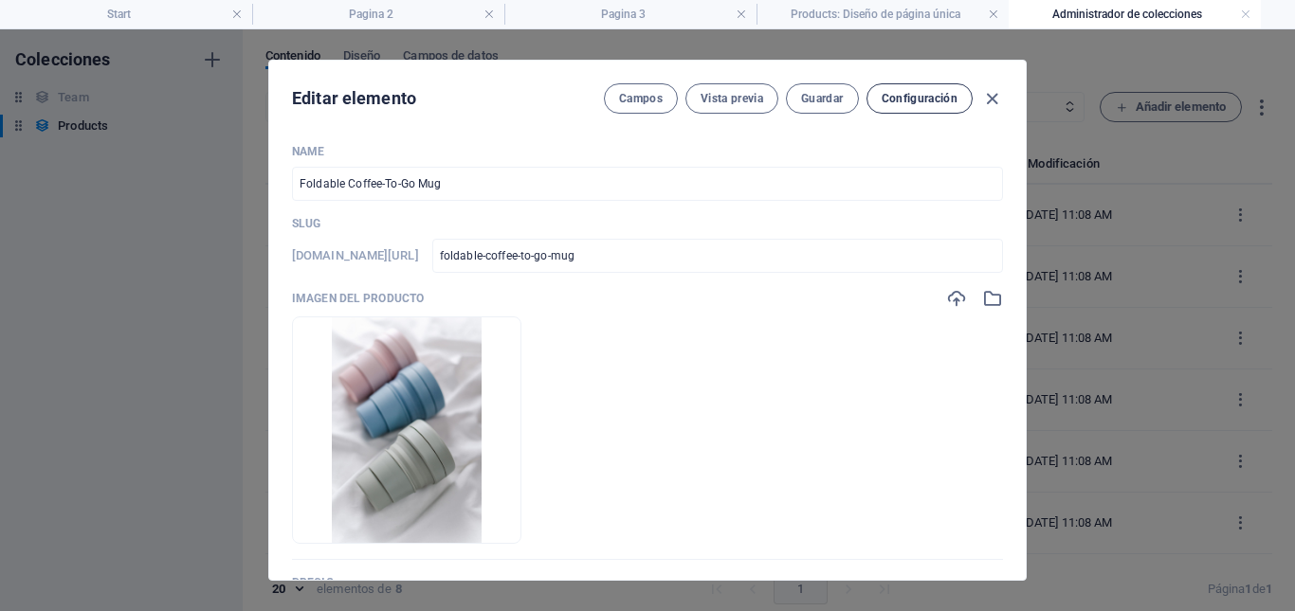
click at [905, 101] on span "Configuración" at bounding box center [920, 98] width 76 height 15
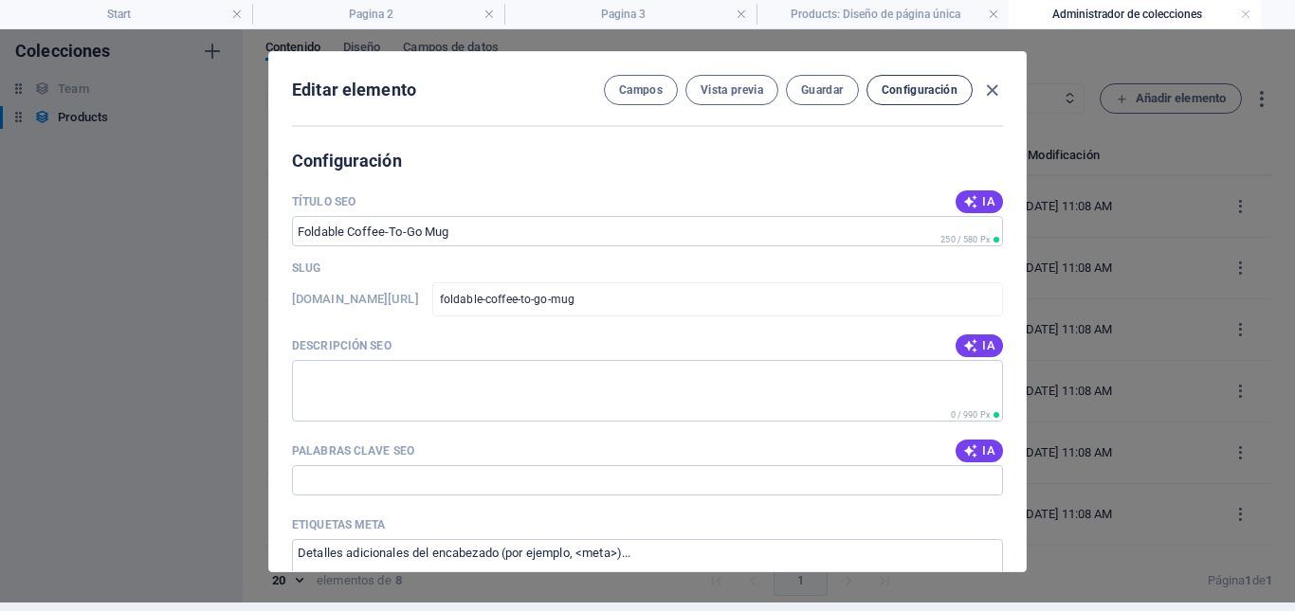
scroll to position [1219, 0]
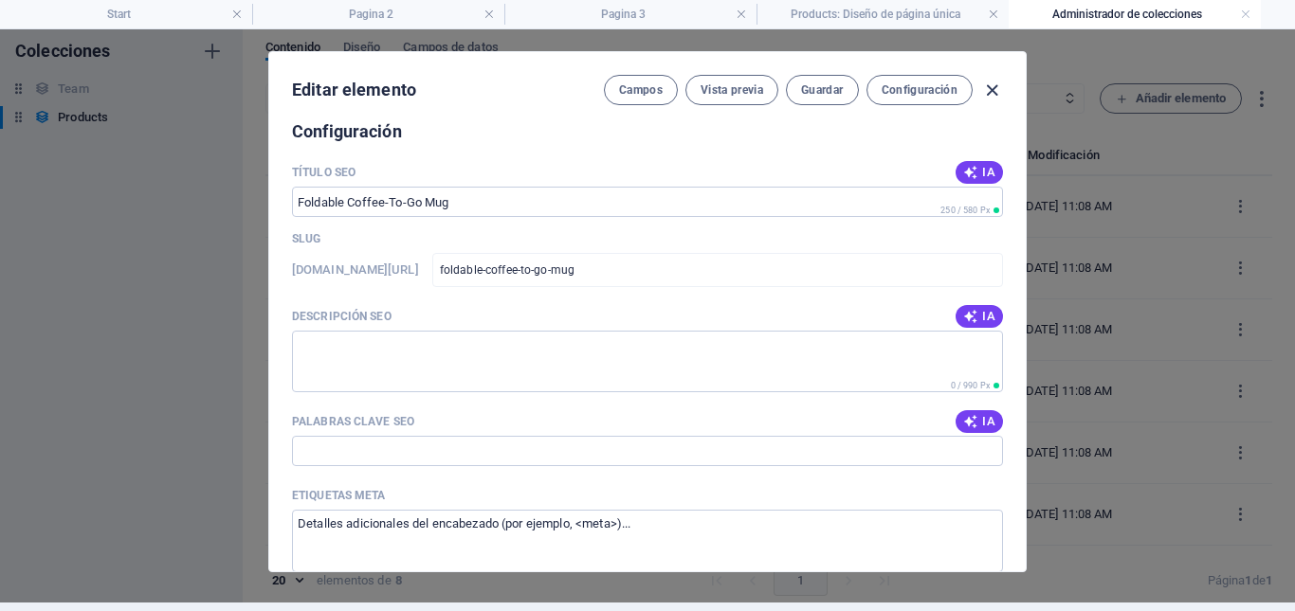
click at [990, 89] on icon "button" at bounding box center [992, 91] width 22 height 22
type input "foldable-coffee-to-go-mug"
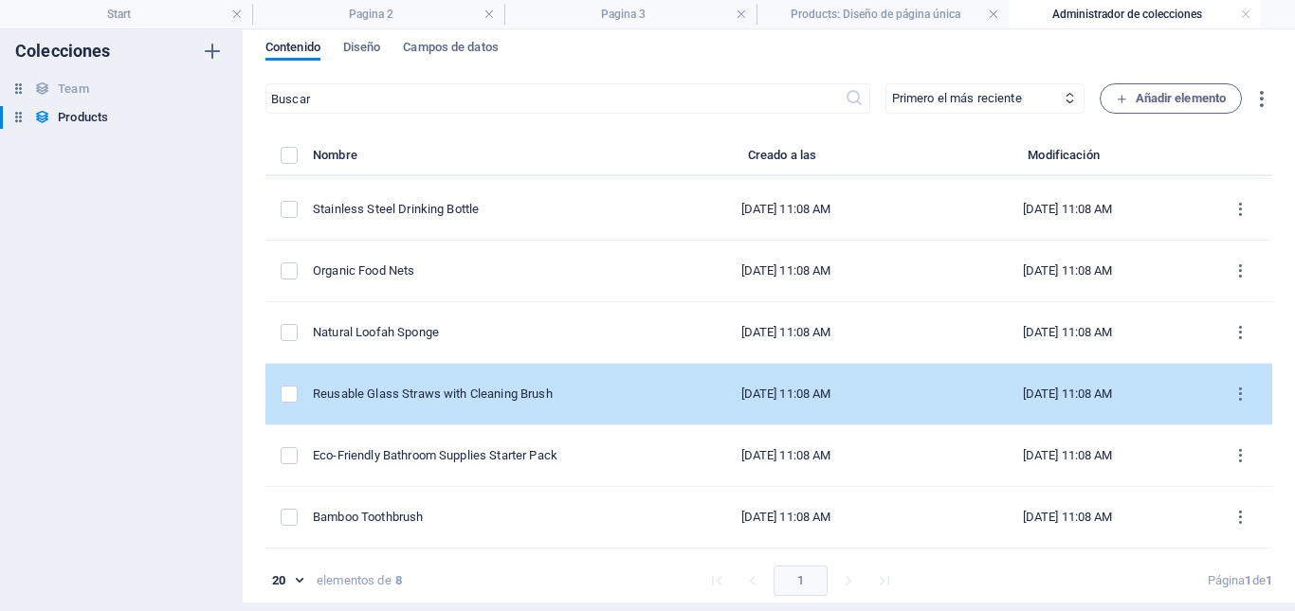
scroll to position [0, 0]
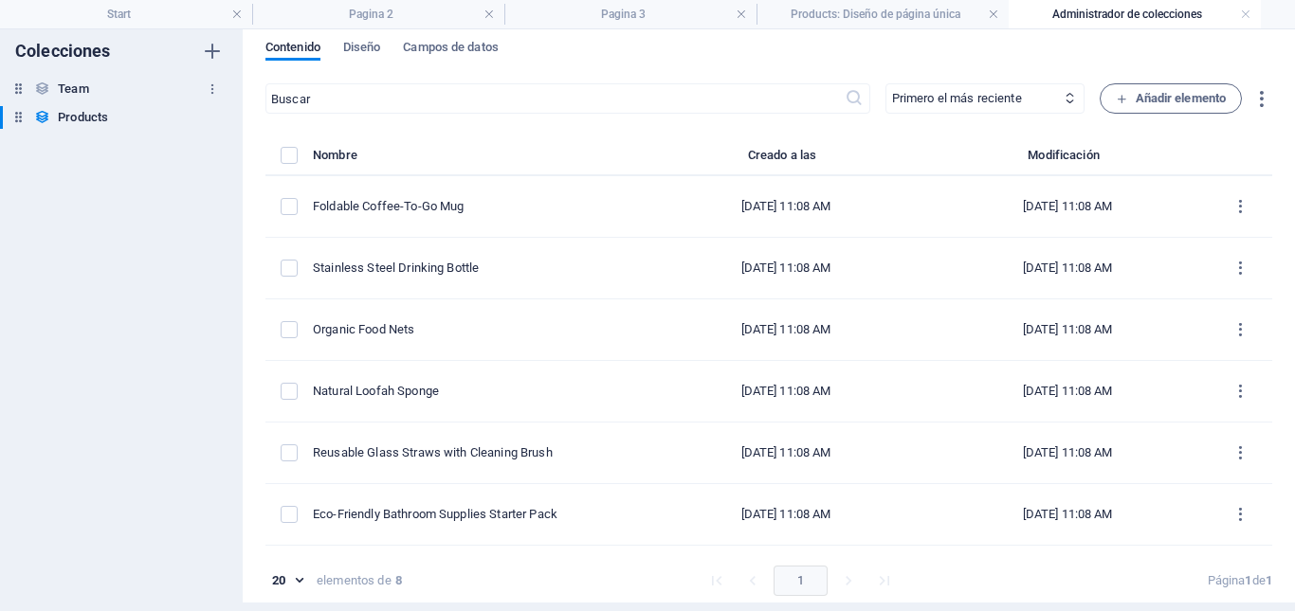
click at [82, 87] on h6 "Team" at bounding box center [73, 89] width 30 height 23
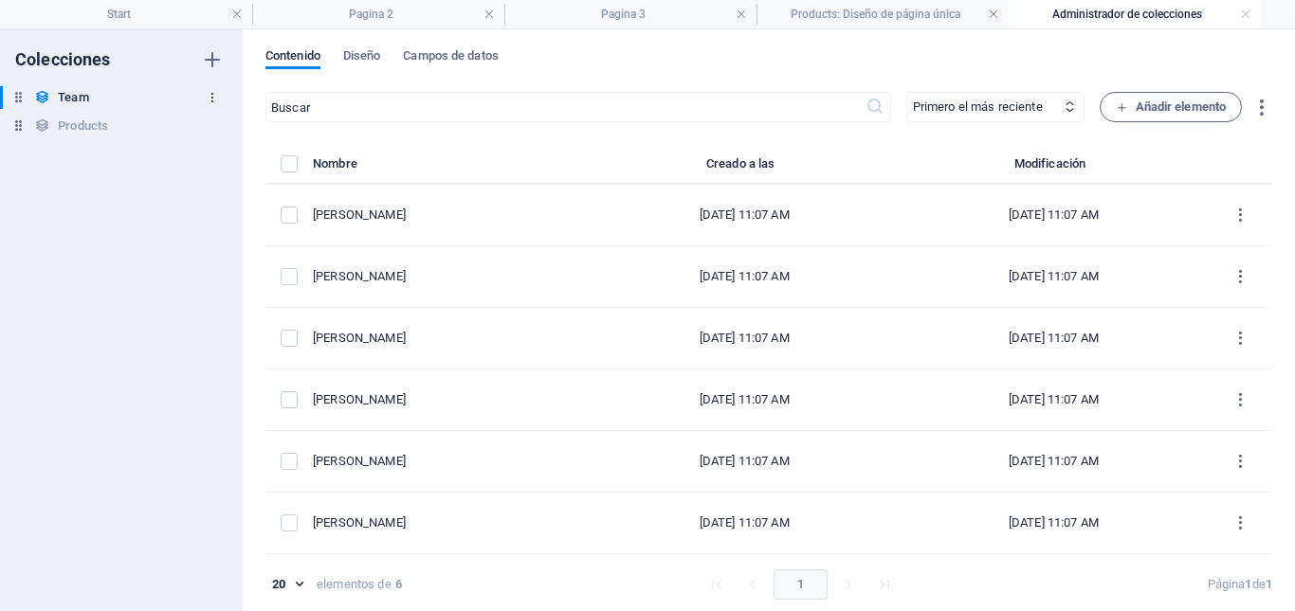
click at [212, 100] on icon "button" at bounding box center [212, 97] width 13 height 13
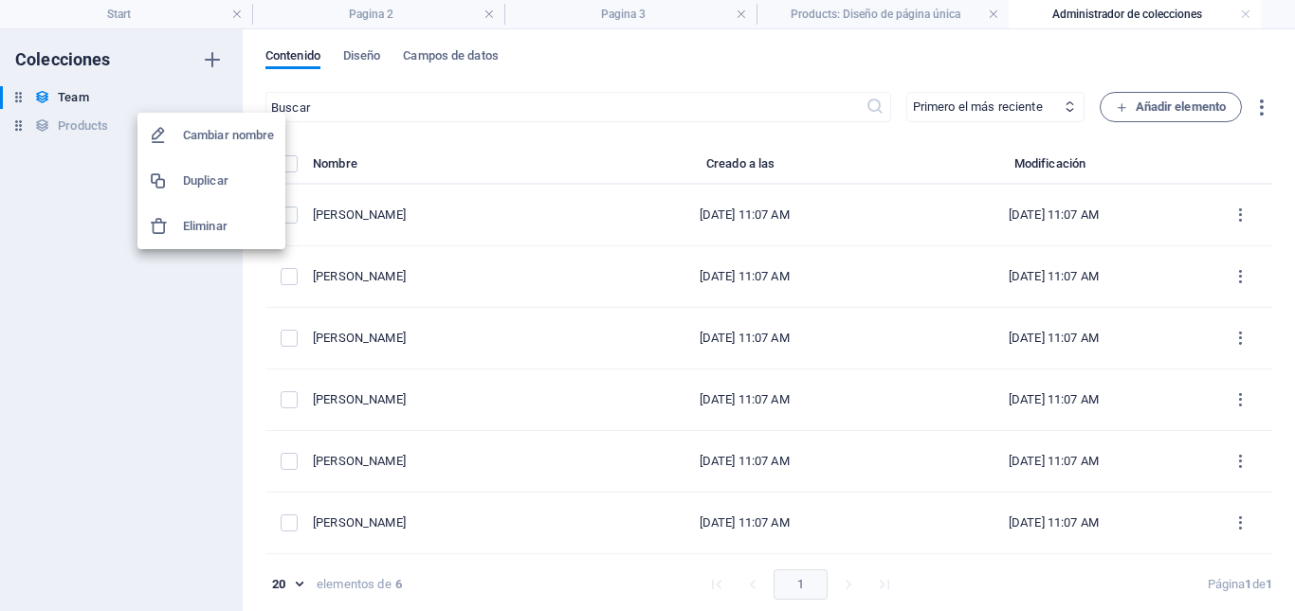
click at [209, 227] on h6 "Eliminar" at bounding box center [228, 226] width 91 height 23
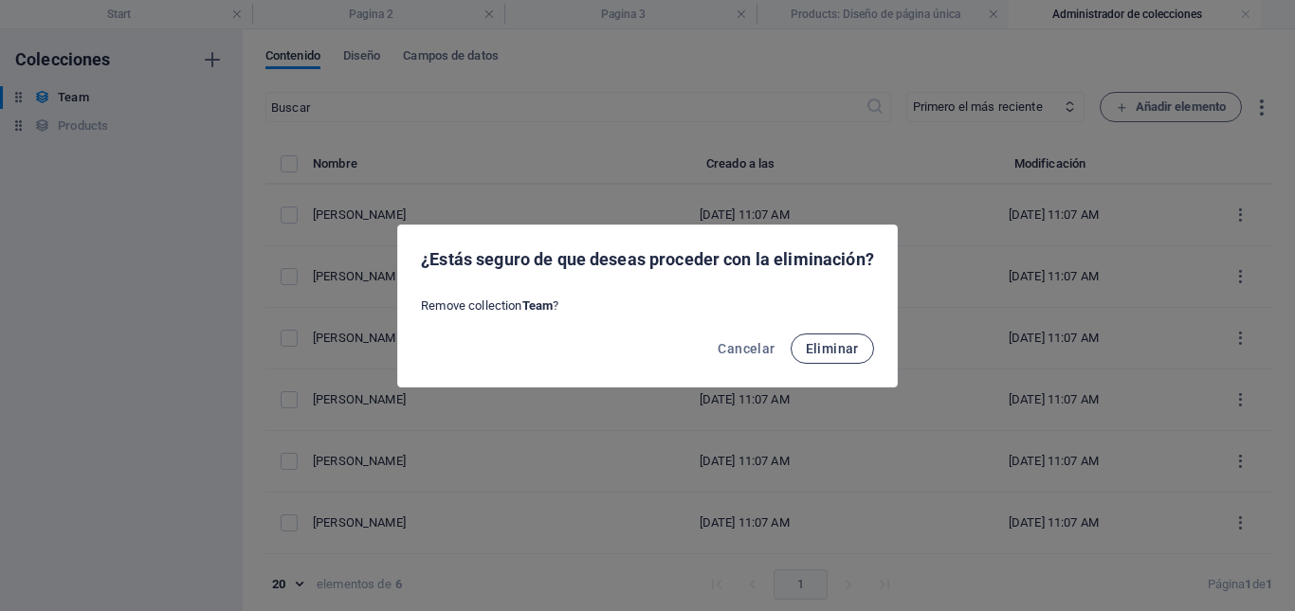
click at [855, 349] on span "Eliminar" at bounding box center [832, 348] width 53 height 15
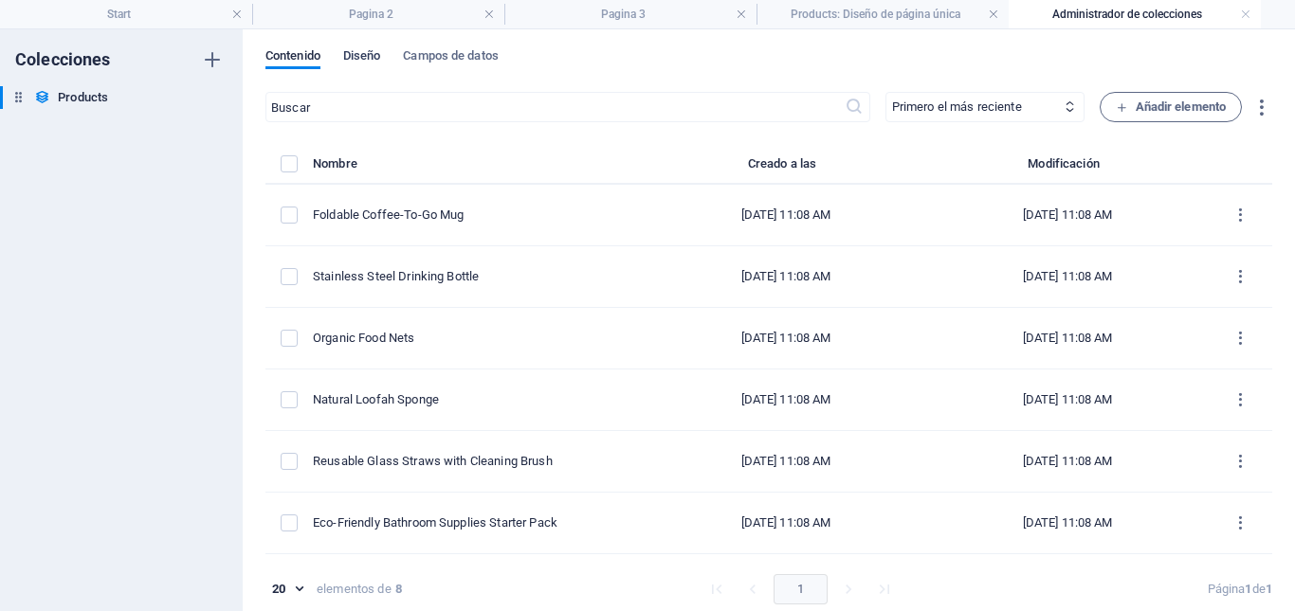
click at [374, 56] on span "Diseño" at bounding box center [362, 58] width 38 height 27
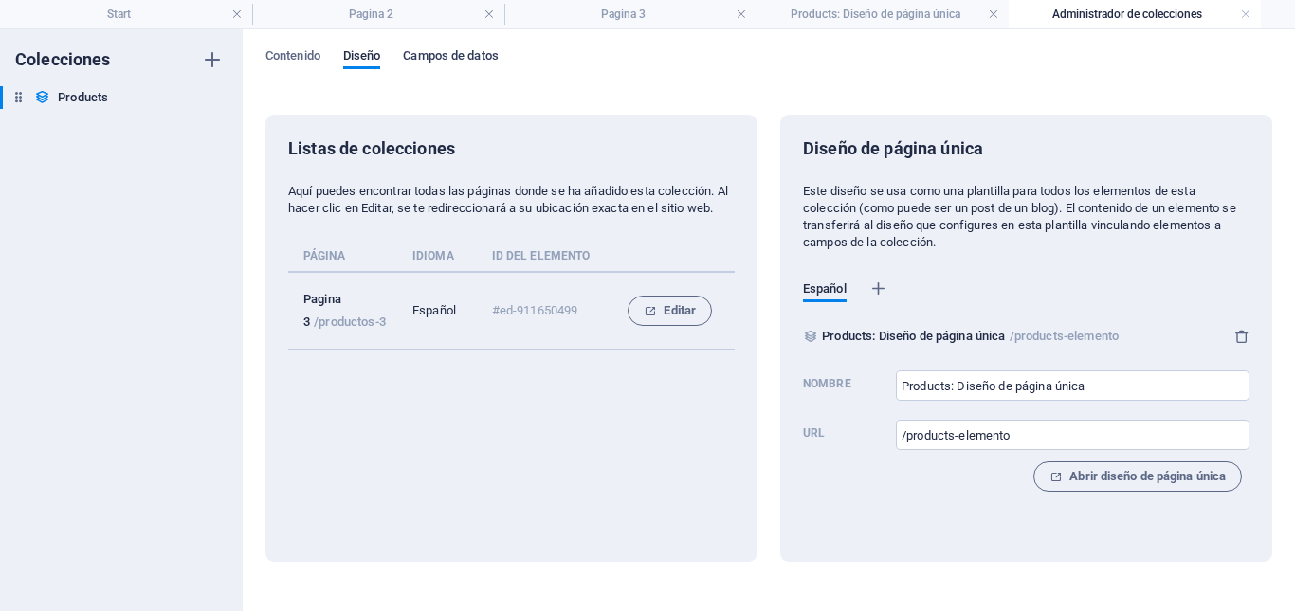
click at [457, 57] on span "Campos de datos" at bounding box center [450, 58] width 95 height 27
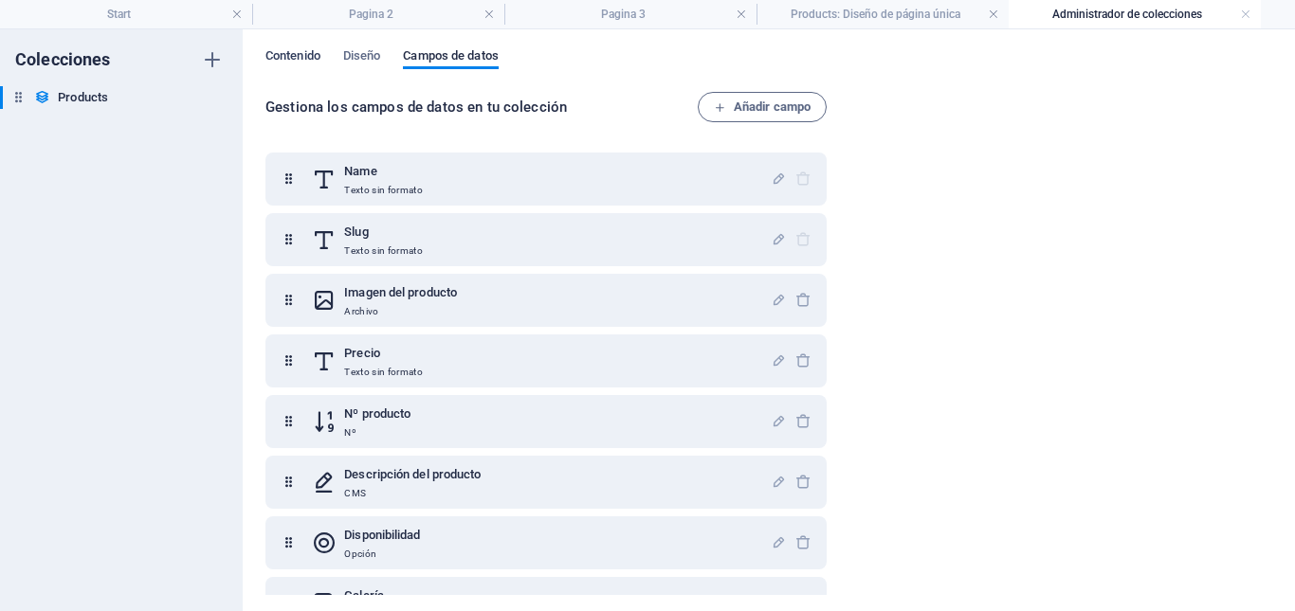
click at [294, 59] on span "Contenido" at bounding box center [292, 58] width 55 height 27
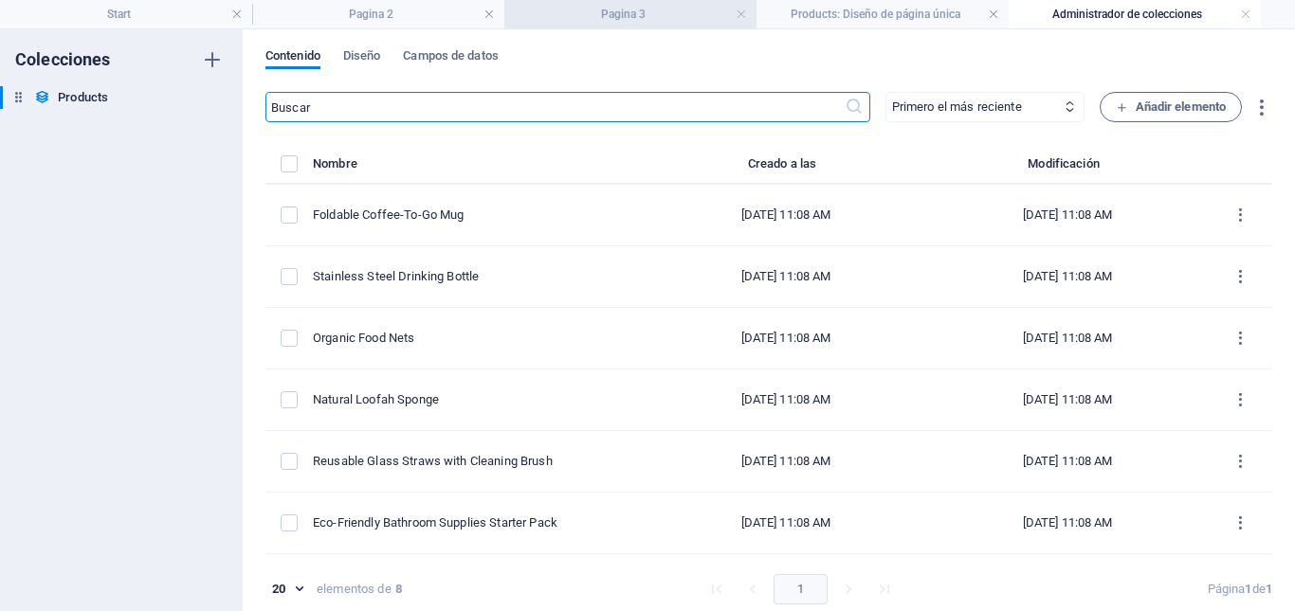
click at [633, 12] on h4 "Pagina 3" at bounding box center [630, 14] width 252 height 21
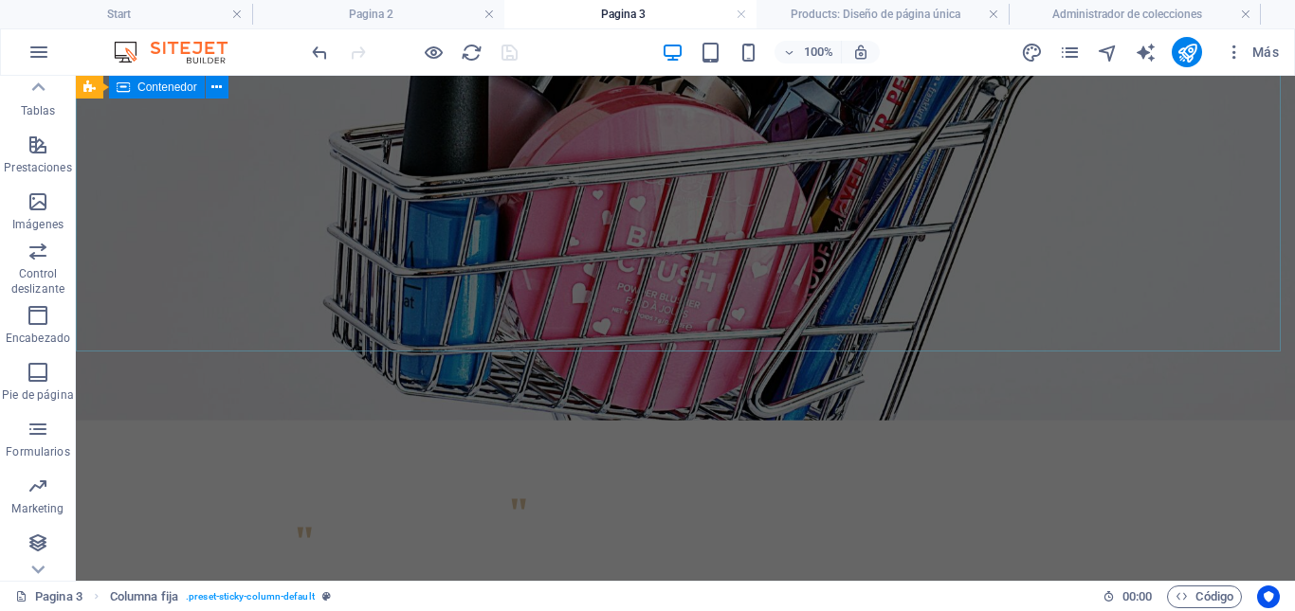
scroll to position [217, 0]
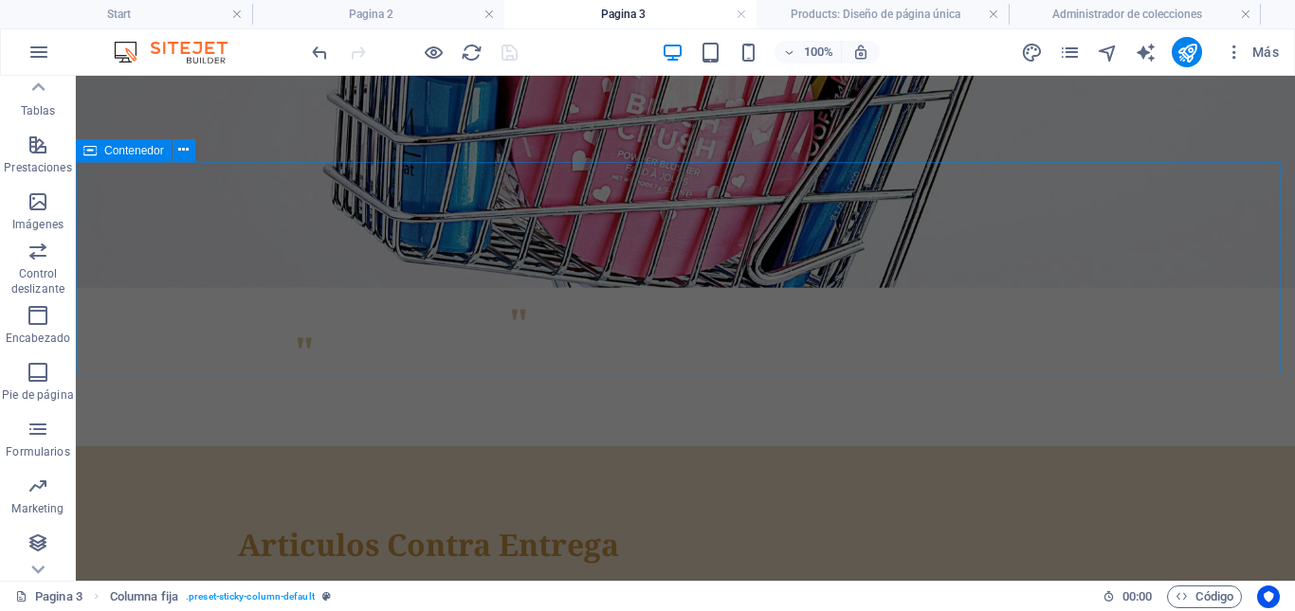
click at [645, 446] on div "Articulos Contra Entrega" at bounding box center [685, 552] width 1219 height 212
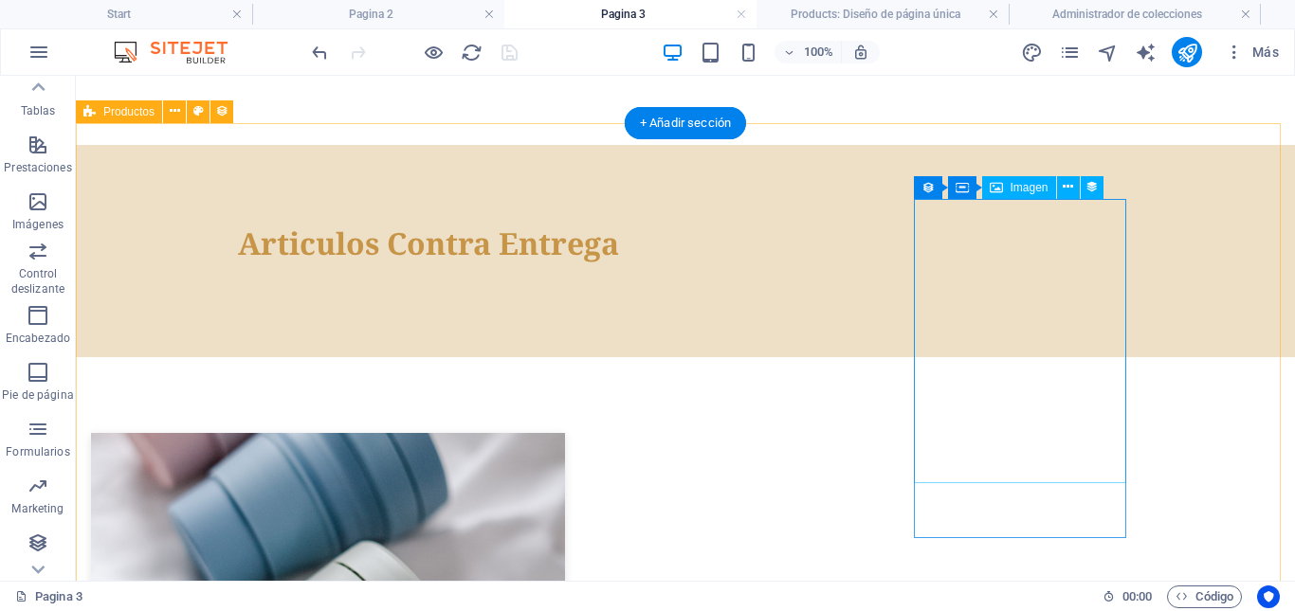
scroll to position [596, 0]
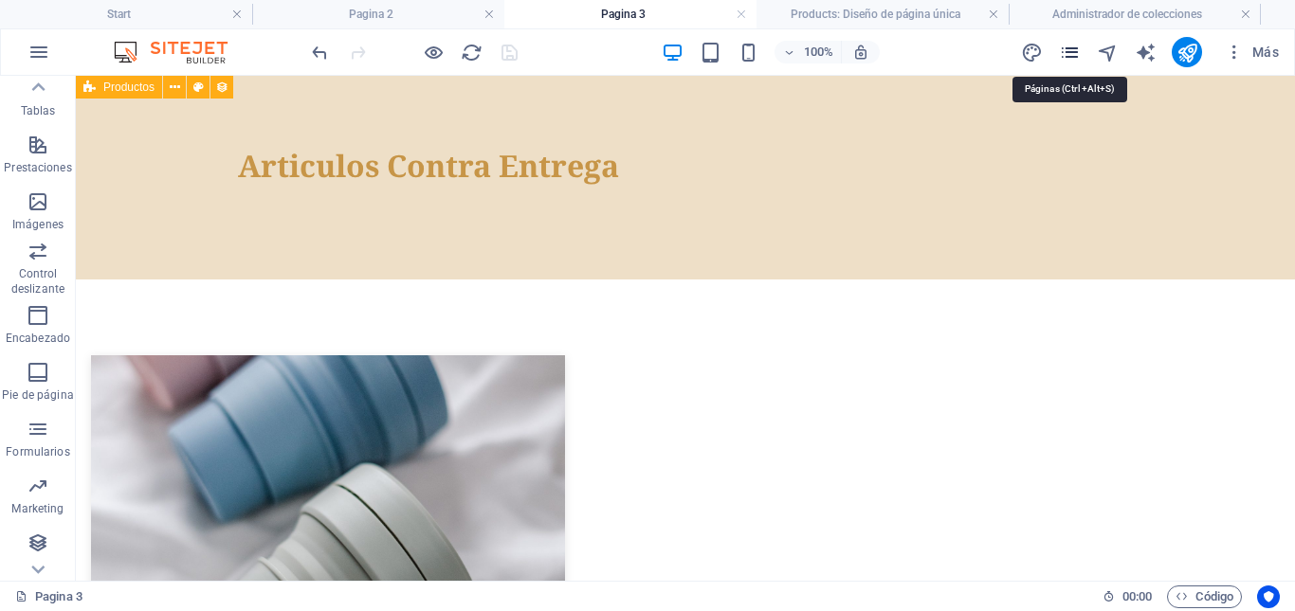
click at [1074, 53] on icon "pages" at bounding box center [1070, 53] width 22 height 22
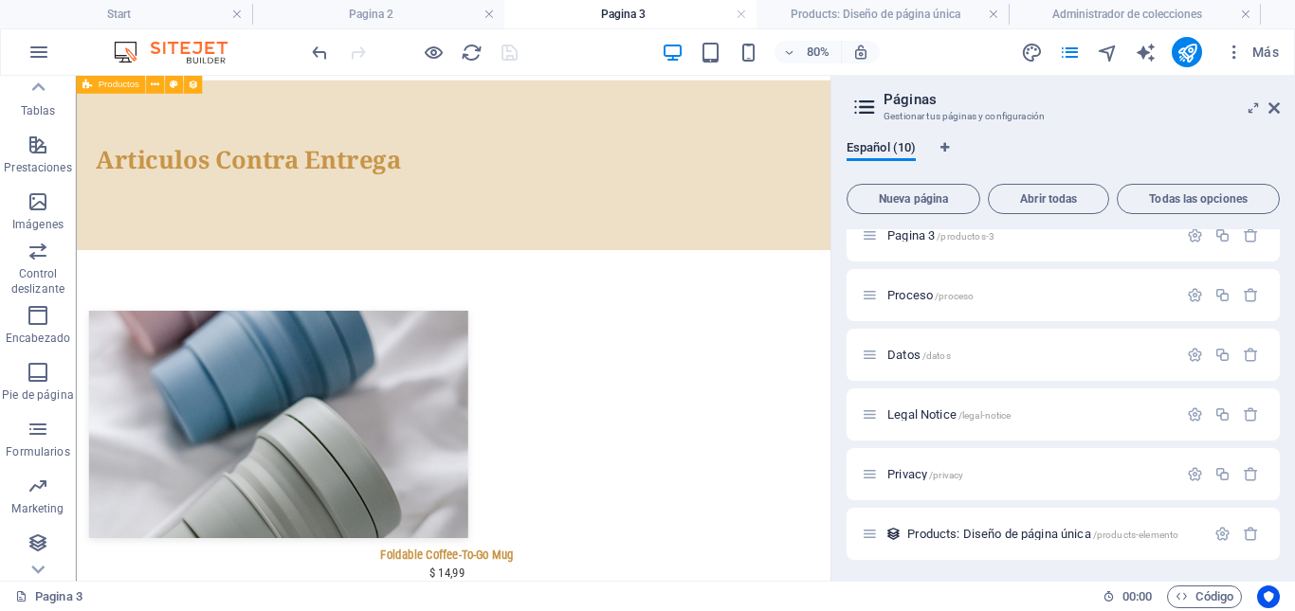
scroll to position [261, 0]
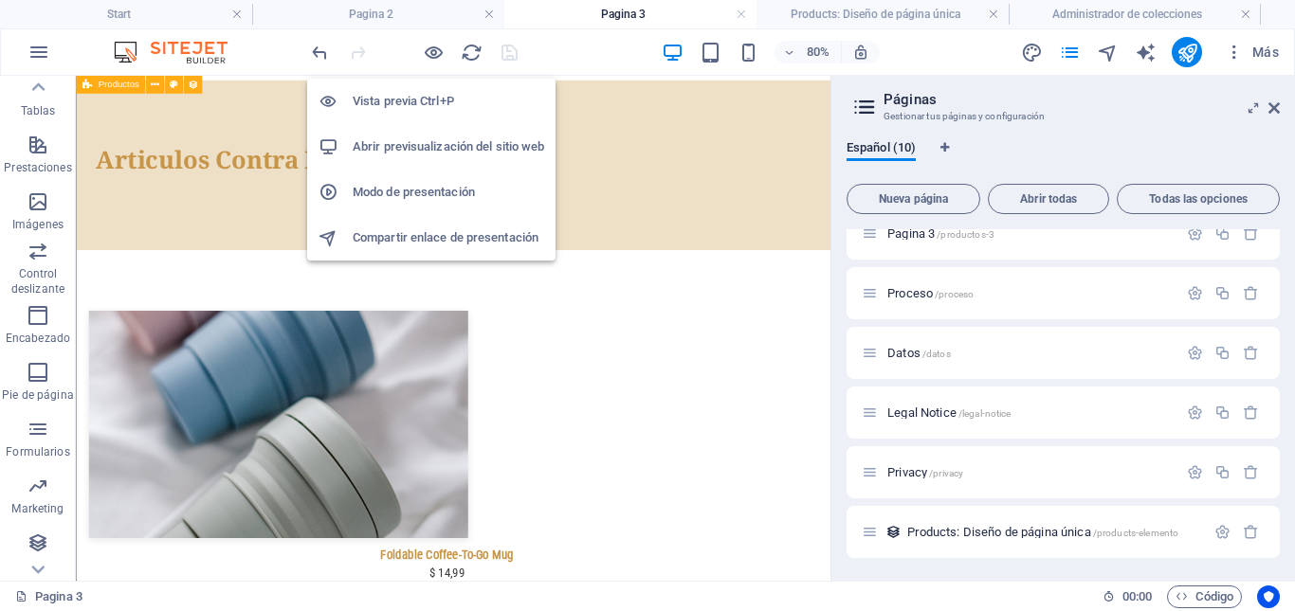
click at [425, 144] on h6 "Abrir previsualización del sitio web" at bounding box center [448, 147] width 191 height 23
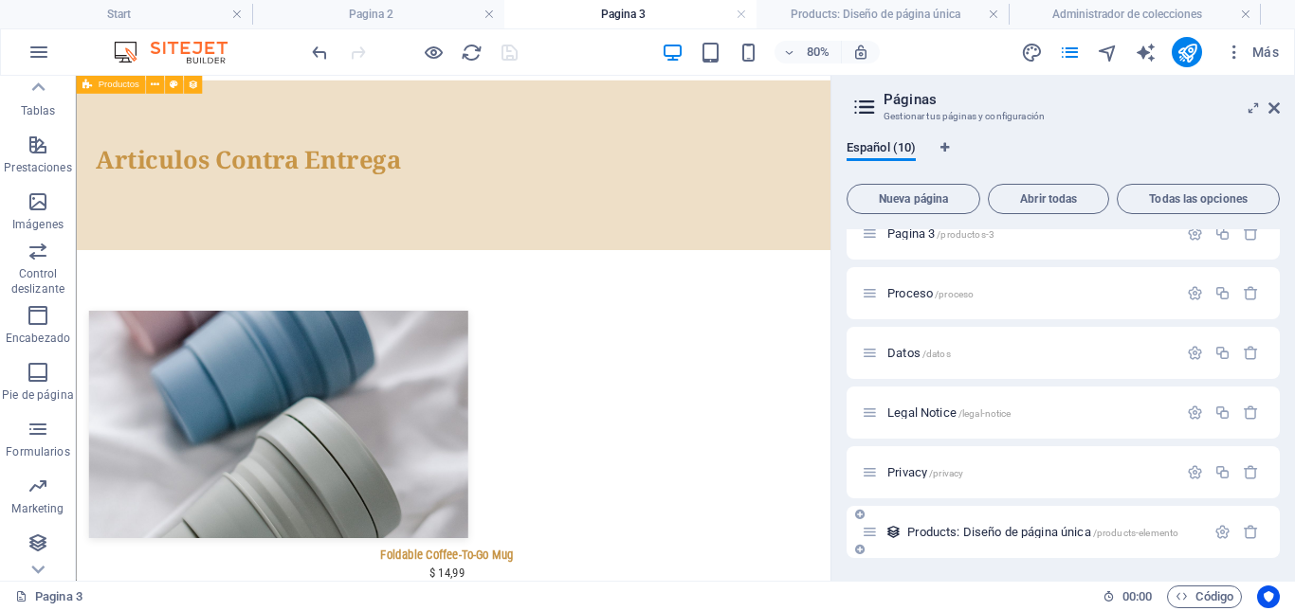
click at [1011, 532] on span "Products: Diseño de página única /products-elemento" at bounding box center [1042, 532] width 271 height 14
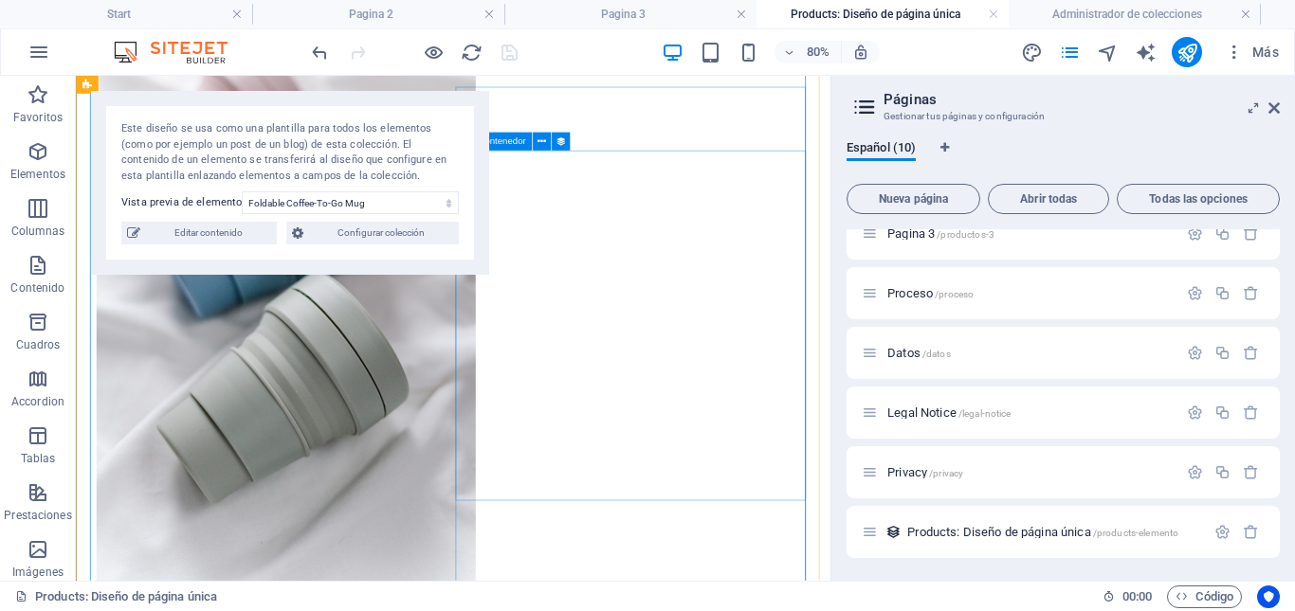
scroll to position [284, 0]
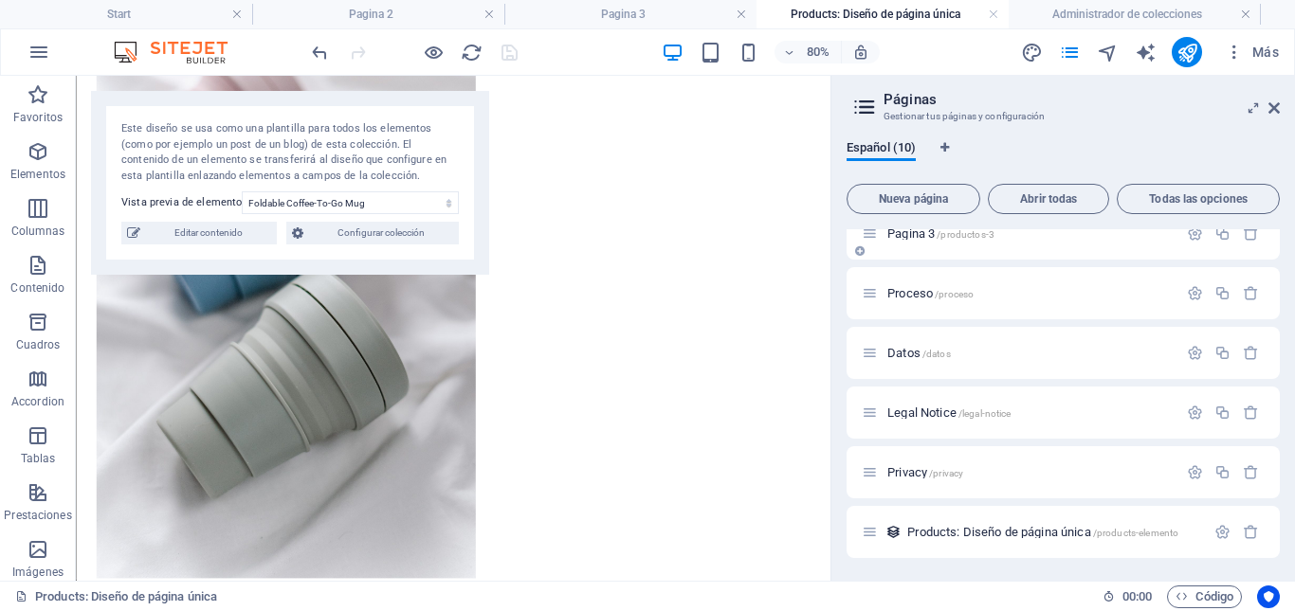
click at [913, 229] on span "Pagina 3 /productos-3" at bounding box center [940, 234] width 107 height 14
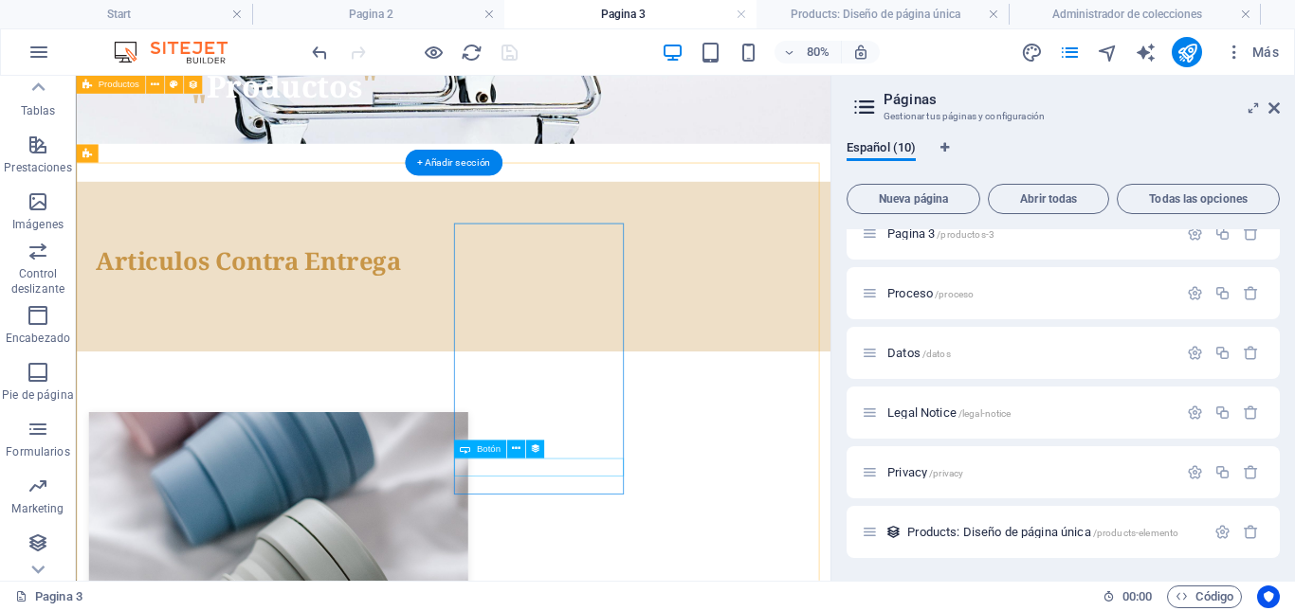
scroll to position [482, 0]
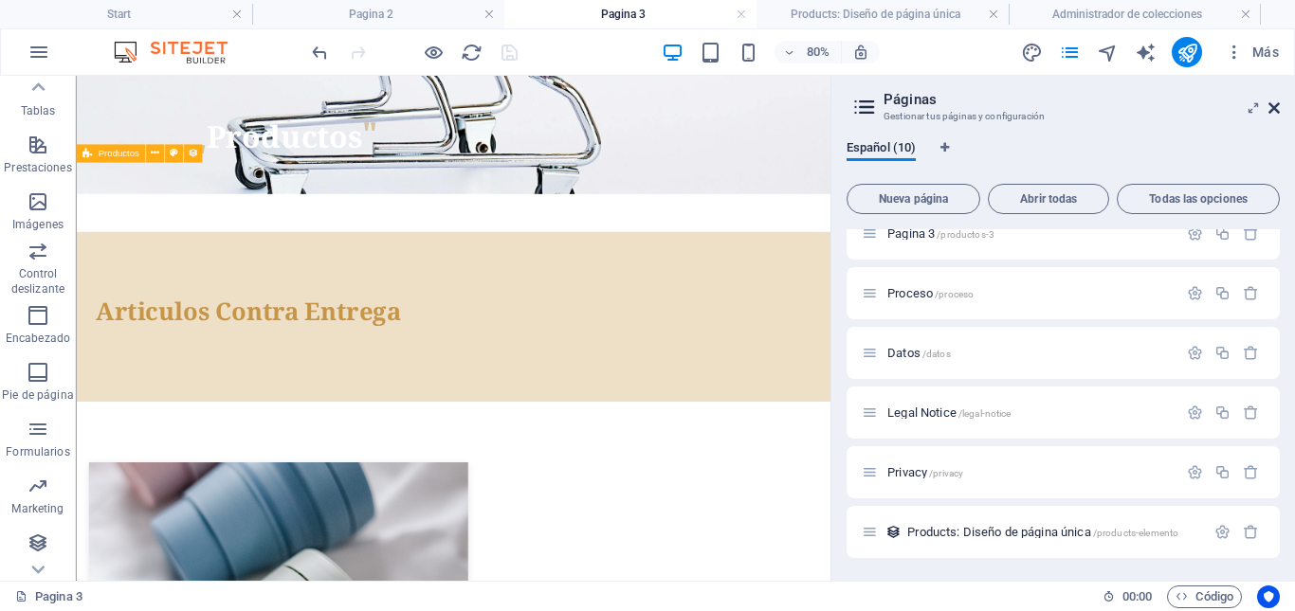
drag, startPoint x: 1274, startPoint y: 110, endPoint x: 1196, endPoint y: 34, distance: 108.6
click at [1274, 110] on icon at bounding box center [1273, 107] width 11 height 15
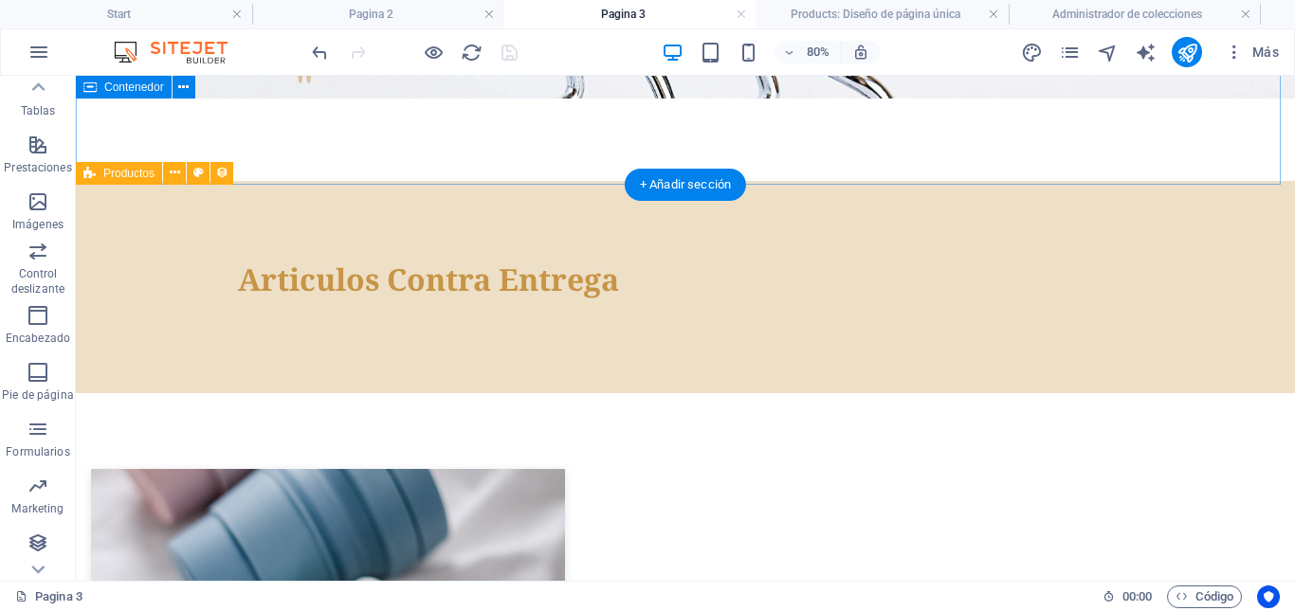
scroll to position [407, 0]
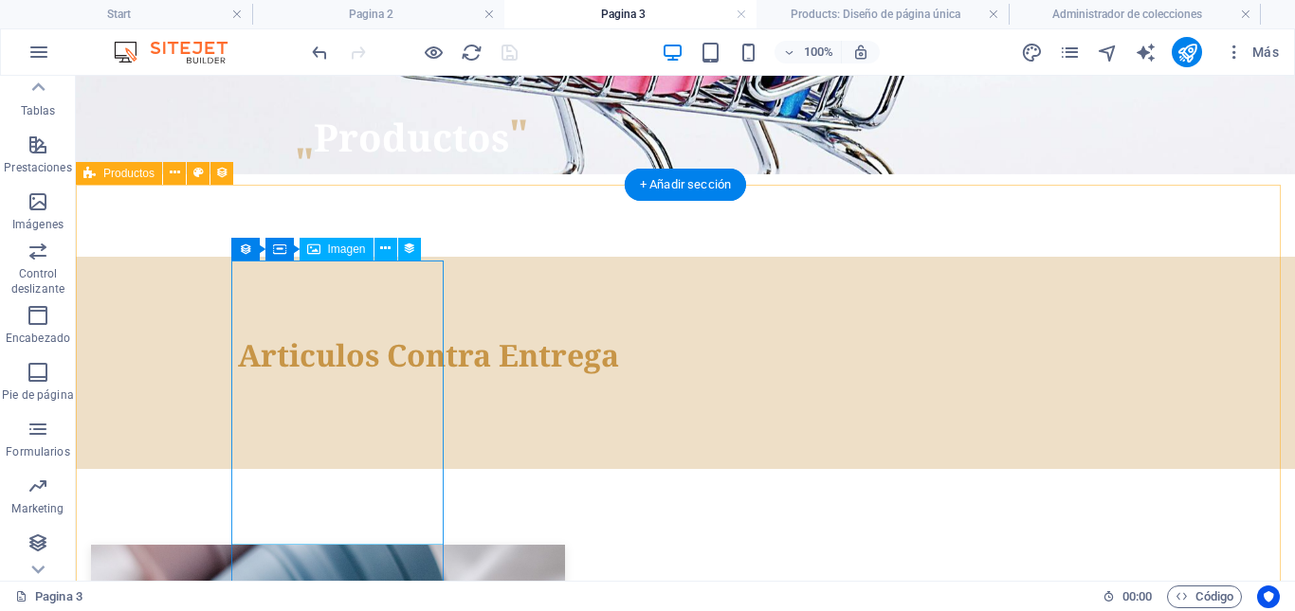
select select "image"
select select "px"
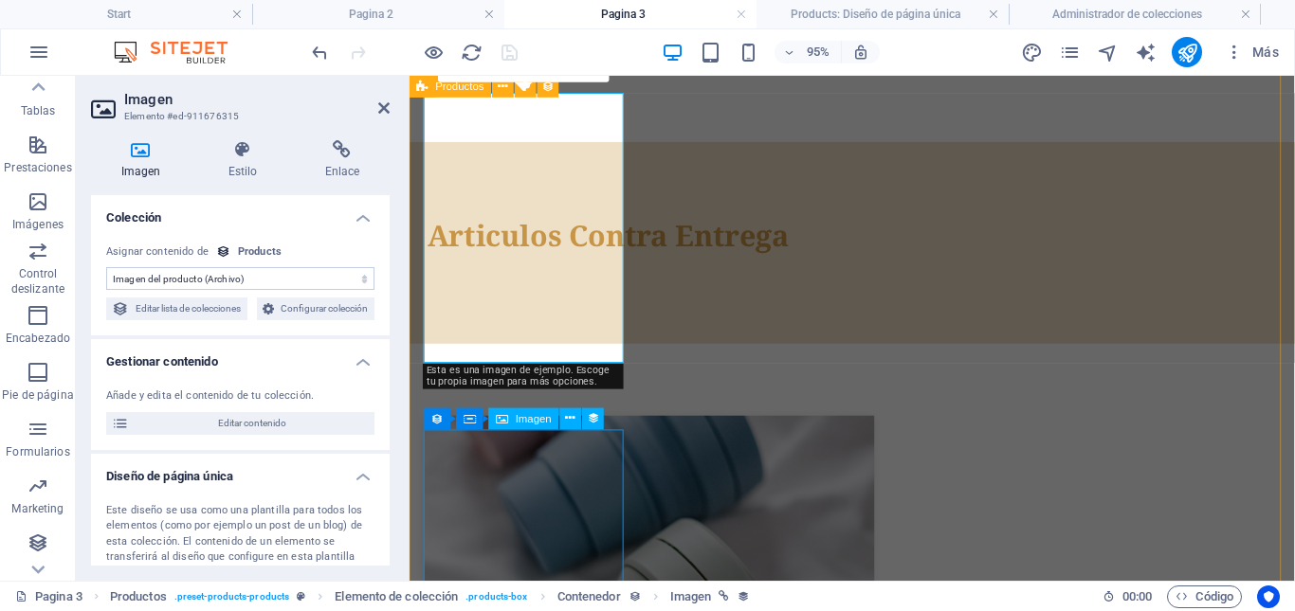
scroll to position [423, 0]
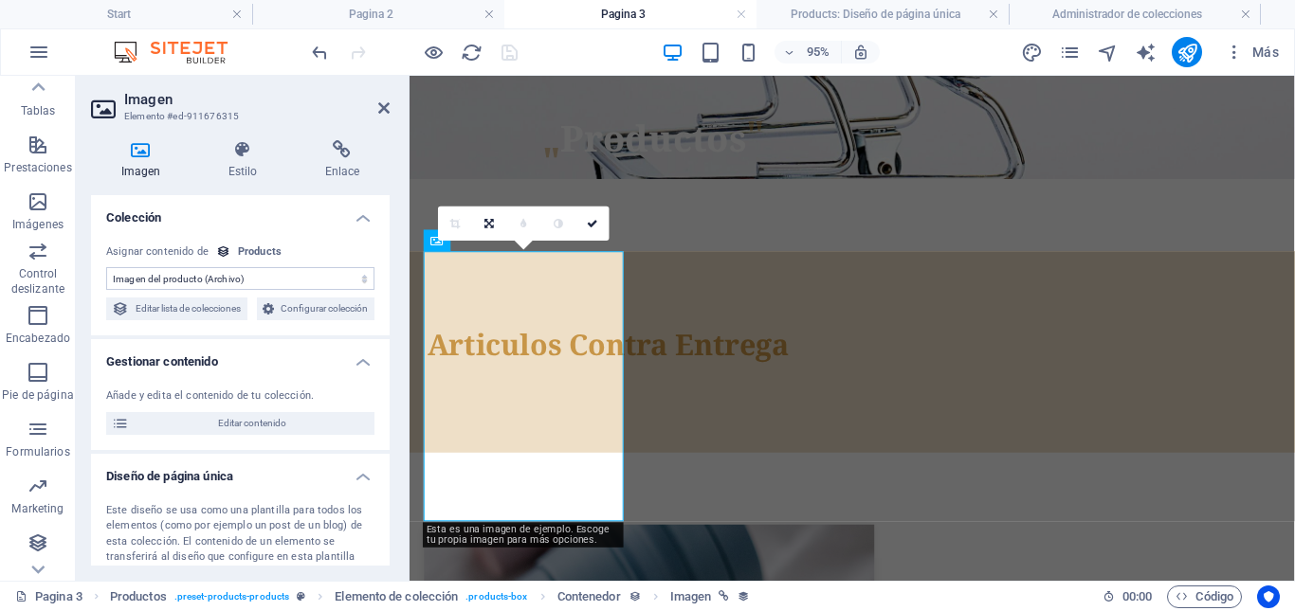
click at [261, 282] on select "Sin asignación, el contenido permanece estático Creado a las (Fecha) Actualizad…" at bounding box center [240, 278] width 268 height 23
click at [266, 252] on div "Products" at bounding box center [260, 253] width 44 height 16
click at [264, 252] on div "Products" at bounding box center [260, 253] width 44 height 16
click at [167, 251] on div "Asignar contenido de" at bounding box center [157, 253] width 102 height 16
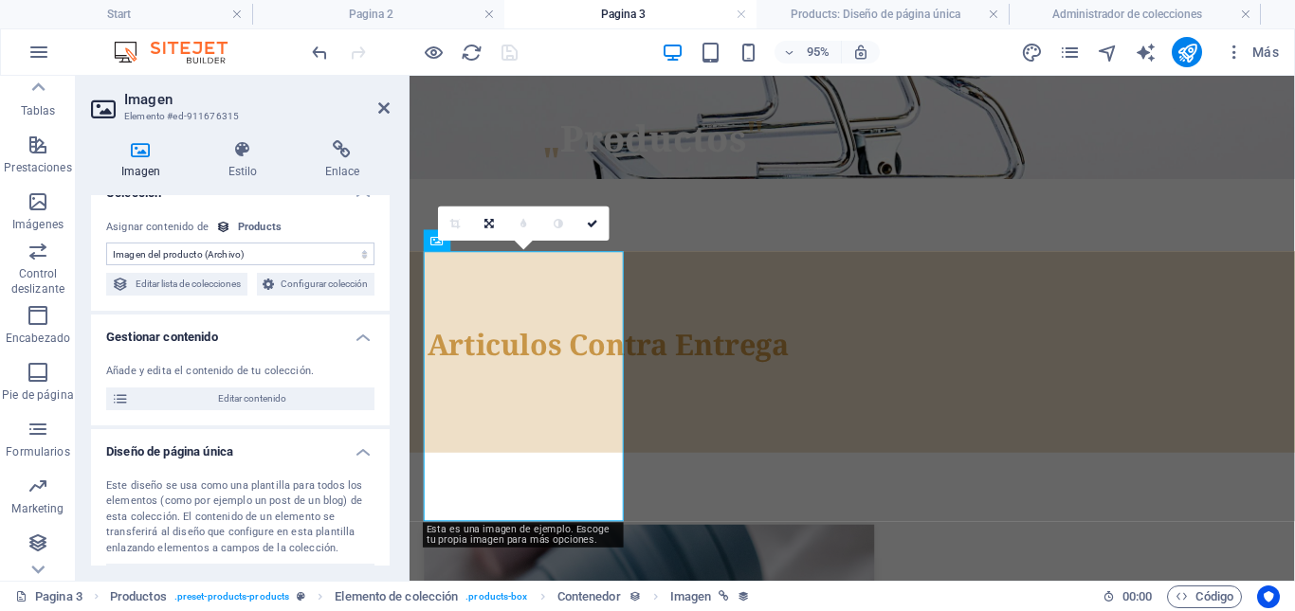
scroll to position [0, 0]
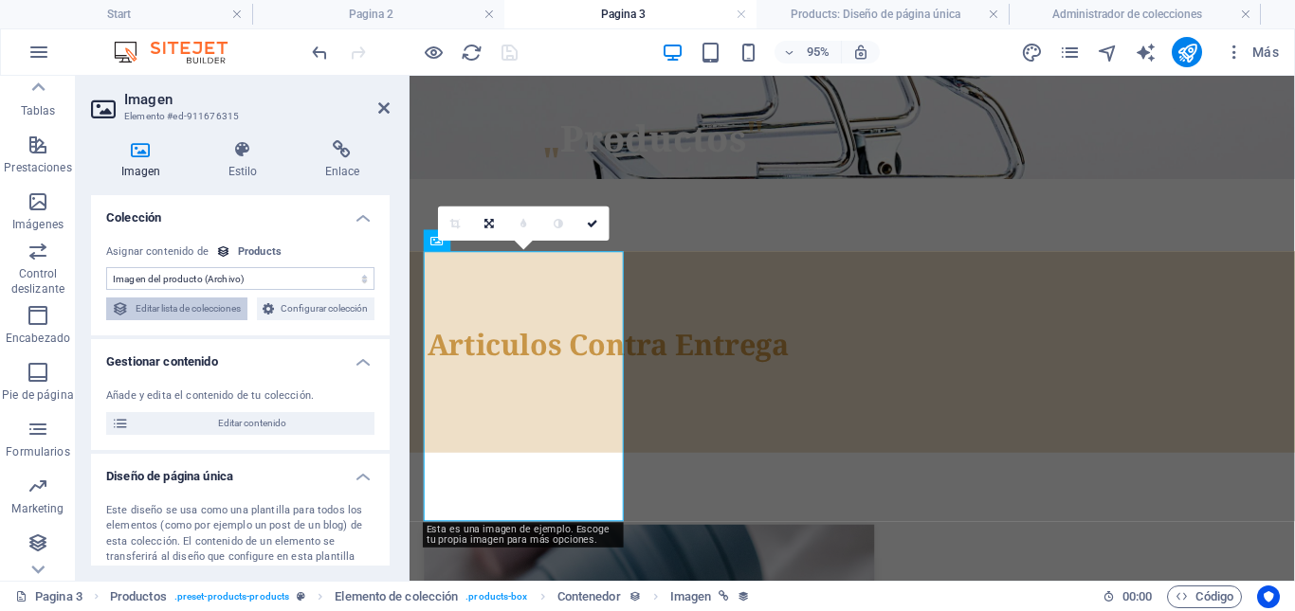
click at [242, 312] on span "Editar lista de colecciones" at bounding box center [188, 309] width 107 height 23
select select "createdAt_DESC"
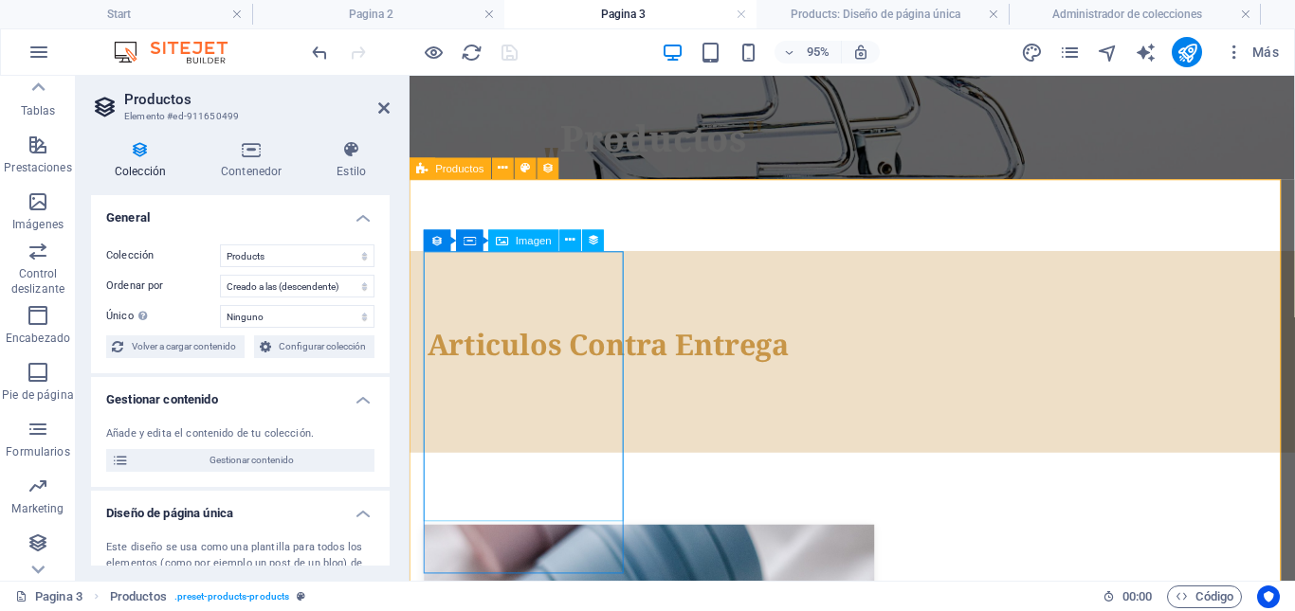
select select "image"
select select "px"
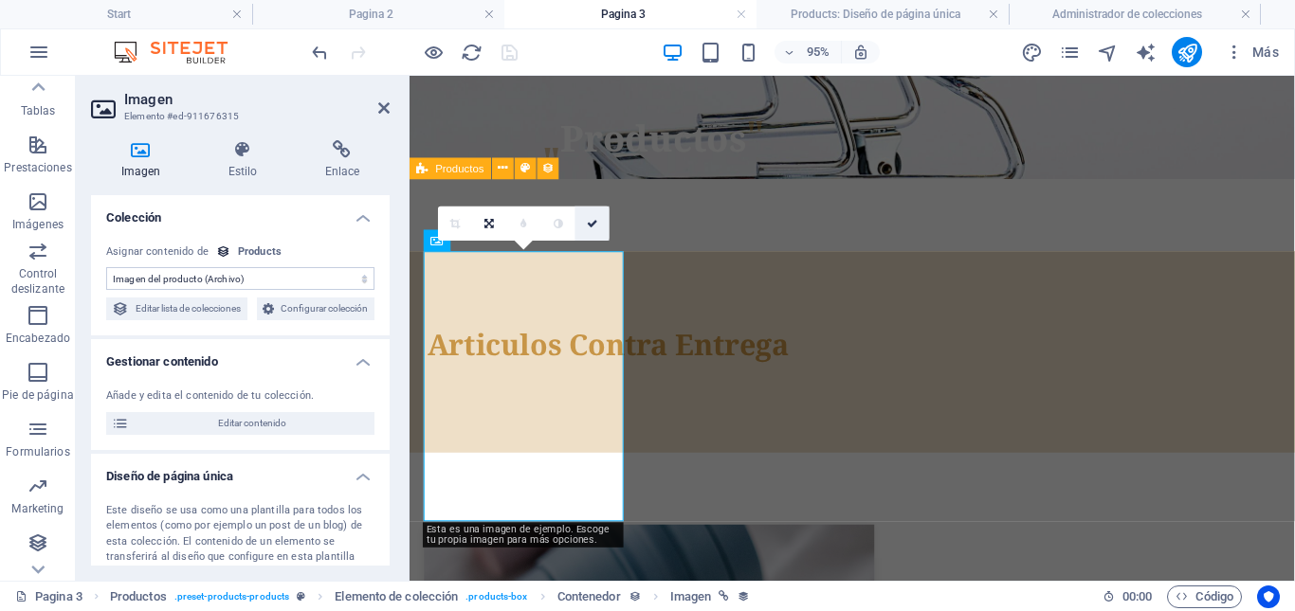
click at [592, 225] on icon at bounding box center [592, 223] width 11 height 10
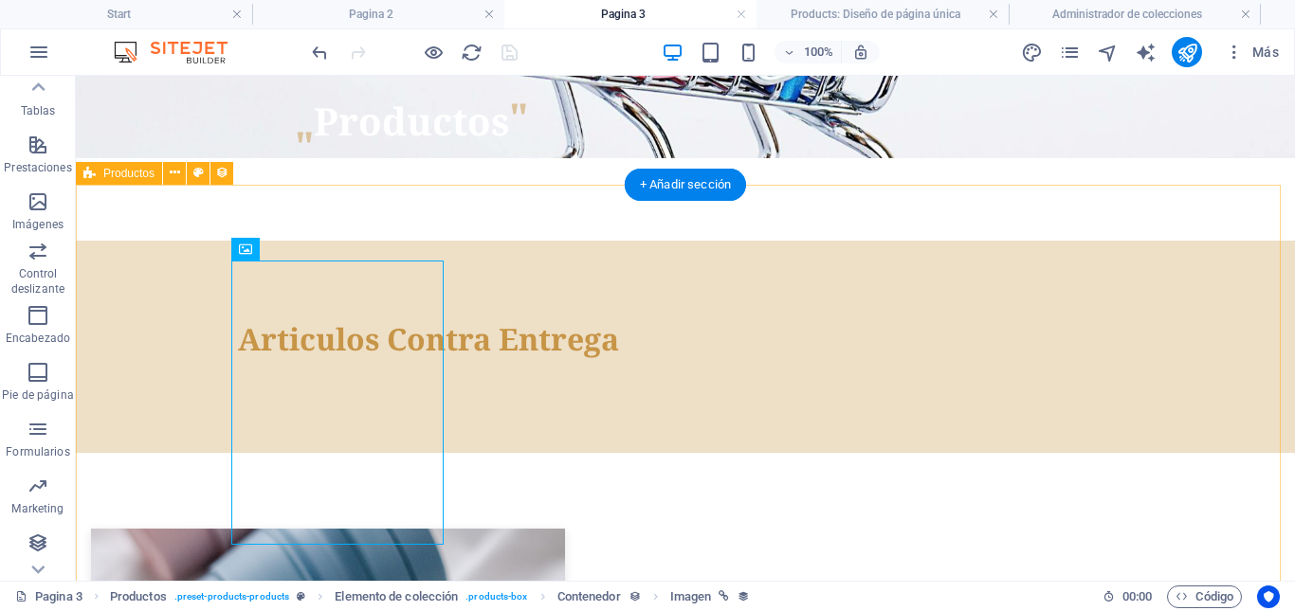
scroll to position [407, 0]
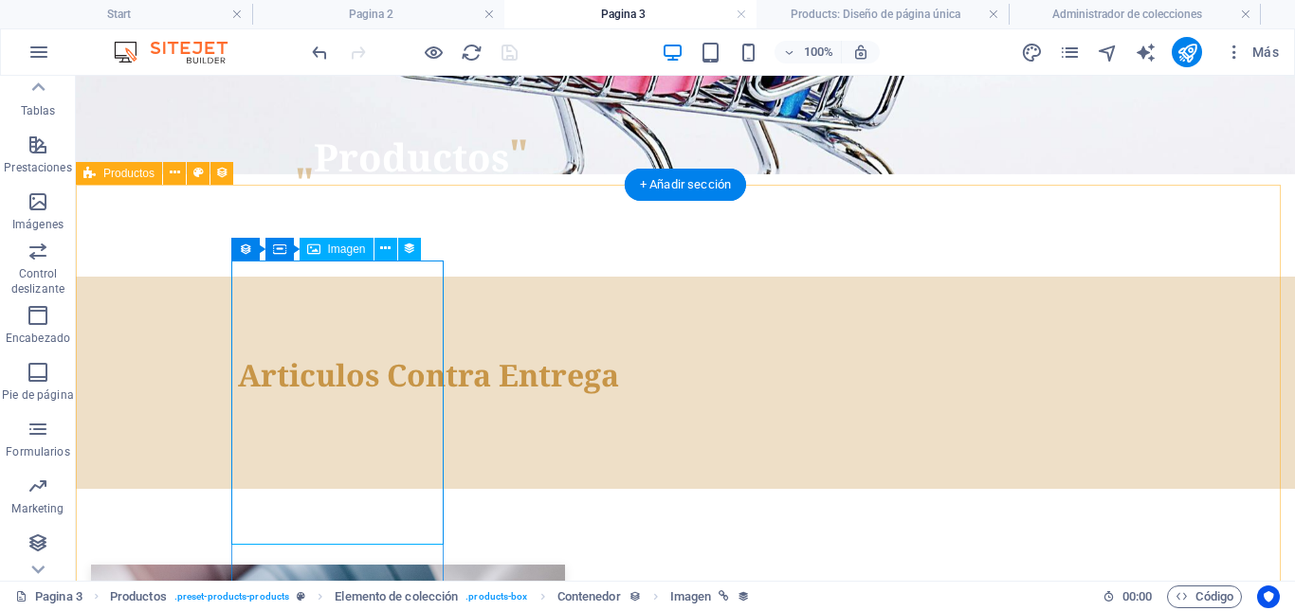
scroll to position [423, 0]
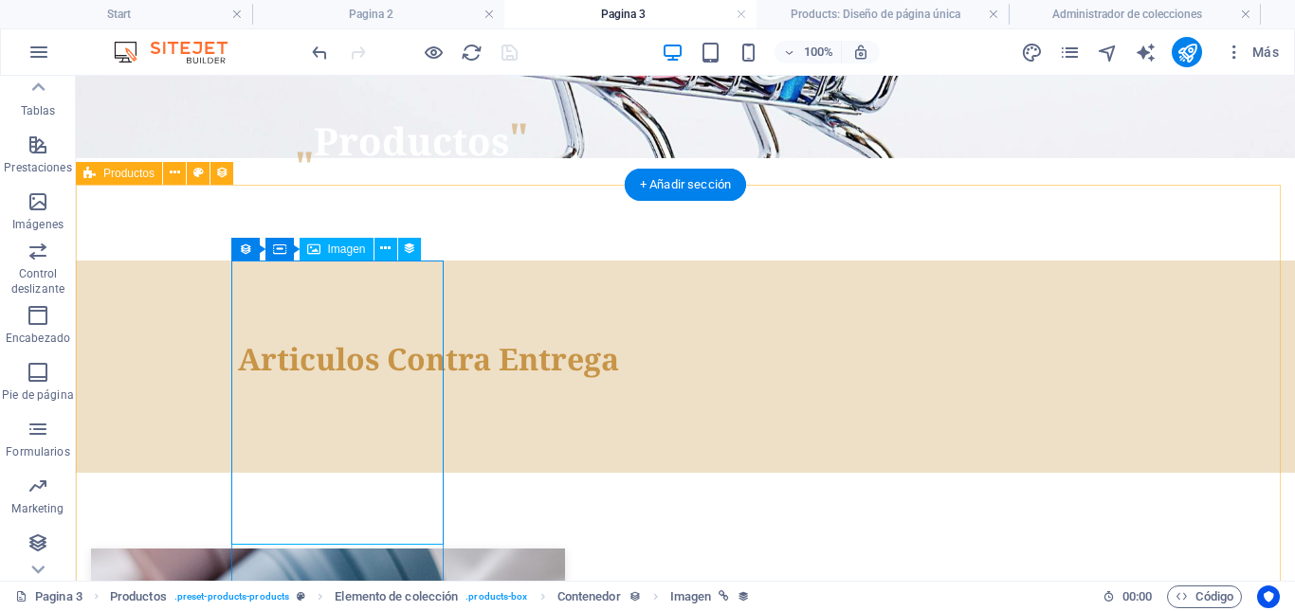
select select "image"
select select "px"
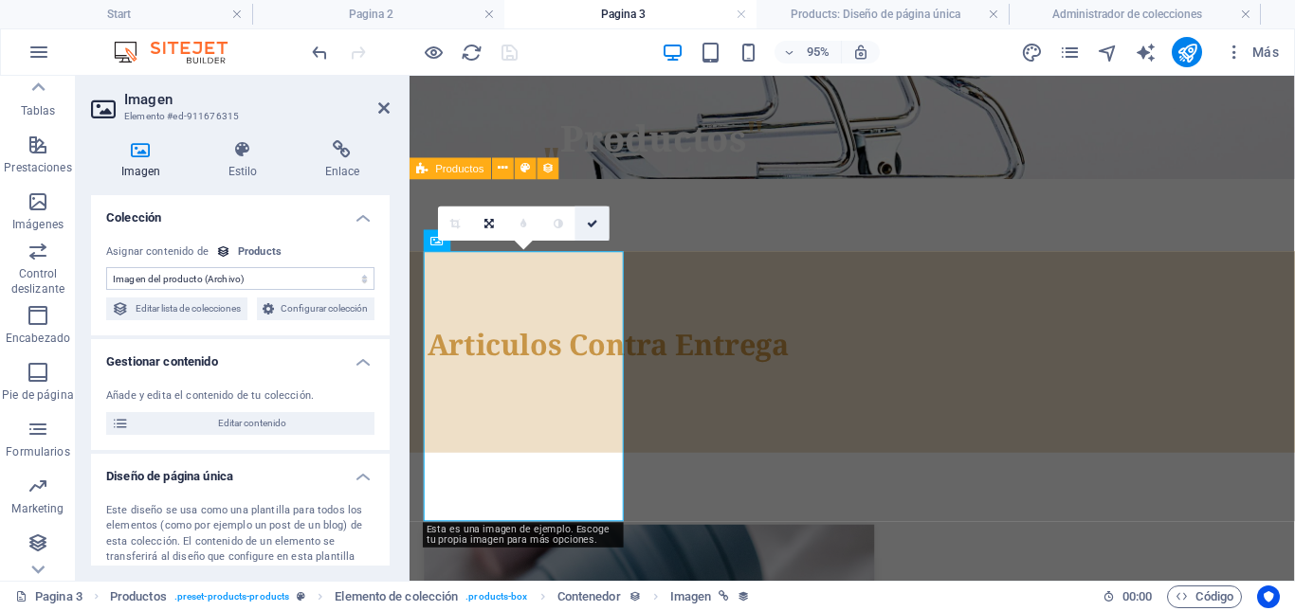
click at [591, 223] on icon at bounding box center [592, 223] width 11 height 10
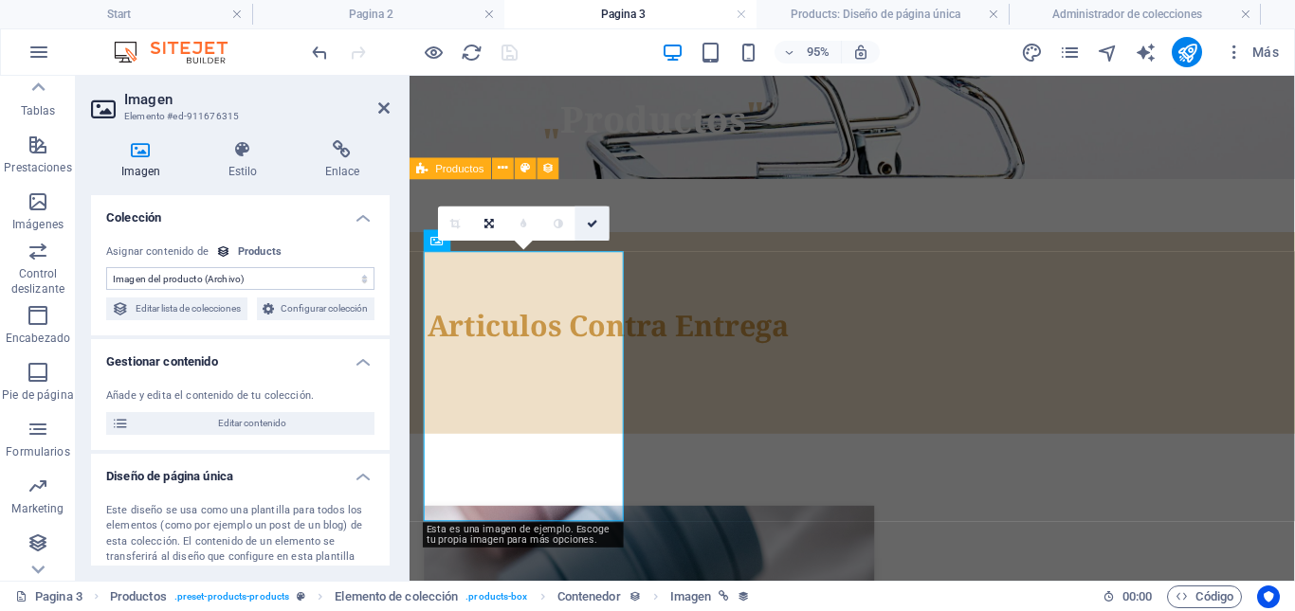
scroll to position [407, 0]
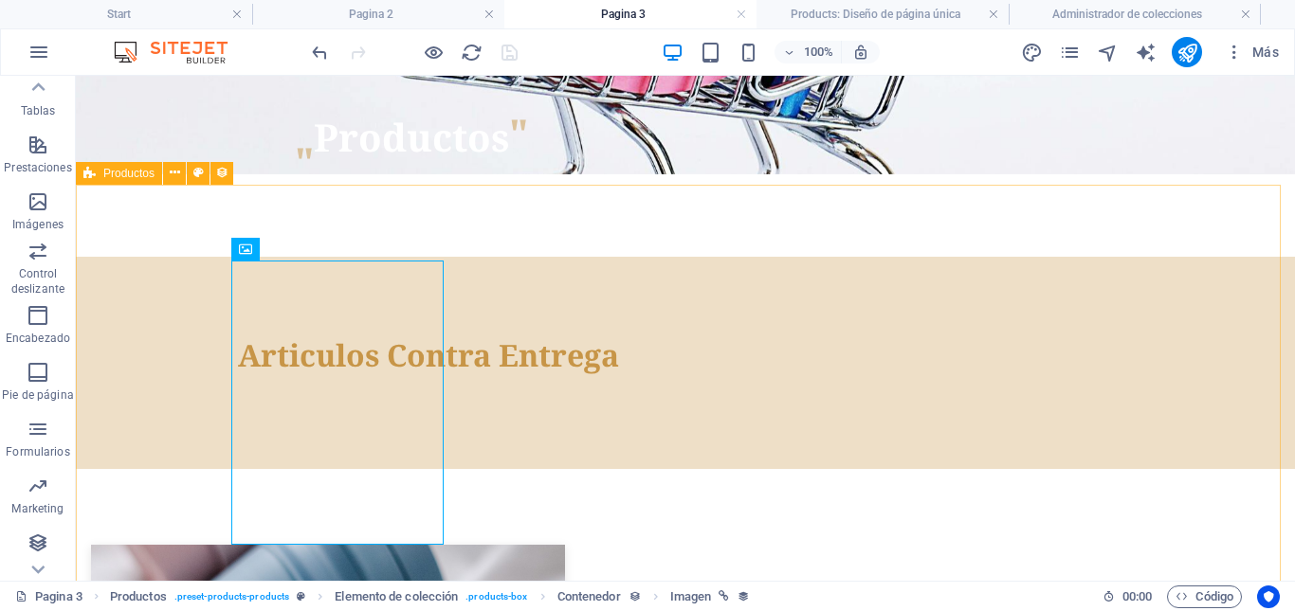
click at [139, 176] on span "Productos" at bounding box center [128, 173] width 51 height 11
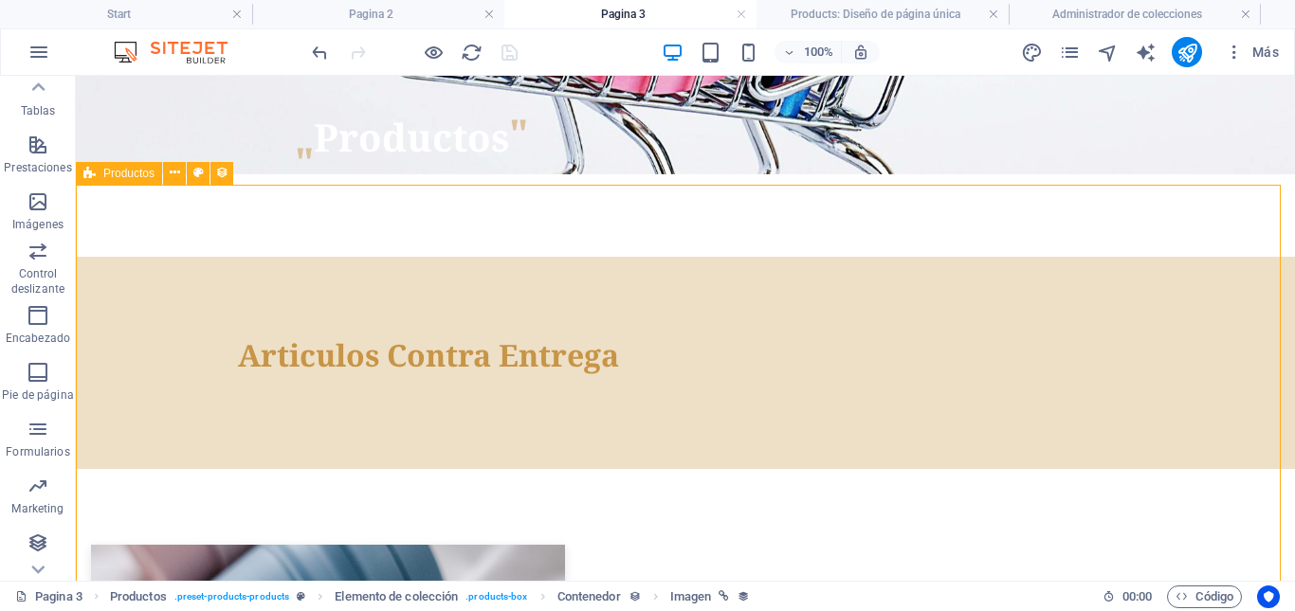
click at [139, 176] on span "Productos" at bounding box center [128, 173] width 51 height 11
select select "createdAt_DESC"
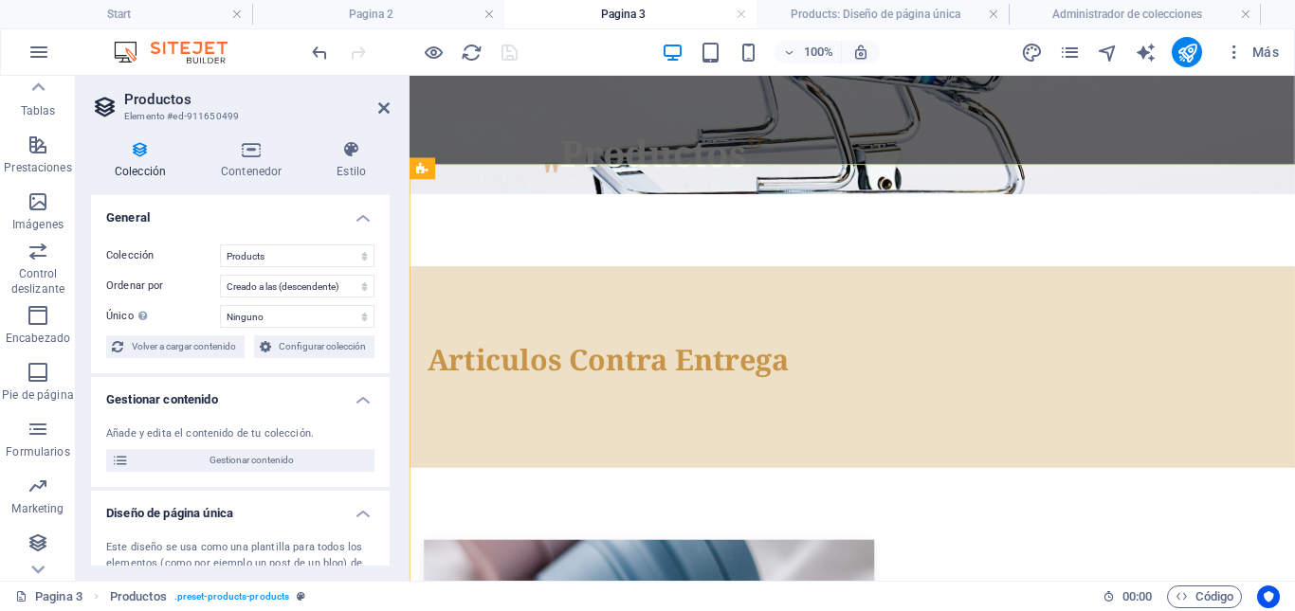
scroll to position [423, 0]
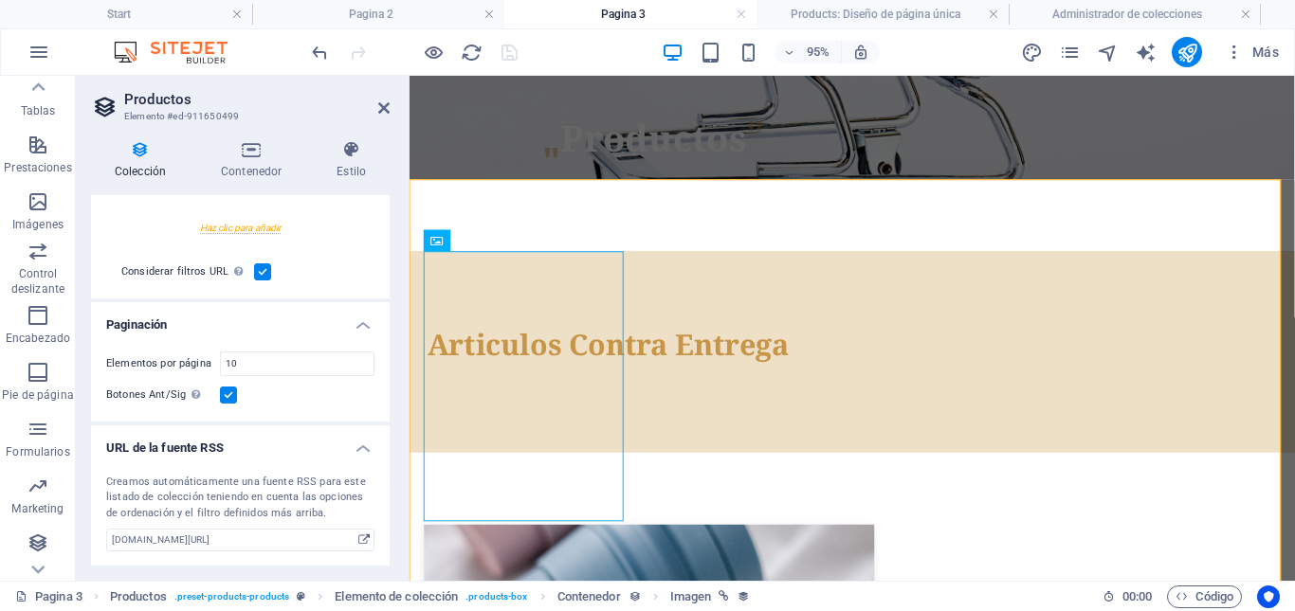
scroll to position [508, 0]
click at [245, 168] on h4 "Contenedor" at bounding box center [255, 160] width 116 height 40
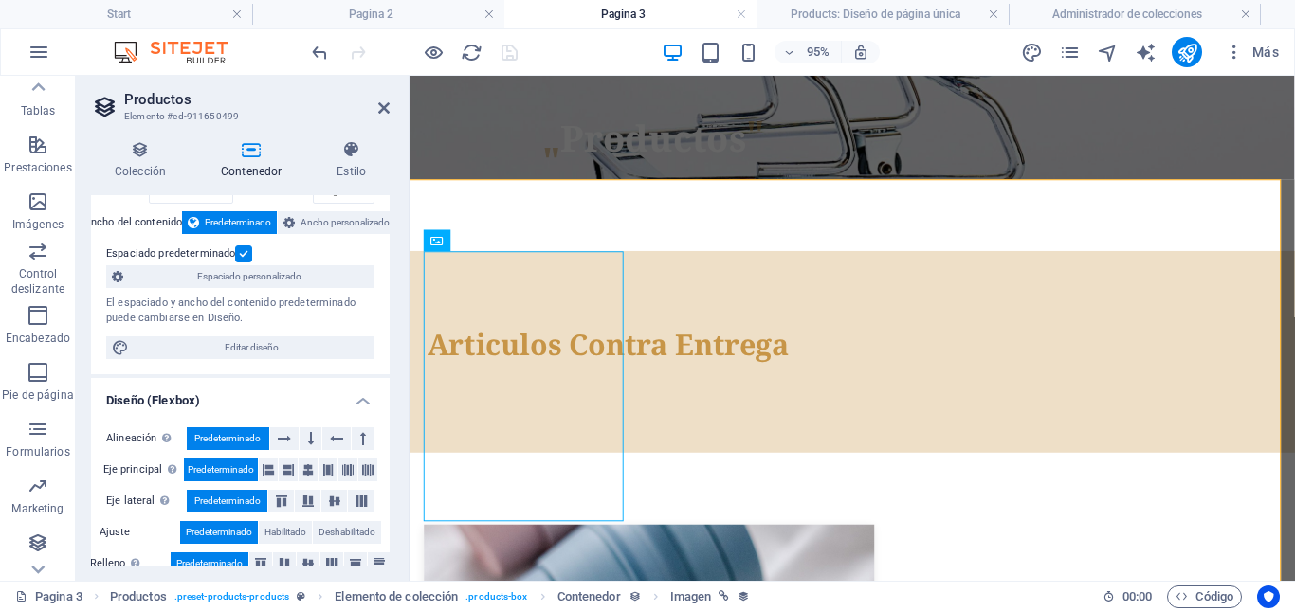
scroll to position [0, 0]
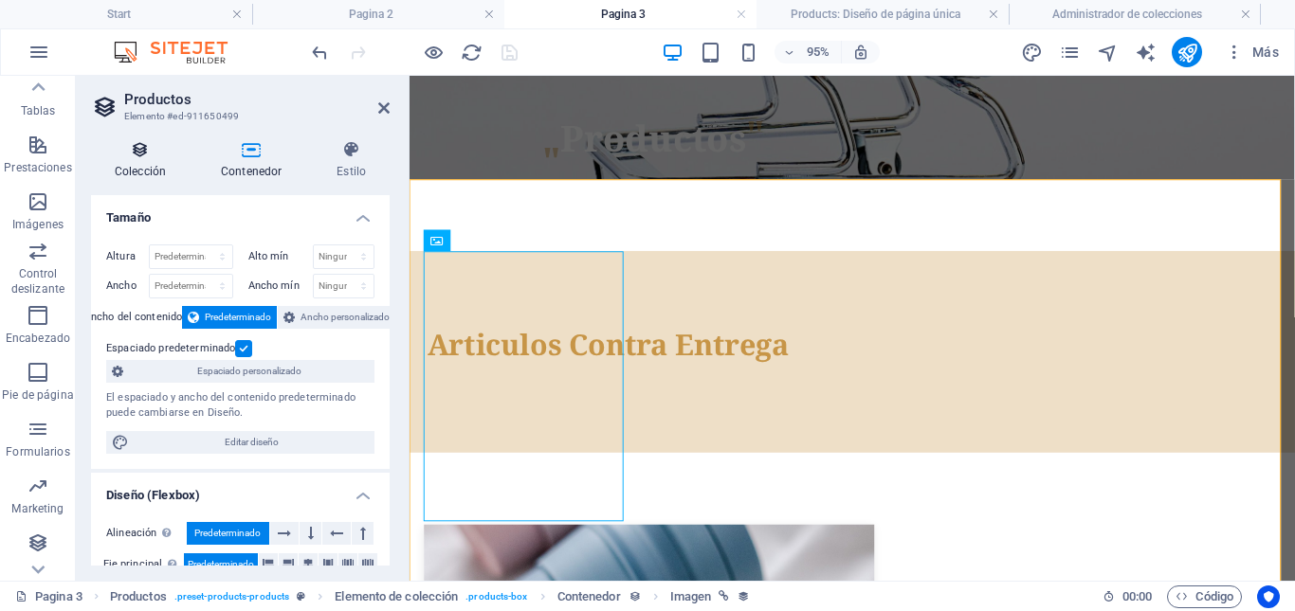
click at [140, 168] on h4 "Colección" at bounding box center [144, 160] width 106 height 40
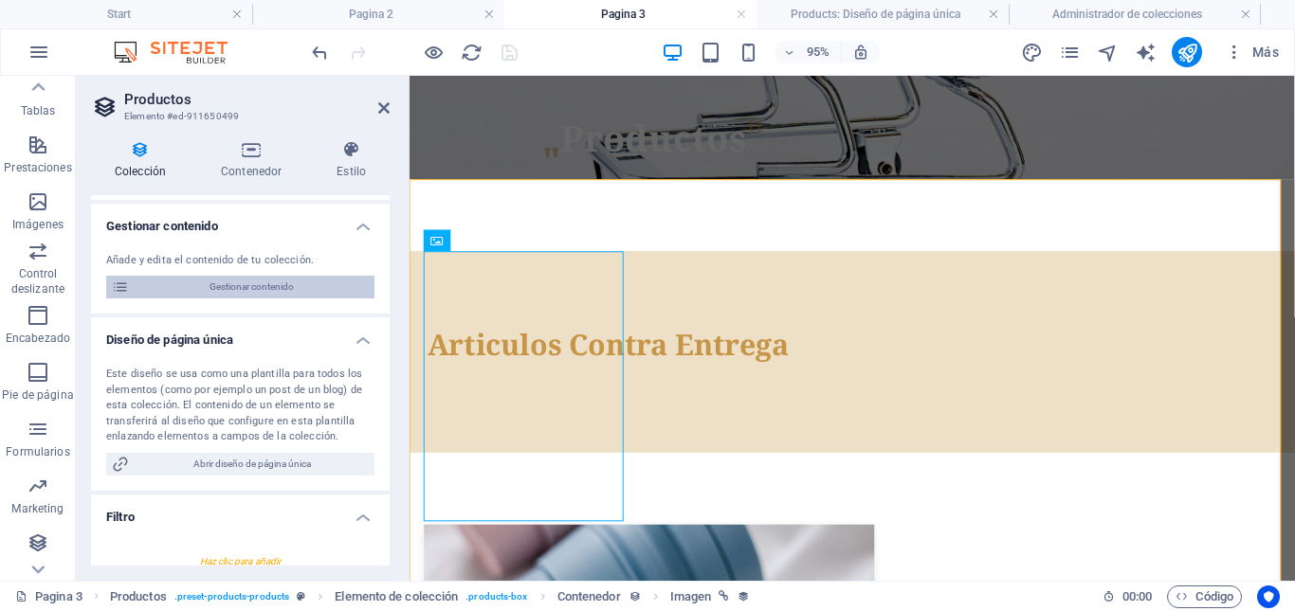
scroll to position [190, 0]
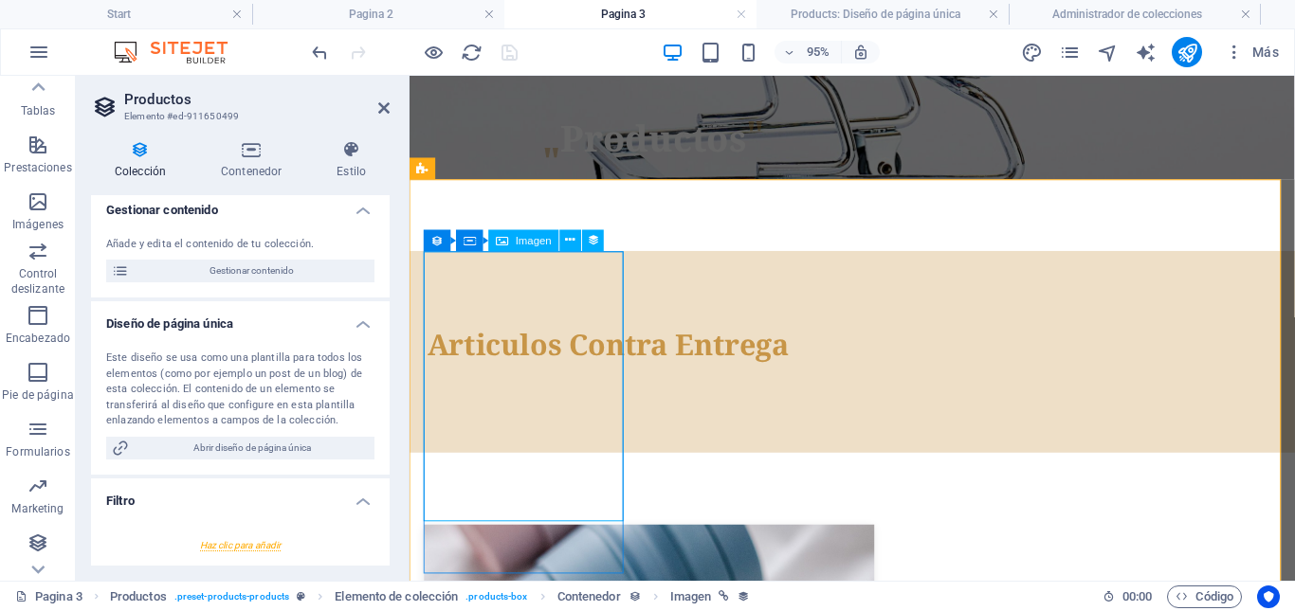
click at [519, 241] on span "Imagen" at bounding box center [534, 240] width 36 height 10
select select "image"
select select "px"
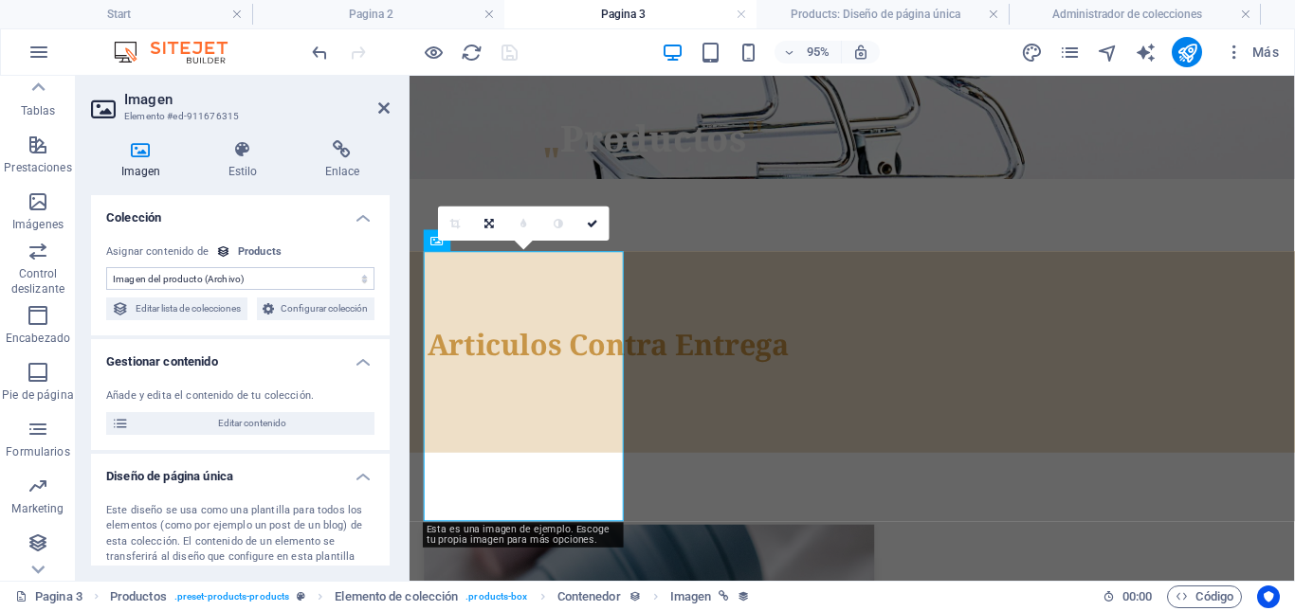
scroll to position [95, 0]
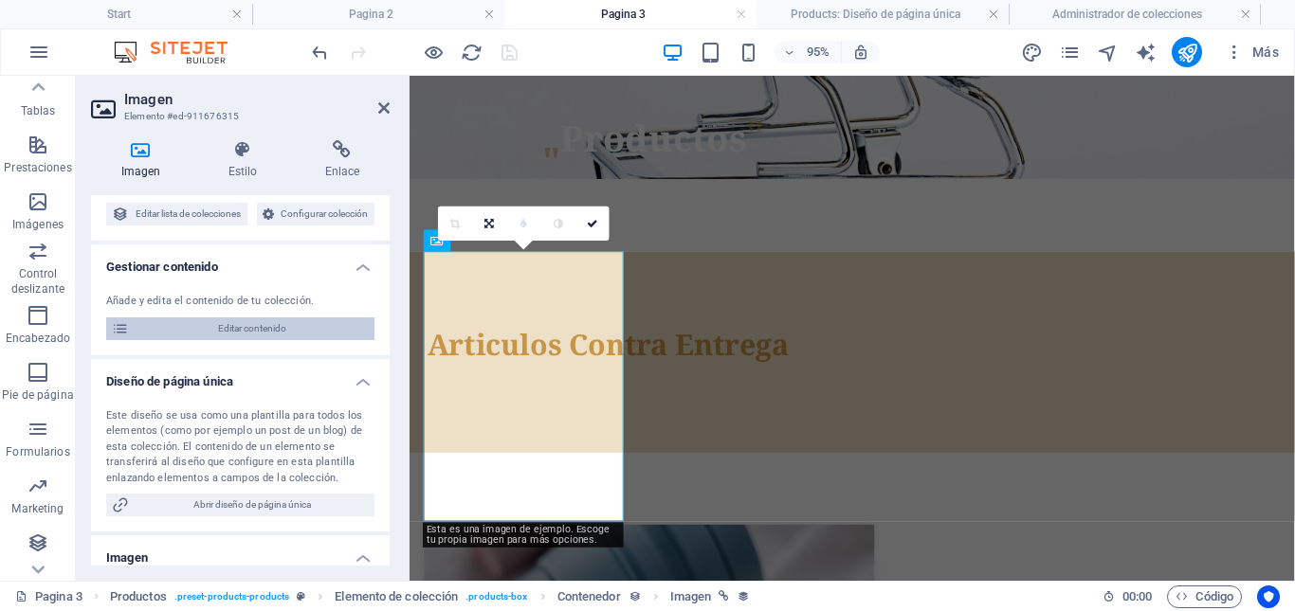
click at [261, 340] on span "Editar contenido" at bounding box center [252, 329] width 234 height 23
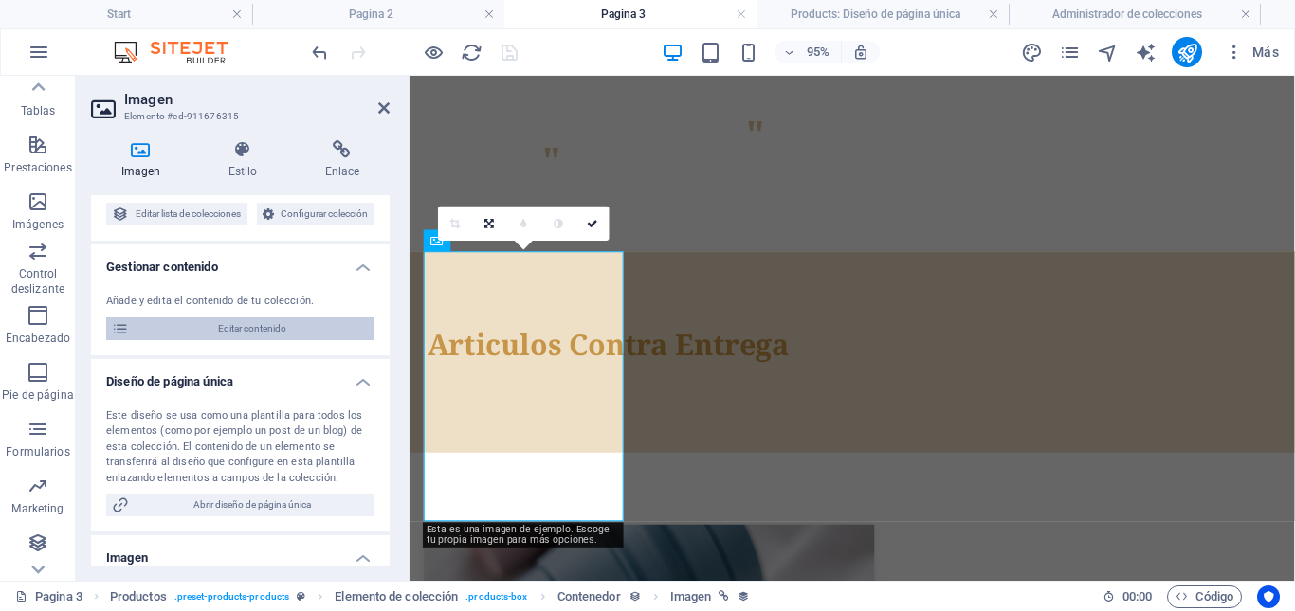
select select "Out of stock"
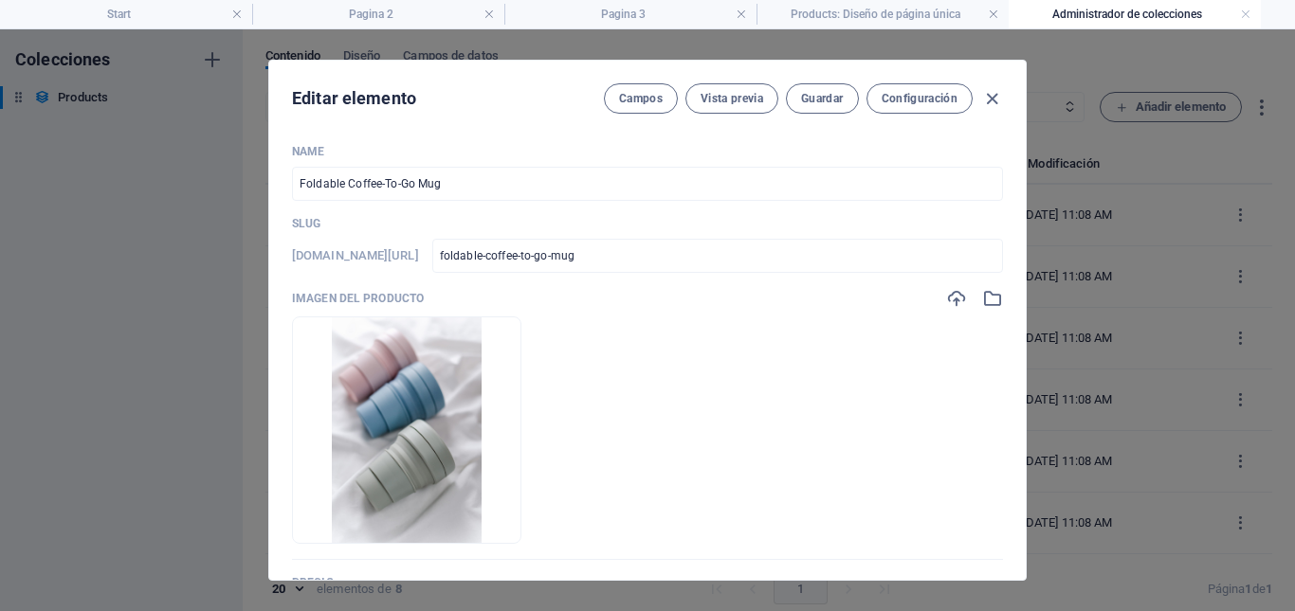
scroll to position [0, 0]
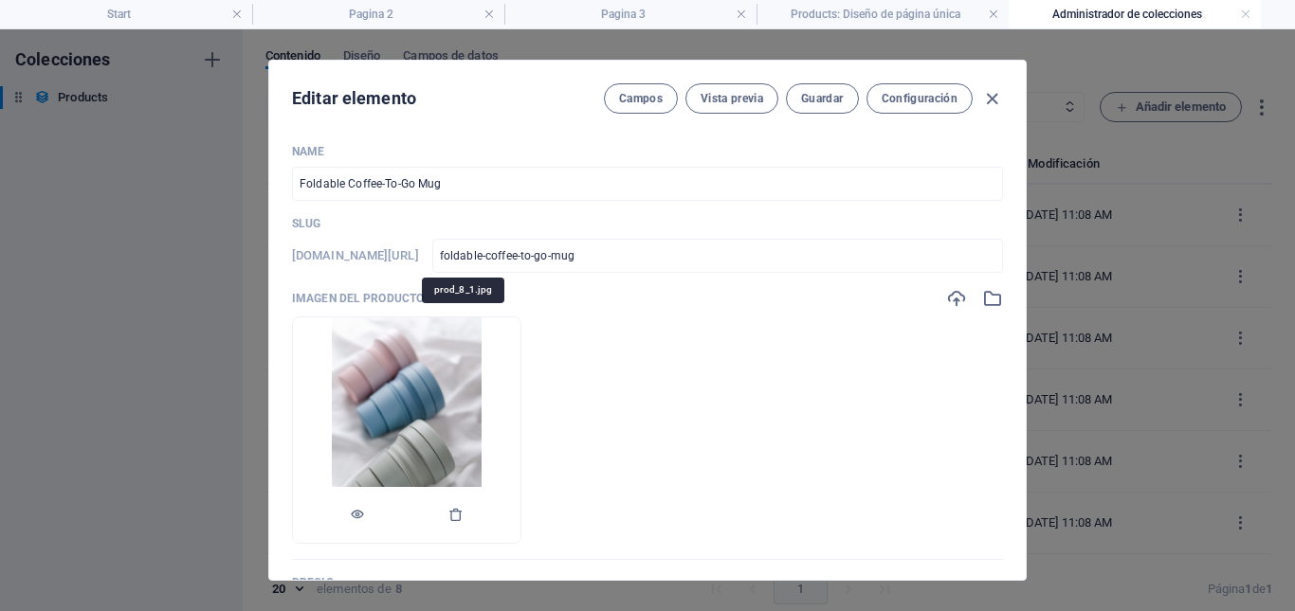
click at [482, 418] on img at bounding box center [407, 431] width 151 height 226
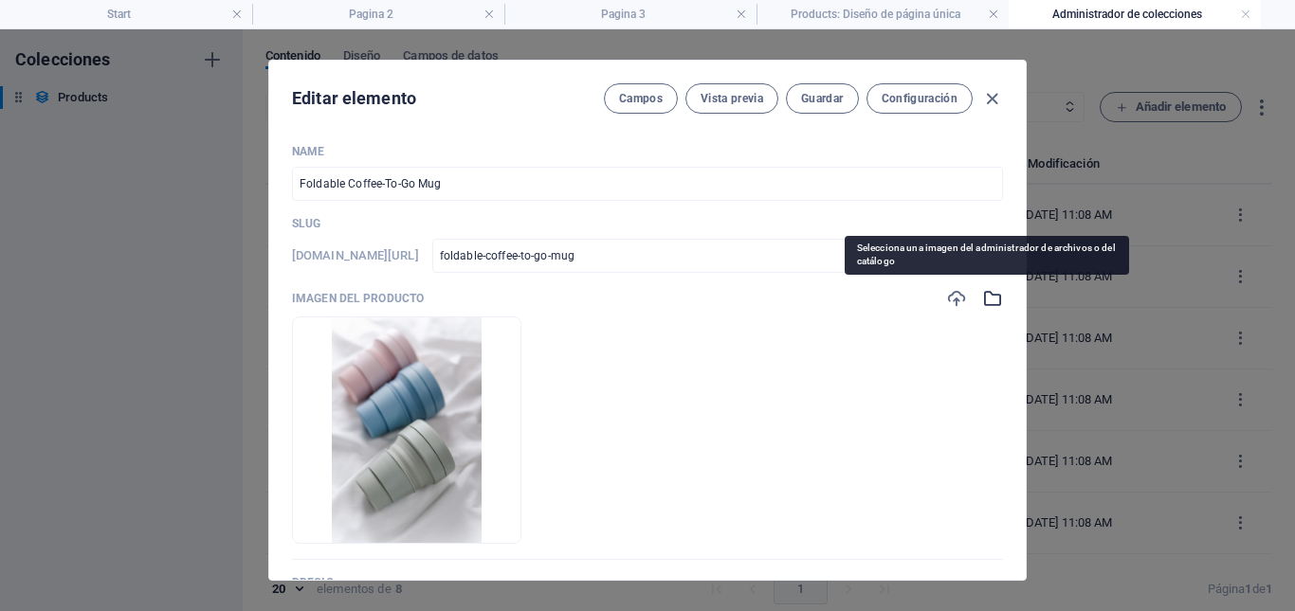
click at [983, 298] on icon "button" at bounding box center [992, 298] width 21 height 21
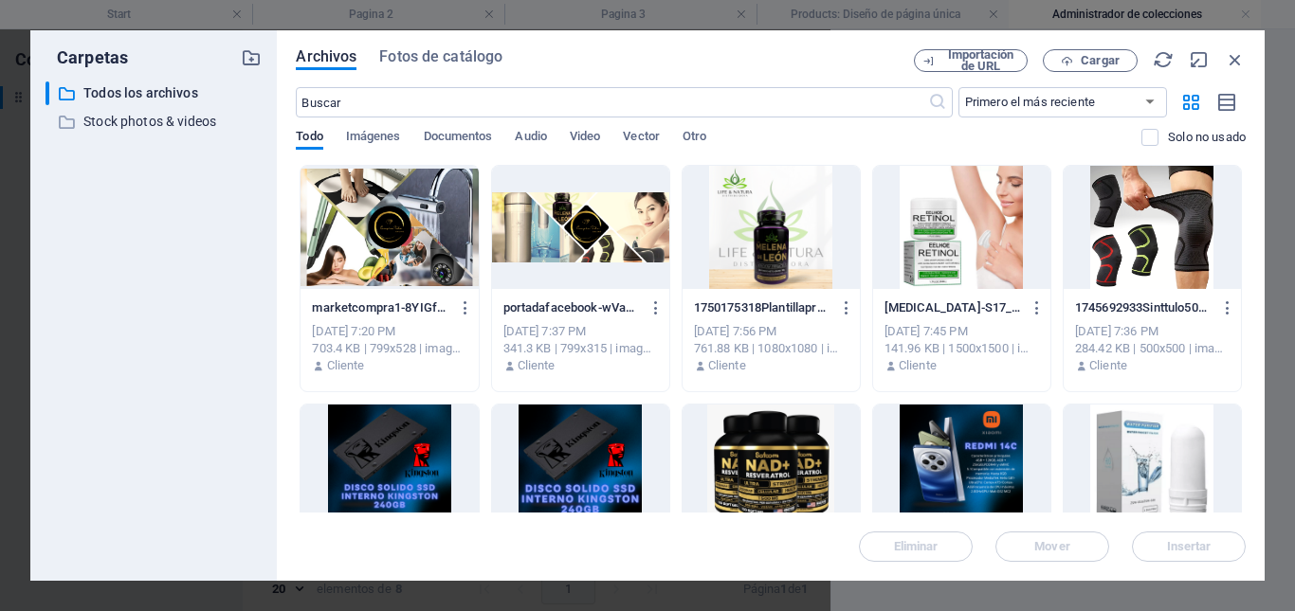
click at [1138, 249] on div at bounding box center [1152, 227] width 177 height 123
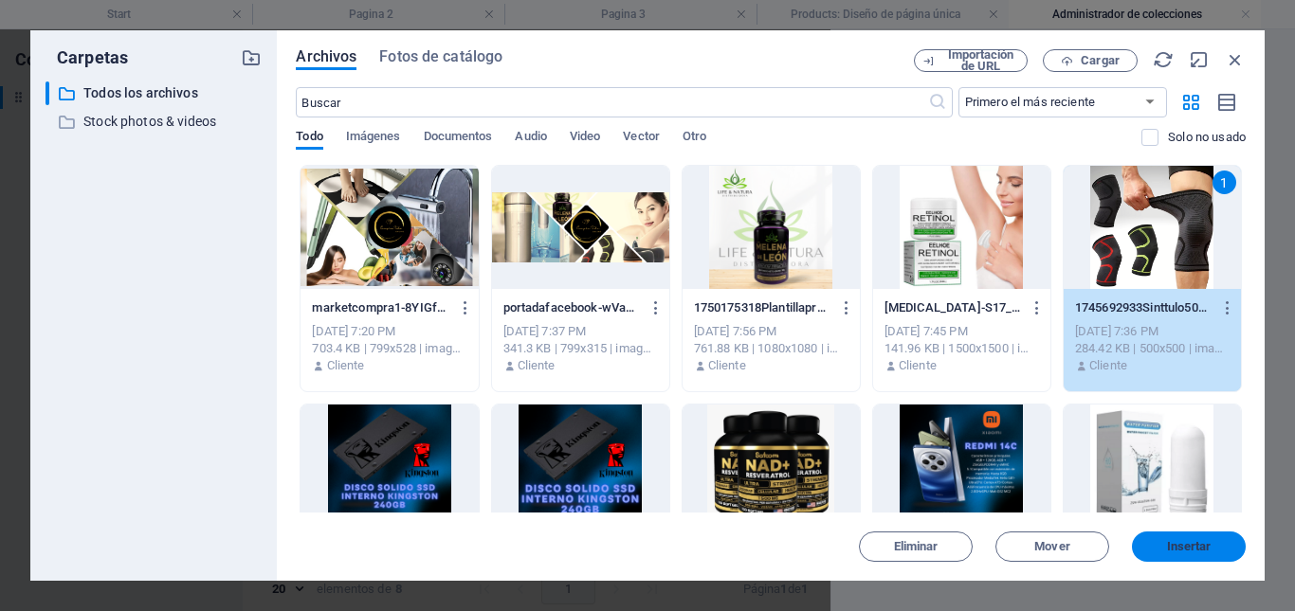
click at [1187, 544] on span "Insertar" at bounding box center [1189, 546] width 45 height 11
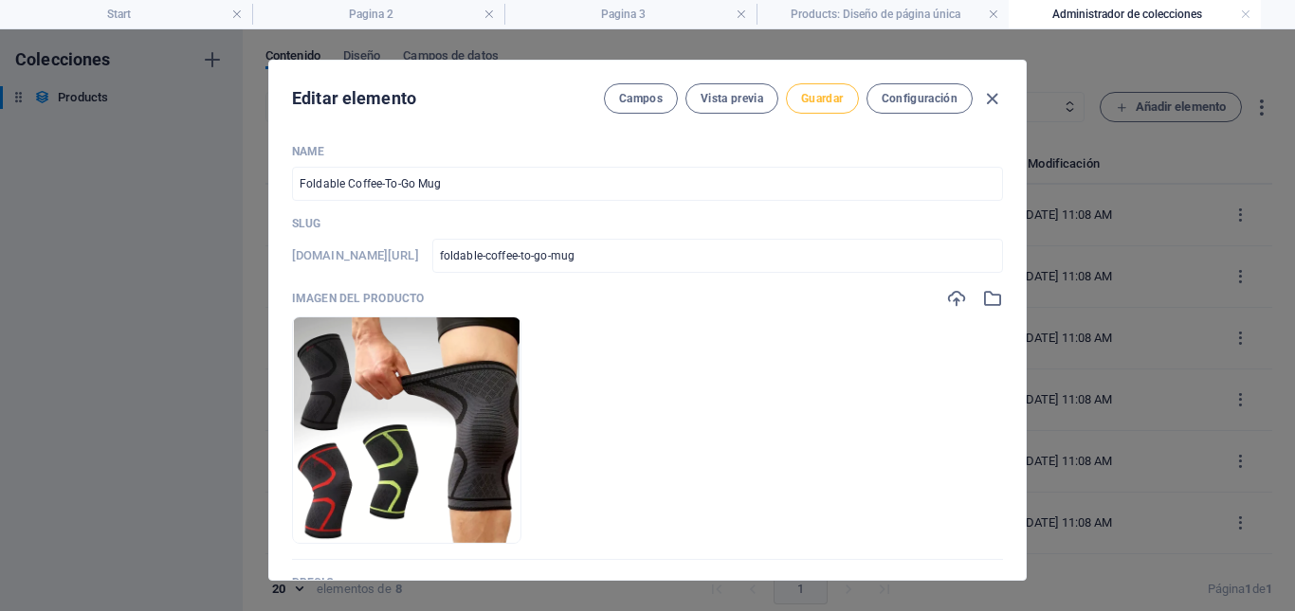
click at [824, 100] on span "Guardar" at bounding box center [822, 98] width 42 height 15
click at [463, 185] on input "Foldable Coffee-To-Go Mug" at bounding box center [647, 184] width 711 height 34
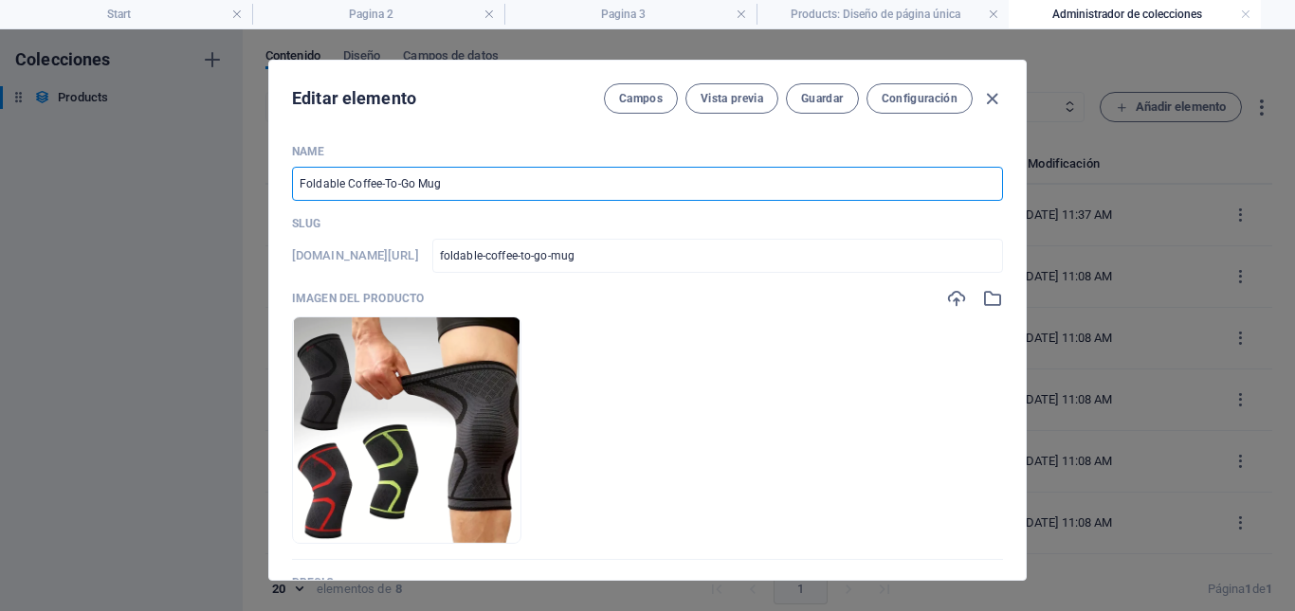
click at [463, 185] on input "Foldable Coffee-To-Go Mug" at bounding box center [647, 184] width 711 height 34
paste input "Rodillera Deportiva Ortopedica"
type input "Rodillera Deportiva Ortopedica"
type input "rodillera-deportiva-ortopedica"
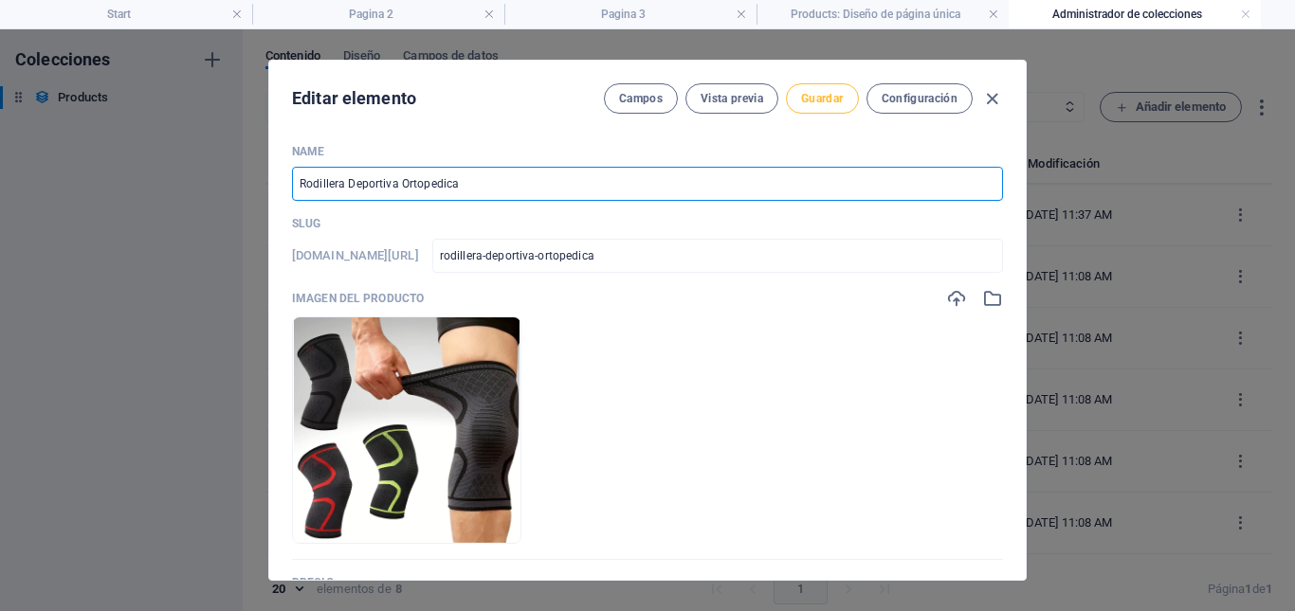
type input "Rodillera Deportiva Ortopedica"
click at [831, 98] on span "Guardar" at bounding box center [822, 98] width 42 height 15
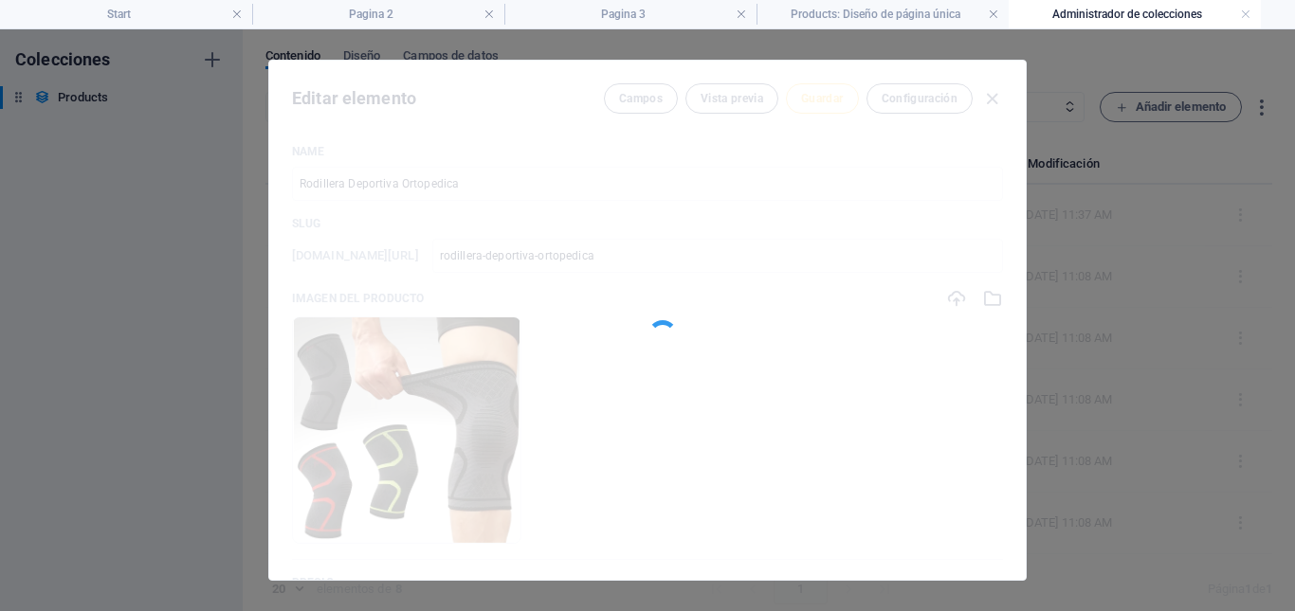
type input "rodillera-deportiva-ortopedica"
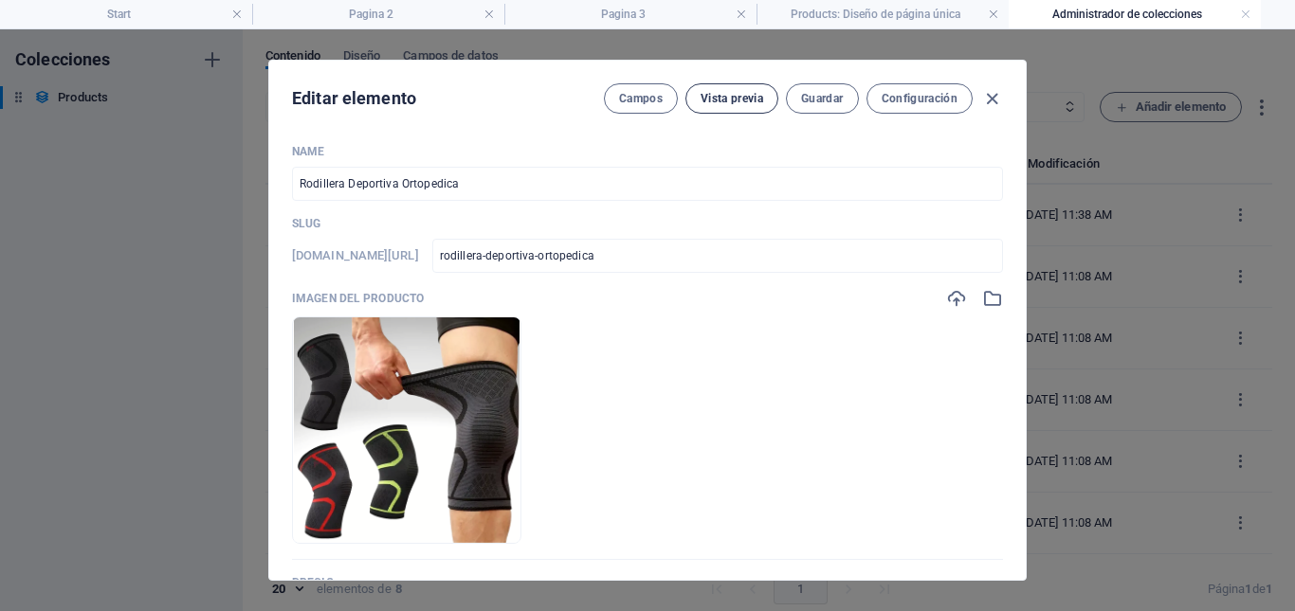
click at [726, 98] on span "Vista previa" at bounding box center [731, 98] width 63 height 15
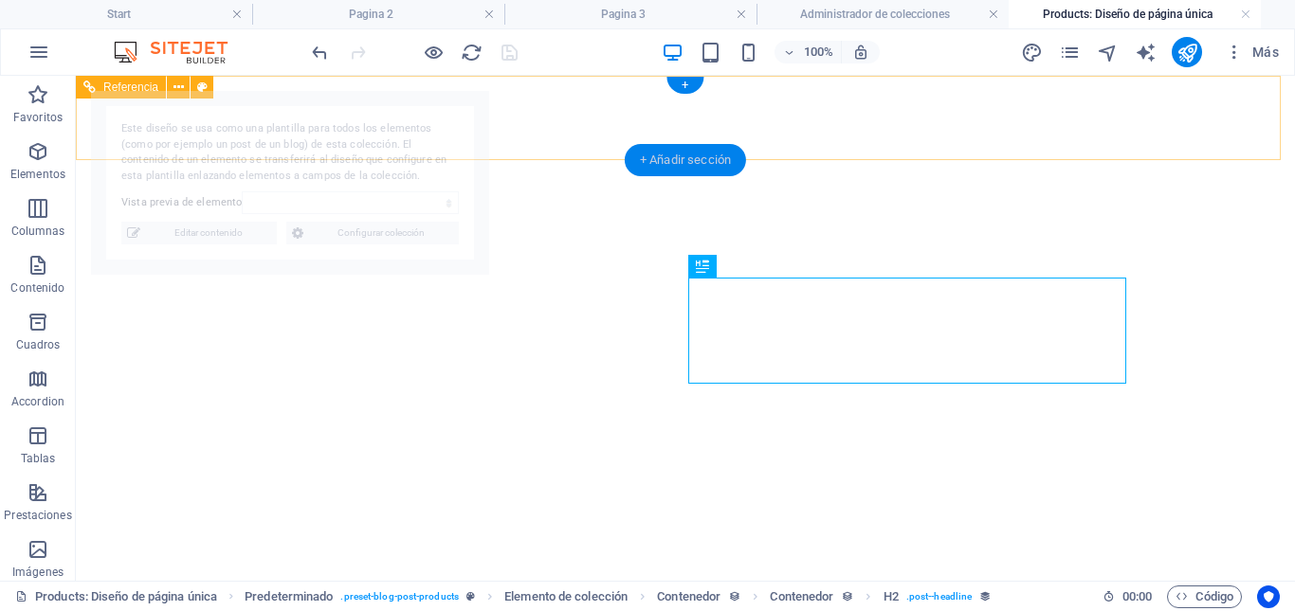
select select "68bc5c816d1e5f0c650b1da1"
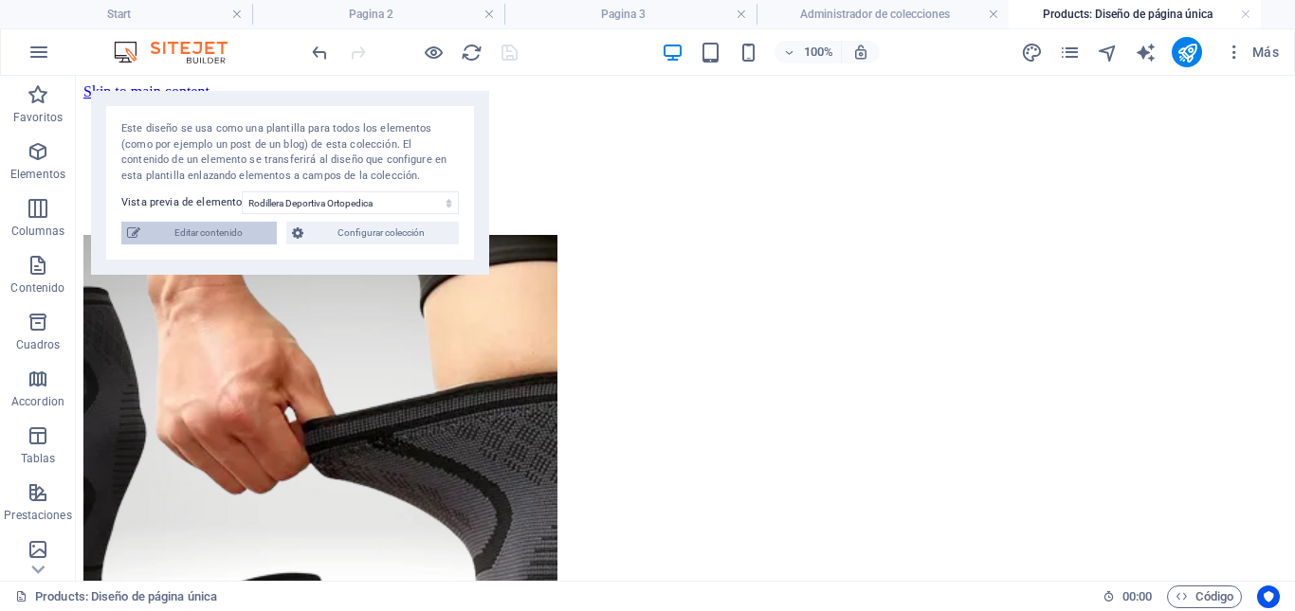
click at [206, 233] on span "Editar contenido" at bounding box center [208, 233] width 125 height 23
type input "rodillera-deportiva-ortopedica"
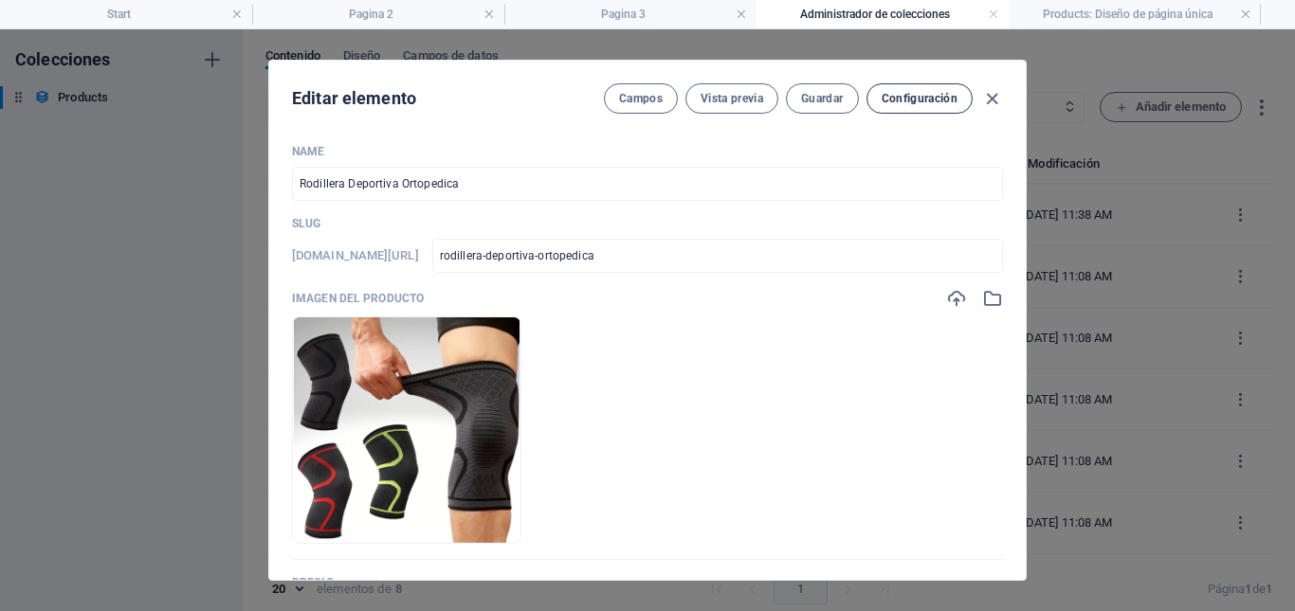
click at [914, 108] on button "Configuración" at bounding box center [919, 98] width 106 height 30
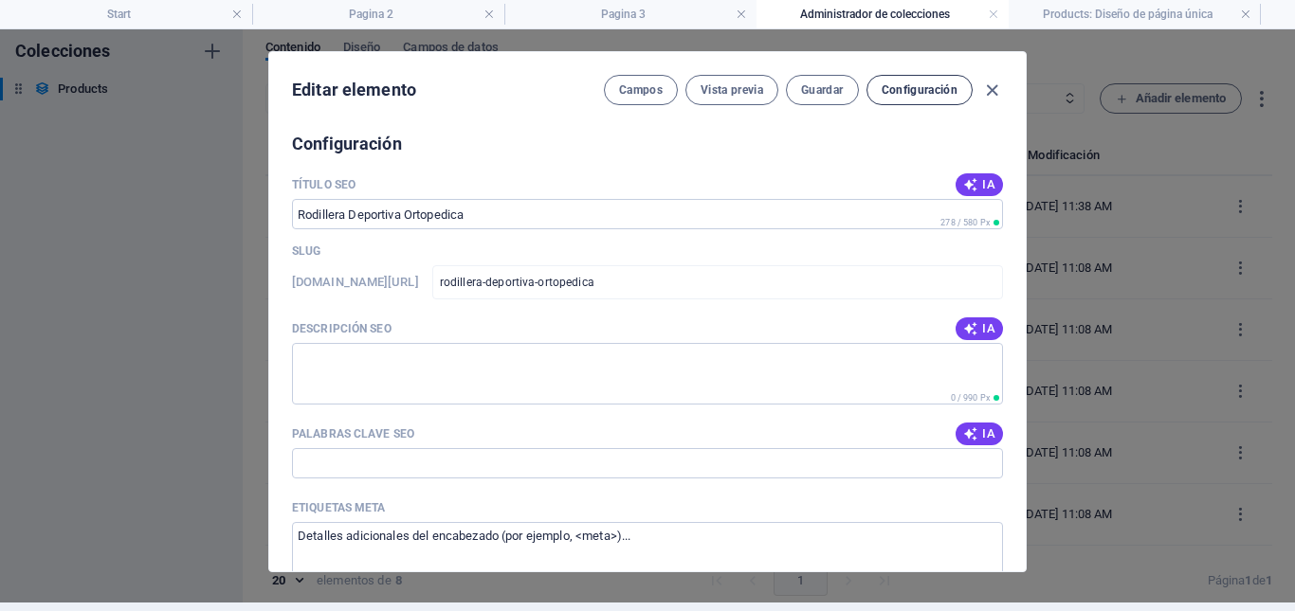
scroll to position [1219, 0]
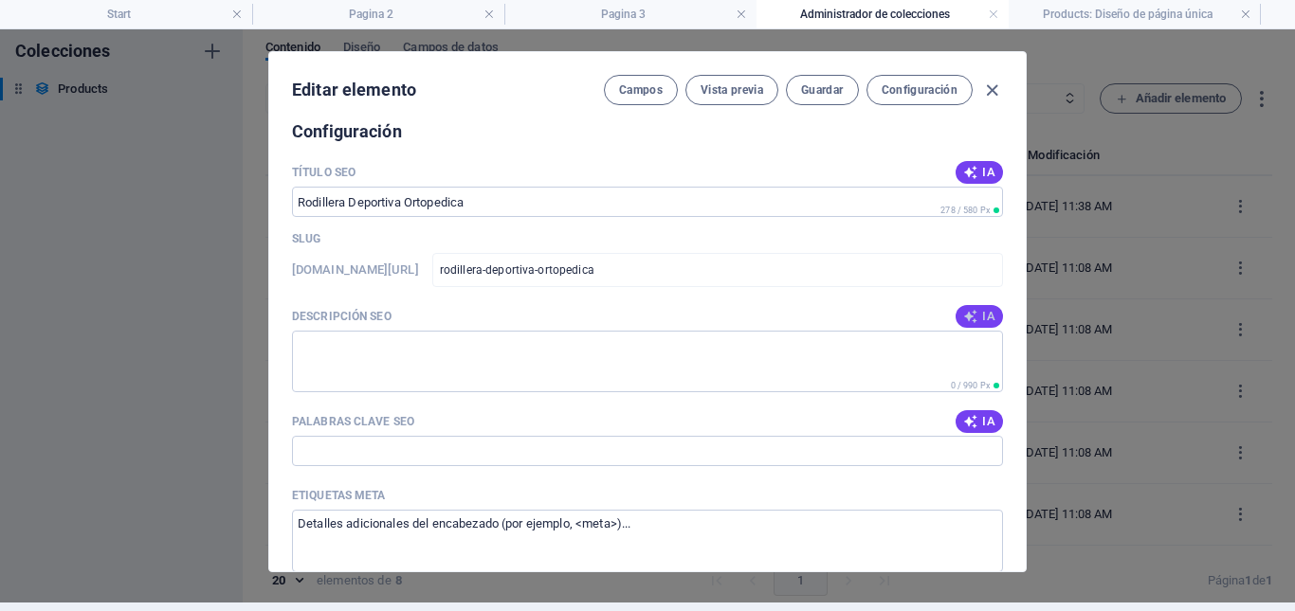
click at [981, 318] on span "IA" at bounding box center [979, 316] width 32 height 15
type textarea "Discover our orthopedic sports knee brace, perfect for support and comfort duri…"
click at [987, 90] on icon "button" at bounding box center [992, 91] width 22 height 22
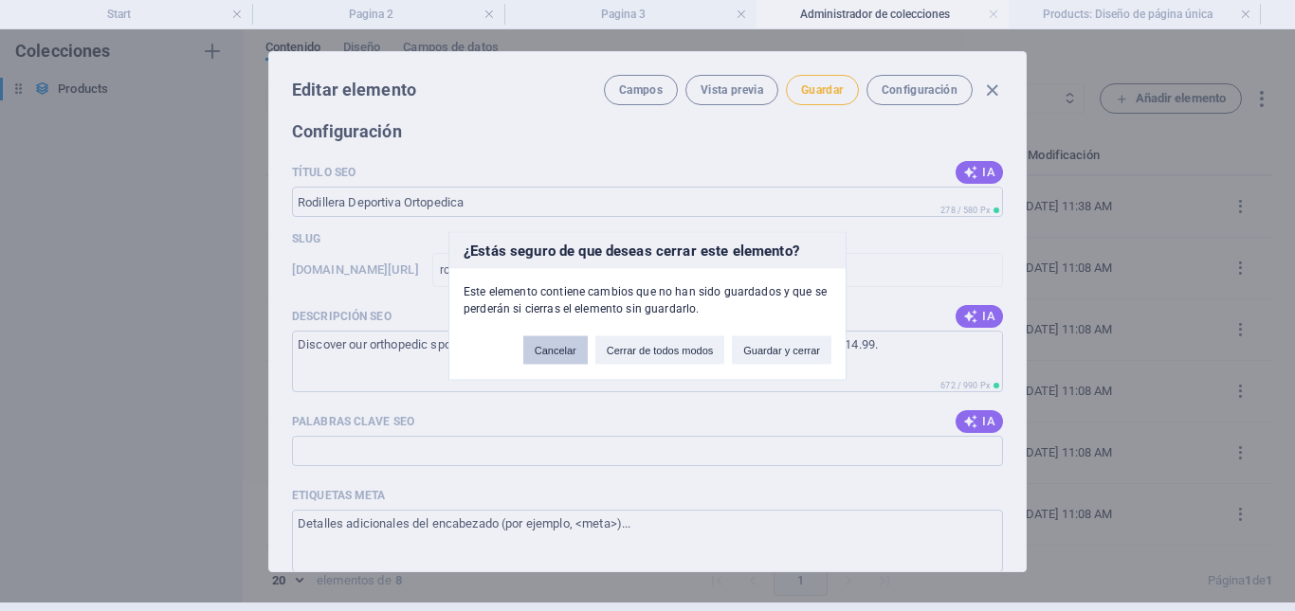
click at [556, 355] on button "Cancelar" at bounding box center [555, 350] width 64 height 28
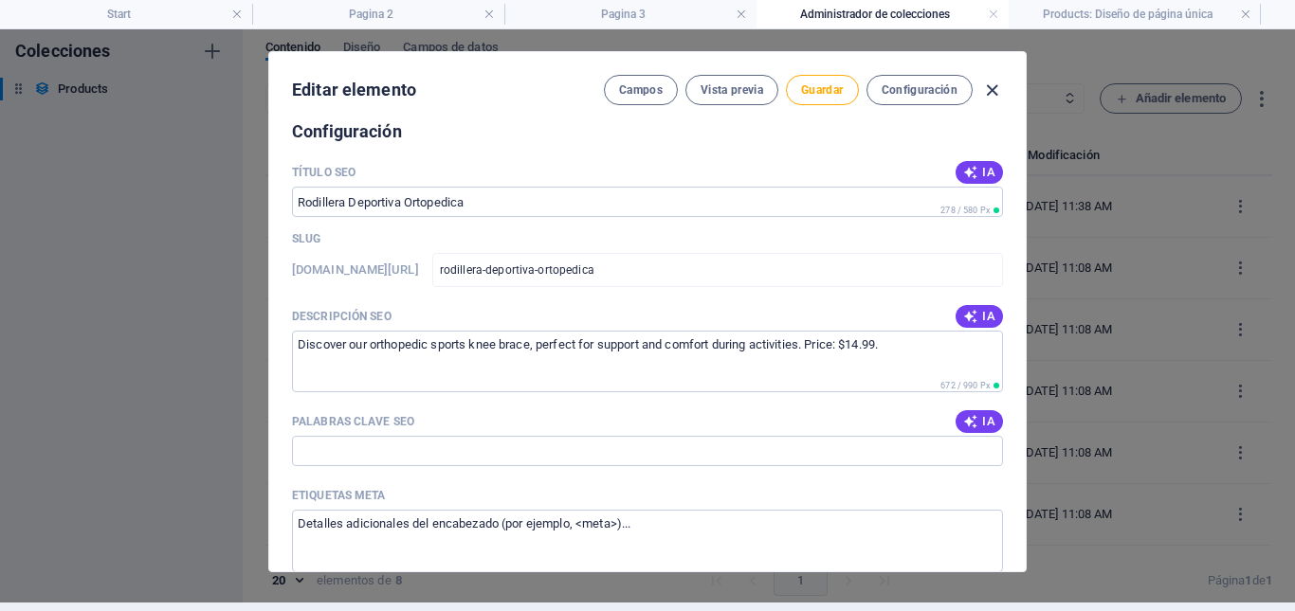
click at [993, 87] on icon "button" at bounding box center [992, 91] width 22 height 22
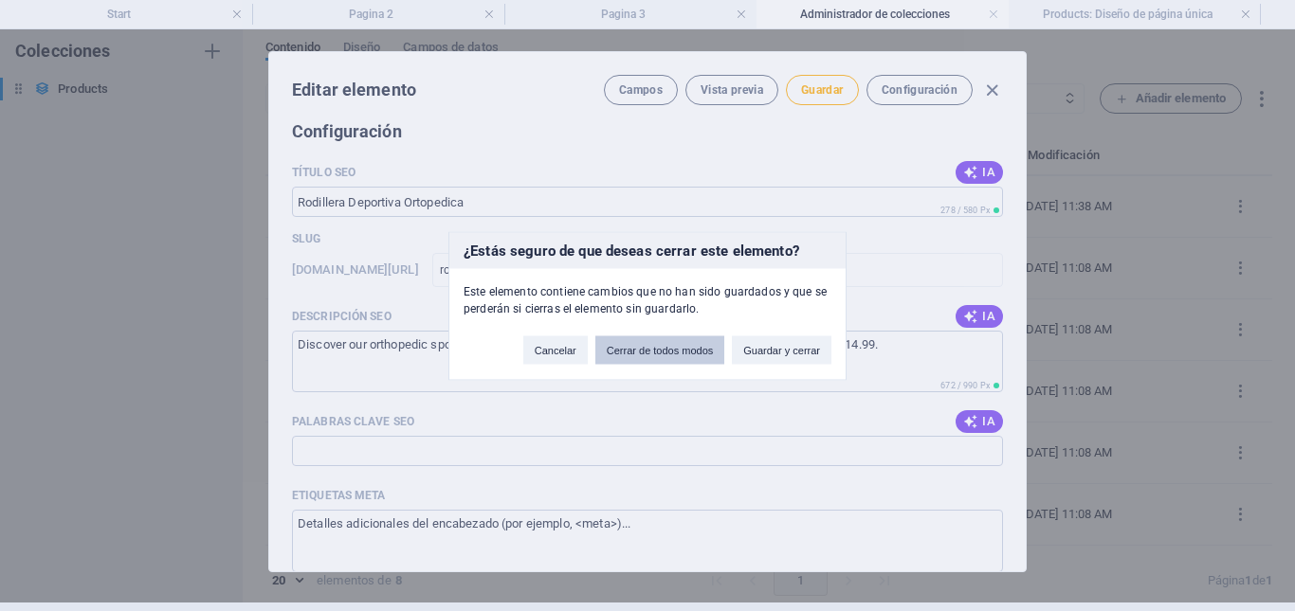
click at [685, 353] on button "Cerrar de todos modos" at bounding box center [660, 350] width 130 height 28
type input "rodillera-deportiva-ortopedica"
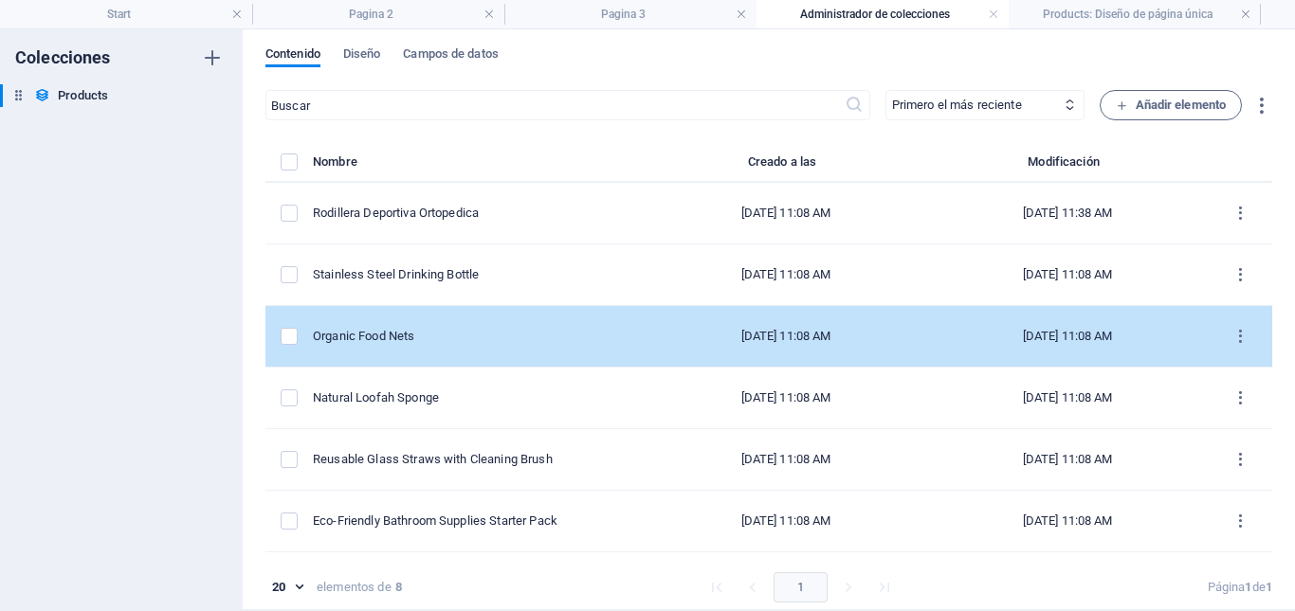
scroll to position [0, 0]
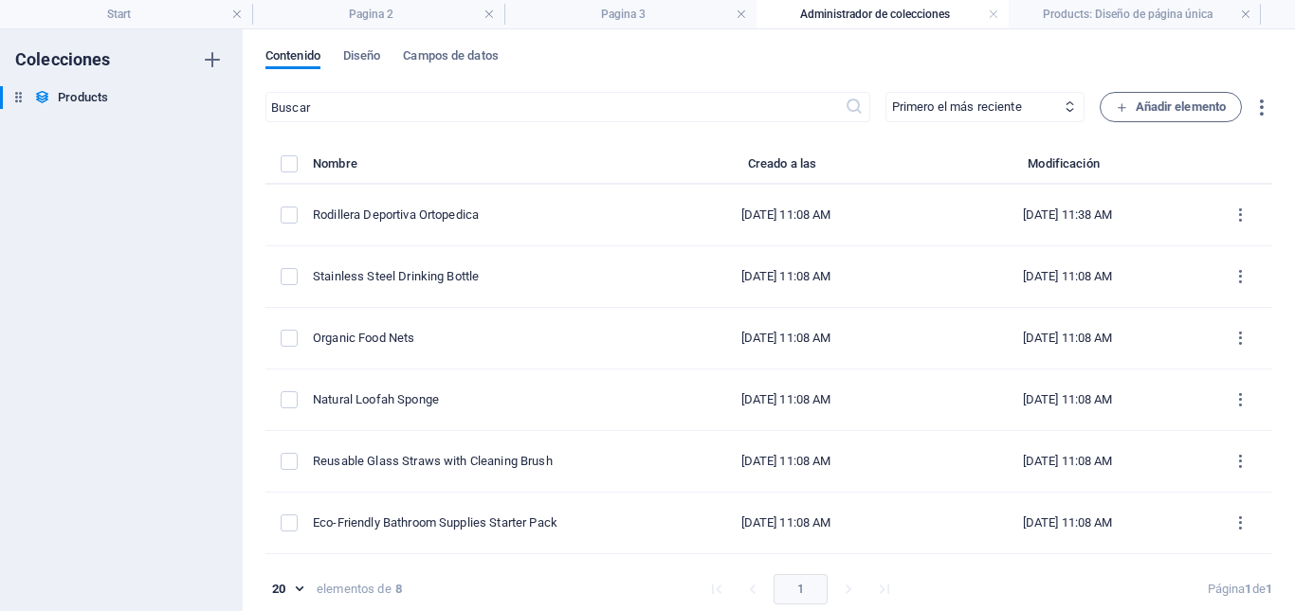
click at [897, 17] on h4 "Administrador de colecciones" at bounding box center [882, 14] width 252 height 21
click at [1083, 15] on h4 "Products: Diseño de página única" at bounding box center [1135, 14] width 252 height 21
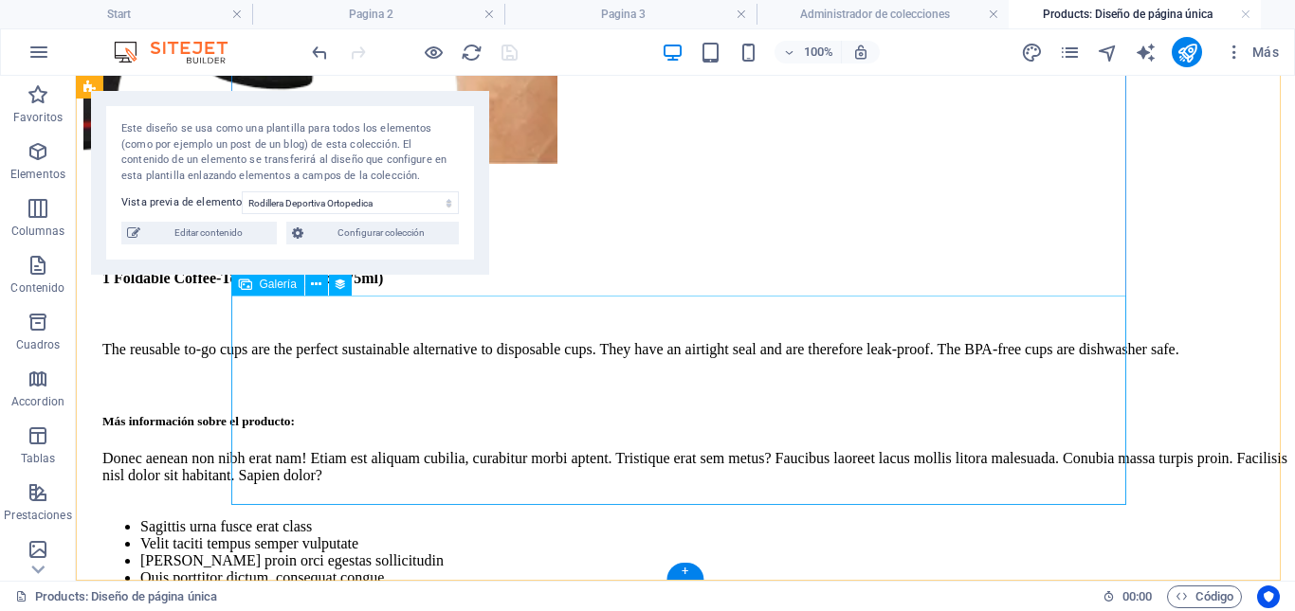
scroll to position [786, 0]
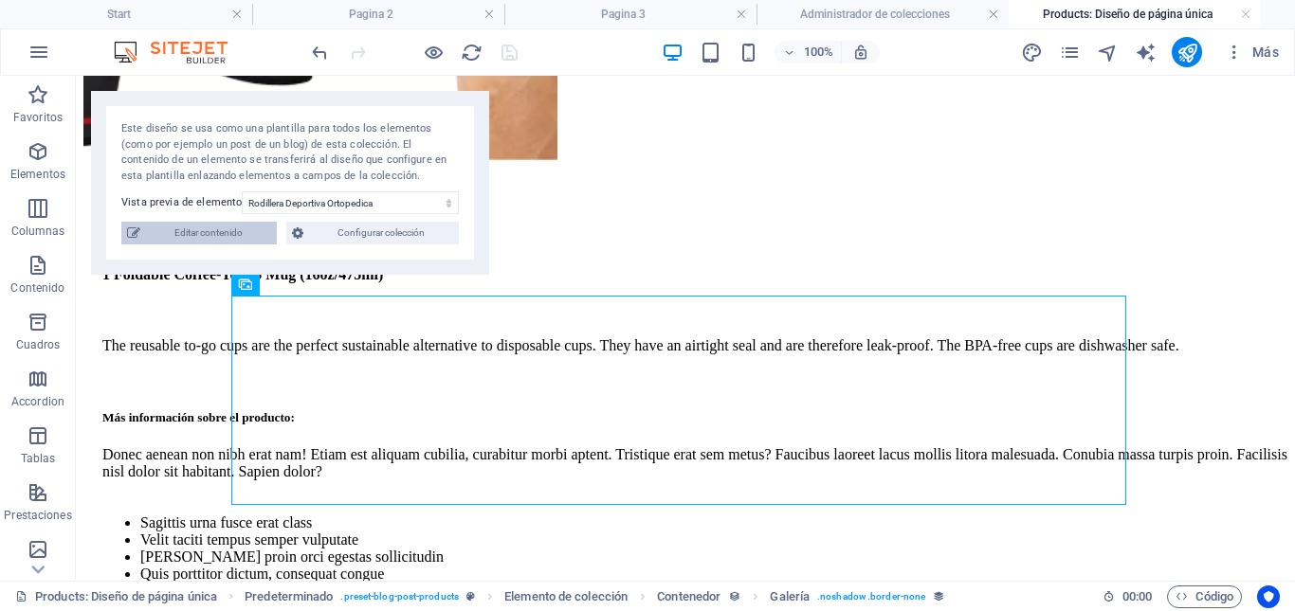
click at [206, 229] on span "Editar contenido" at bounding box center [208, 233] width 125 height 23
select select "Out of stock"
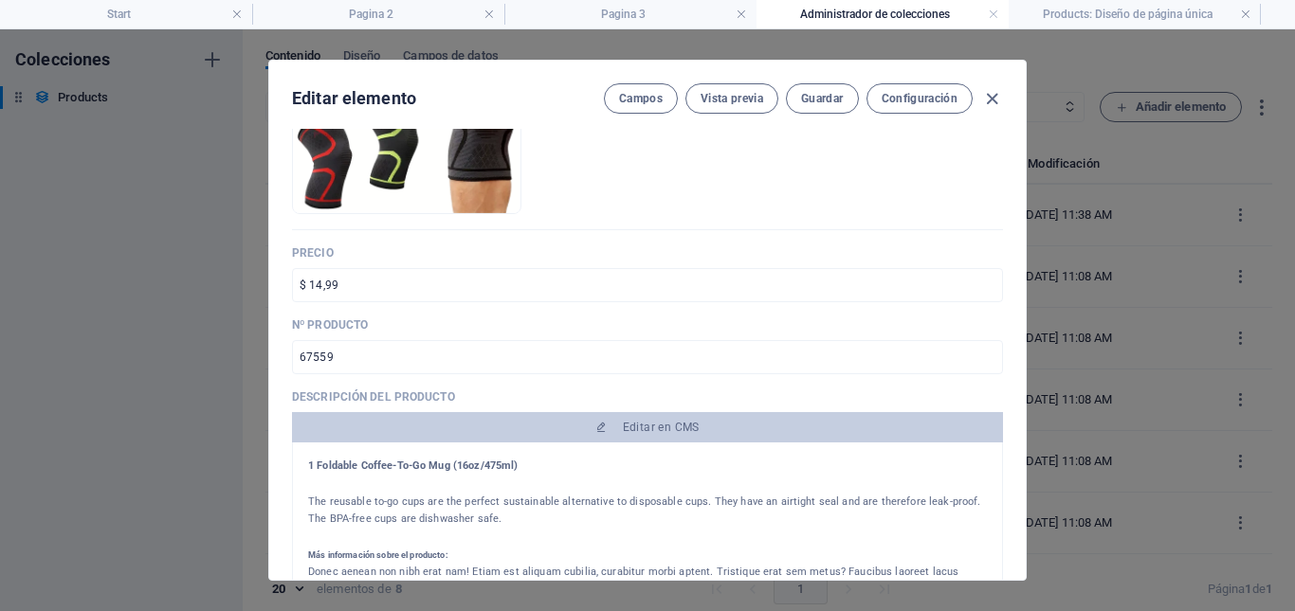
scroll to position [284, 0]
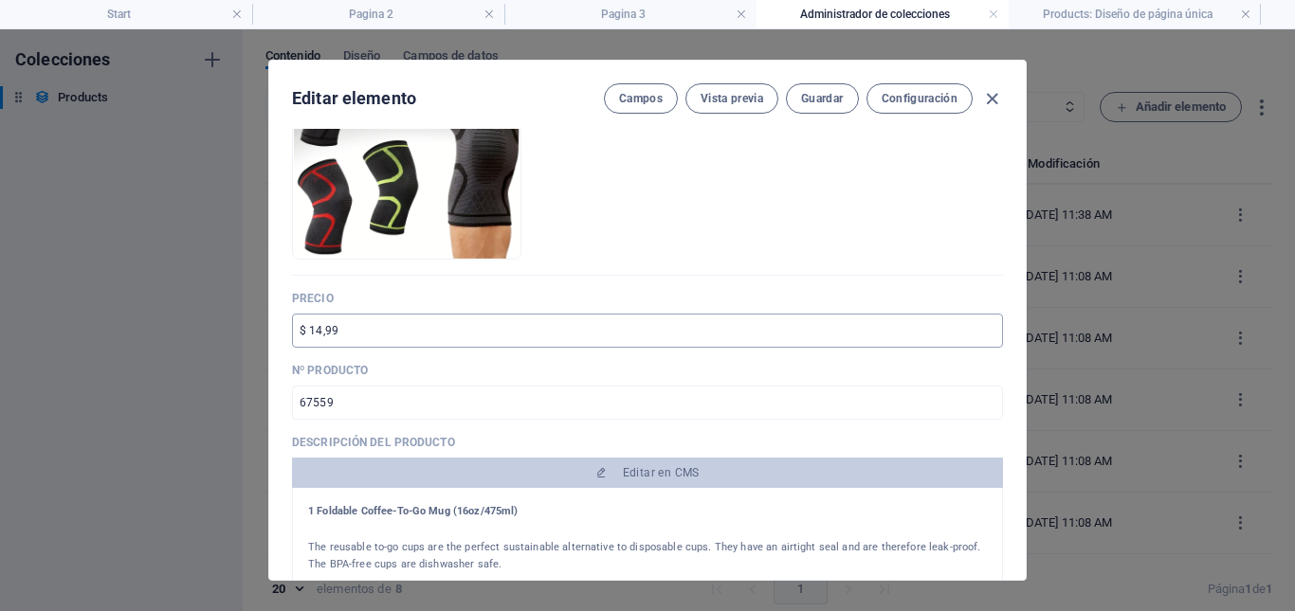
click at [336, 329] on input "$ 14,99" at bounding box center [647, 331] width 711 height 34
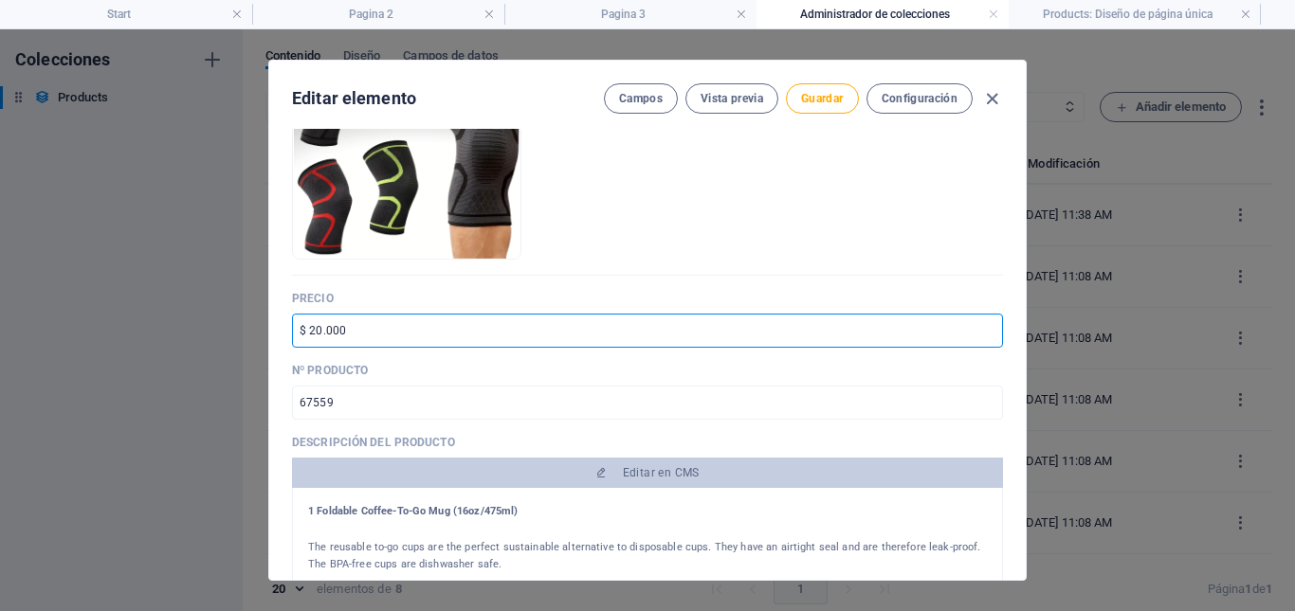
type input "$ 20.000"
click at [342, 405] on input "67559" at bounding box center [647, 403] width 711 height 34
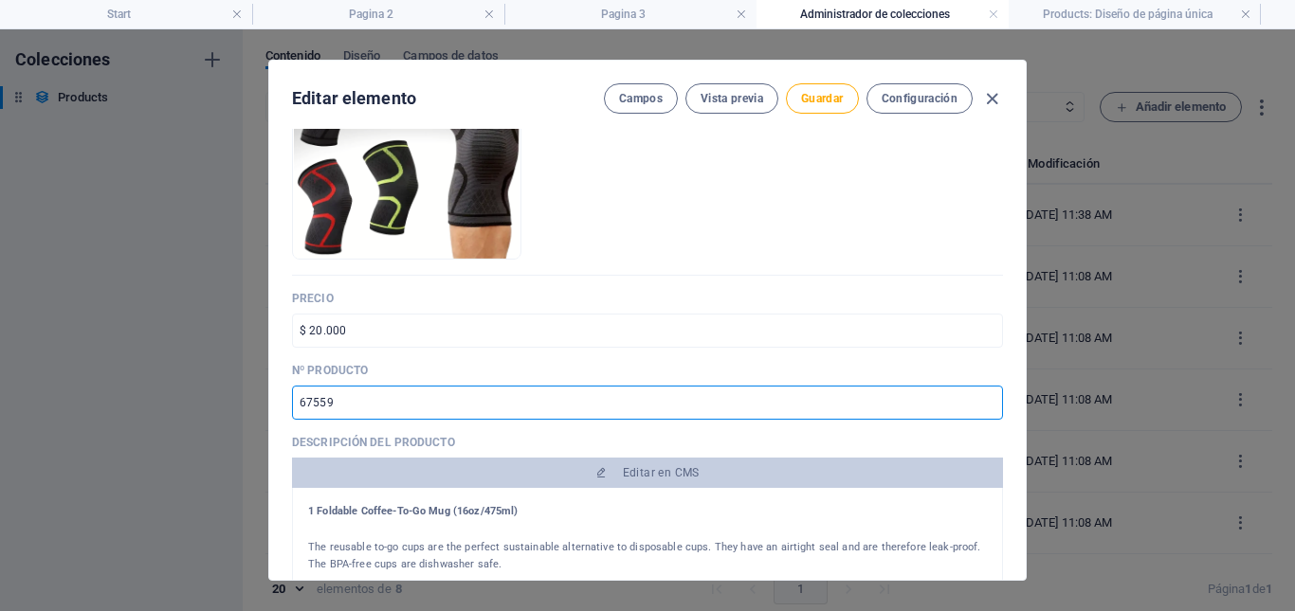
click at [342, 405] on input "67559" at bounding box center [647, 403] width 711 height 34
paste input "980217"
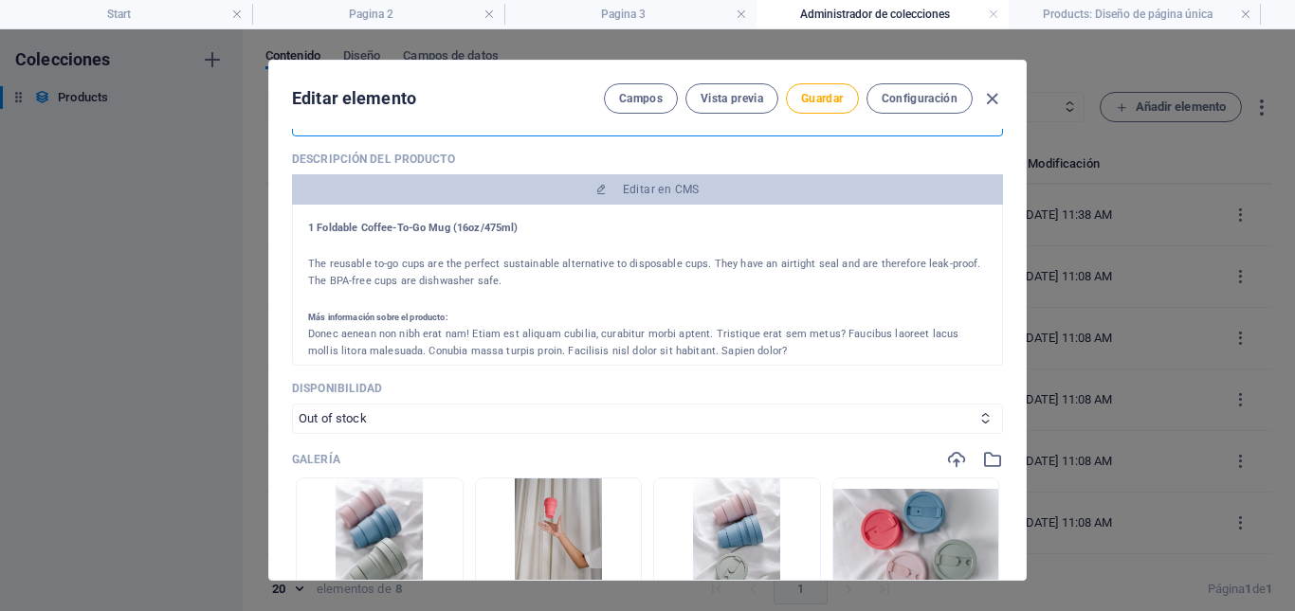
scroll to position [569, 0]
type input "980217"
click at [412, 225] on h4 "1 Foldable Coffee-To-Go Mug (16oz/475ml)" at bounding box center [647, 227] width 679 height 17
click at [414, 253] on div at bounding box center [647, 245] width 679 height 19
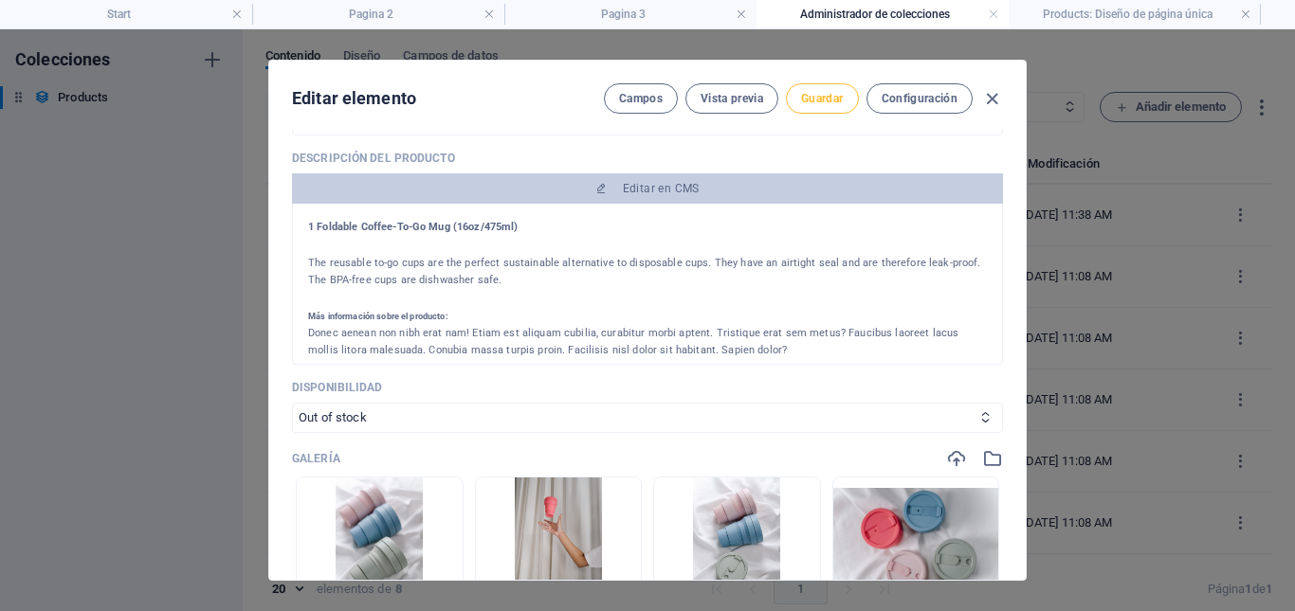
click at [823, 97] on span "Guardar" at bounding box center [822, 98] width 42 height 15
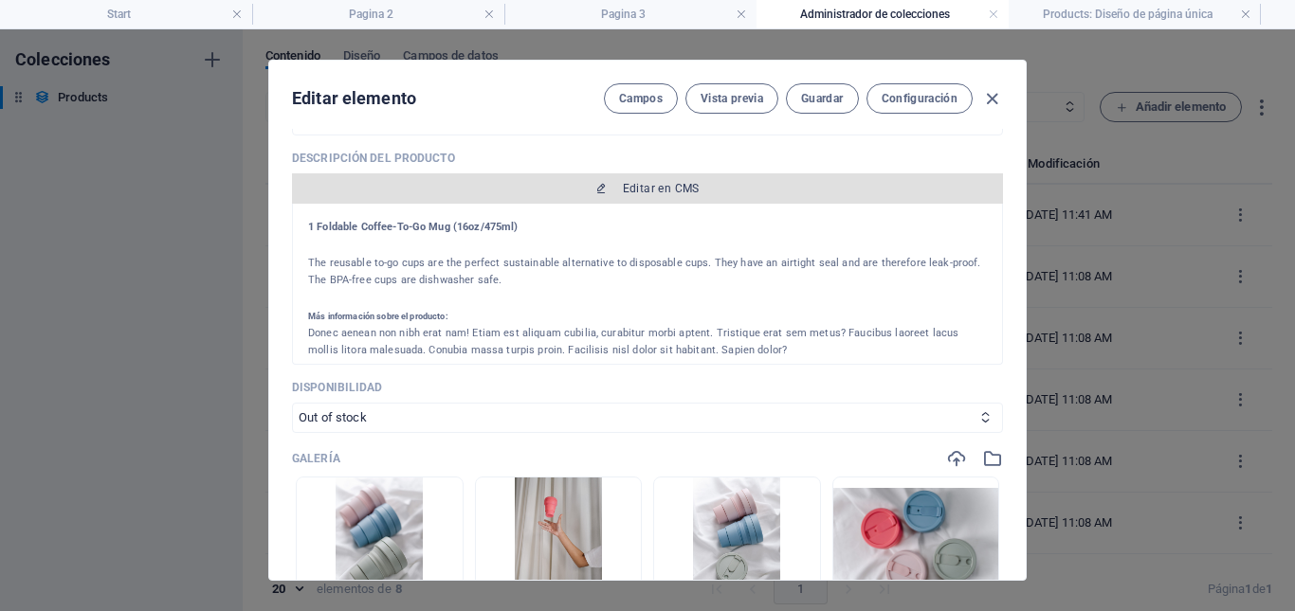
click at [665, 194] on span "Editar en CMS" at bounding box center [661, 188] width 77 height 15
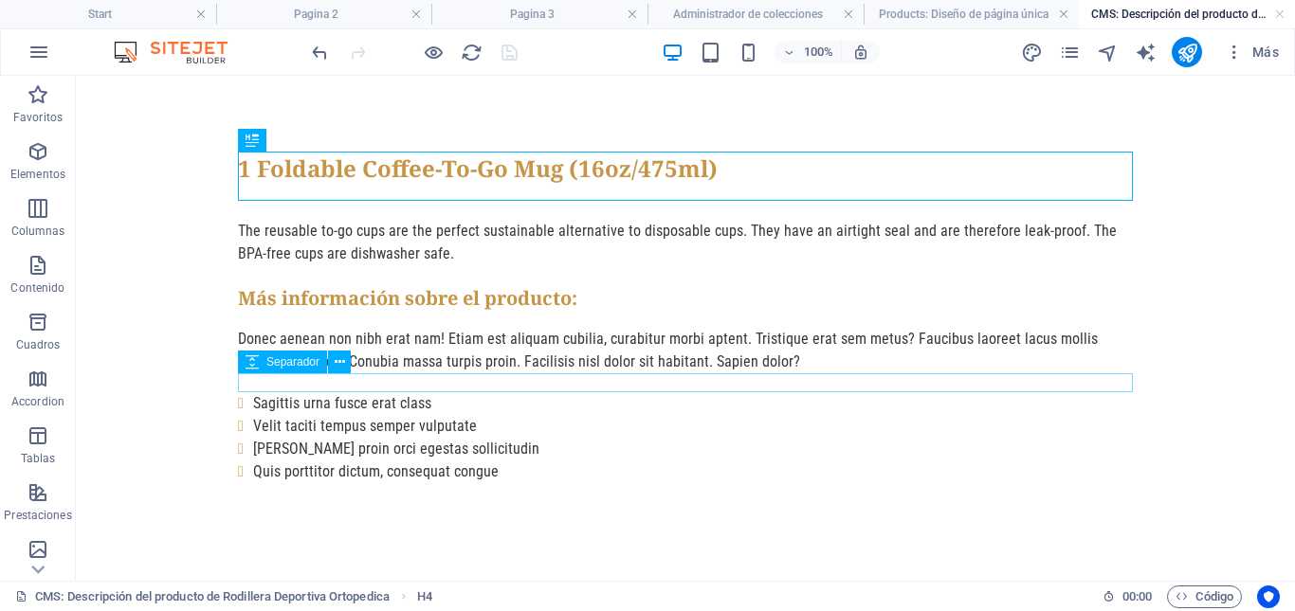
scroll to position [0, 0]
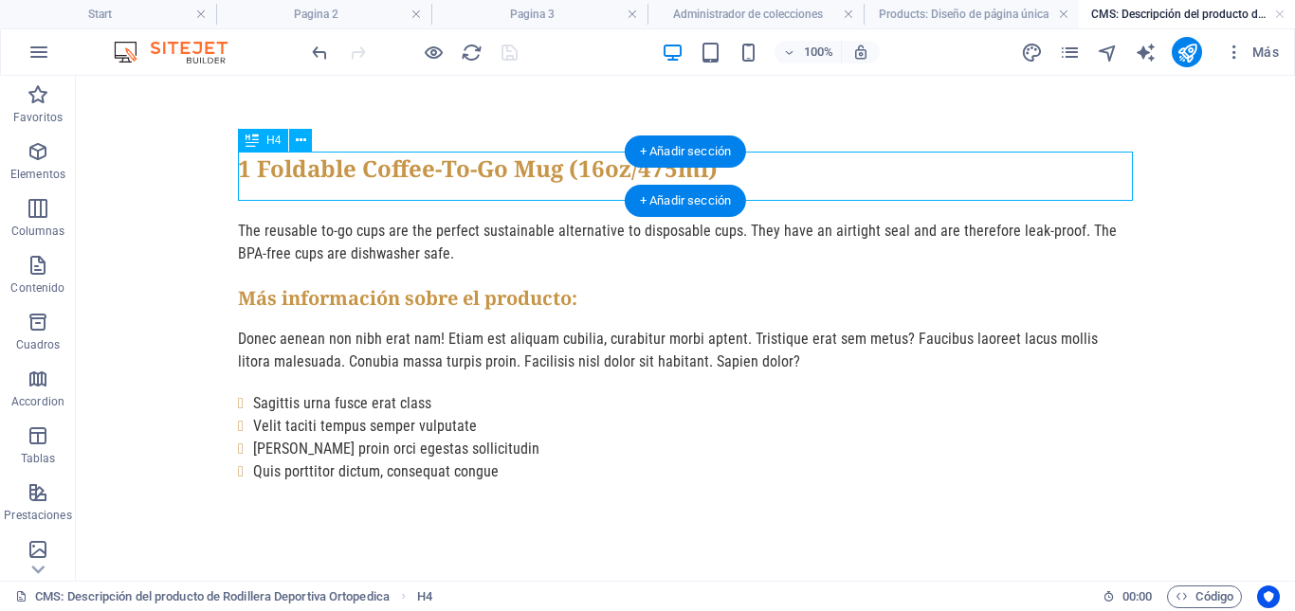
click at [364, 169] on div "1 Foldable Coffee-To-Go Mug (16oz/475ml)" at bounding box center [685, 176] width 895 height 49
drag, startPoint x: 364, startPoint y: 169, endPoint x: 450, endPoint y: 281, distance: 141.2
click at [364, 169] on div "1 Foldable Coffee-To-Go Mug (16oz/475ml)" at bounding box center [685, 176] width 895 height 49
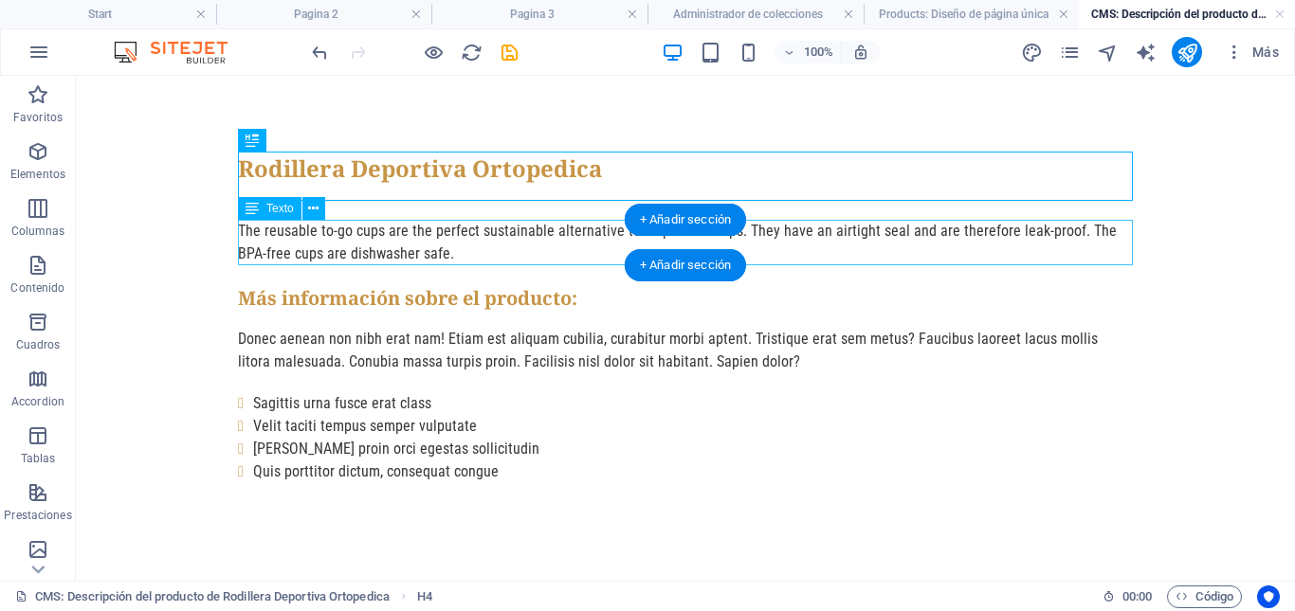
click at [397, 246] on div "The reusable to-go cups are the perfect sustainable alternative to disposable c…" at bounding box center [685, 242] width 895 height 45
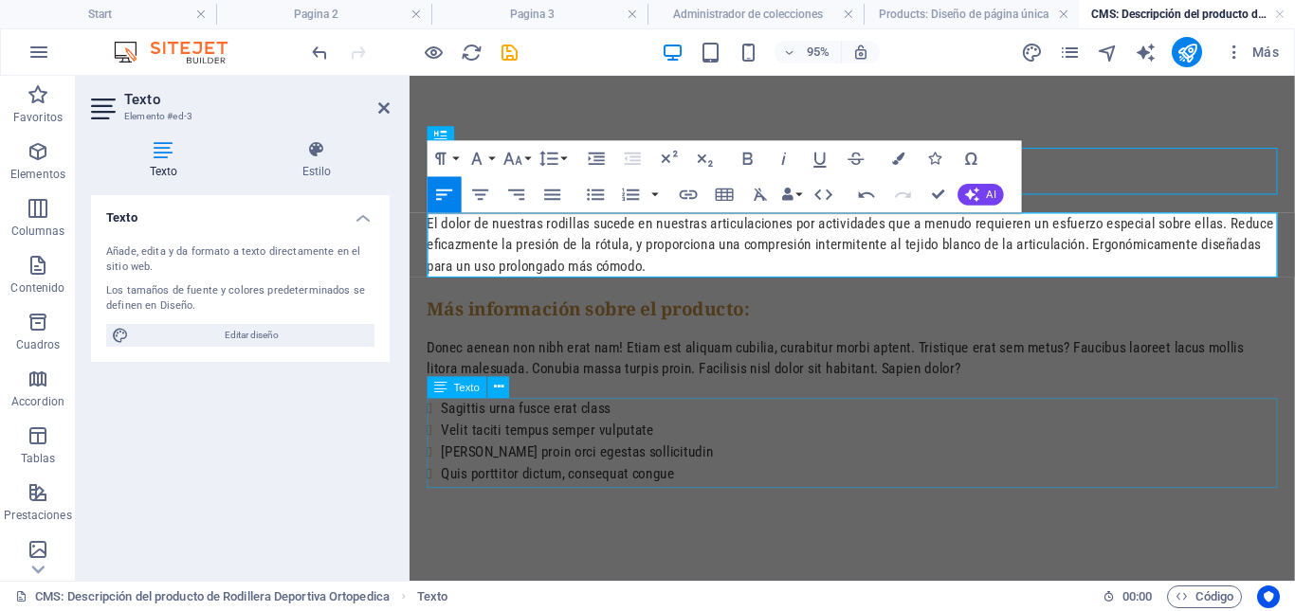
scroll to position [5307, 3]
drag, startPoint x: 939, startPoint y: 191, endPoint x: 862, endPoint y: 119, distance: 106.0
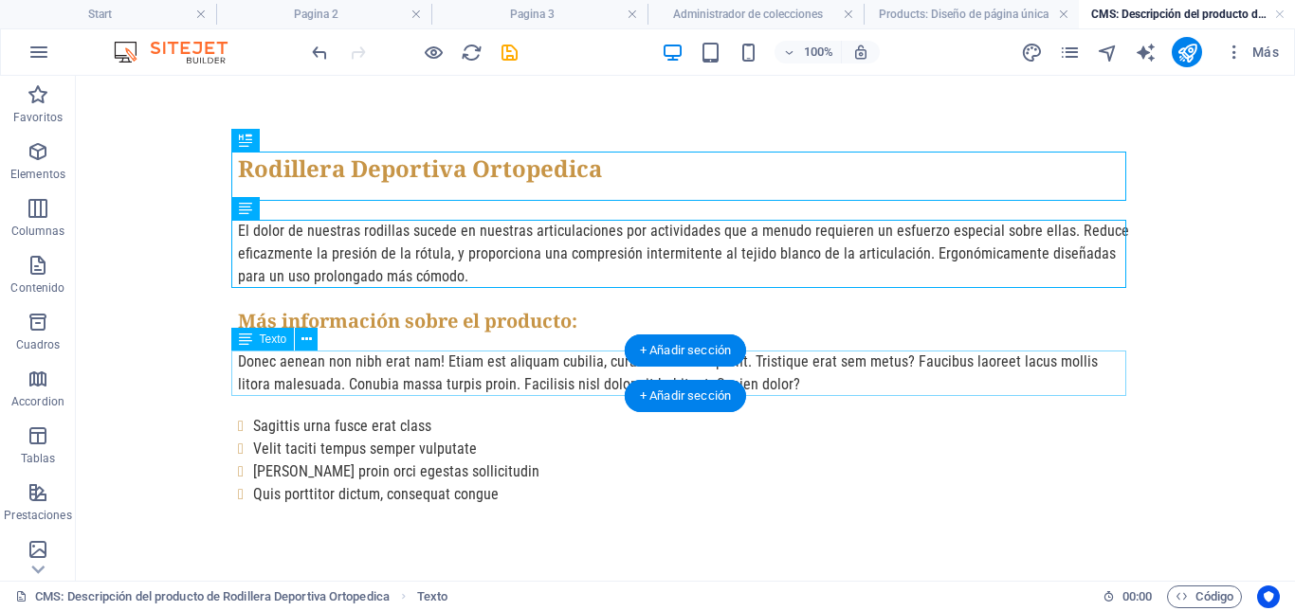
click at [413, 366] on div "Donec aenean non nibh erat nam! Etiam est aliquam cubilia, curabitur morbi apte…" at bounding box center [685, 373] width 895 height 45
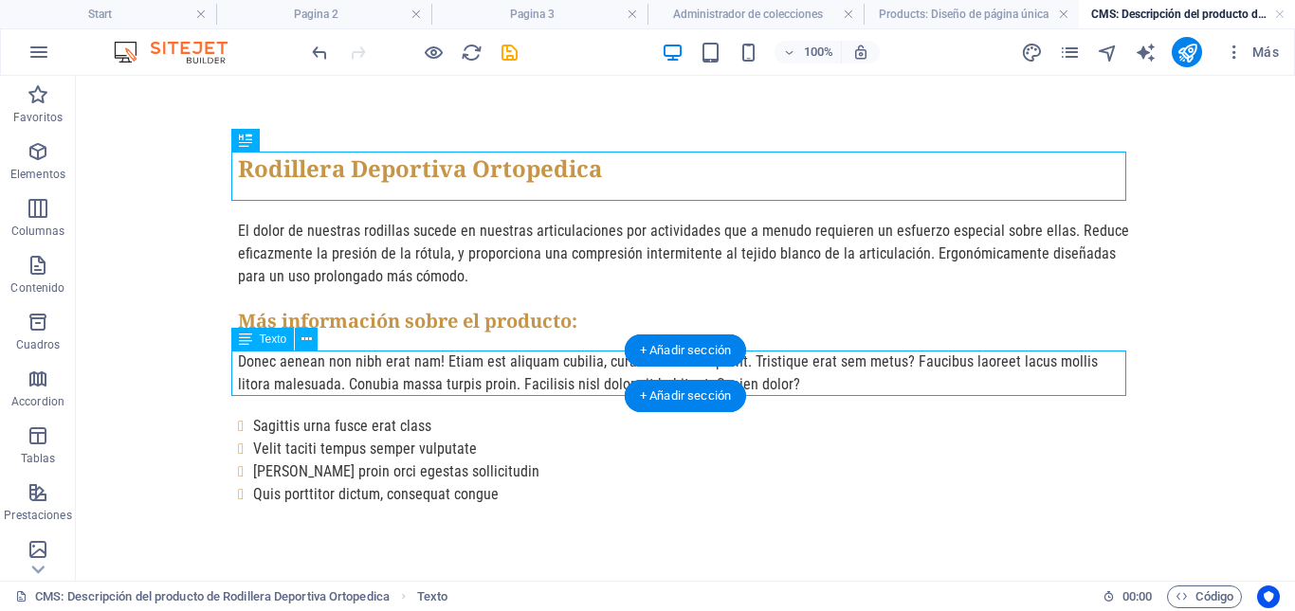
drag, startPoint x: 413, startPoint y: 366, endPoint x: 80, endPoint y: 385, distance: 334.2
click at [413, 366] on div "Donec aenean non nibh erat nam! Etiam est aliquam cubilia, curabitur morbi apte…" at bounding box center [685, 373] width 895 height 45
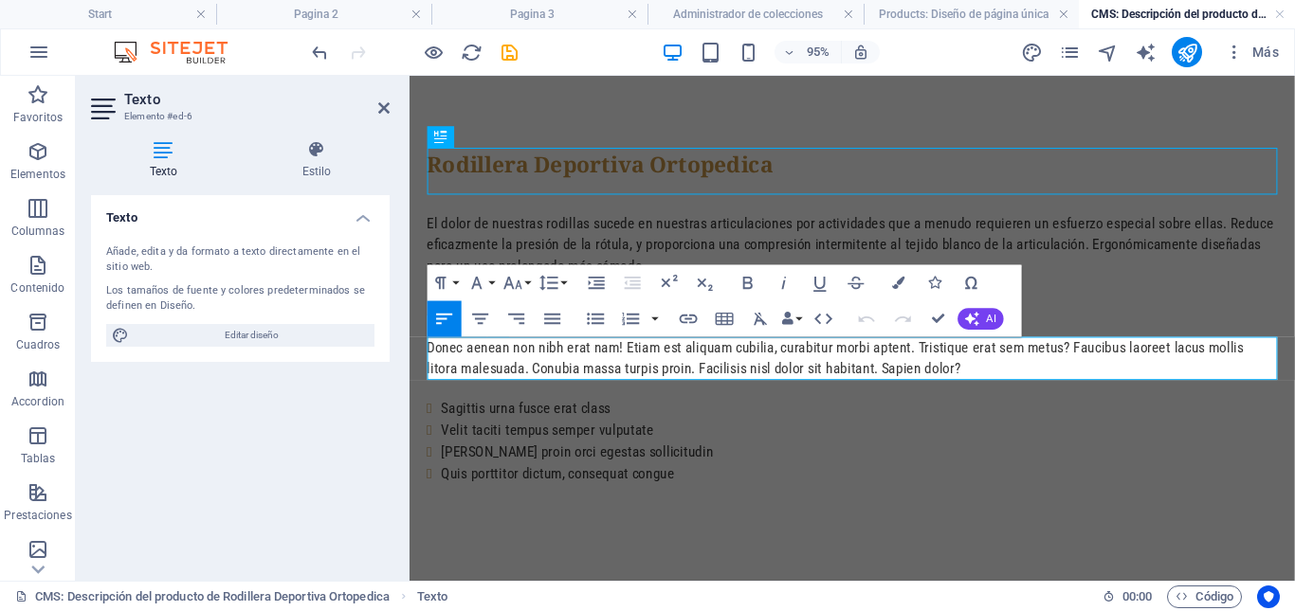
click at [632, 383] on div "Donec aenean non nibh erat nam! Etiam est aliquam cubilia, curabitur morbi apte…" at bounding box center [875, 373] width 895 height 45
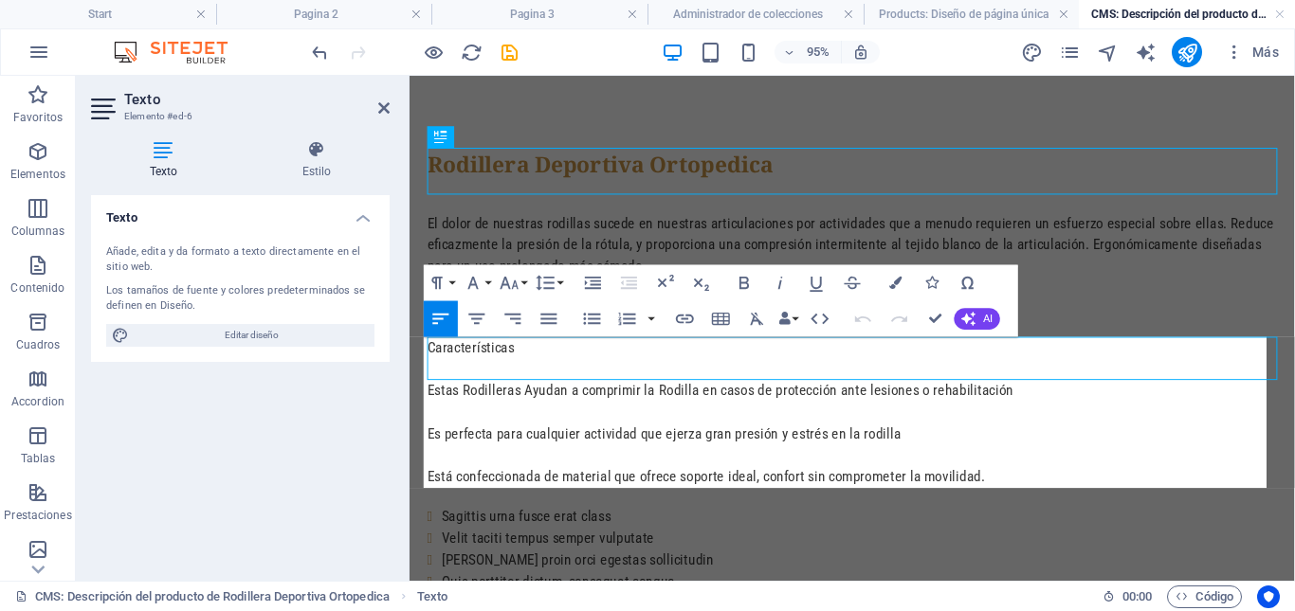
scroll to position [4903, 3]
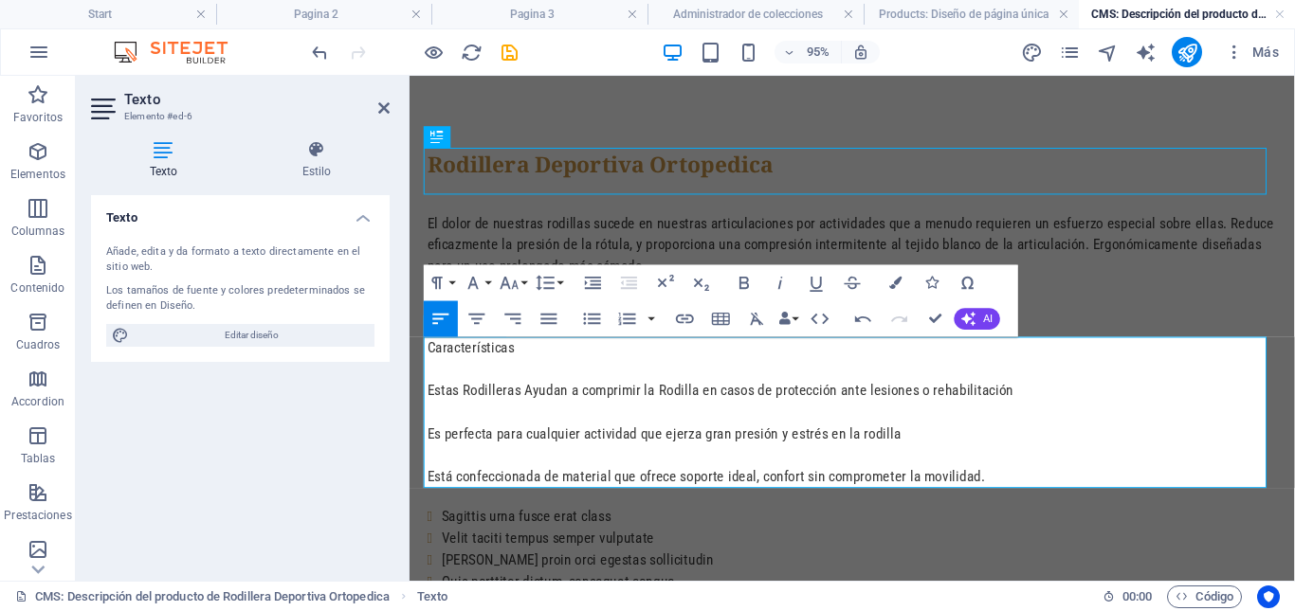
click at [428, 497] on p "Está confeccionada de material que ofrece soporte ideal, confort sin compromete…" at bounding box center [875, 498] width 895 height 23
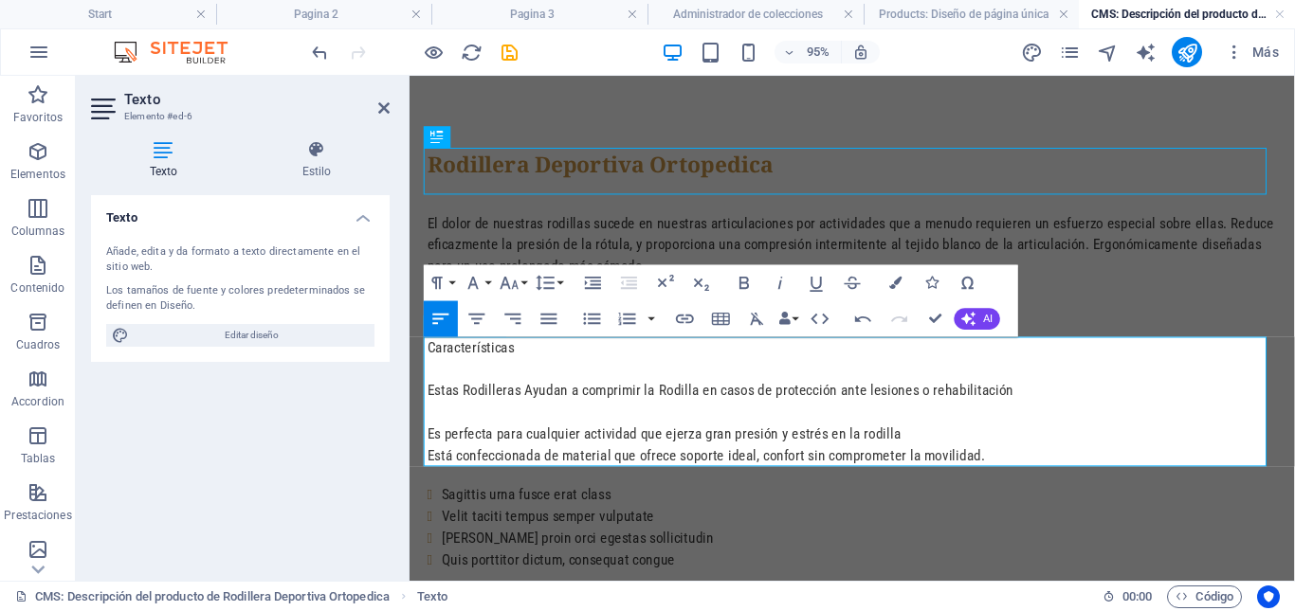
click at [428, 449] on p "Es perfecta para cualquier actividad que ejerza gran presión y estrés en la rod…" at bounding box center [875, 453] width 895 height 23
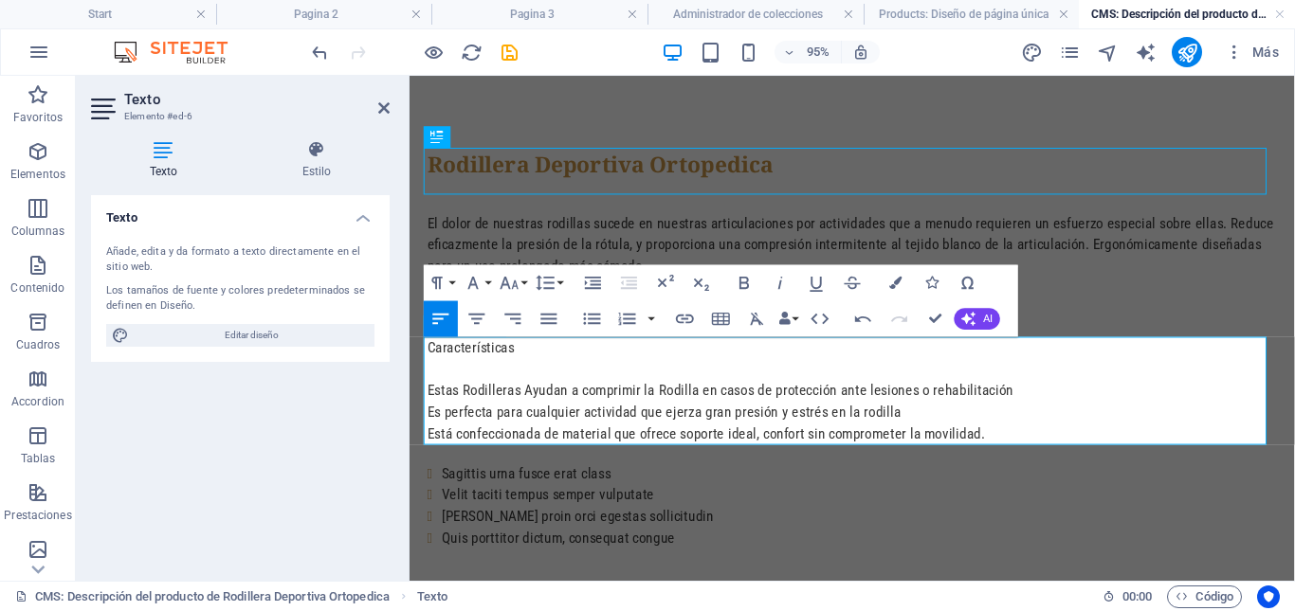
click at [428, 405] on p "Estas Rodilleras Ayudan a comprimir la Rodilla en casos de protección ante lesi…" at bounding box center [875, 407] width 895 height 23
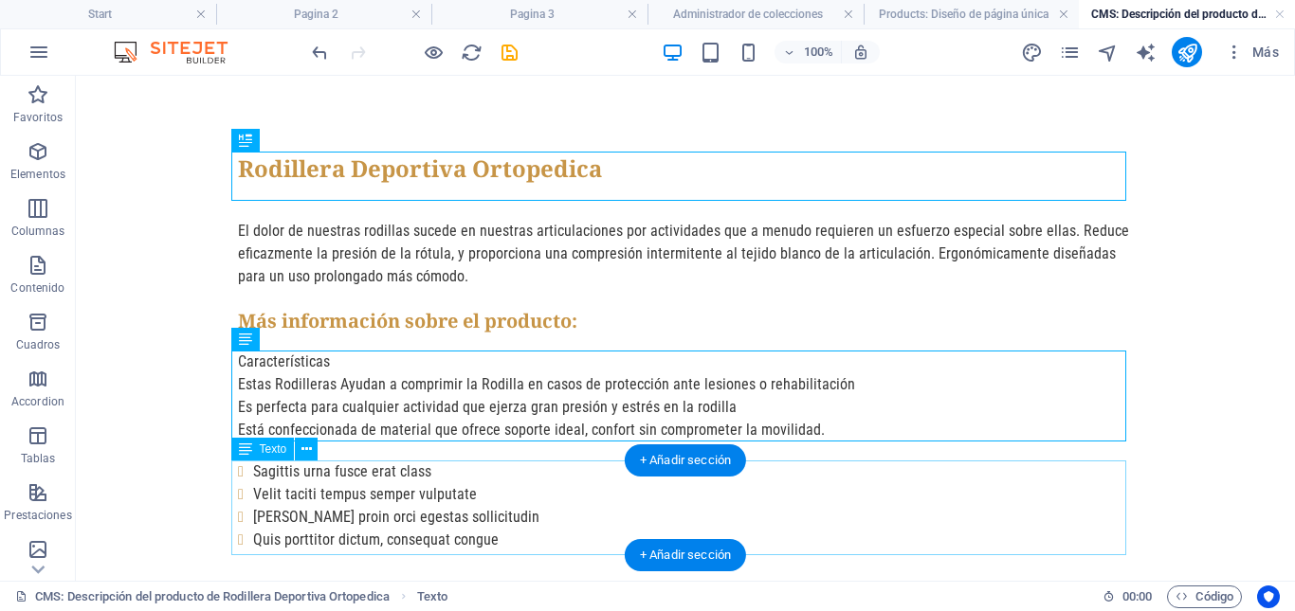
click at [346, 487] on div "Sagittis urna fusce erat class Velit taciti tempus semper vulputate Leo proin o…" at bounding box center [685, 506] width 895 height 91
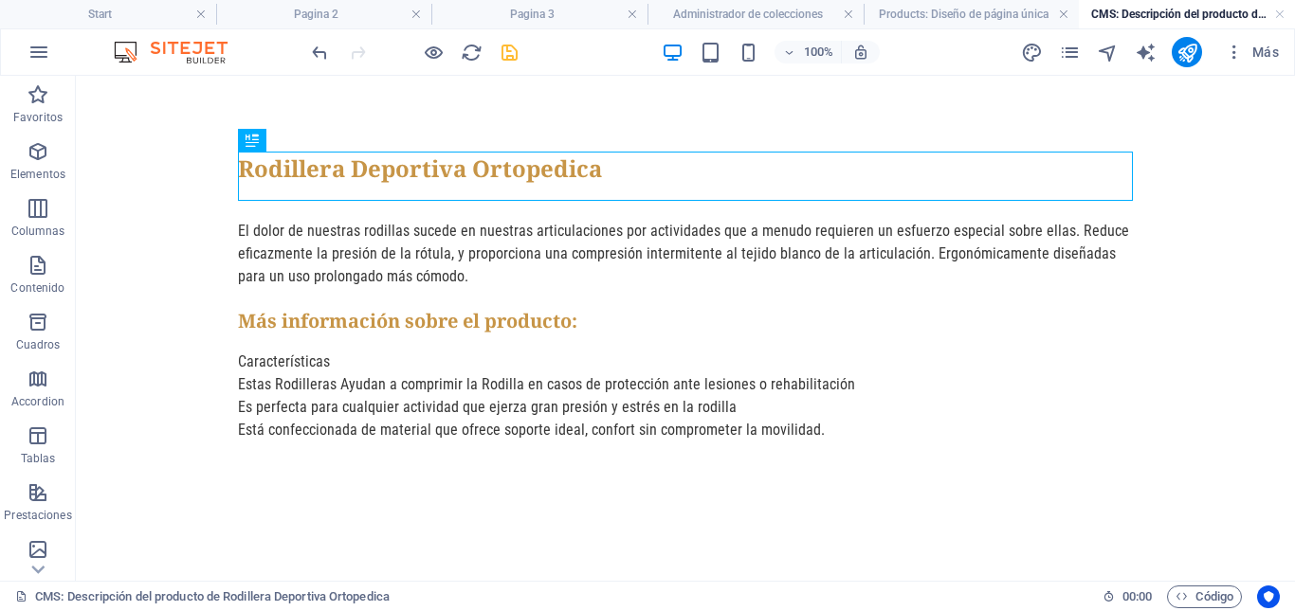
click at [511, 52] on icon "save" at bounding box center [510, 53] width 22 height 22
click at [1138, 9] on h4 "CMS: Descripción del producto de Rodillera Deportiva Ortopedica" at bounding box center [1187, 14] width 216 height 21
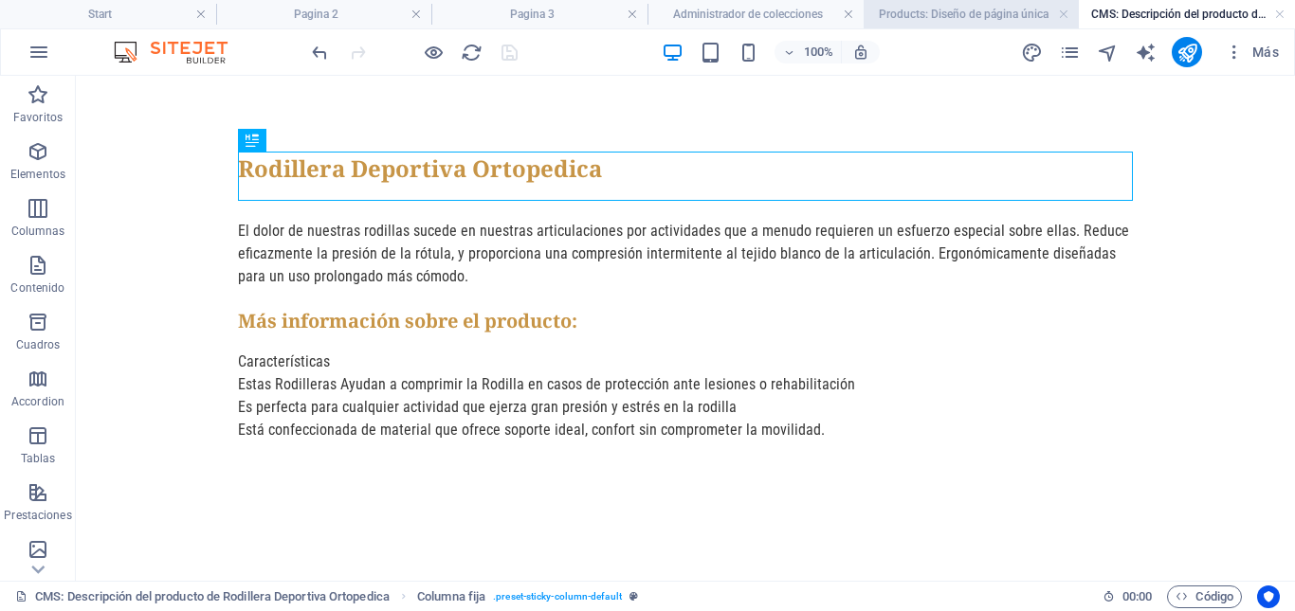
click at [1001, 13] on h4 "Products: Diseño de página única" at bounding box center [972, 14] width 216 height 21
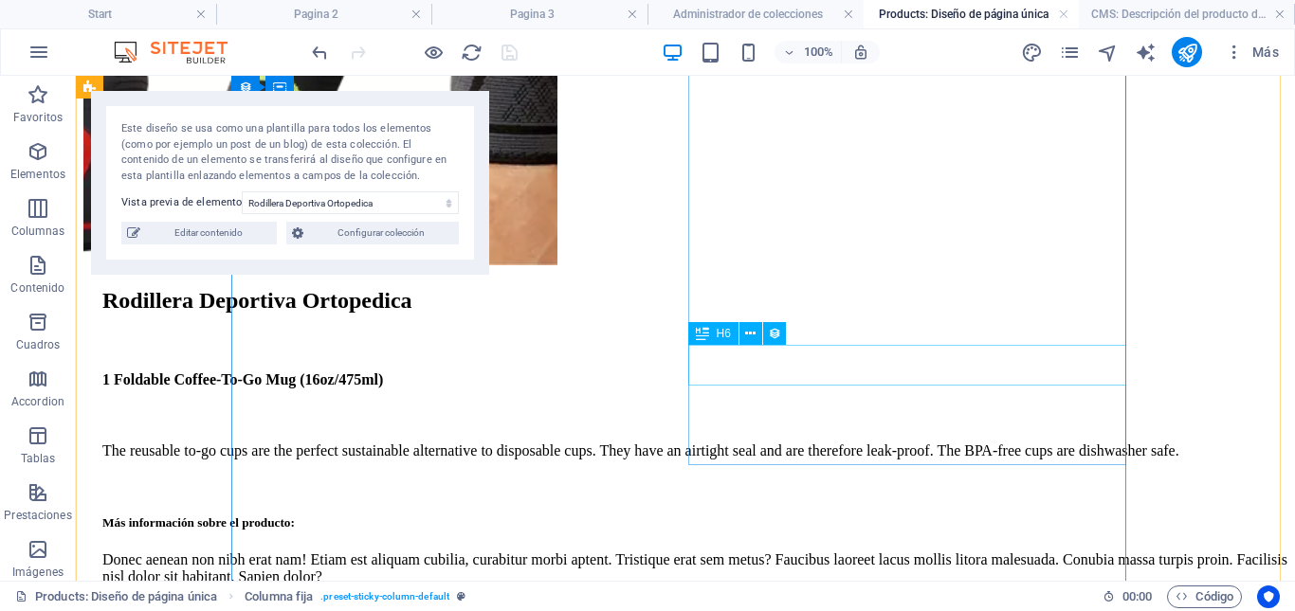
scroll to position [691, 0]
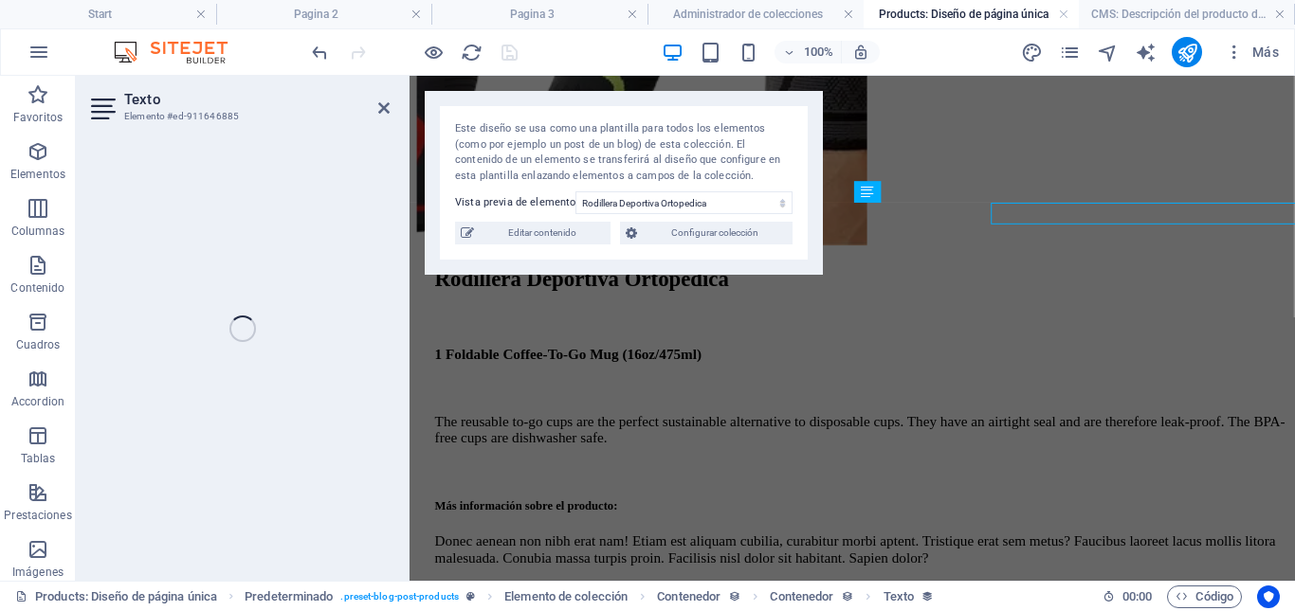
select select "availability"
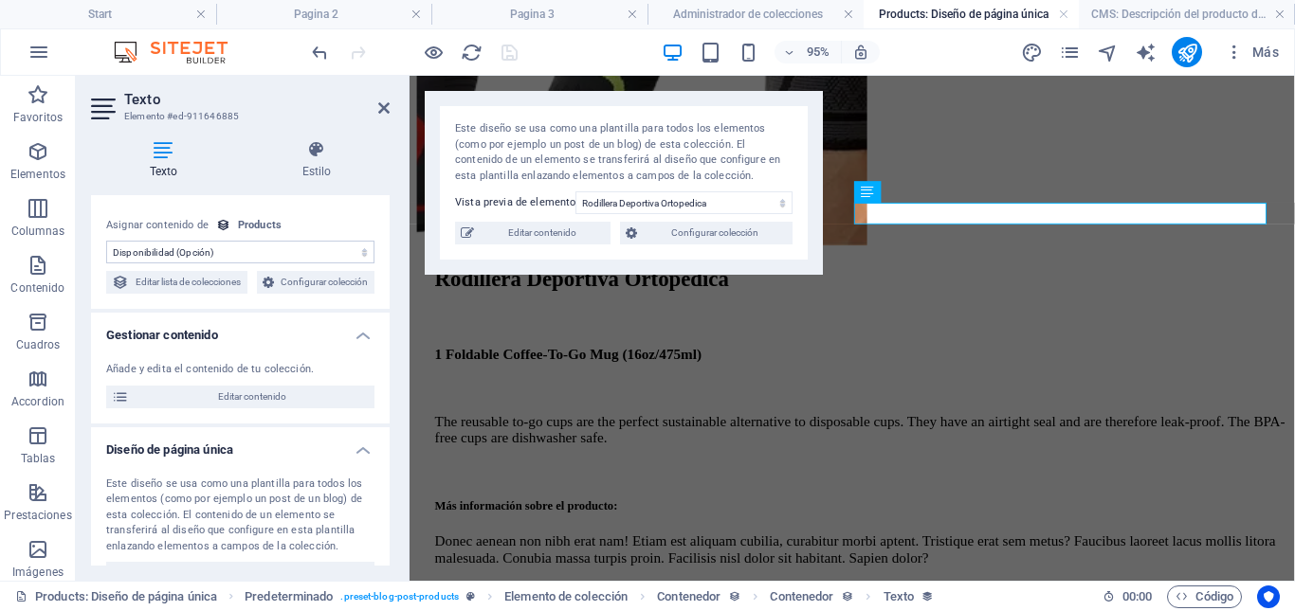
scroll to position [0, 0]
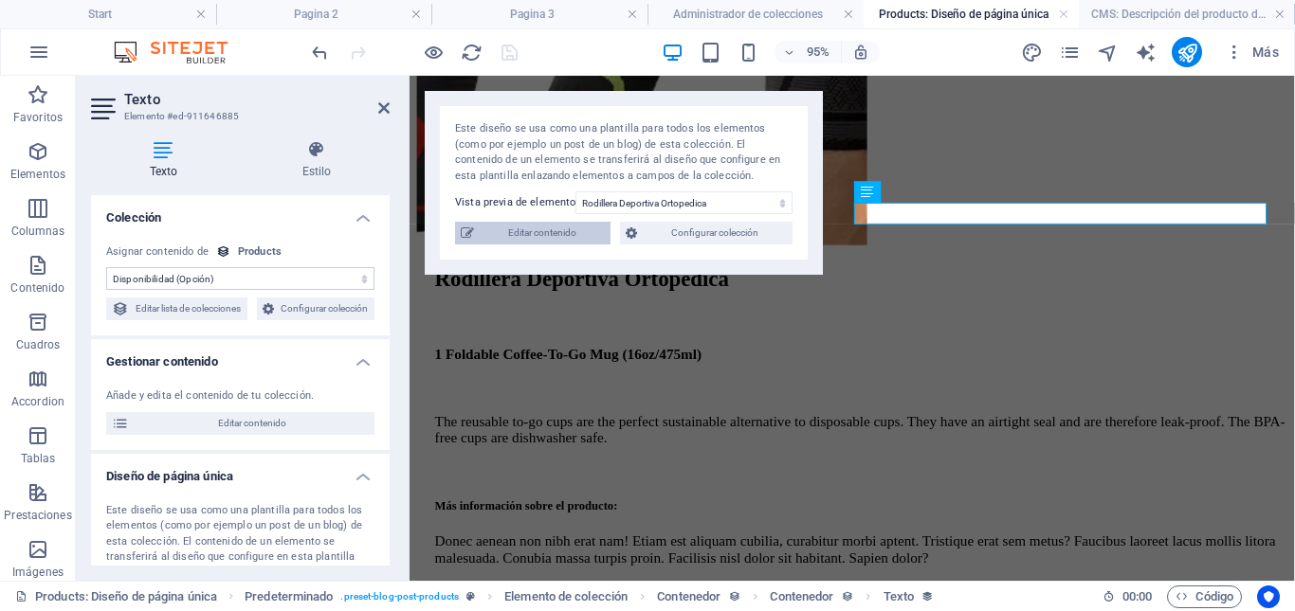
click at [532, 234] on span "Editar contenido" at bounding box center [542, 233] width 125 height 23
type input "rodillera-deportiva-ortopedica"
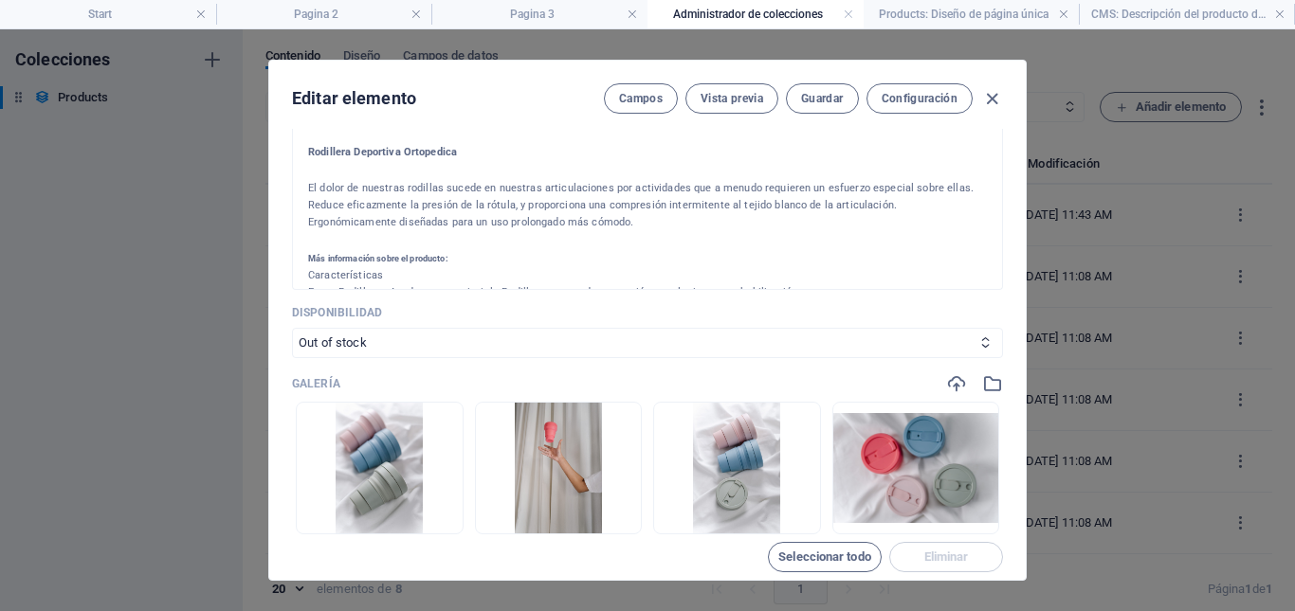
scroll to position [693, 0]
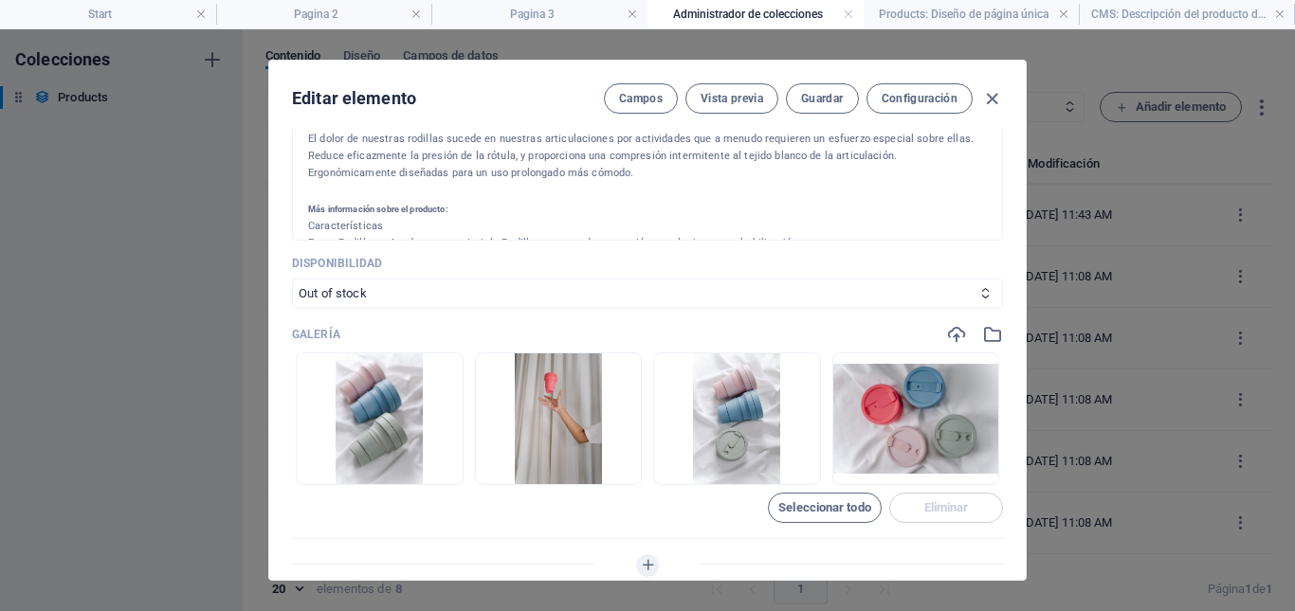
click at [357, 269] on div "Name Rodillera Deportiva Ortopedica ​ Slug [DOMAIN_NAME][URL] rodillera-deporti…" at bounding box center [647, 40] width 711 height 1179
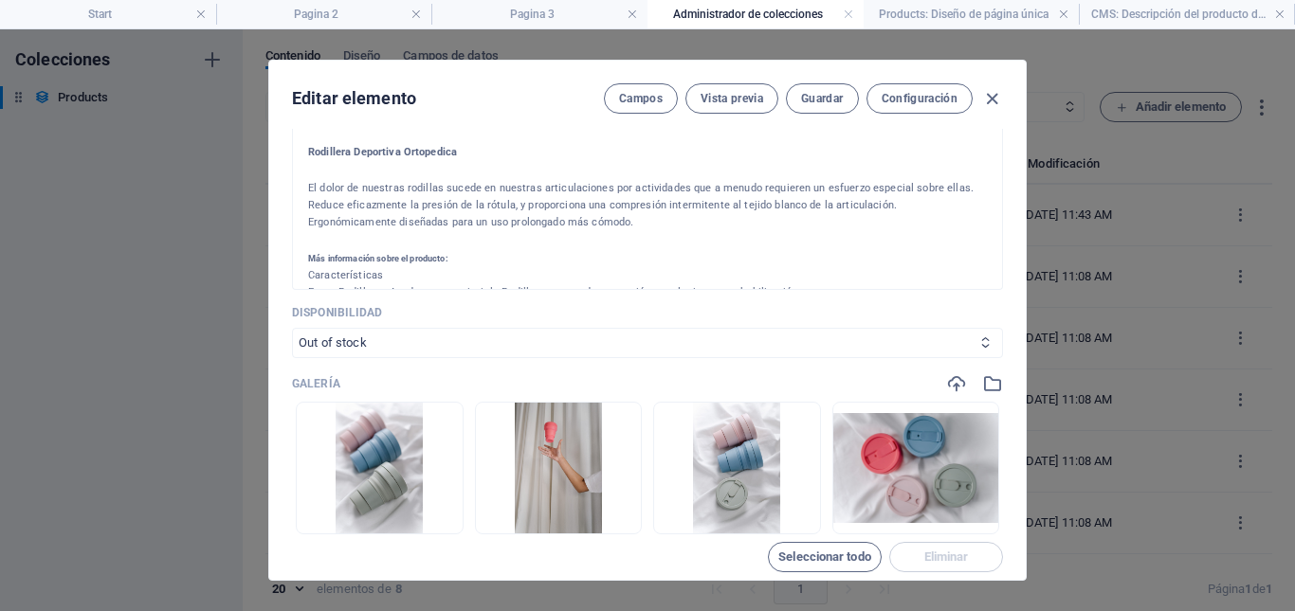
click at [348, 345] on select "In stock Out of stock" at bounding box center [647, 343] width 711 height 30
click at [356, 346] on select "In stock Out of stock" at bounding box center [647, 343] width 711 height 30
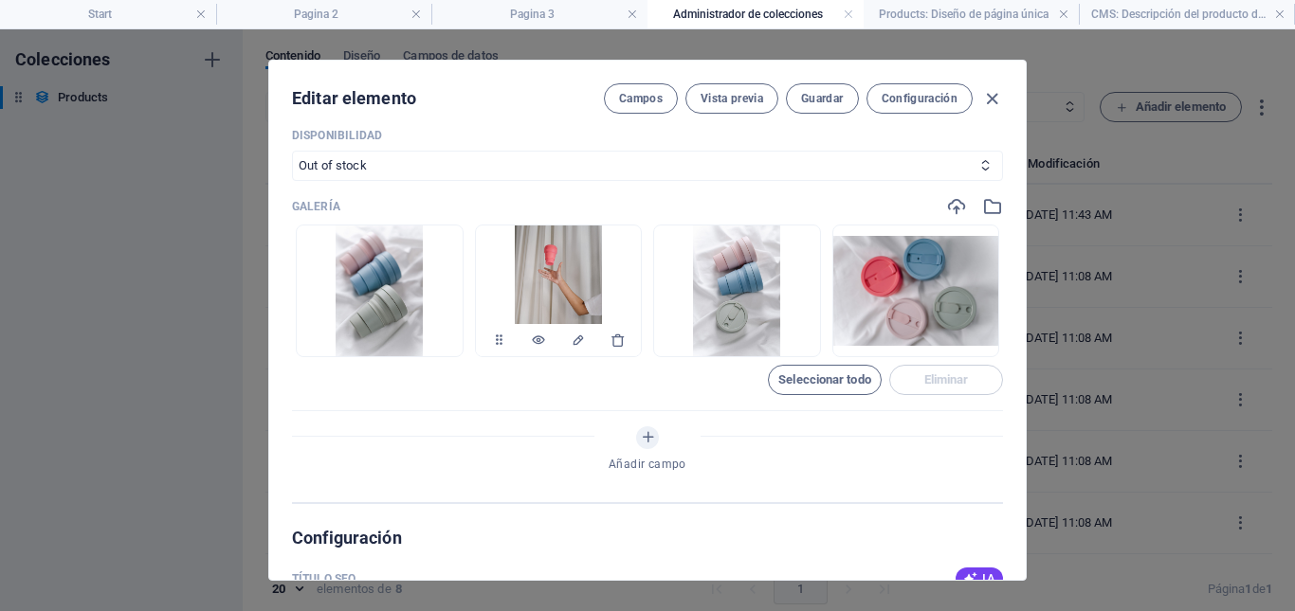
scroll to position [833, 0]
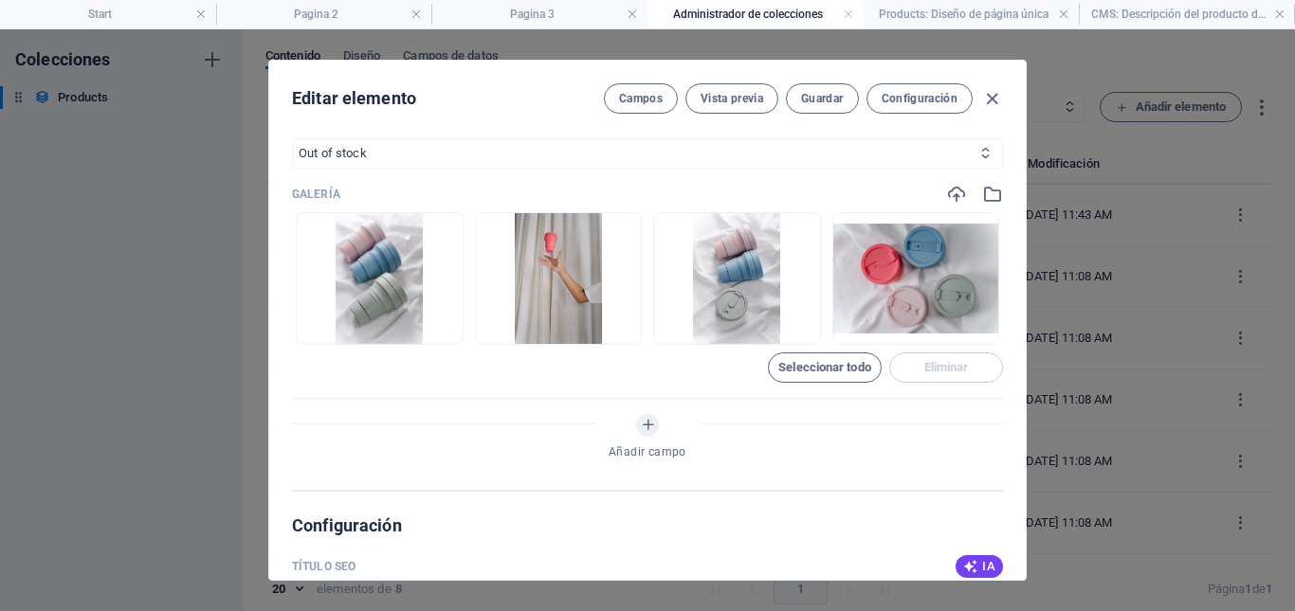
click at [326, 155] on select "In stock Out of stock" at bounding box center [647, 153] width 711 height 30
select select "In stock"
click at [292, 138] on select "In stock Out of stock" at bounding box center [647, 153] width 711 height 30
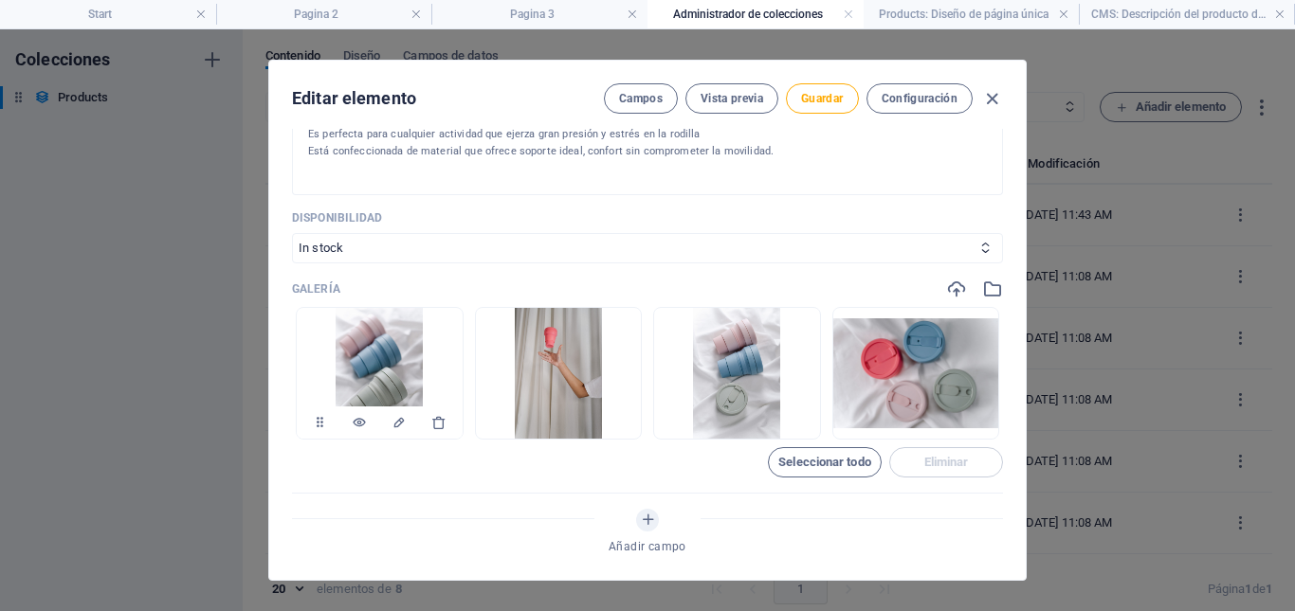
scroll to position [928, 0]
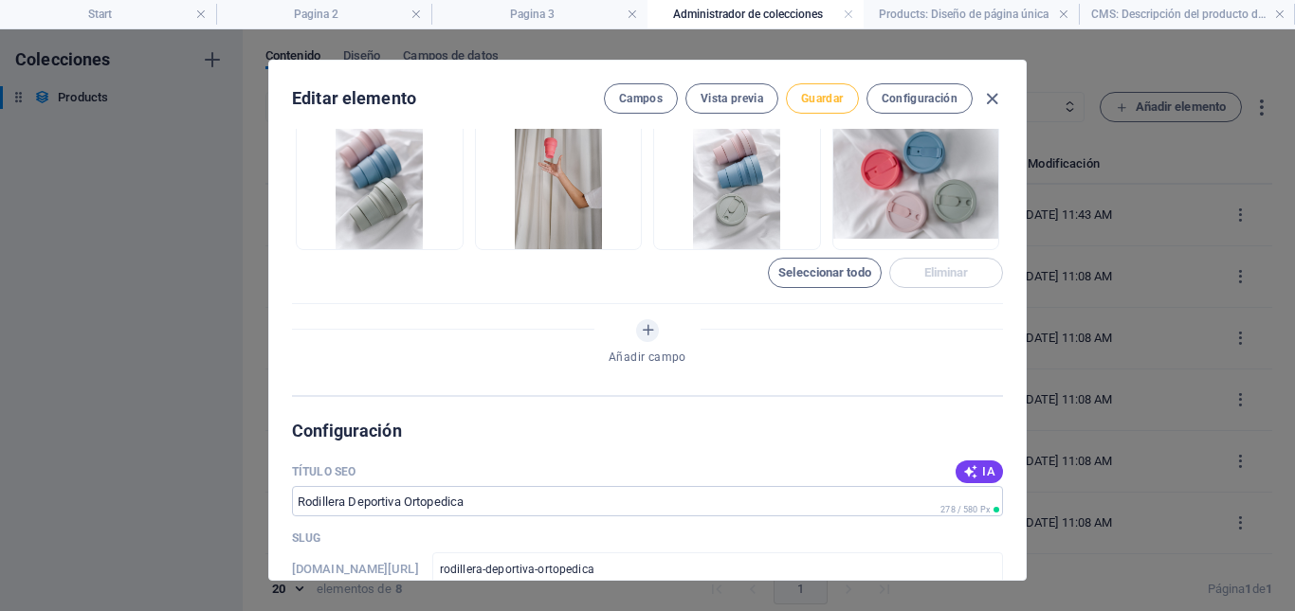
click at [832, 100] on span "Guardar" at bounding box center [822, 98] width 42 height 15
click at [920, 97] on span "Configuración" at bounding box center [920, 98] width 76 height 15
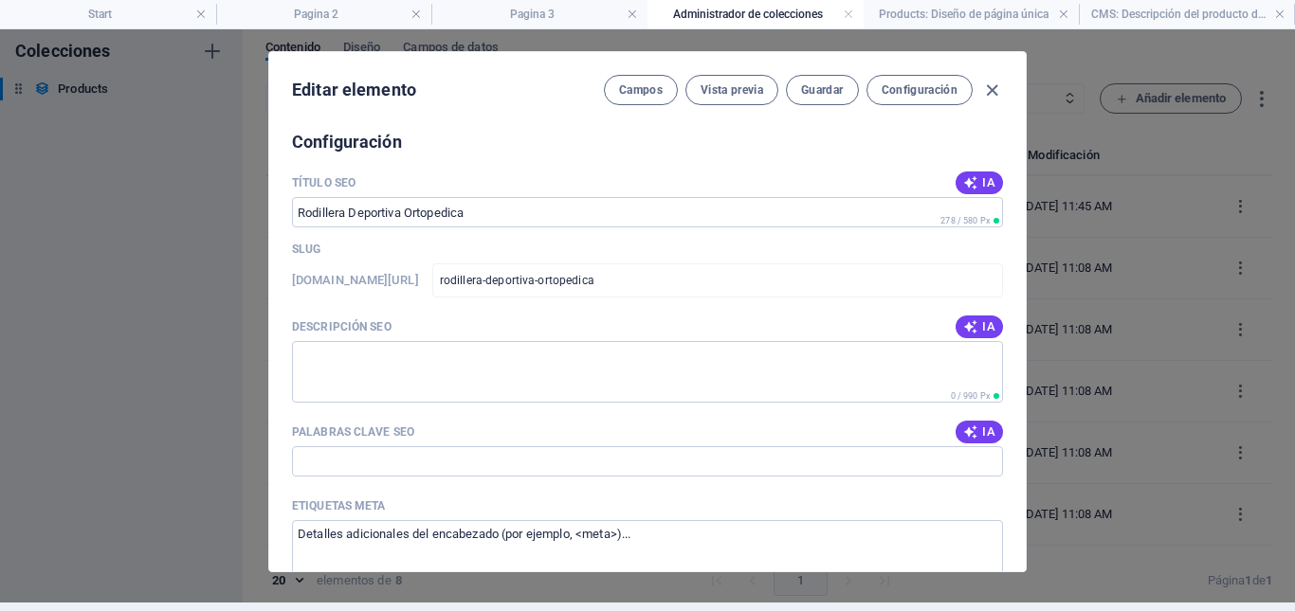
scroll to position [1053, 0]
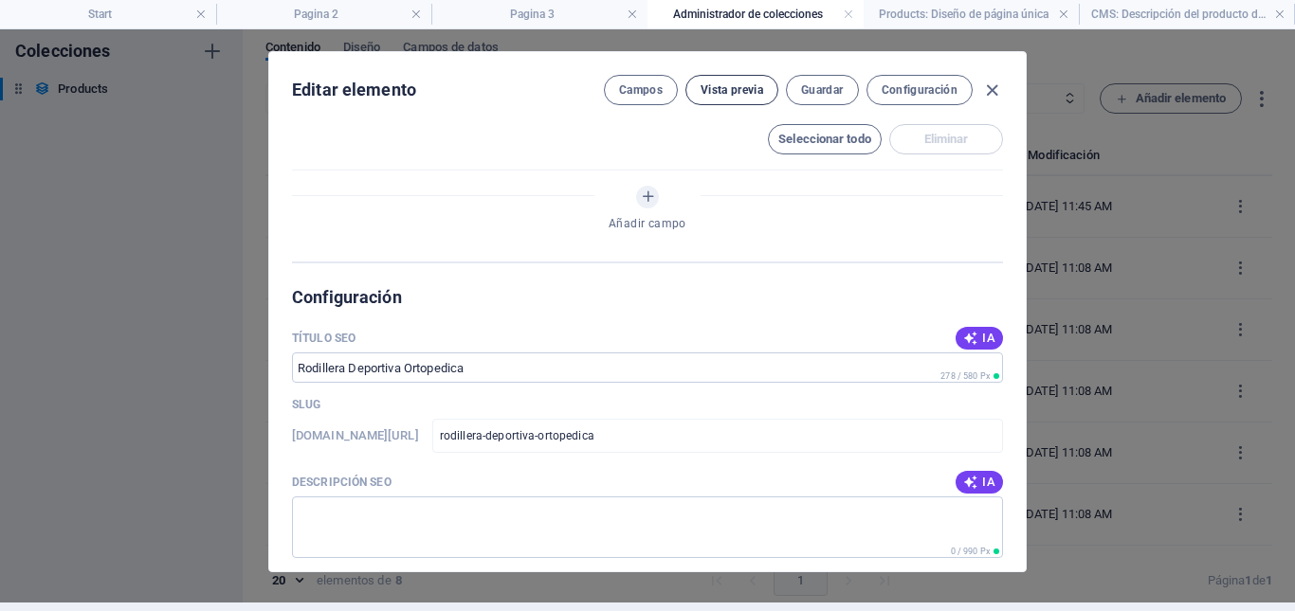
click at [737, 97] on span "Vista previa" at bounding box center [731, 89] width 63 height 15
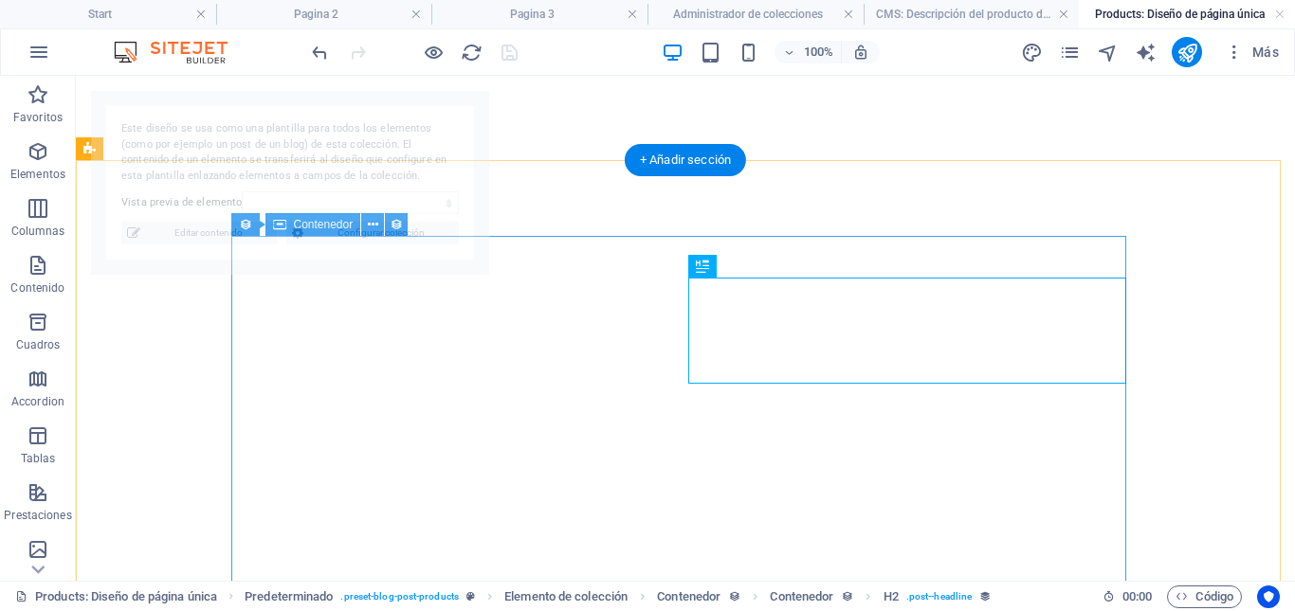
select select "68bc5c816d1e5f0c650b1da1"
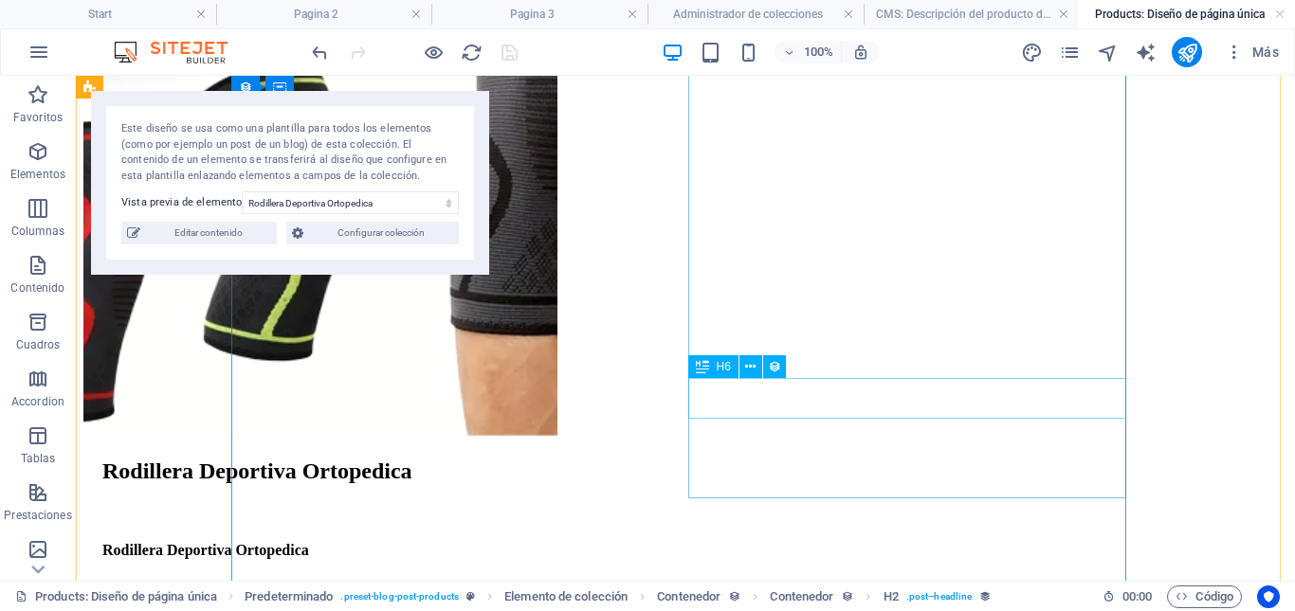
scroll to position [569, 0]
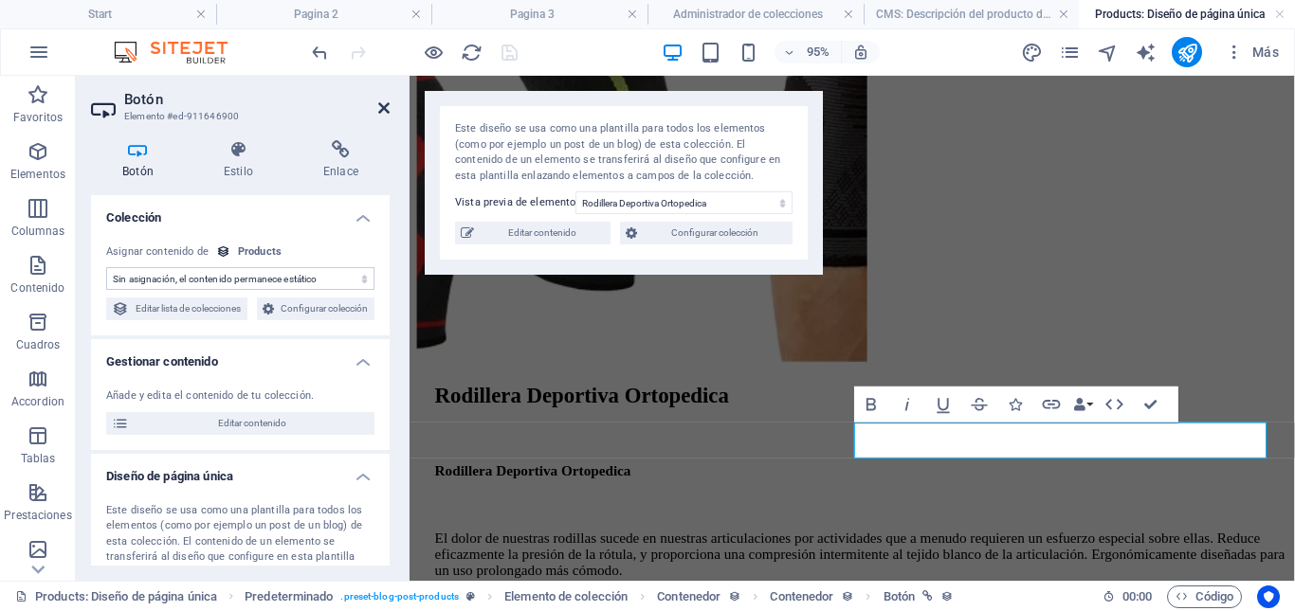
click at [386, 108] on icon at bounding box center [383, 107] width 11 height 15
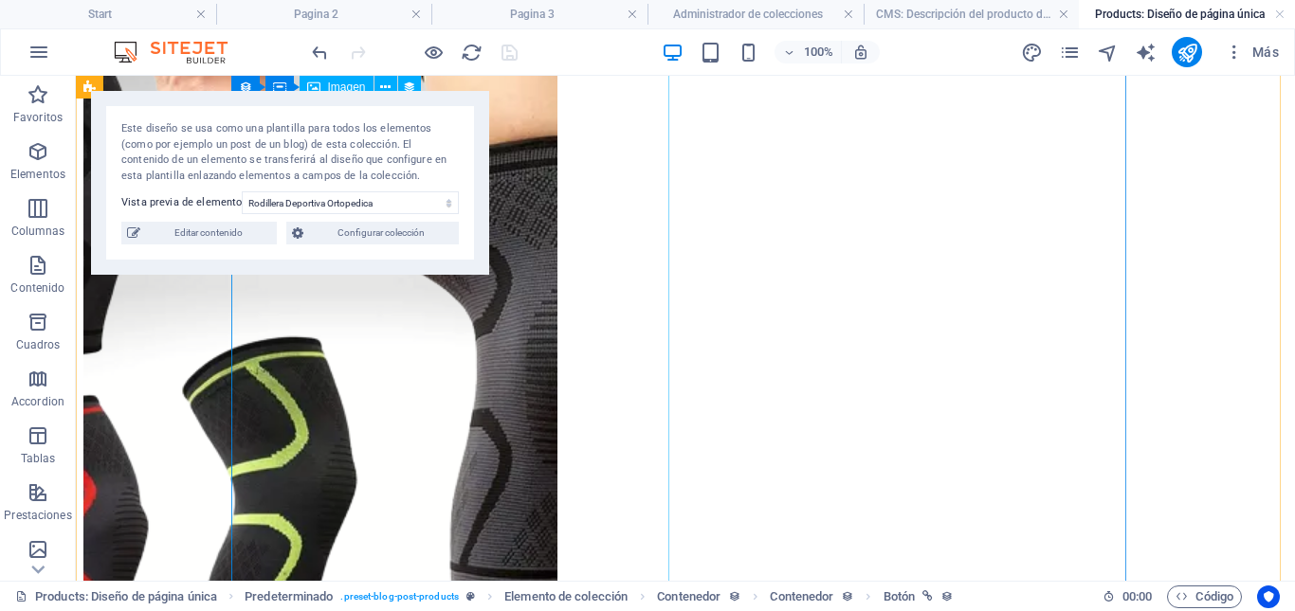
scroll to position [190, 0]
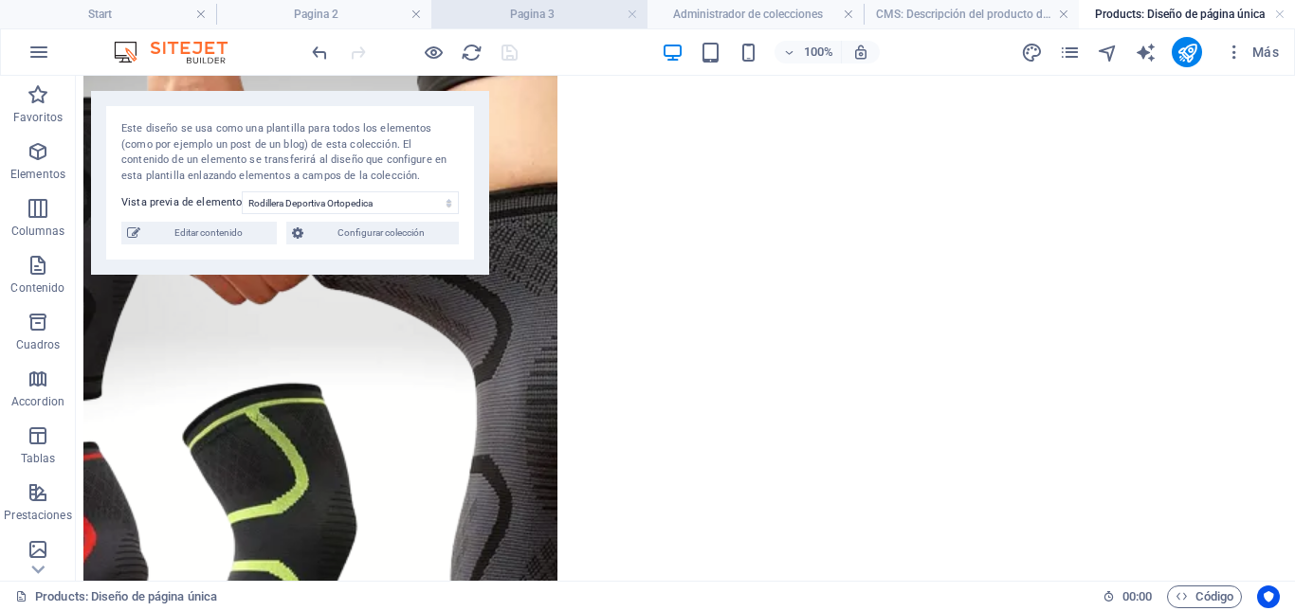
drag, startPoint x: 562, startPoint y: 13, endPoint x: 594, endPoint y: 45, distance: 44.9
click at [562, 13] on h4 "Pagina 3" at bounding box center [539, 14] width 216 height 21
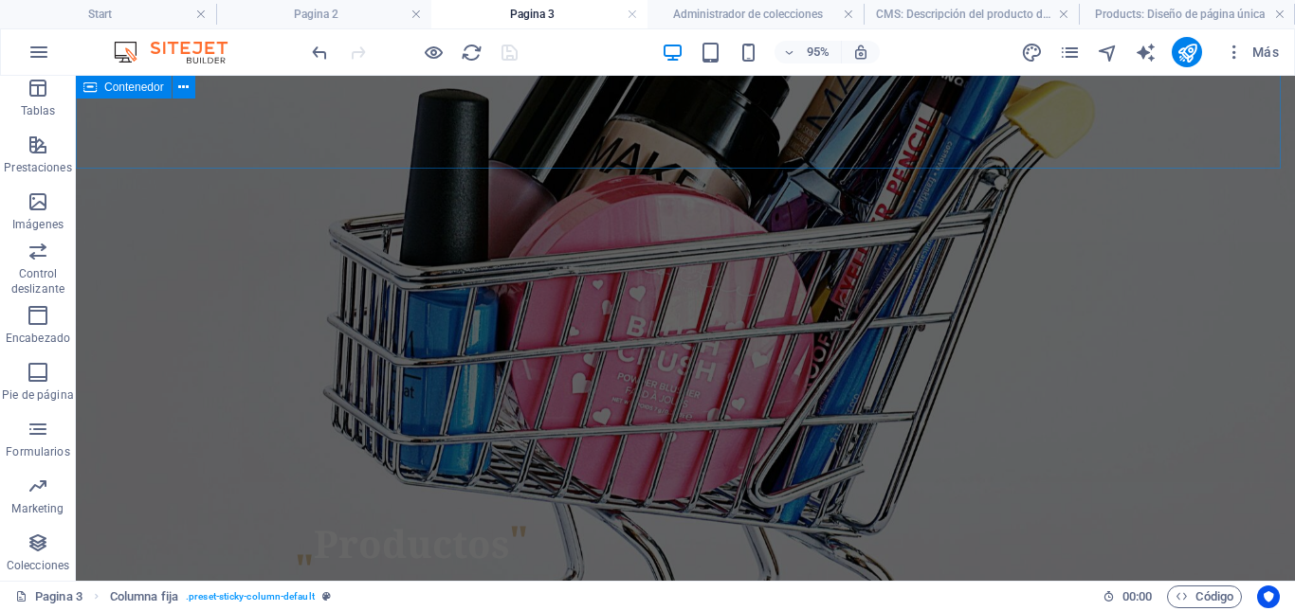
scroll to position [0, 0]
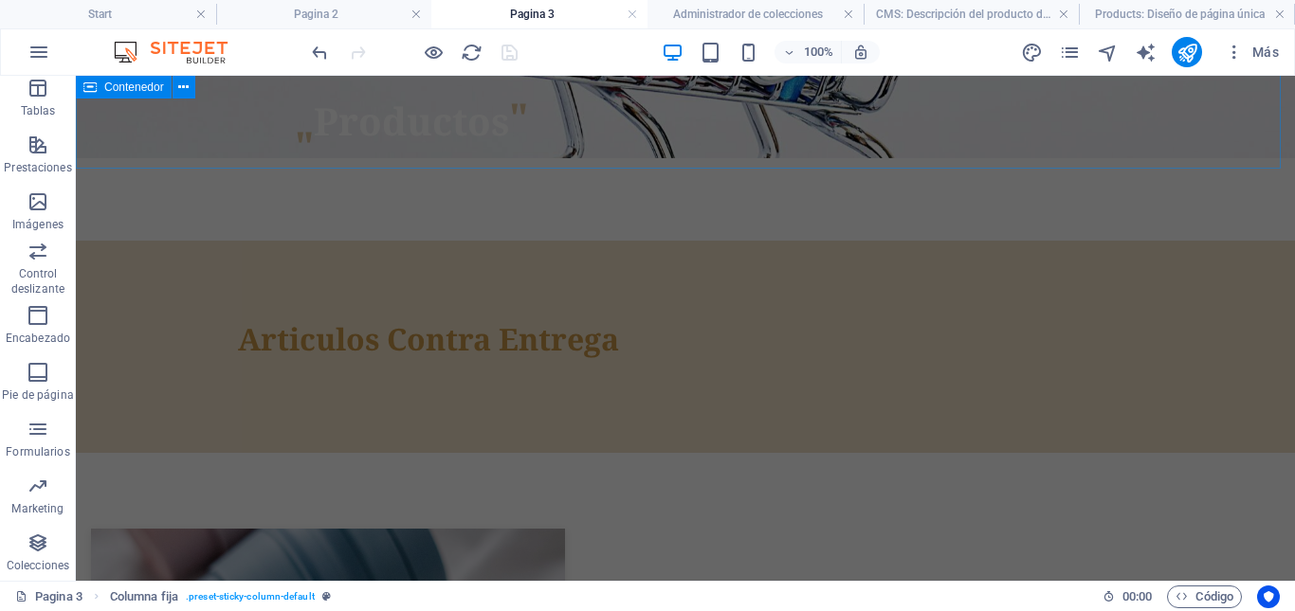
click at [818, 241] on div "Articulos Contra Entrega" at bounding box center [685, 347] width 1219 height 212
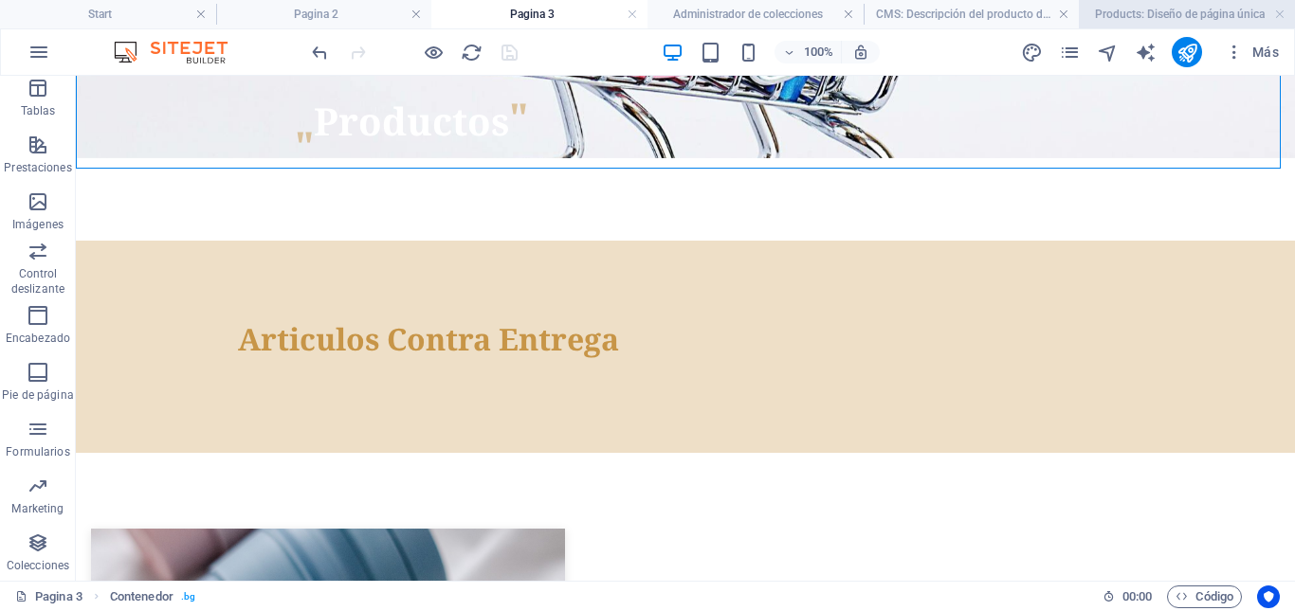
click at [1176, 19] on h4 "Products: Diseño de página única" at bounding box center [1187, 14] width 216 height 21
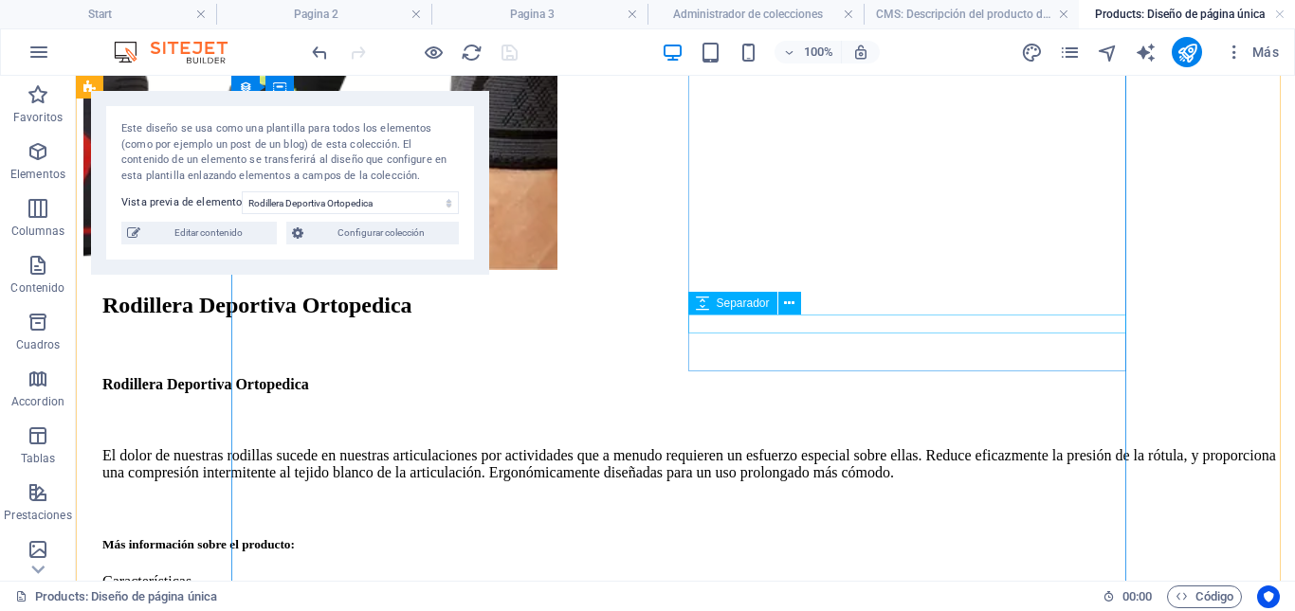
scroll to position [581, 0]
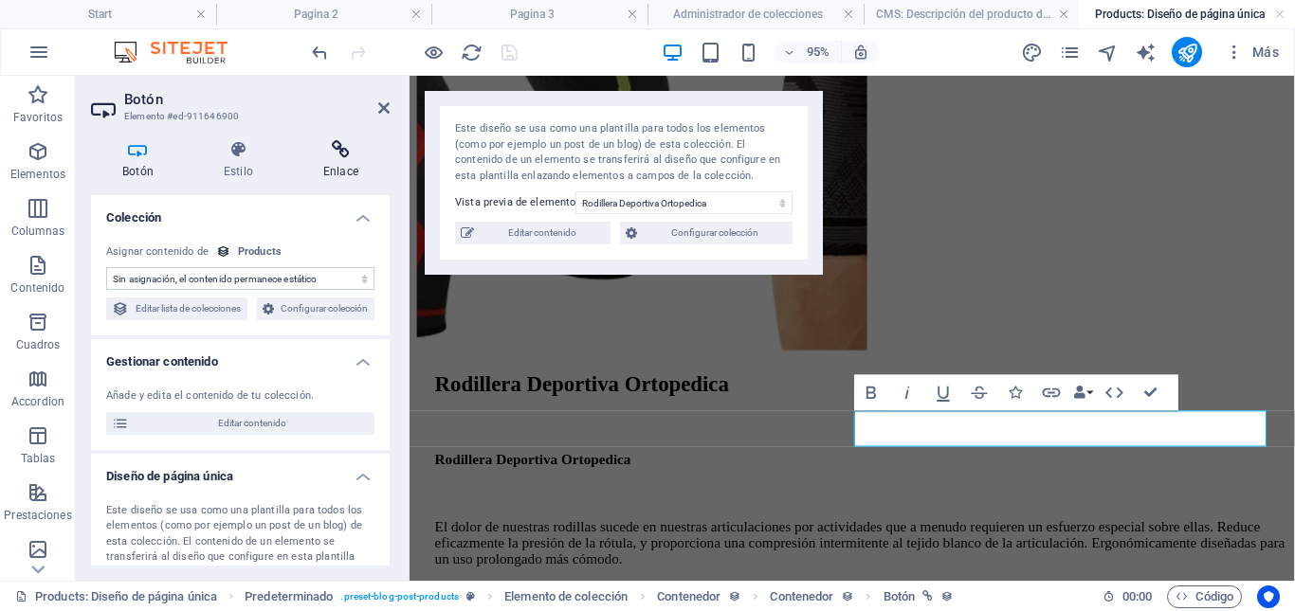
click at [337, 171] on h4 "Enlace" at bounding box center [341, 160] width 98 height 40
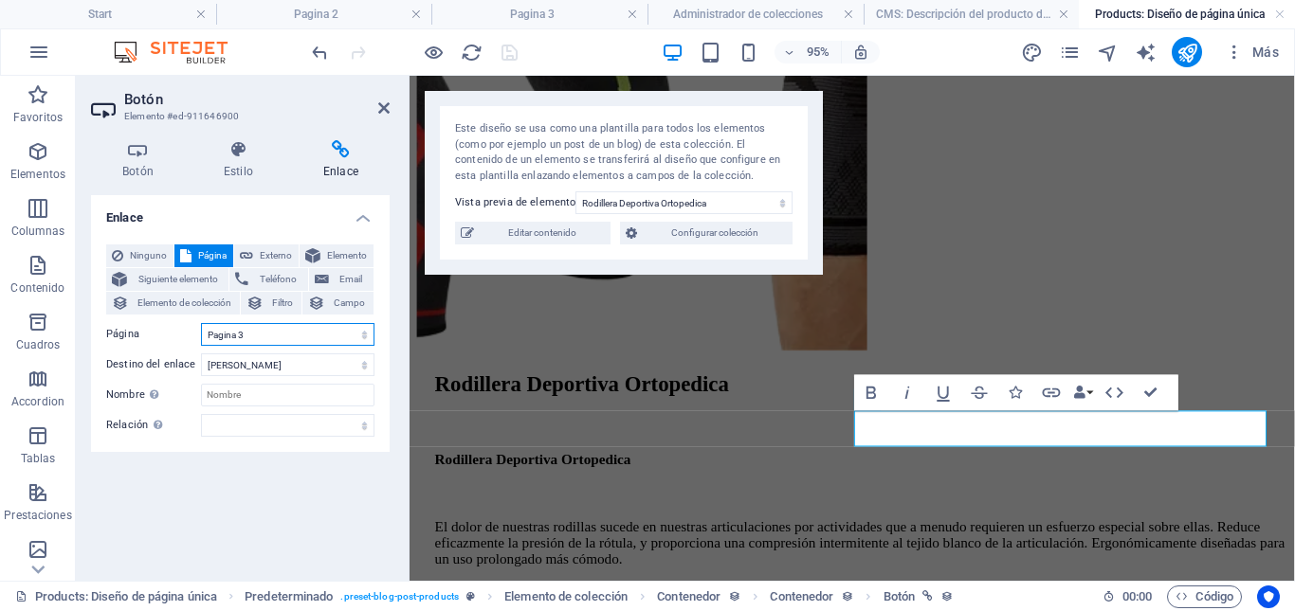
click at [290, 337] on select "Start Nosotros Productos Pagina 2 Pagina 3 Proceso Datos Legal Notice Privacy" at bounding box center [287, 334] width 173 height 23
select select "6"
click at [201, 323] on select "Start Nosotros Productos Pagina 2 Pagina 3 Proceso Datos Legal Notice Privacy" at bounding box center [287, 334] width 173 height 23
click at [510, 59] on icon "save" at bounding box center [510, 53] width 22 height 22
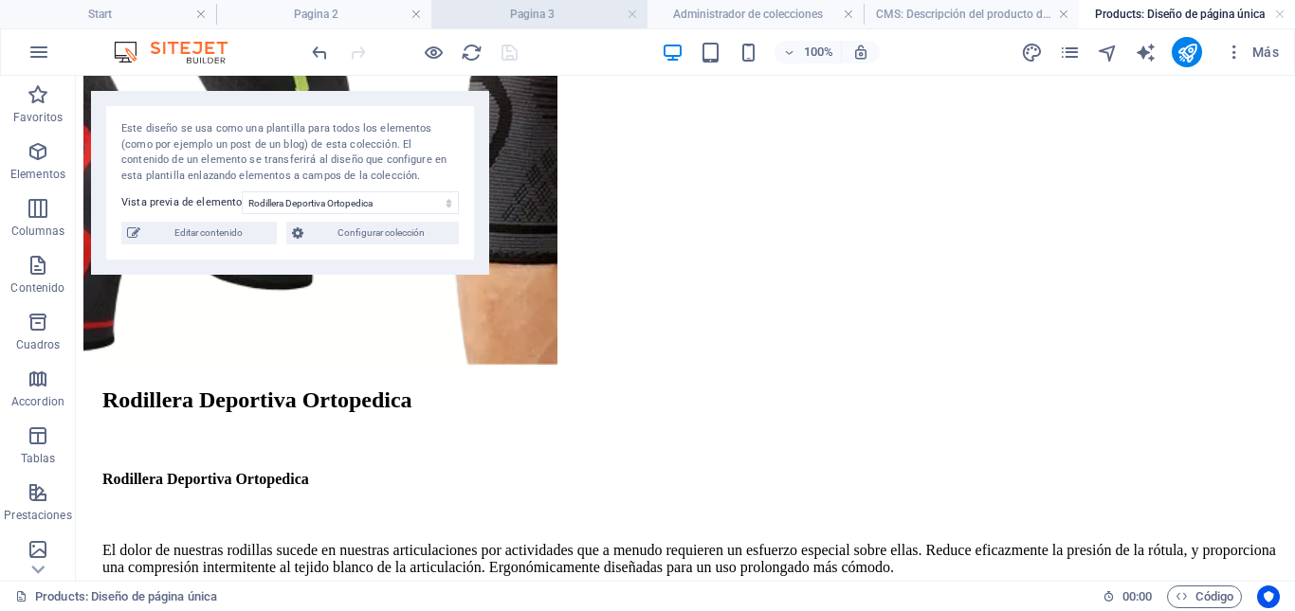
click at [542, 15] on h4 "Pagina 3" at bounding box center [539, 14] width 216 height 21
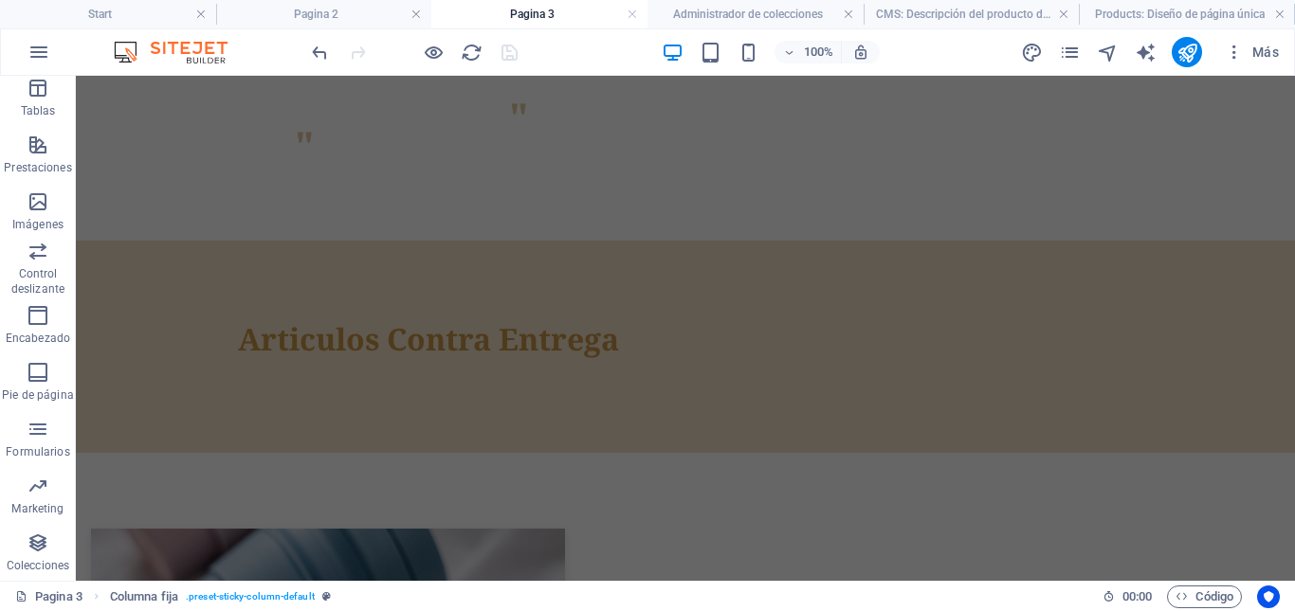
scroll to position [0, 0]
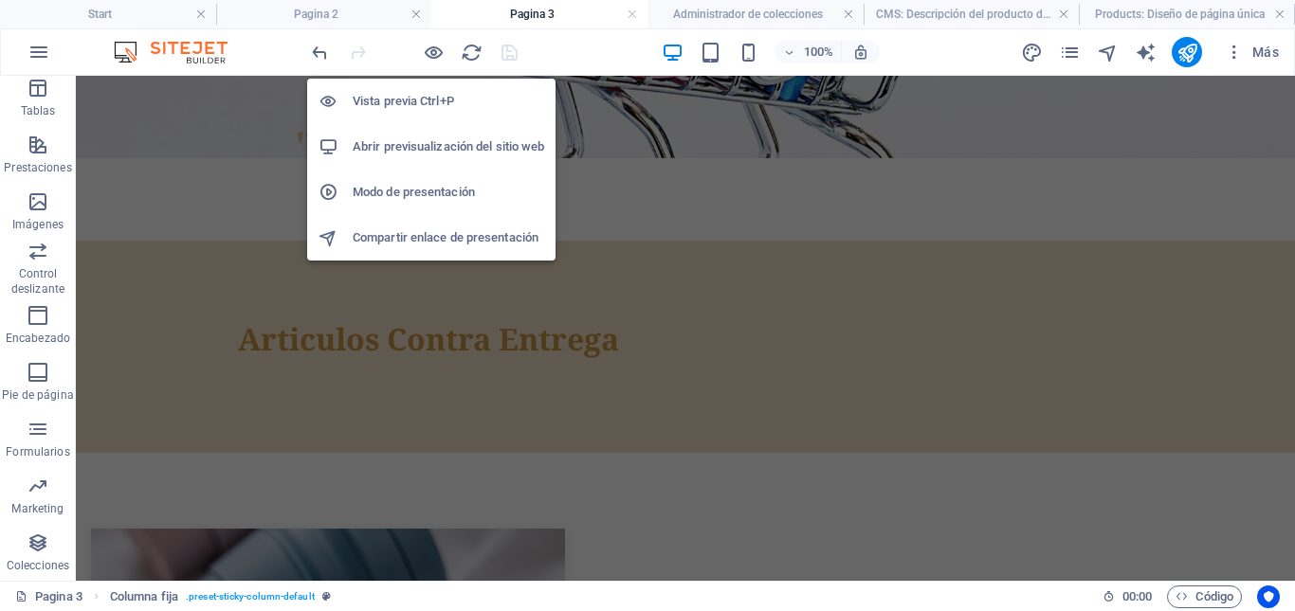
click at [410, 140] on h6 "Abrir previsualización del sitio web" at bounding box center [448, 147] width 191 height 23
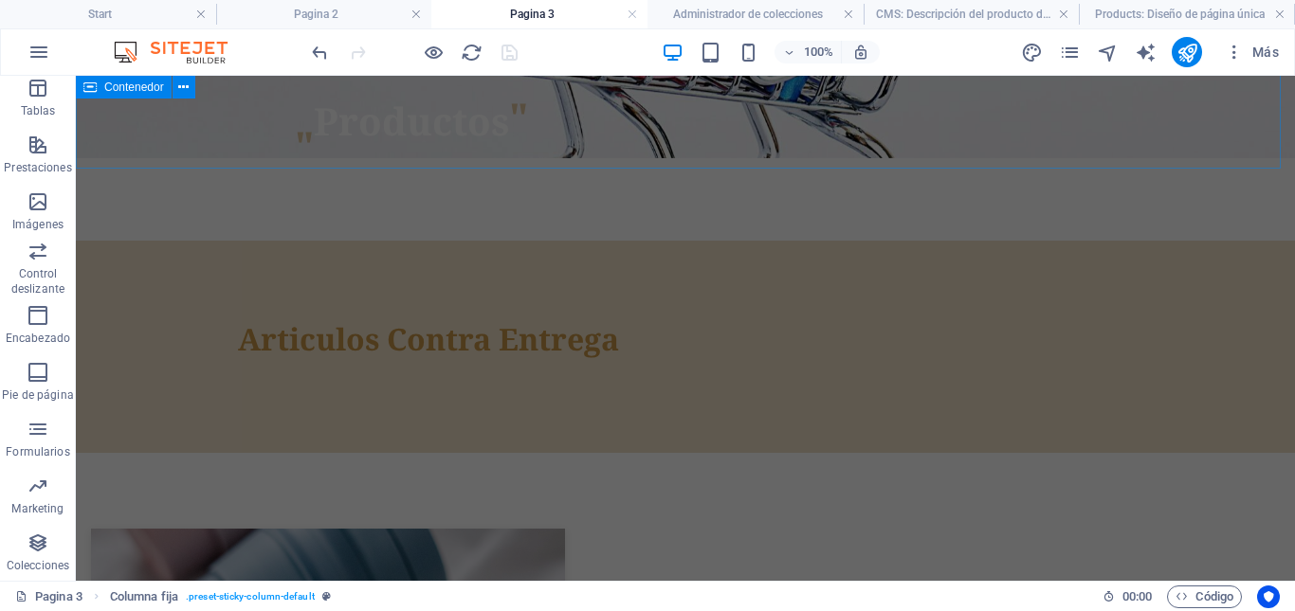
click at [577, 241] on div "Articulos Contra Entrega" at bounding box center [685, 347] width 1219 height 212
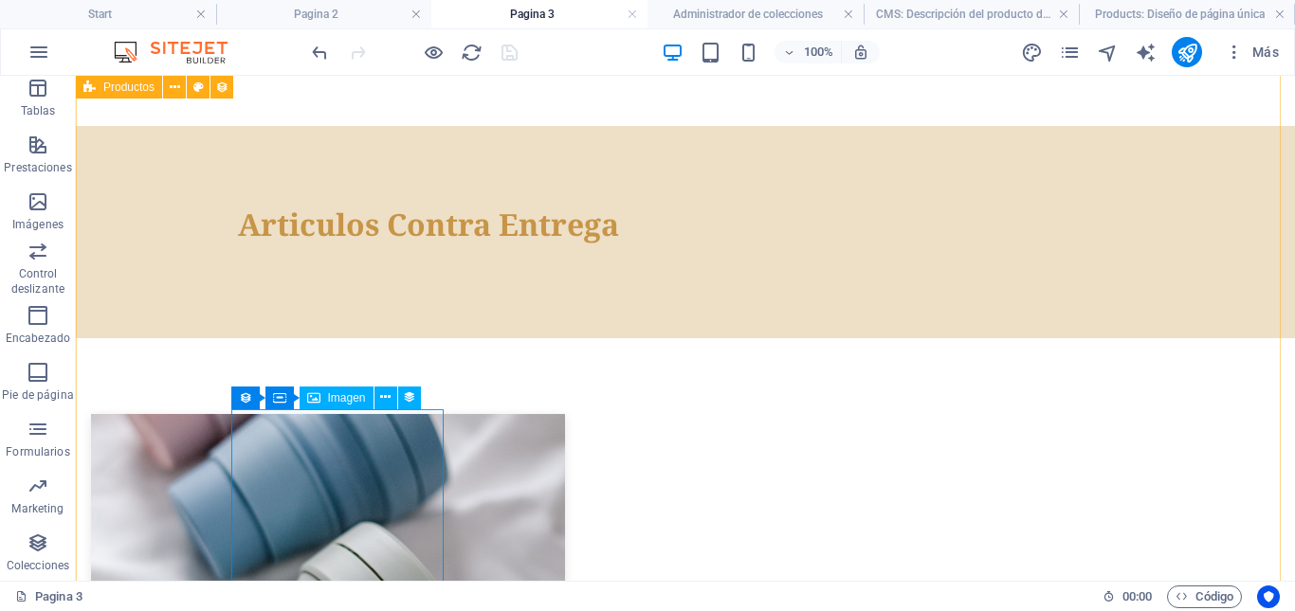
scroll to position [518, 0]
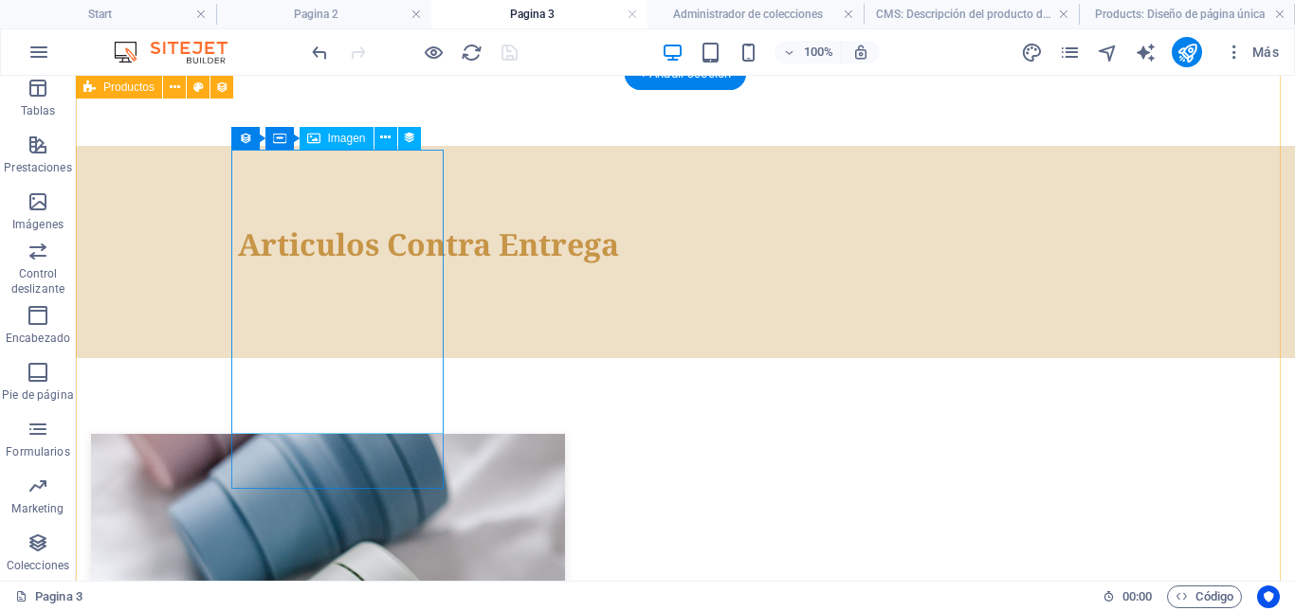
click at [328, 434] on div at bounding box center [538, 576] width 895 height 284
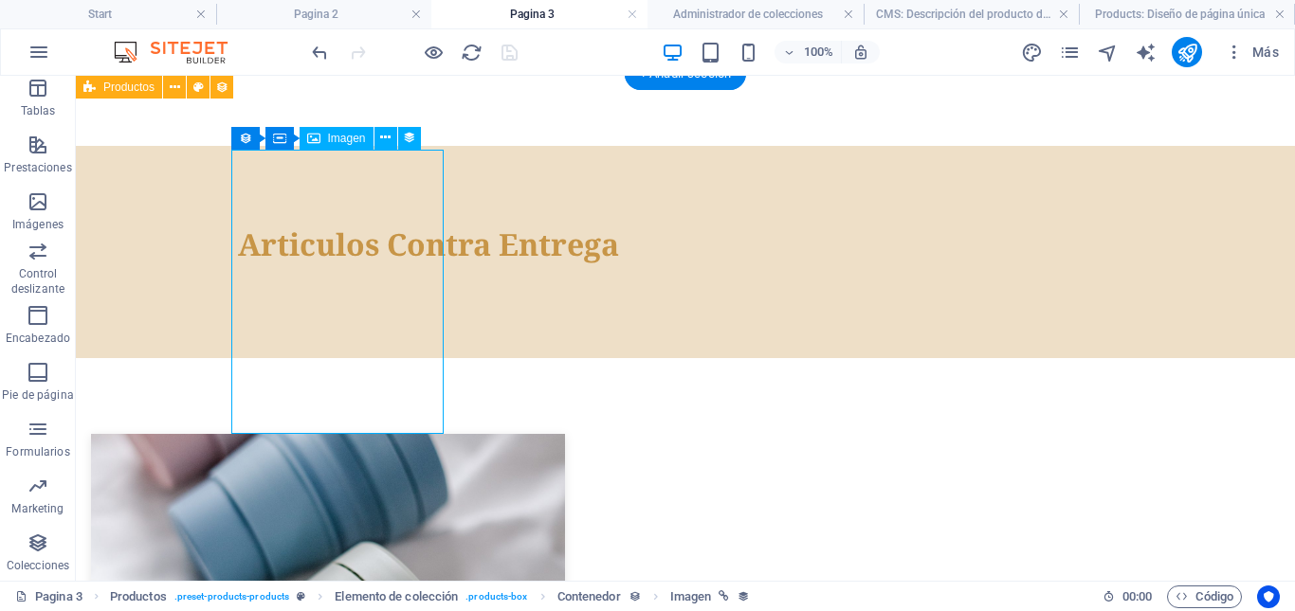
click at [328, 434] on div at bounding box center [538, 576] width 895 height 284
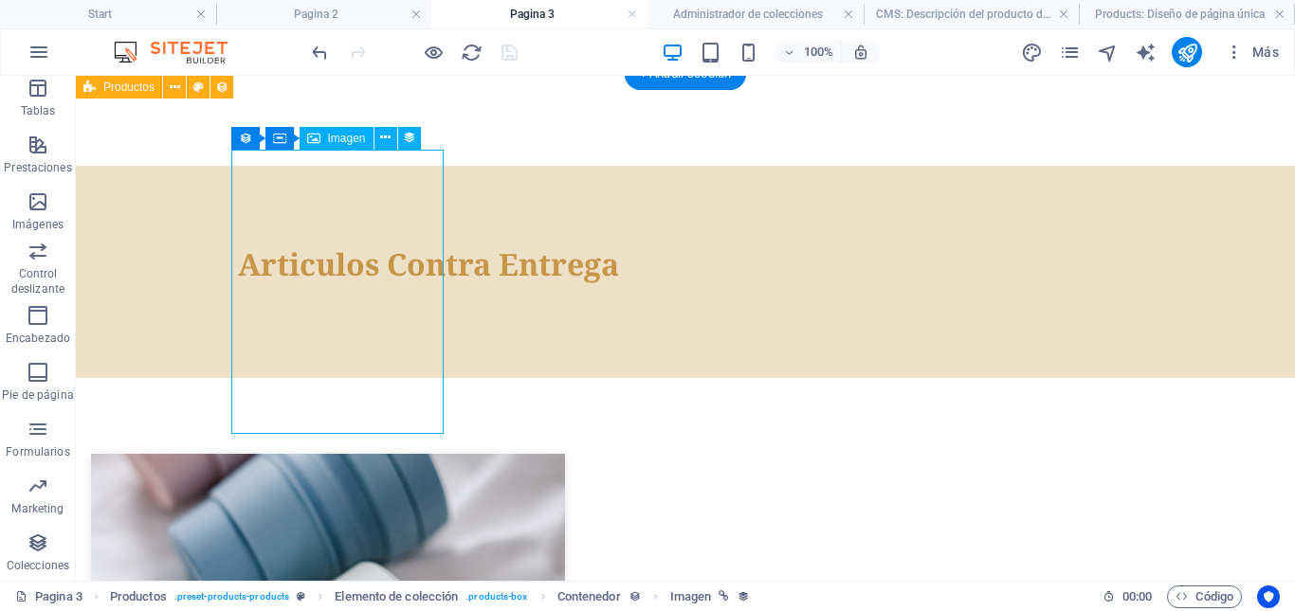
scroll to position [534, 0]
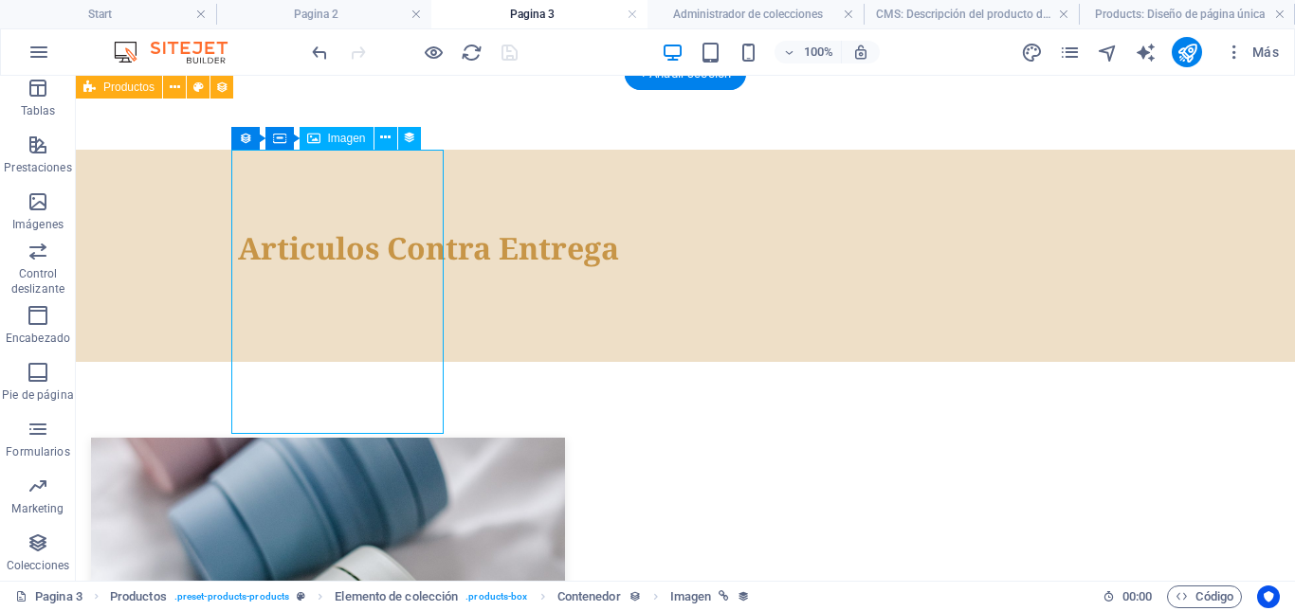
select select "image"
select select "px"
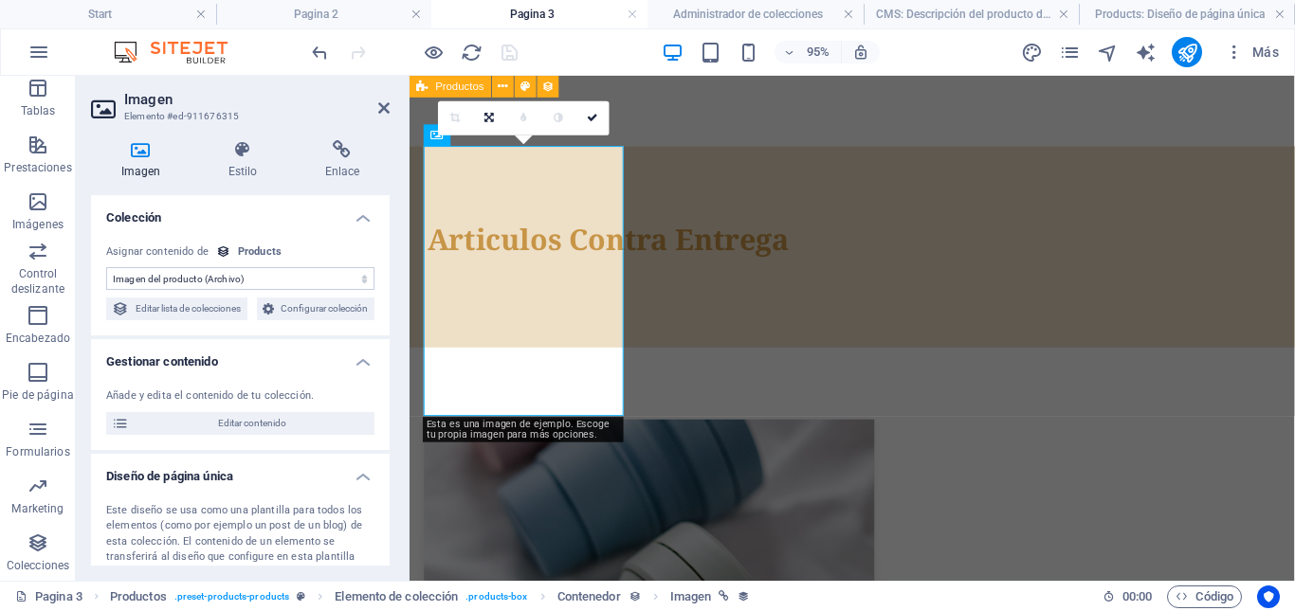
click at [140, 151] on icon at bounding box center [141, 149] width 100 height 19
click at [520, 438] on div at bounding box center [872, 580] width 895 height 284
click at [273, 283] on select "Sin asignación, el contenido permanece estático Creado a las (Fecha) Actualizad…" at bounding box center [240, 278] width 268 height 23
click at [506, 438] on div at bounding box center [872, 580] width 895 height 284
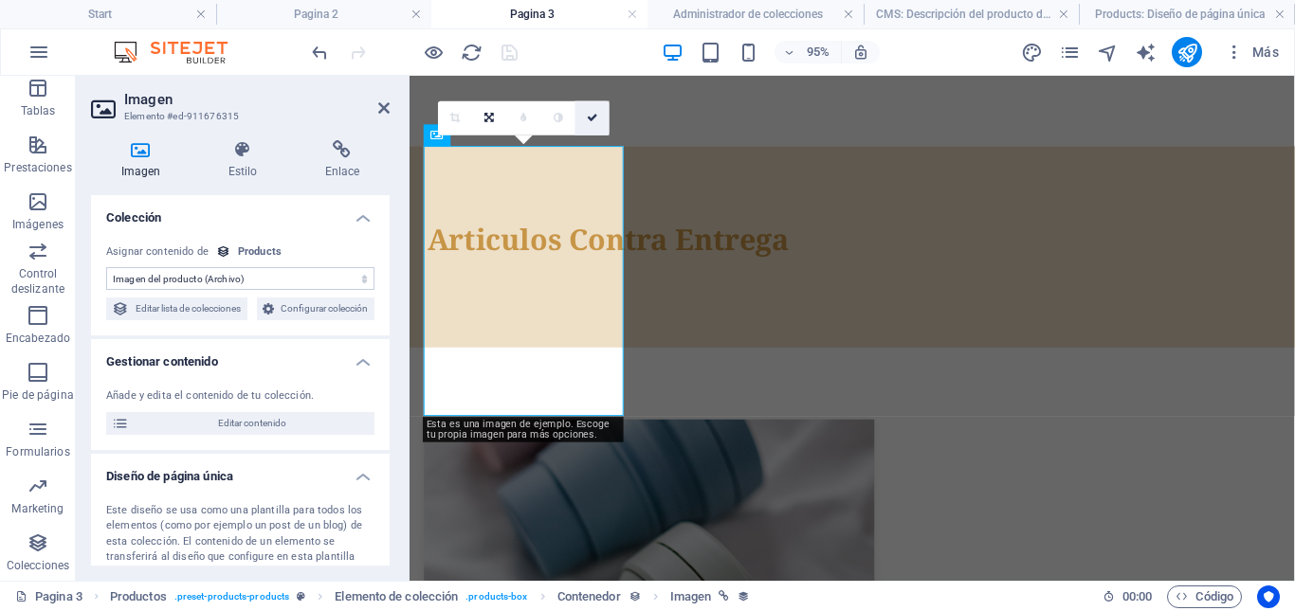
drag, startPoint x: 590, startPoint y: 118, endPoint x: 510, endPoint y: 50, distance: 104.3
click at [590, 118] on icon at bounding box center [592, 118] width 11 height 10
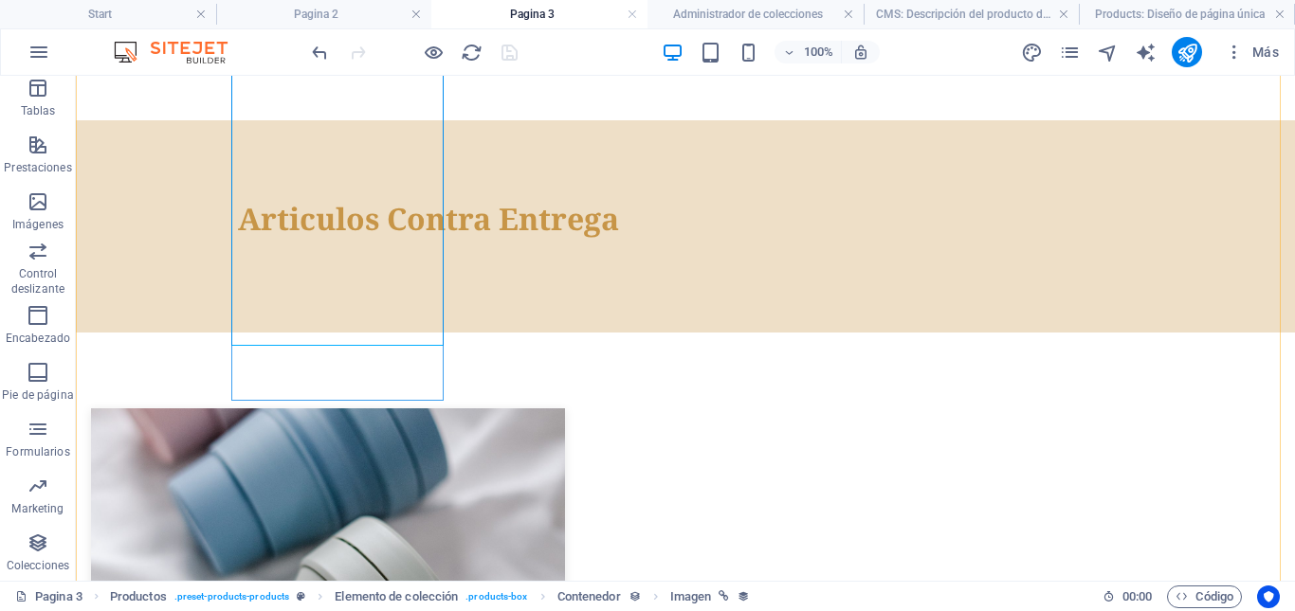
scroll to position [612, 0]
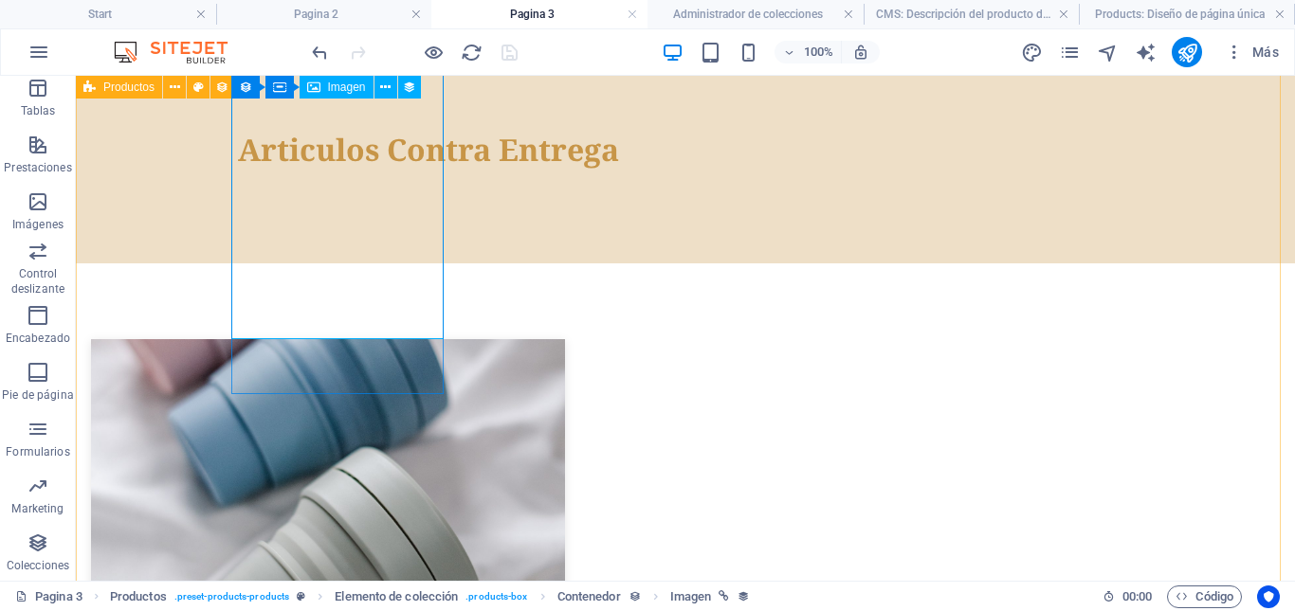
click at [349, 86] on span "Imagen" at bounding box center [347, 87] width 38 height 11
click at [409, 90] on icon at bounding box center [409, 88] width 13 height 20
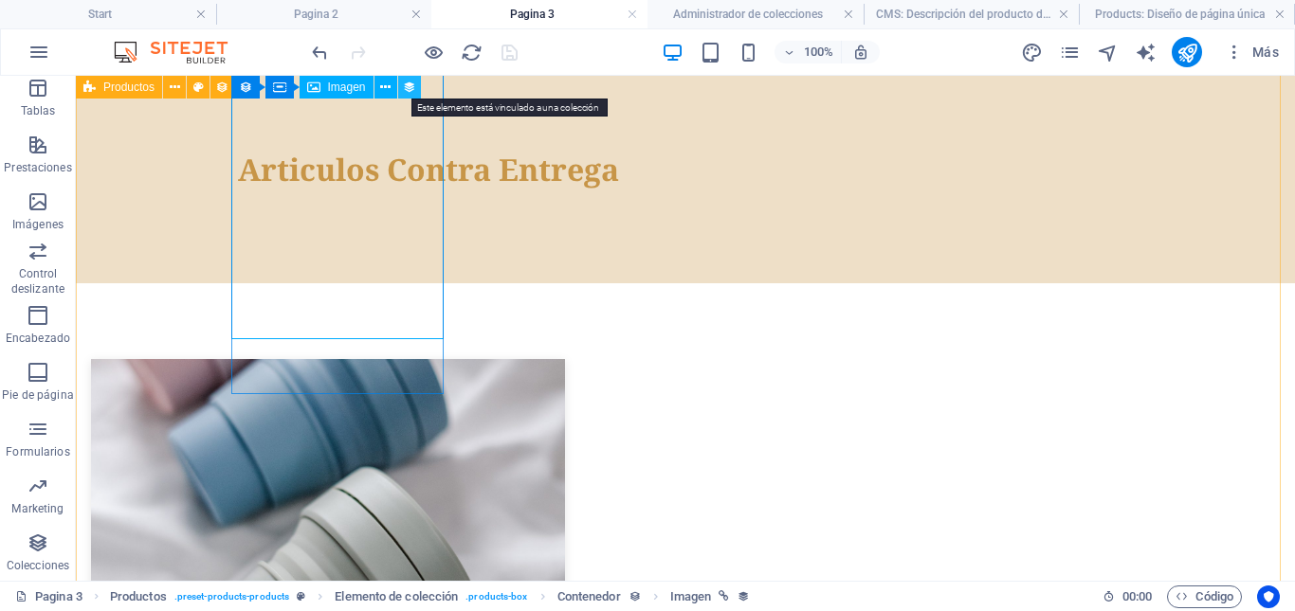
scroll to position [628, 0]
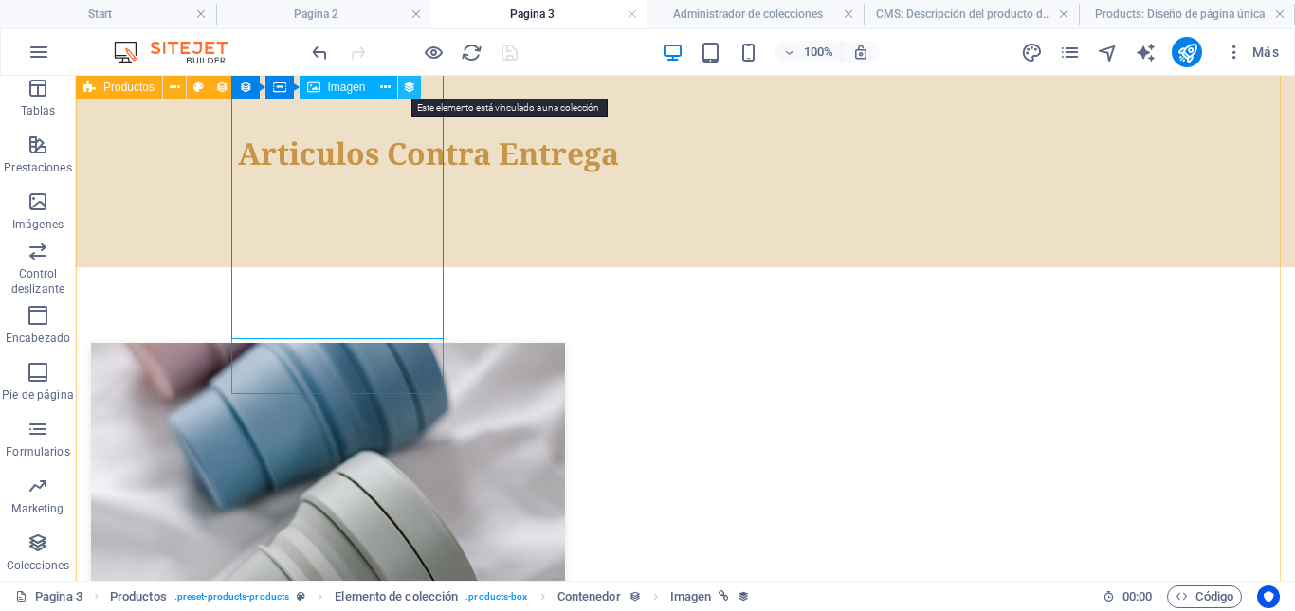
select select "image"
select select "px"
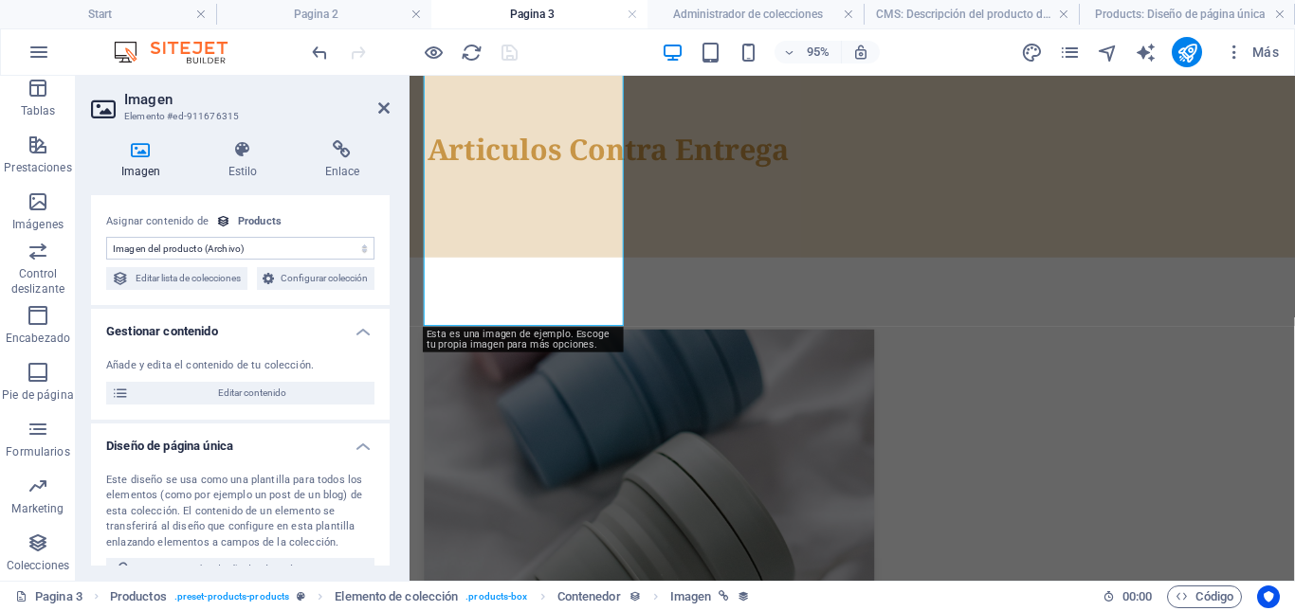
scroll to position [0, 0]
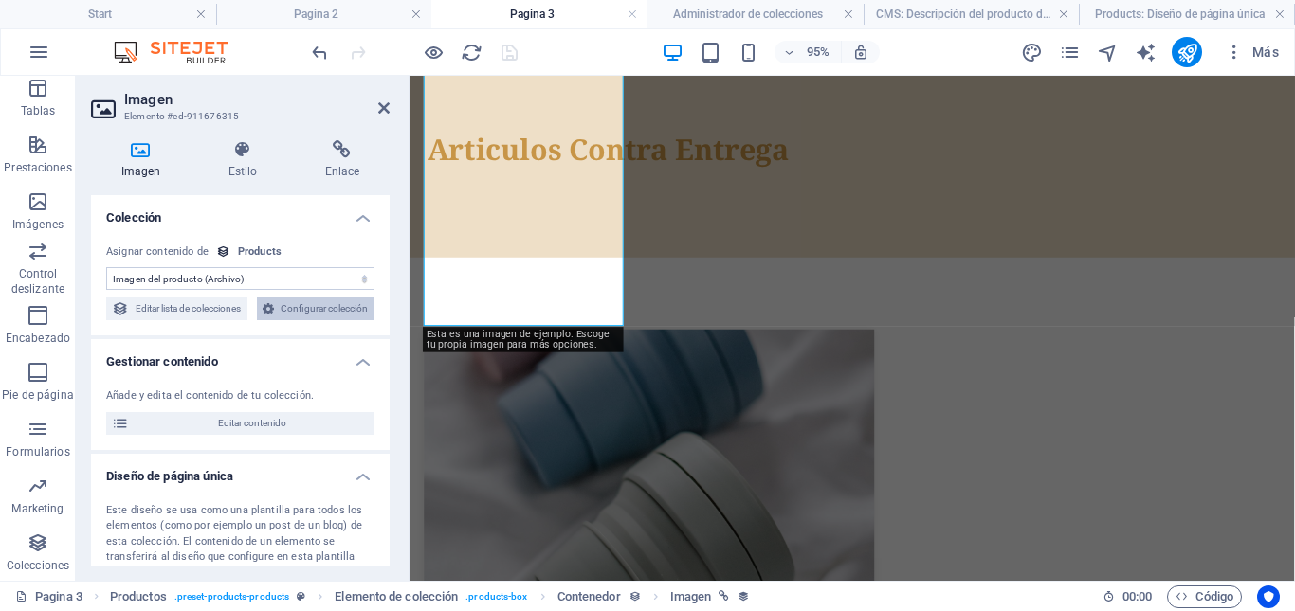
click at [280, 320] on span "Configurar colección" at bounding box center [324, 309] width 89 height 23
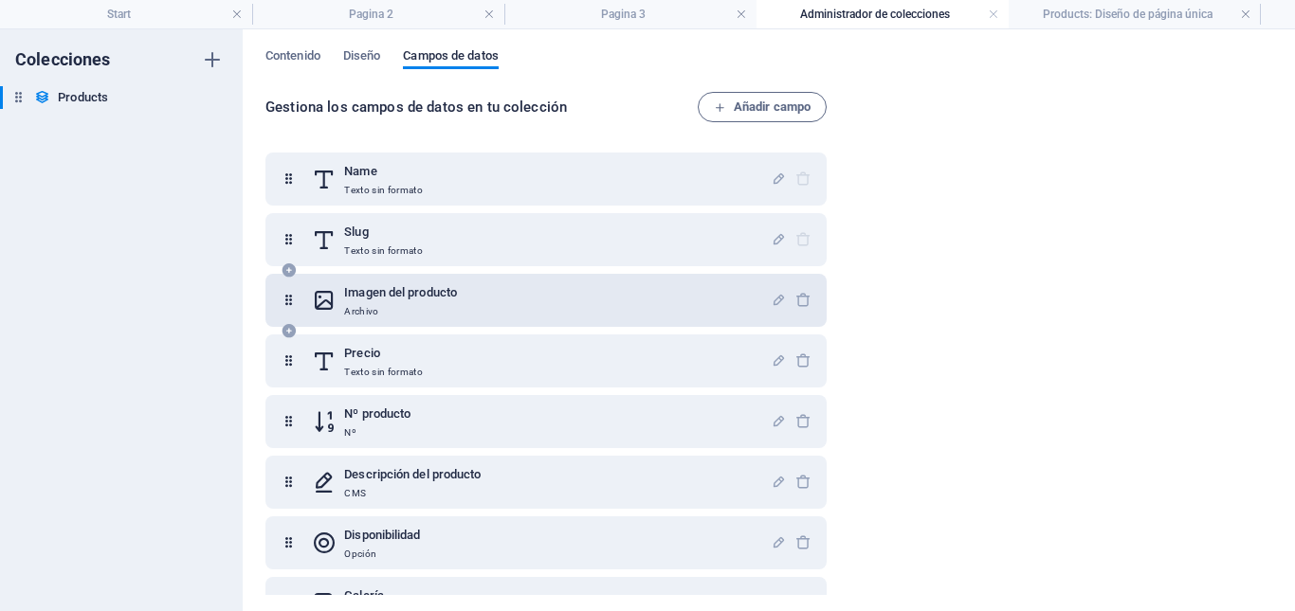
click at [399, 297] on h6 "Imagen del producto" at bounding box center [400, 293] width 113 height 23
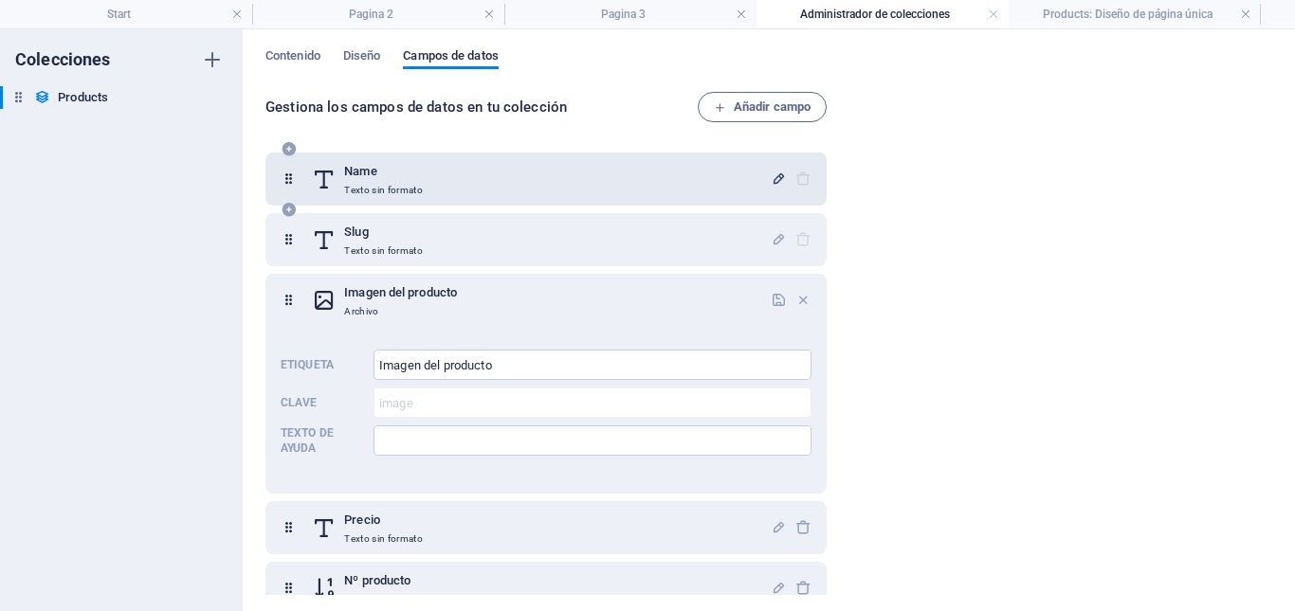
click at [774, 179] on icon "button" at bounding box center [779, 179] width 16 height 16
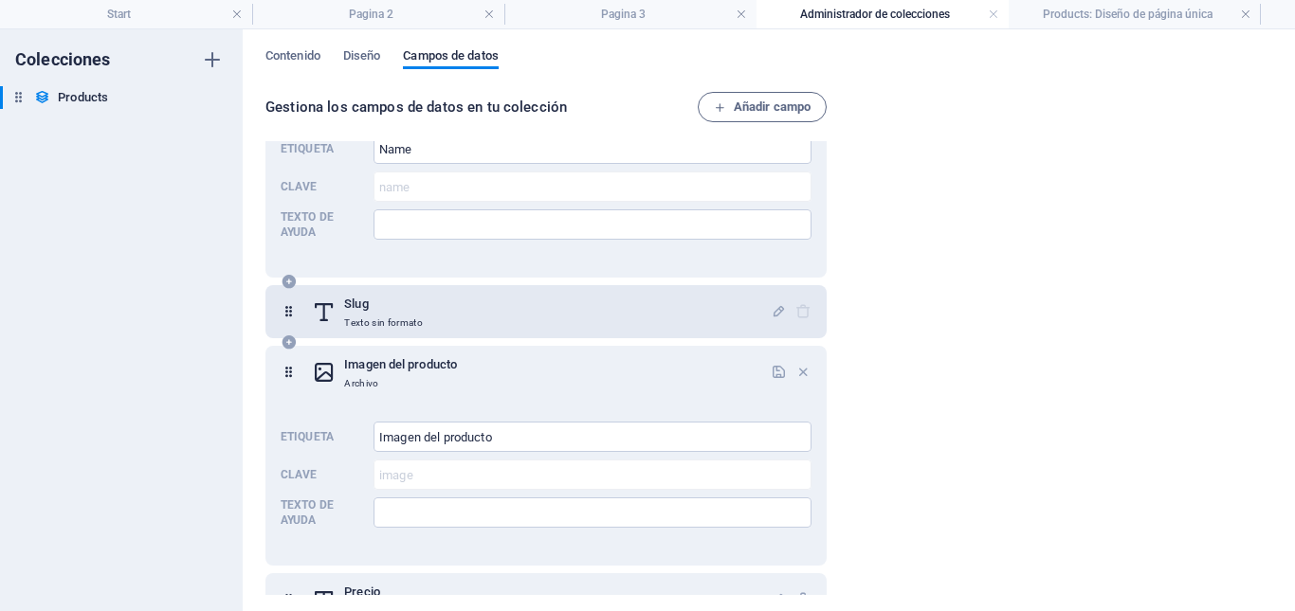
scroll to position [190, 0]
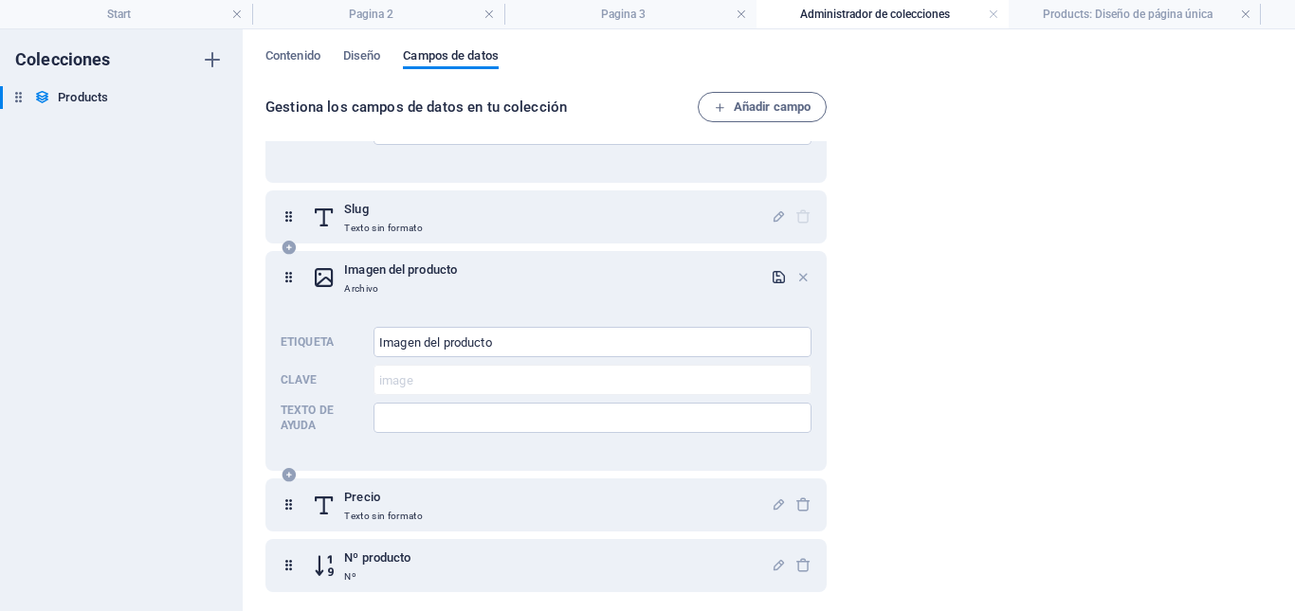
click at [773, 277] on icon "button" at bounding box center [779, 277] width 16 height 16
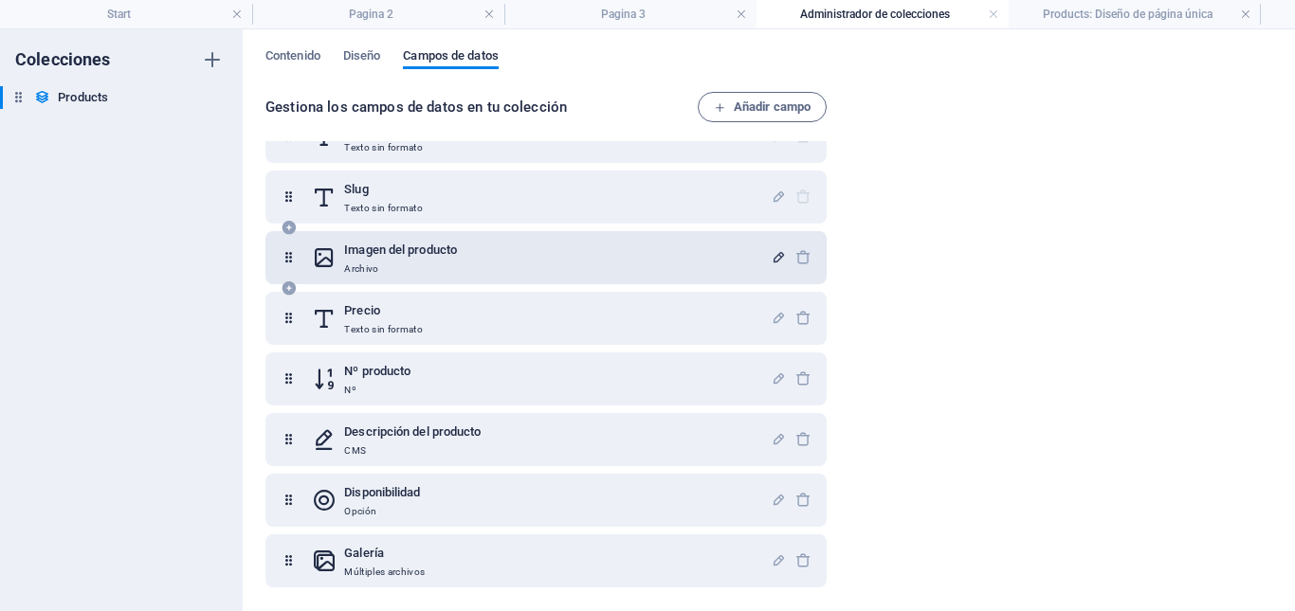
scroll to position [43, 0]
click at [773, 259] on icon "button" at bounding box center [779, 257] width 16 height 16
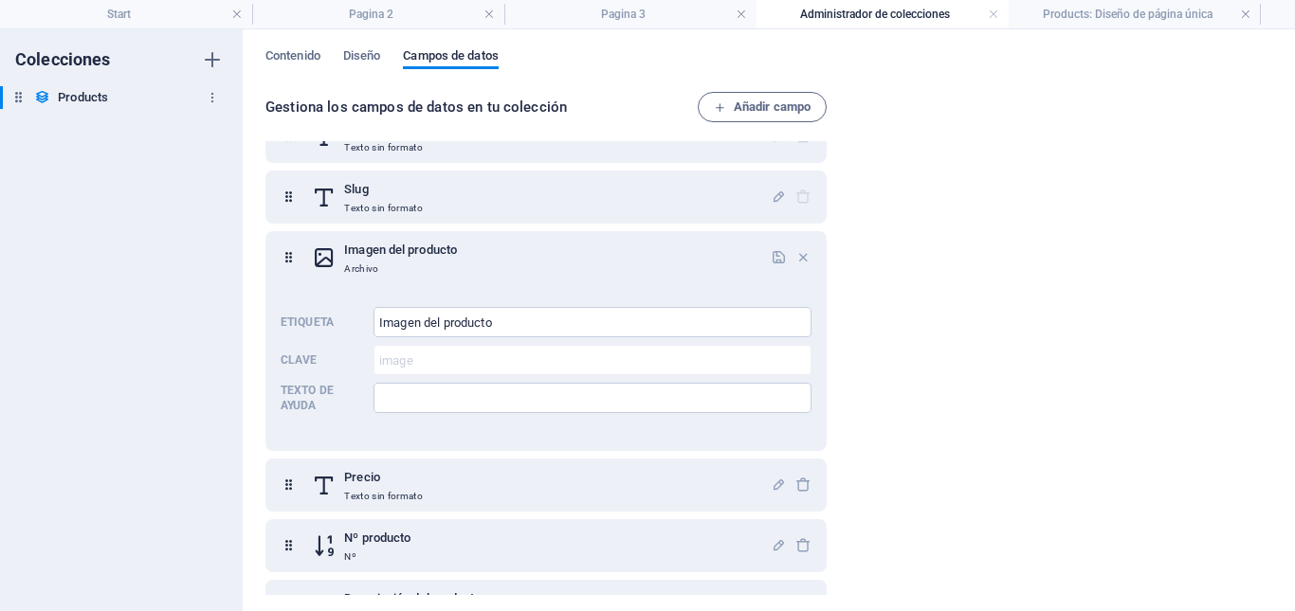
click at [70, 93] on h6 "Products" at bounding box center [83, 97] width 50 height 23
click at [210, 97] on icon "button" at bounding box center [212, 97] width 13 height 13
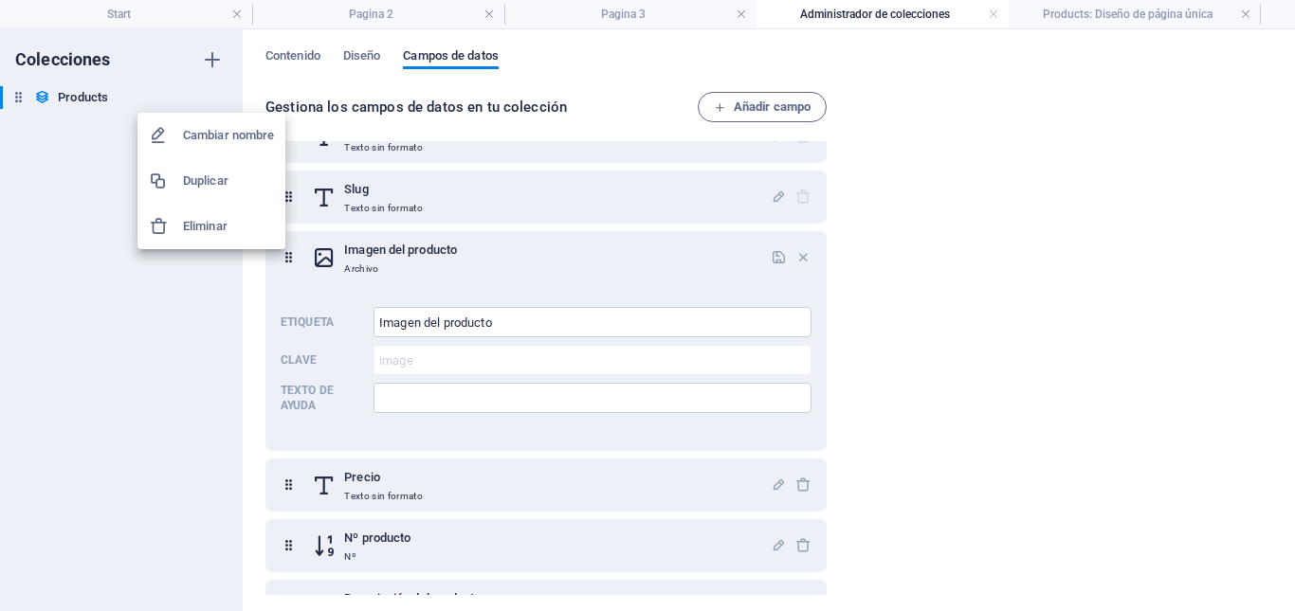
click at [92, 233] on div at bounding box center [647, 305] width 1295 height 611
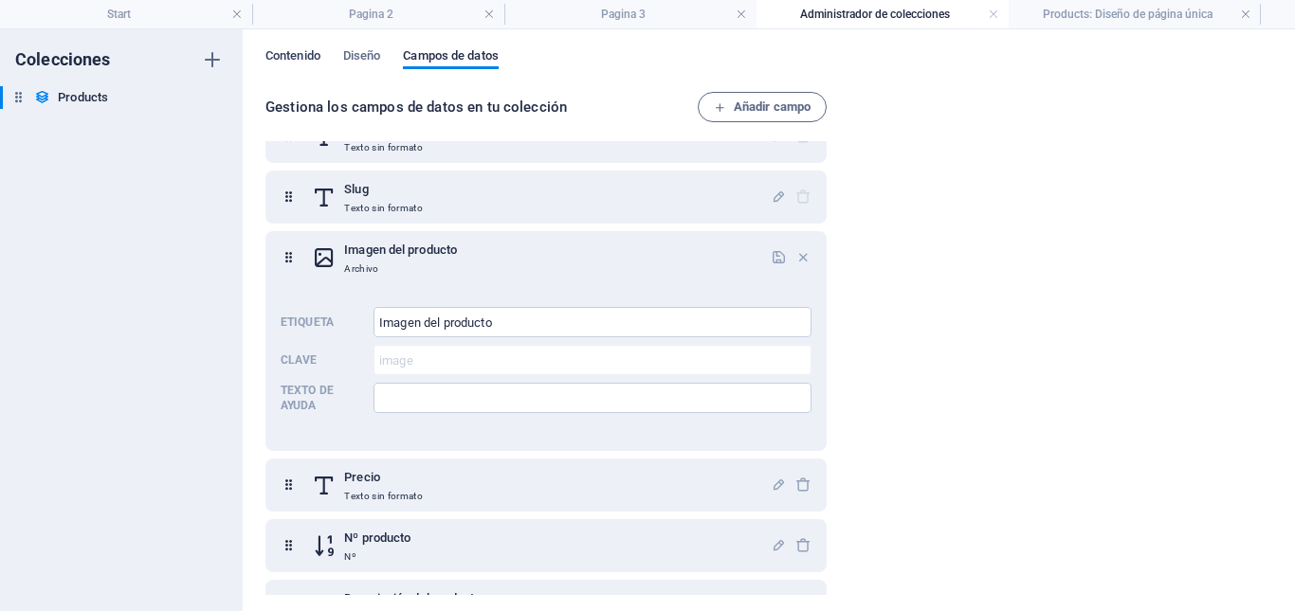
click at [306, 57] on span "Contenido" at bounding box center [292, 58] width 55 height 27
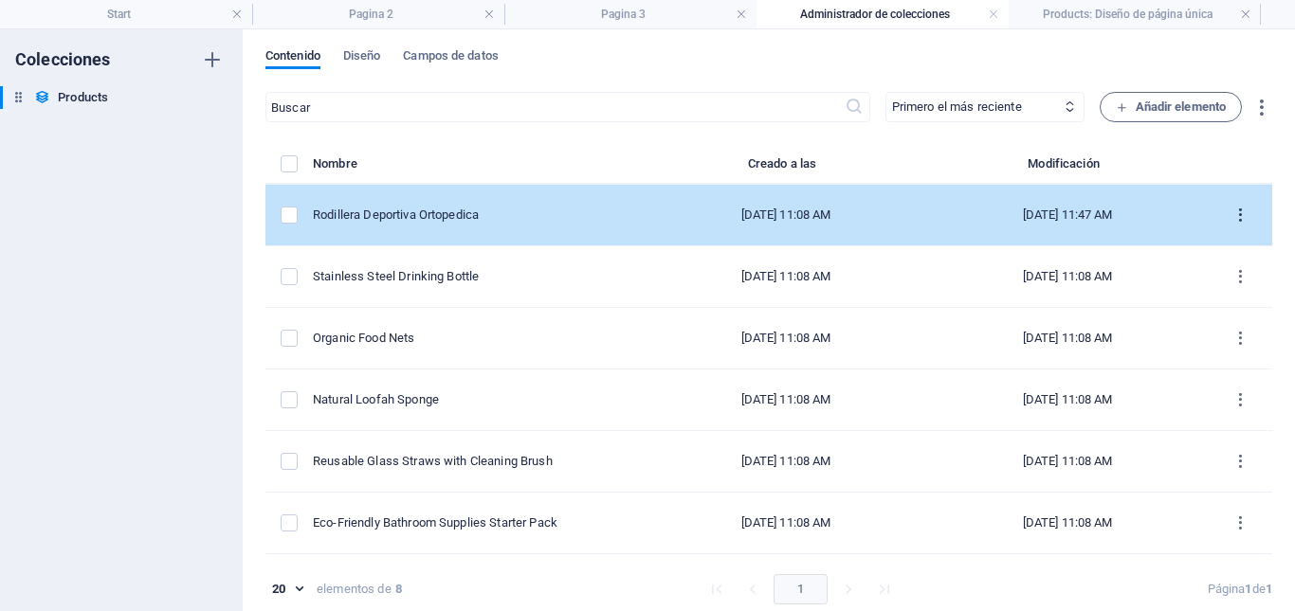
click at [1231, 221] on icon "items list" at bounding box center [1240, 216] width 18 height 18
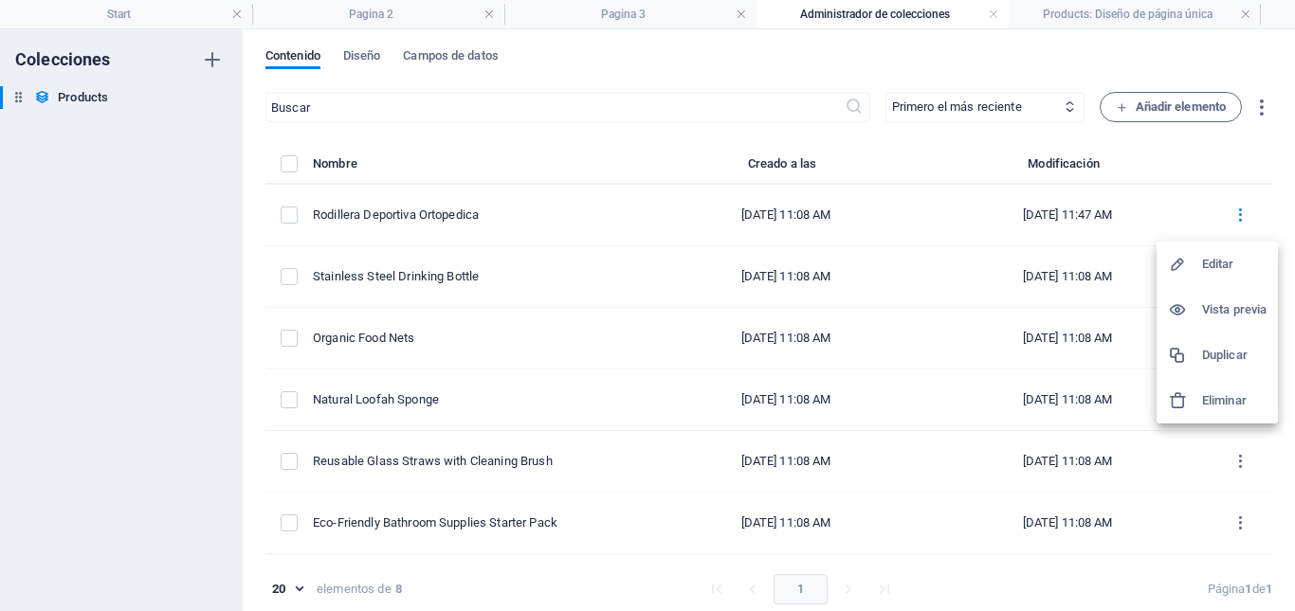
click at [1219, 268] on h6 "Editar" at bounding box center [1234, 264] width 64 height 23
select select "In stock"
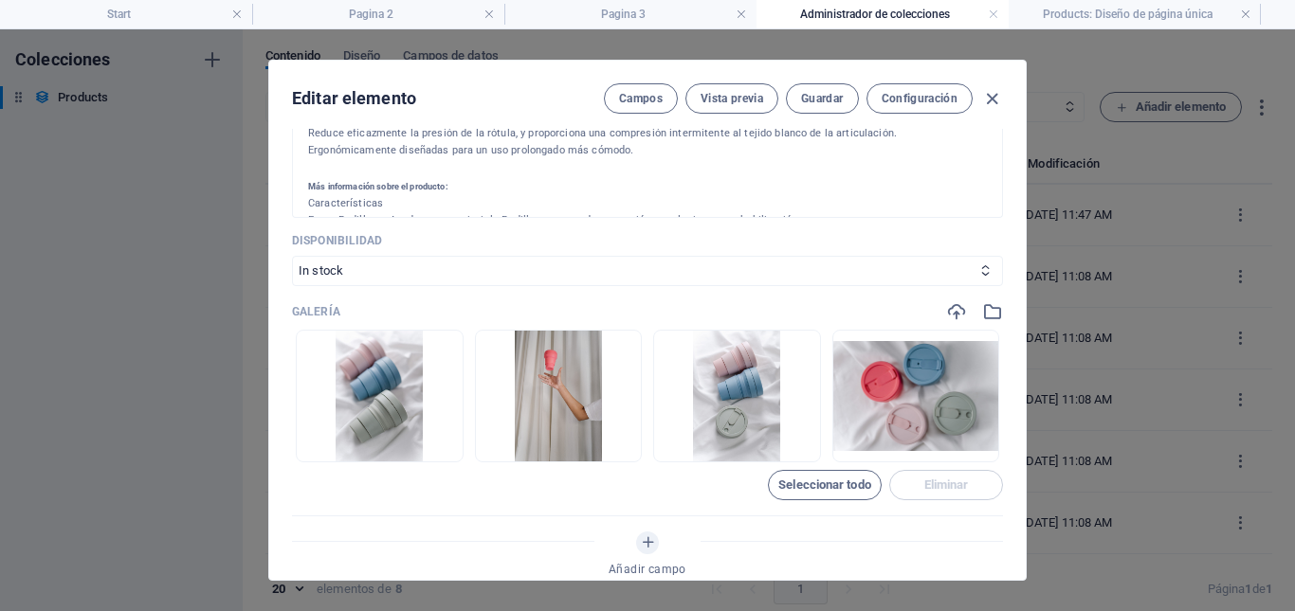
scroll to position [758, 0]
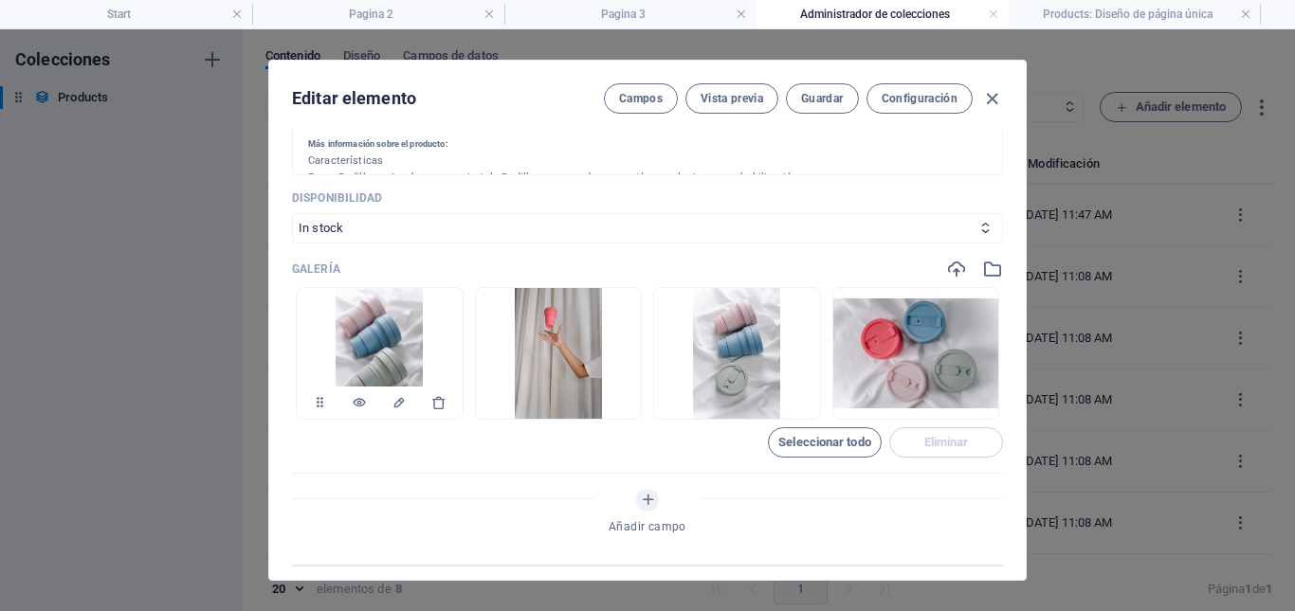
click at [381, 356] on img at bounding box center [379, 353] width 87 height 131
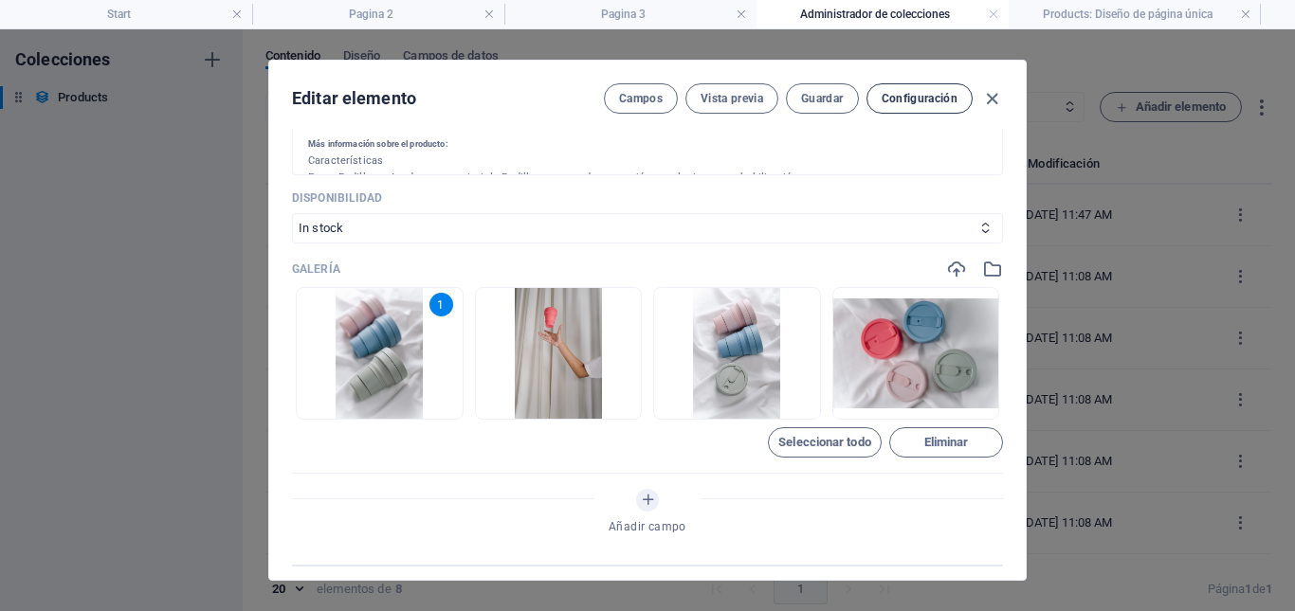
click at [905, 90] on button "Configuración" at bounding box center [919, 98] width 106 height 30
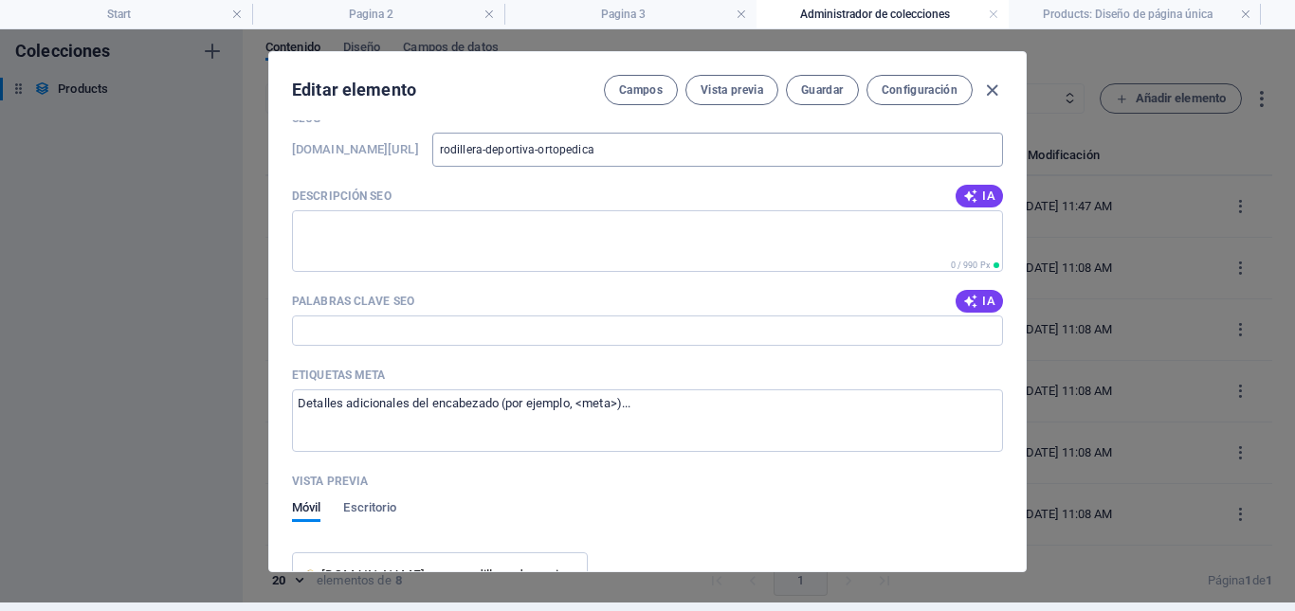
scroll to position [1337, 0]
click at [989, 88] on icon "button" at bounding box center [992, 91] width 22 height 22
type input "rodillera-deportiva-ortopedica"
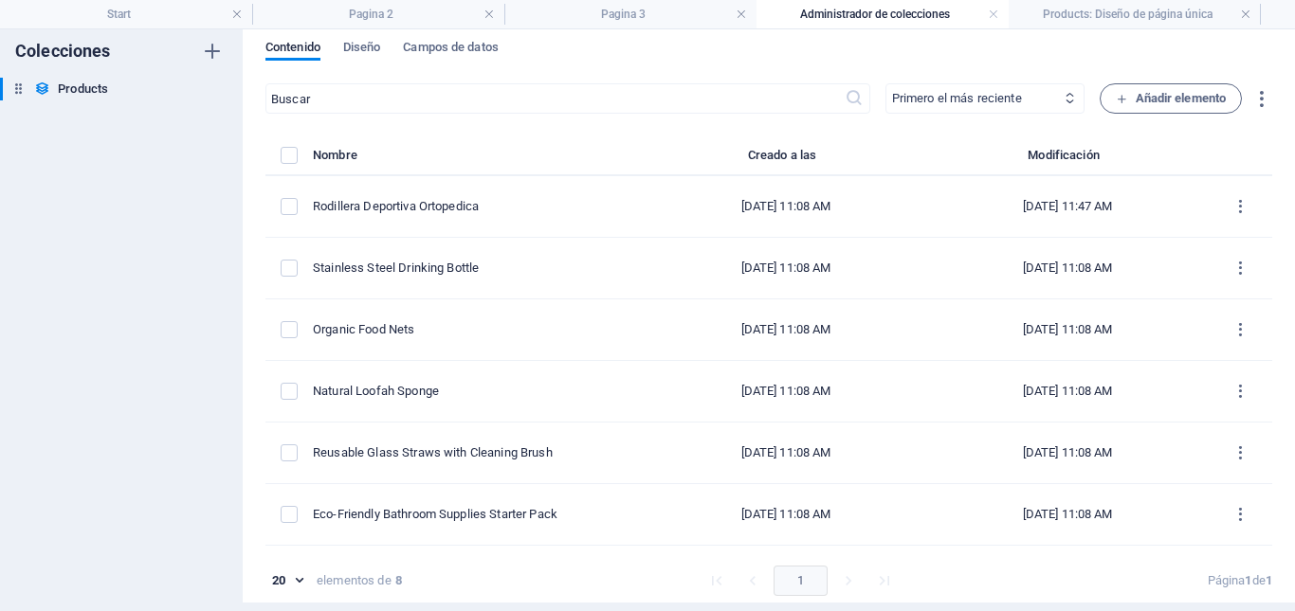
scroll to position [0, 0]
click at [1106, 20] on h4 "Products: Diseño de página única" at bounding box center [1135, 14] width 252 height 21
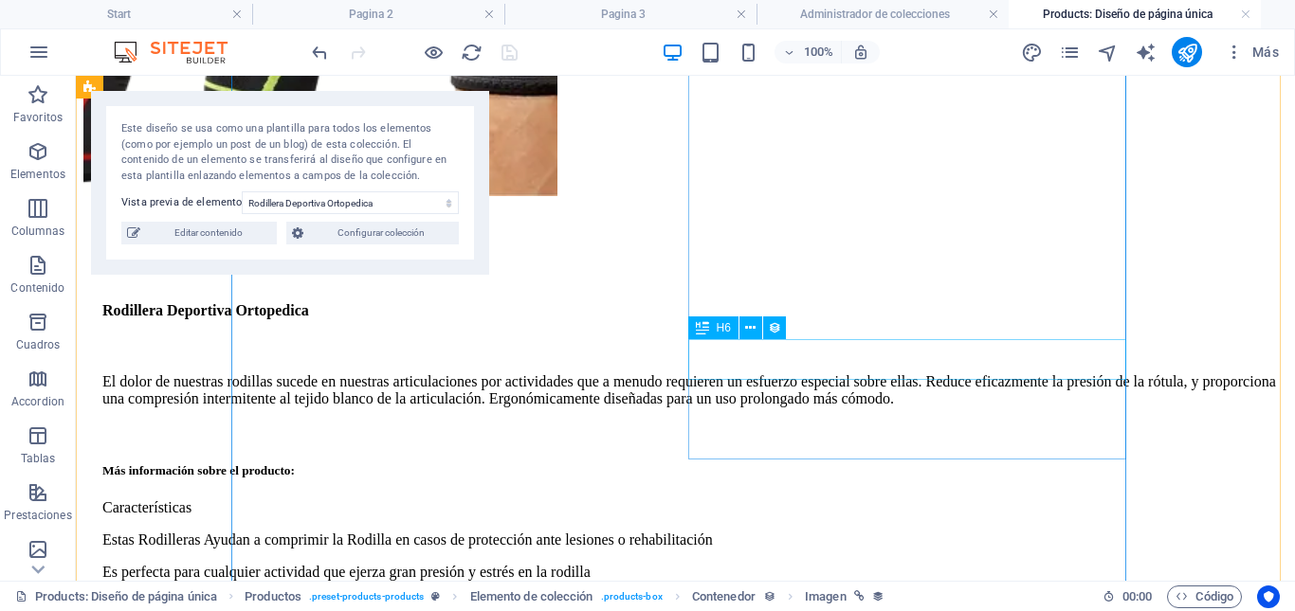
scroll to position [771, 0]
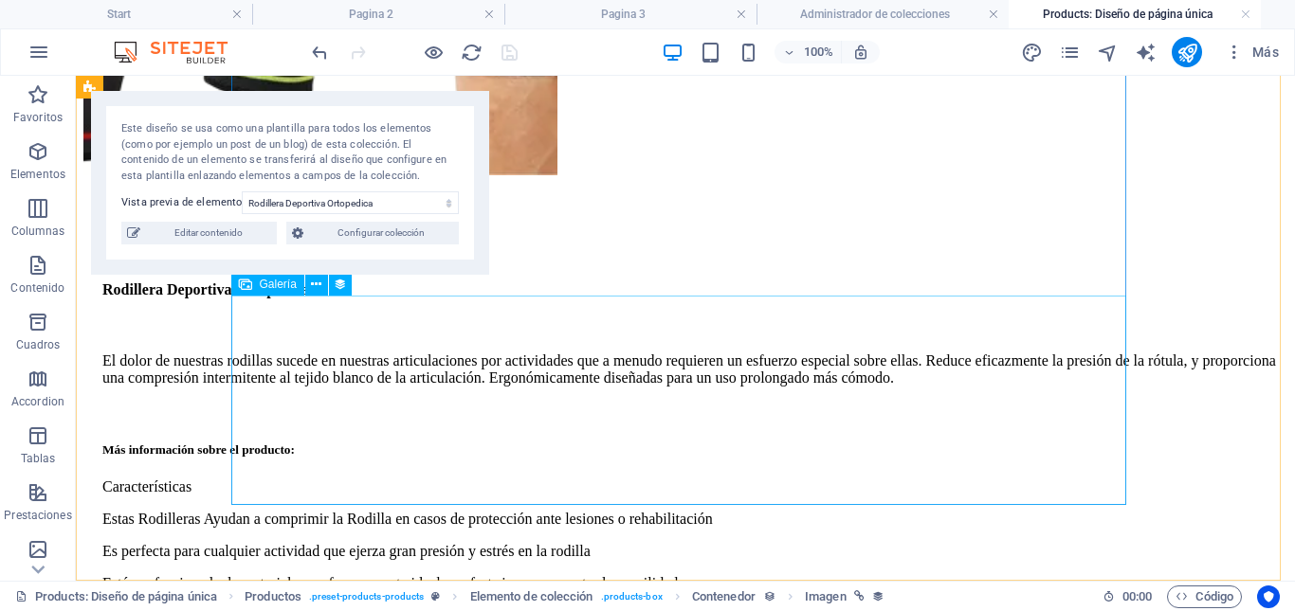
click at [277, 283] on span "Galería" at bounding box center [278, 284] width 37 height 11
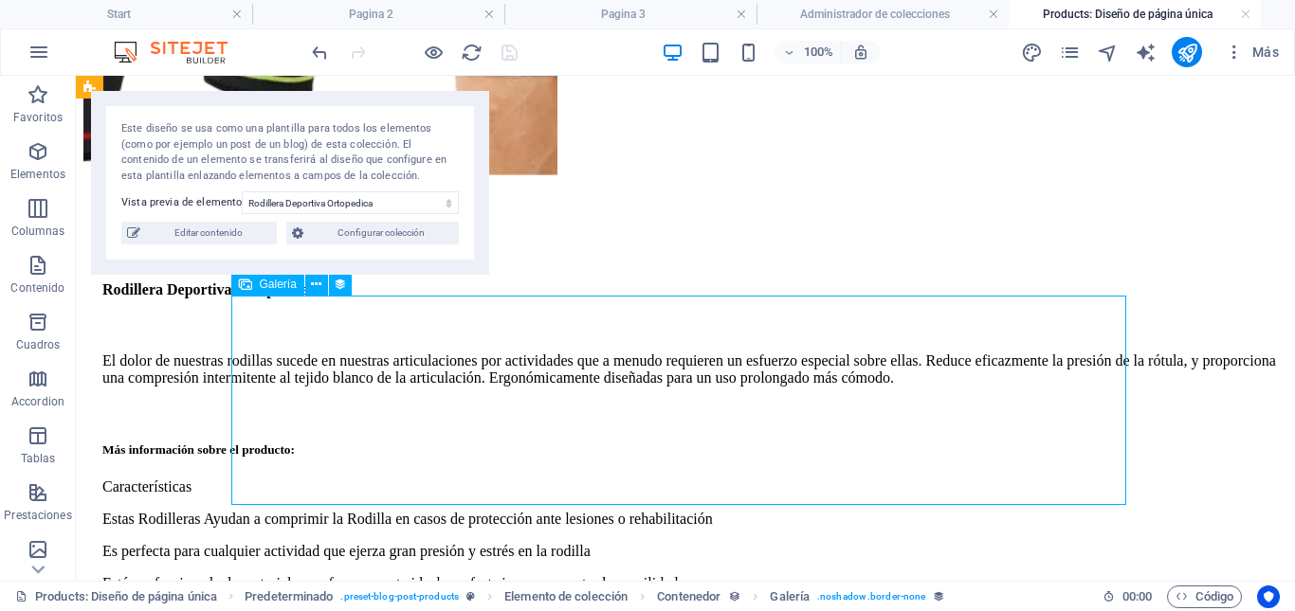
click at [277, 283] on span "Galería" at bounding box center [278, 284] width 37 height 11
select select "product_images"
select select "4"
select select "%"
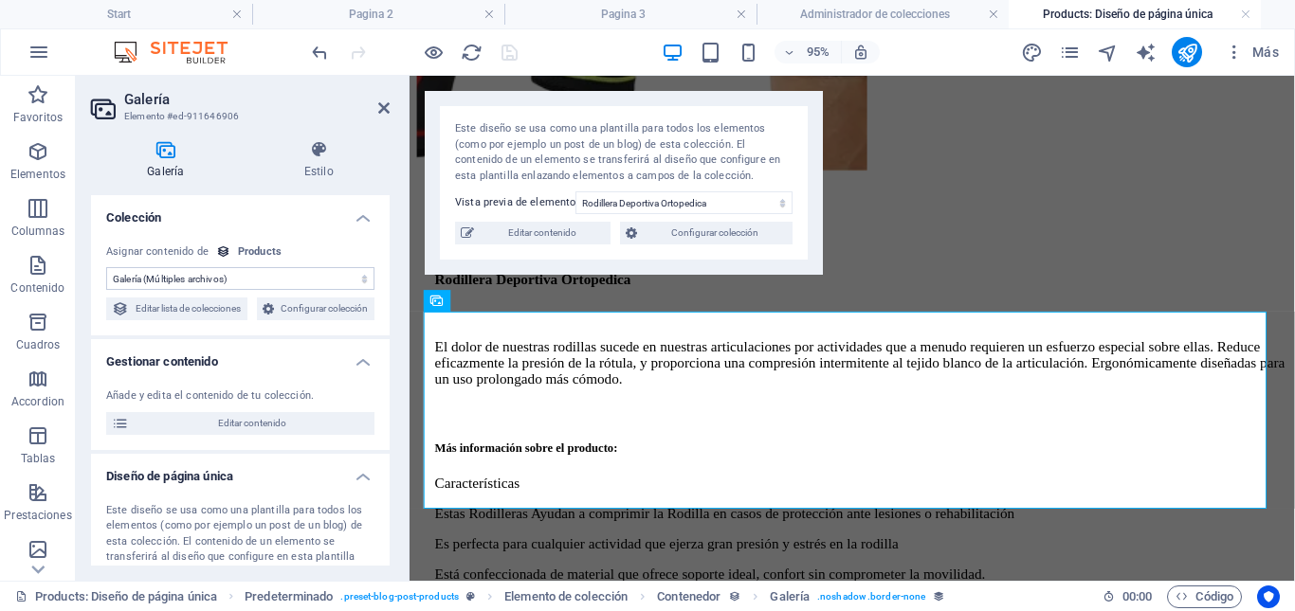
scroll to position [742, 0]
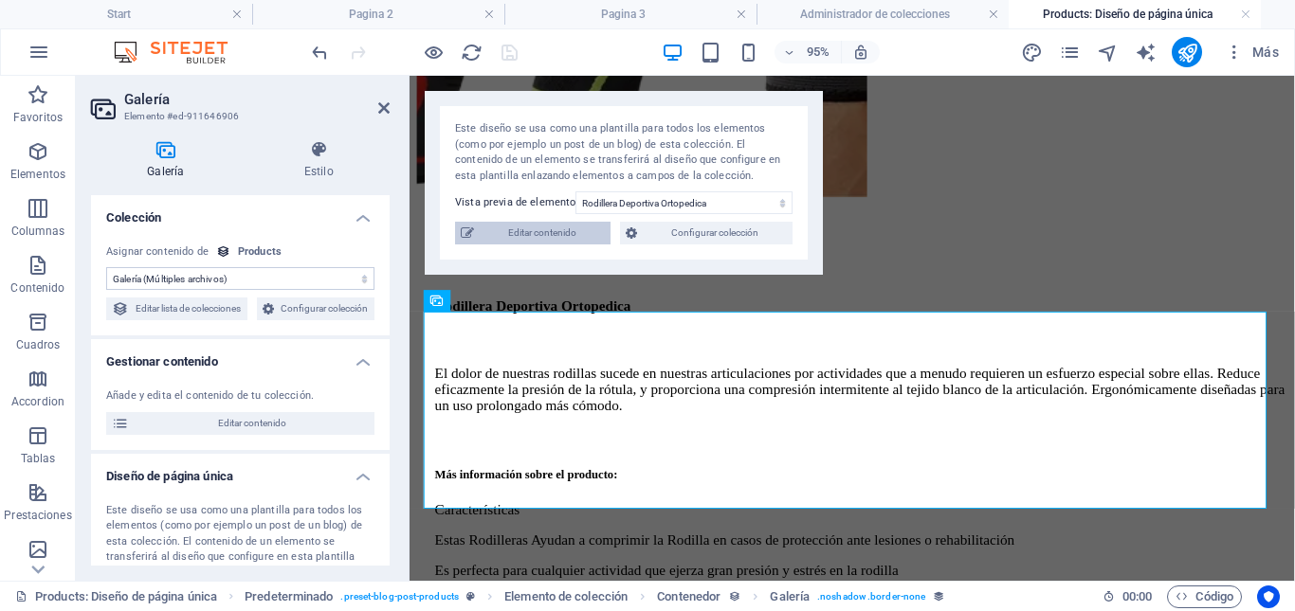
click at [550, 237] on span "Editar contenido" at bounding box center [542, 233] width 125 height 23
select select "In stock"
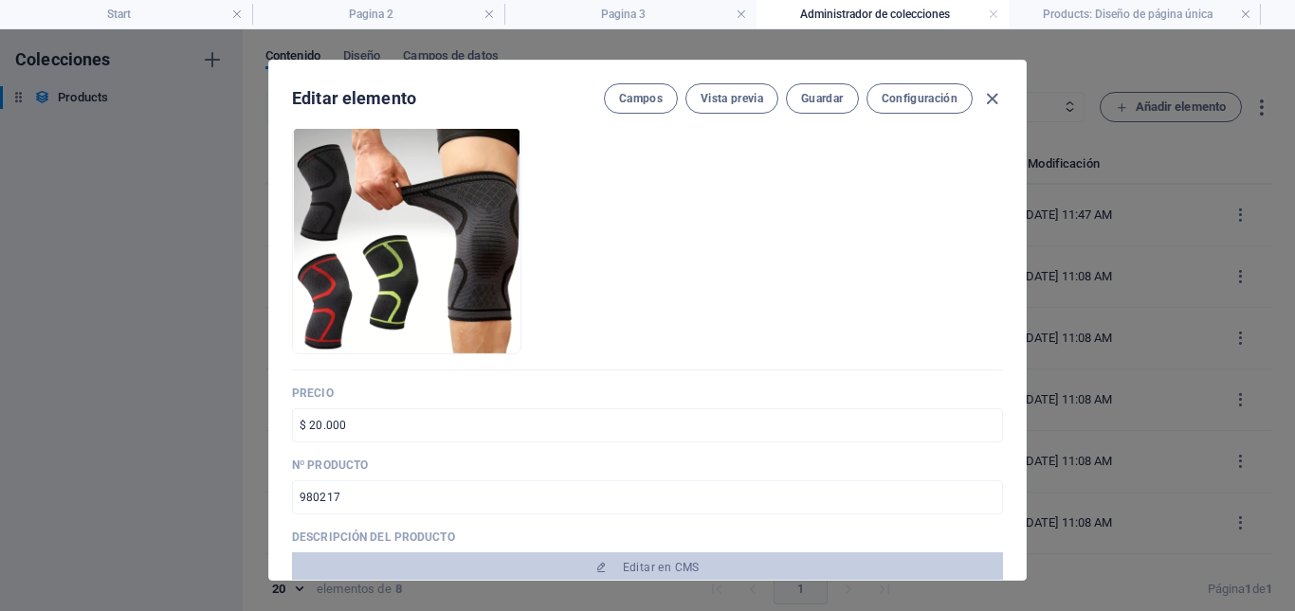
scroll to position [225, 0]
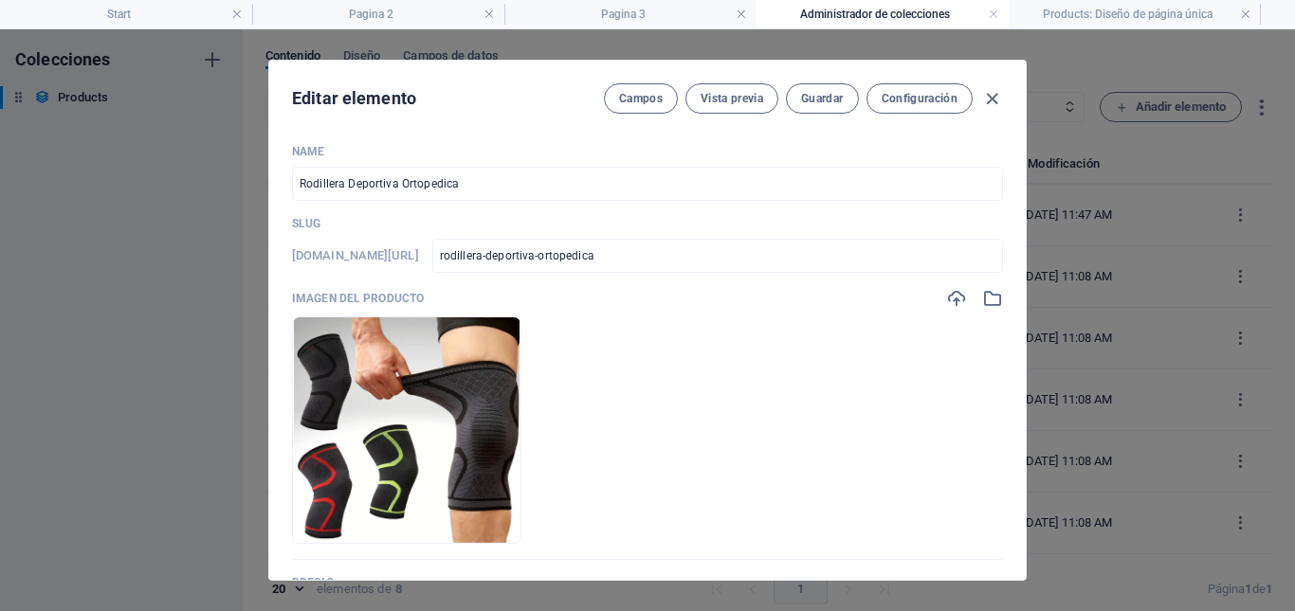
select select "In stock"
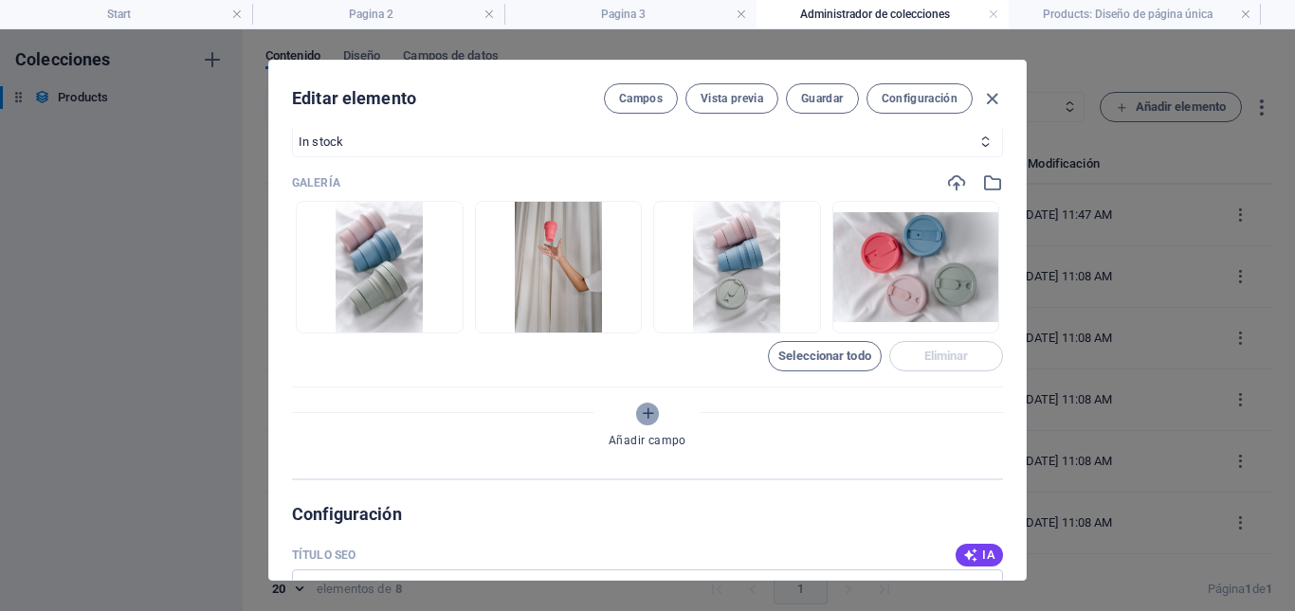
scroll to position [853, 0]
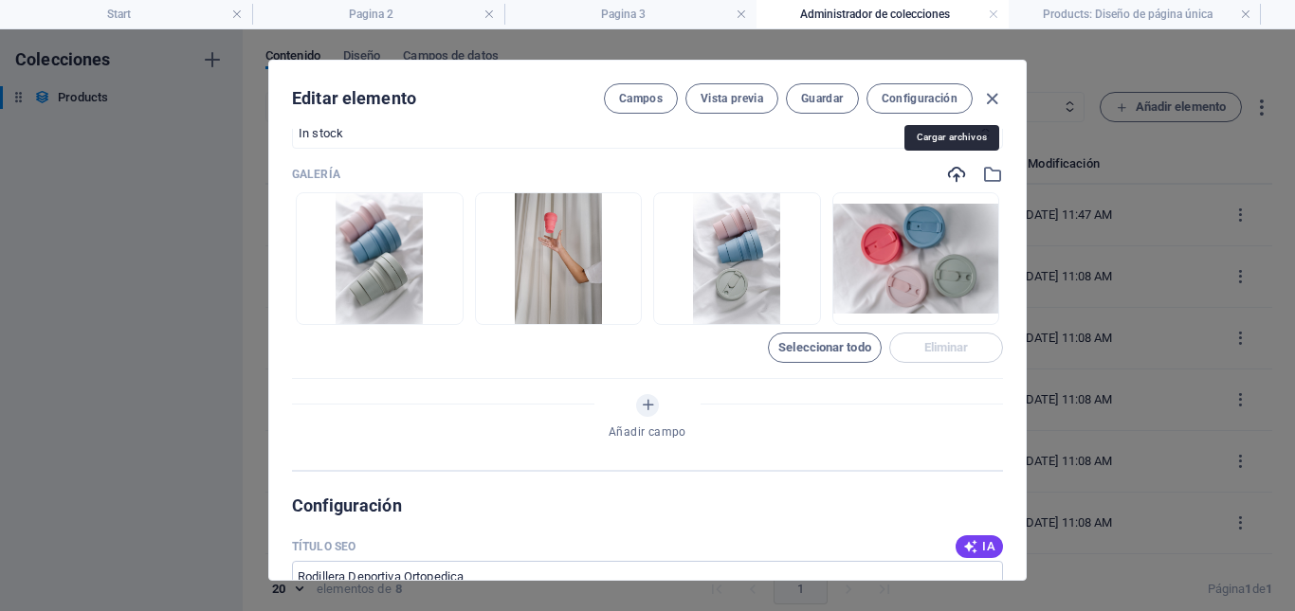
click at [951, 173] on icon "button" at bounding box center [956, 174] width 21 height 21
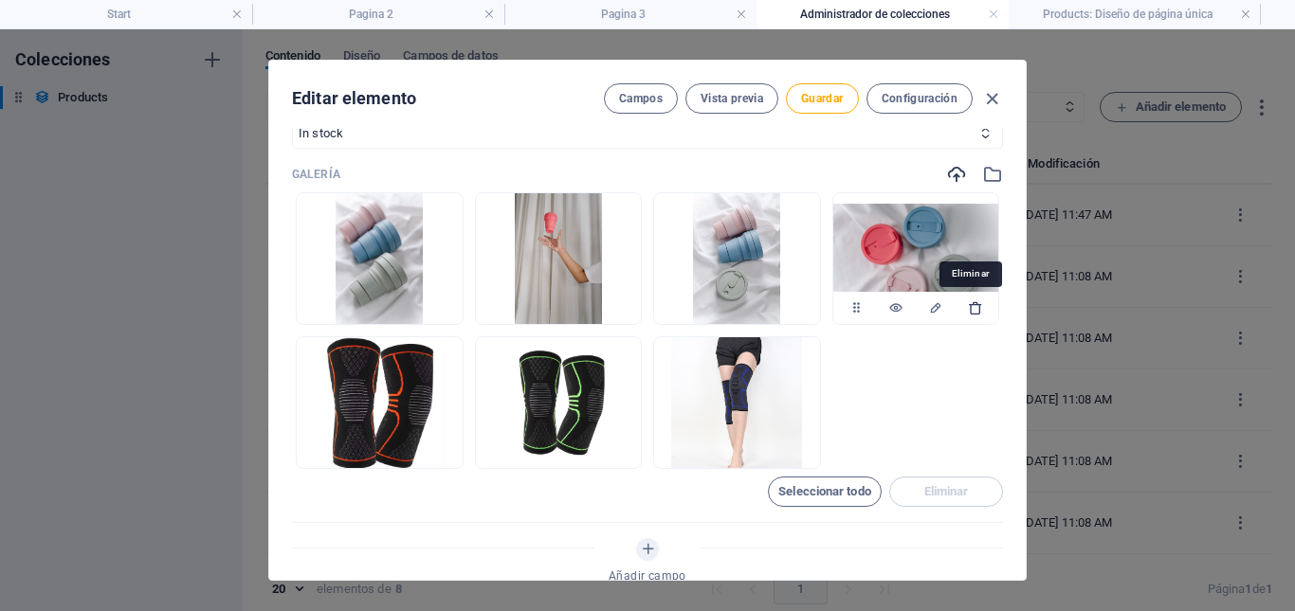
click at [969, 308] on icon "button" at bounding box center [975, 307] width 15 height 15
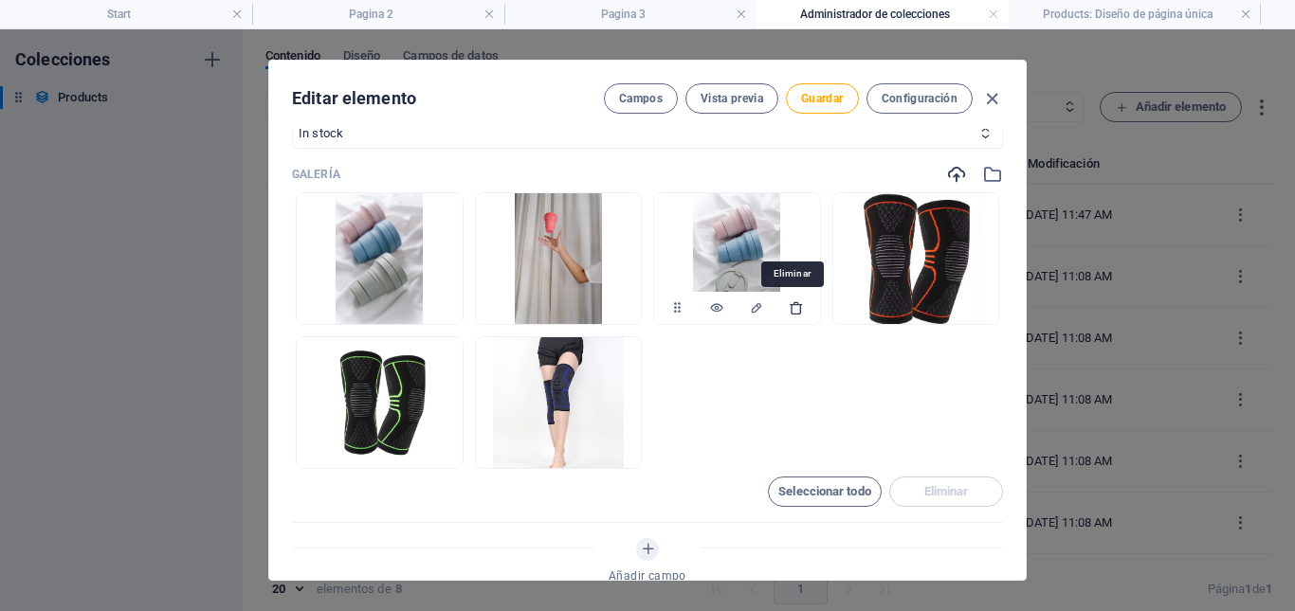
click at [796, 311] on icon "button" at bounding box center [796, 307] width 15 height 15
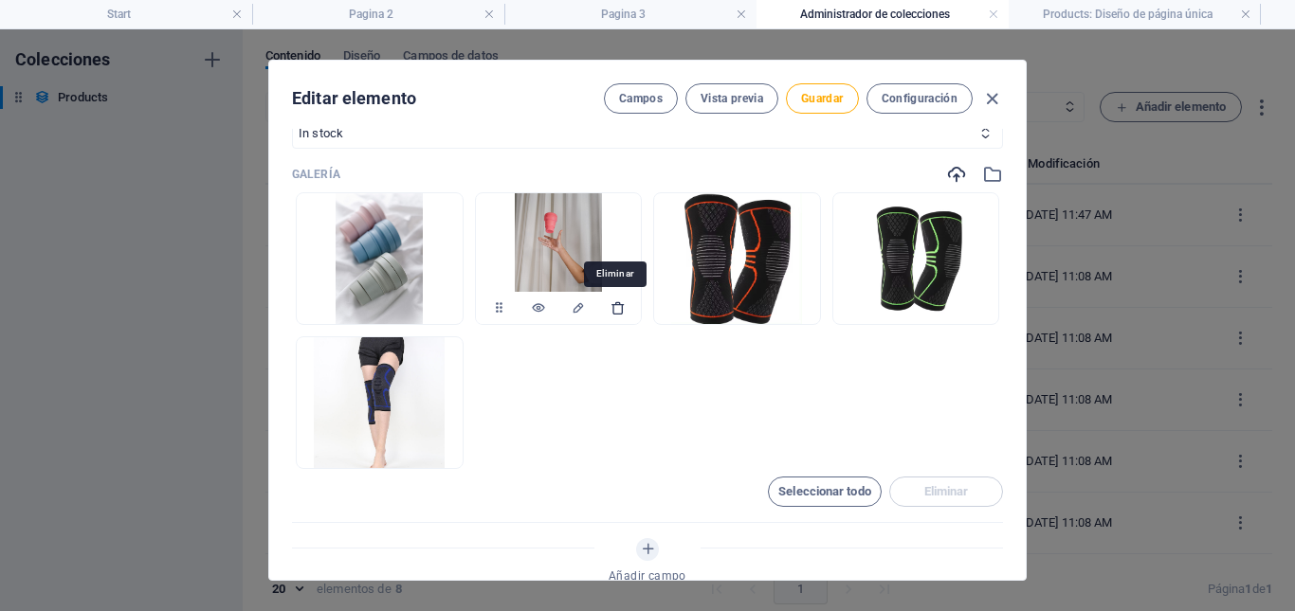
click at [615, 311] on icon "button" at bounding box center [617, 307] width 15 height 15
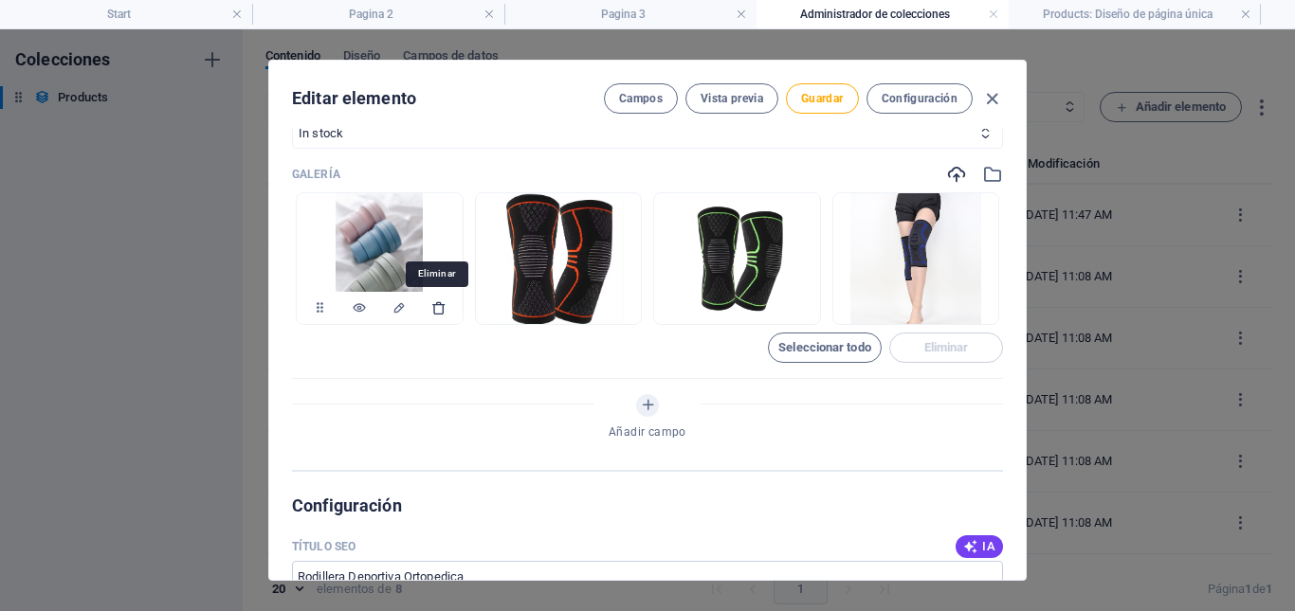
click at [438, 308] on icon "button" at bounding box center [438, 307] width 15 height 15
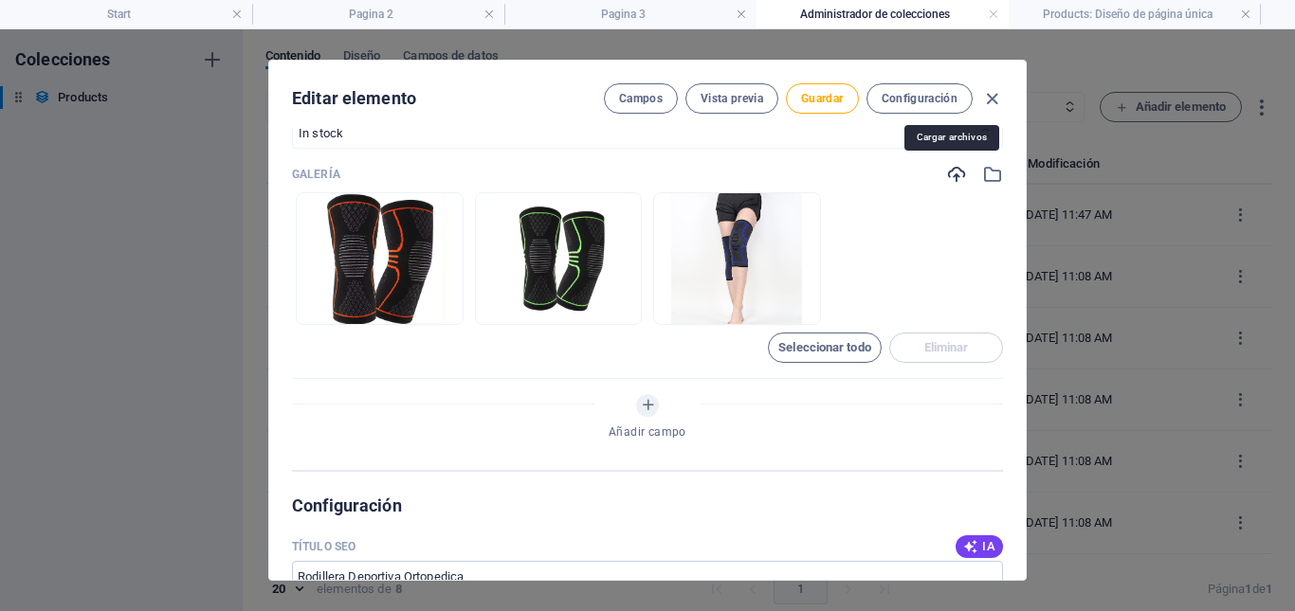
click at [949, 179] on icon "button" at bounding box center [956, 174] width 21 height 21
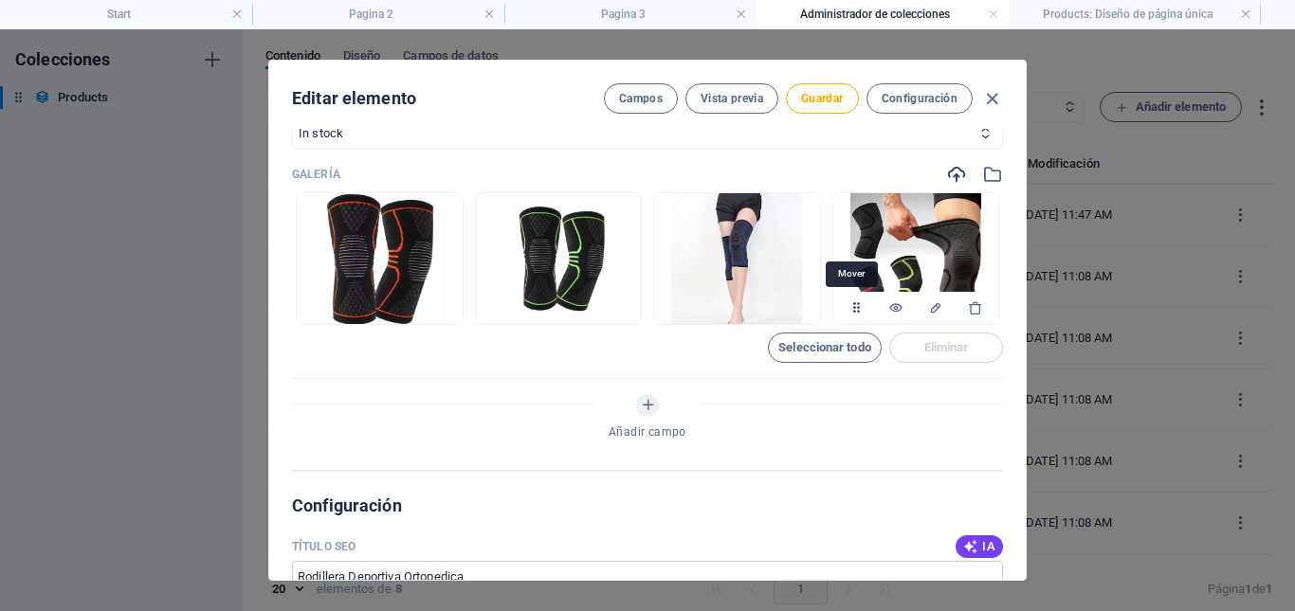
click at [851, 309] on icon "button" at bounding box center [855, 307] width 15 height 15
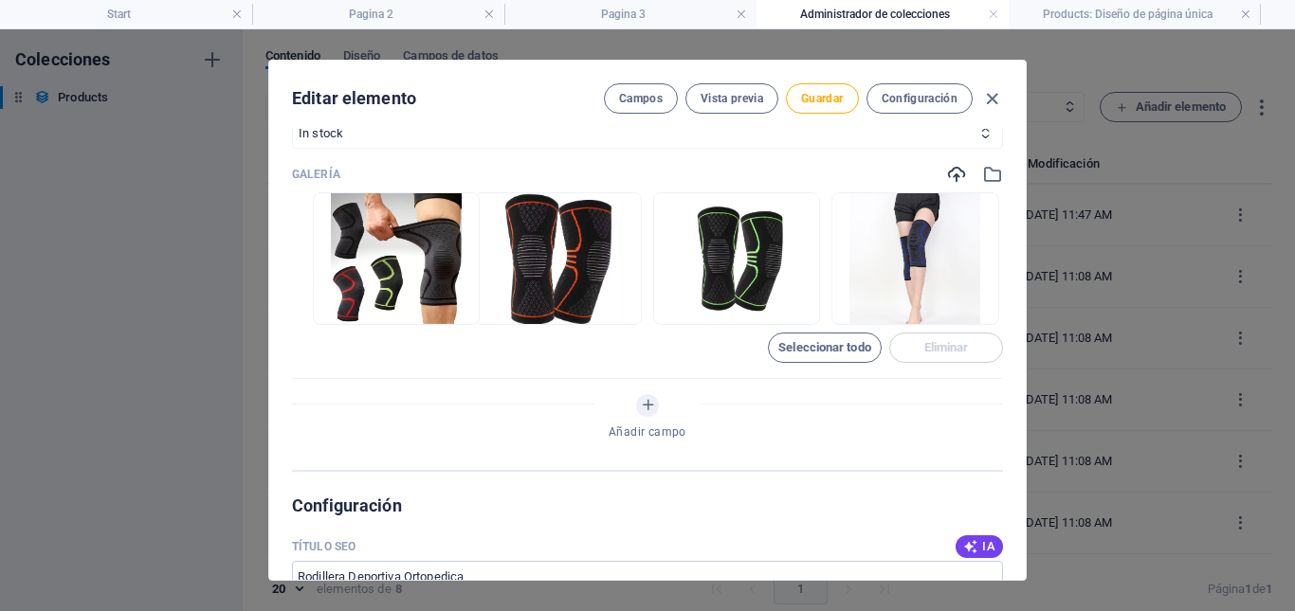
drag, startPoint x: 867, startPoint y: 264, endPoint x: 332, endPoint y: 264, distance: 535.6
click at [332, 264] on ul "Arrastra archivos aquí para cargarlos de inmediato" at bounding box center [647, 258] width 711 height 133
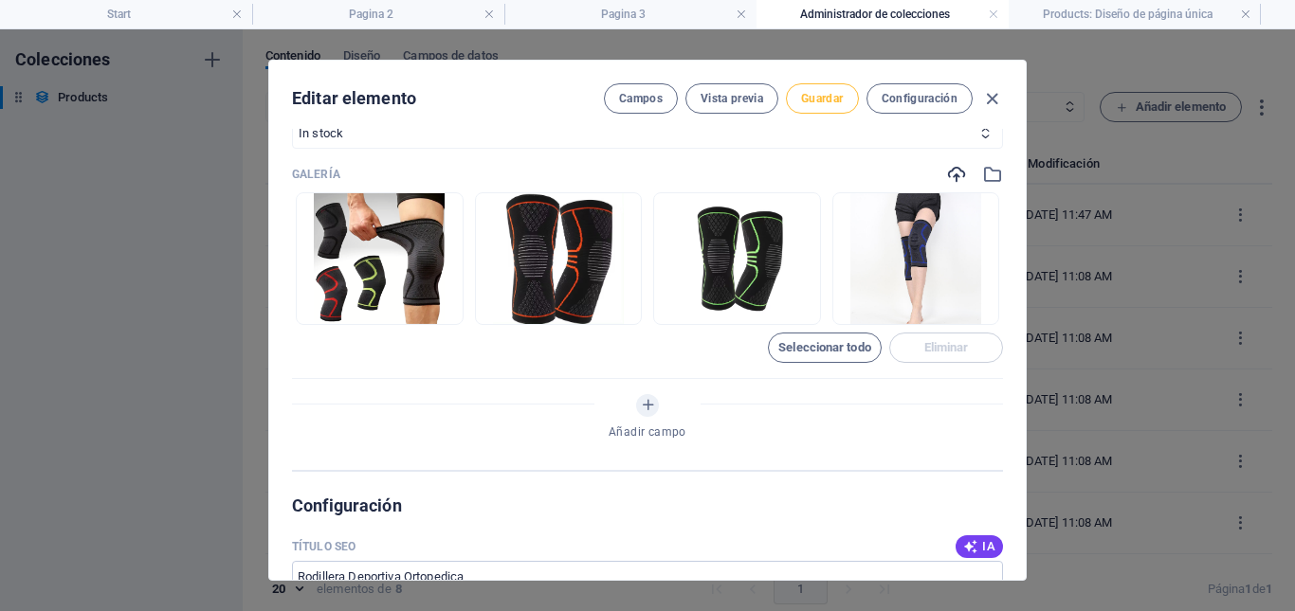
click at [801, 104] on span "Guardar" at bounding box center [822, 98] width 42 height 15
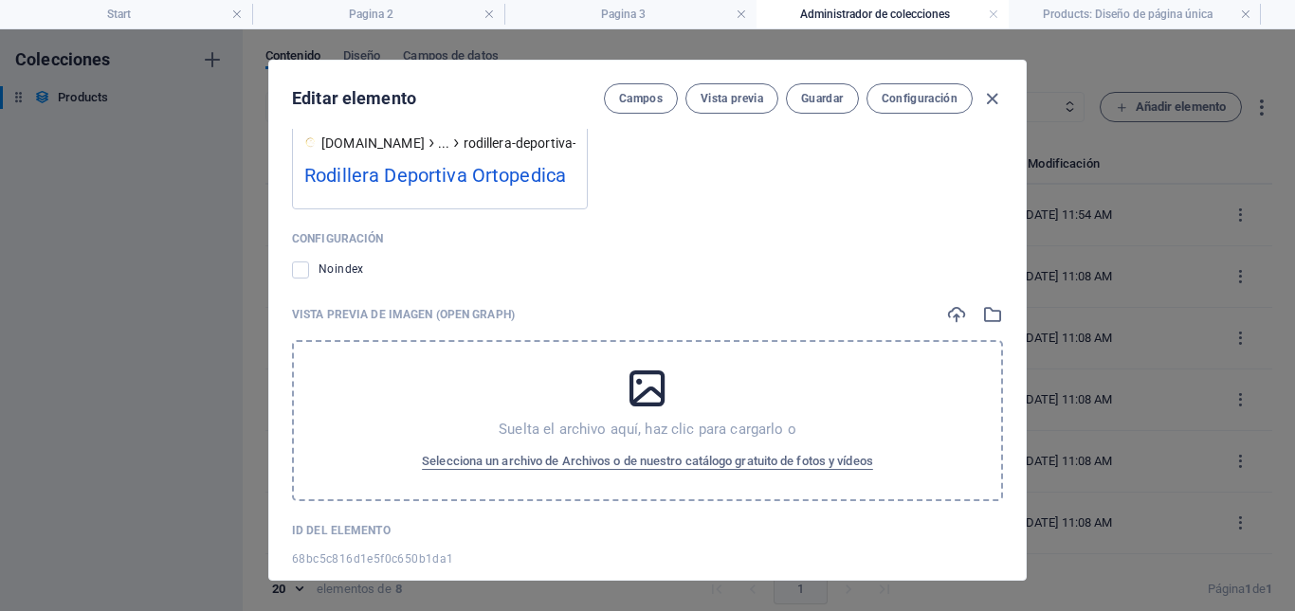
scroll to position [1801, 0]
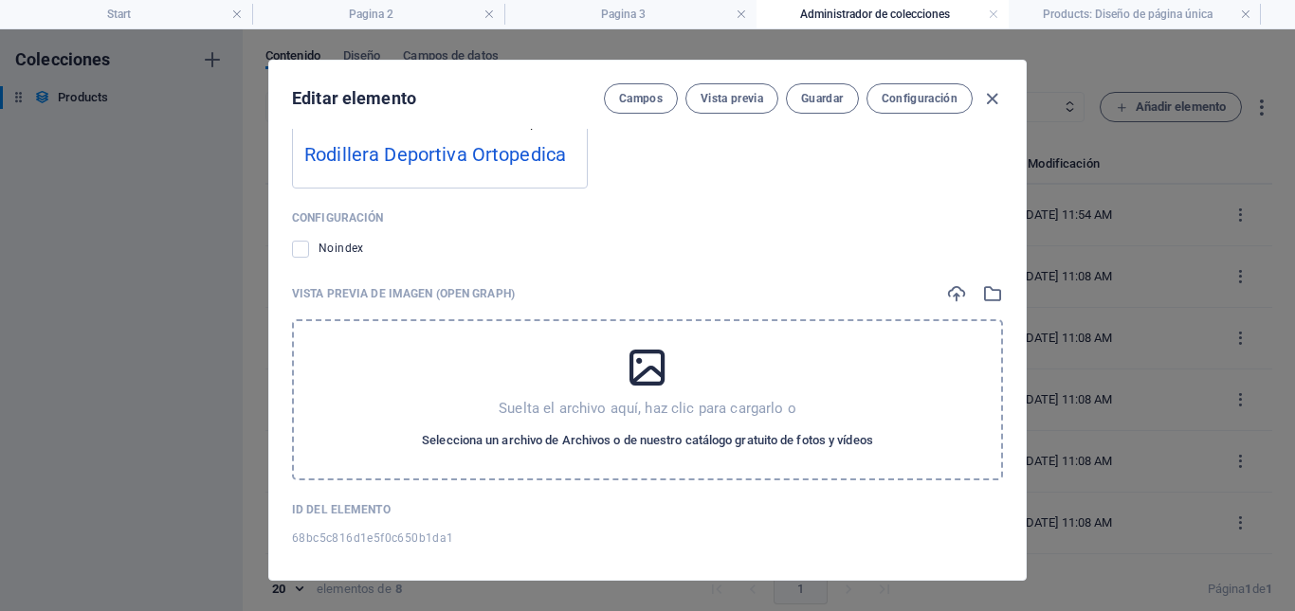
click at [623, 443] on span "Selecciona un archivo de Archivos o de nuestro catálogo gratuito de fotos y víd…" at bounding box center [647, 440] width 451 height 23
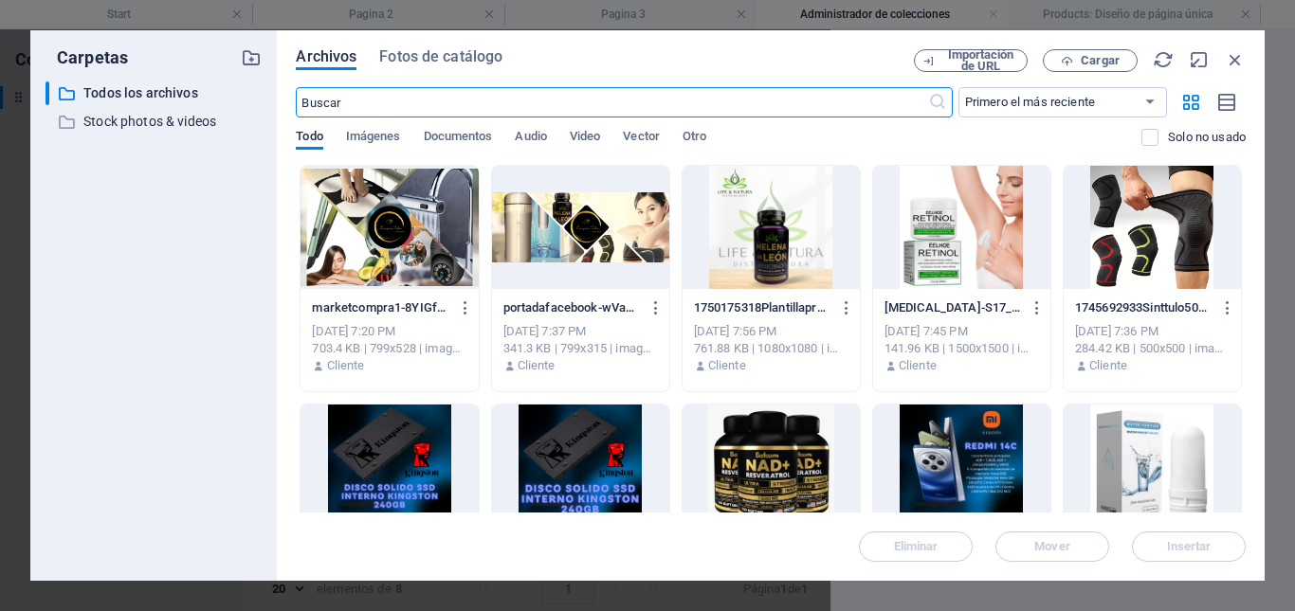
click at [1145, 269] on div at bounding box center [1152, 227] width 177 height 123
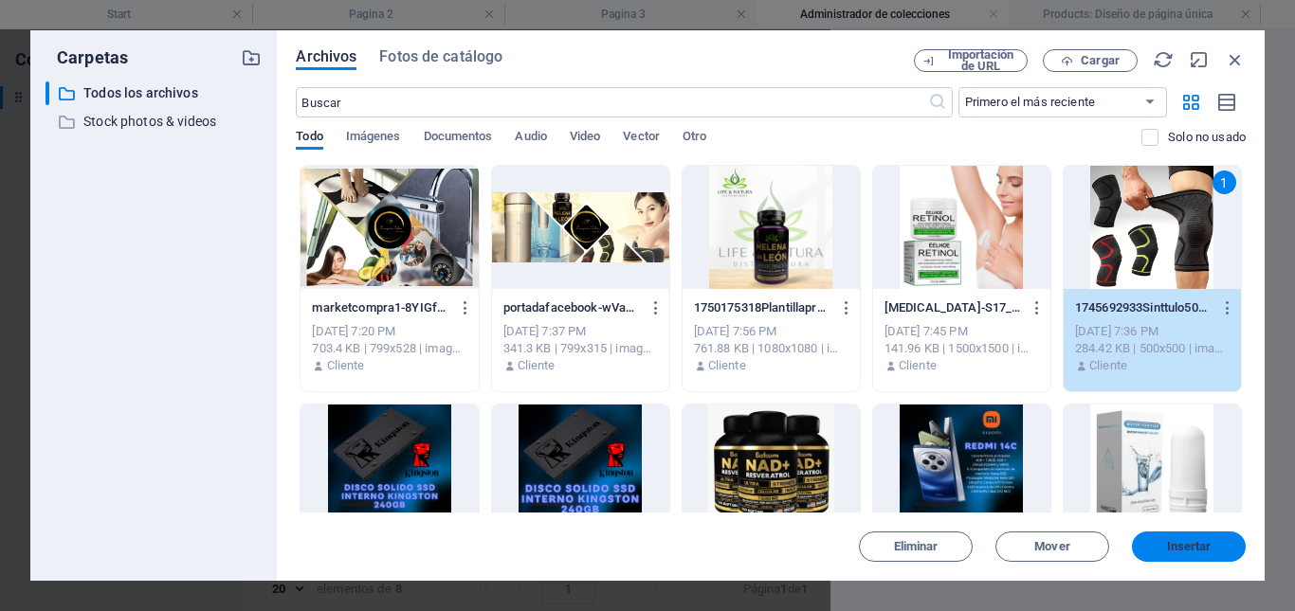
click at [1185, 547] on span "Insertar" at bounding box center [1189, 546] width 45 height 11
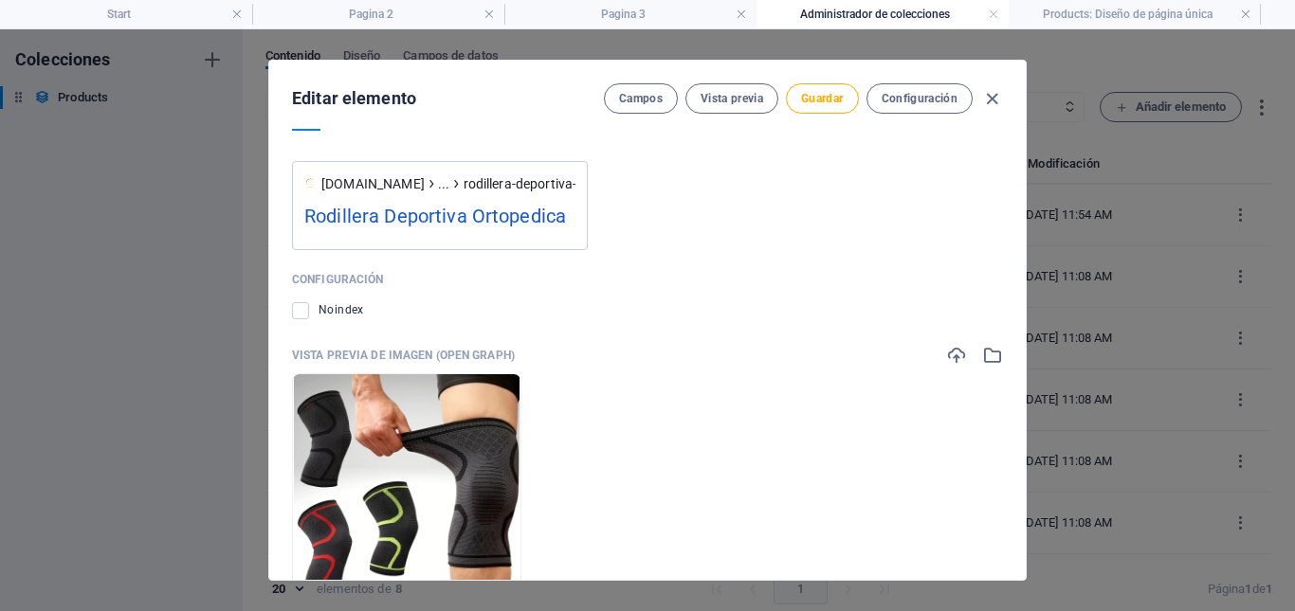
scroll to position [1697, 0]
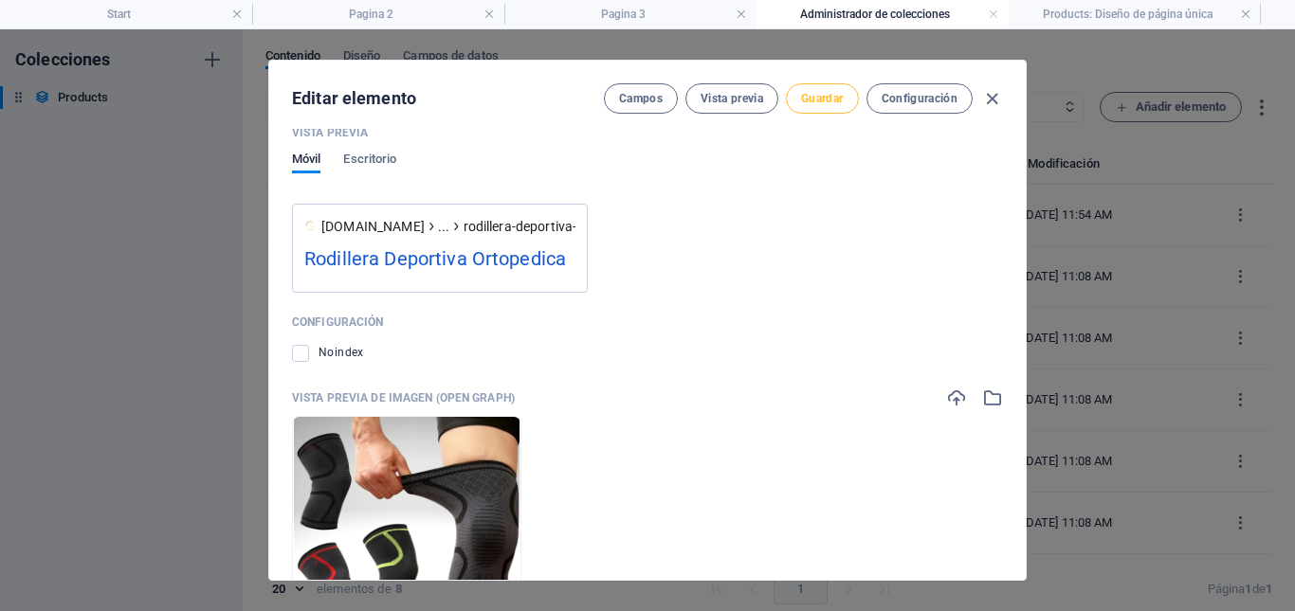
click at [828, 100] on span "Guardar" at bounding box center [822, 98] width 42 height 15
click at [734, 100] on span "Vista previa" at bounding box center [731, 98] width 63 height 15
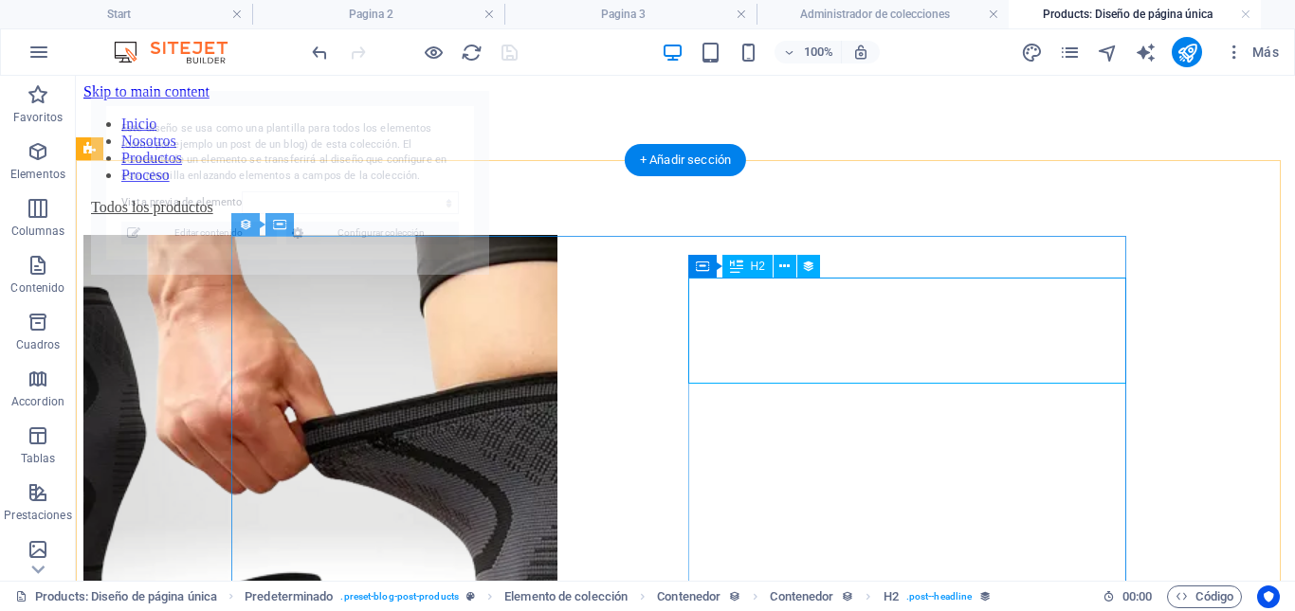
scroll to position [0, 0]
select select "68bc5c816d1e5f0c650b1da1"
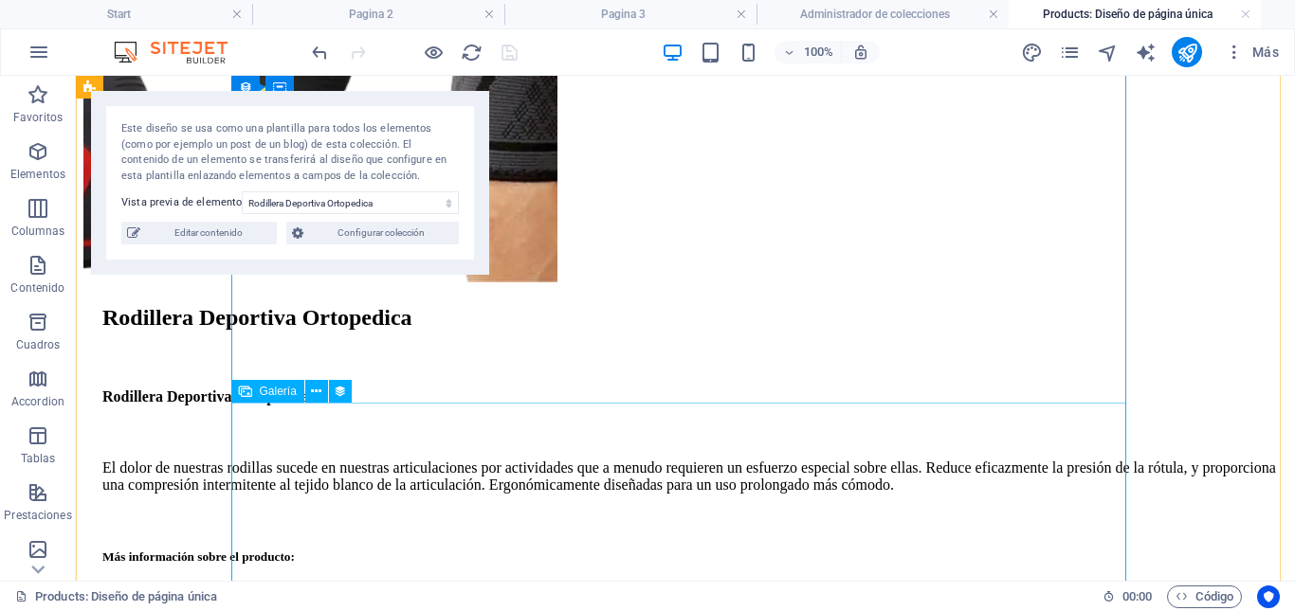
scroll to position [474, 0]
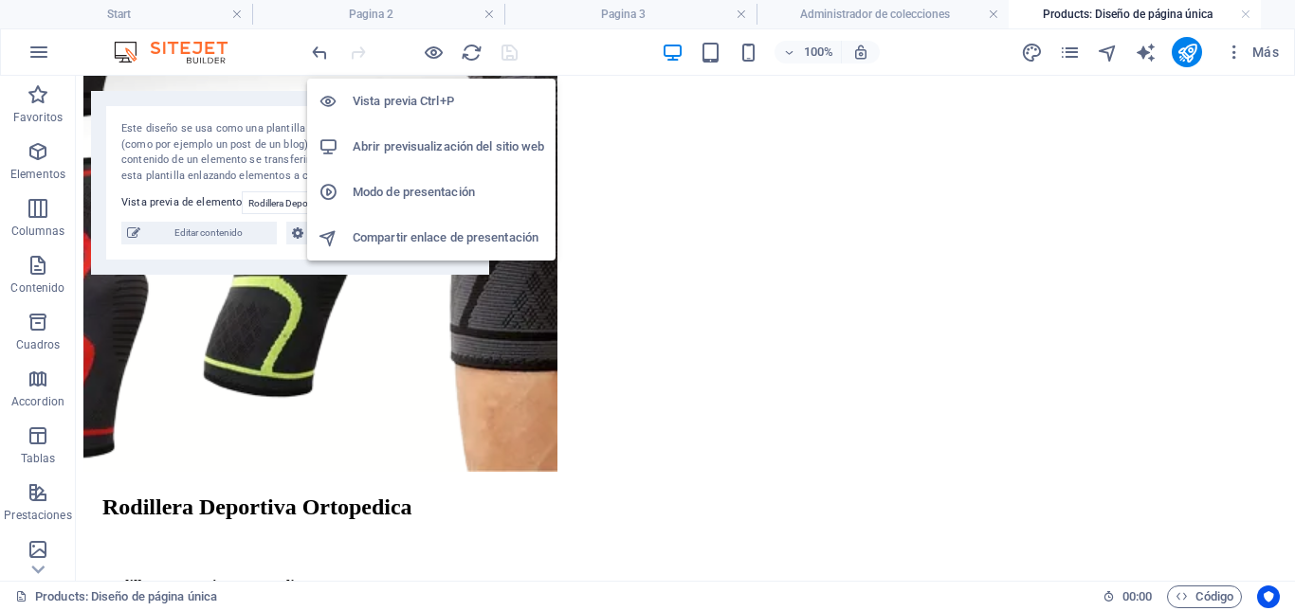
click at [410, 144] on h6 "Abrir previsualización del sitio web" at bounding box center [448, 147] width 191 height 23
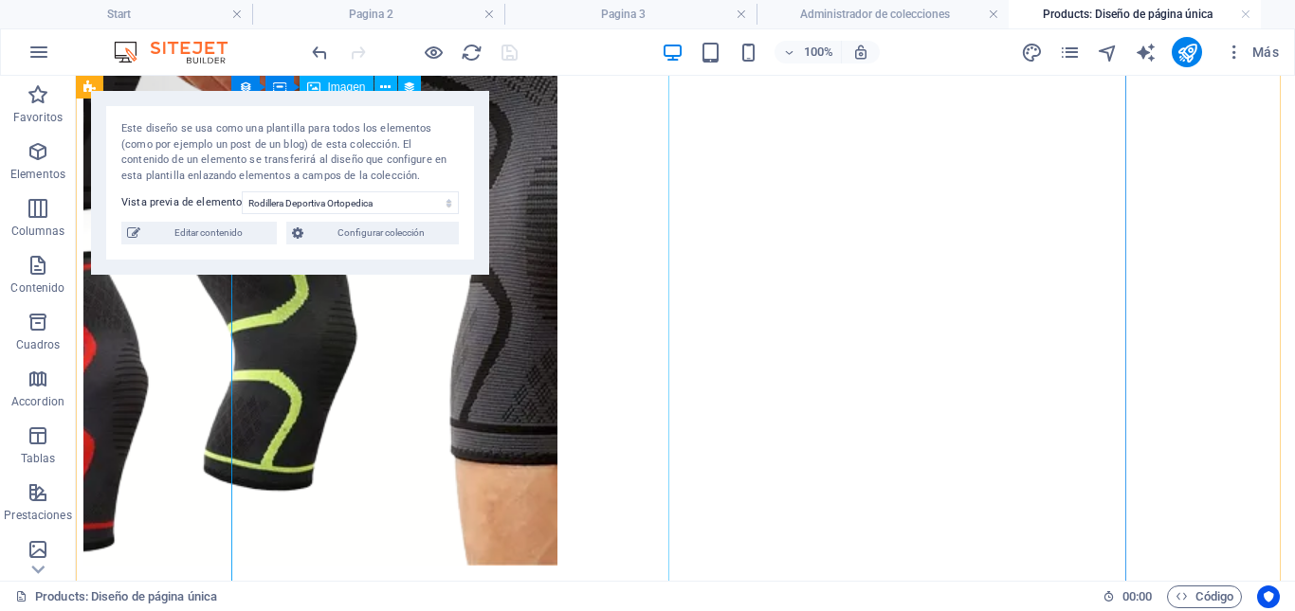
scroll to position [379, 0]
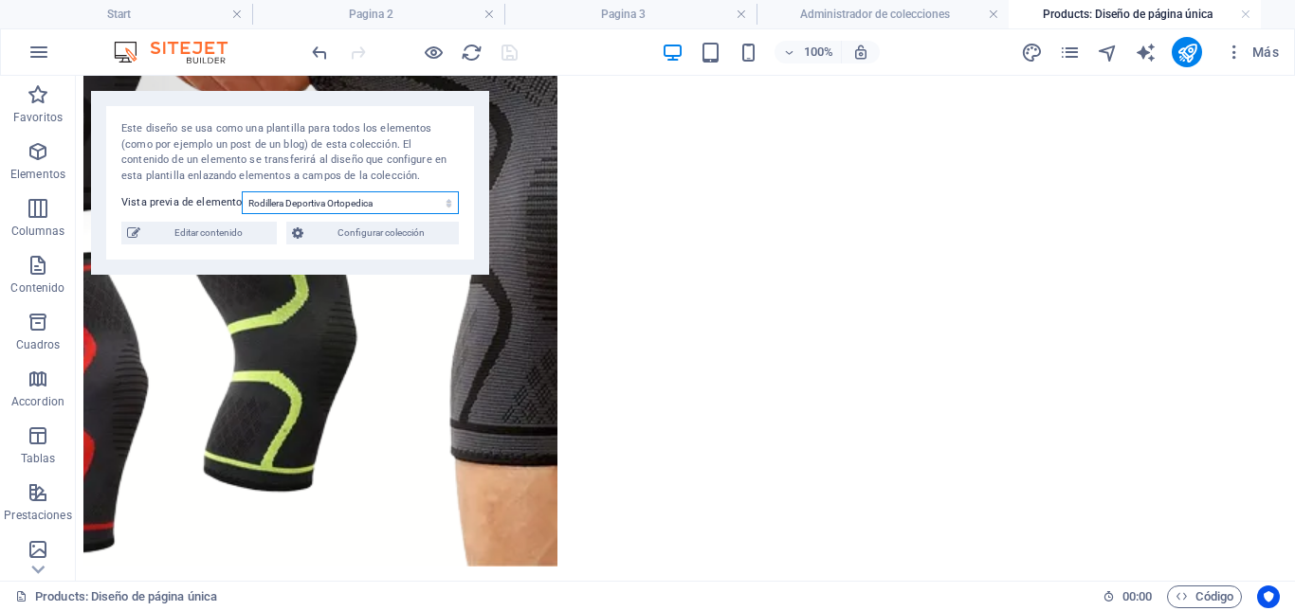
click at [404, 208] on select "Rodillera Deportiva Ortopedica Stainless Steel Drinking Bottle Organic Food Net…" at bounding box center [350, 202] width 217 height 23
click at [403, 208] on select "Rodillera Deportiva Ortopedica Stainless Steel Drinking Bottle Organic Food Net…" at bounding box center [350, 202] width 217 height 23
click at [204, 234] on span "Editar contenido" at bounding box center [208, 233] width 125 height 23
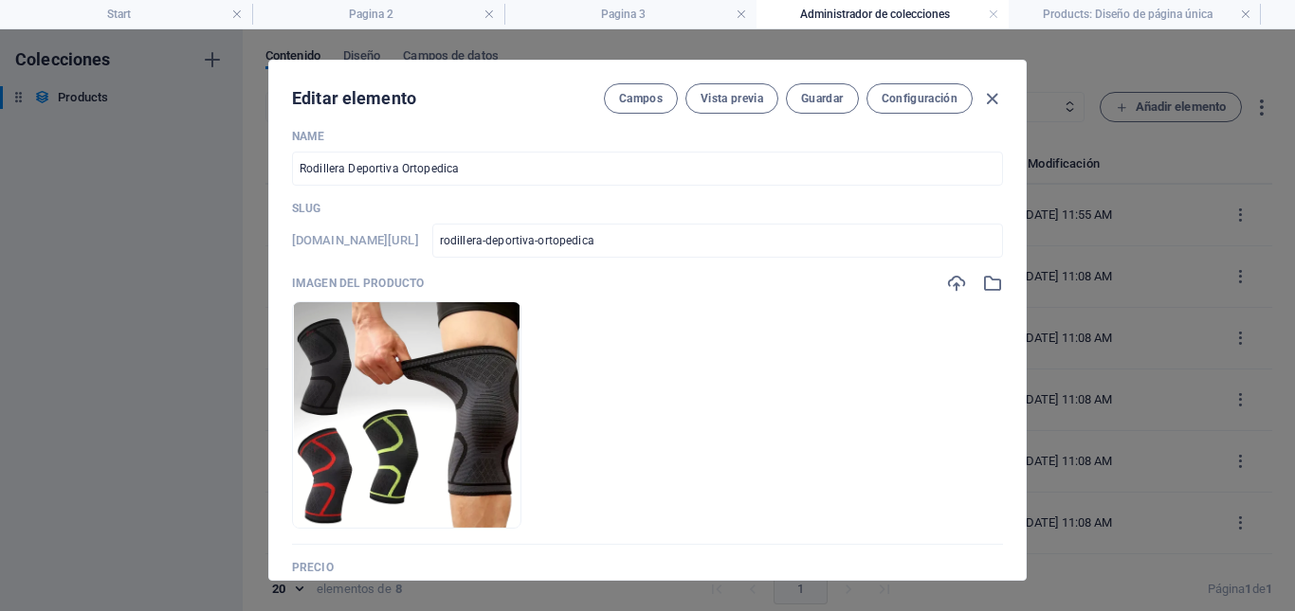
scroll to position [0, 0]
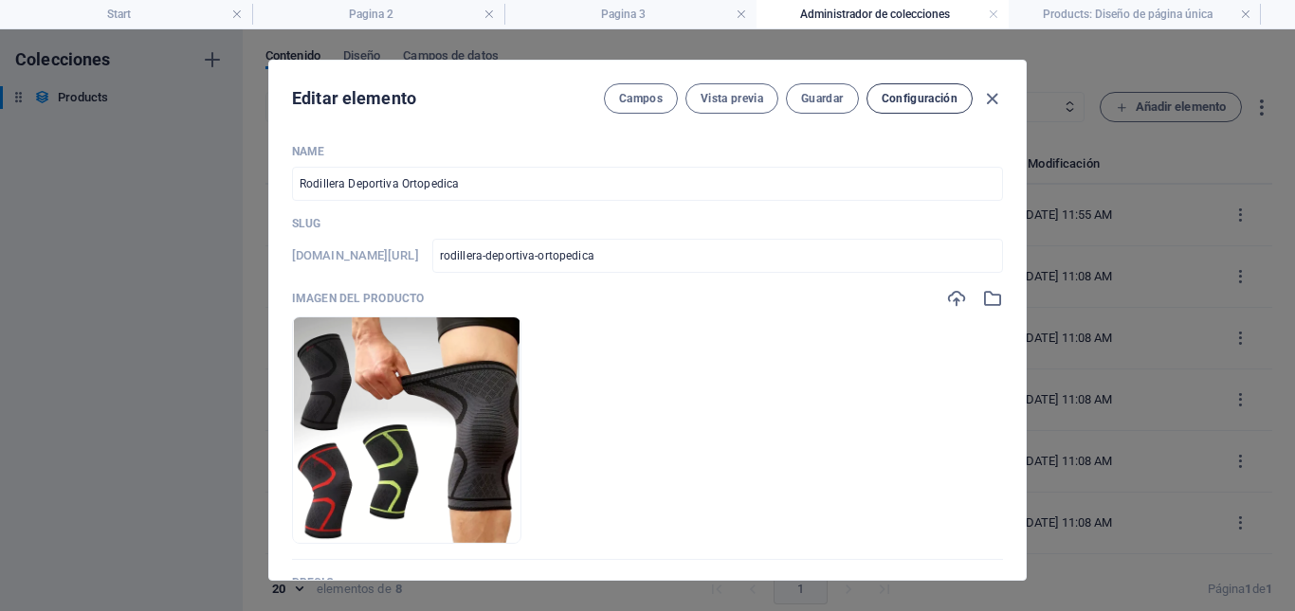
click at [937, 99] on span "Configuración" at bounding box center [920, 98] width 76 height 15
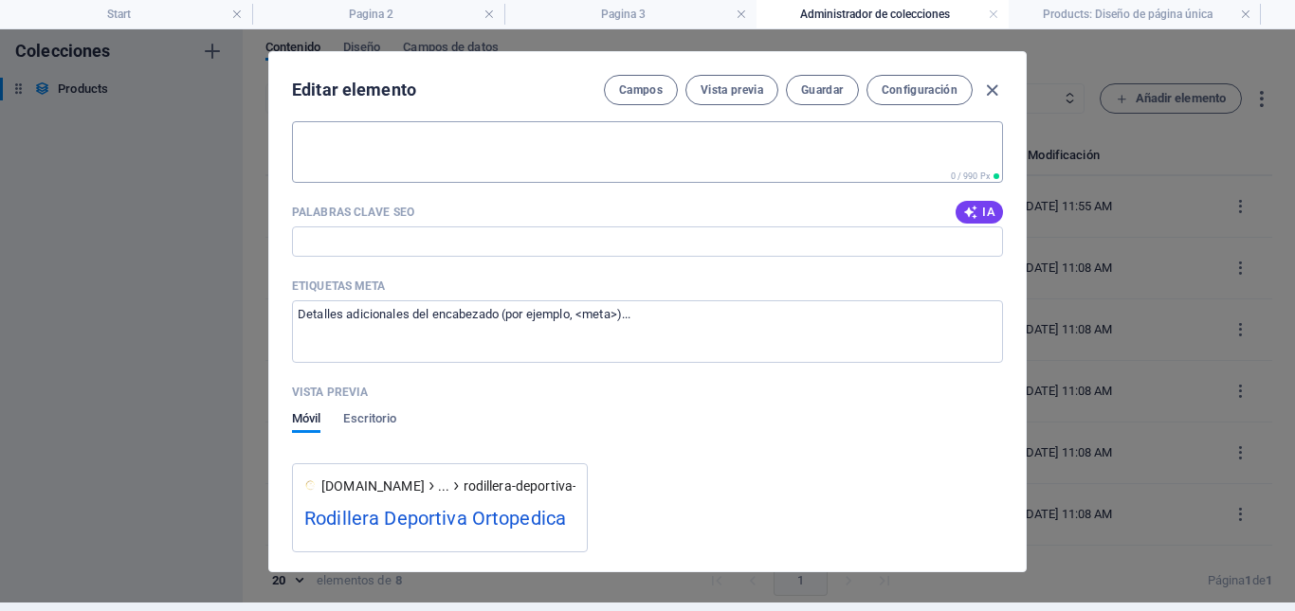
scroll to position [1412, 0]
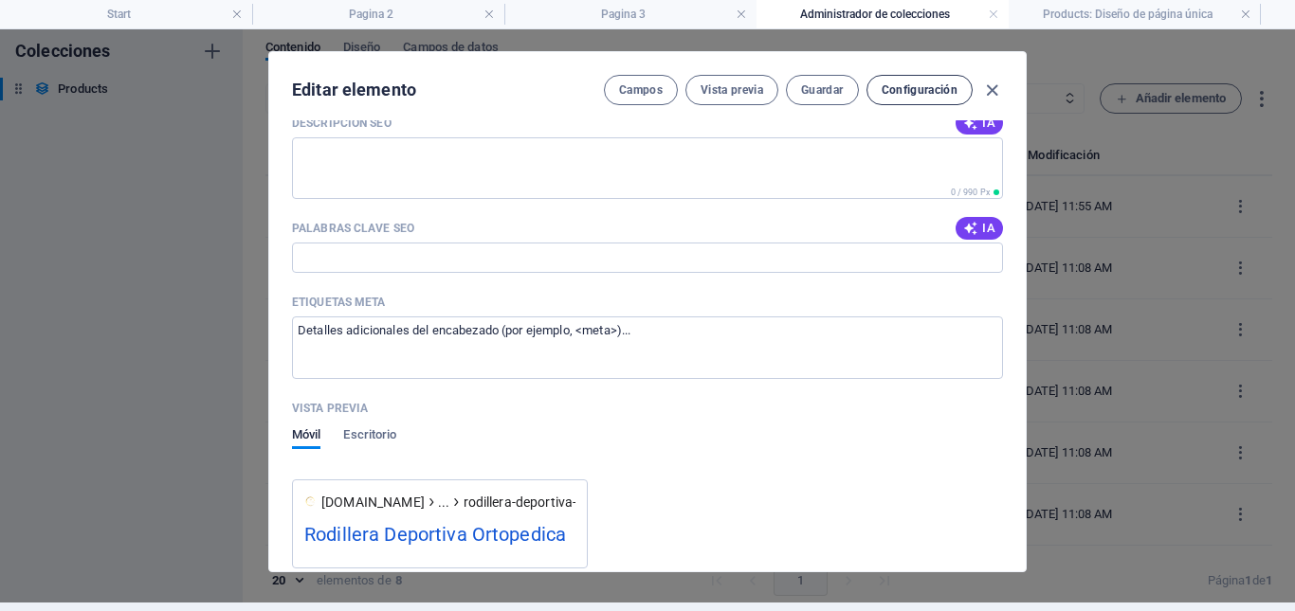
click at [931, 93] on span "Configuración" at bounding box center [920, 89] width 76 height 15
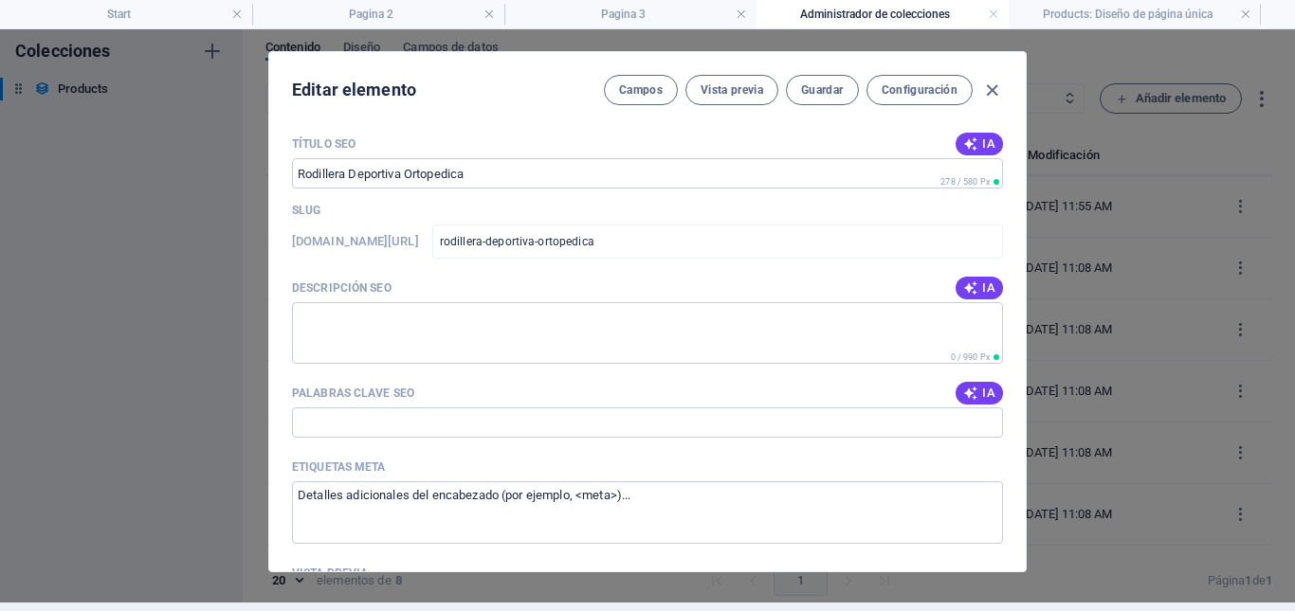
scroll to position [1219, 0]
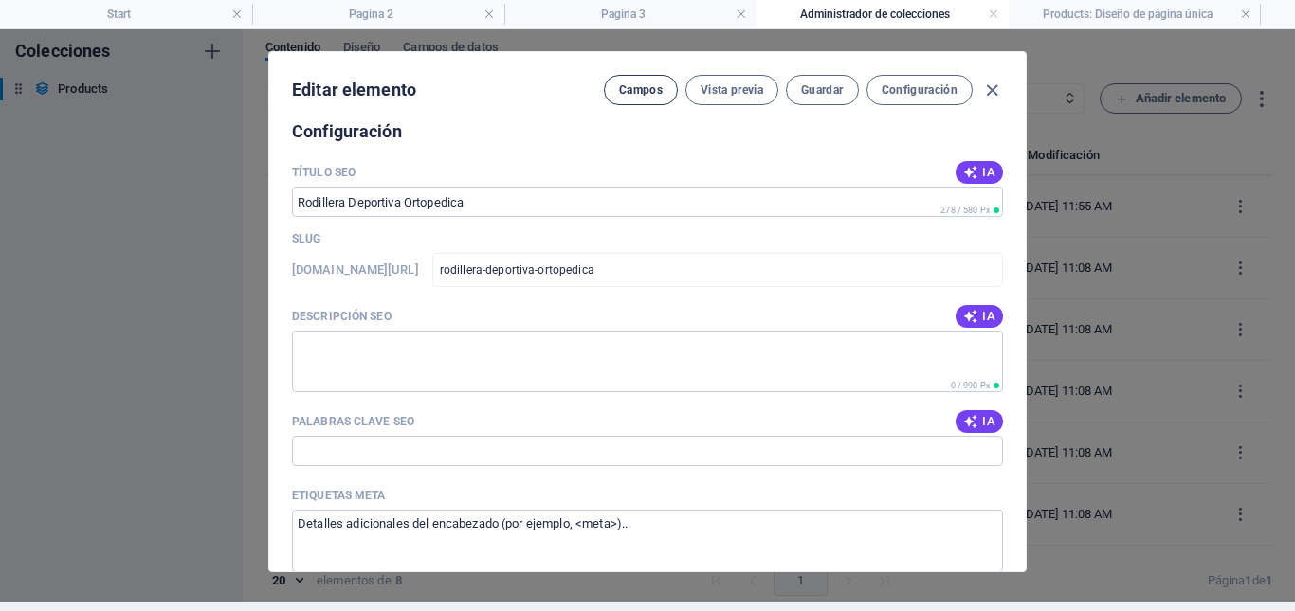
click at [633, 95] on span "Campos" at bounding box center [641, 89] width 44 height 15
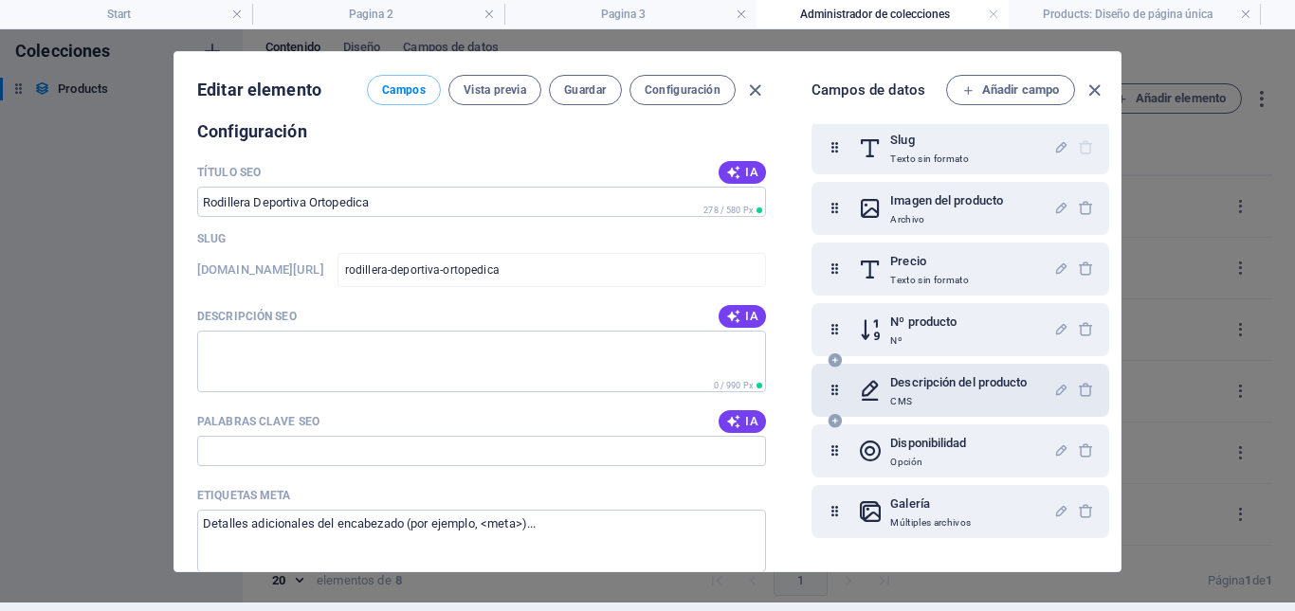
scroll to position [0, 0]
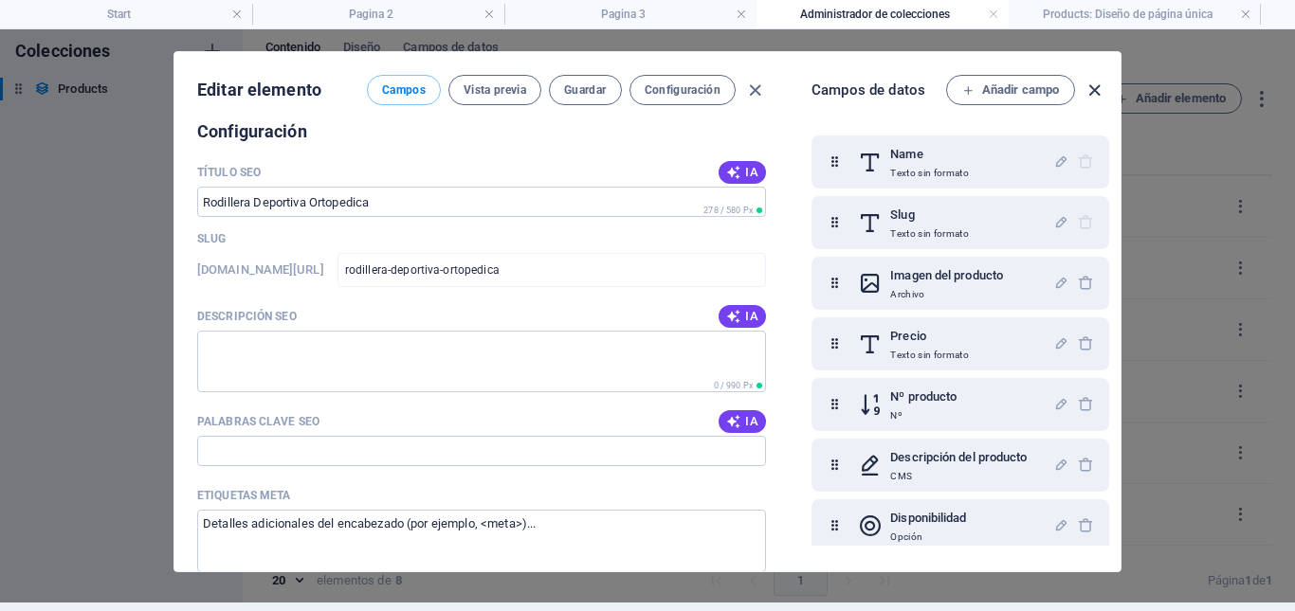
click at [1093, 93] on icon "button" at bounding box center [1094, 91] width 22 height 22
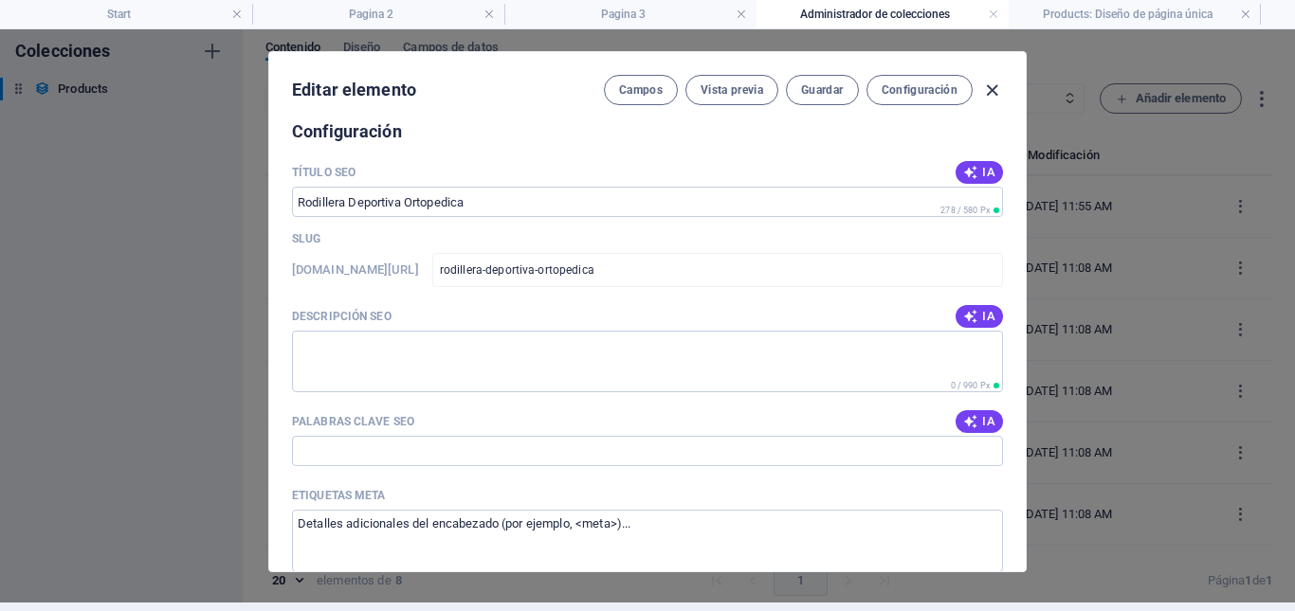
click at [987, 86] on icon "button" at bounding box center [992, 91] width 22 height 22
type input "rodillera-deportiva-ortopedica"
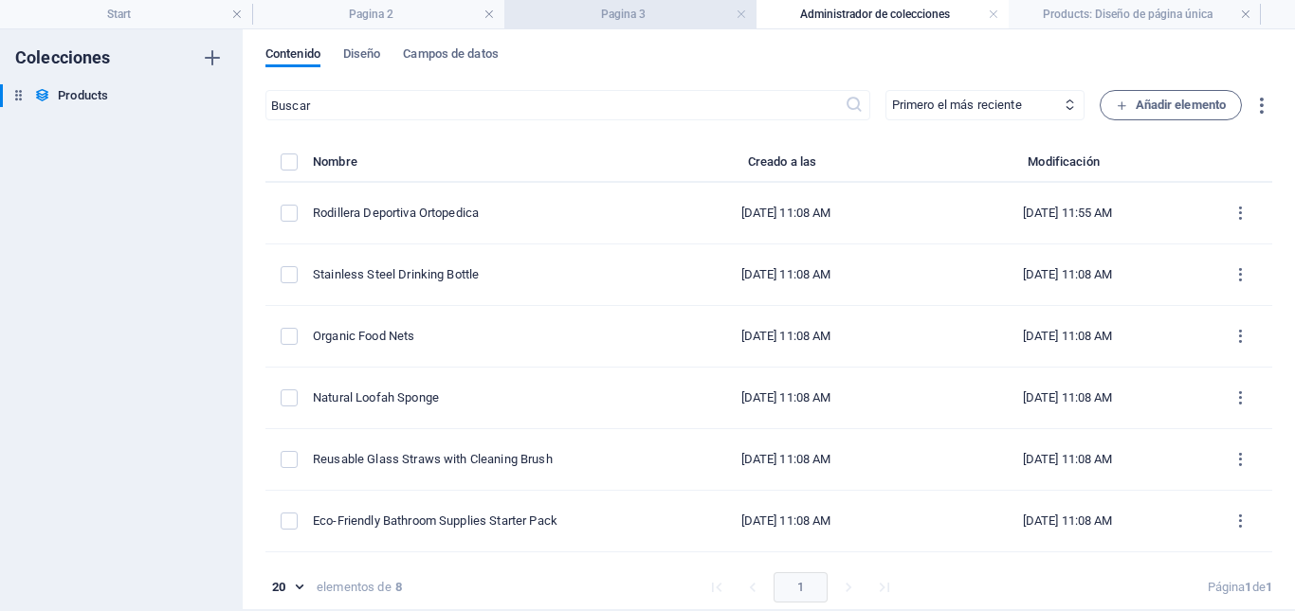
scroll to position [0, 0]
click at [642, 13] on h4 "Pagina 3" at bounding box center [630, 14] width 252 height 21
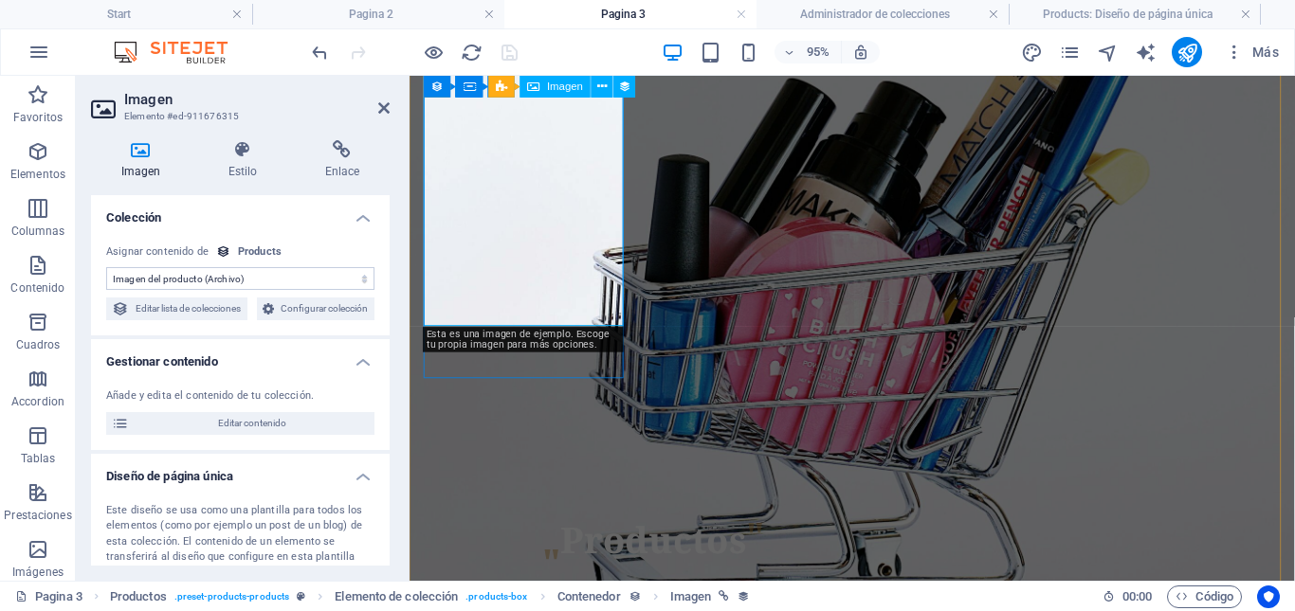
scroll to position [628, 0]
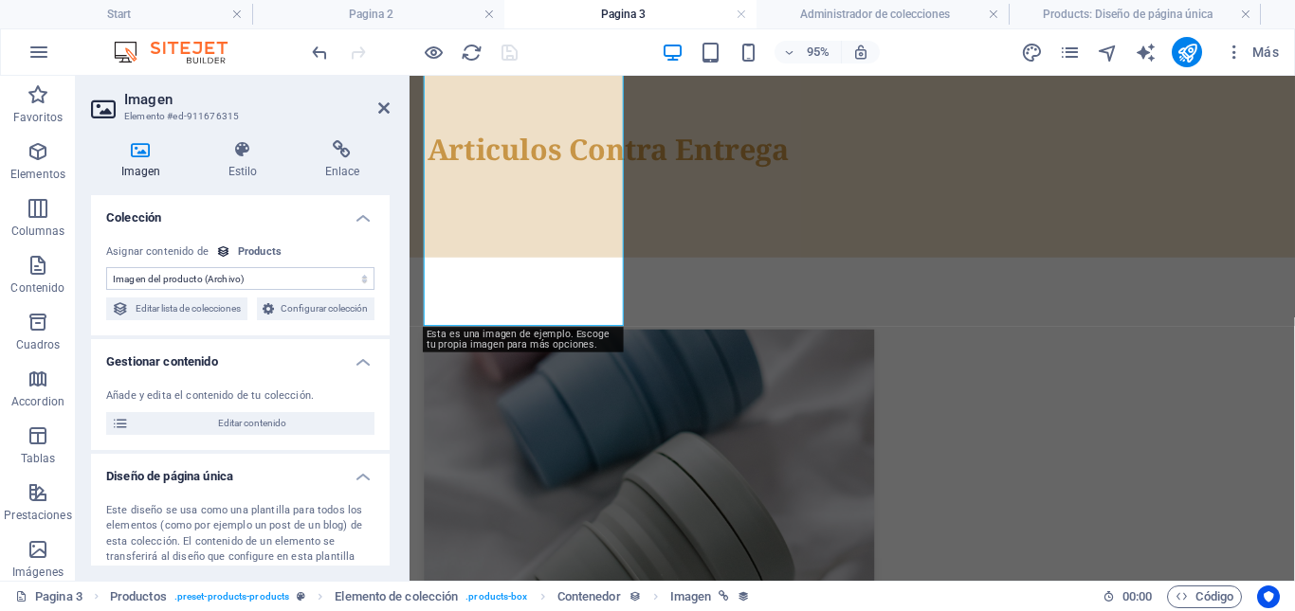
click at [254, 280] on select "Sin asignación, el contenido permanece estático Creado a las (Fecha) Actualizad…" at bounding box center [240, 278] width 268 height 23
drag, startPoint x: 920, startPoint y: 231, endPoint x: 383, endPoint y: 108, distance: 551.4
click at [383, 108] on icon at bounding box center [383, 107] width 11 height 15
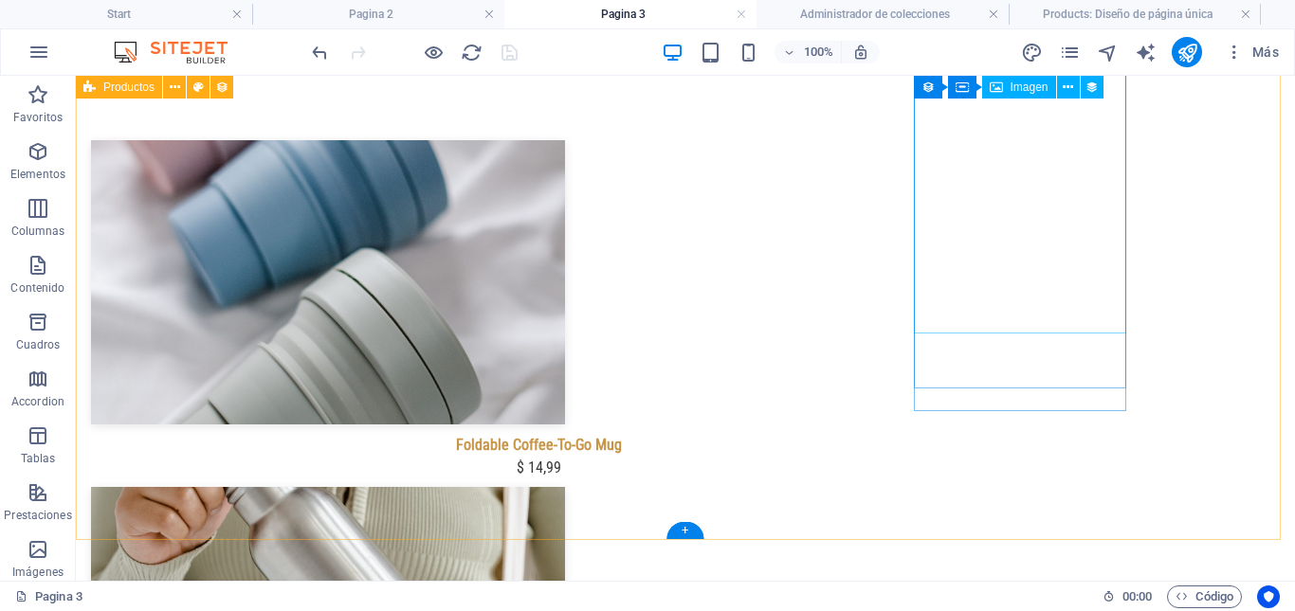
scroll to position [802, 0]
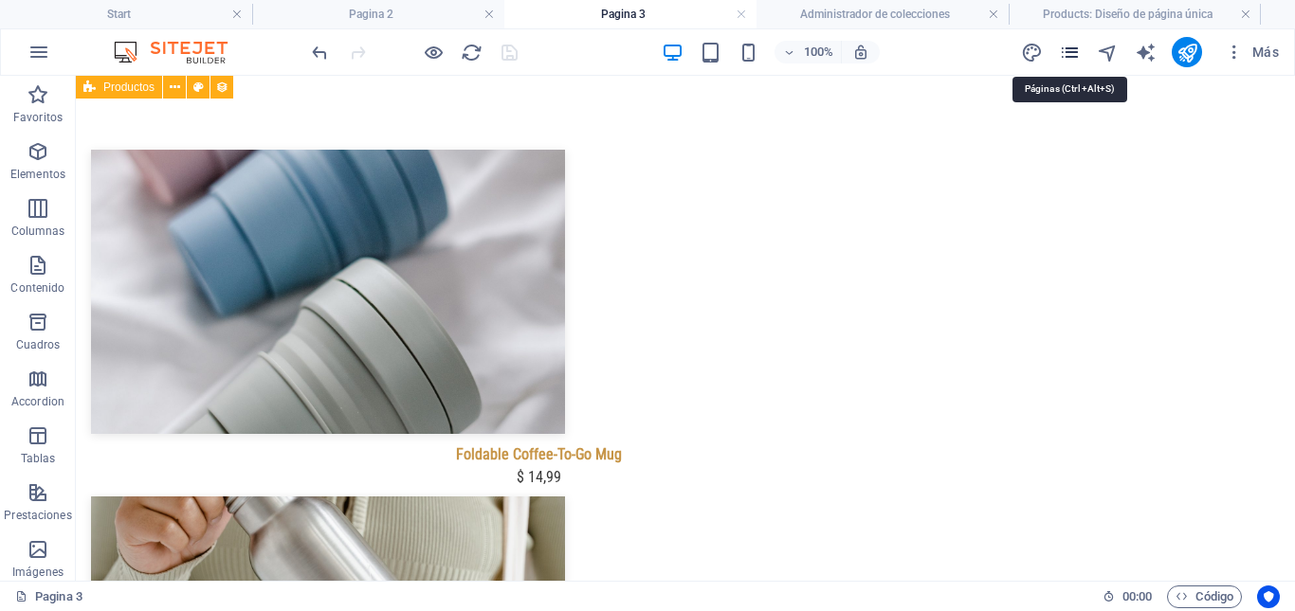
click at [1064, 53] on icon "pages" at bounding box center [1070, 53] width 22 height 22
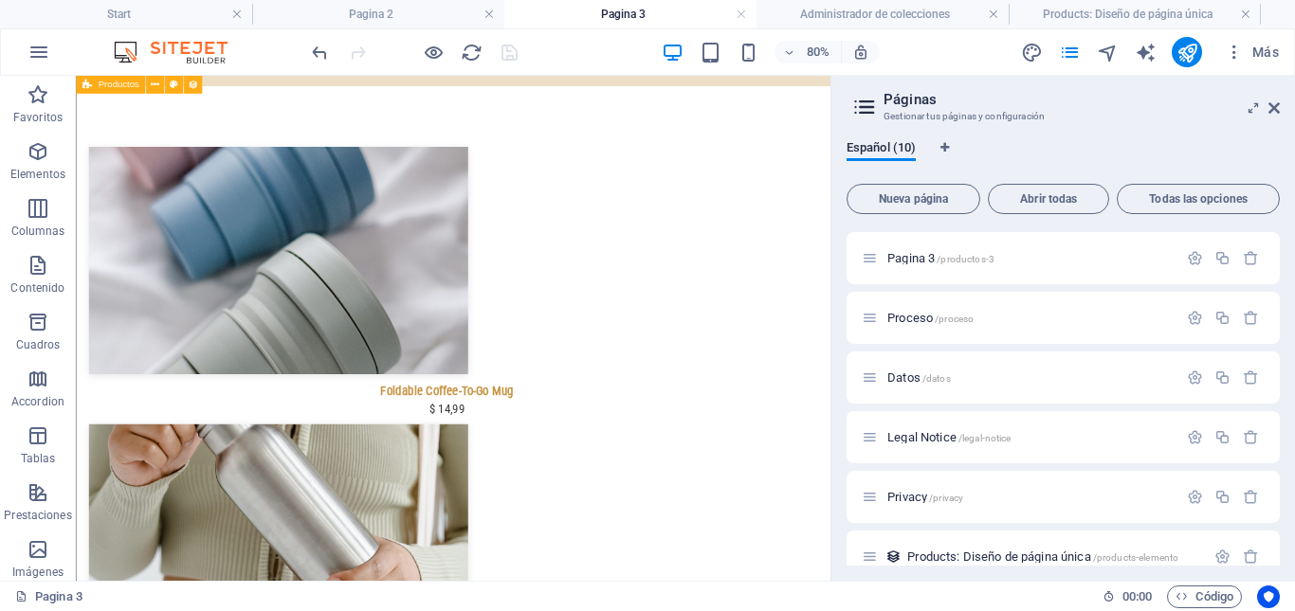
scroll to position [261, 0]
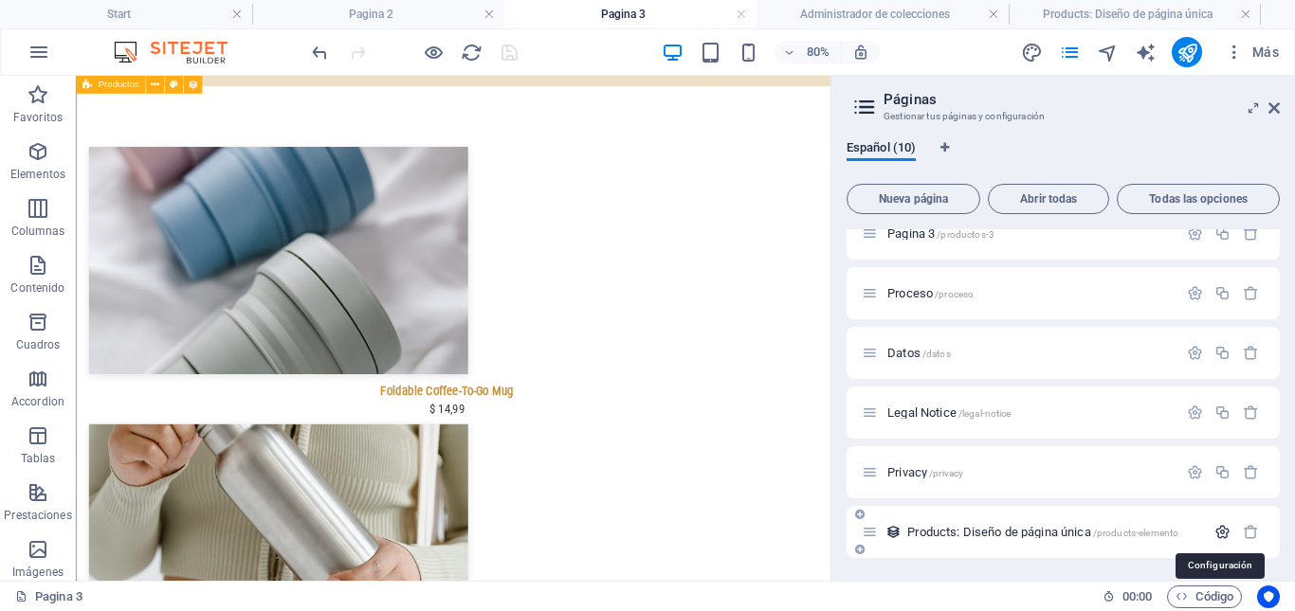
click at [1220, 532] on icon "button" at bounding box center [1222, 532] width 16 height 16
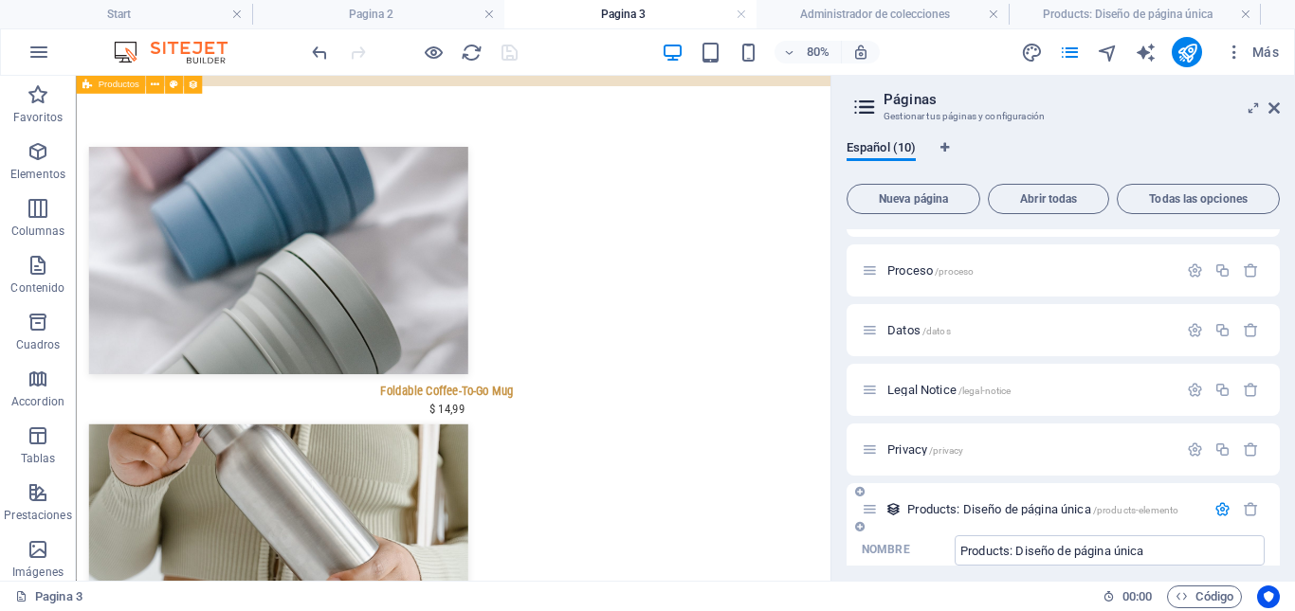
drag, startPoint x: 973, startPoint y: 508, endPoint x: 579, endPoint y: 453, distance: 397.2
click at [973, 508] on span "Products: Diseño de página única /products-elemento" at bounding box center [1042, 509] width 271 height 14
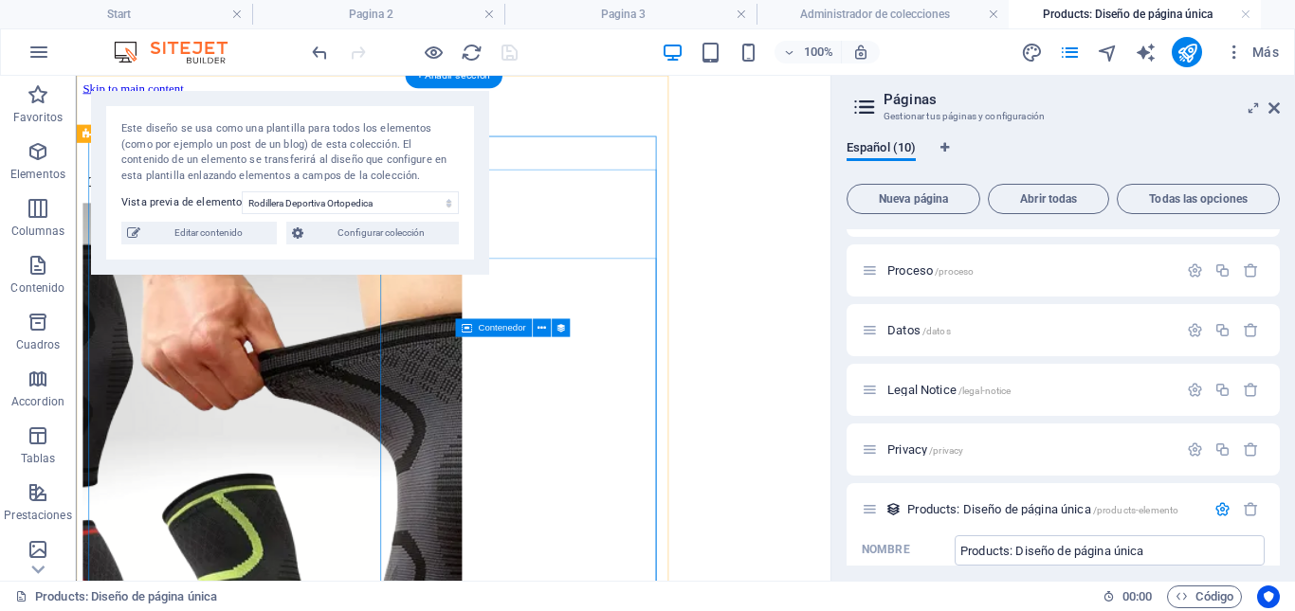
scroll to position [379, 0]
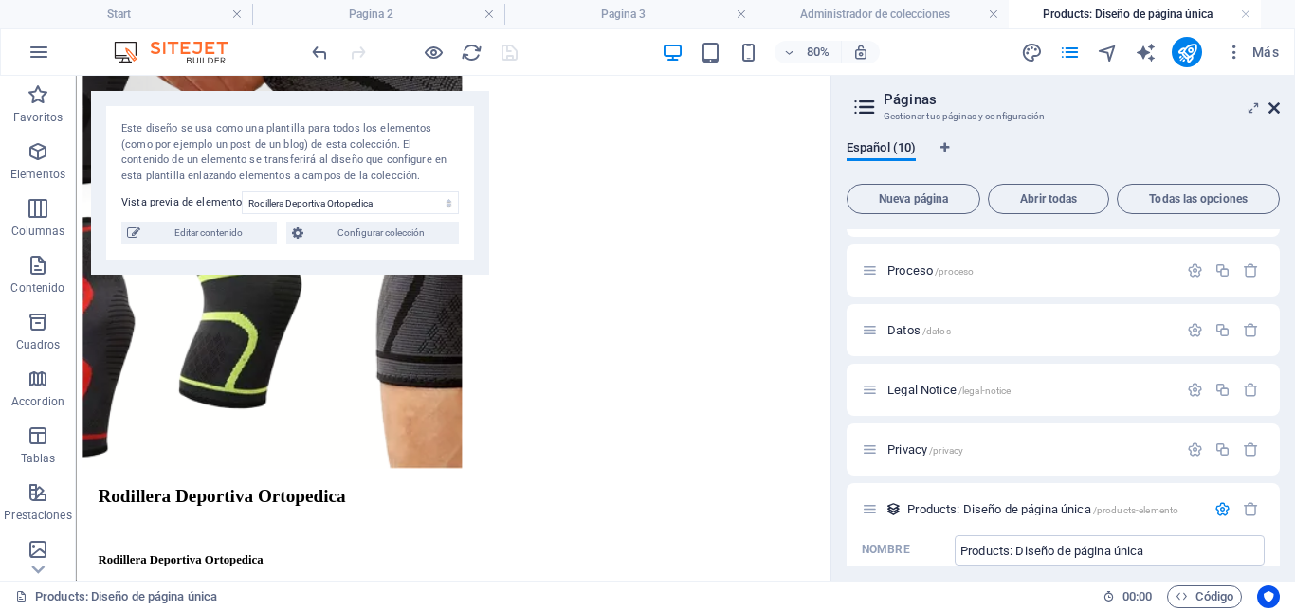
click at [1275, 107] on icon at bounding box center [1273, 107] width 11 height 15
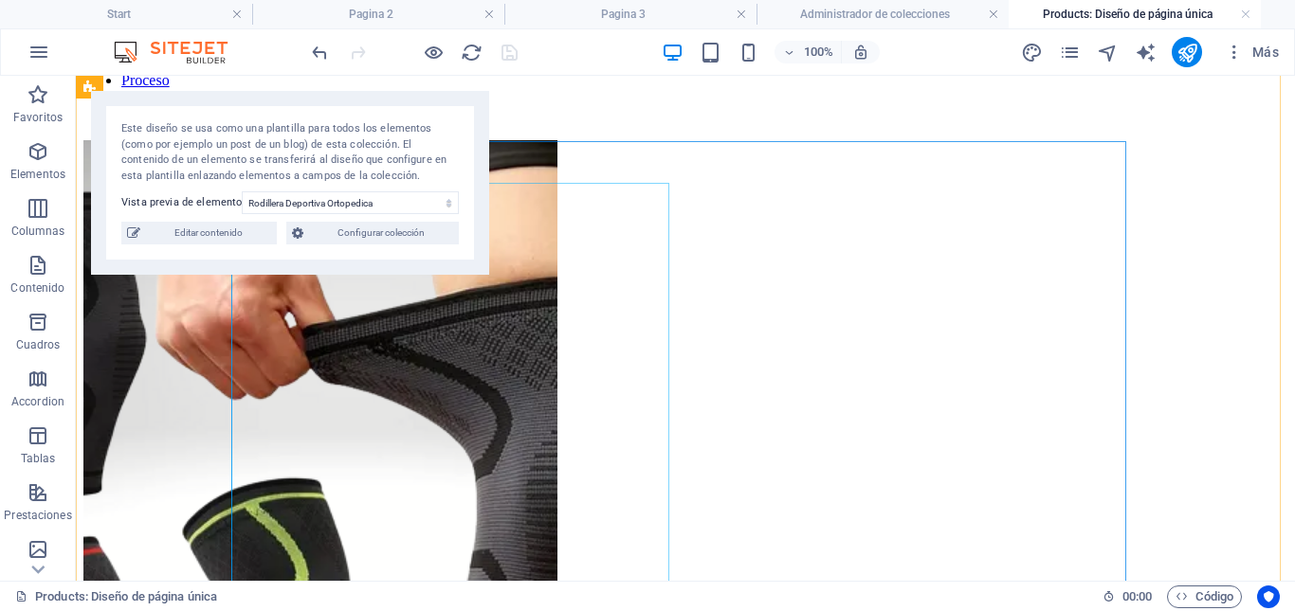
scroll to position [0, 0]
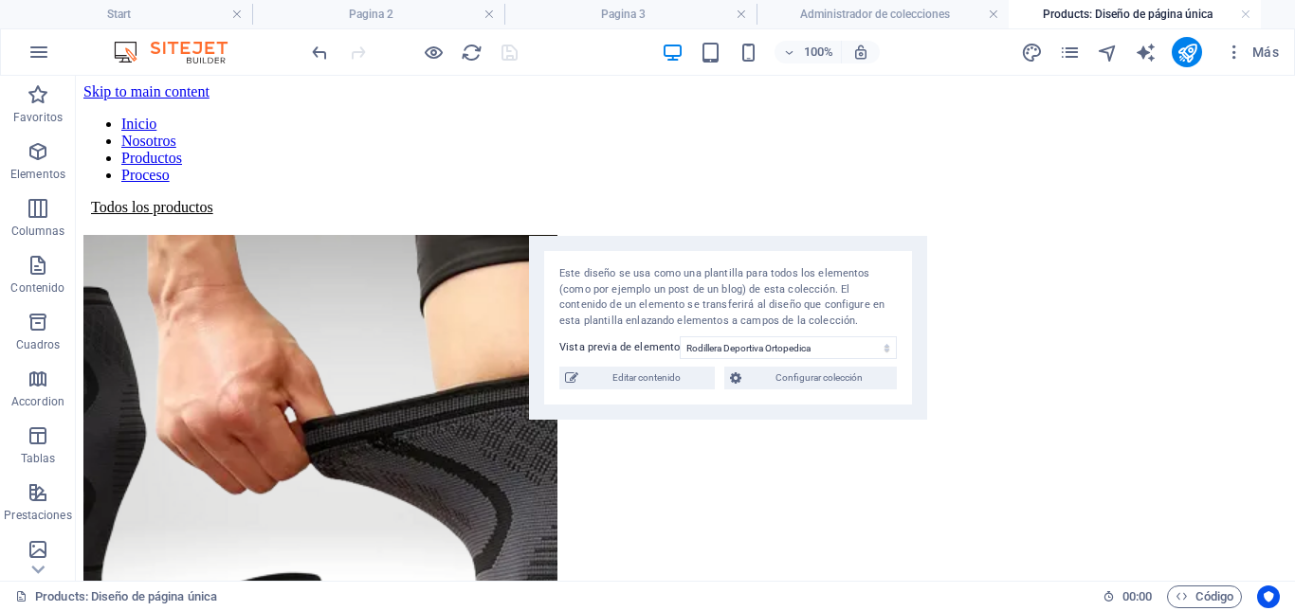
drag, startPoint x: 351, startPoint y: 142, endPoint x: 617, endPoint y: 260, distance: 291.1
click at [783, 287] on div "Este diseño se usa como una plantilla para todos los elementos (como por ejempl…" at bounding box center [727, 297] width 337 height 63
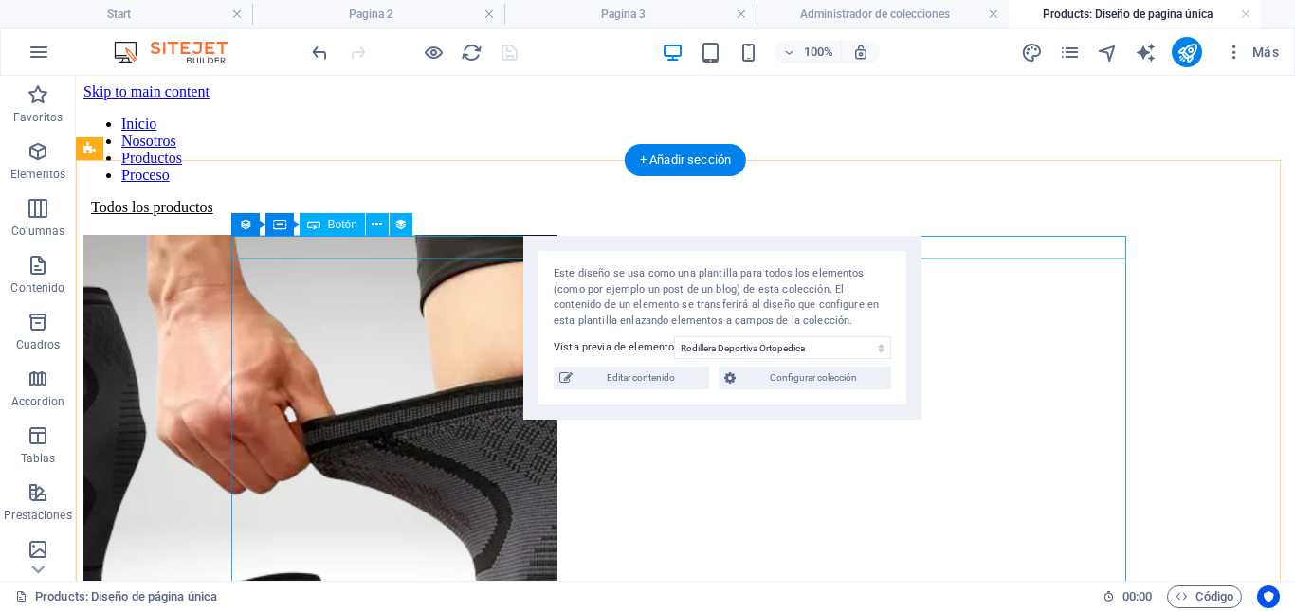
click at [330, 216] on div "Todos los productos" at bounding box center [685, 207] width 1204 height 17
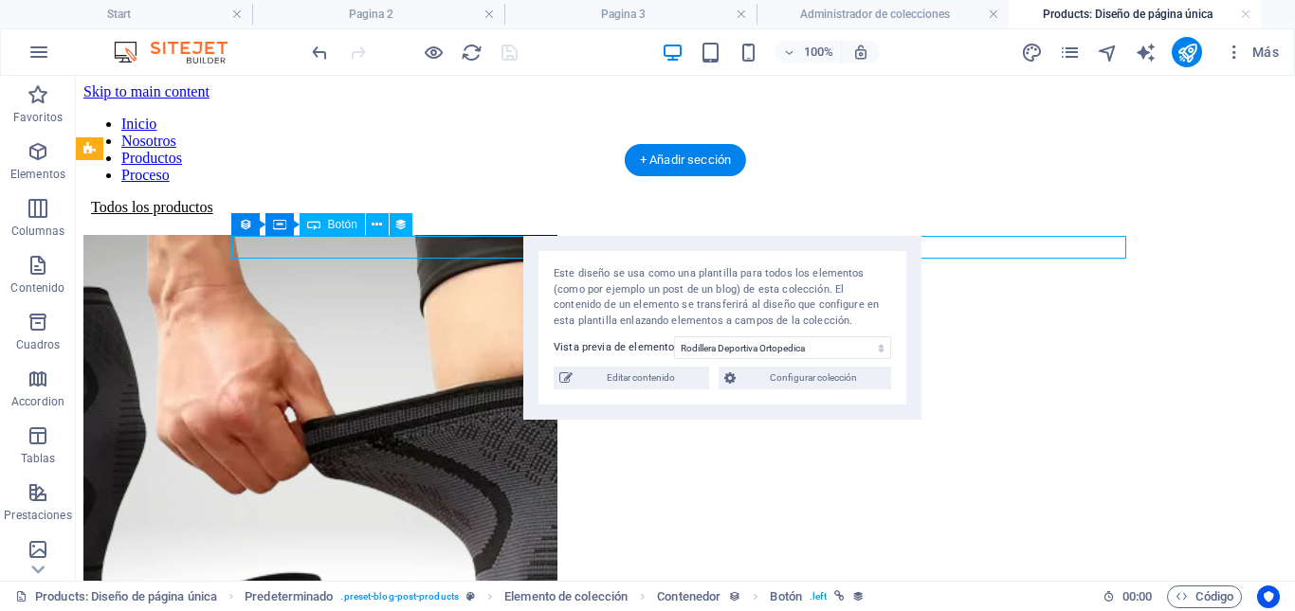
click at [330, 216] on div "Todos los productos" at bounding box center [685, 207] width 1204 height 17
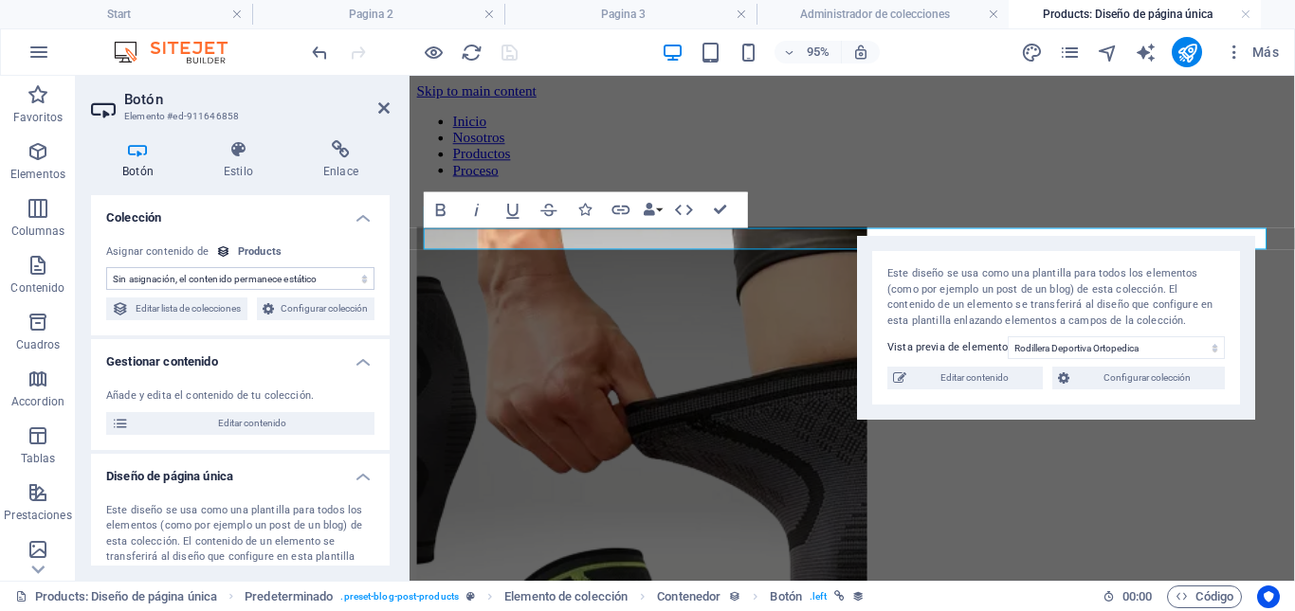
click at [321, 277] on select "Sin asignación, el contenido permanece estático Creado a las (Fecha) Actualizad…" at bounding box center [240, 278] width 268 height 23
drag, startPoint x: 321, startPoint y: 277, endPoint x: 621, endPoint y: 211, distance: 306.6
click at [321, 277] on select "Sin asignación, el contenido permanece estático Creado a las (Fecha) Actualizad…" at bounding box center [240, 278] width 268 height 23
click at [621, 211] on icon "button" at bounding box center [621, 210] width 22 height 22
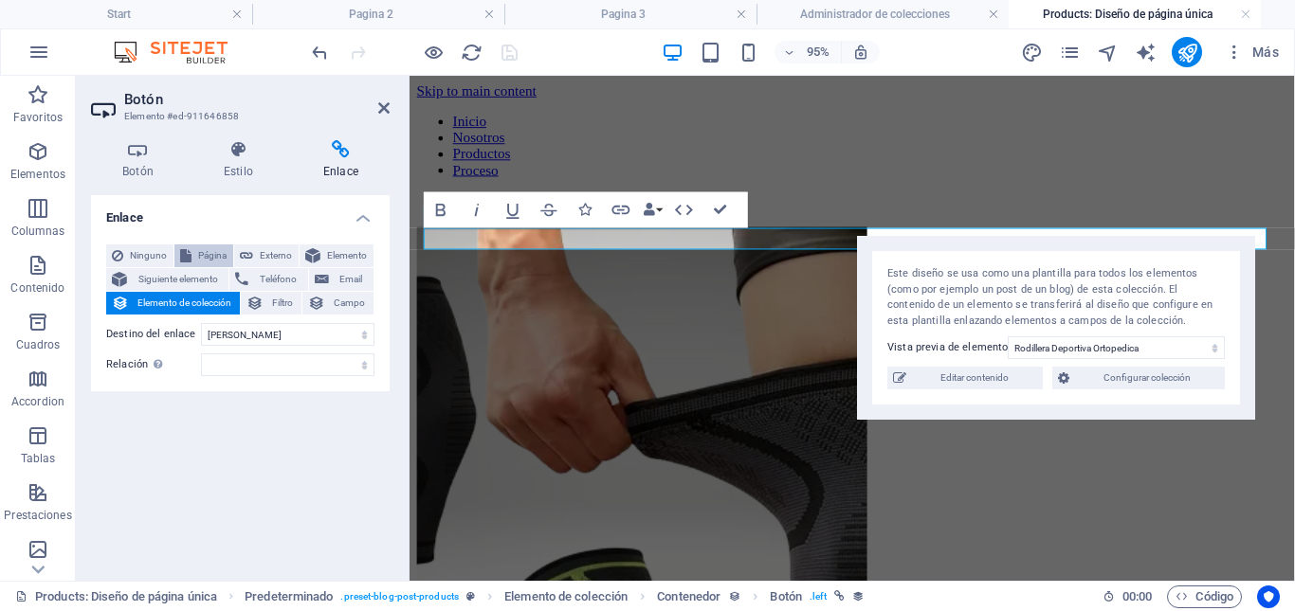
click at [211, 259] on span "Página" at bounding box center [212, 256] width 30 height 23
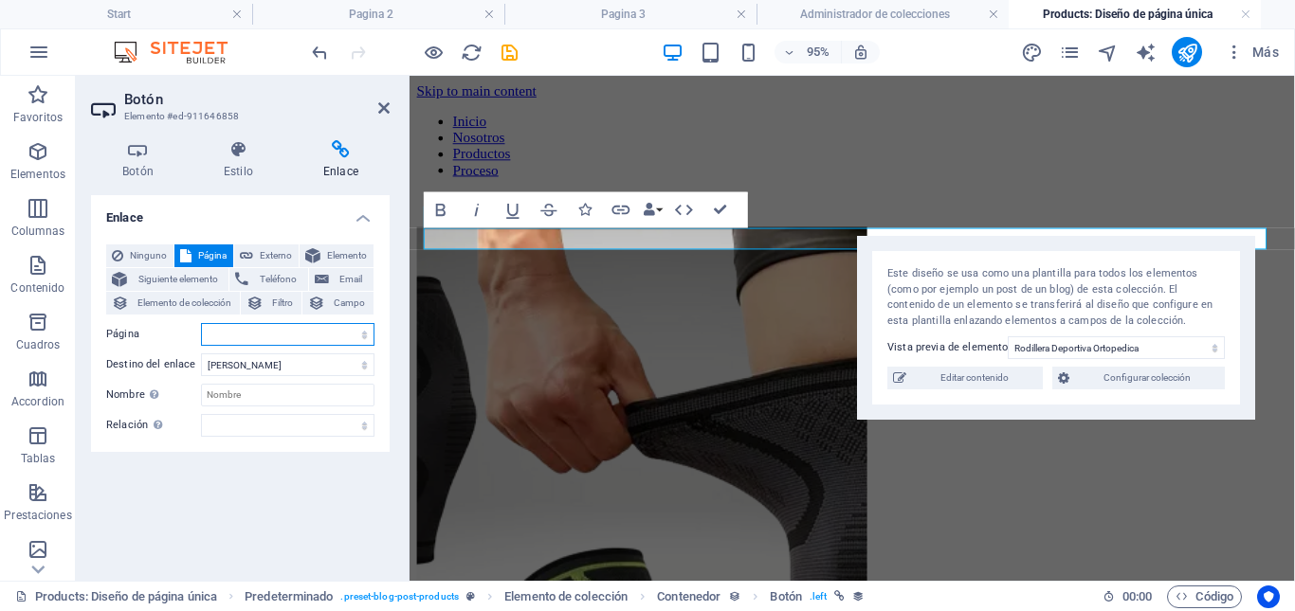
click at [256, 336] on select "Start Nosotros Productos Pagina 2 Pagina 3 Proceso Datos Legal Notice Privacy" at bounding box center [287, 334] width 173 height 23
select select "4"
click at [201, 323] on select "Start Nosotros Productos Pagina 2 Pagina 3 Proceso Datos Legal Notice Privacy" at bounding box center [287, 334] width 173 height 23
click at [508, 58] on icon "save" at bounding box center [510, 53] width 22 height 22
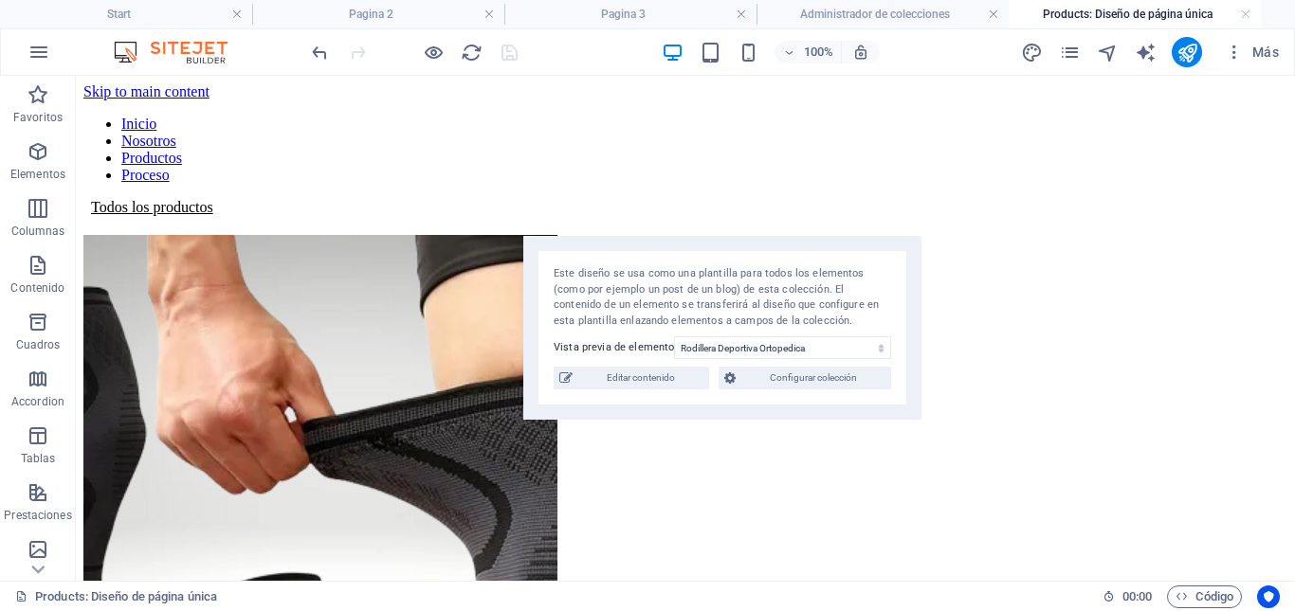
click at [784, 266] on div "Este diseño se usa como una plantilla para todos los elementos (como por ejempl…" at bounding box center [722, 297] width 337 height 63
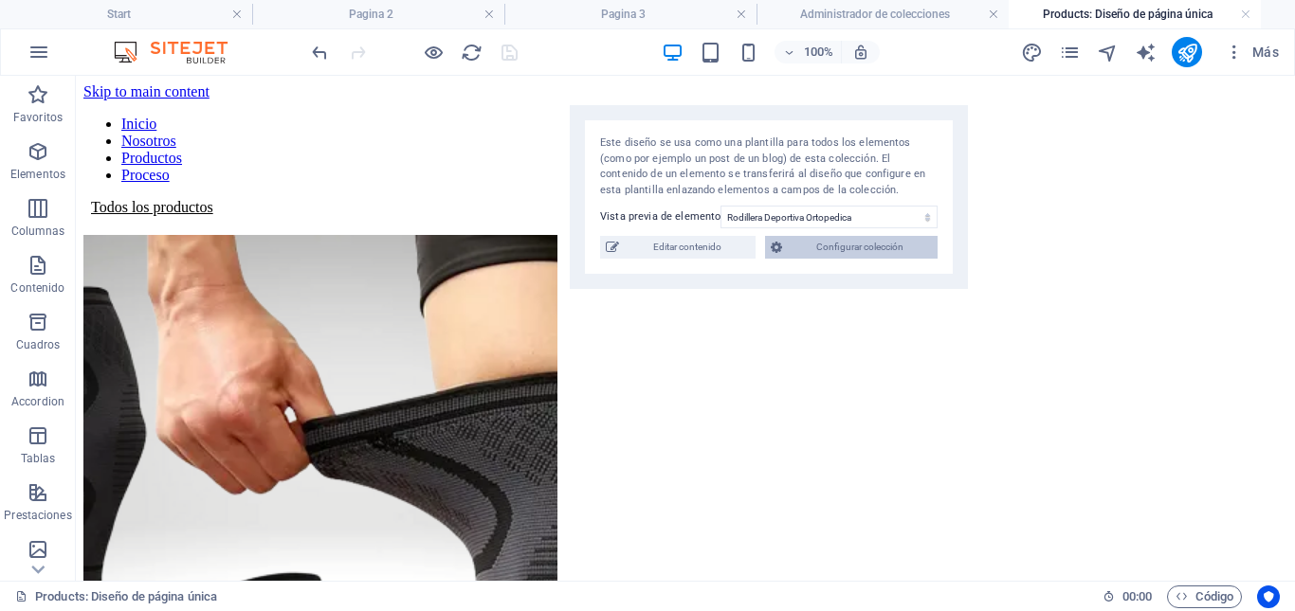
click at [865, 254] on span "Configurar colección" at bounding box center [860, 247] width 144 height 23
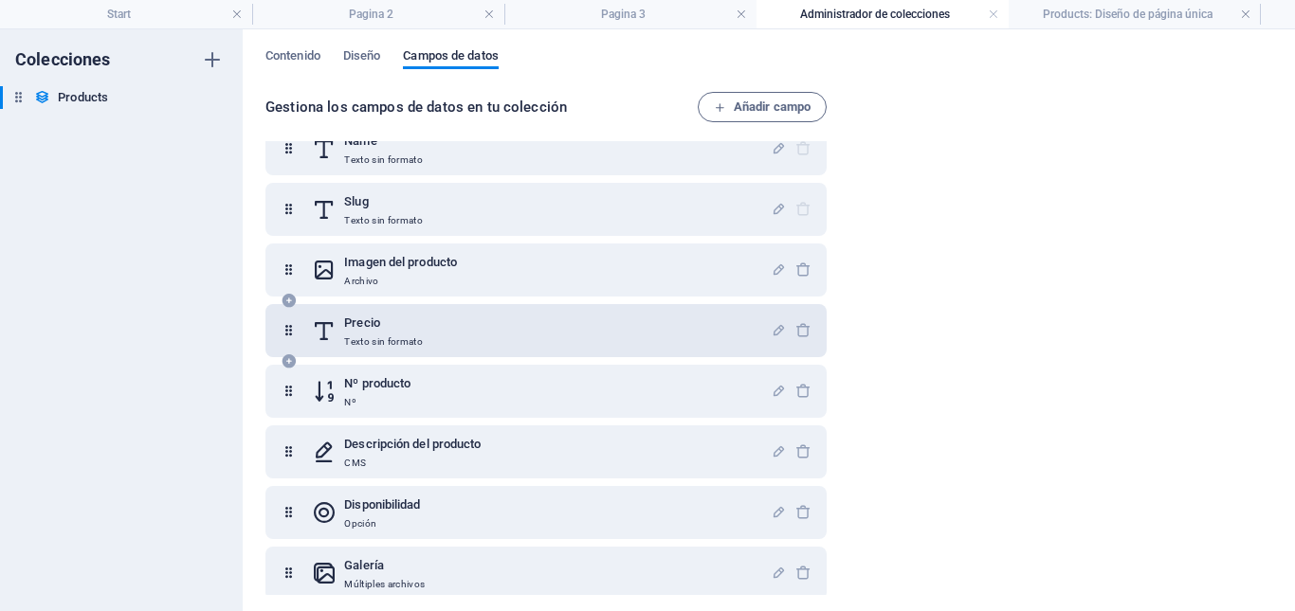
scroll to position [43, 0]
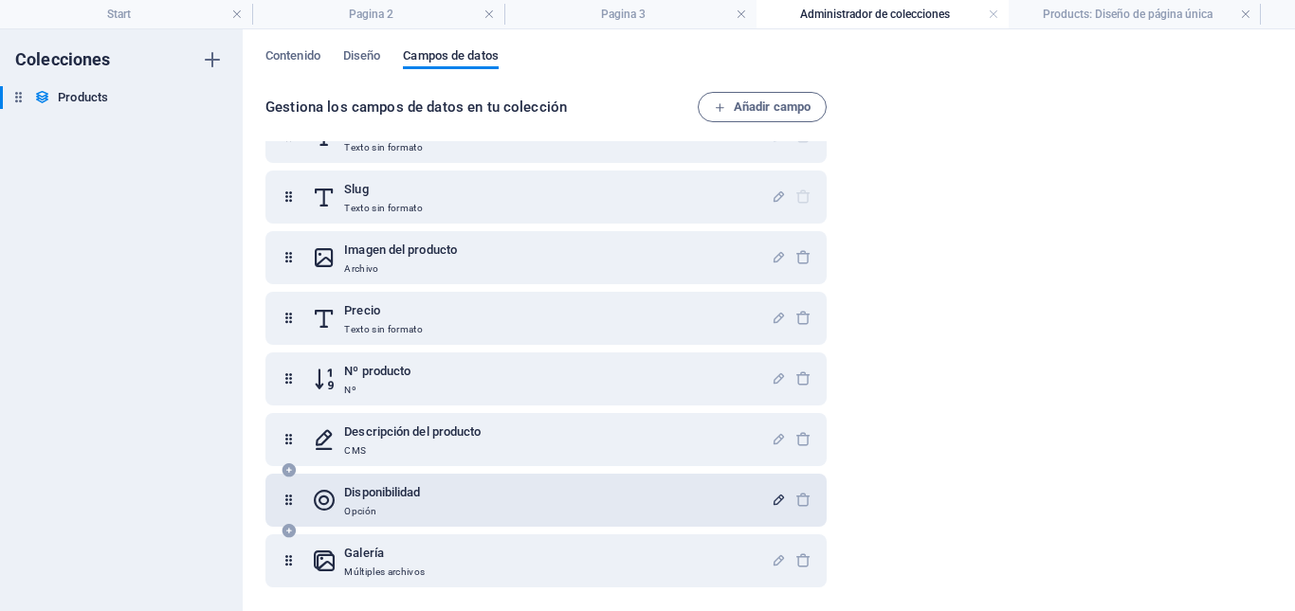
click at [774, 500] on icon "button" at bounding box center [779, 500] width 16 height 16
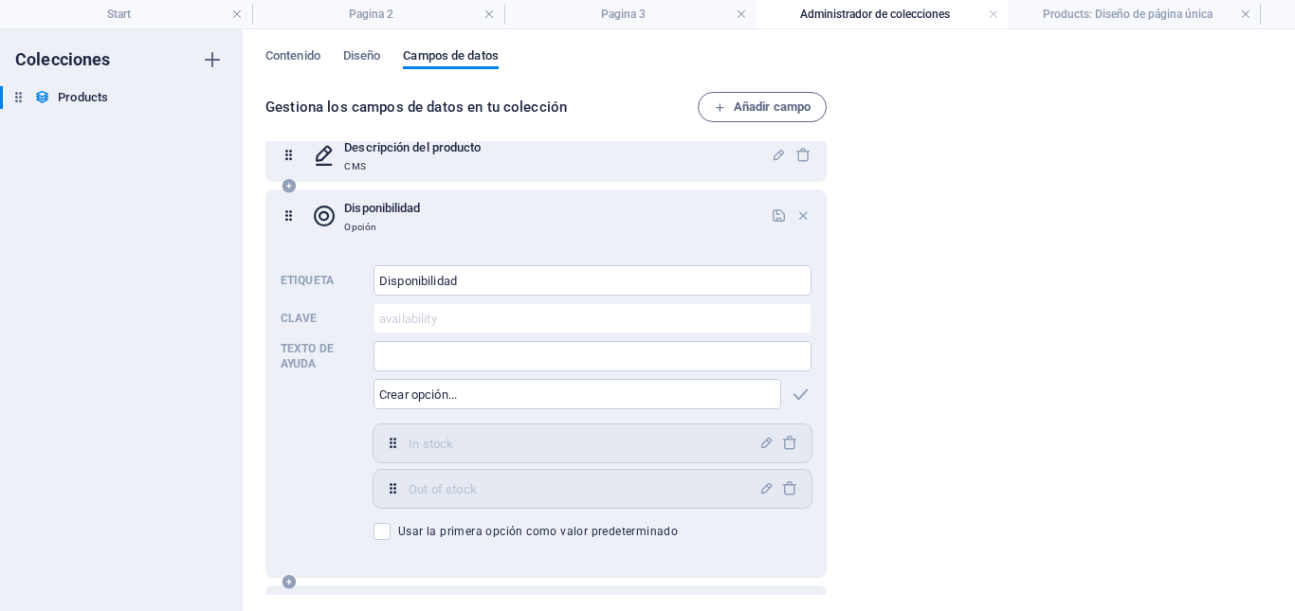
scroll to position [378, 0]
